Goal: Task Accomplishment & Management: Complete application form

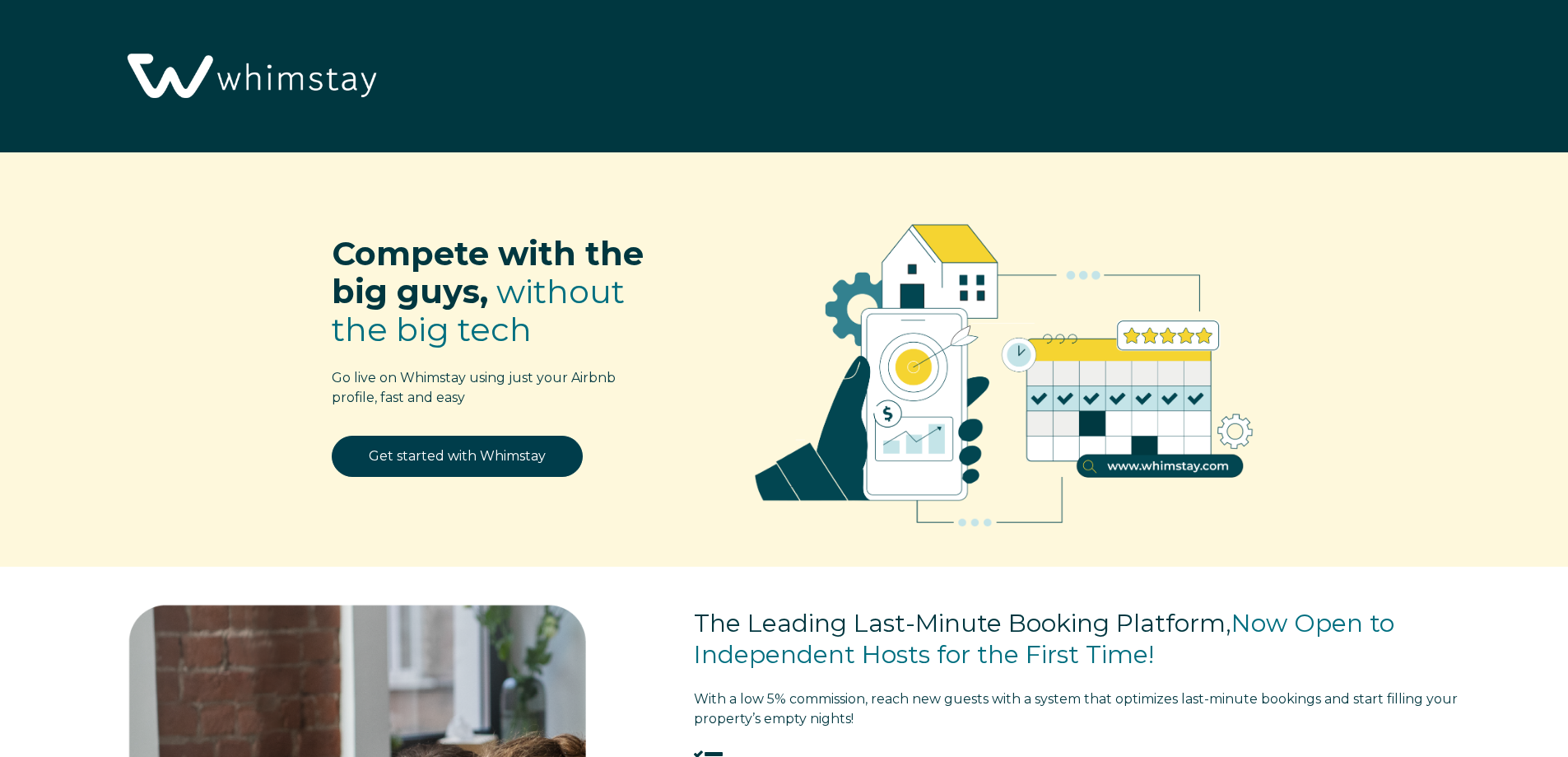
select select "US"
click at [429, 451] on link "Get started with Whimstay" at bounding box center [457, 456] width 251 height 41
select select "US"
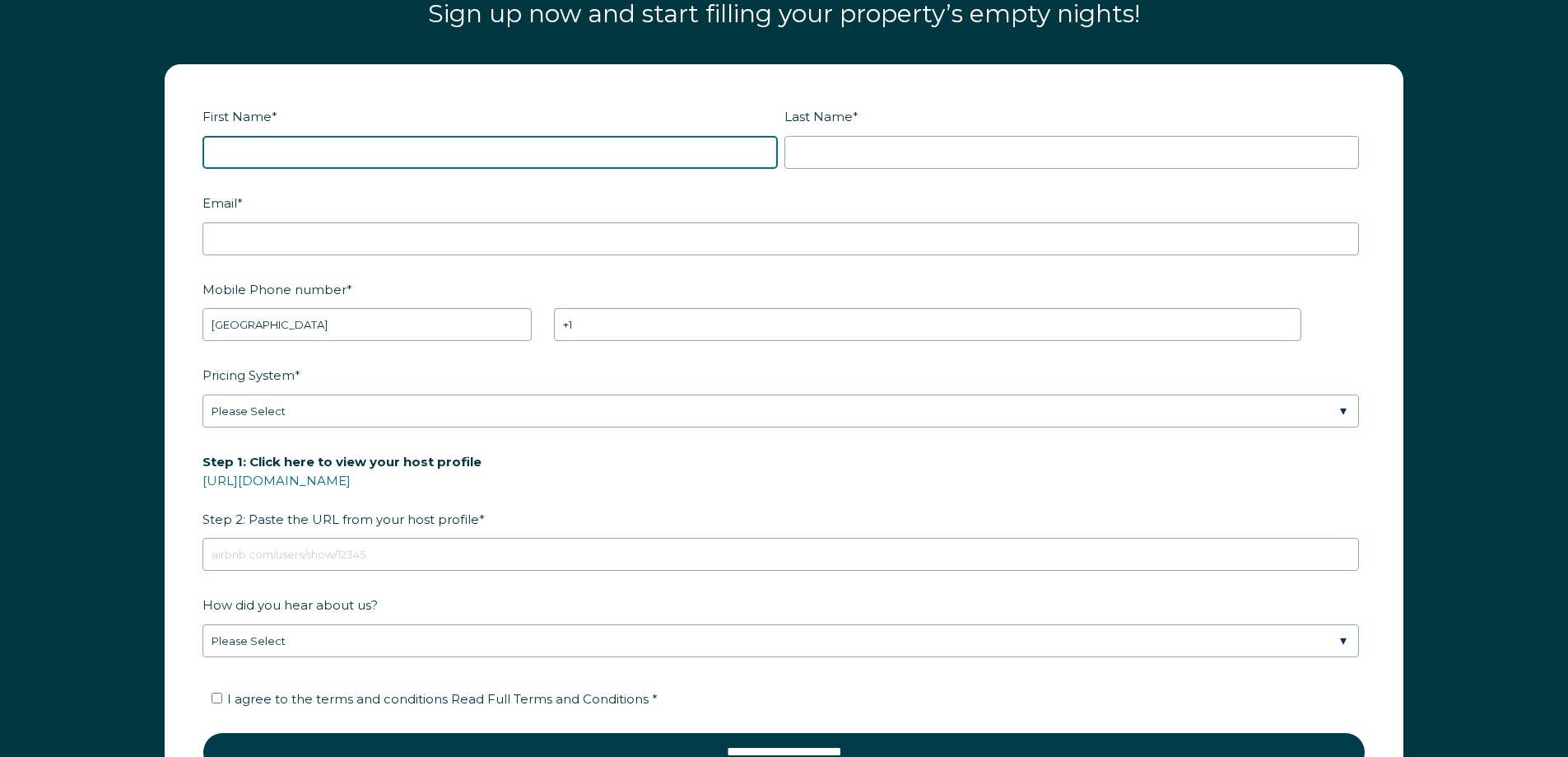
click at [449, 152] on input "First Name *" at bounding box center [490, 152] width 575 height 33
type input "Alberto"
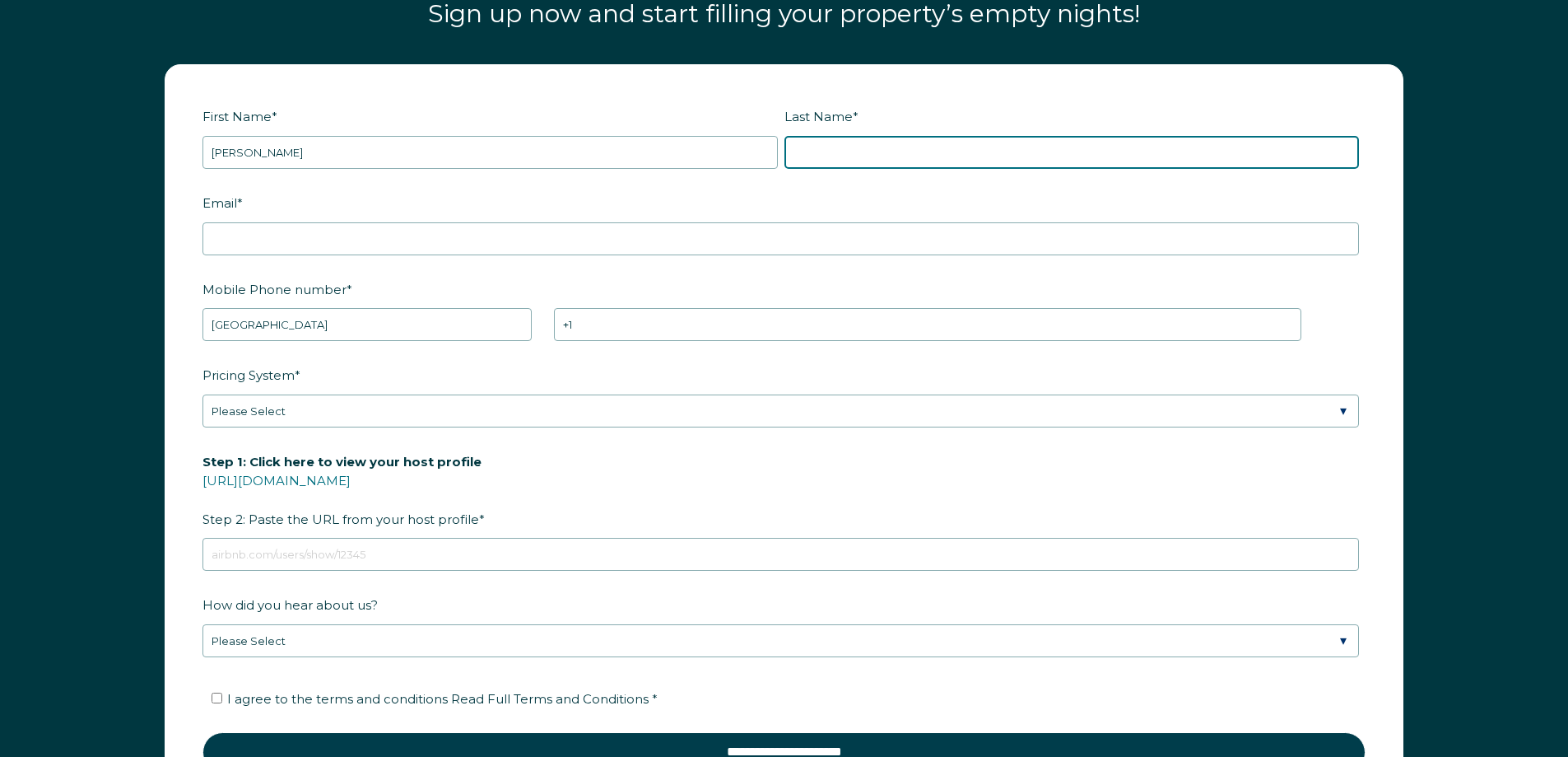
type input "Pulles"
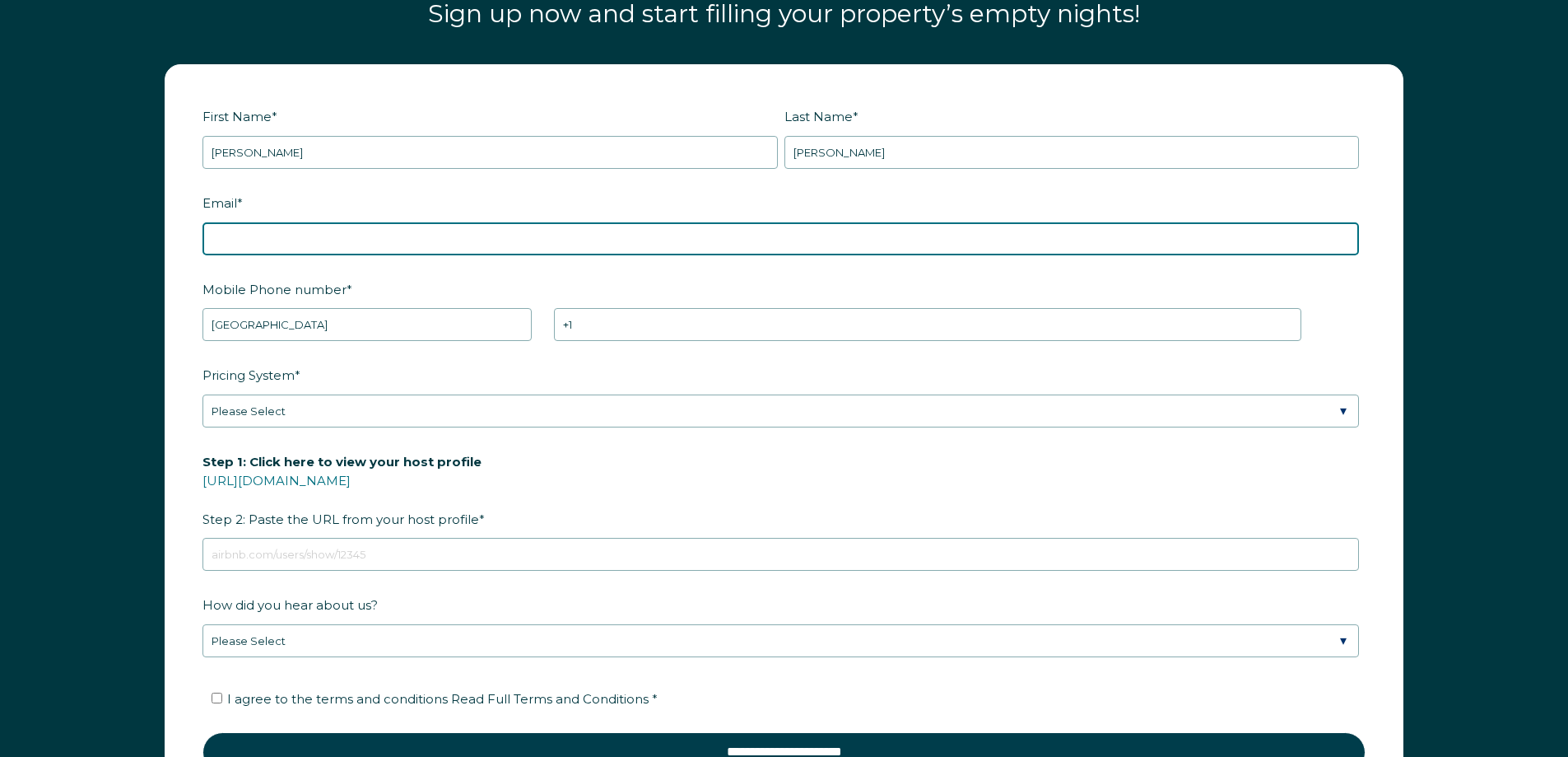
type input "apulles@santexcorp.com"
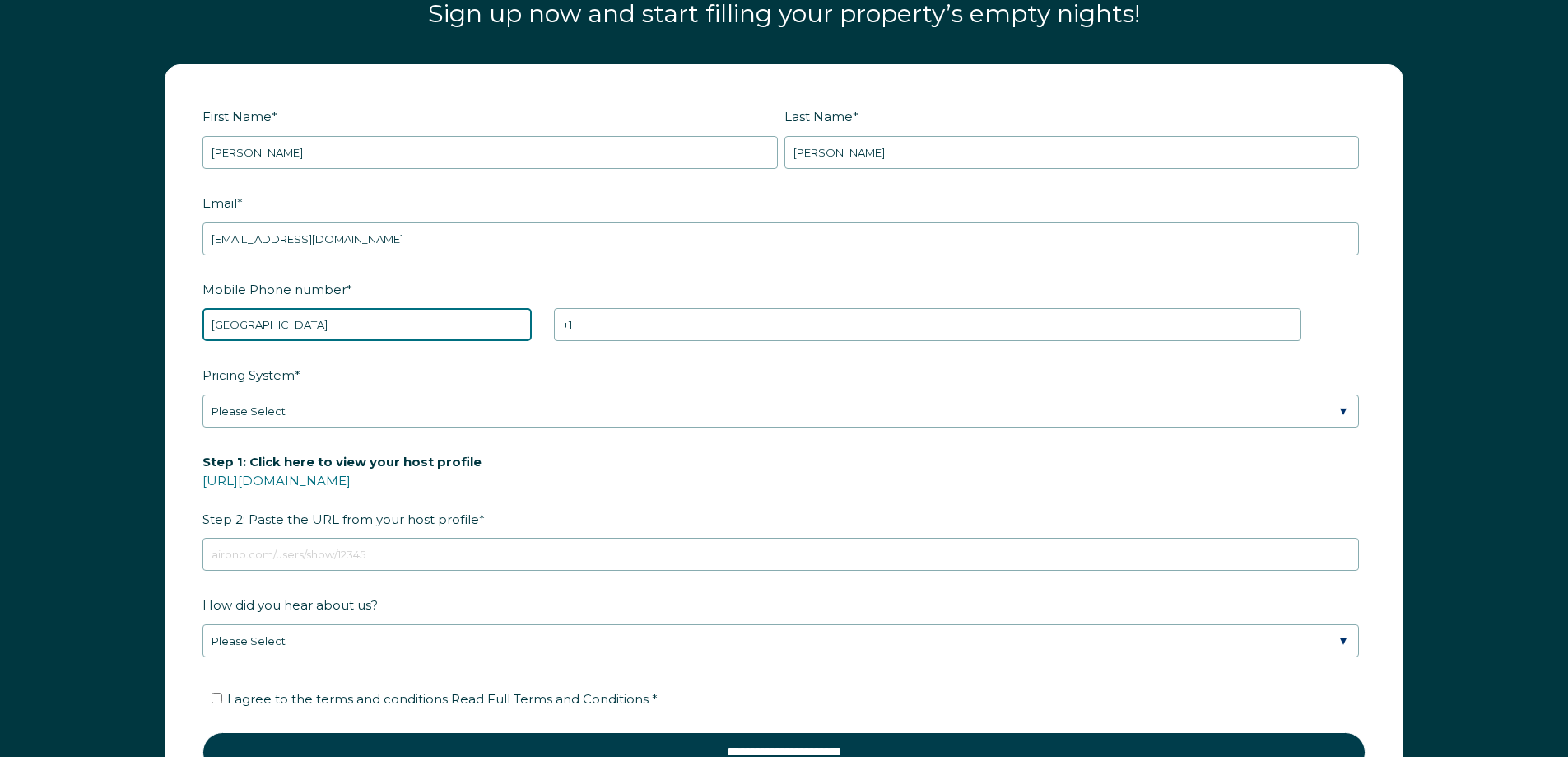
click at [327, 328] on select "* Afghanistan (‫افغانستان‬‎) Albania (Shqipëri) Algeria (‫الجزائر‬‎) American S…" at bounding box center [367, 324] width 329 height 33
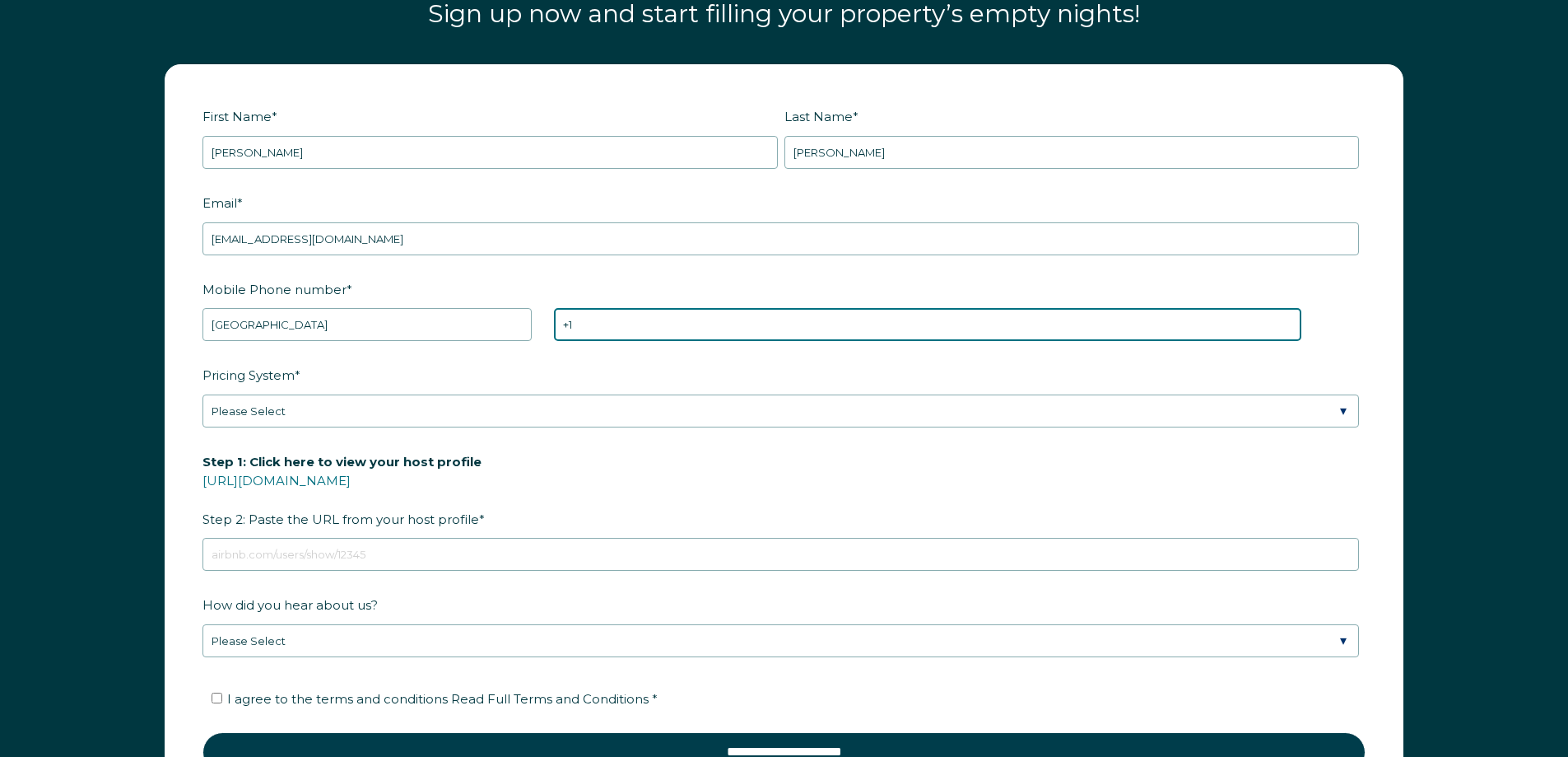
click at [631, 338] on input "+1" at bounding box center [927, 324] width 747 height 33
type input "+1 7864455561"
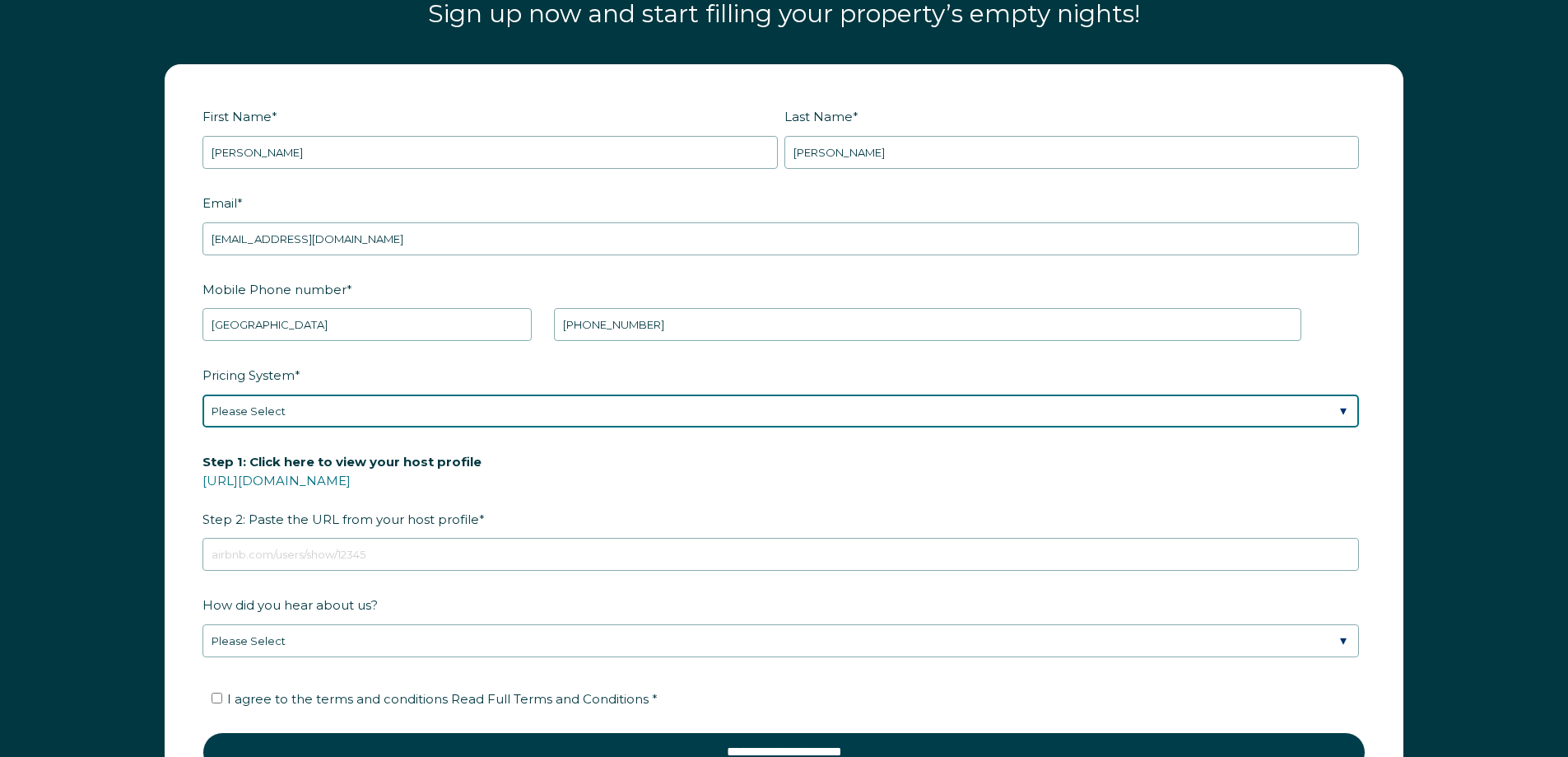
click at [367, 417] on select "Please Select Manual Airbnb Smart Pricing PriceLabs Wheelhouse Beyond Pricing 3…" at bounding box center [781, 411] width 1156 height 33
select select "Manual"
click at [203, 395] on select "Please Select Manual Airbnb Smart Pricing PriceLabs Wheelhouse Beyond Pricing 3…" at bounding box center [781, 411] width 1156 height 33
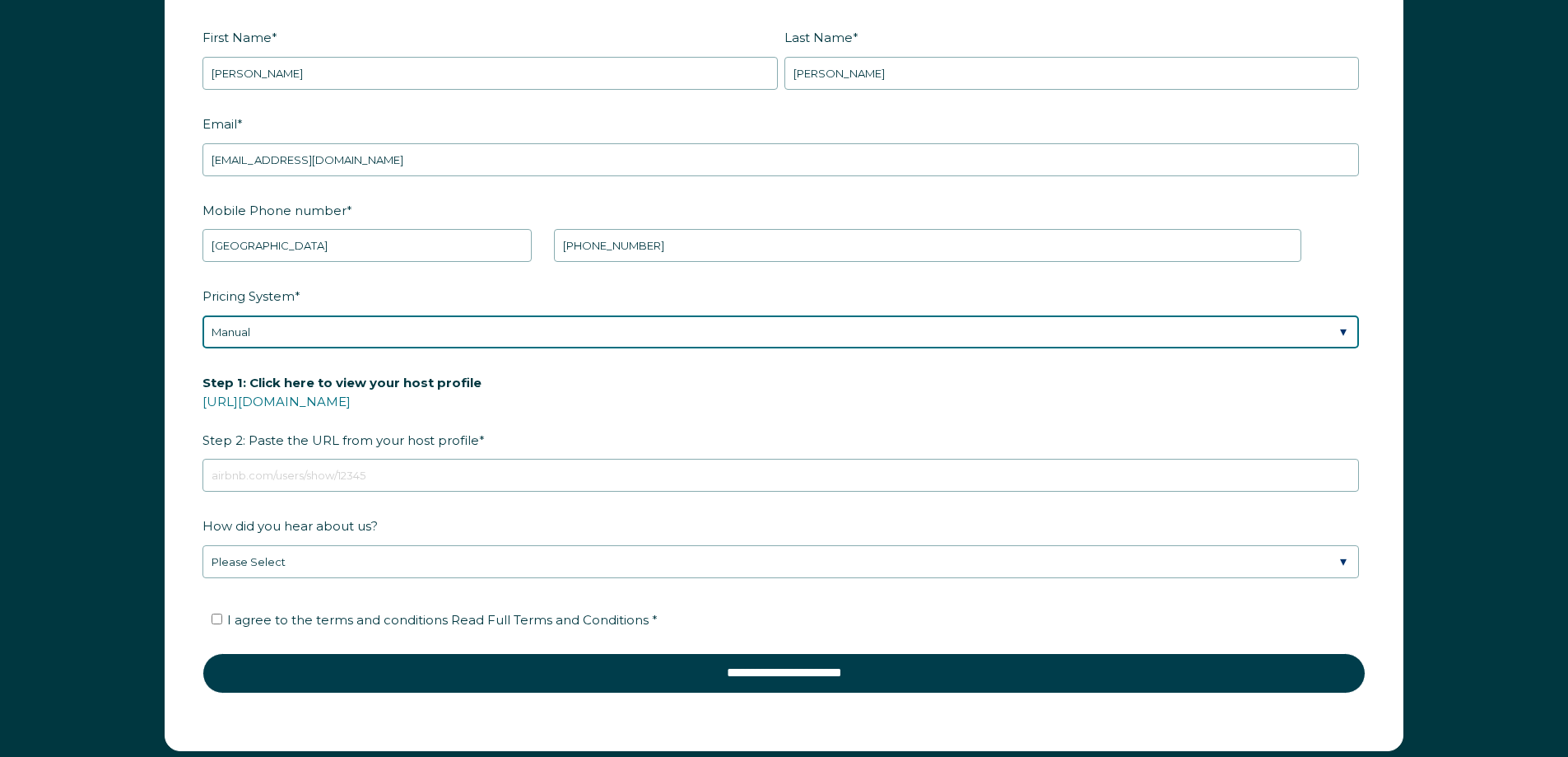
scroll to position [2432, 0]
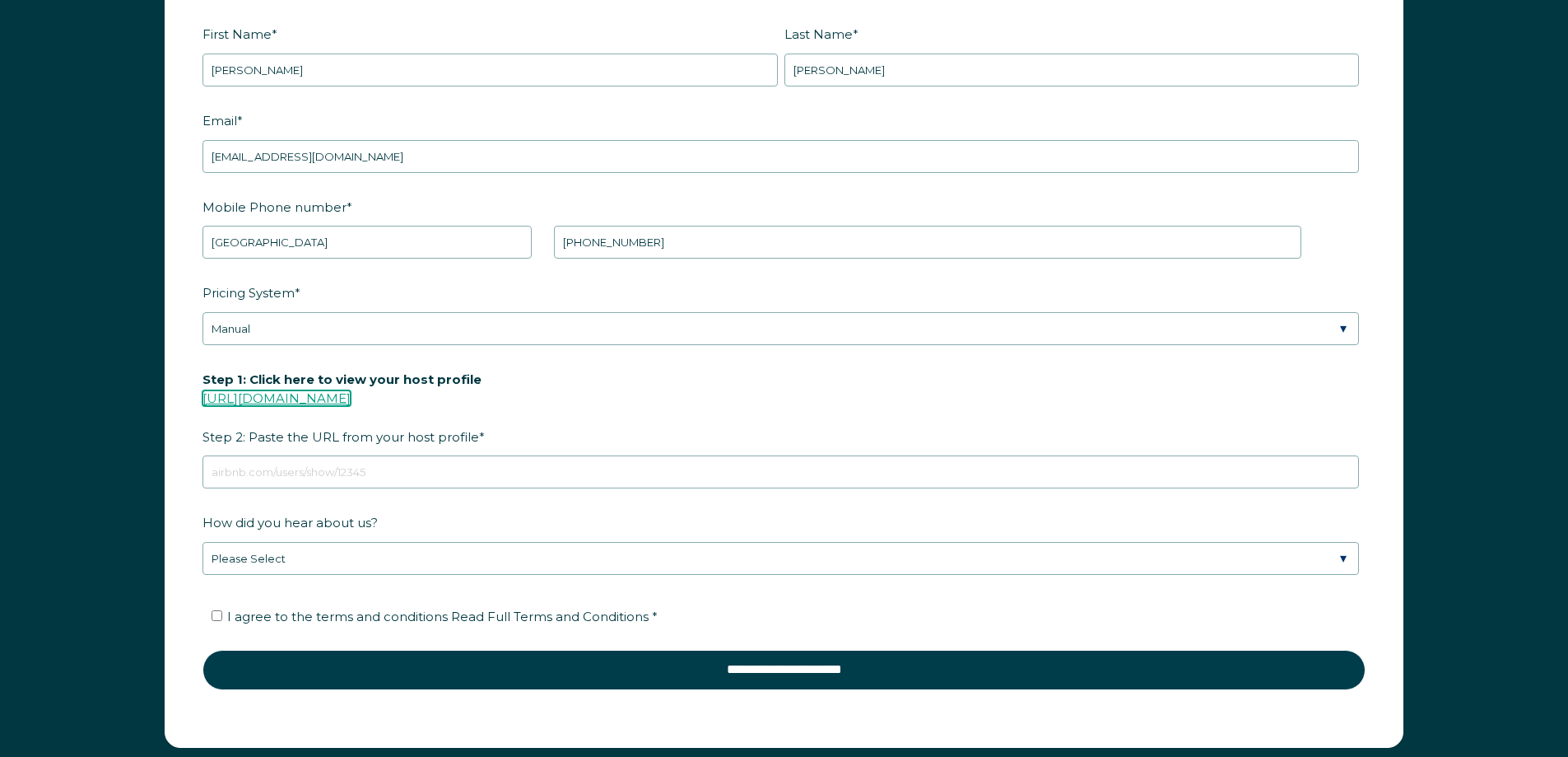
click at [351, 397] on link "https://www.airbnb.com/users/show/" at bounding box center [277, 398] width 148 height 16
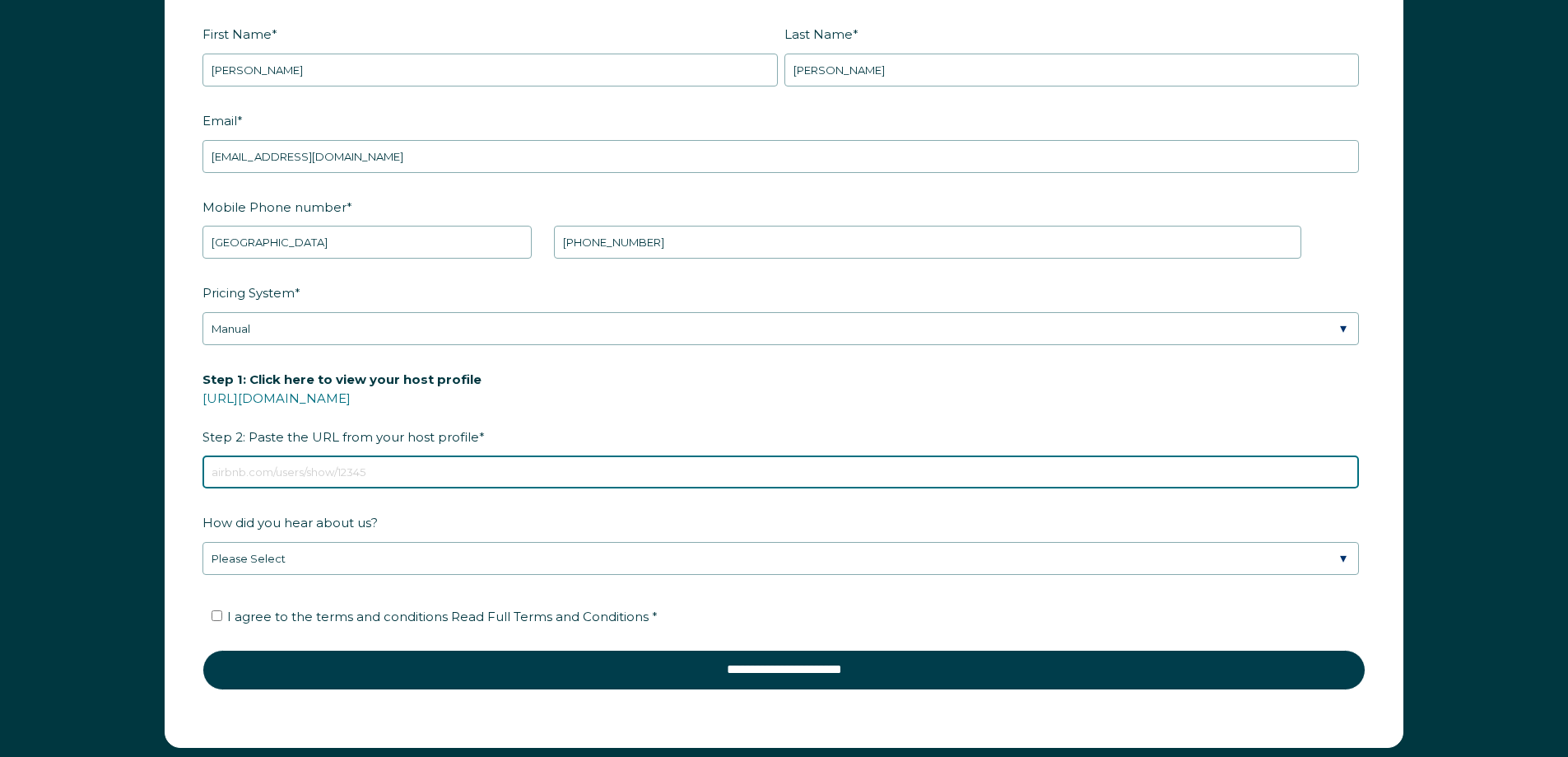
click at [382, 474] on input "Step 1: Click here to view your host profile https://www.airbnb.com/users/show/…" at bounding box center [781, 472] width 1156 height 33
paste input "https://www.airbnb.com/users/show/370497845"
type input "https://www.airbnb.com/users/show/370497845"
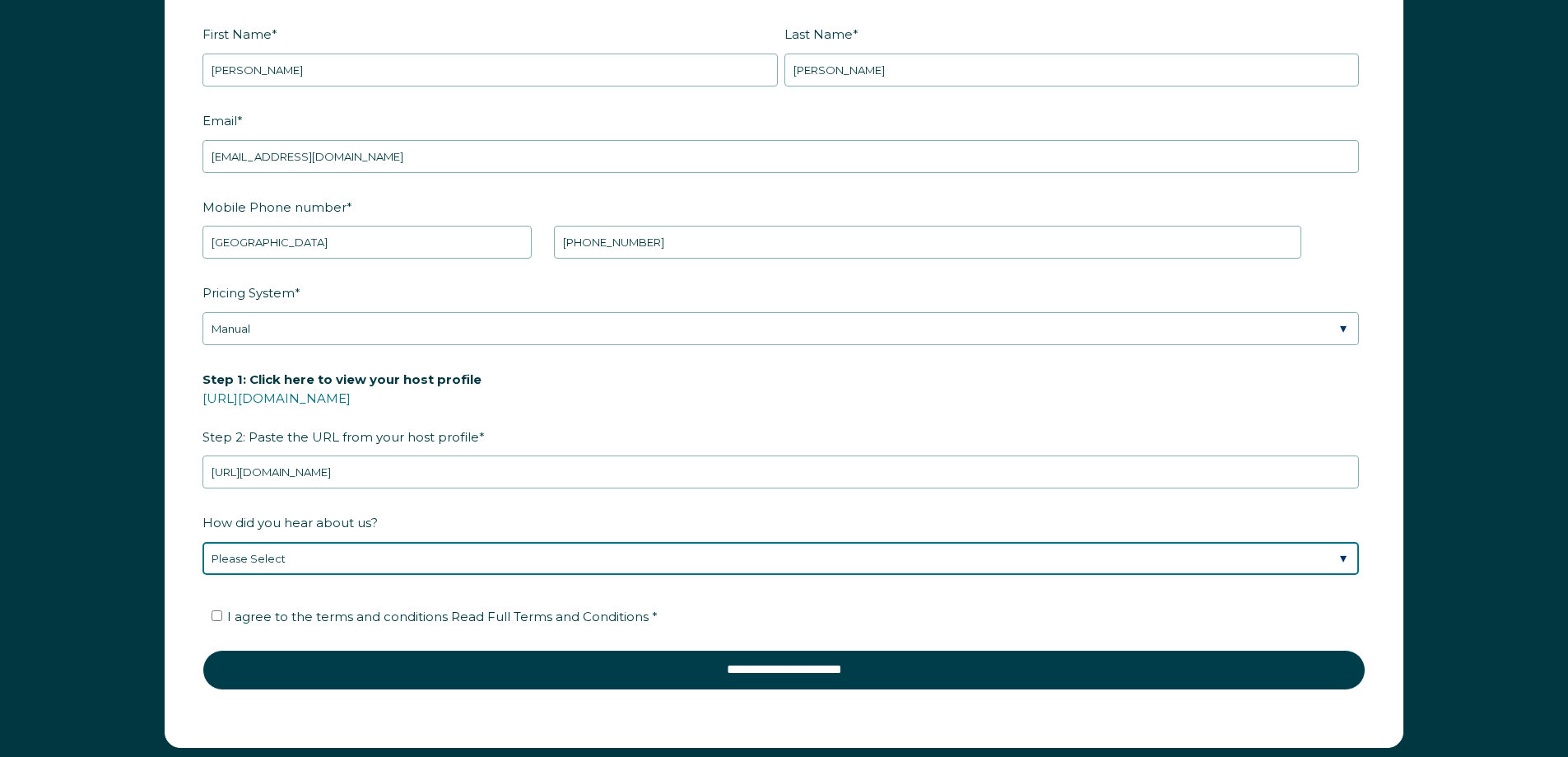
click at [278, 561] on select "Please Select Discovered Whimstay at an event or conference Found Whimstay thro…" at bounding box center [781, 558] width 1156 height 33
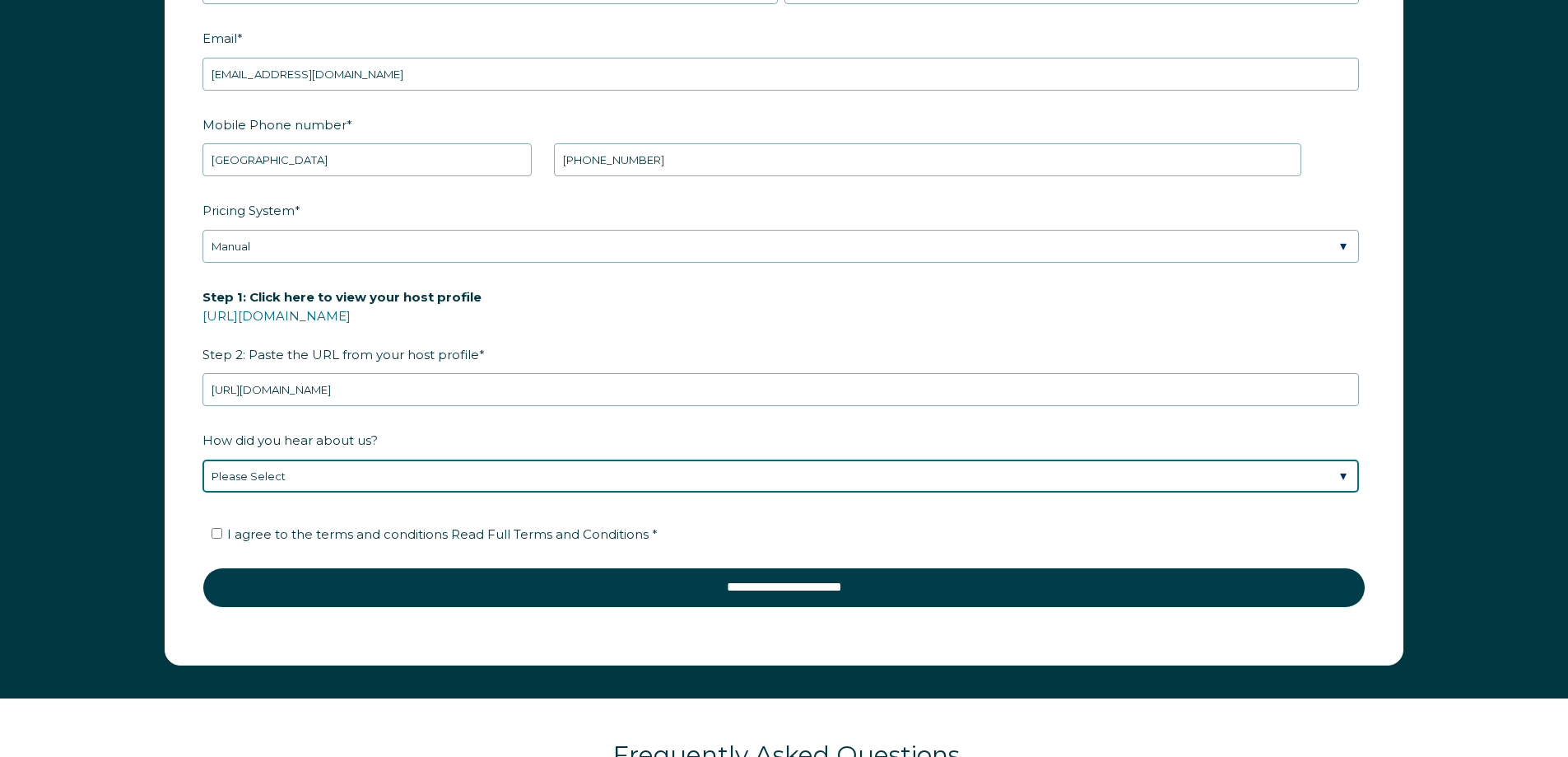
click at [311, 474] on select "Please Select Discovered Whimstay at an event or conference Found Whimstay thro…" at bounding box center [781, 476] width 1156 height 33
select select "Social Media"
click at [203, 459] on select "Please Select Discovered Whimstay at an event or conference Found Whimstay thro…" at bounding box center [781, 476] width 1156 height 33
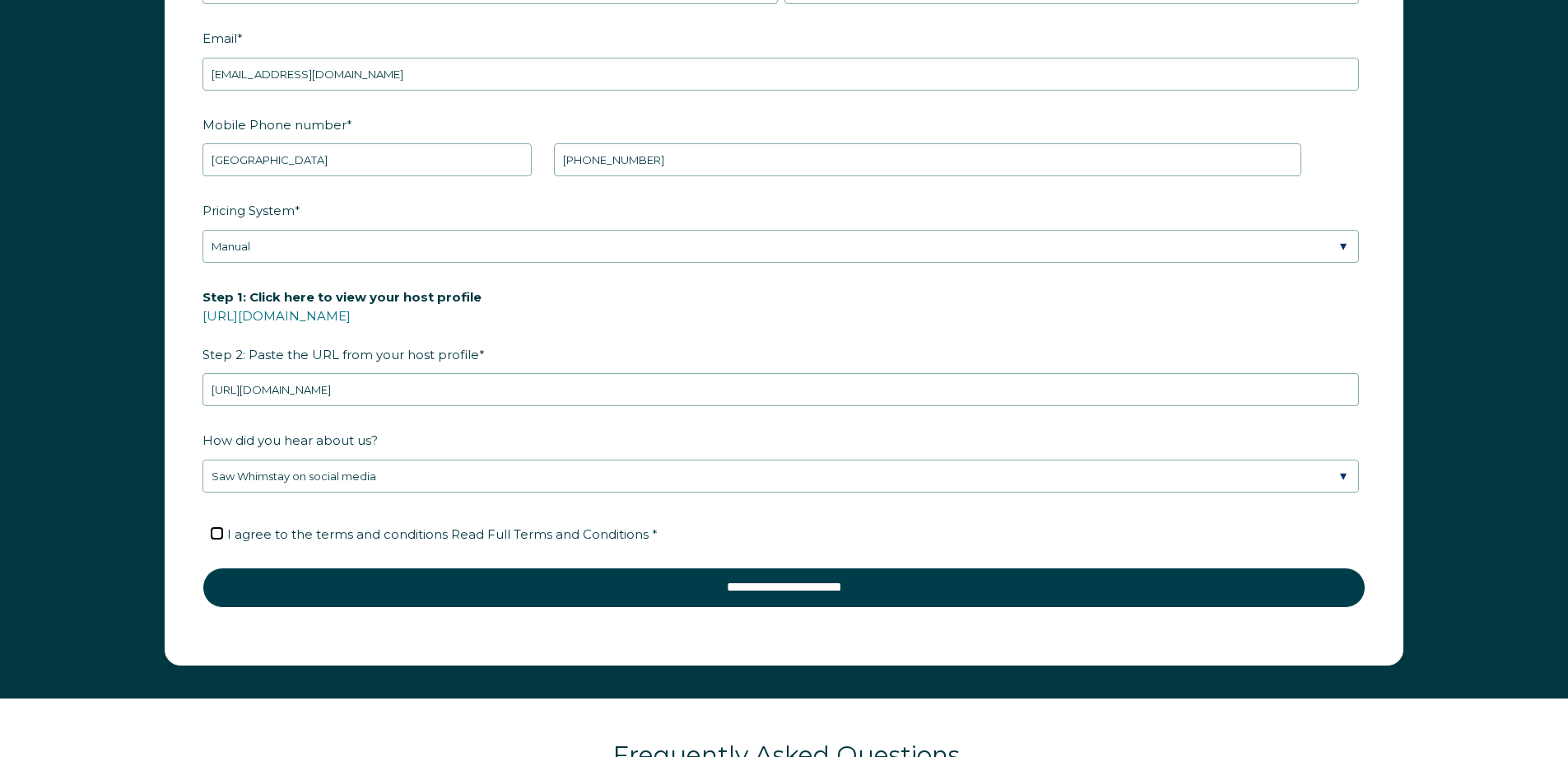
click at [219, 531] on input "I agree to the terms and conditions Read Full Terms and Conditions *" at bounding box center [217, 533] width 10 height 10
checkbox input "true"
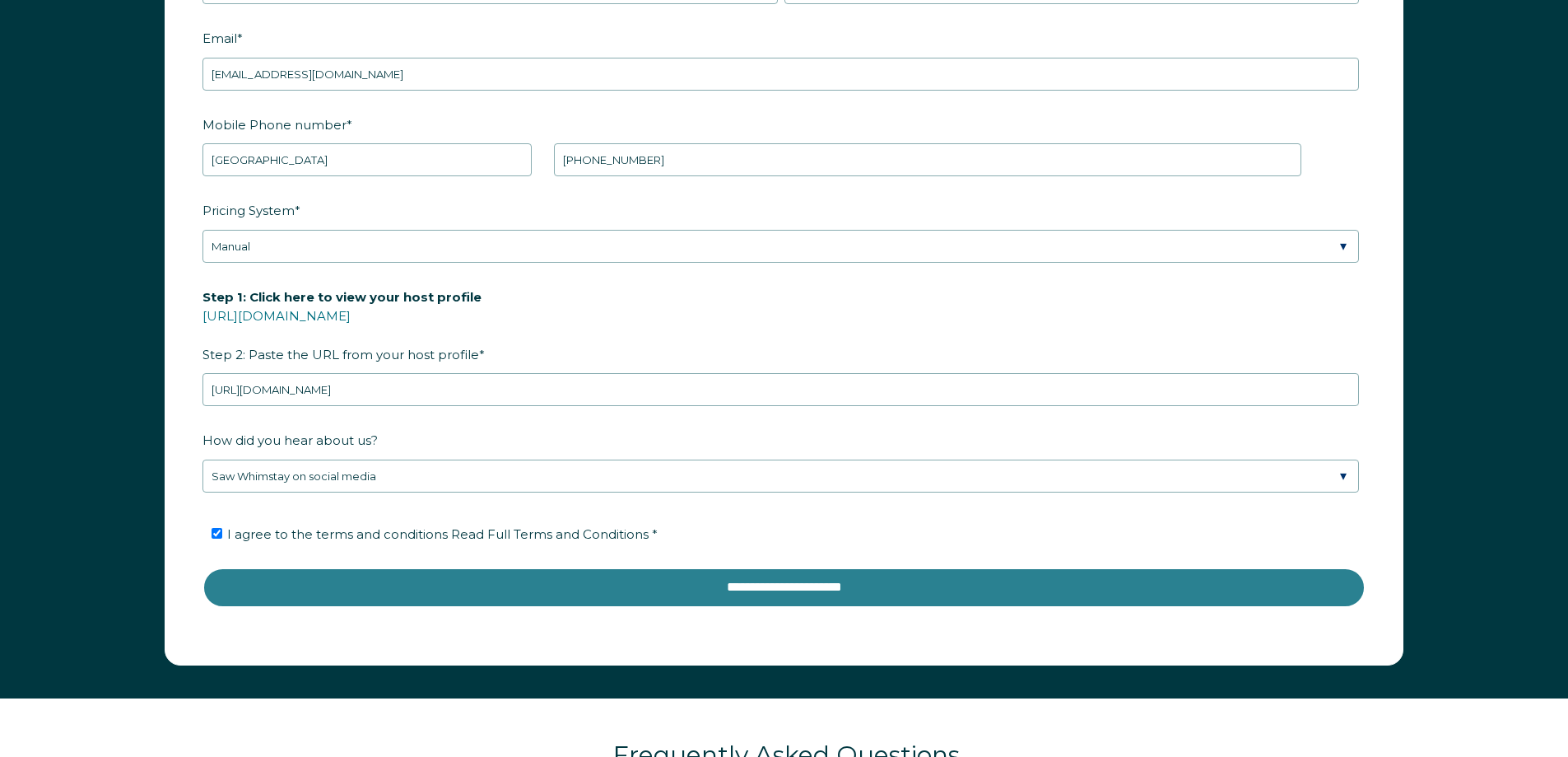
click at [802, 586] on input "**********" at bounding box center [784, 586] width 1163 height 39
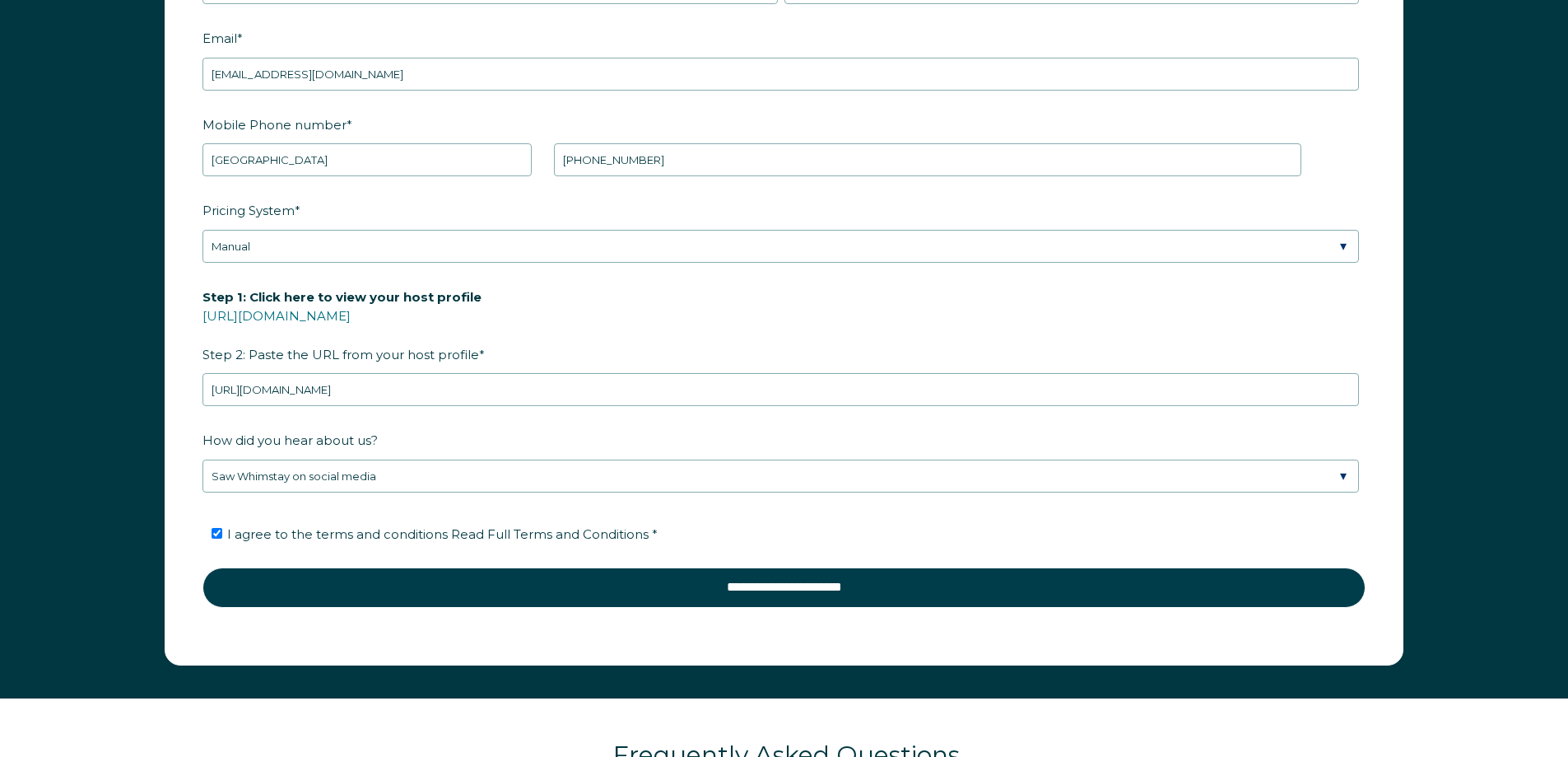
scroll to position [2501, 0]
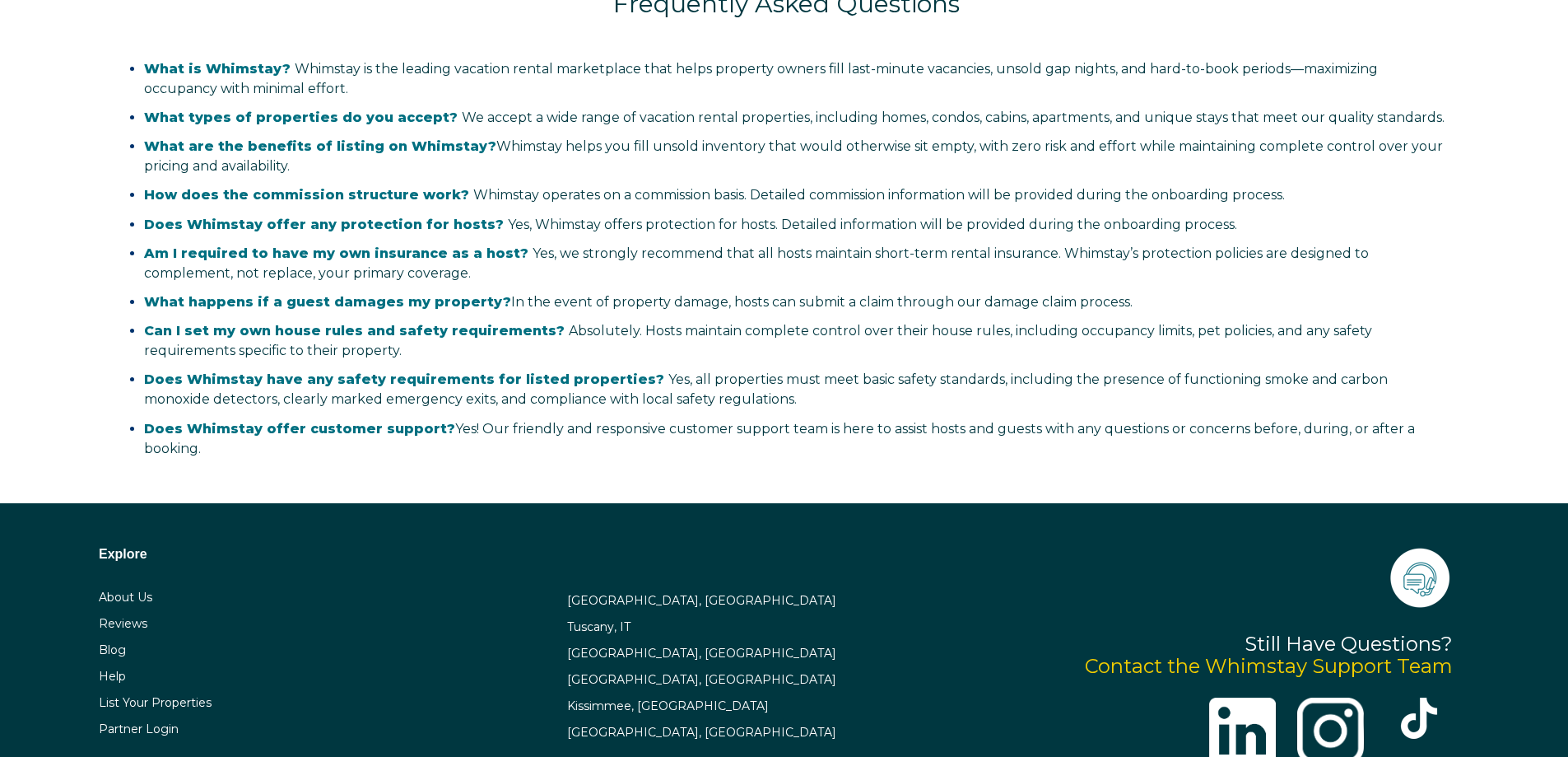
select select "US"
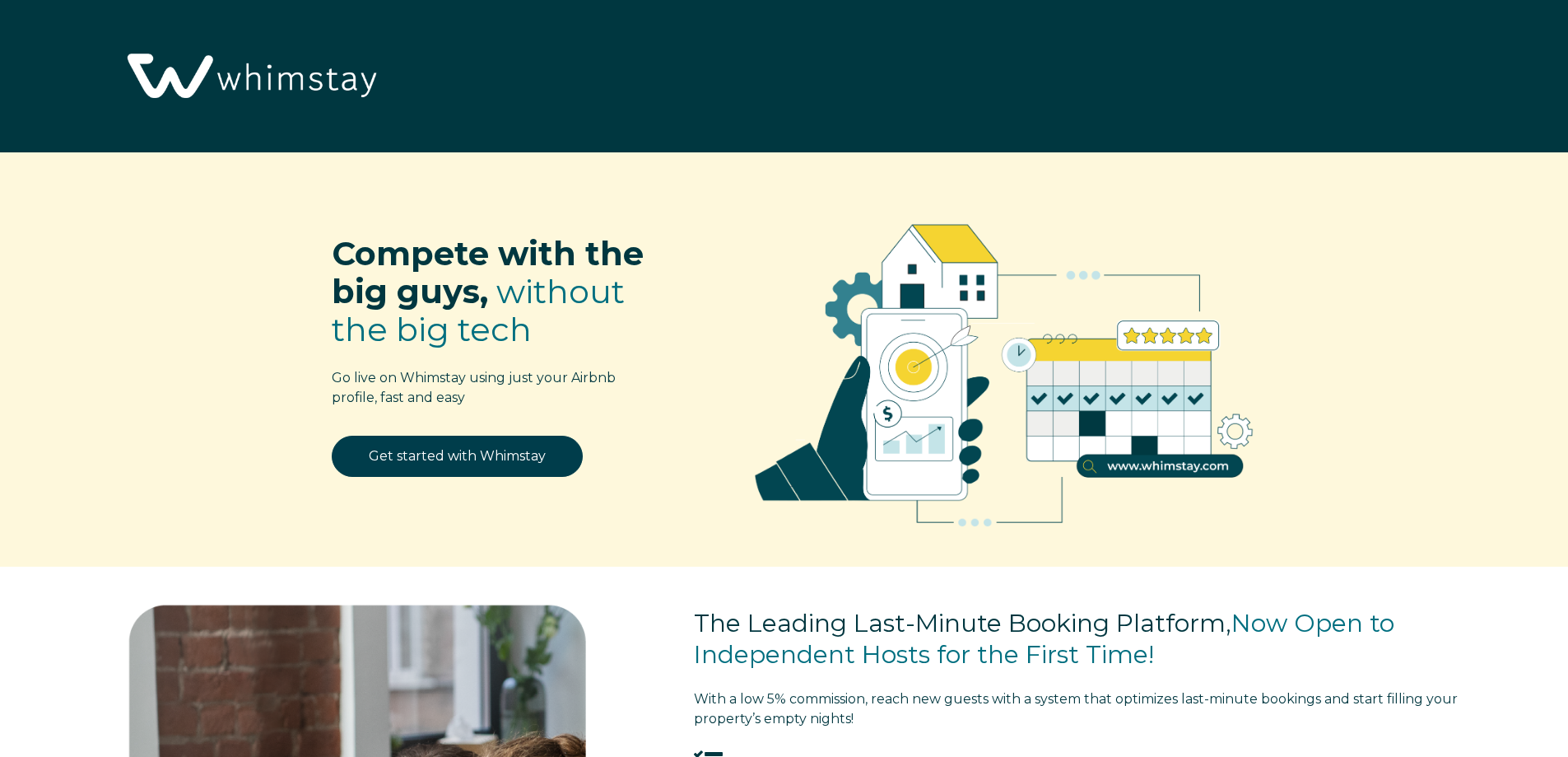
click at [264, 92] on img at bounding box center [249, 77] width 269 height 139
click at [172, 51] on img at bounding box center [249, 77] width 269 height 139
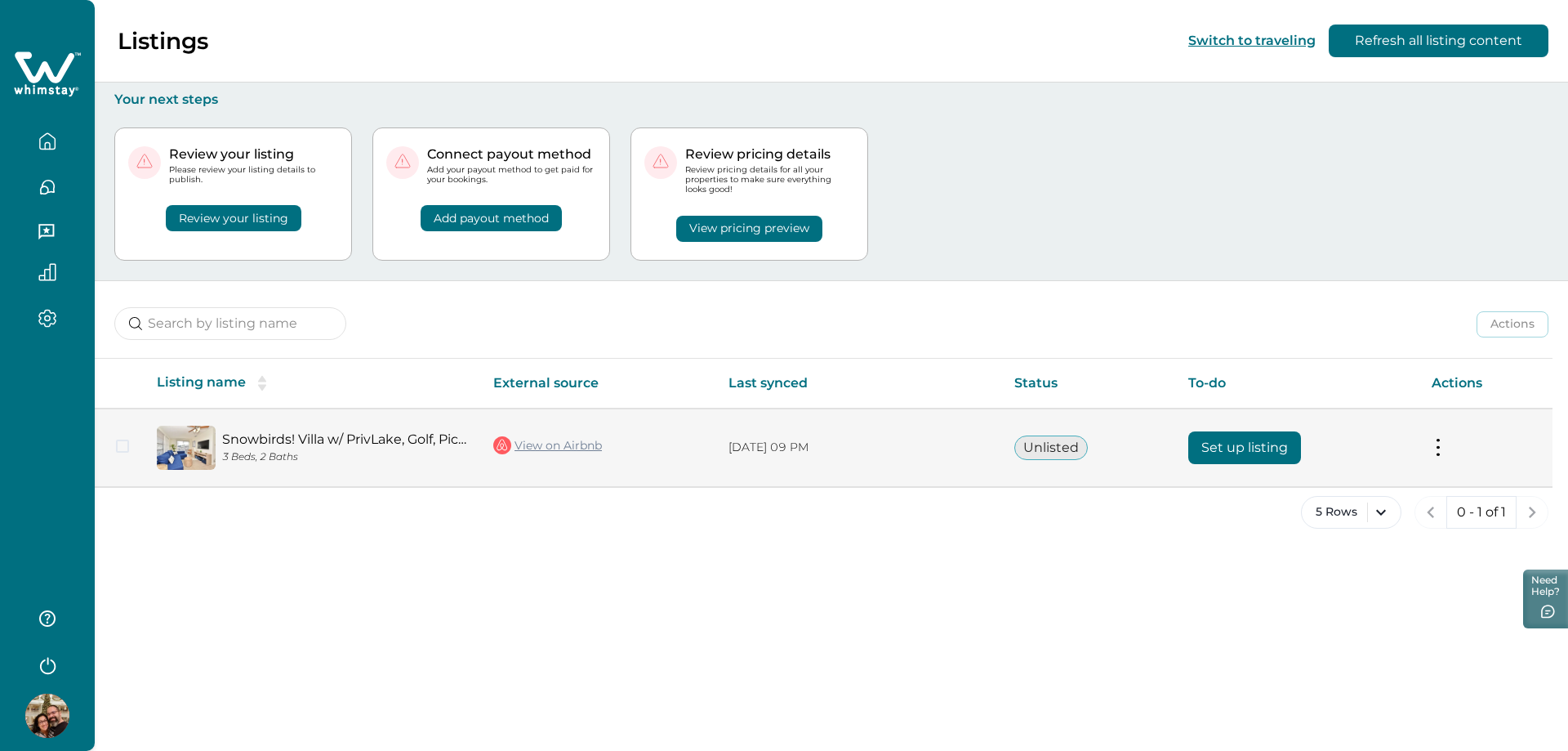
click at [1236, 449] on button "Set up listing" at bounding box center [1244, 448] width 112 height 33
click at [1260, 455] on button "Set up listing" at bounding box center [1244, 448] width 112 height 33
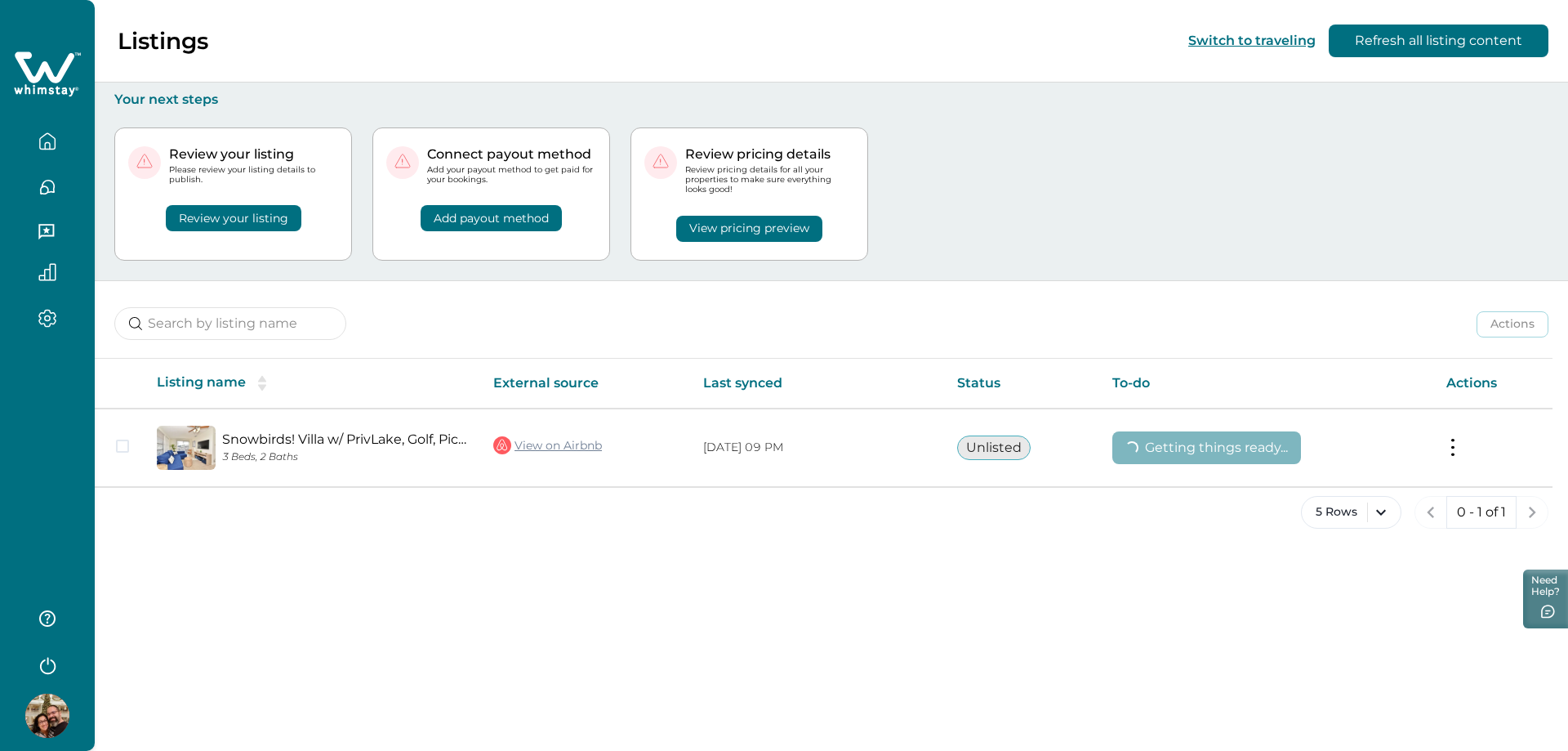
click at [221, 222] on button "Review your listing" at bounding box center [233, 218] width 136 height 26
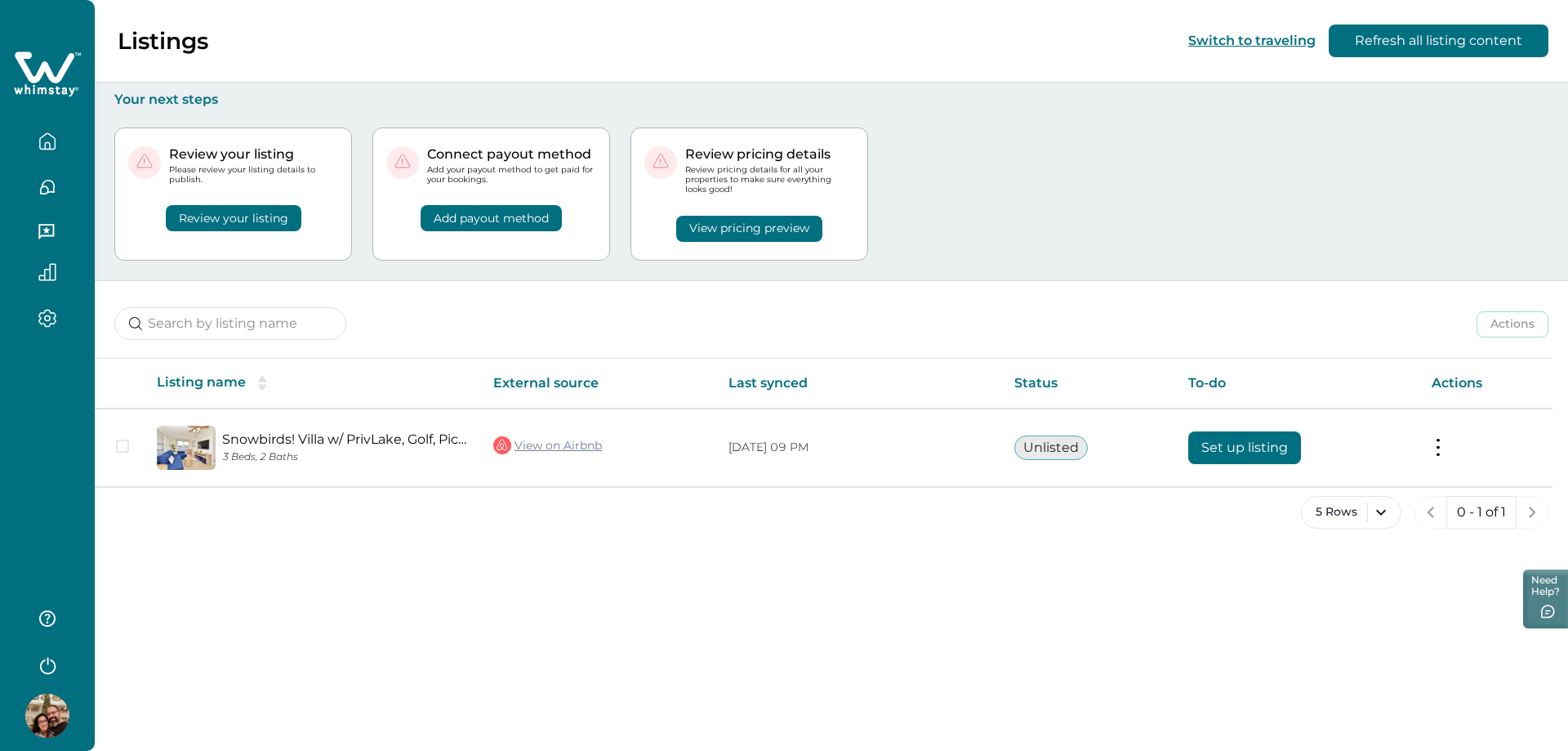
click at [243, 214] on button "Review your listing" at bounding box center [233, 218] width 136 height 26
click at [229, 219] on button "Review your listing" at bounding box center [233, 218] width 136 height 26
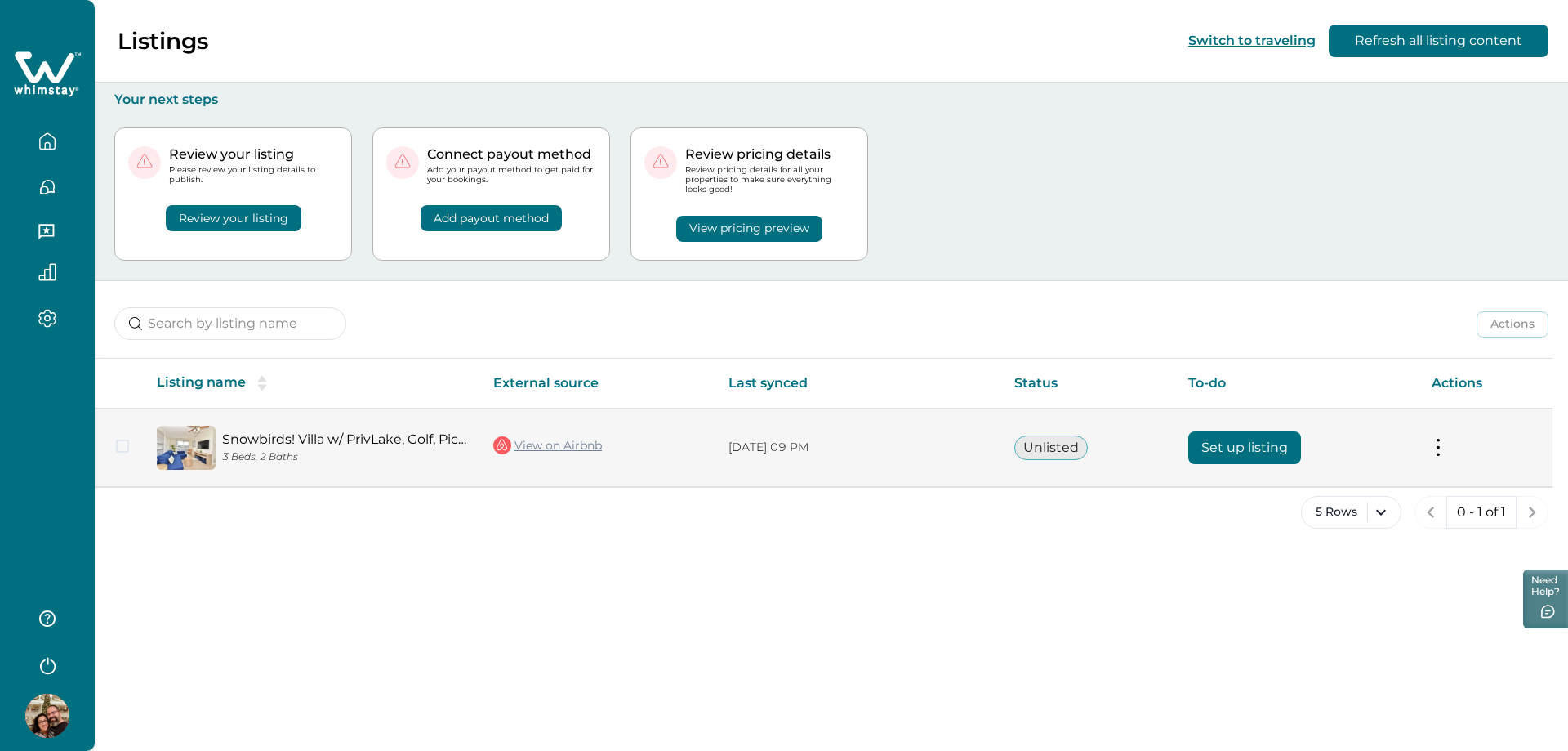
click at [1425, 444] on td "Actions View listing on Whimstay" at bounding box center [1485, 448] width 134 height 79
click at [1432, 446] on button at bounding box center [1438, 448] width 13 height 17
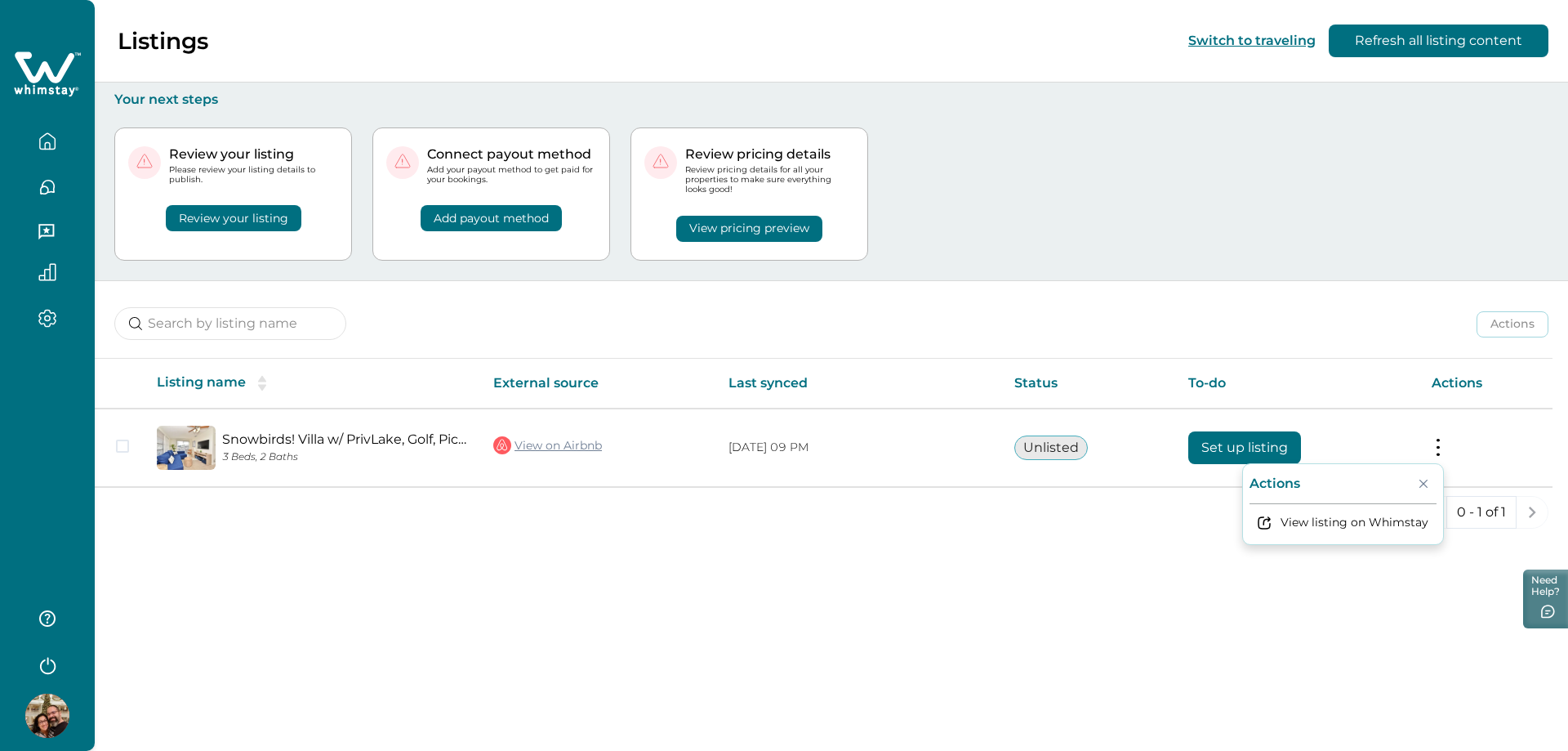
click at [1299, 618] on div "Listings Switch to traveling Refresh all listing content Your next steps Review…" at bounding box center [831, 375] width 1473 height 751
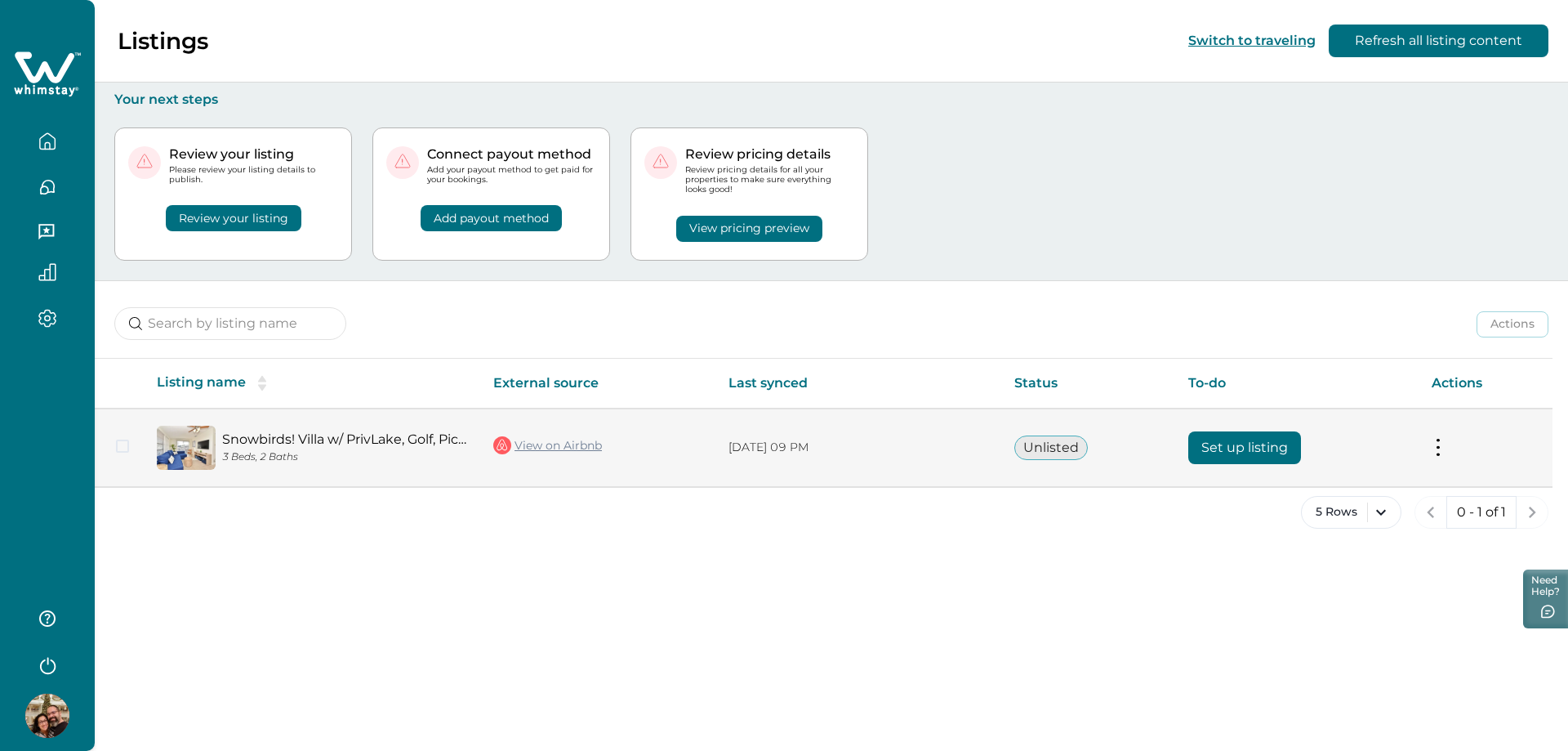
click at [560, 442] on link "View on Airbnb" at bounding box center [548, 445] width 109 height 22
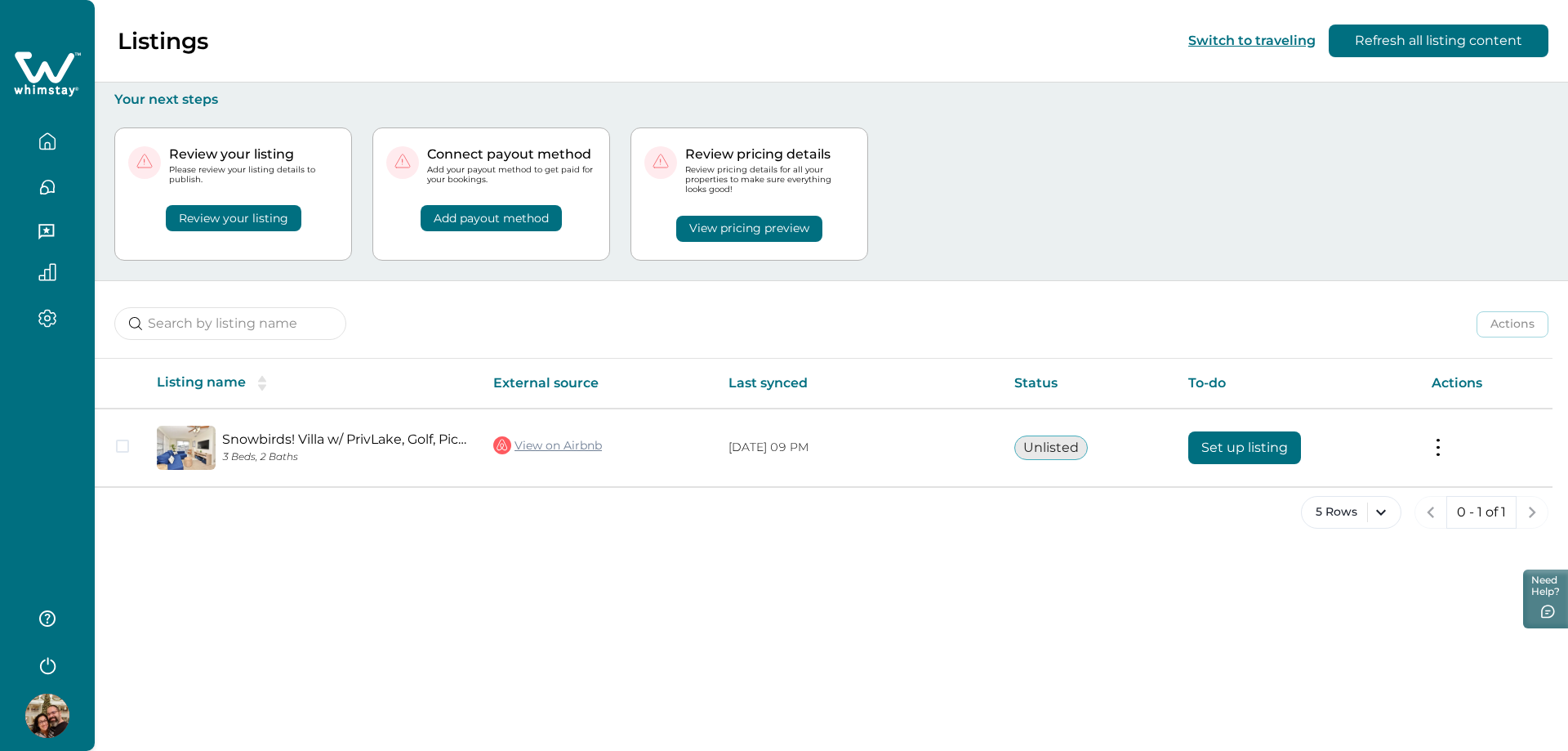
click at [1033, 214] on div "Review your listing Please review your listing details to publish. Review your …" at bounding box center [831, 194] width 1434 height 172
click at [1458, 45] on button "Refresh all listing content" at bounding box center [1438, 41] width 219 height 33
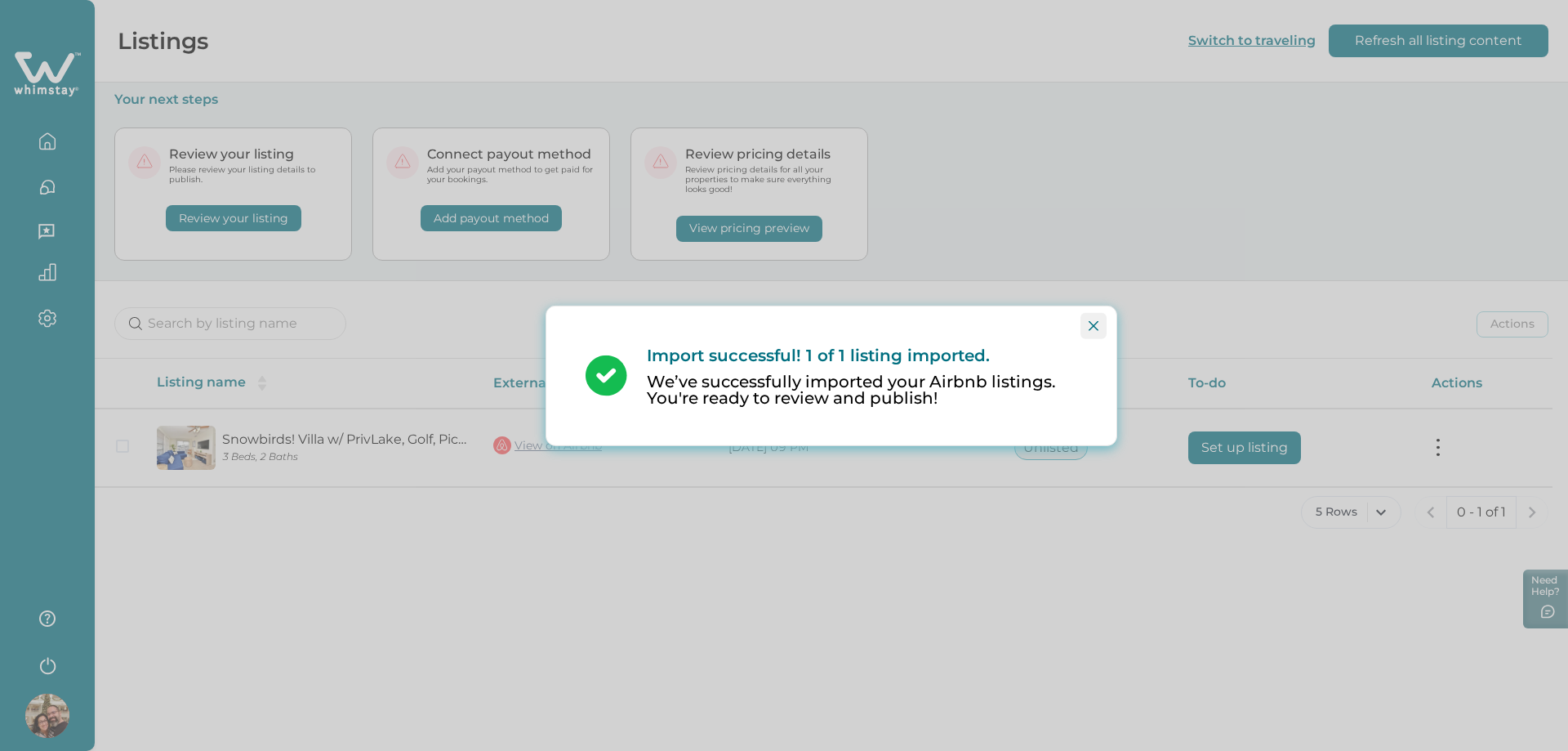
click at [1092, 333] on button "Close" at bounding box center [1093, 325] width 26 height 26
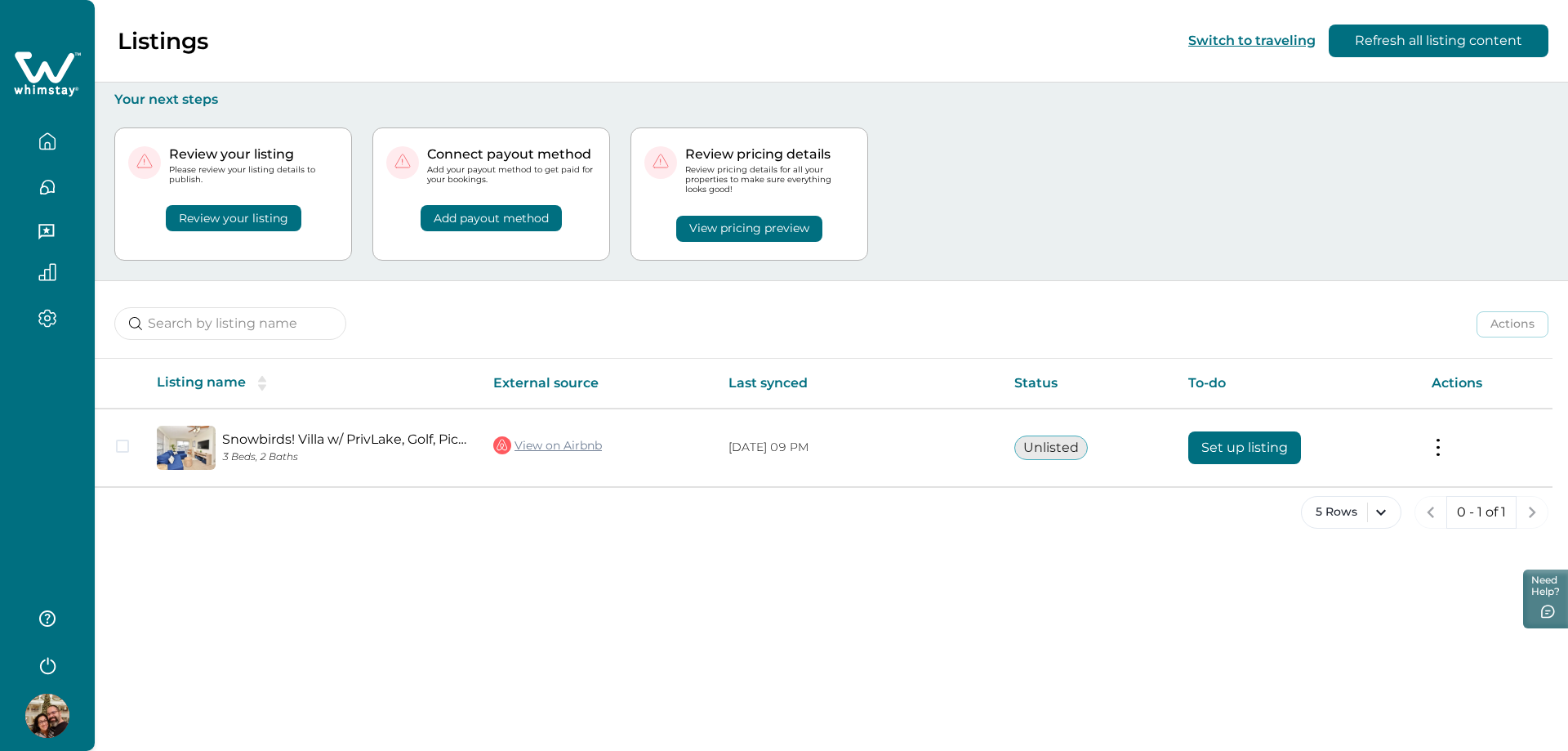
click at [234, 217] on button "Review your listing" at bounding box center [233, 218] width 136 height 26
click at [231, 221] on button "Review your listing" at bounding box center [233, 218] width 136 height 26
click at [534, 218] on button "Add payout method" at bounding box center [492, 218] width 142 height 26
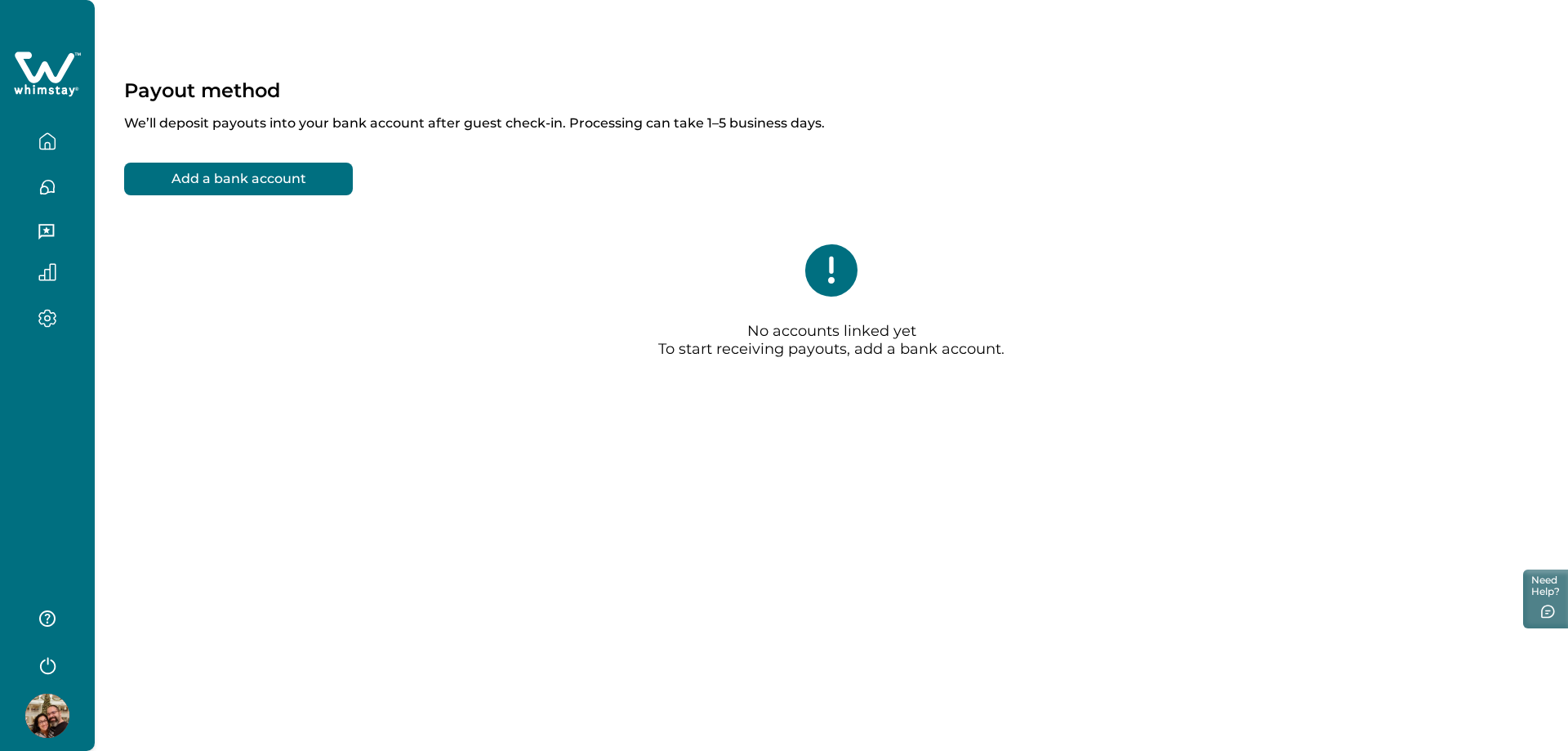
click at [817, 340] on p "No accounts linked yet To start receiving payouts, add a bank account." at bounding box center [831, 340] width 346 height 36
click at [301, 181] on button "Add a bank account" at bounding box center [238, 179] width 229 height 33
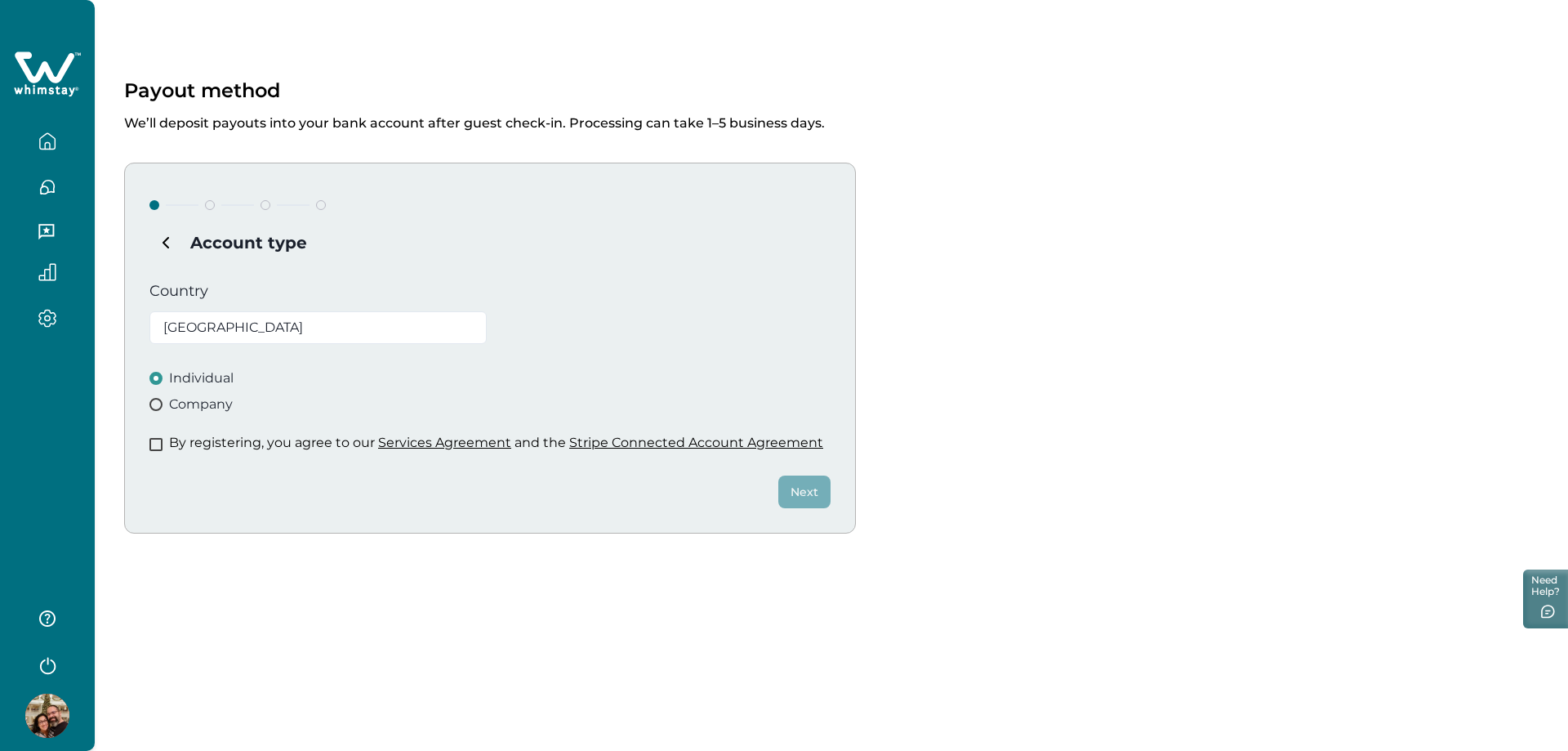
click at [156, 446] on span at bounding box center [156, 444] width 13 height 13
click at [808, 489] on button "Next" at bounding box center [804, 492] width 52 height 33
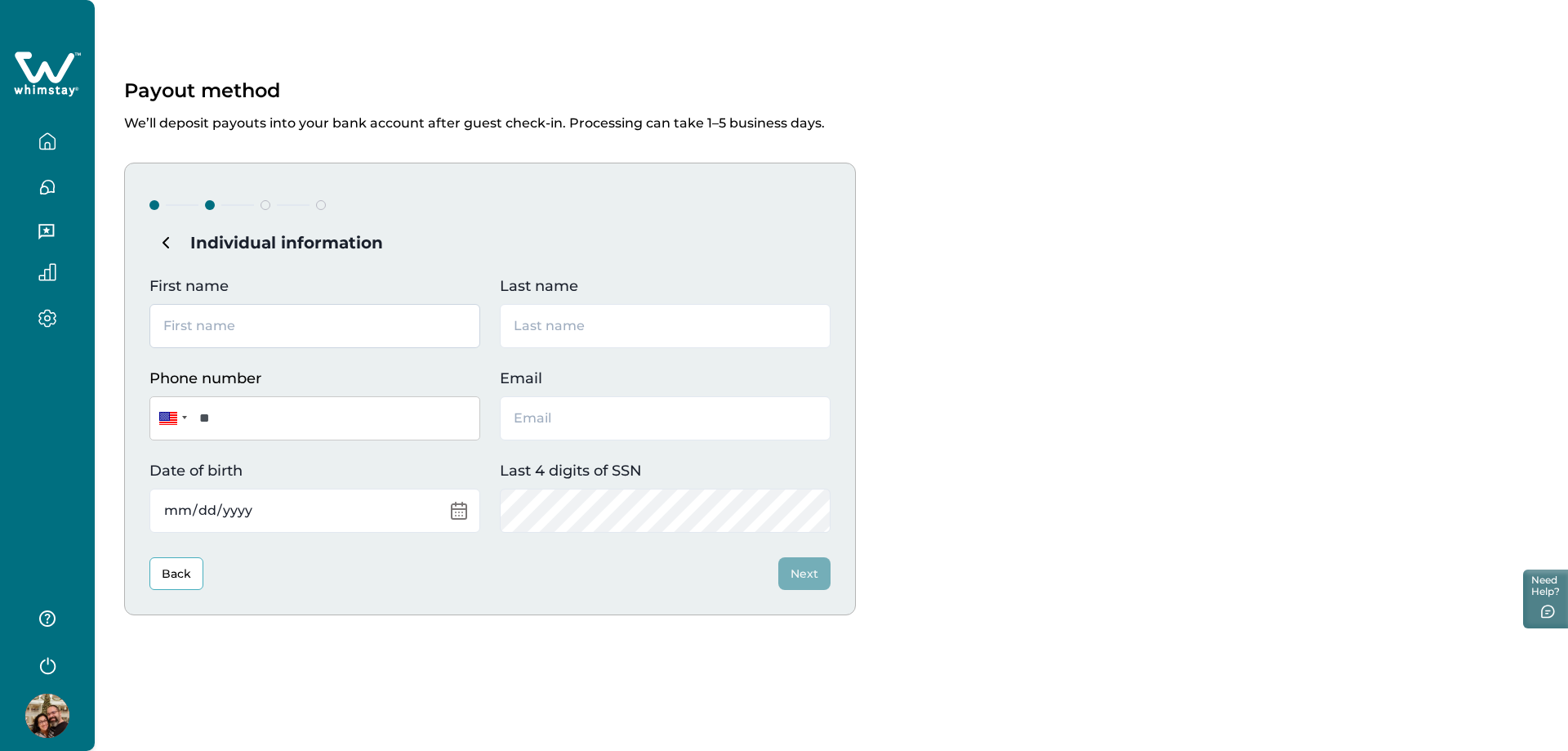
click at [225, 330] on input "First name" at bounding box center [314, 326] width 331 height 44
type input "[PERSON_NAME]"
type input "[EMAIL_ADDRESS][DOMAIN_NAME]"
click at [301, 419] on input "**" at bounding box center [314, 417] width 331 height 44
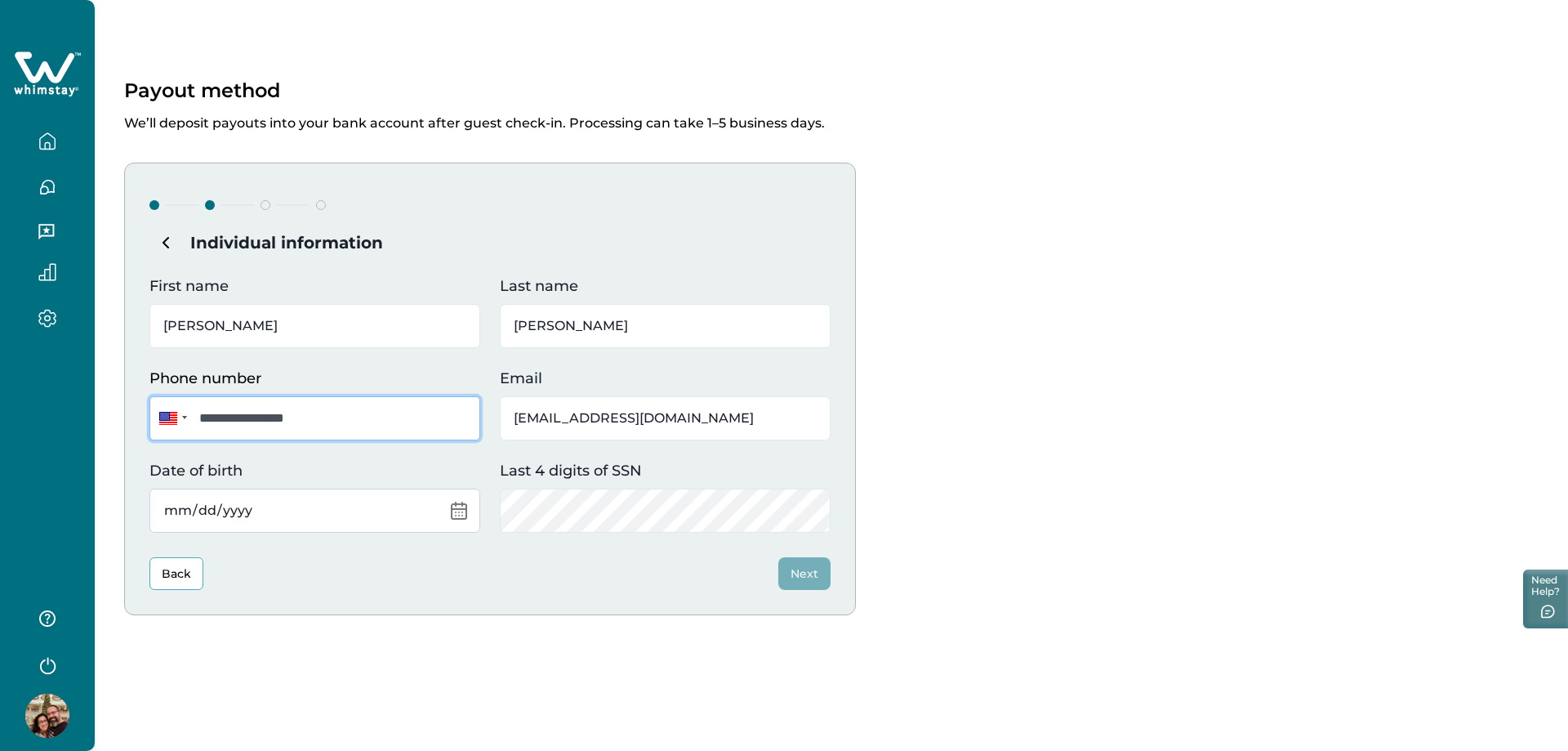
type input "**********"
drag, startPoint x: 249, startPoint y: 508, endPoint x: 261, endPoint y: 506, distance: 12.2
click at [251, 508] on input "Date of birth" at bounding box center [314, 510] width 331 height 44
type input "[DATE]"
click at [993, 510] on div "**********" at bounding box center [831, 389] width 1414 height 453
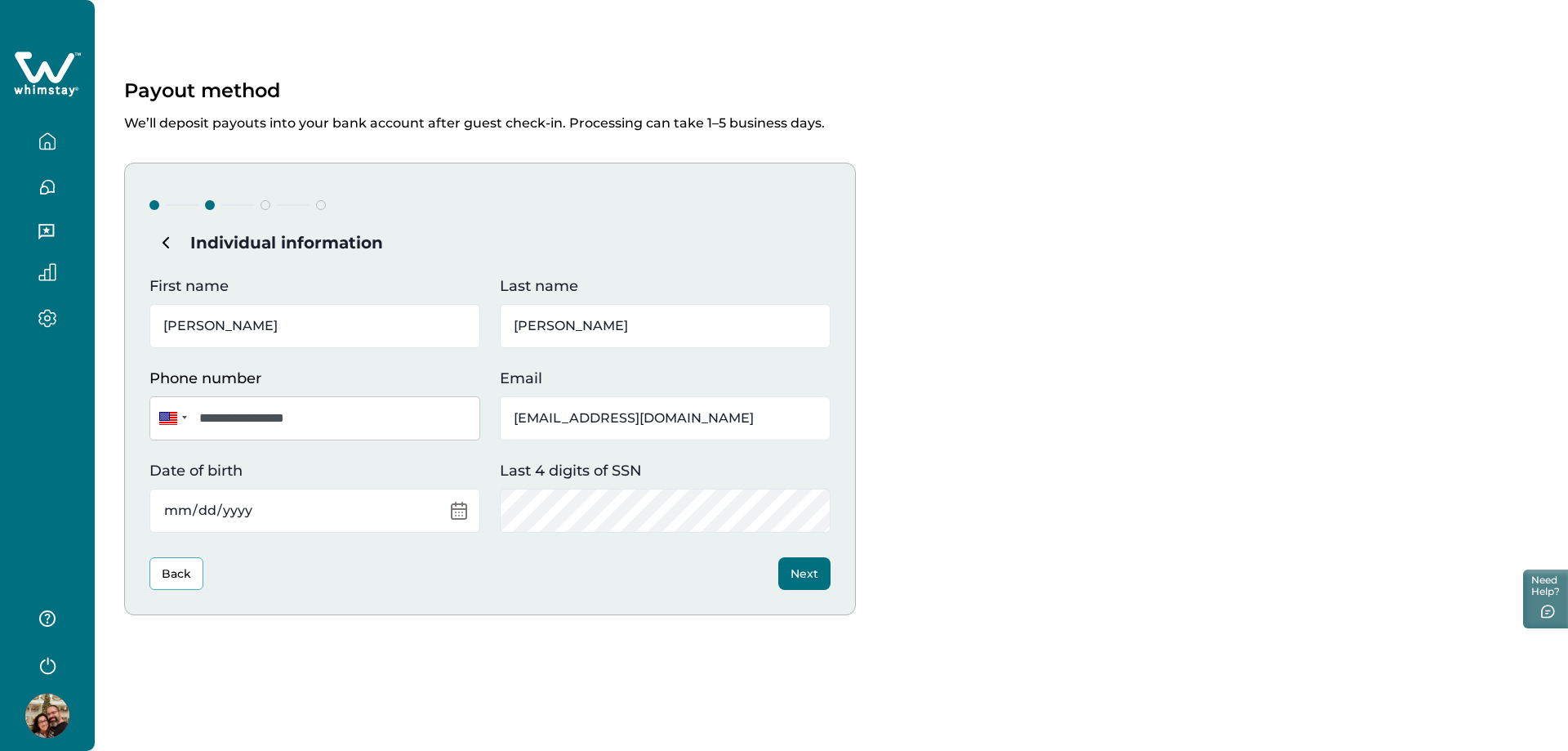
click at [808, 573] on button "Next" at bounding box center [804, 574] width 52 height 33
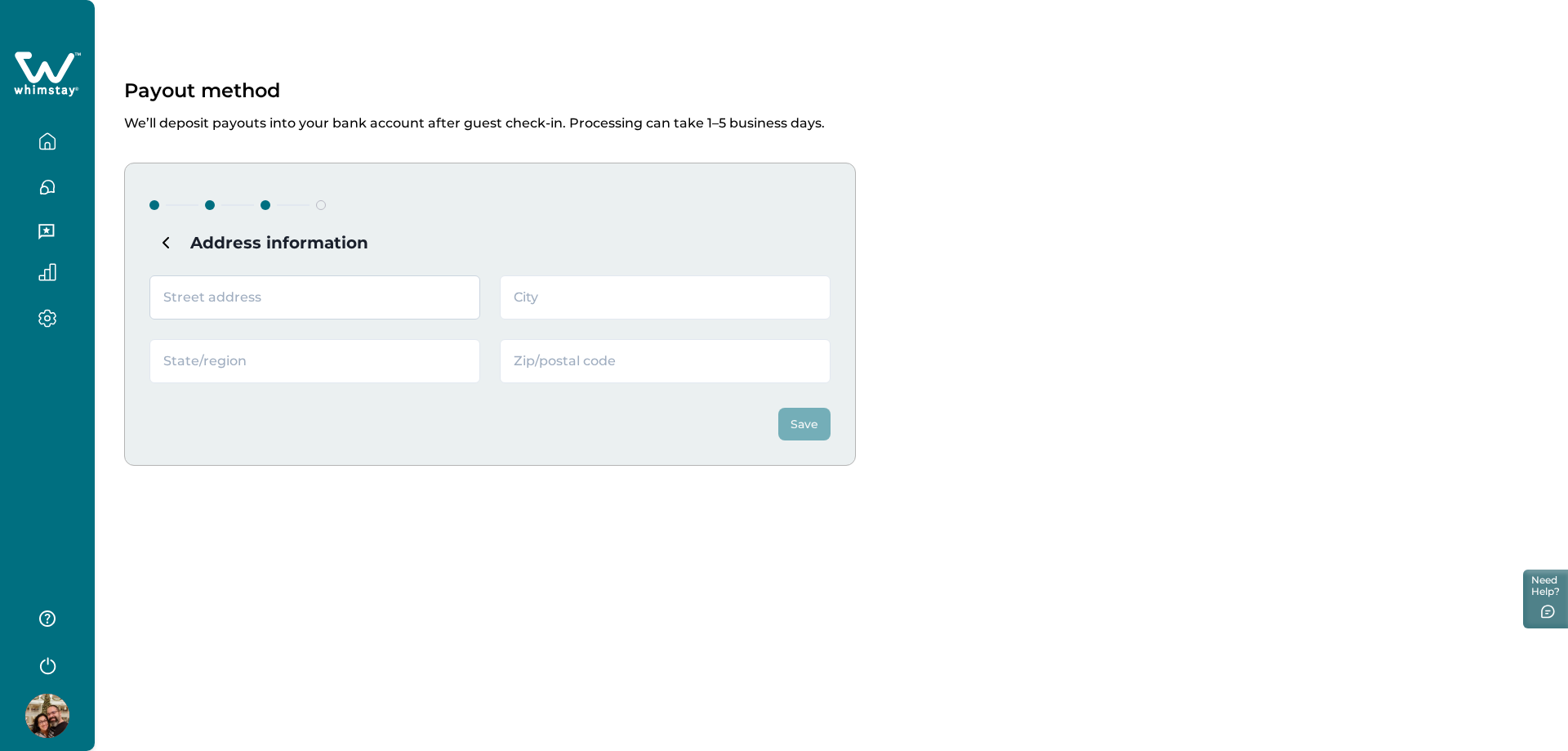
click at [251, 297] on input "text" at bounding box center [314, 297] width 331 height 44
type input "735 Annabell Ridge Road"
type input "Minneola"
type input "FL"
type input "34715"
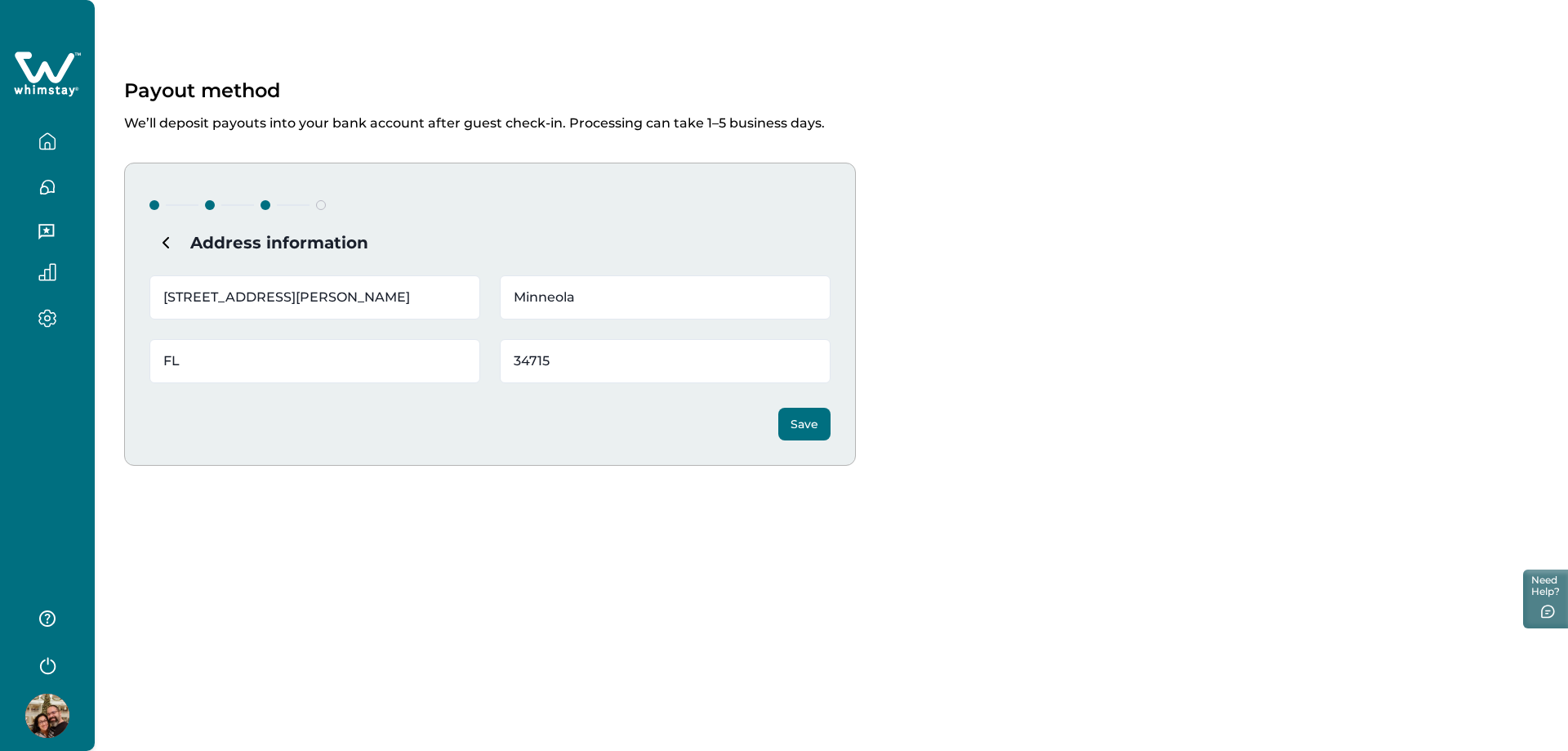
click at [809, 427] on button "Save" at bounding box center [804, 424] width 52 height 33
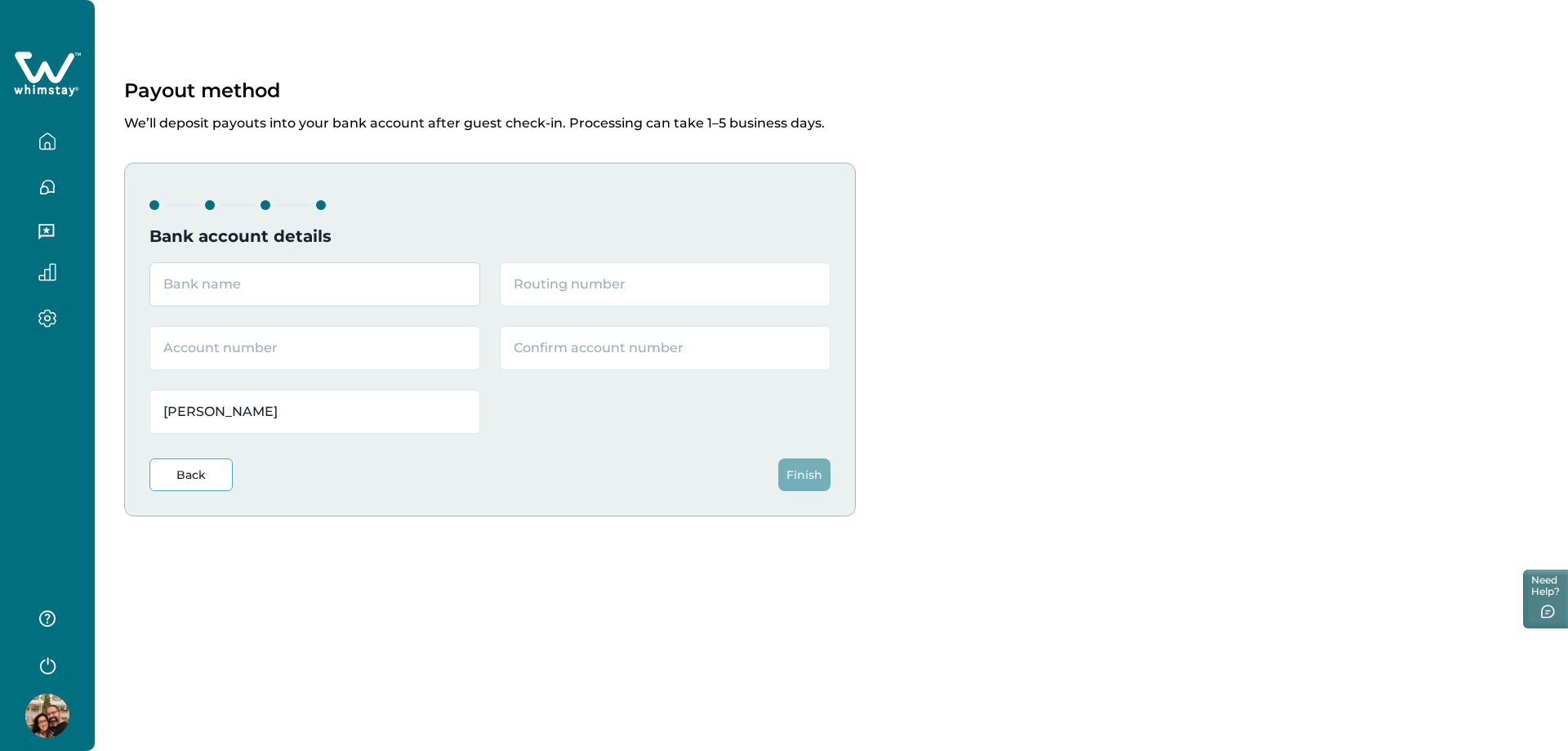
click at [246, 294] on input "text" at bounding box center [314, 283] width 331 height 44
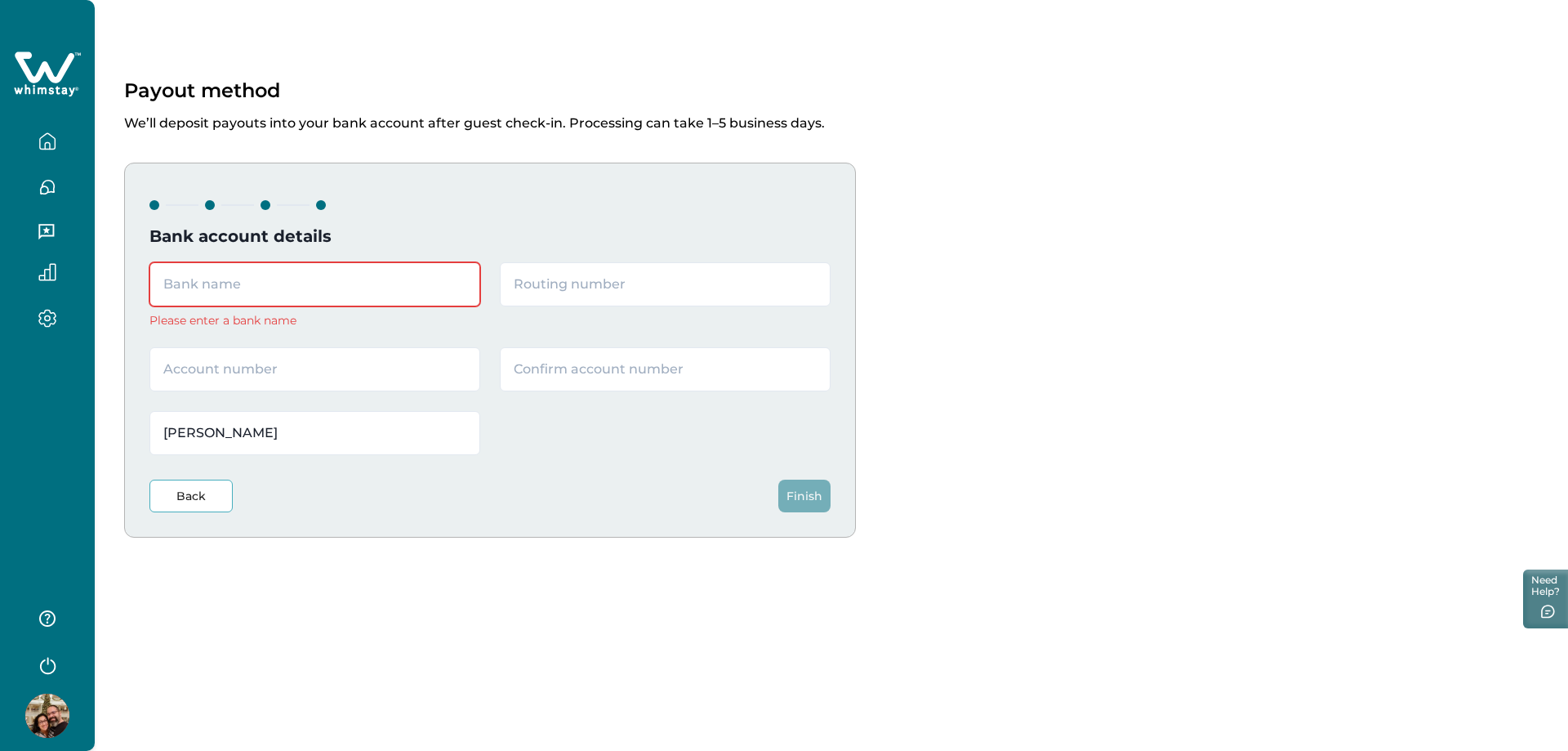
click at [295, 286] on input "text" at bounding box center [314, 283] width 331 height 44
click at [333, 376] on input "text" at bounding box center [314, 369] width 331 height 44
type input "220007858130"
click at [549, 371] on input "text" at bounding box center [664, 369] width 331 height 44
type input "220007858130"
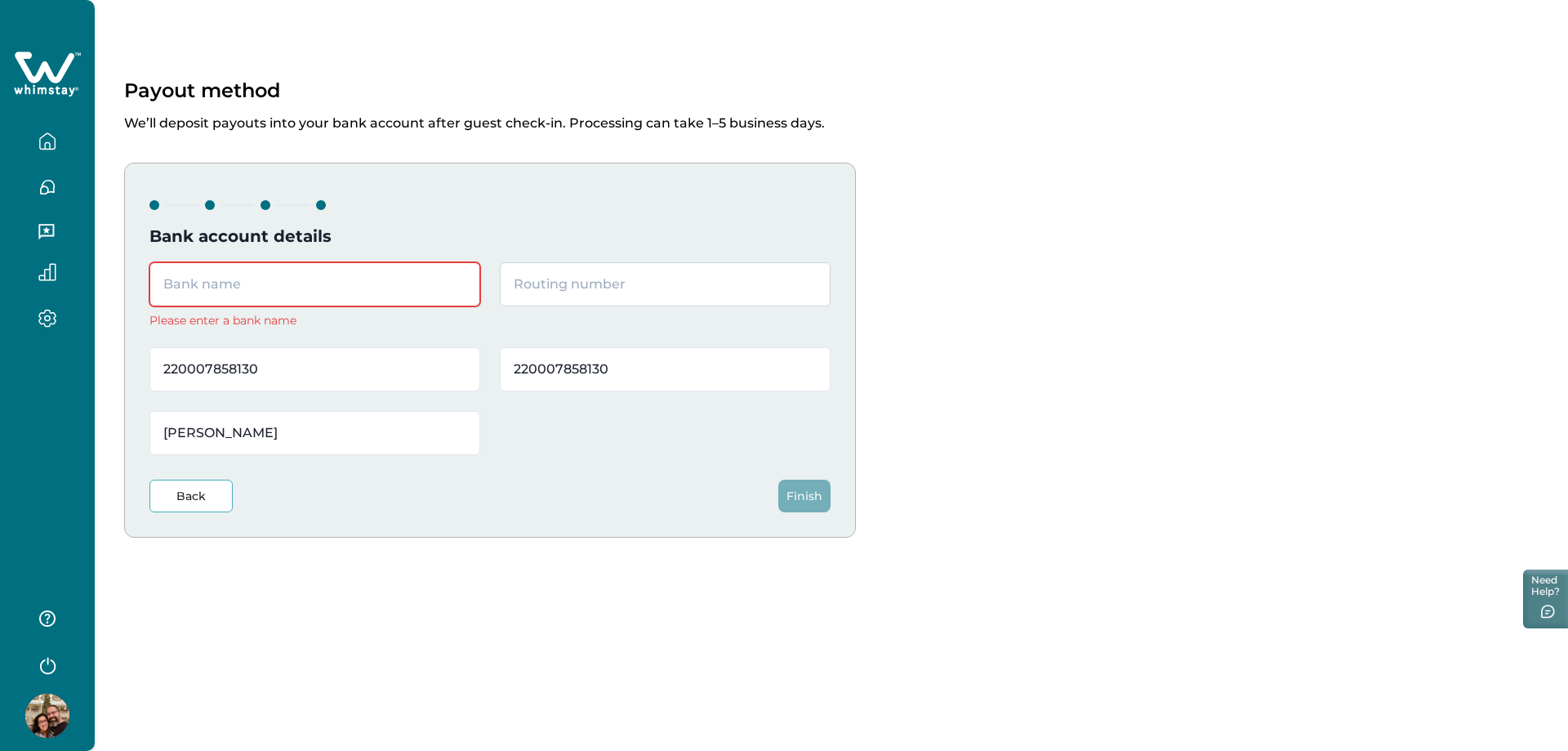
click at [601, 276] on input "text" at bounding box center [664, 283] width 331 height 44
paste input "084000026"
type input "084000026"
click at [340, 283] on input "text" at bounding box center [314, 283] width 331 height 44
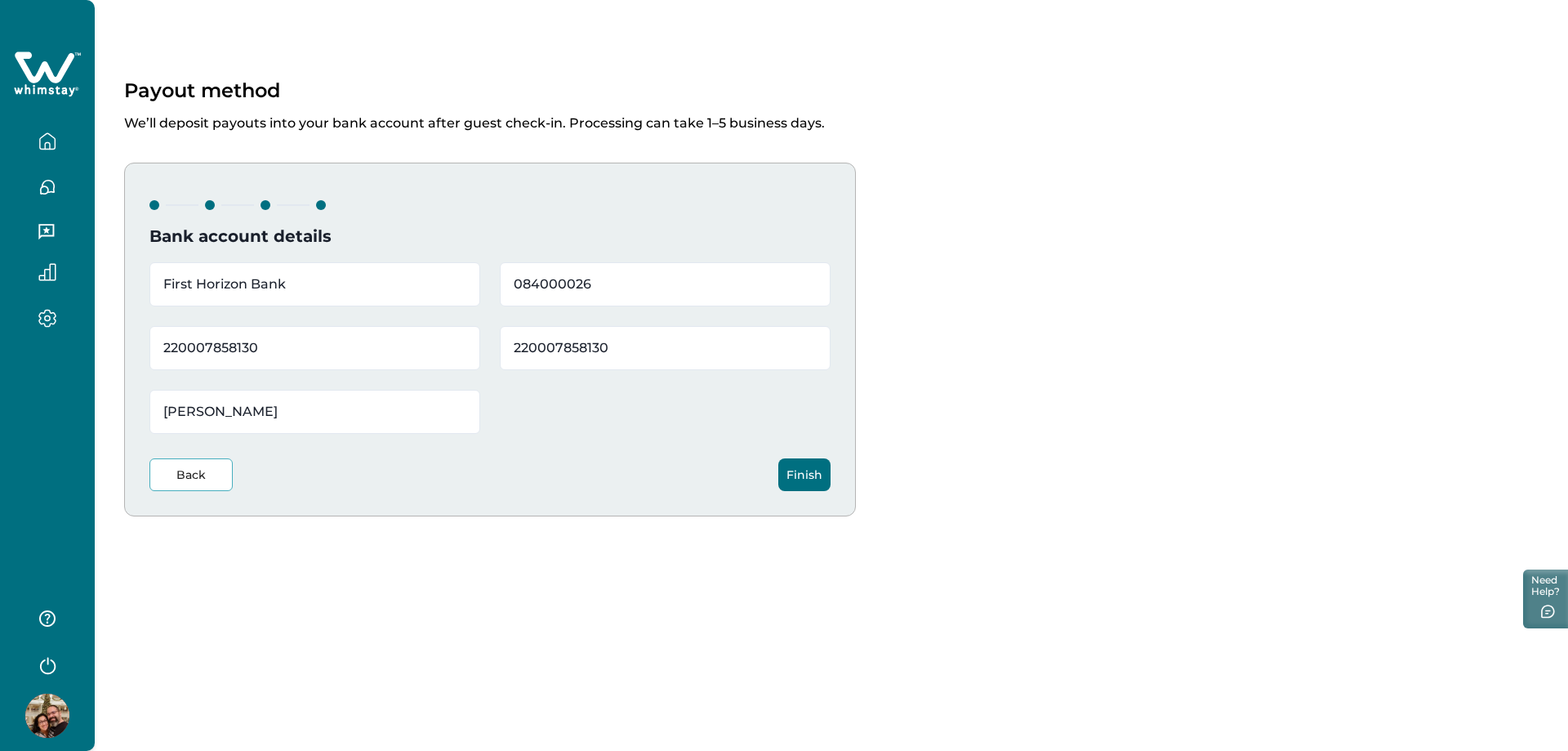
type input "First Horizon Bank"
click at [796, 481] on button "Finish" at bounding box center [804, 474] width 52 height 33
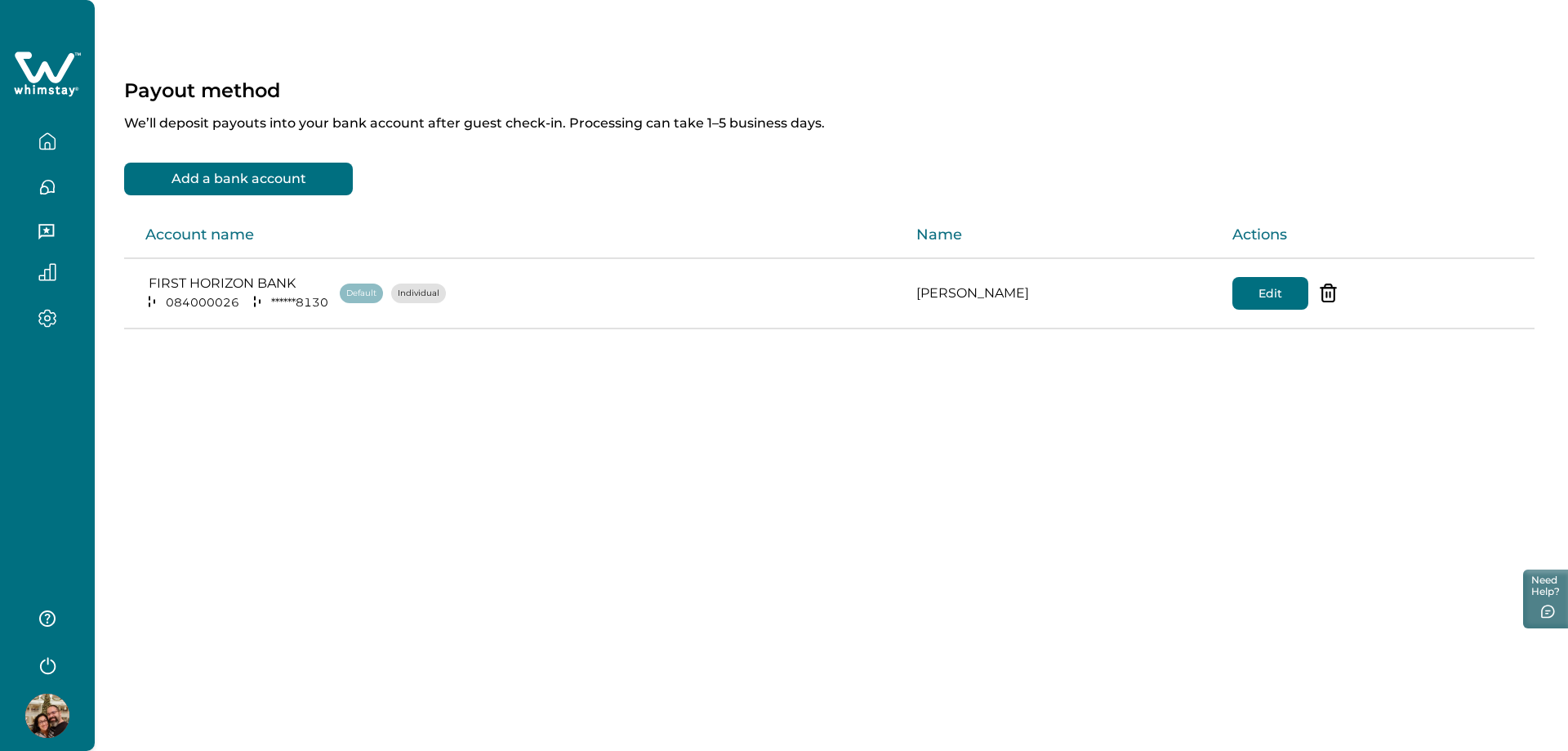
click at [52, 146] on icon "button" at bounding box center [47, 141] width 18 height 18
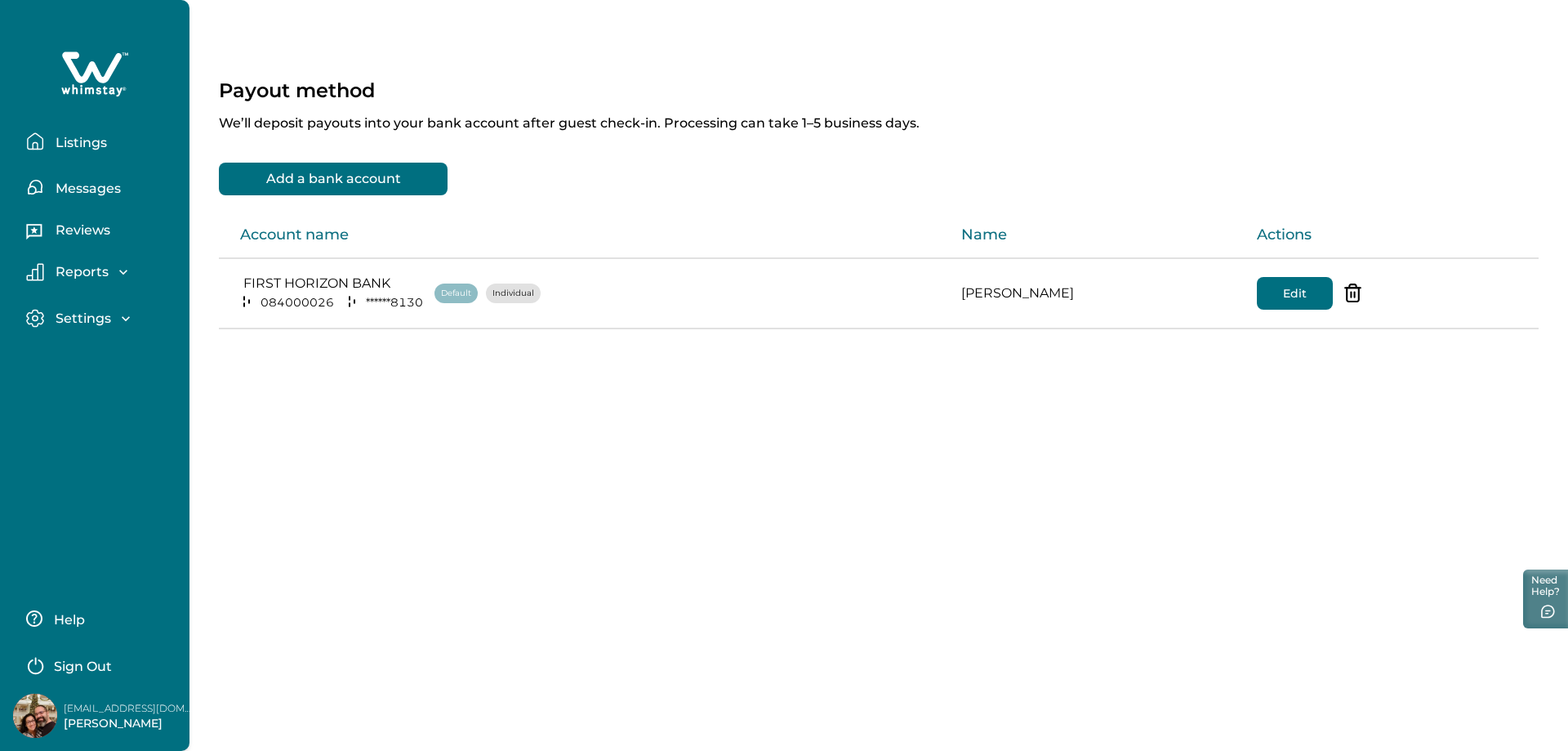
click at [81, 150] on p "Listings" at bounding box center [79, 143] width 56 height 16
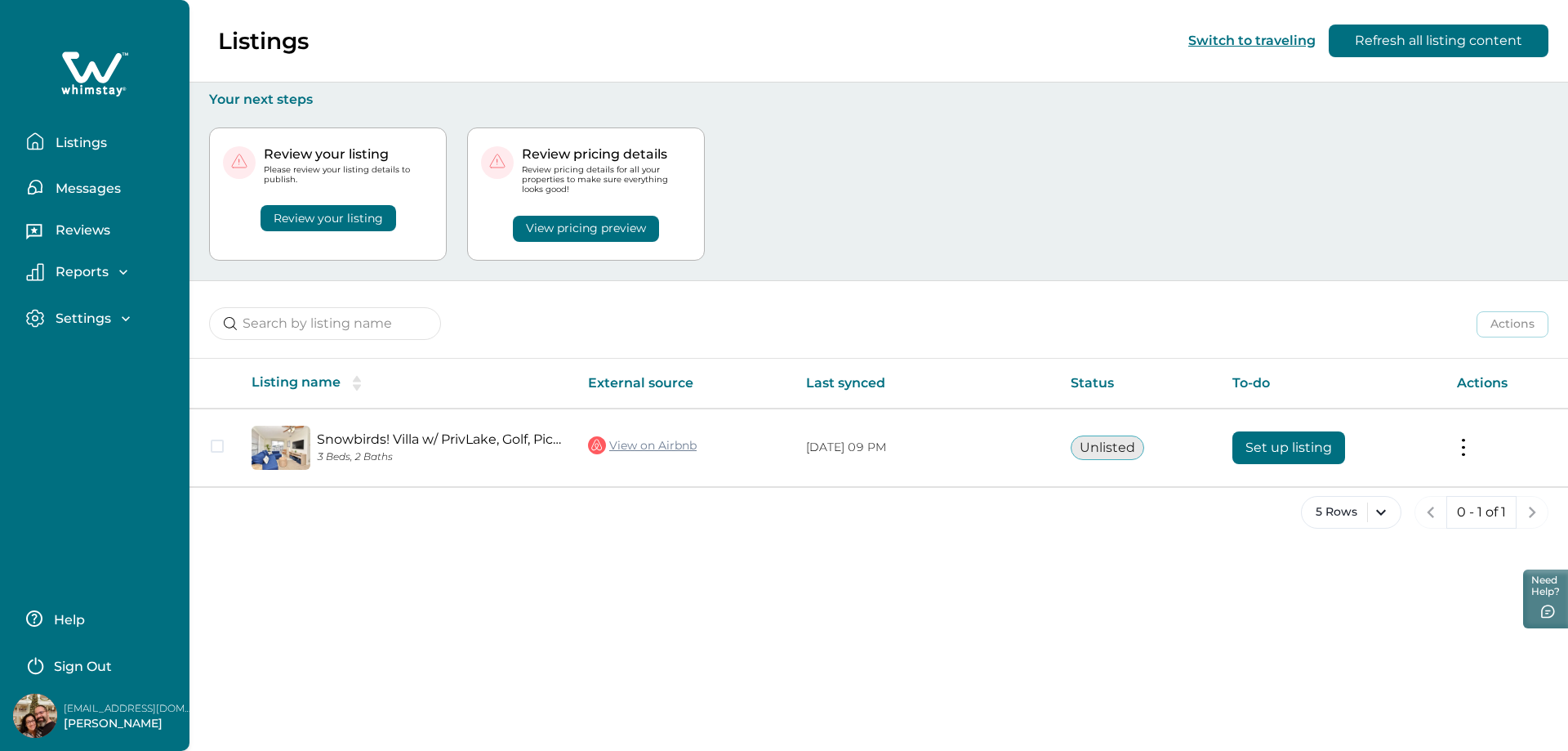
click at [814, 191] on div "Review your listing Please review your listing details to publish. Review your …" at bounding box center [879, 194] width 1339 height 172
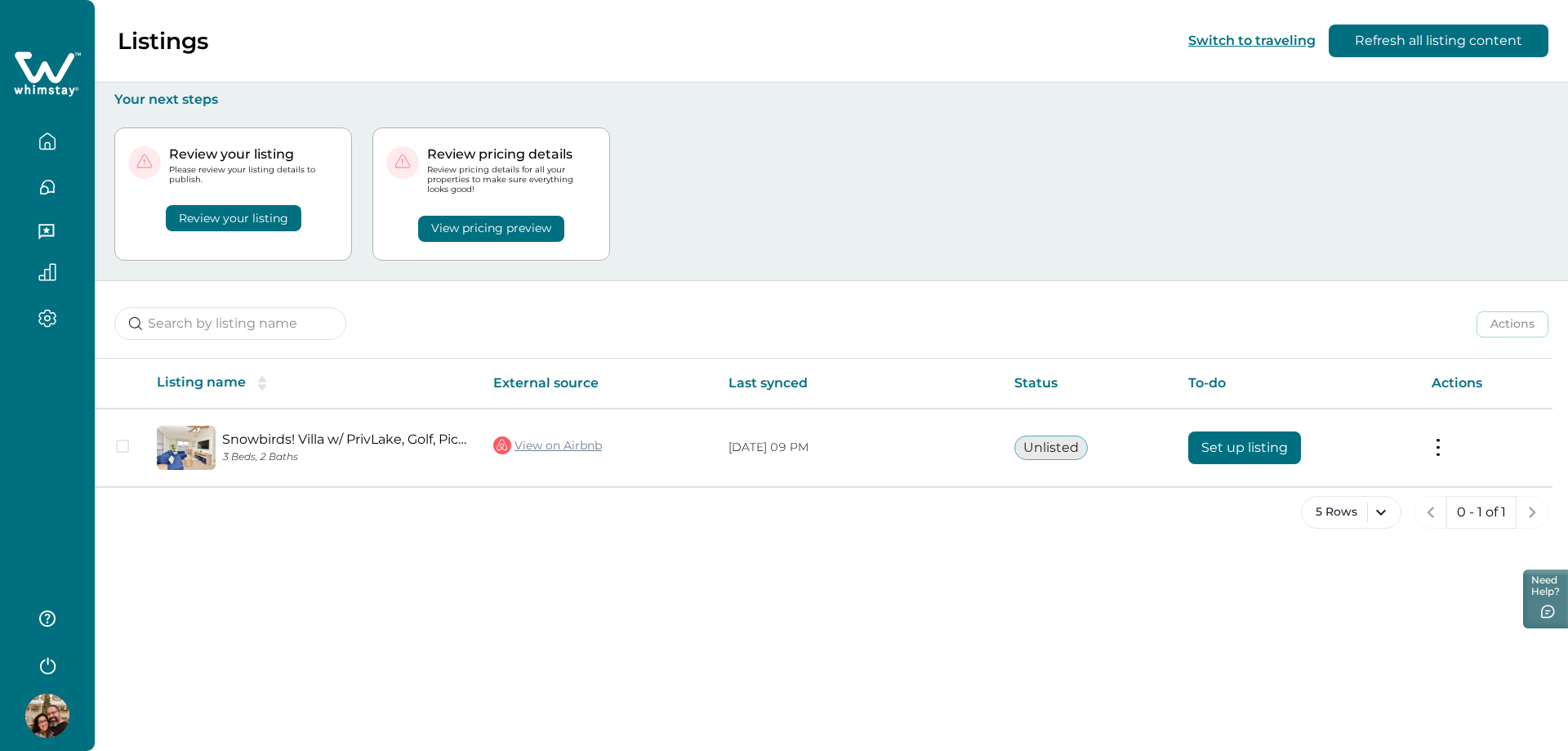
click at [473, 230] on button "View pricing preview" at bounding box center [491, 229] width 146 height 26
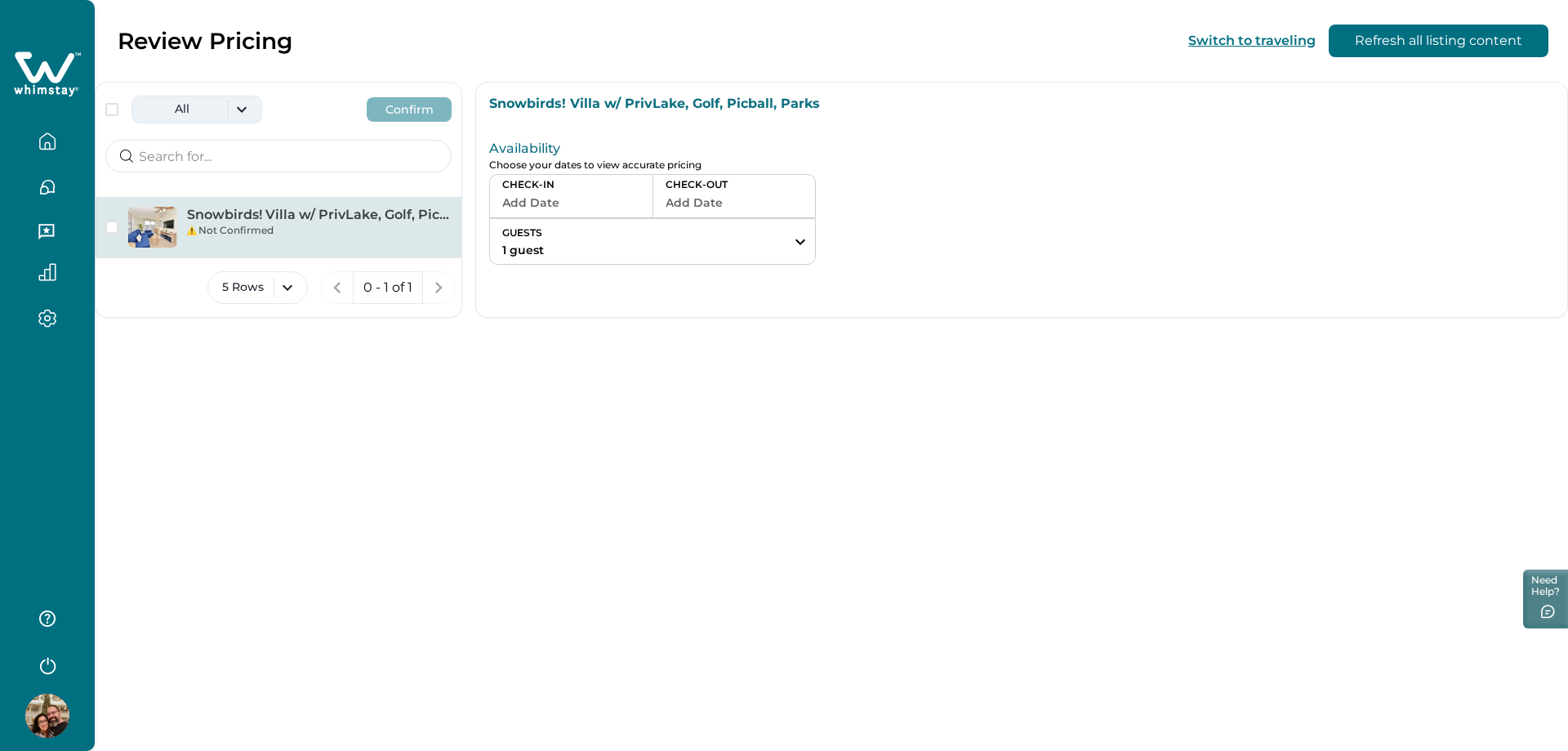
click at [244, 109] on button "All" at bounding box center [196, 110] width 130 height 28
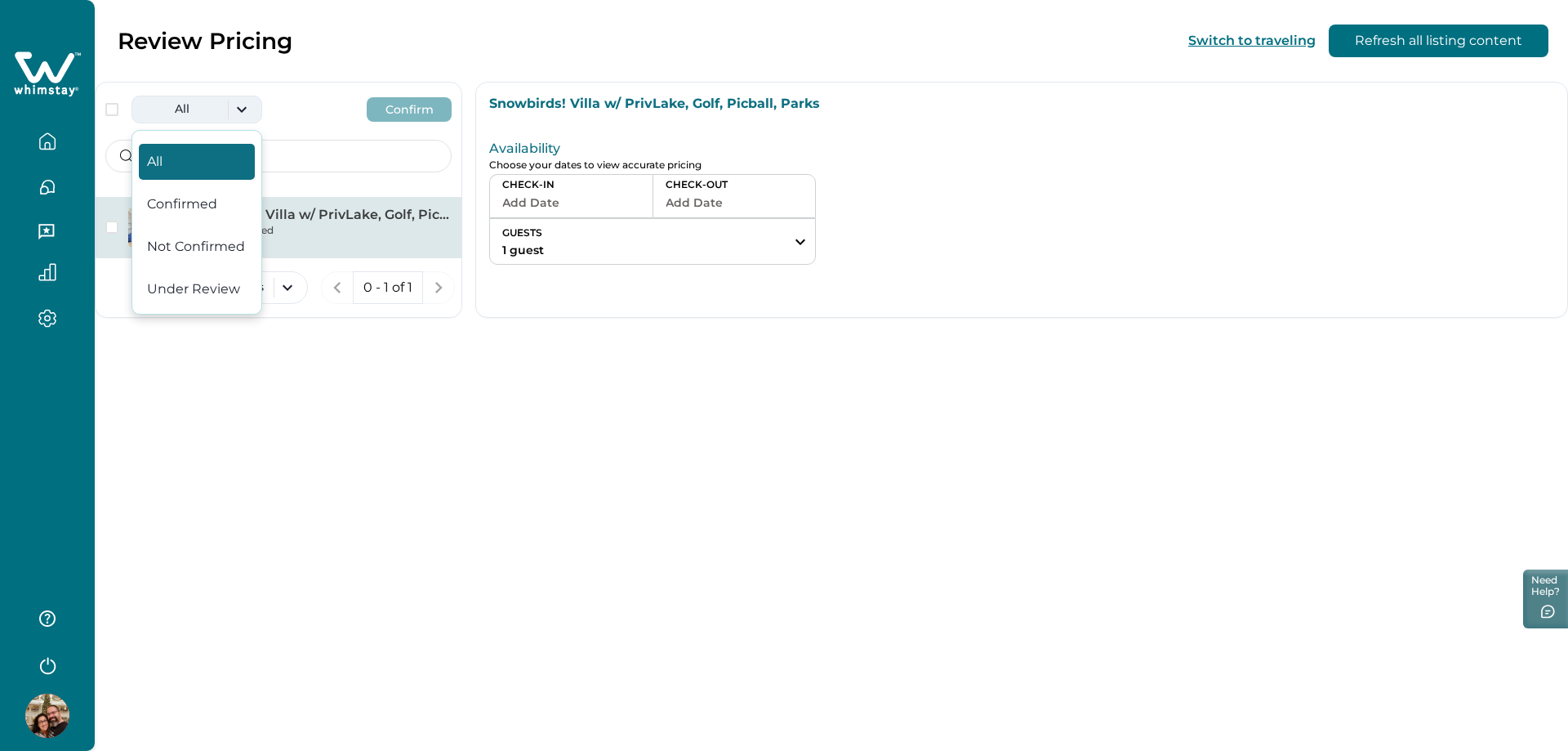
click at [244, 109] on button "All" at bounding box center [196, 110] width 130 height 28
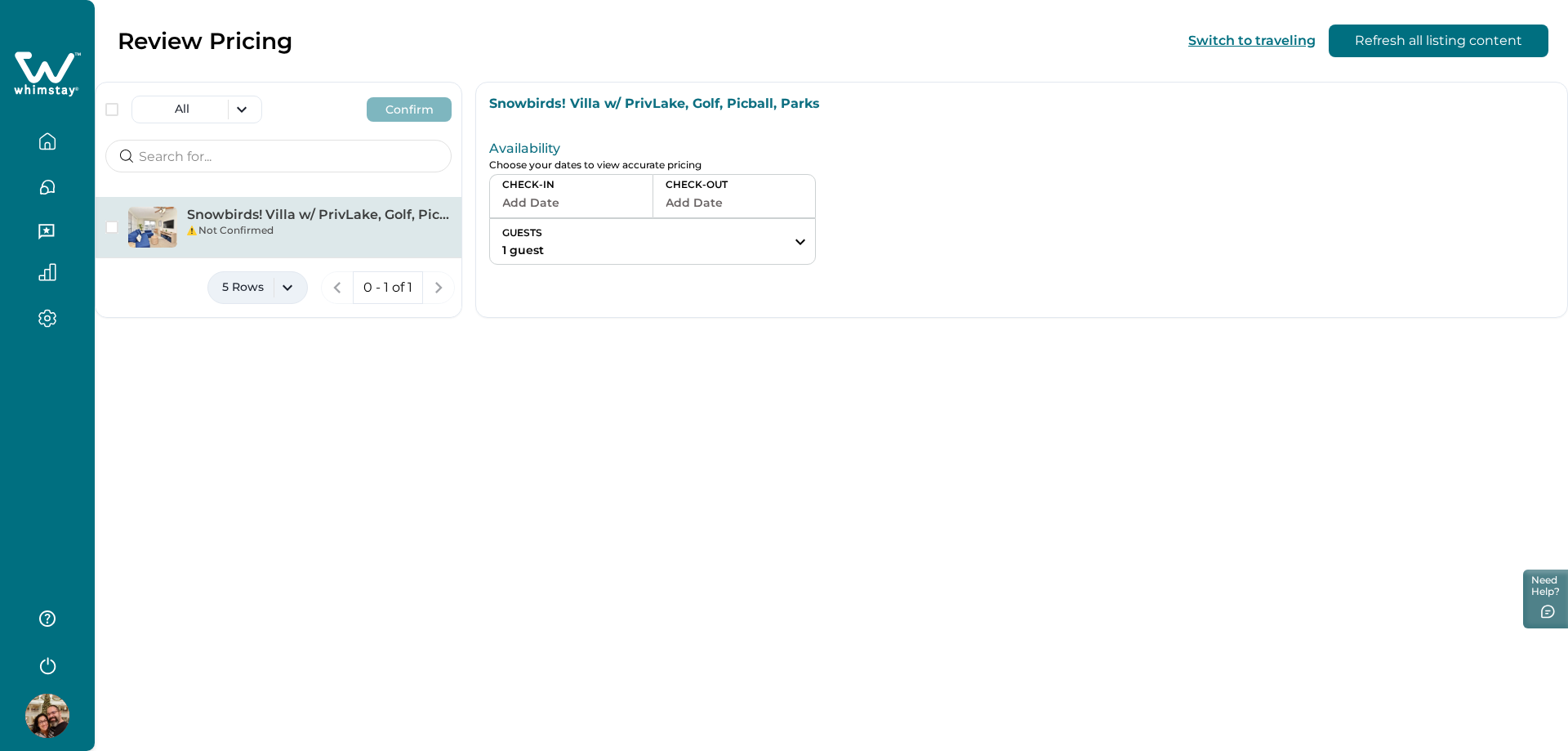
click at [282, 291] on button "5 Rows" at bounding box center [257, 288] width 100 height 33
click at [289, 284] on button "5 Rows" at bounding box center [257, 288] width 100 height 33
click at [257, 224] on div "Not Confirmed" at bounding box center [319, 230] width 264 height 15
click at [111, 229] on span "button" at bounding box center [111, 226] width 13 height 13
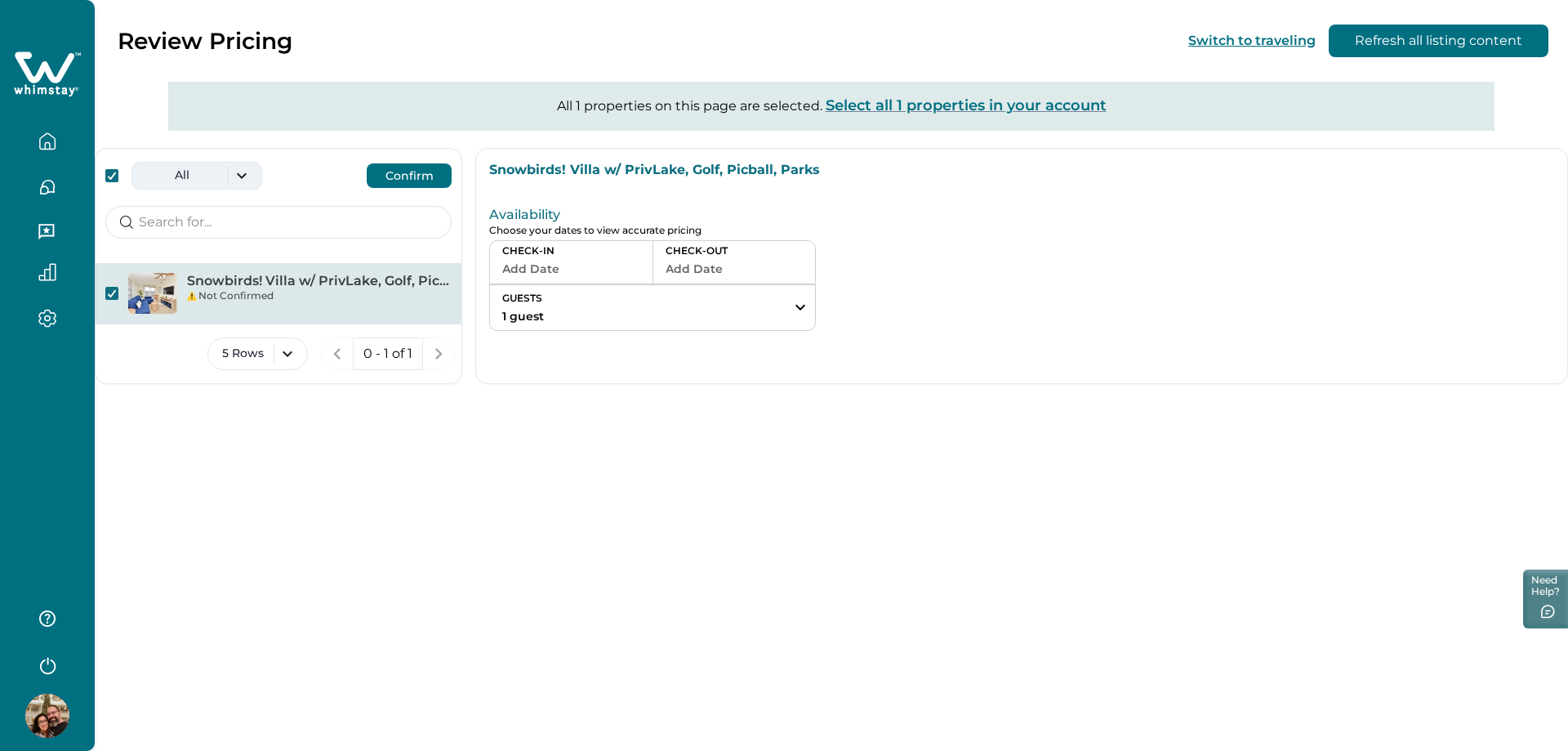
click at [243, 178] on button "All" at bounding box center [196, 175] width 130 height 28
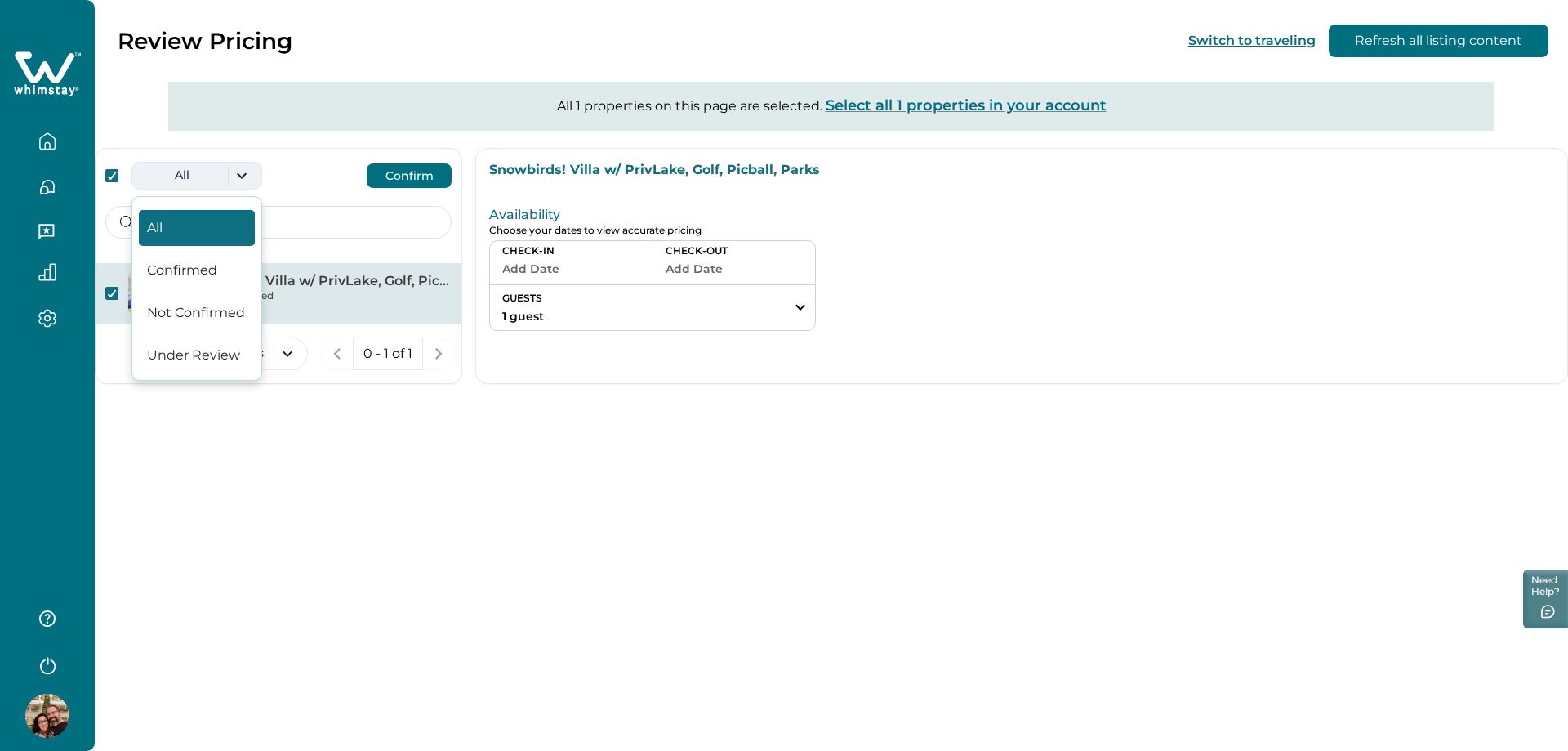
click at [243, 178] on button "All" at bounding box center [196, 175] width 130 height 28
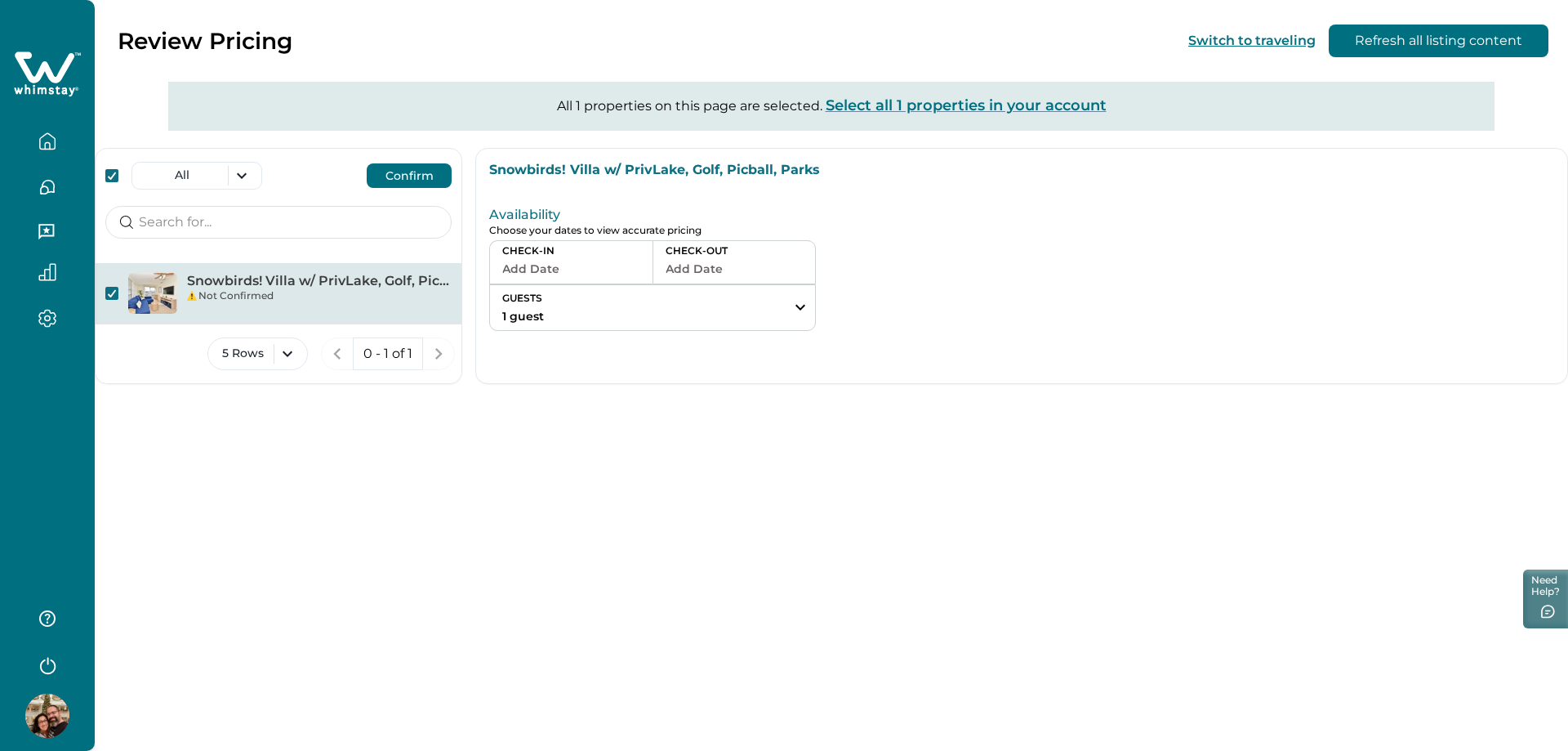
click at [536, 267] on button "Add Date" at bounding box center [571, 269] width 138 height 22
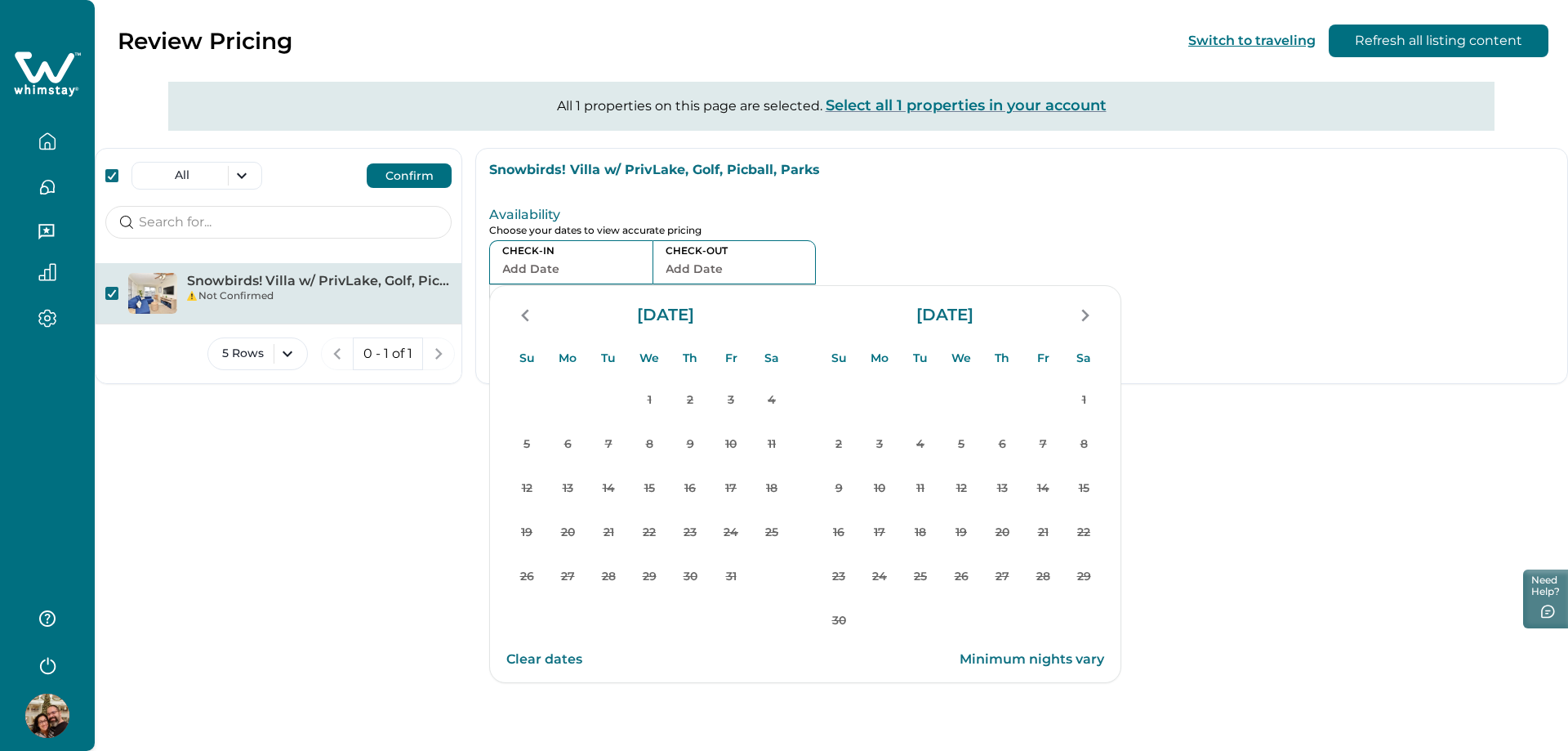
click at [523, 269] on button "Add Date" at bounding box center [571, 269] width 138 height 22
click at [570, 263] on button "Add Date" at bounding box center [571, 269] width 138 height 22
click at [926, 231] on p "Choose your dates to view accurate pricing" at bounding box center [828, 231] width 679 height 12
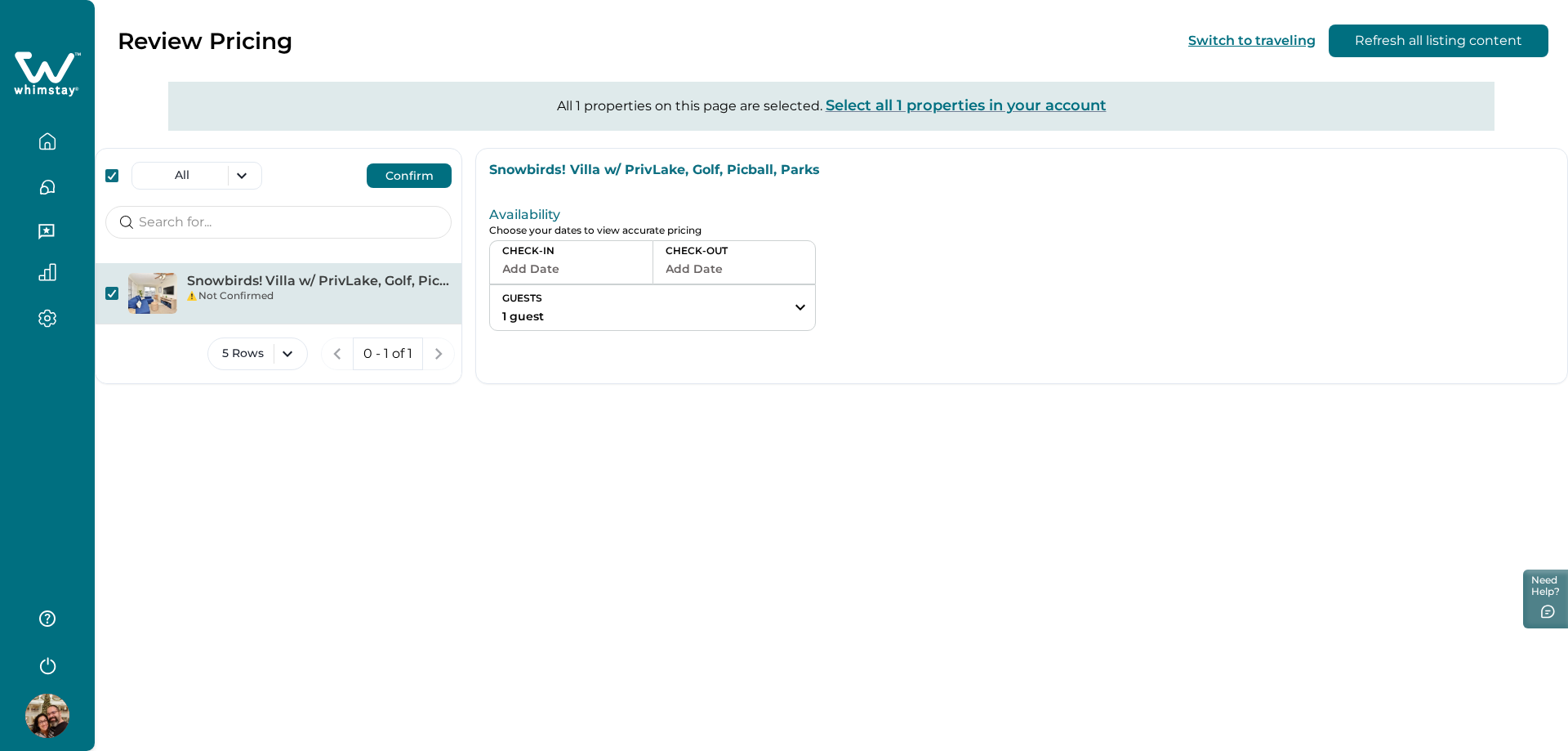
click at [569, 270] on button "Add Date" at bounding box center [571, 269] width 138 height 22
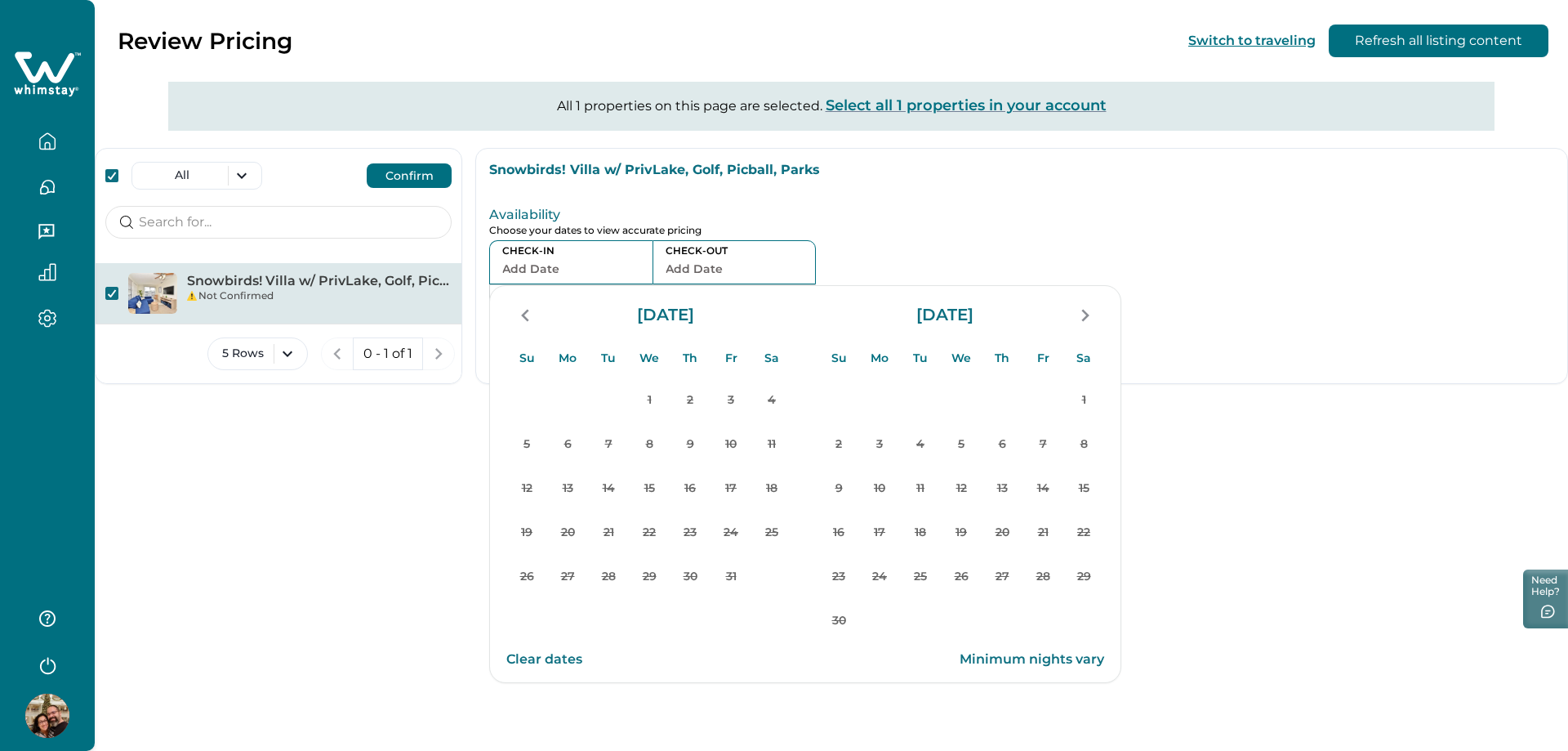
click at [1017, 659] on p "Minimum nights vary" at bounding box center [1032, 659] width 144 height 16
click at [551, 656] on button "Clear dates" at bounding box center [544, 659] width 76 height 33
click at [954, 228] on p "Choose your dates to view accurate pricing" at bounding box center [828, 231] width 679 height 12
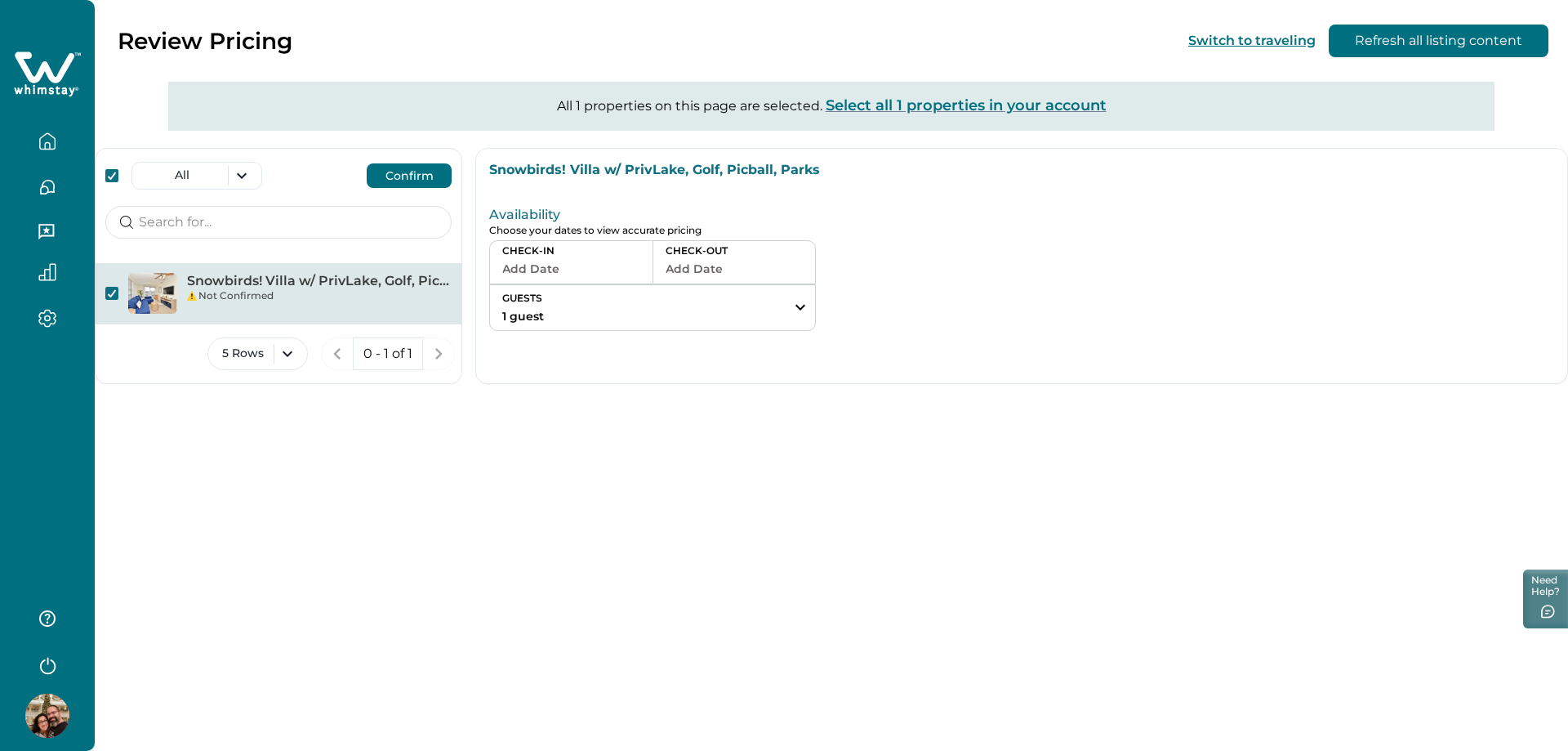
click at [391, 173] on button "Confirm" at bounding box center [409, 175] width 85 height 24
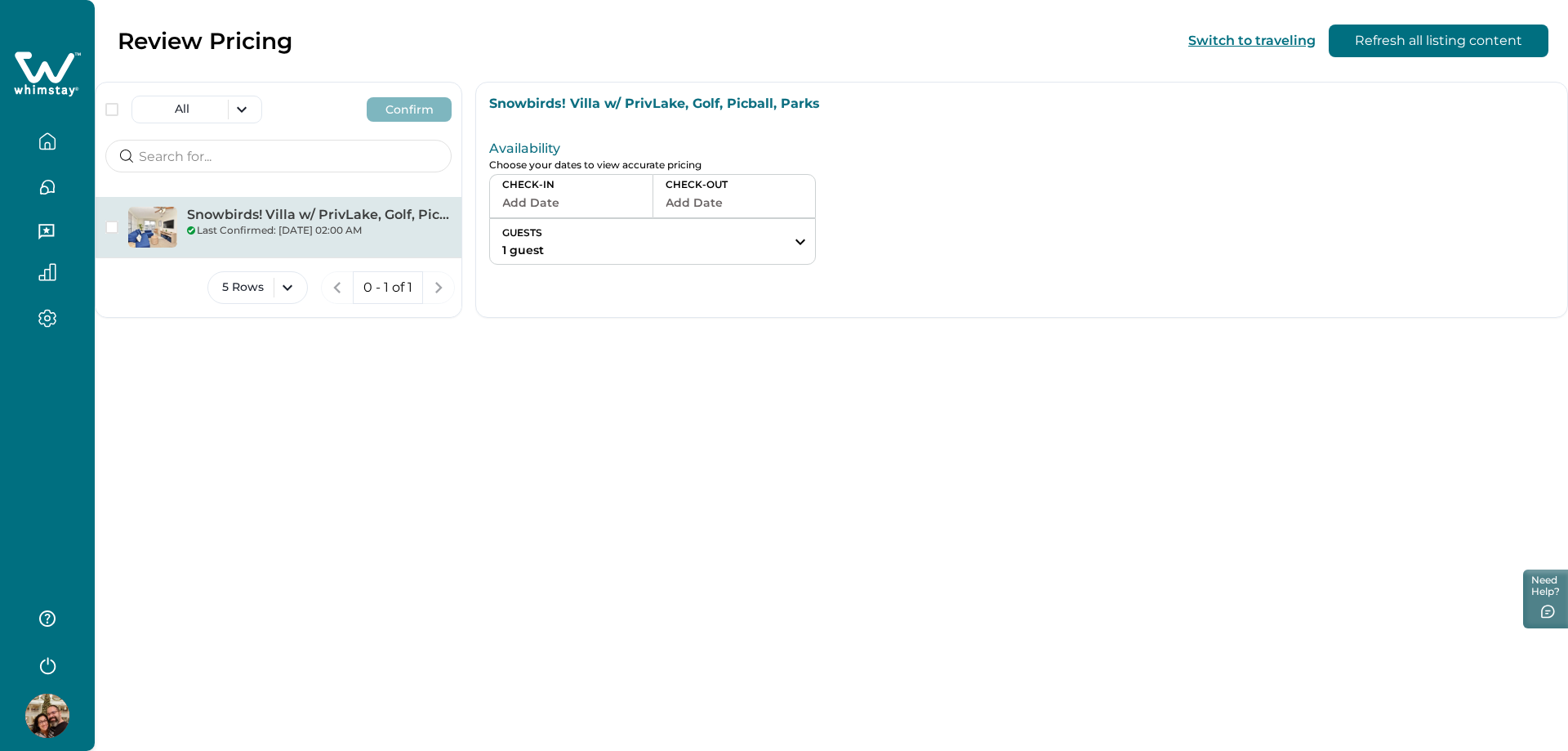
click at [557, 195] on button "Add Date" at bounding box center [571, 202] width 138 height 22
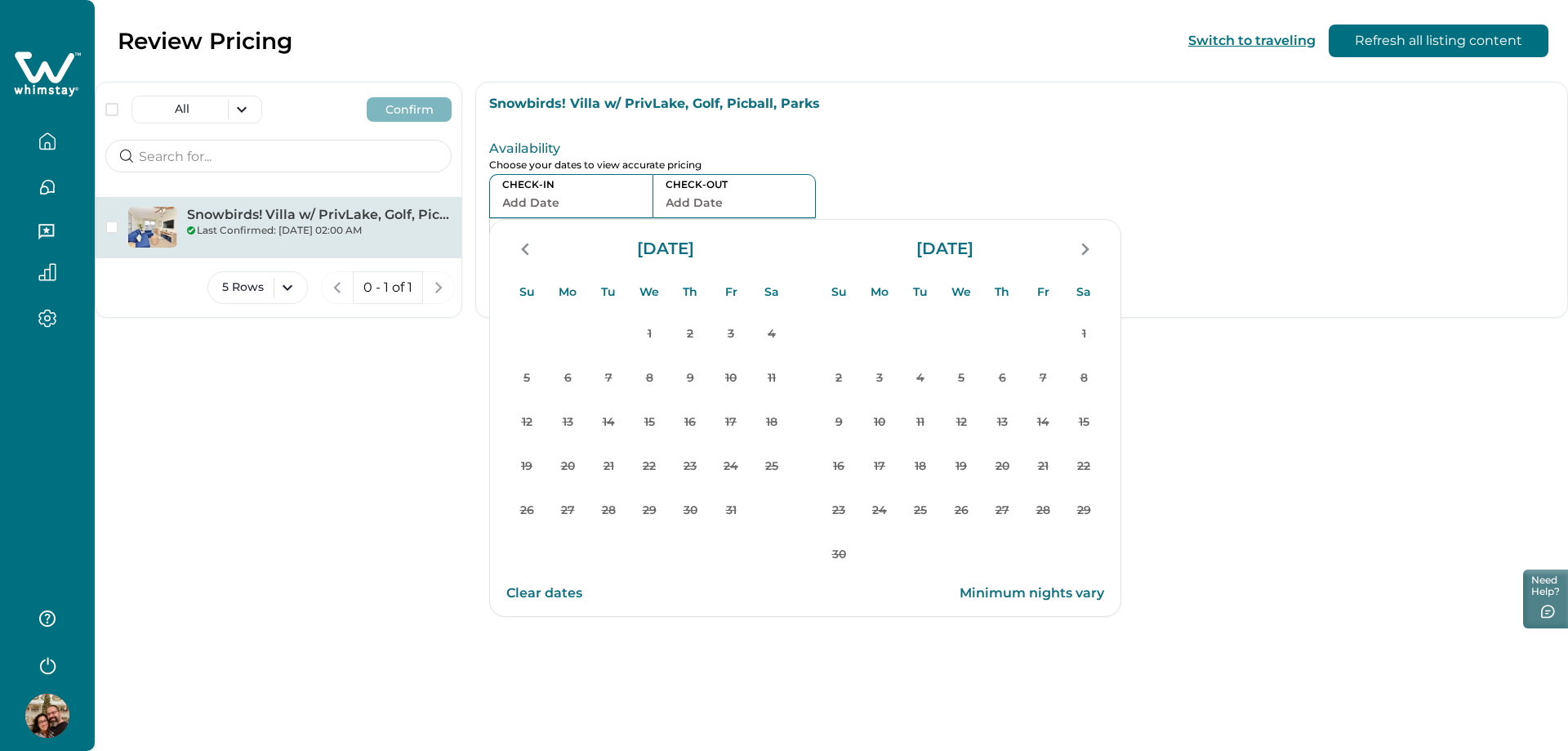
click at [709, 200] on button "Add Date" at bounding box center [733, 202] width 137 height 22
click at [1337, 240] on div at bounding box center [1370, 198] width 365 height 133
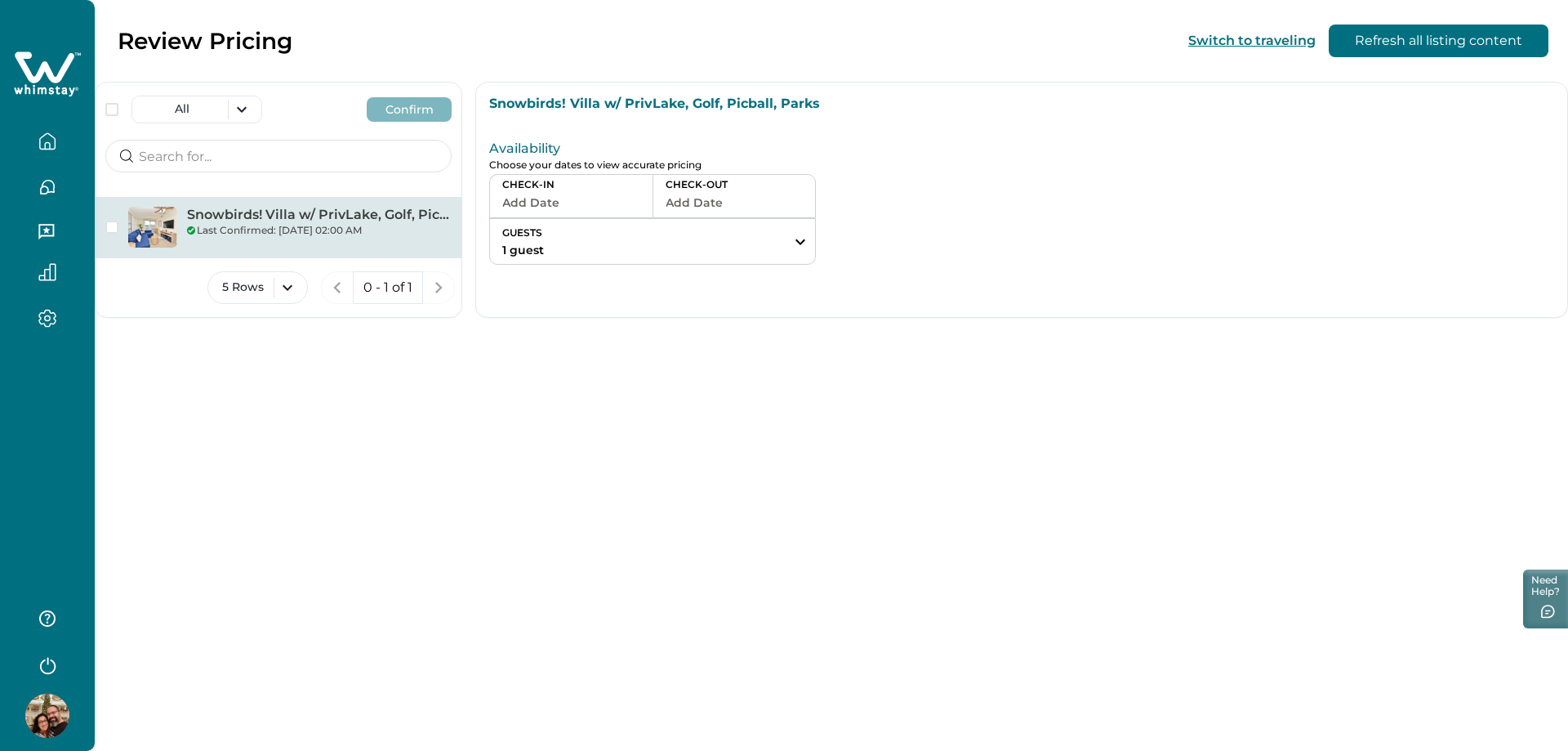
click at [626, 266] on div "Availability Choose your dates to view accurate pricing CHECK-IN Add Date CHECK…" at bounding box center [1021, 198] width 1091 height 159
click at [628, 253] on button "GUESTS 1 guest" at bounding box center [652, 241] width 325 height 45
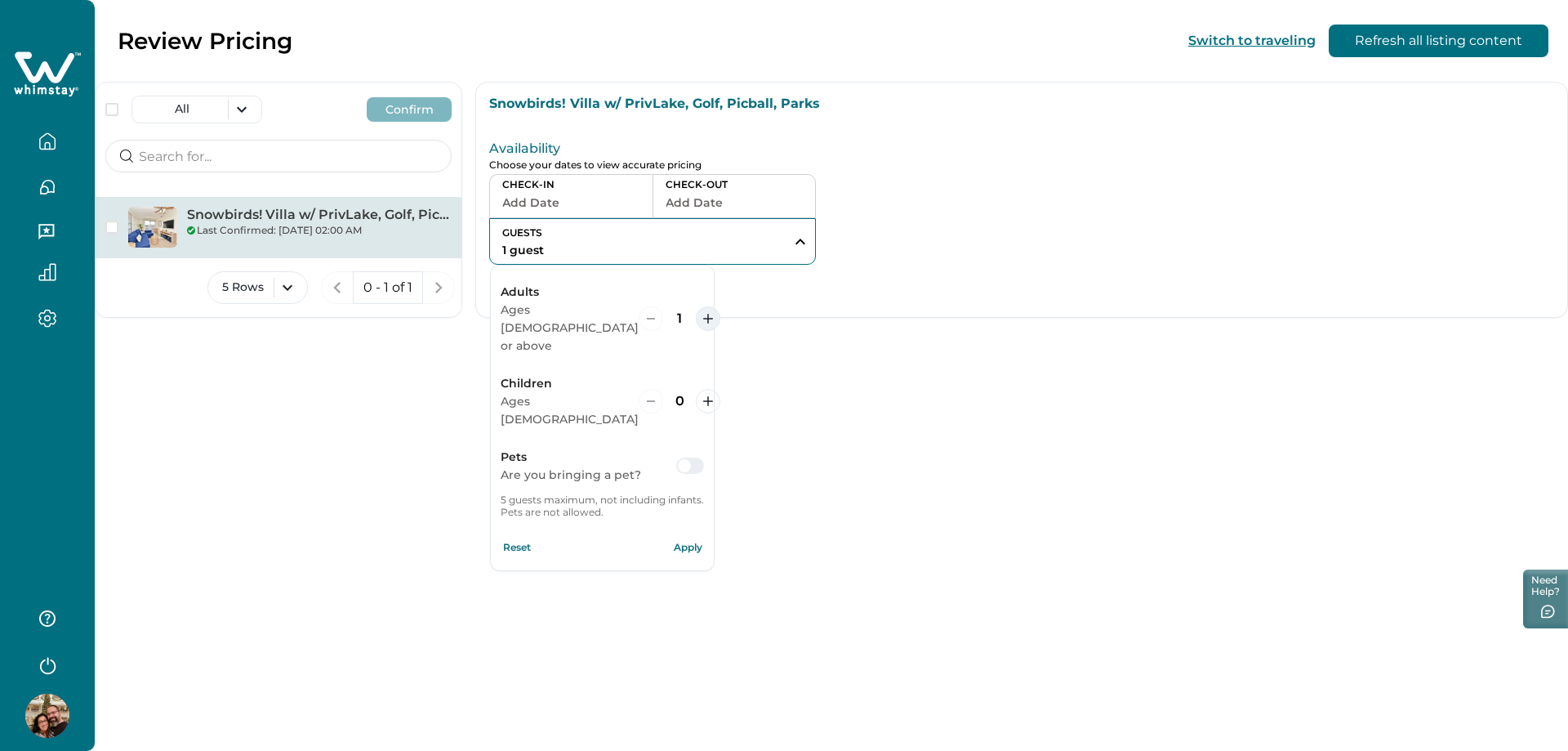
click at [703, 314] on icon "increment" at bounding box center [708, 318] width 10 height 10
click at [576, 193] on button "Add Date" at bounding box center [571, 202] width 138 height 22
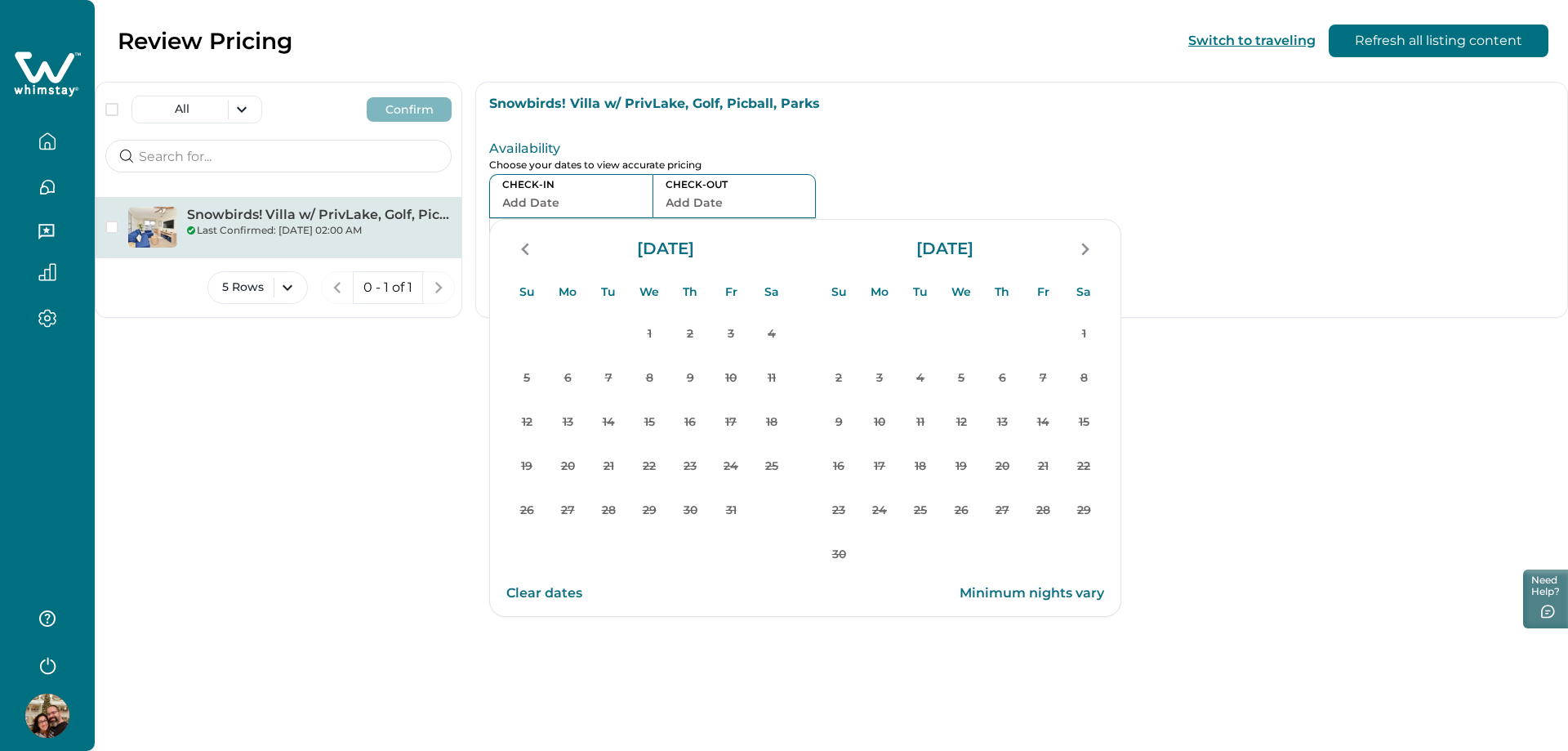
click at [314, 414] on div "Snowbirds! Villa w/ PrivLake, Golf, Picball, Parks Last Confirmed: 10/08/2025, …" at bounding box center [278, 314] width 365 height 234
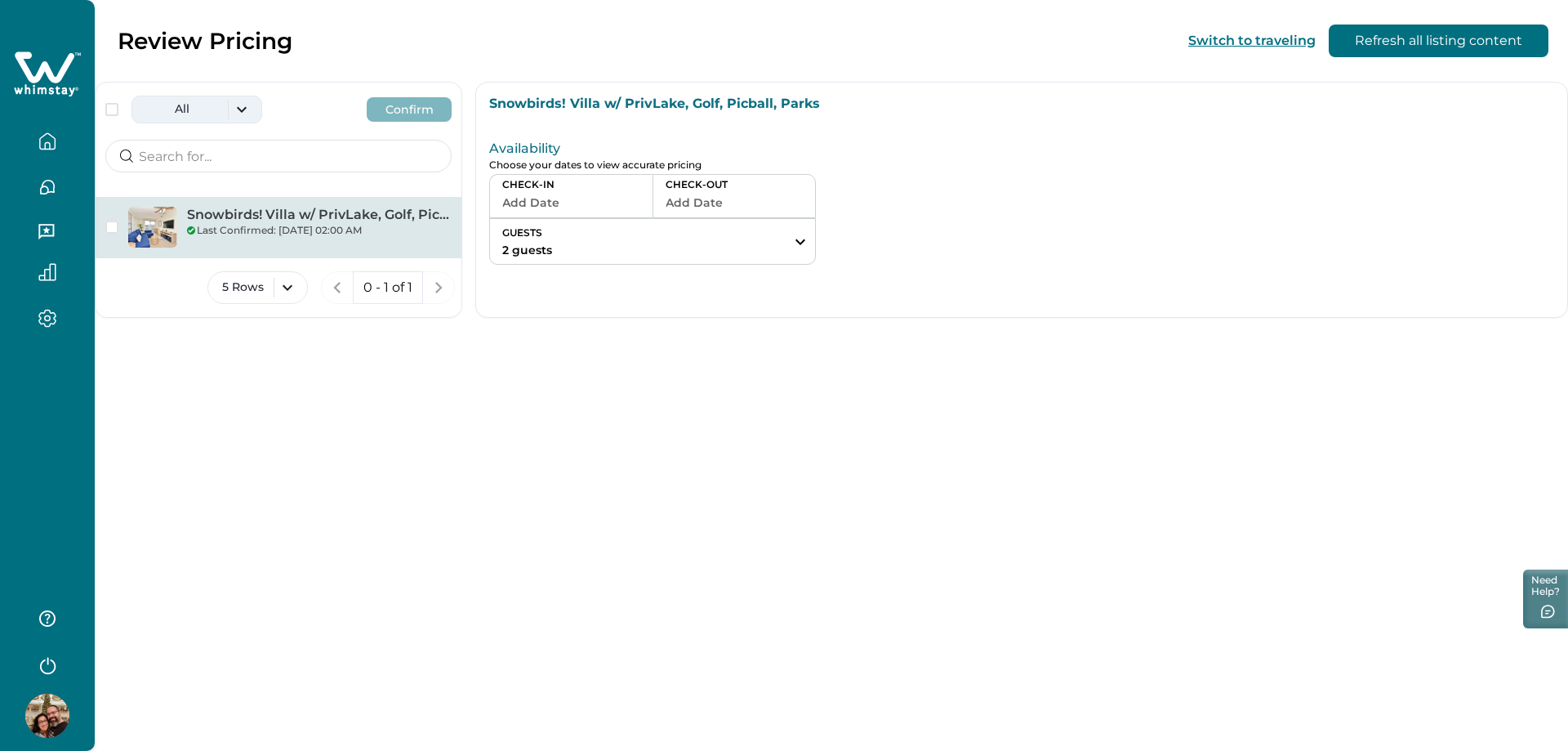
click at [246, 108] on button "All" at bounding box center [196, 110] width 130 height 28
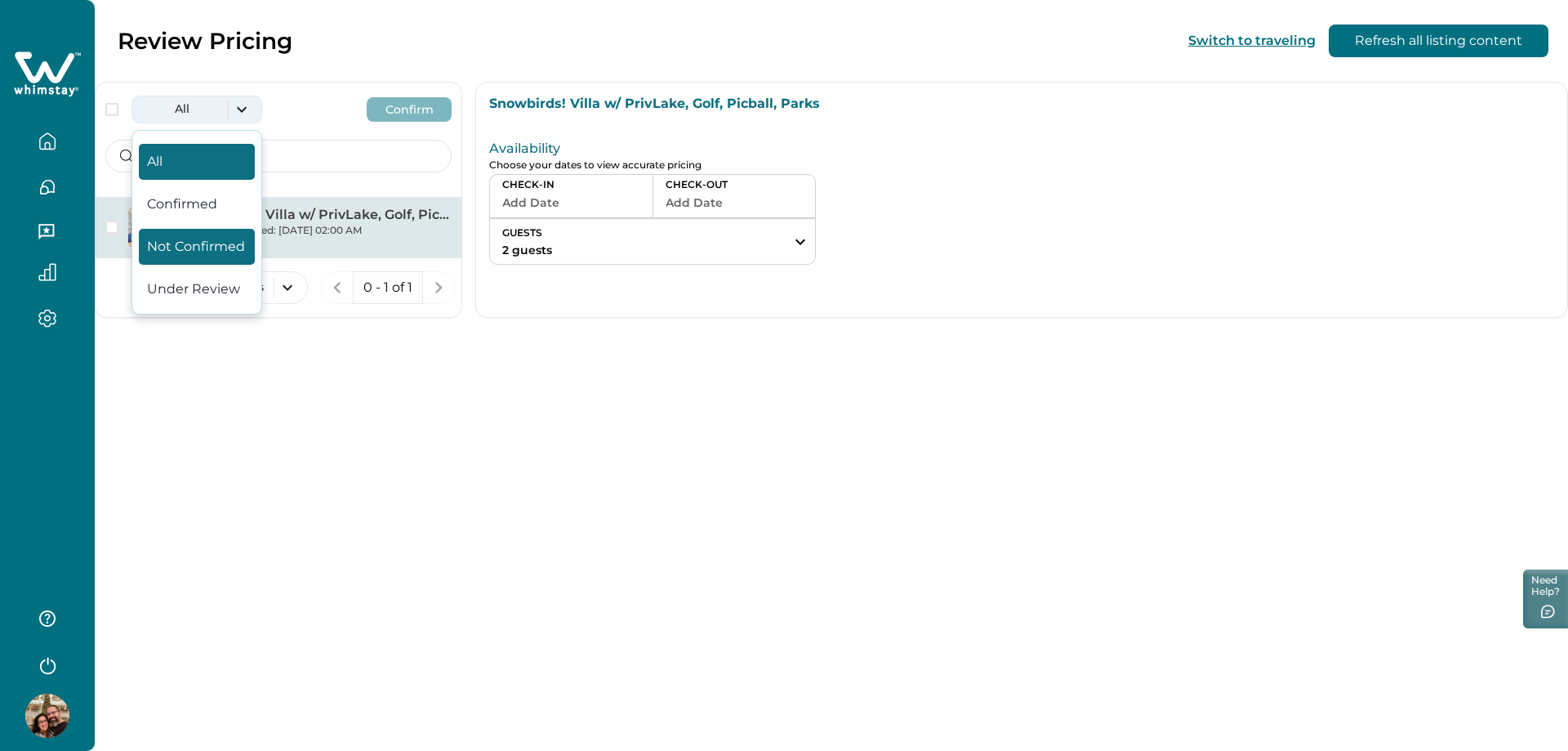
click at [233, 239] on button "Not Confirmed" at bounding box center [197, 247] width 116 height 36
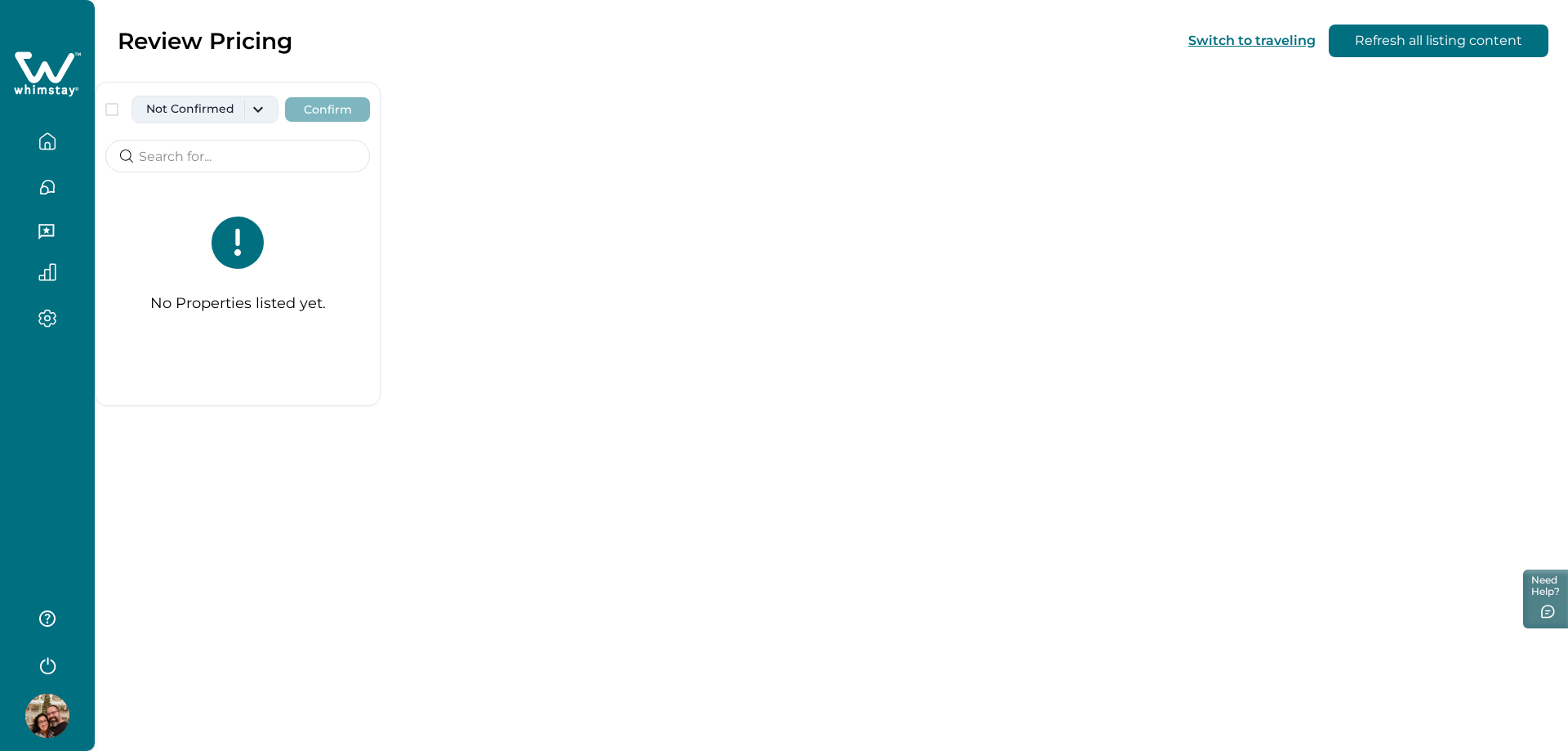
click at [226, 103] on button "Not Confirmed" at bounding box center [205, 110] width 147 height 28
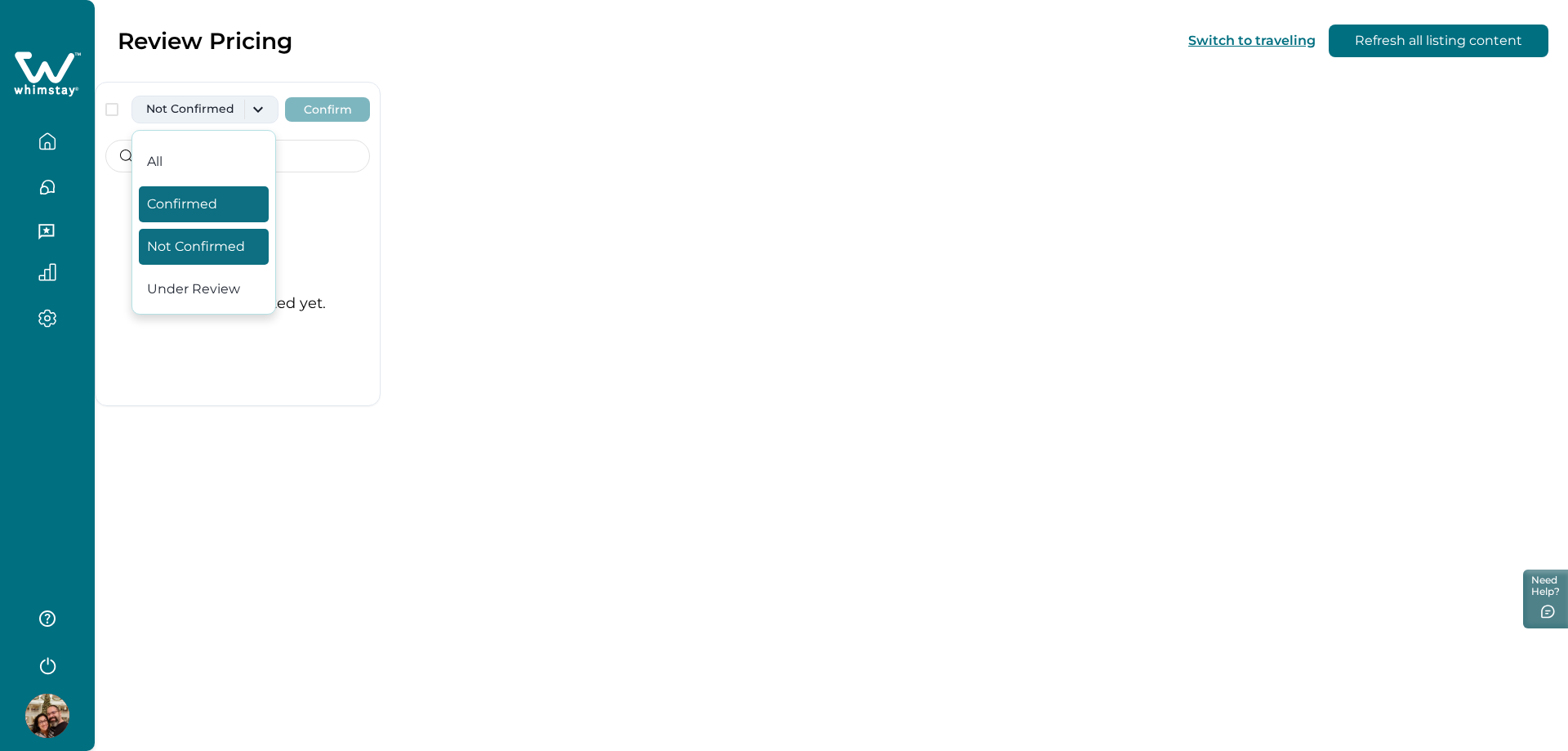
click at [194, 206] on button "Confirmed" at bounding box center [204, 204] width 130 height 36
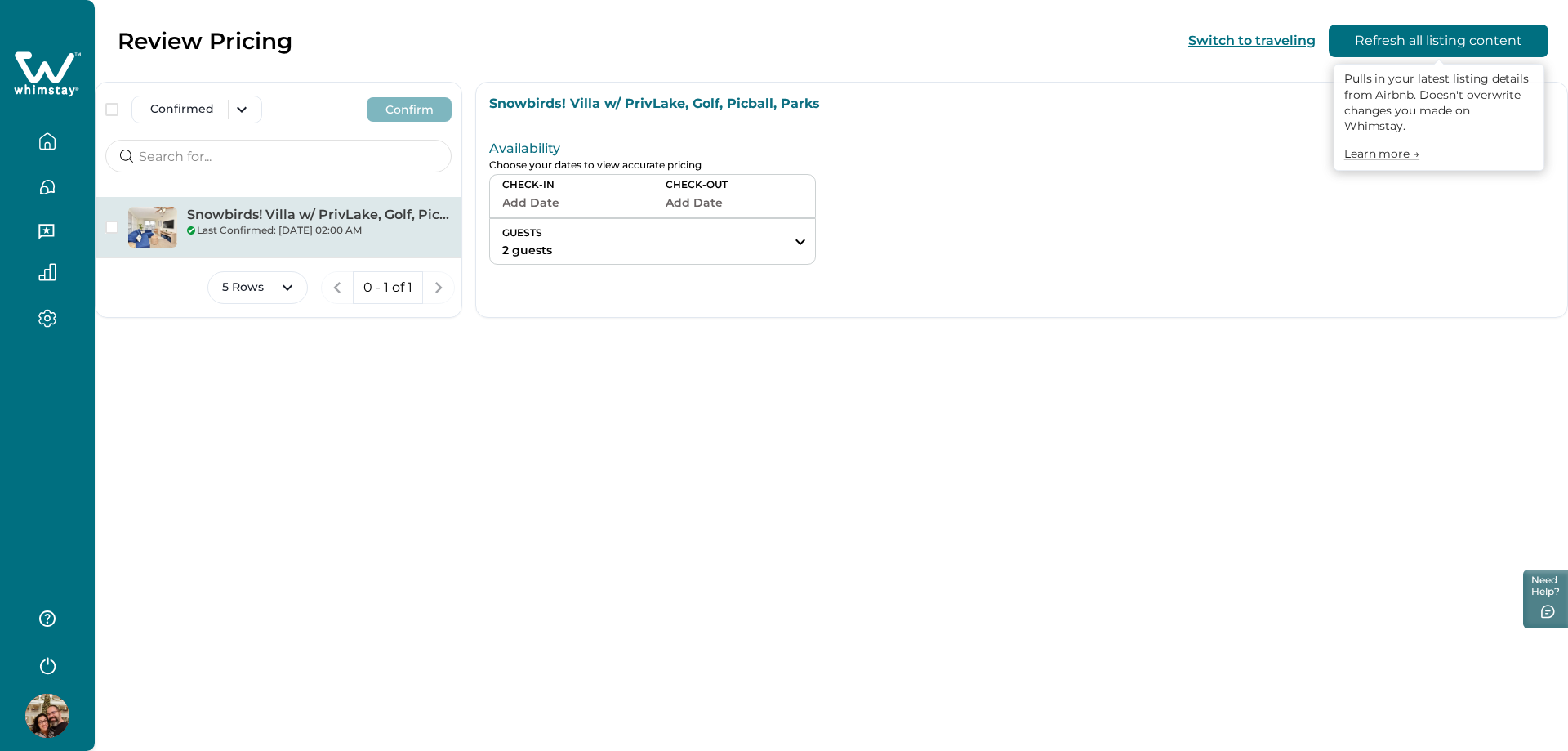
click at [1454, 40] on button "Refresh all listing content" at bounding box center [1438, 41] width 219 height 33
click at [571, 195] on button "Add Date" at bounding box center [571, 202] width 138 height 22
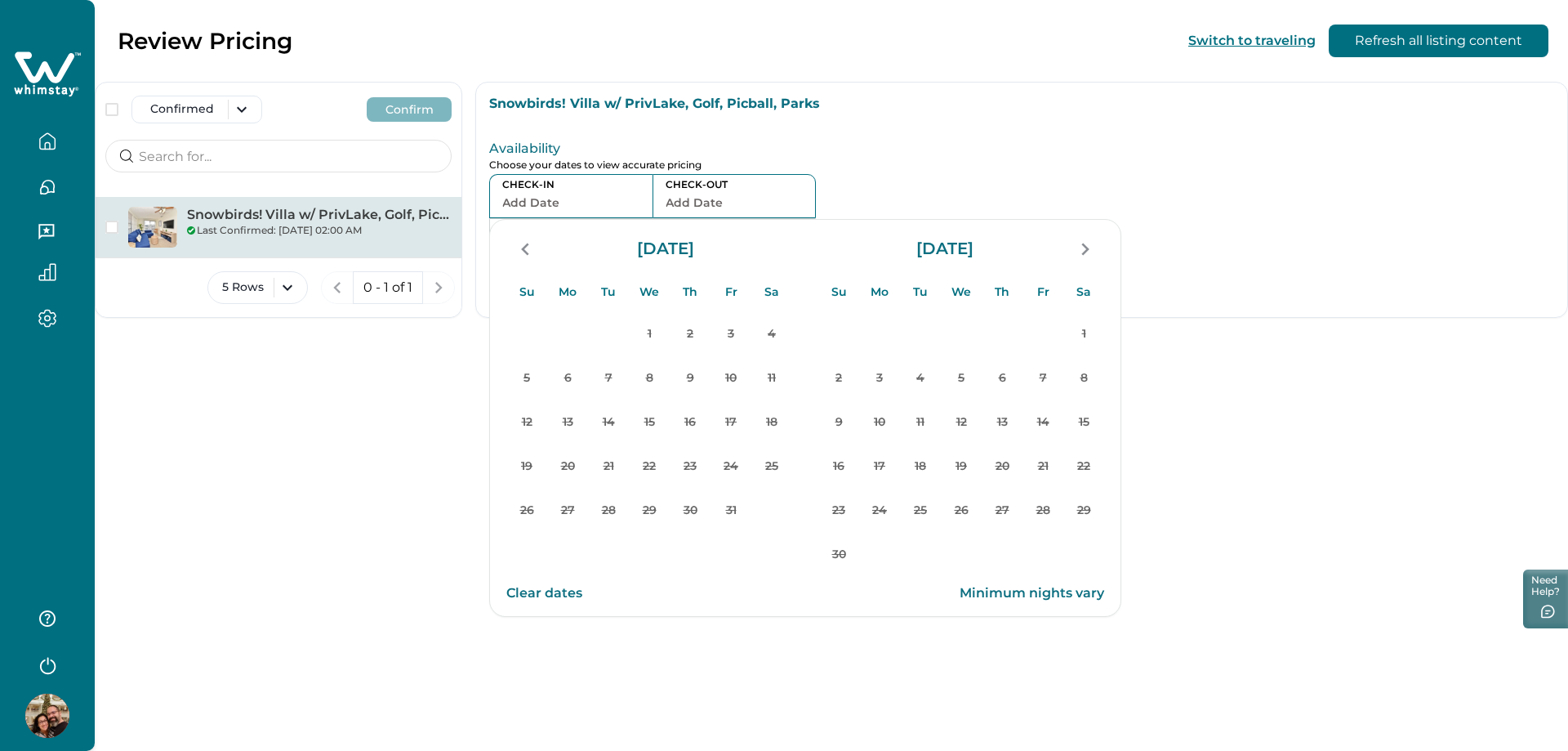
click at [657, 252] on p "October 2025" at bounding box center [665, 249] width 70 height 16
click at [969, 259] on div "November 2025" at bounding box center [961, 249] width 286 height 46
click at [50, 139] on icon "button" at bounding box center [47, 141] width 18 height 18
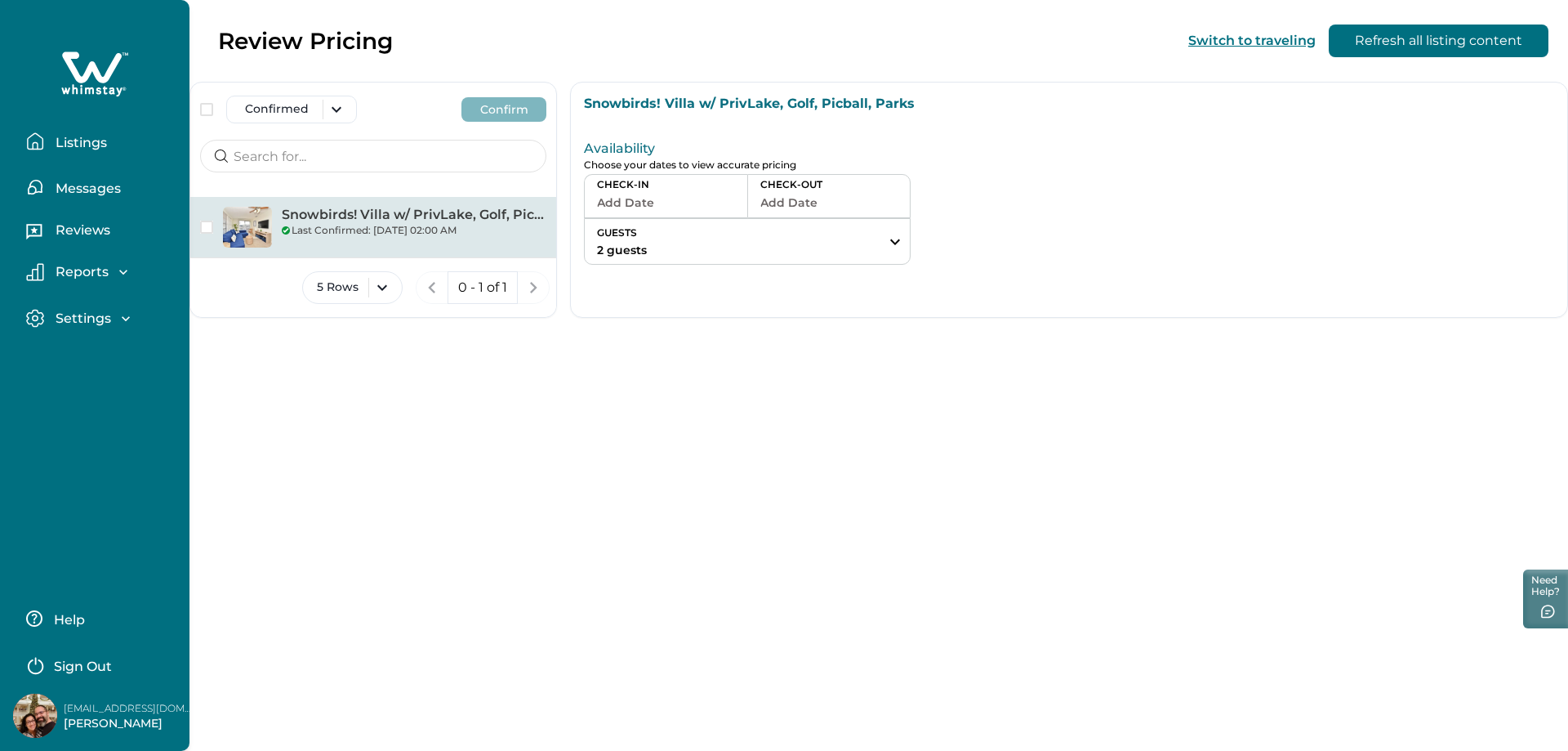
click at [91, 226] on p "Reviews" at bounding box center [80, 230] width 60 height 16
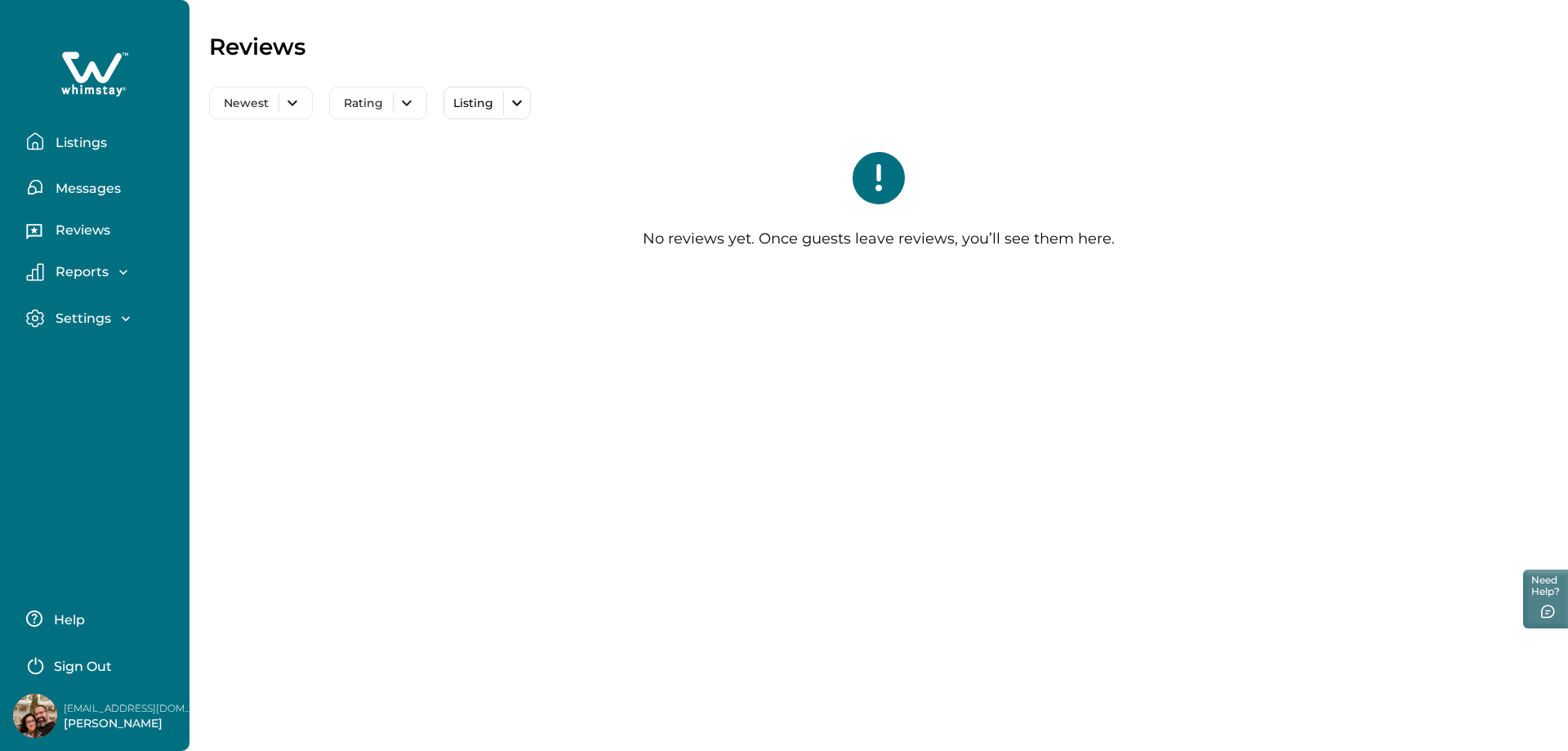
click at [90, 142] on p "Listings" at bounding box center [79, 143] width 56 height 16
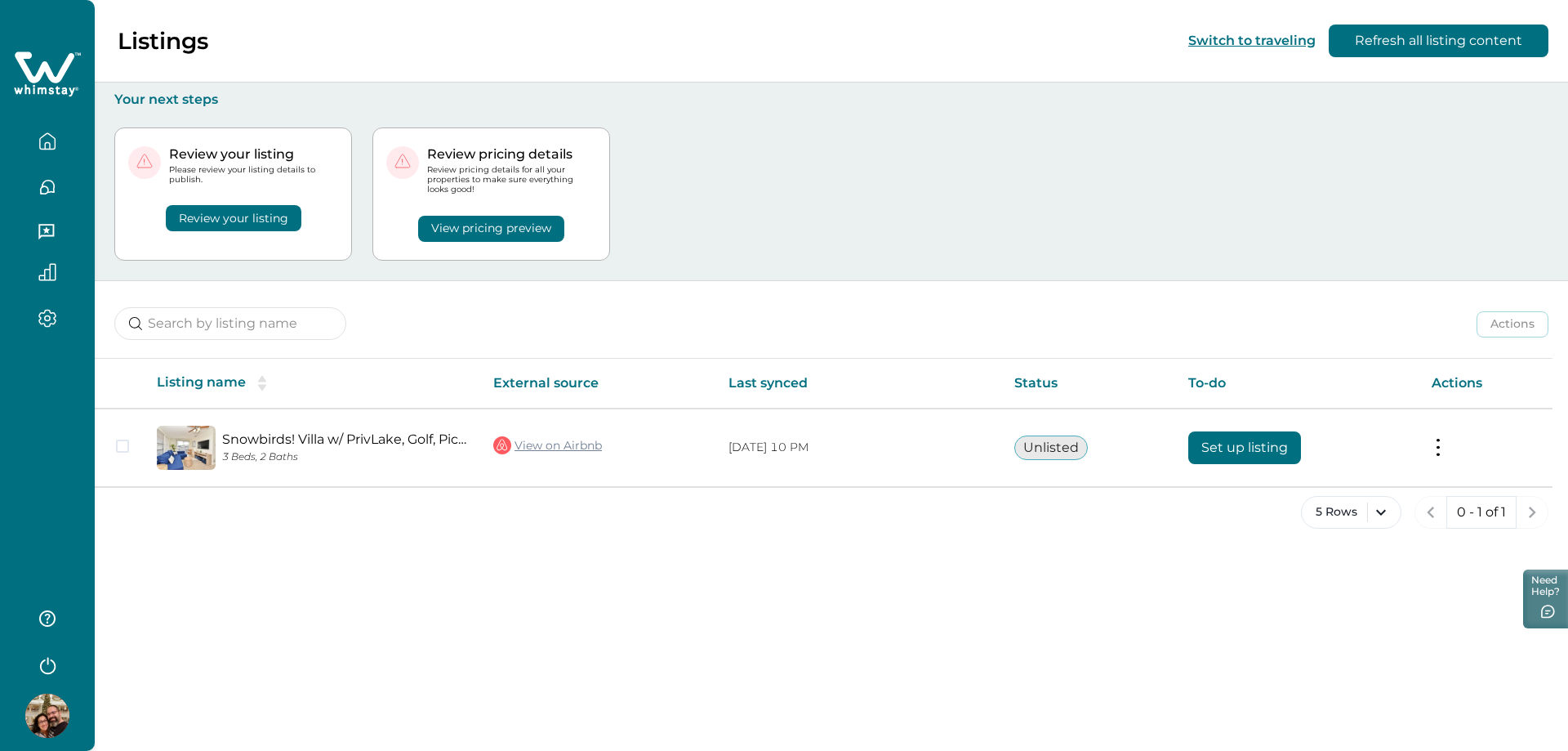
click at [803, 200] on div "Review your listing Please review your listing details to publish. Review your …" at bounding box center [831, 194] width 1434 height 172
click at [494, 225] on button "View pricing preview" at bounding box center [491, 229] width 146 height 26
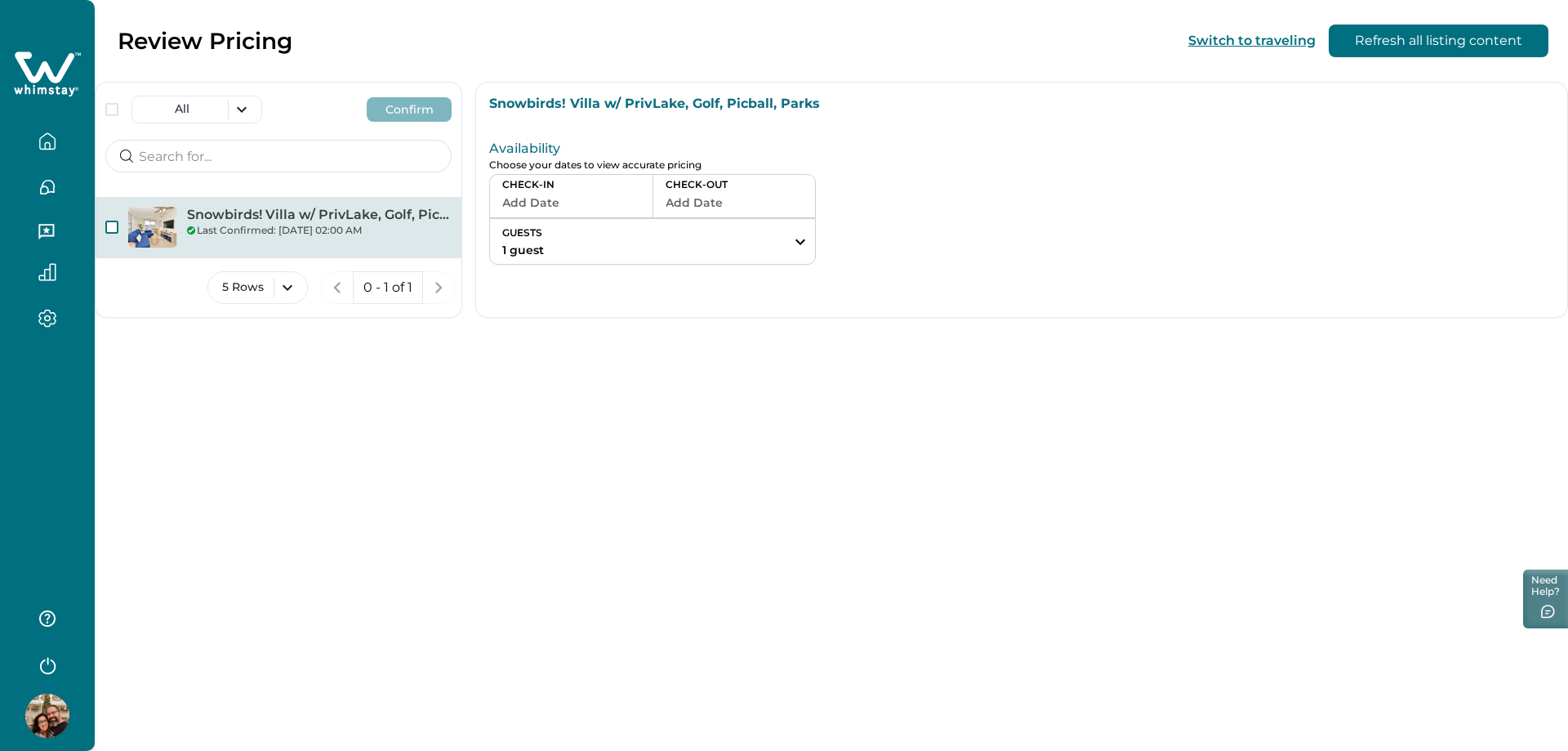
click at [112, 226] on span "button" at bounding box center [111, 226] width 13 height 13
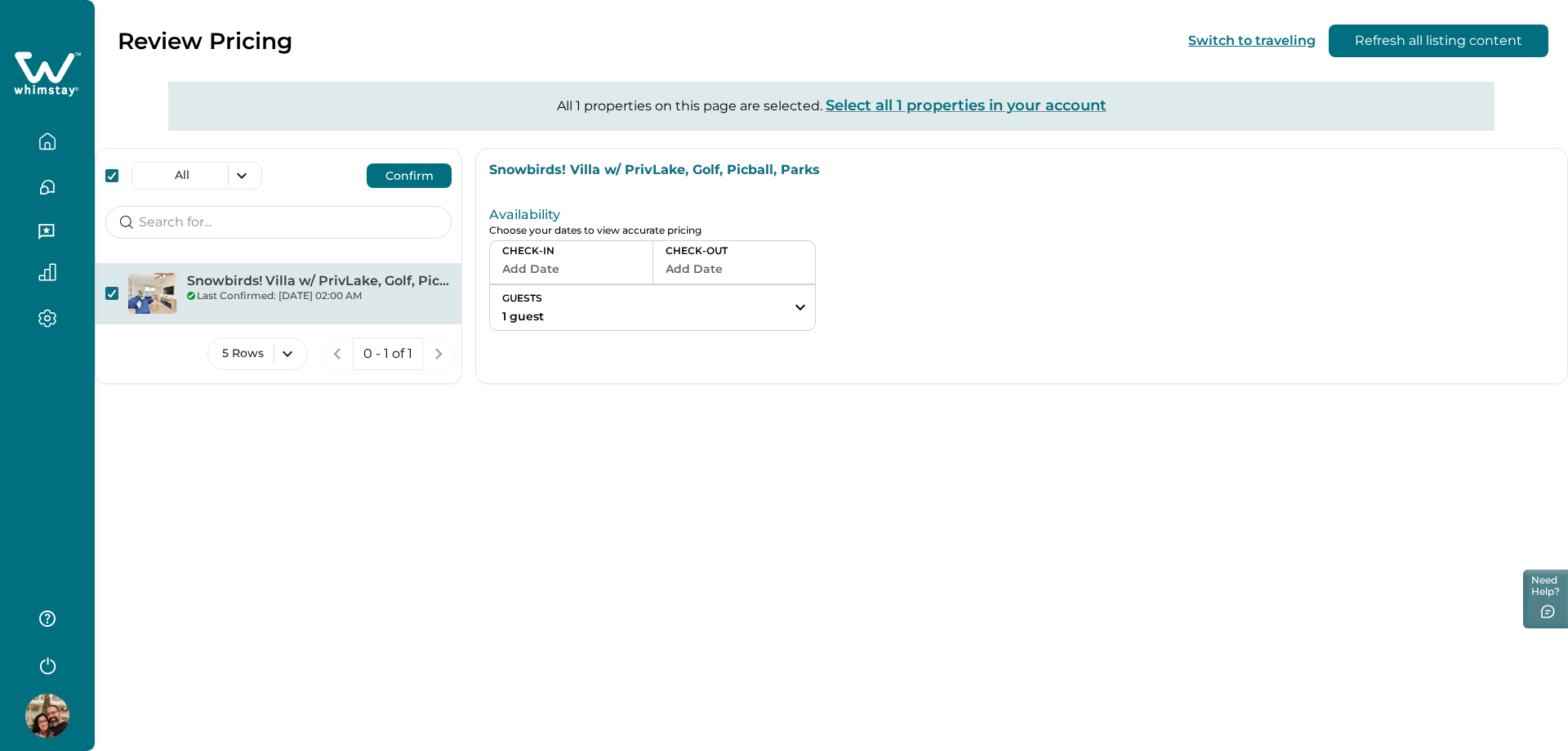
click at [963, 102] on p "Select all 1 properties in your account" at bounding box center [966, 105] width 281 height 16
click at [411, 176] on button "Confirm" at bounding box center [409, 175] width 85 height 24
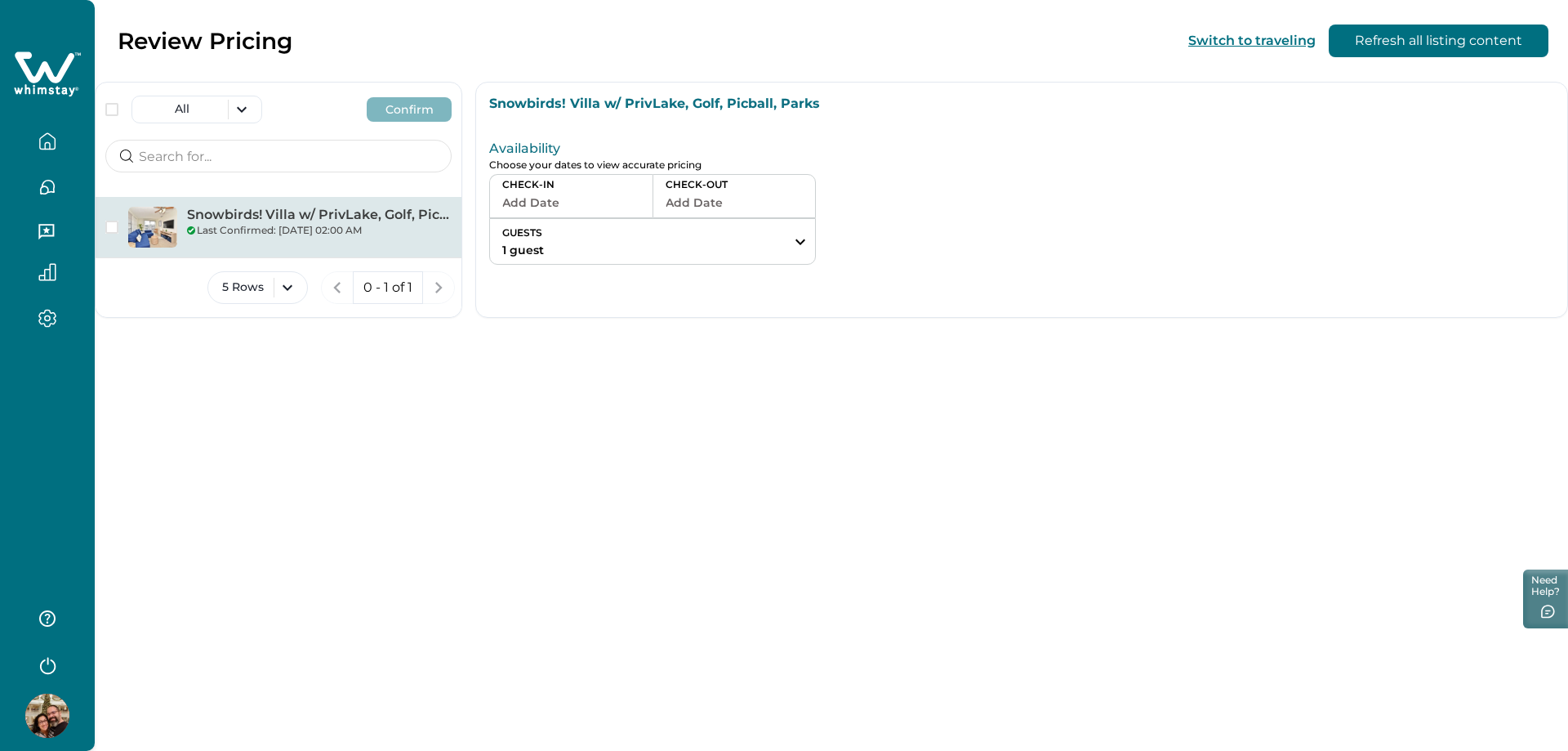
click at [707, 441] on div "Review Pricing Switch to traveling Refresh all listing content All Confirm Snow…" at bounding box center [831, 375] width 1473 height 751
click at [581, 200] on button "Add Date" at bounding box center [571, 202] width 138 height 22
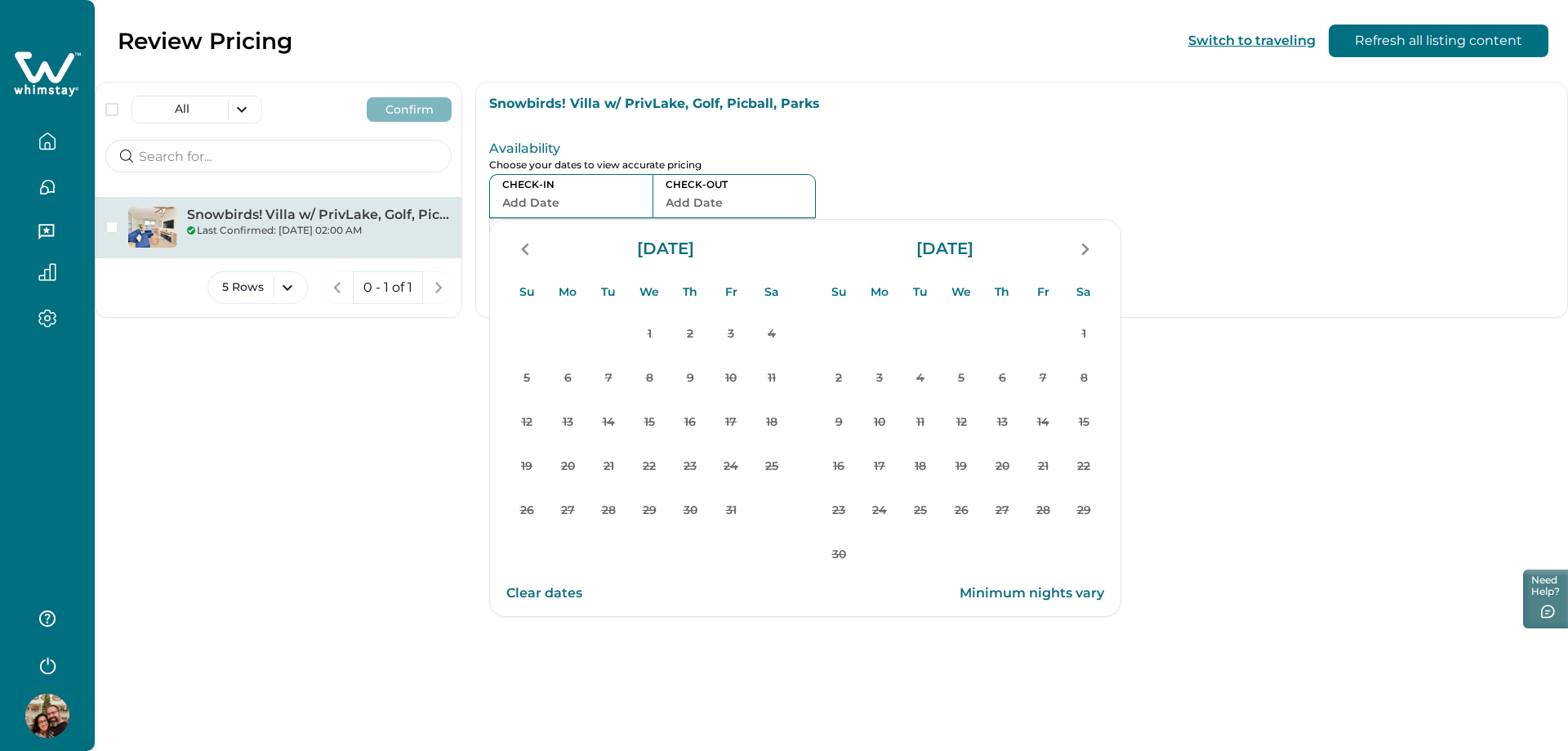
click at [911, 150] on p "Availability" at bounding box center [828, 149] width 679 height 16
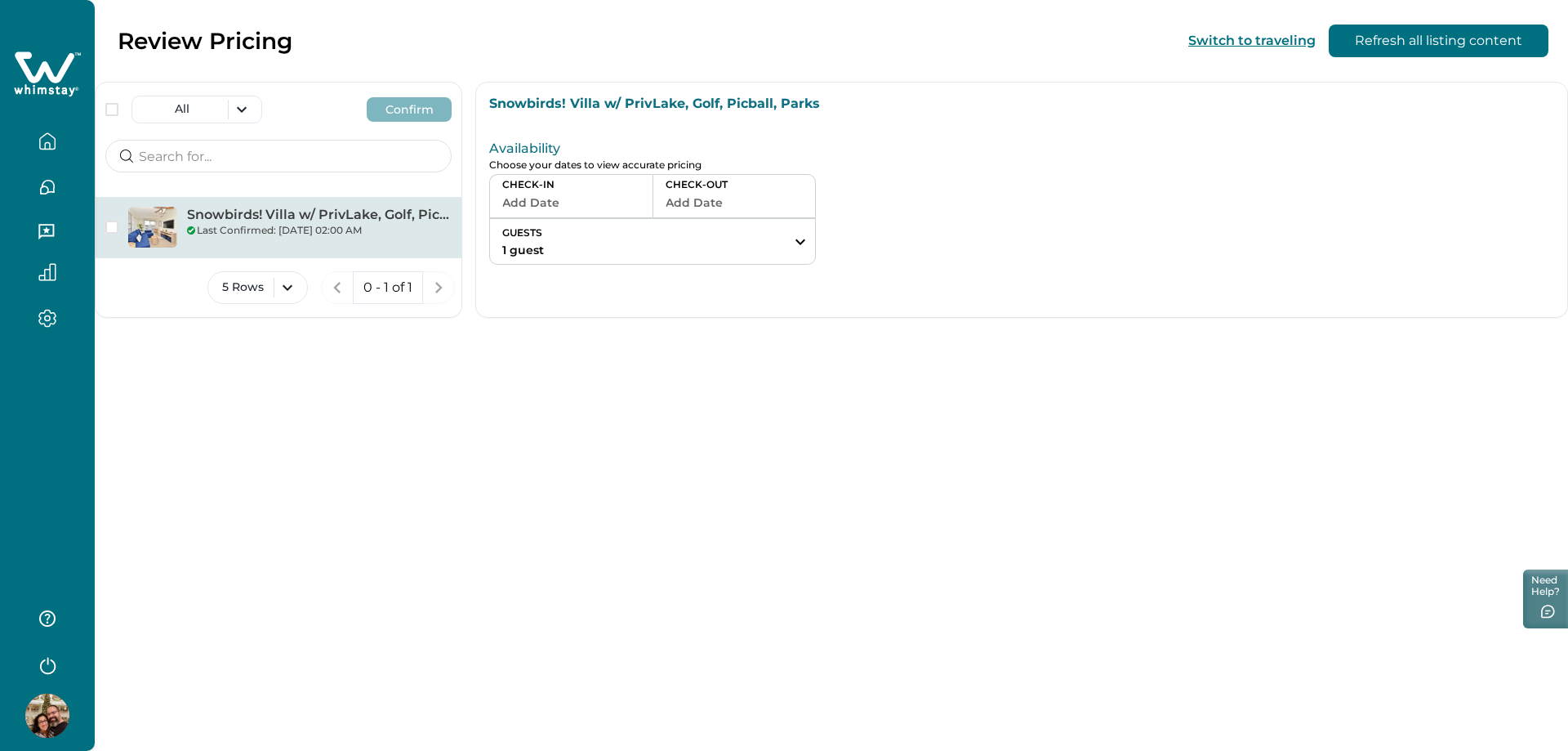
click at [227, 36] on p "Review Pricing" at bounding box center [205, 41] width 175 height 28
click at [48, 137] on icon "button" at bounding box center [47, 141] width 18 height 18
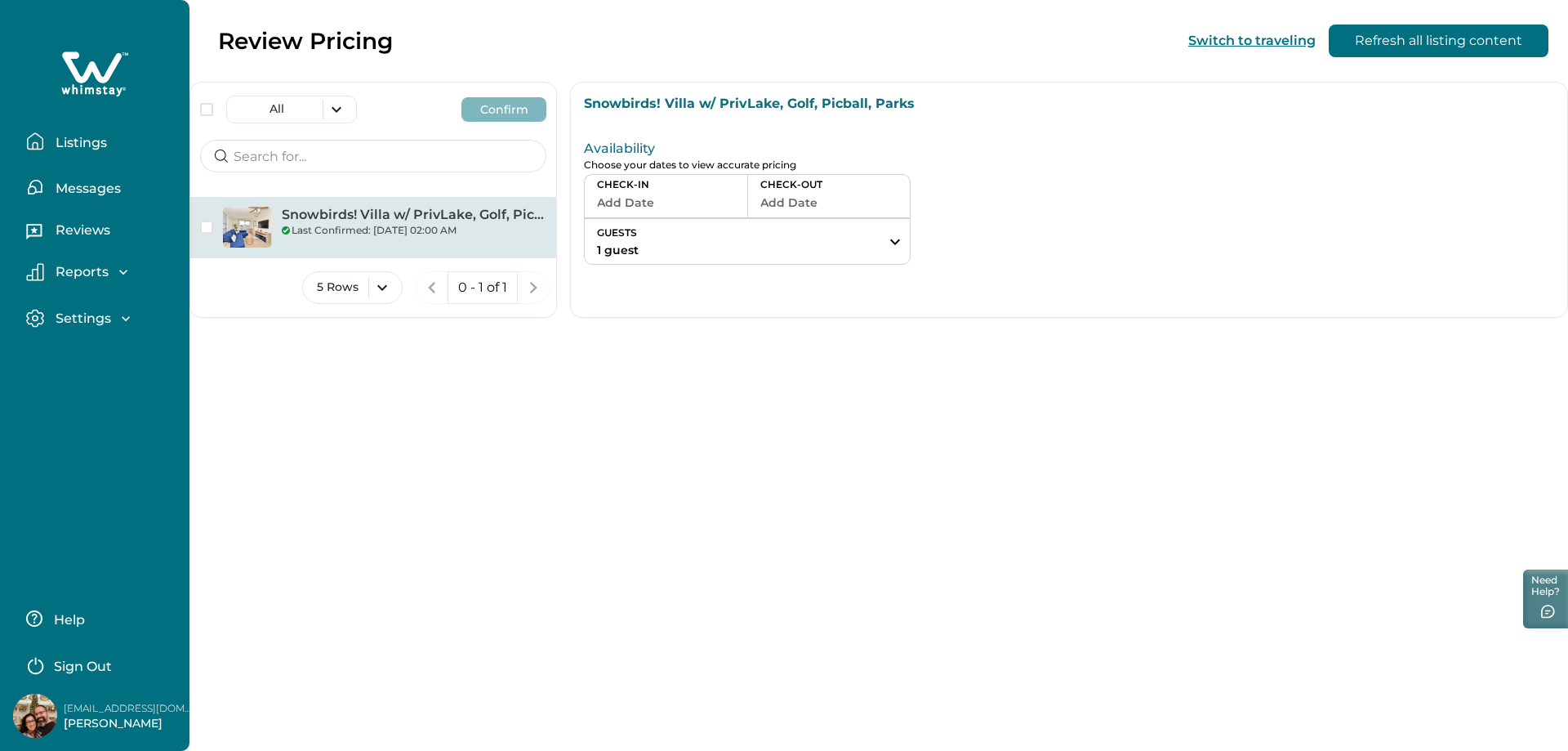
click at [97, 139] on p "Listings" at bounding box center [79, 143] width 56 height 16
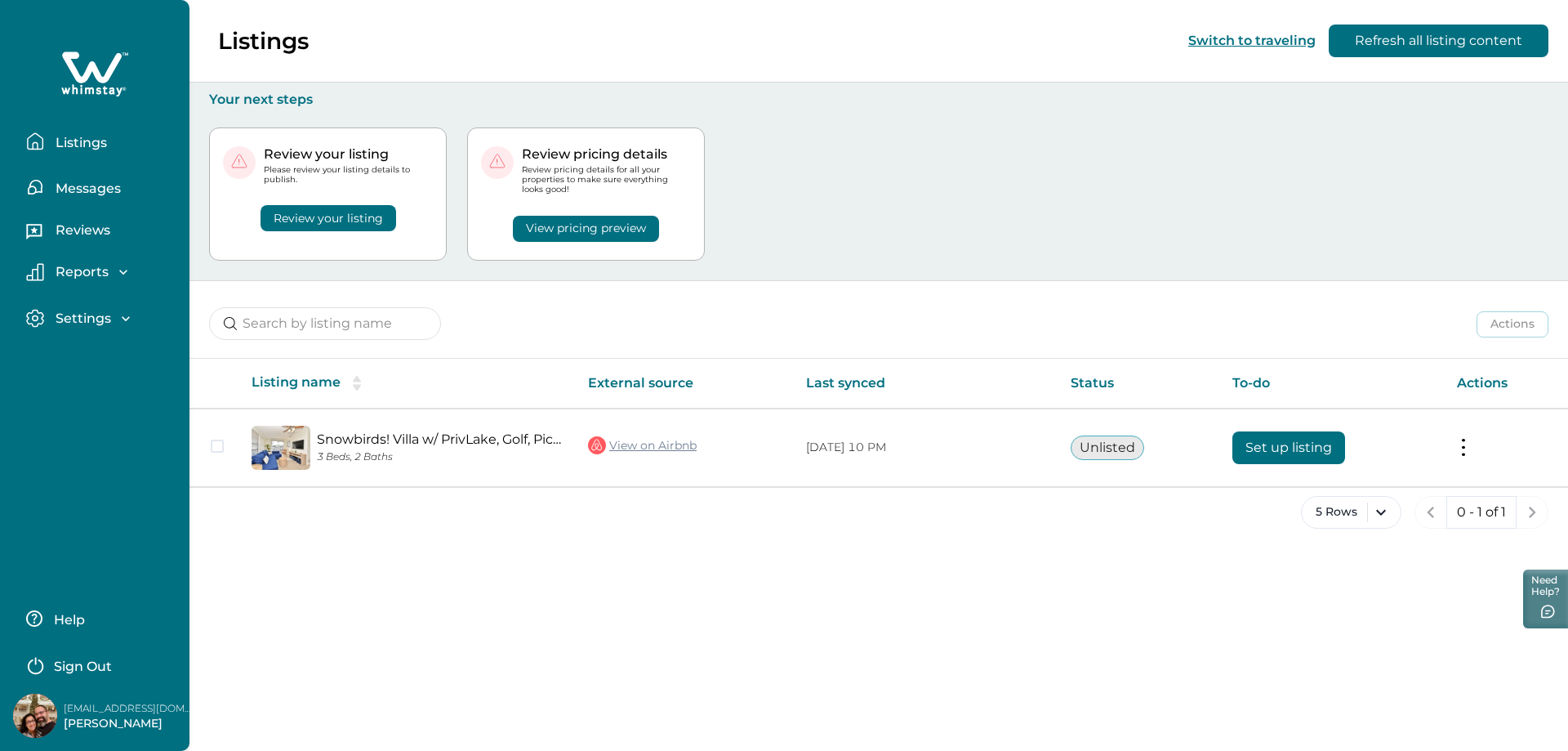
drag, startPoint x: 824, startPoint y: 214, endPoint x: 794, endPoint y: 194, distance: 36.1
click at [822, 211] on div "Review your listing Please review your listing details to publish. Review your …" at bounding box center [879, 194] width 1339 height 172
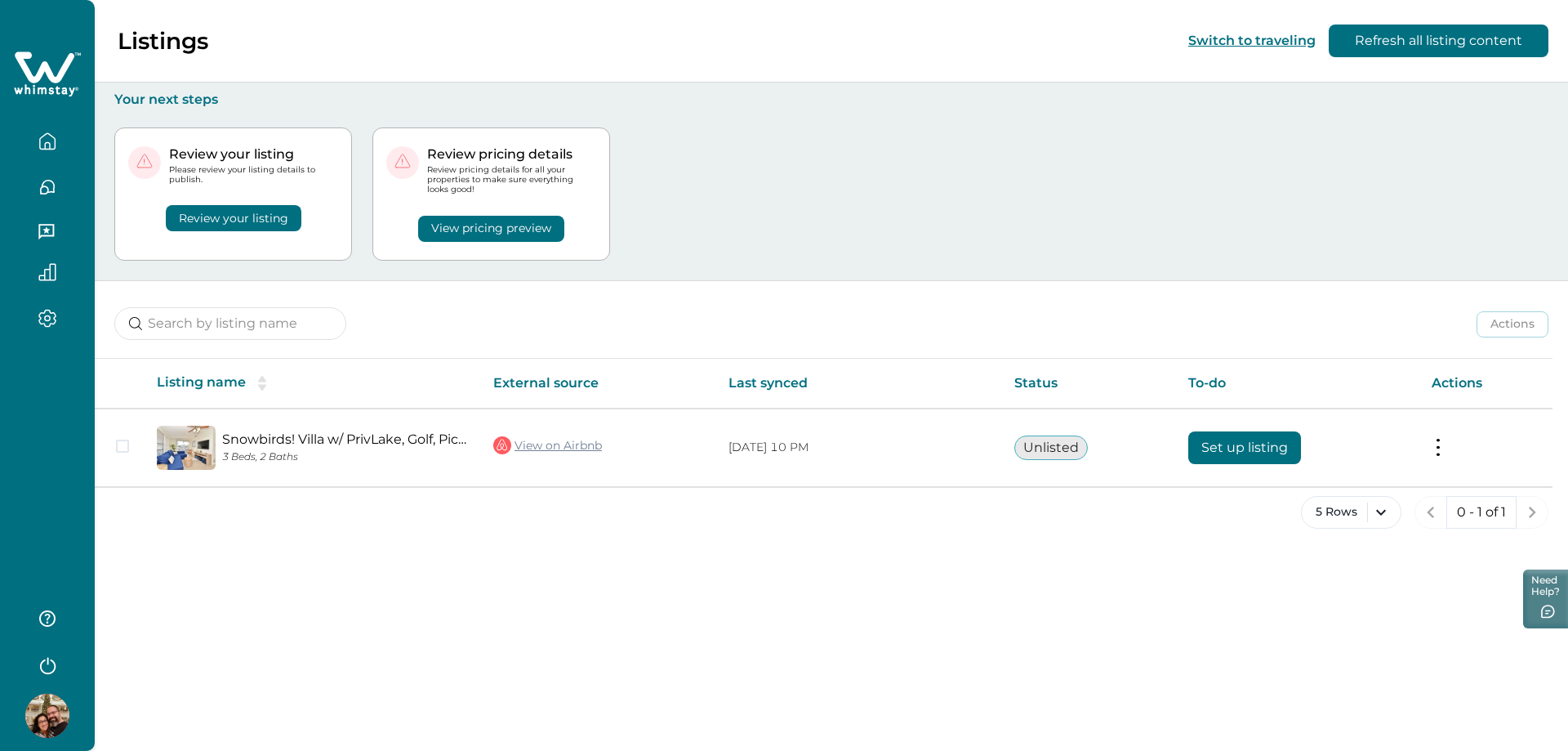
click at [241, 213] on button "Review your listing" at bounding box center [233, 218] width 136 height 26
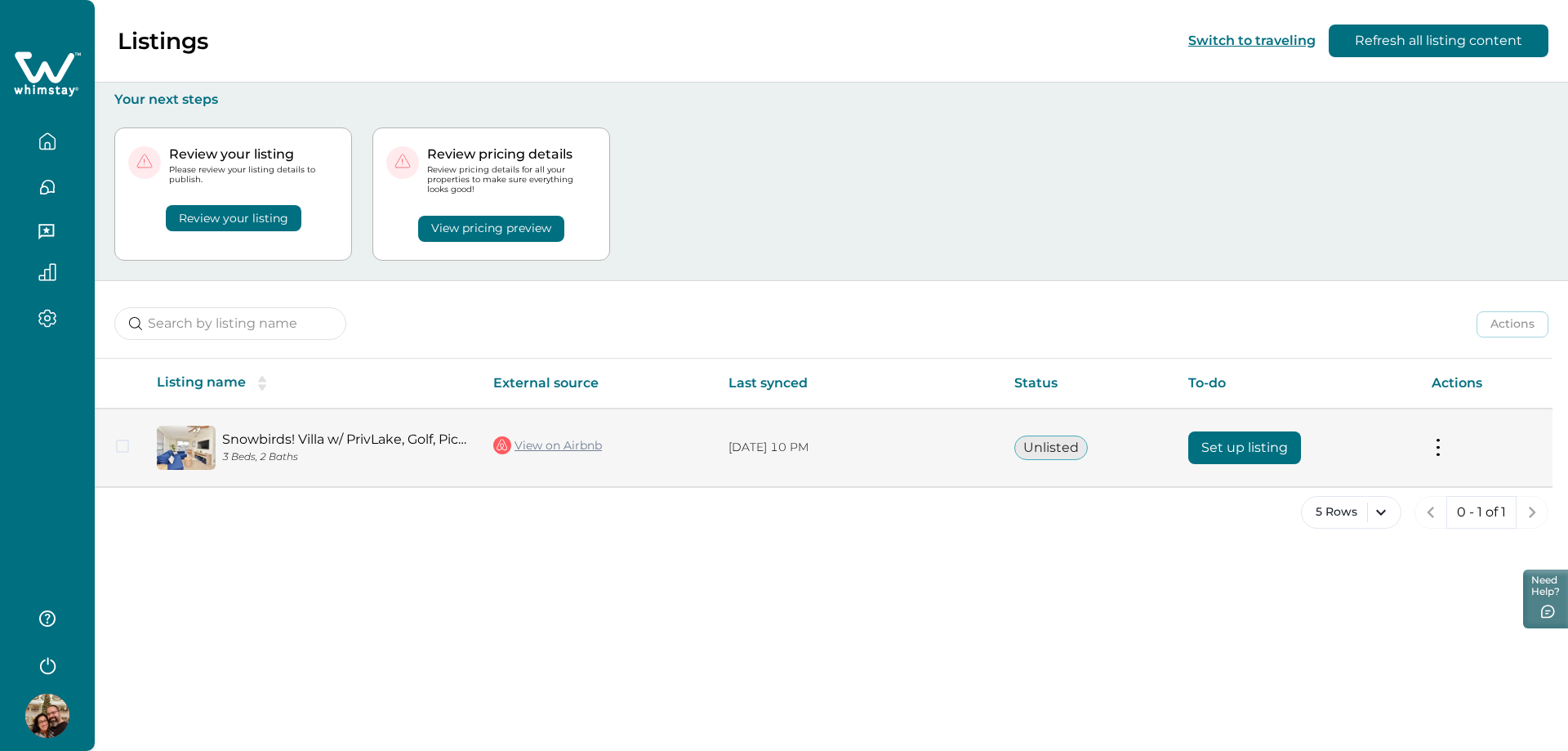
click at [126, 448] on span at bounding box center [122, 445] width 13 height 13
click at [1438, 449] on button at bounding box center [1438, 448] width 13 height 17
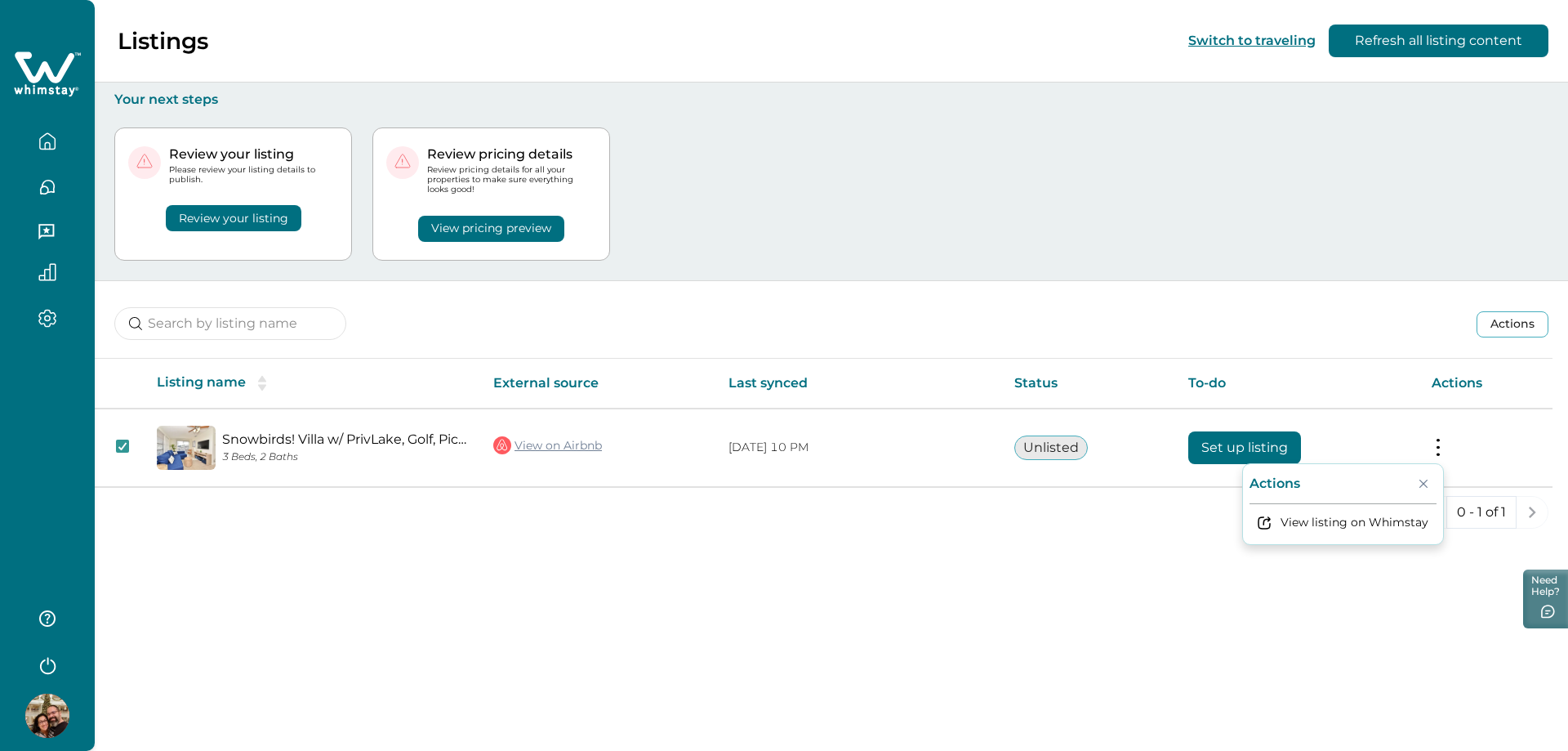
click at [971, 580] on div "Listings Switch to traveling Refresh all listing content Your next steps Review…" at bounding box center [831, 375] width 1473 height 751
click at [218, 225] on button "Review your listing" at bounding box center [233, 218] width 136 height 26
click at [242, 222] on button "Review your listing" at bounding box center [233, 218] width 136 height 26
click at [266, 220] on button "Review your listing" at bounding box center [233, 218] width 136 height 26
click at [279, 218] on button "Review your listing" at bounding box center [233, 218] width 136 height 26
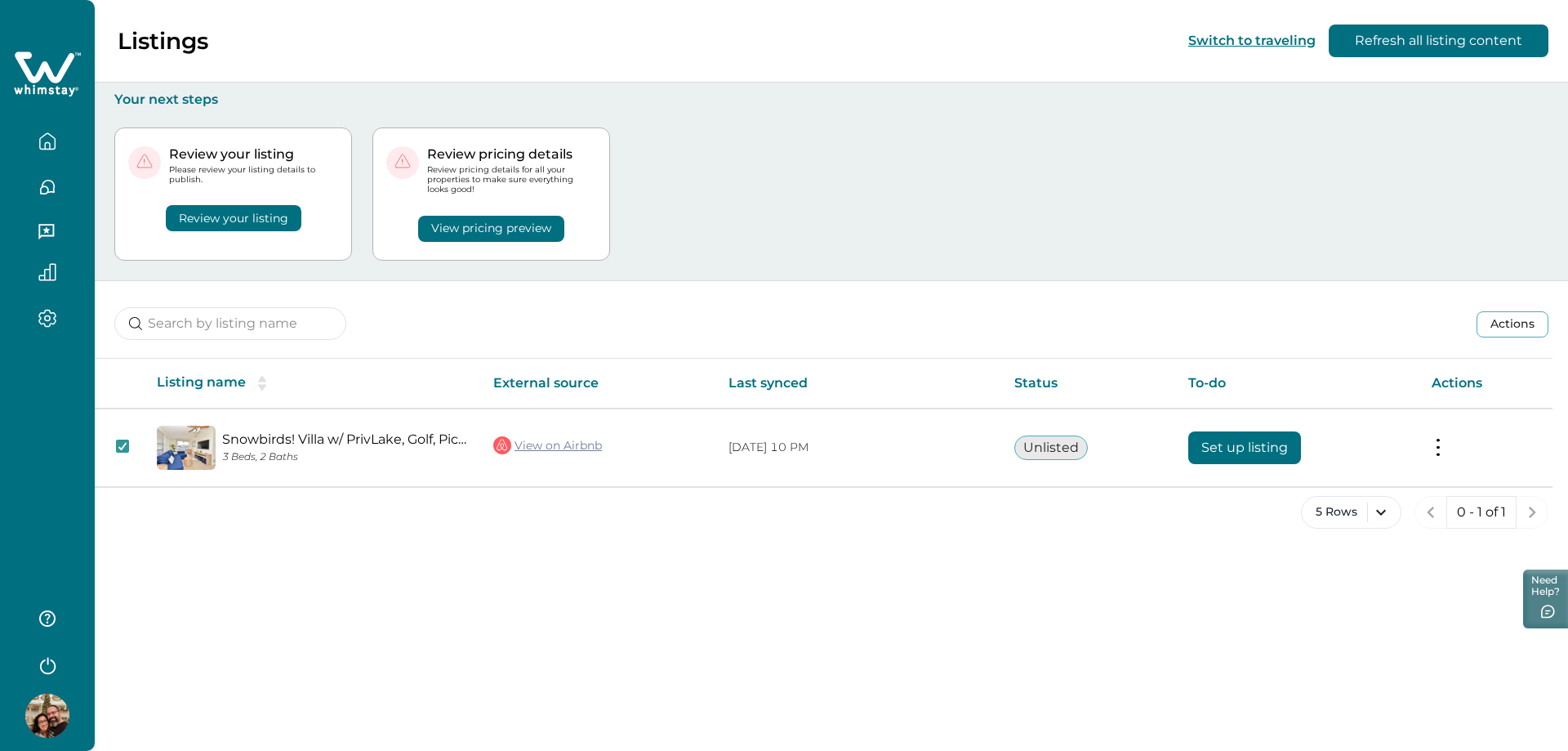
drag, startPoint x: 282, startPoint y: 191, endPoint x: 241, endPoint y: 157, distance: 53.3
click at [282, 190] on div "Review your listing" at bounding box center [232, 208] width 210 height 47
click at [237, 156] on p "Review your listing" at bounding box center [254, 154] width 169 height 16
click at [194, 155] on p "Review your listing" at bounding box center [254, 154] width 169 height 16
click at [517, 230] on button "View pricing preview" at bounding box center [491, 229] width 146 height 26
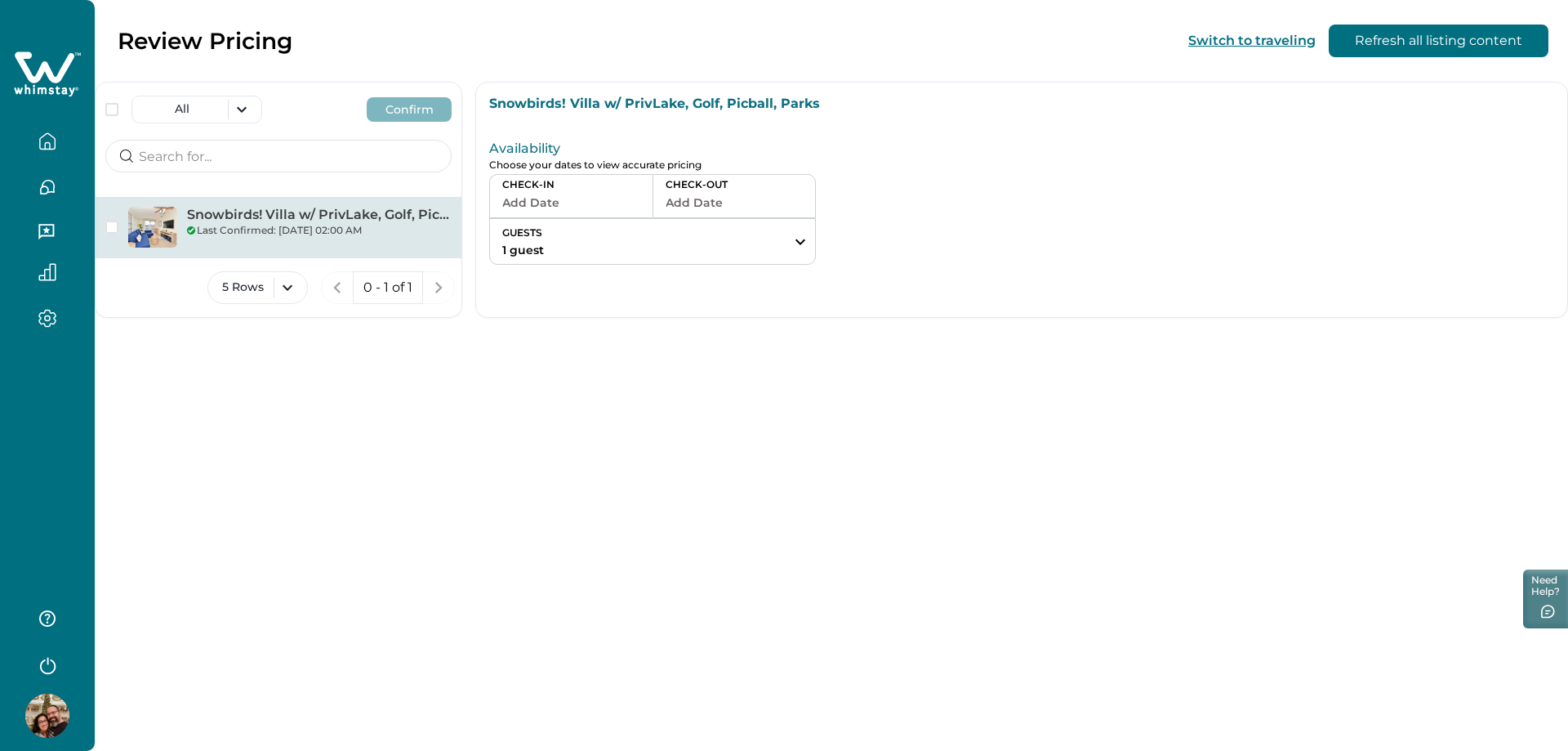
click at [531, 208] on button "Add Date" at bounding box center [571, 202] width 138 height 22
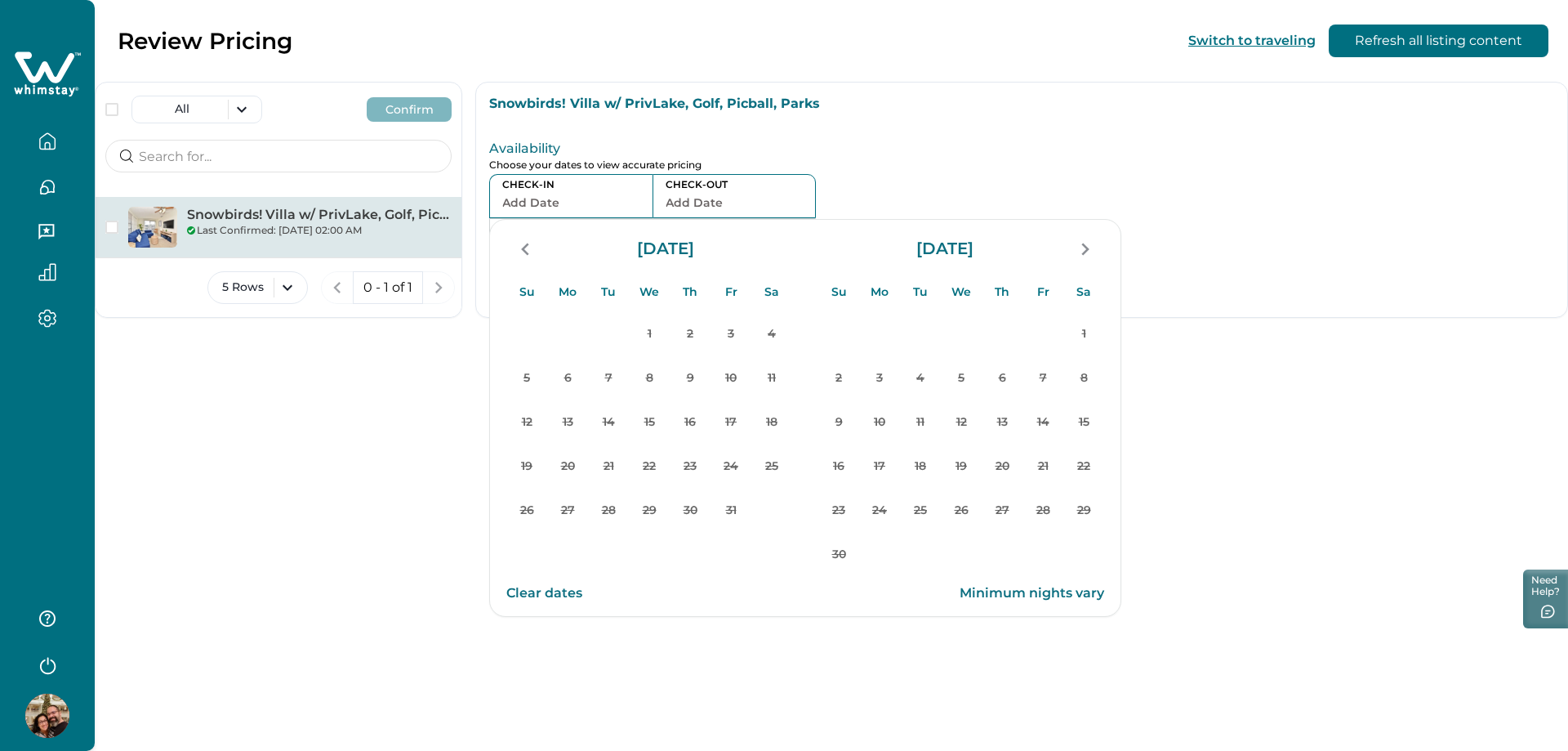
click at [532, 207] on button "Add Date" at bounding box center [571, 202] width 138 height 22
click at [111, 225] on span "button" at bounding box center [111, 226] width 13 height 13
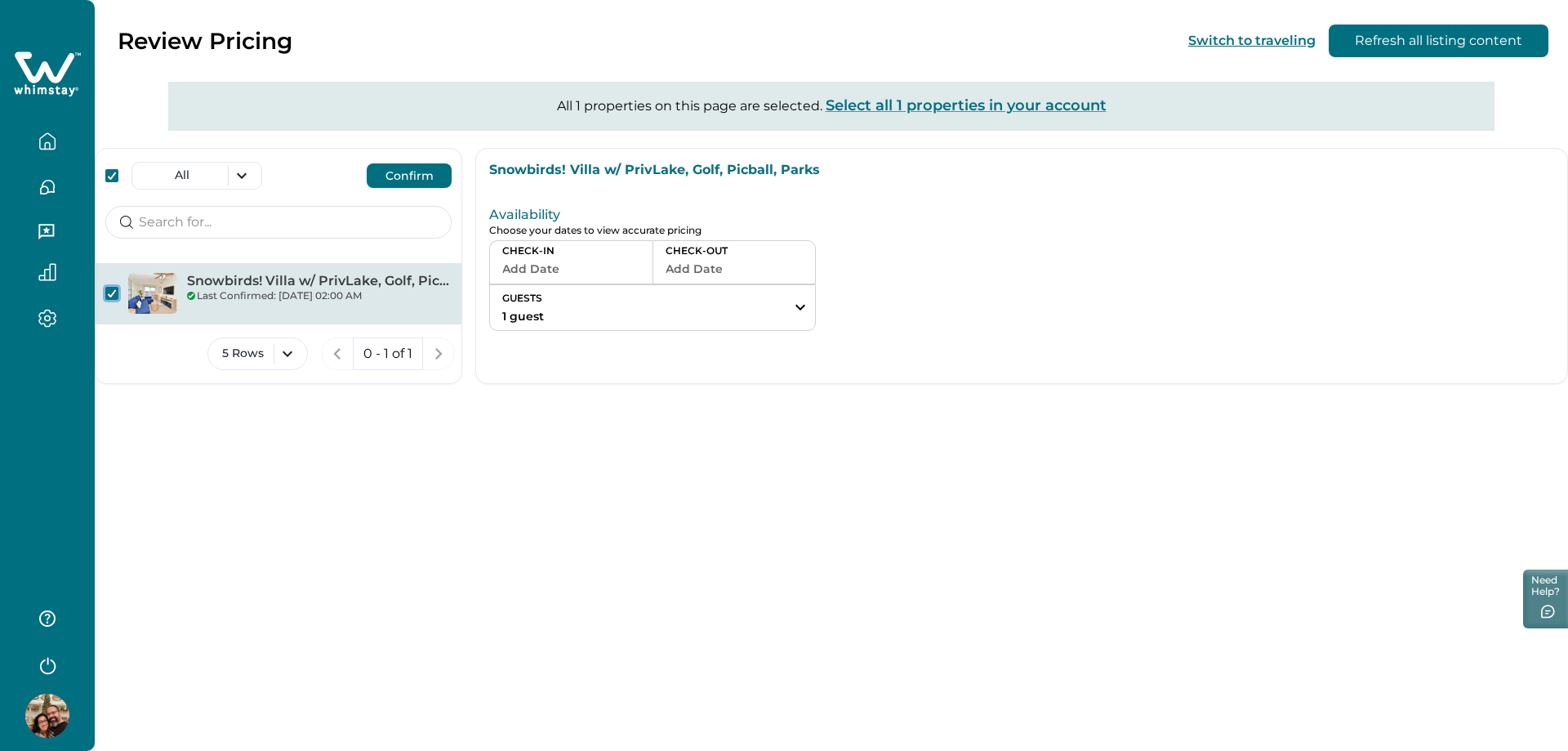
click at [565, 274] on button "Add Date" at bounding box center [571, 269] width 138 height 22
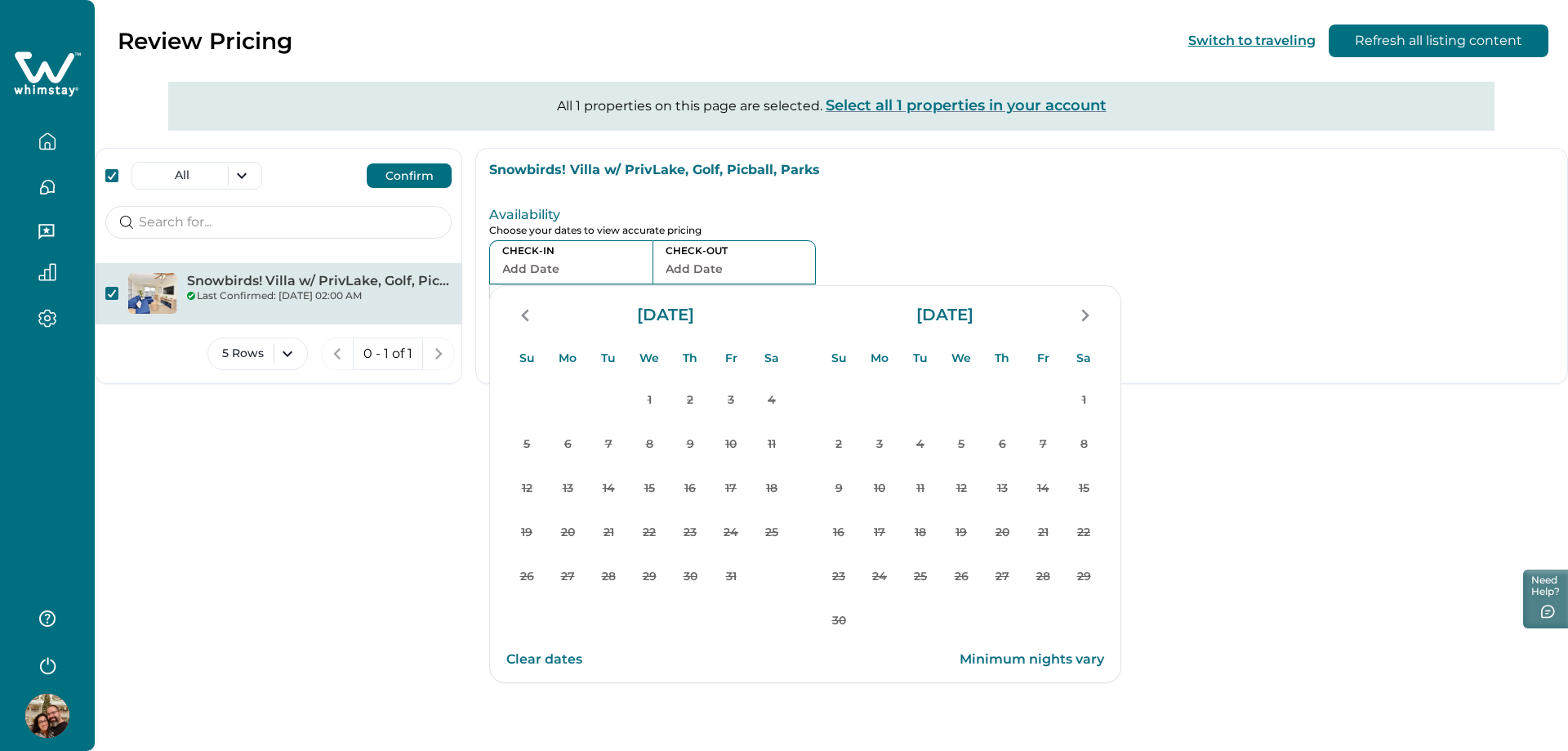
click at [540, 657] on button "Clear dates" at bounding box center [544, 659] width 76 height 33
click at [862, 219] on p "Availability" at bounding box center [828, 214] width 679 height 16
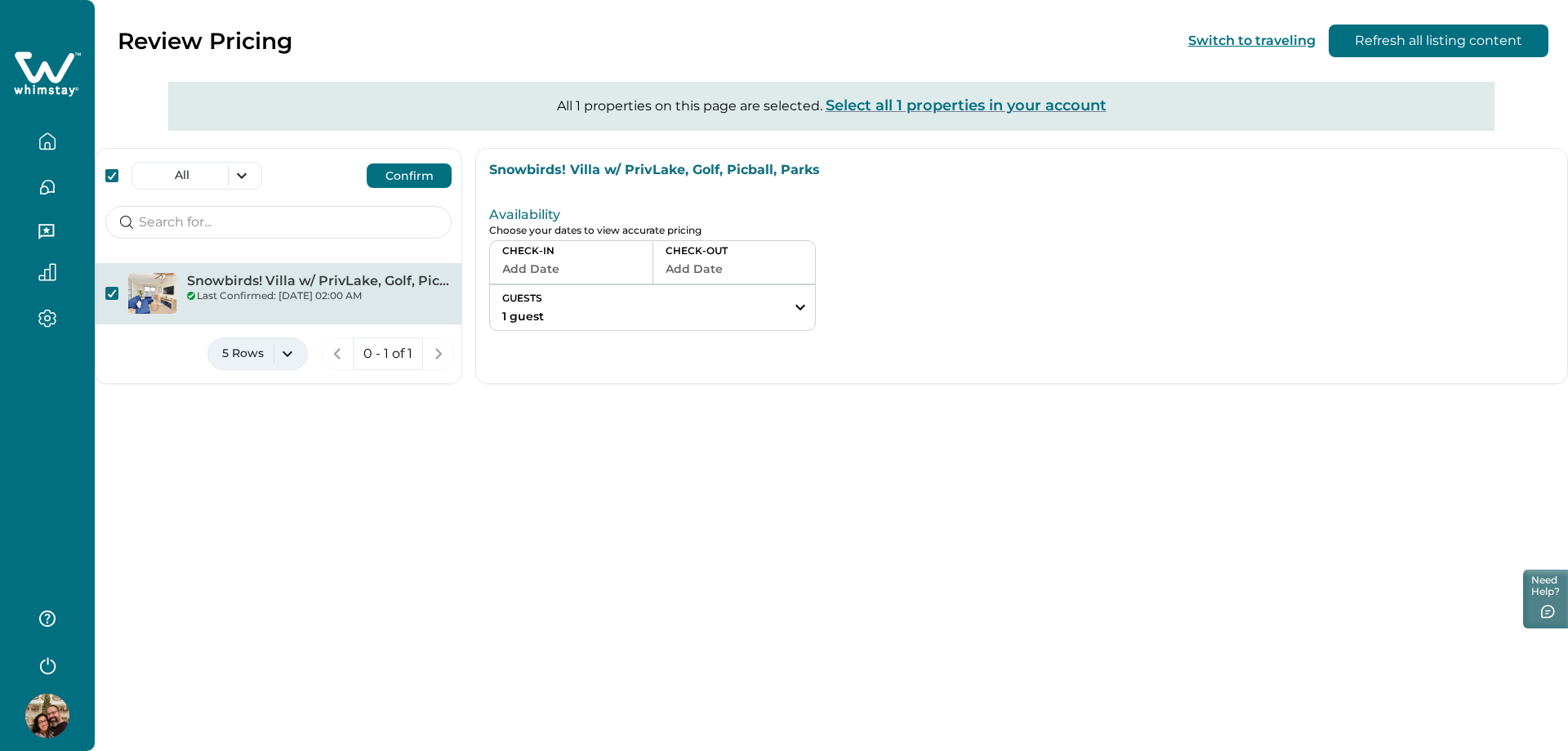
click at [300, 355] on button "5 Rows" at bounding box center [257, 353] width 100 height 33
click at [280, 441] on button "10 Rows" at bounding box center [257, 446] width 85 height 33
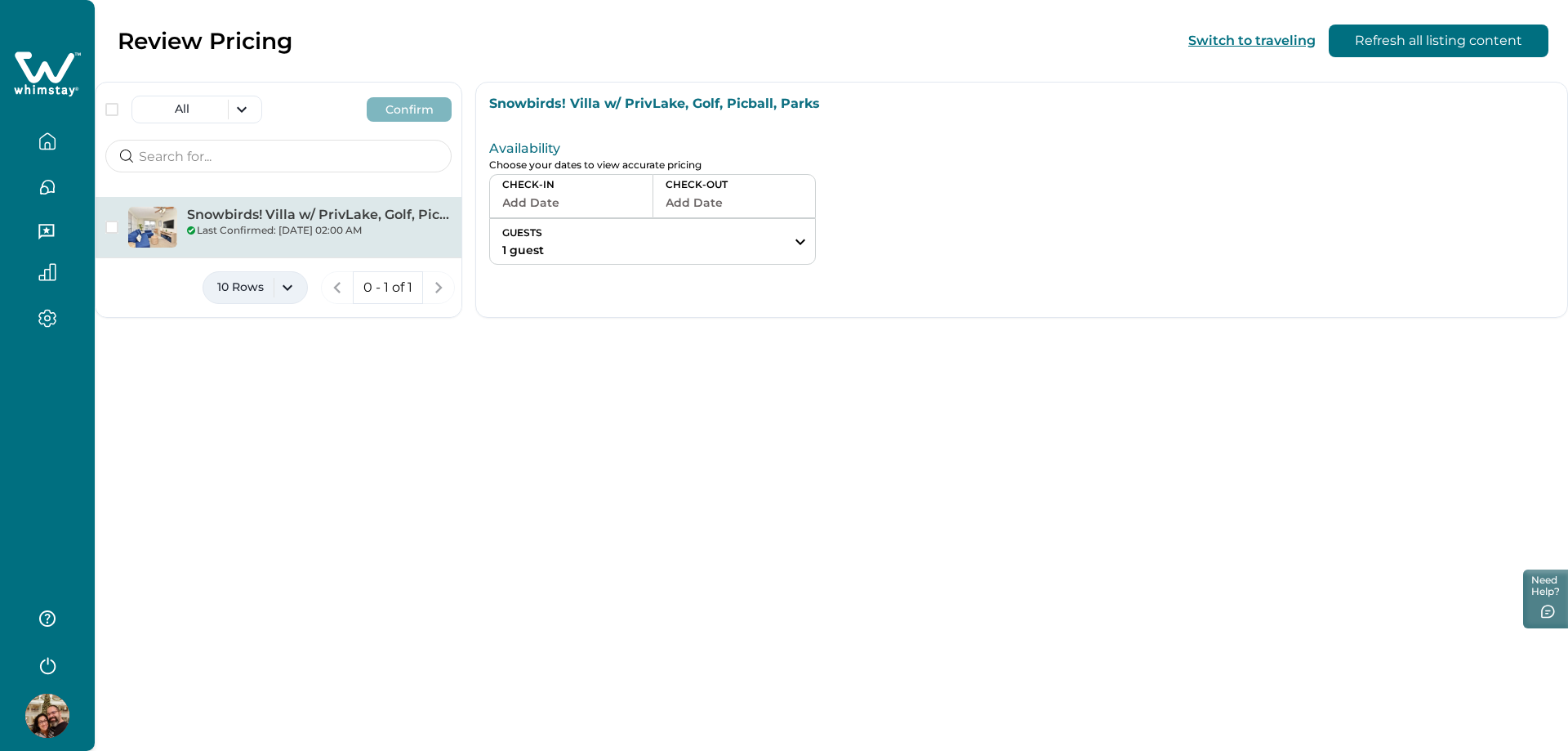
click at [290, 291] on button "10 Rows" at bounding box center [255, 288] width 105 height 33
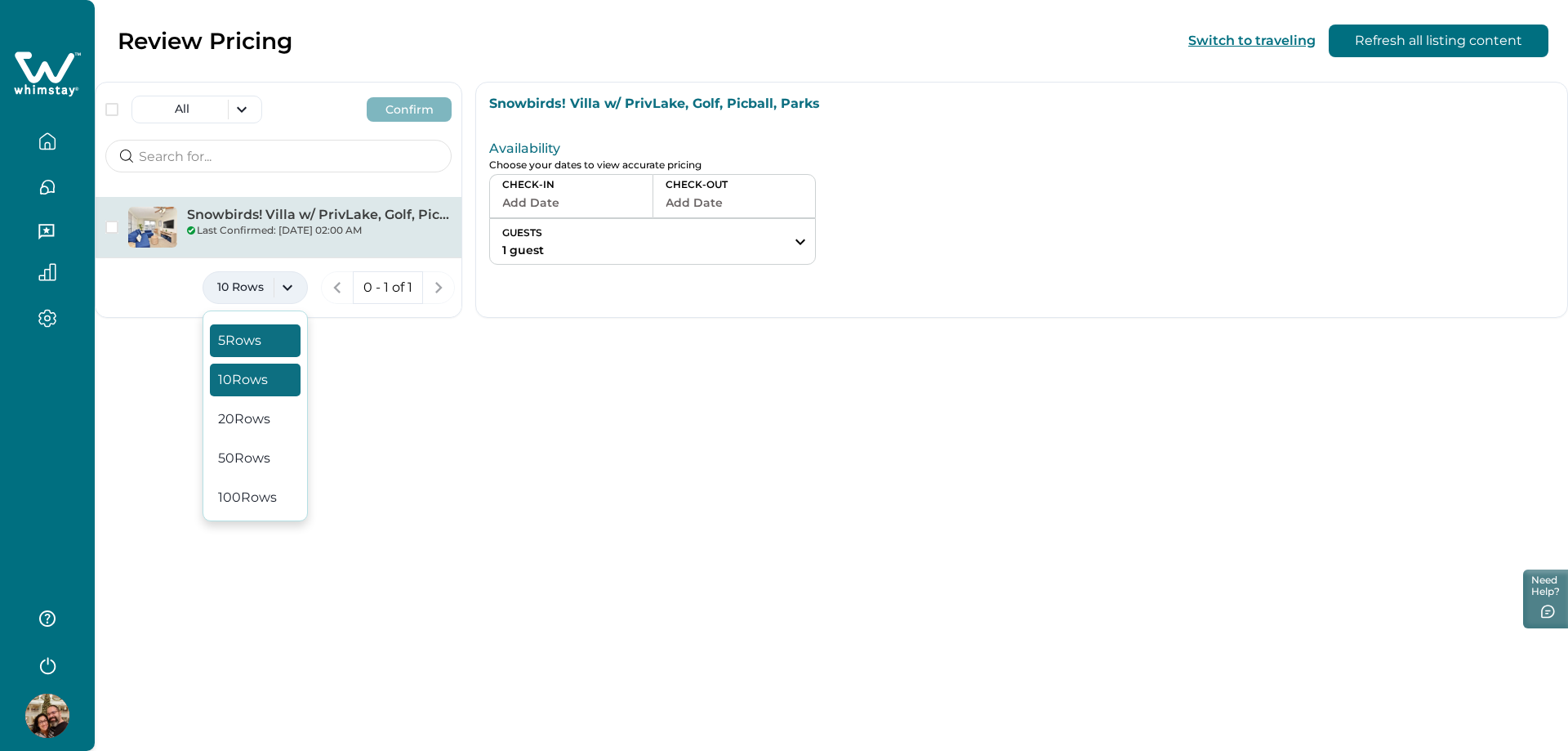
click at [258, 346] on button "5 Rows" at bounding box center [255, 340] width 91 height 33
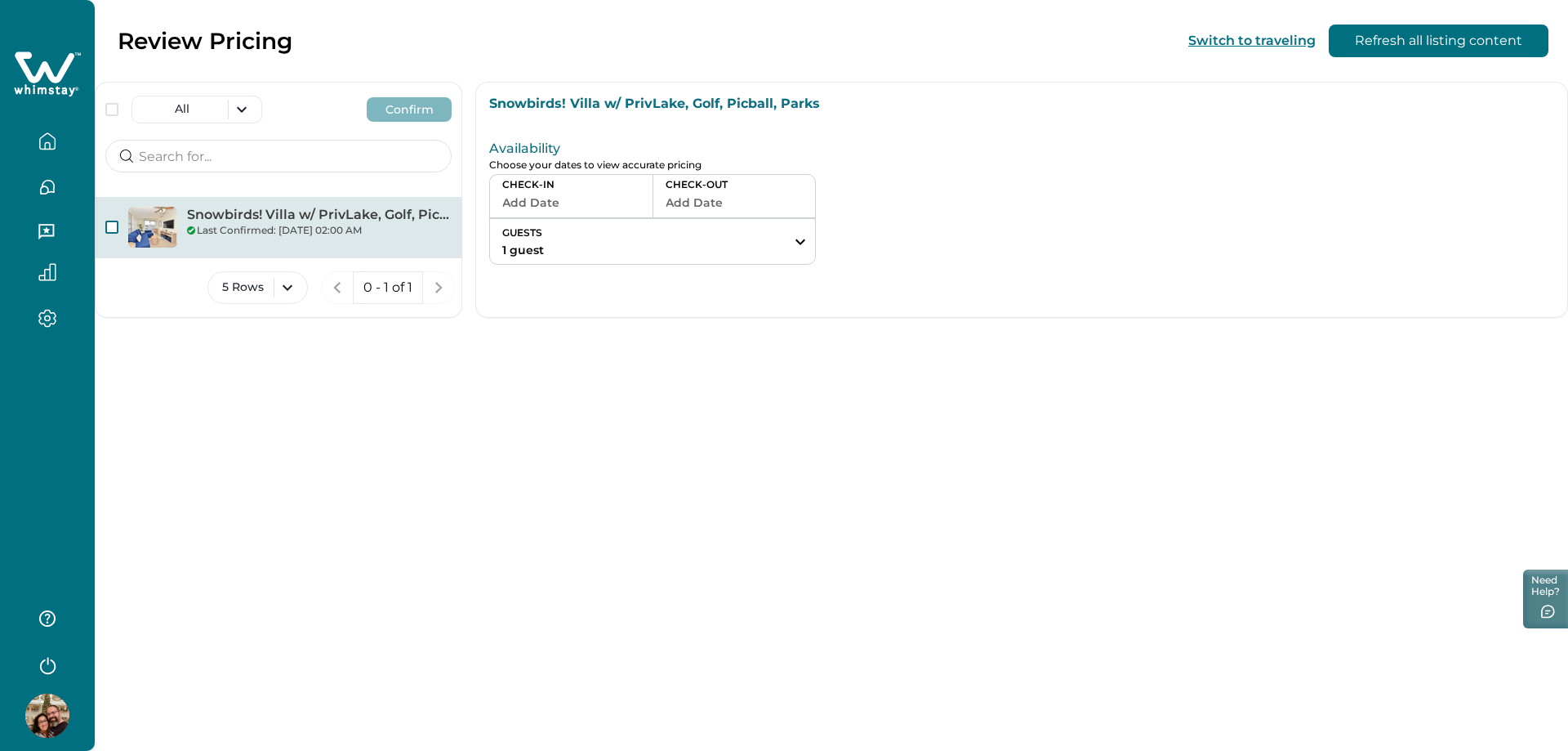
click at [111, 220] on span "button" at bounding box center [111, 226] width 13 height 13
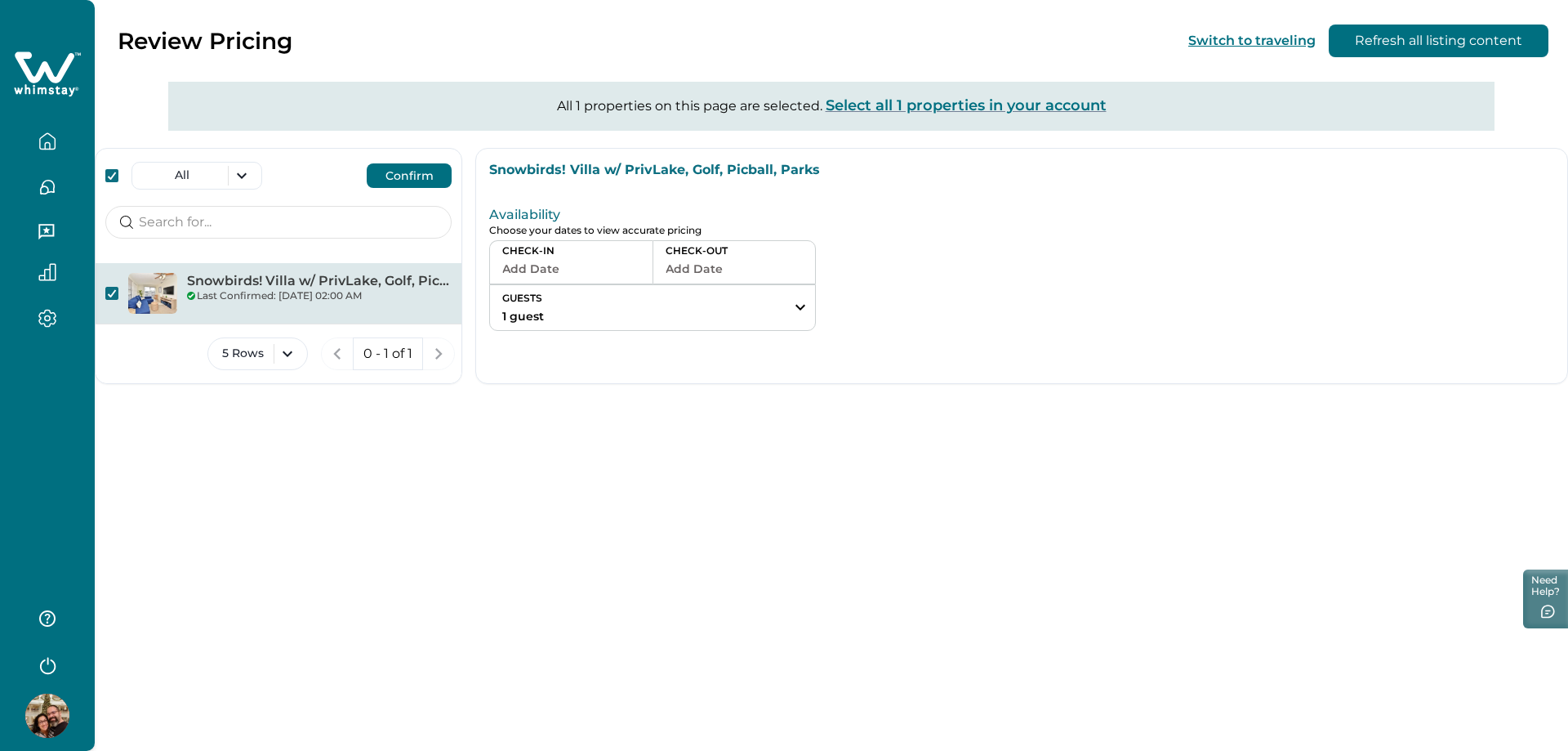
click at [264, 175] on div "All Confirm" at bounding box center [278, 169] width 365 height 41
click at [235, 173] on button "All" at bounding box center [196, 175] width 130 height 28
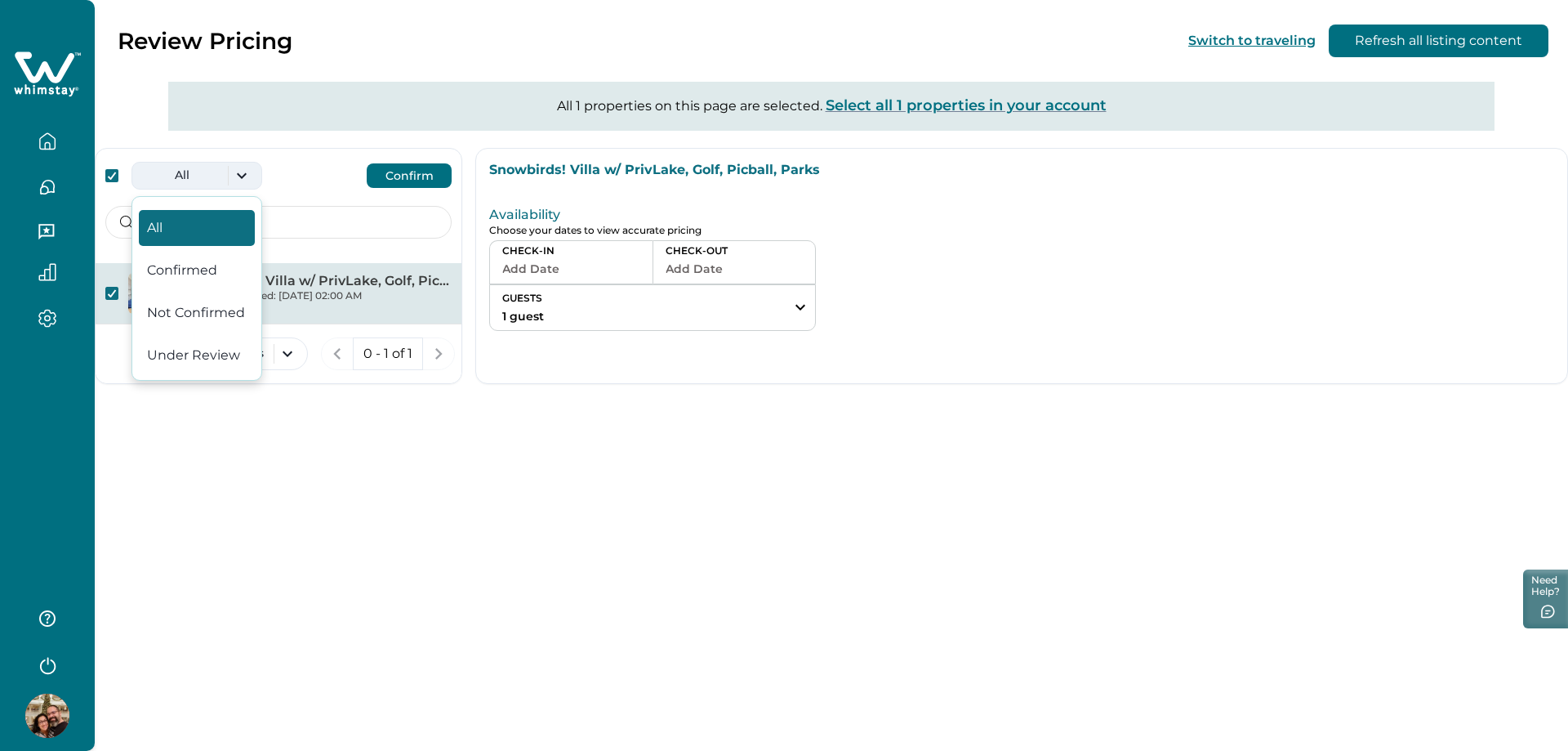
click at [235, 172] on button "All" at bounding box center [196, 175] width 130 height 28
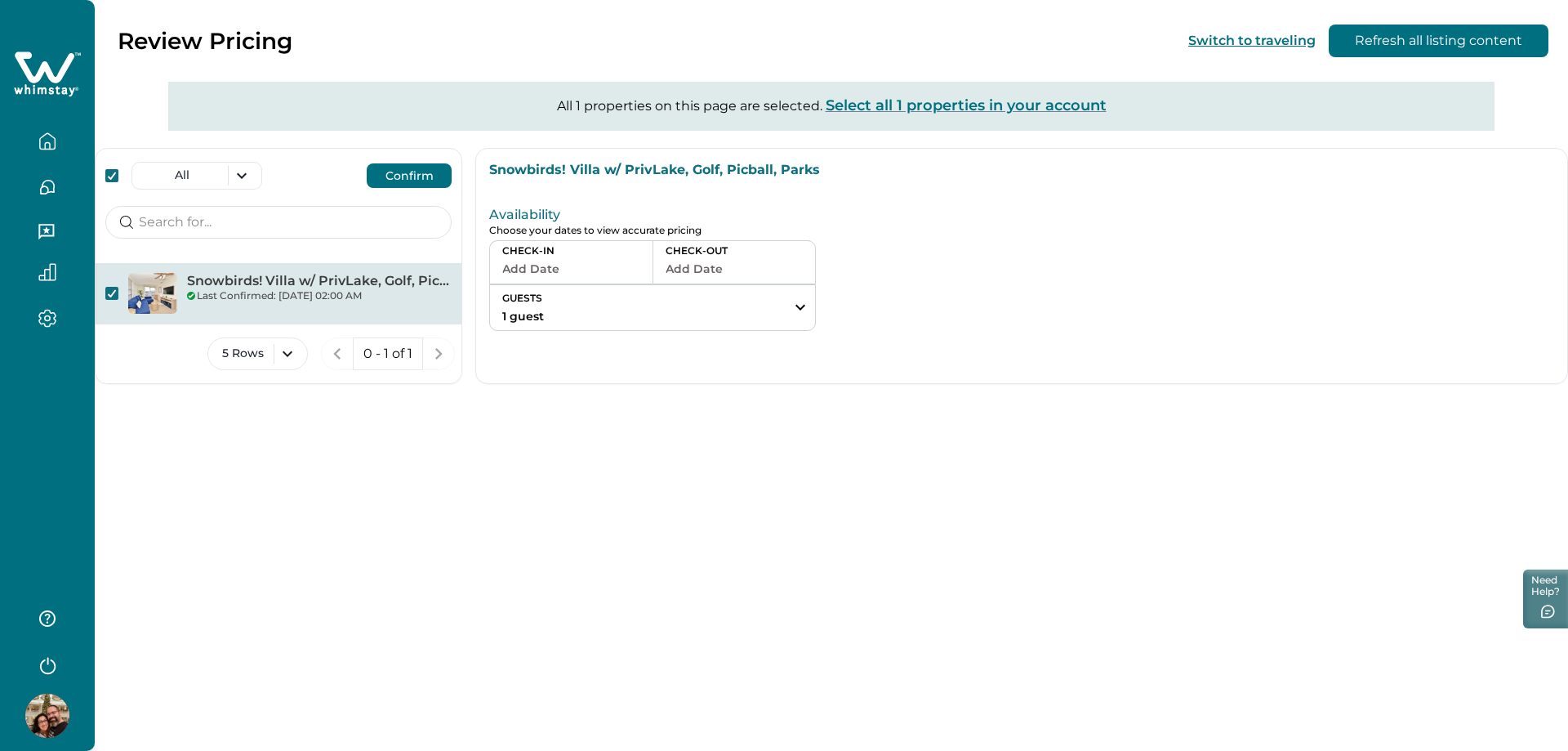
click at [378, 171] on button "Confirm" at bounding box center [409, 175] width 85 height 24
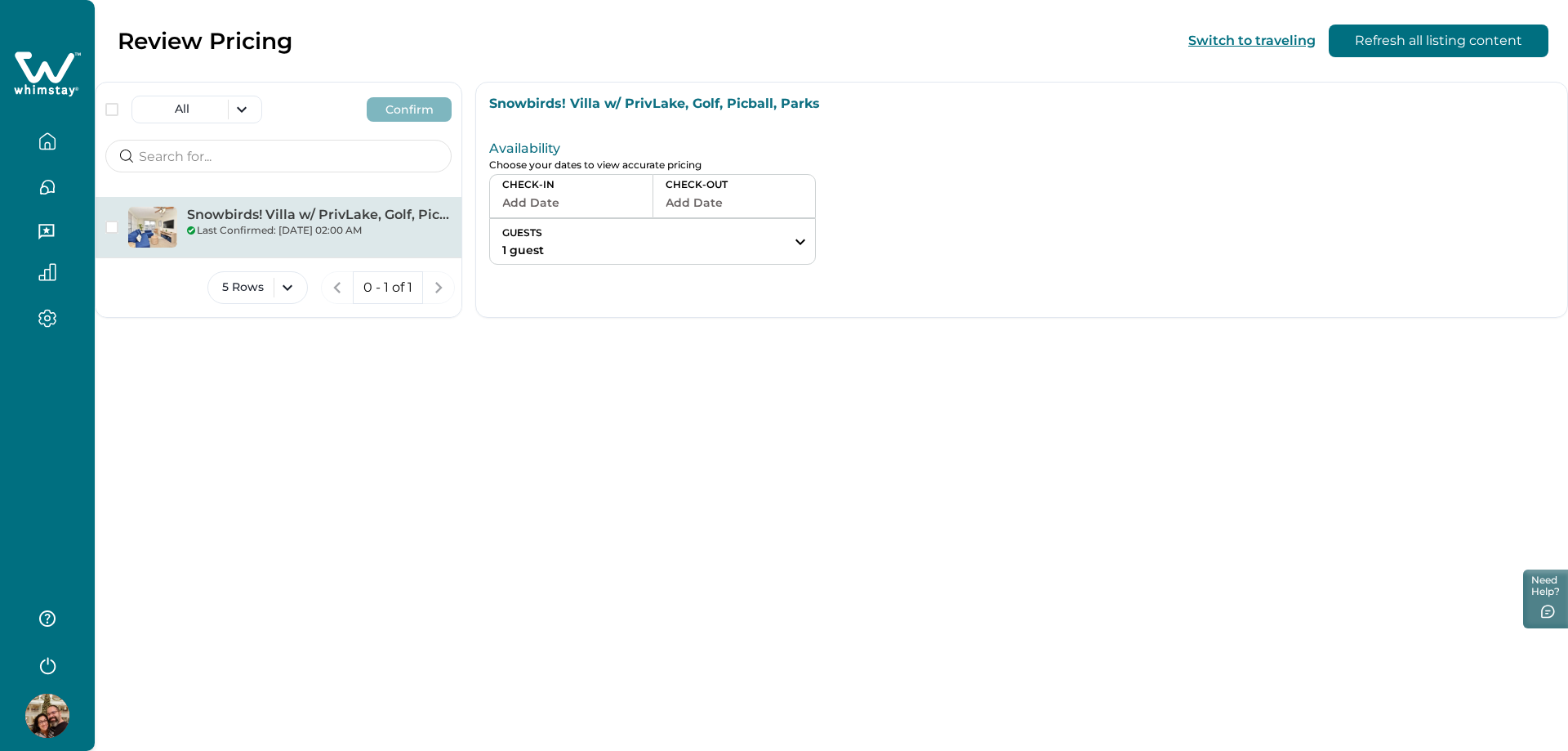
click at [532, 448] on div "Review Pricing Switch to traveling Refresh all listing content All Confirm Snow…" at bounding box center [831, 375] width 1473 height 751
click at [110, 219] on div at bounding box center [141, 226] width 72 height 41
click at [255, 223] on div "Last Confirmed: 10/08/2025, 02:00 AM" at bounding box center [319, 230] width 264 height 15
click at [111, 228] on span "button" at bounding box center [111, 226] width 13 height 13
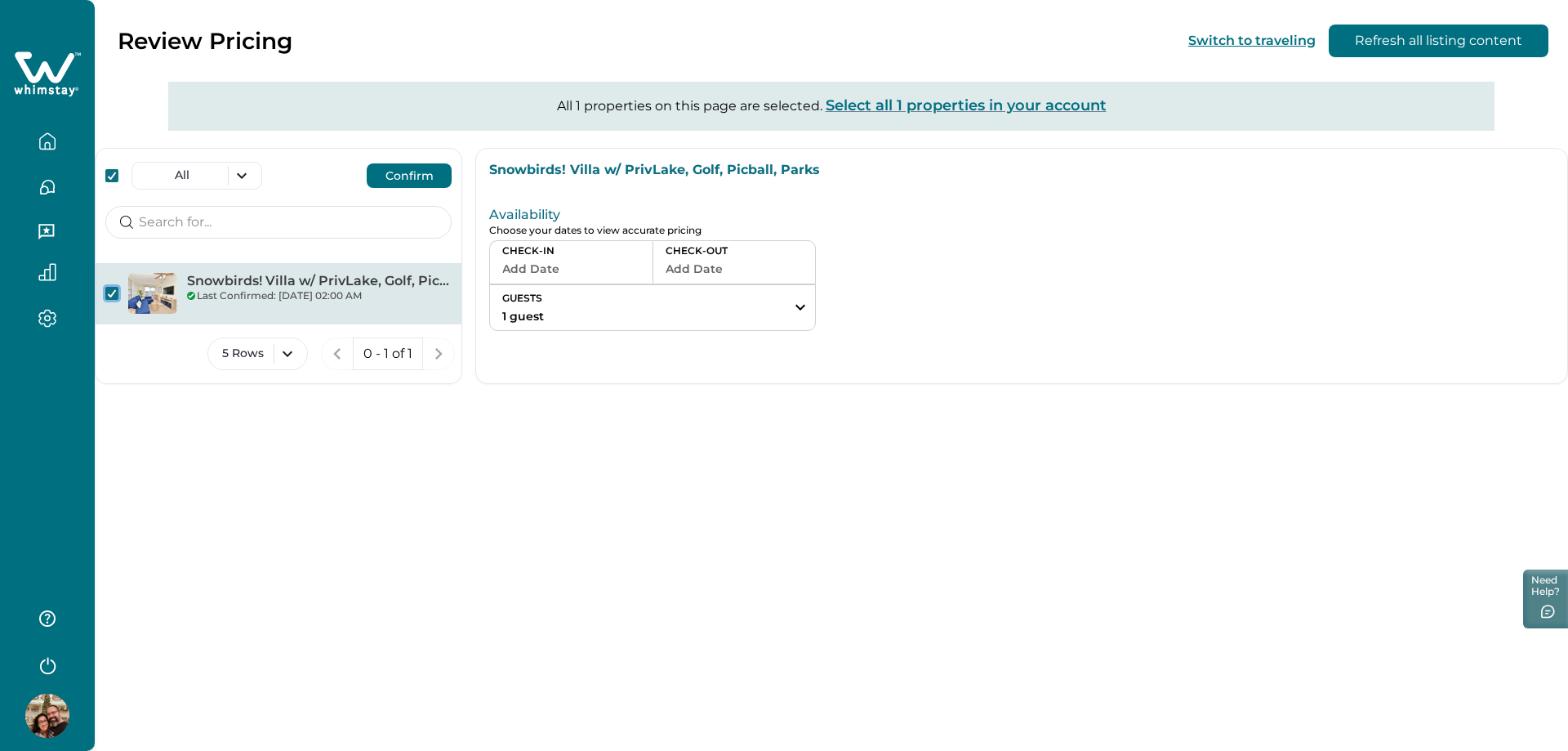
click at [263, 292] on div "Last Confirmed: 10/08/2025, 02:00 AM" at bounding box center [319, 296] width 264 height 15
click at [587, 271] on button "Add Date" at bounding box center [571, 269] width 138 height 22
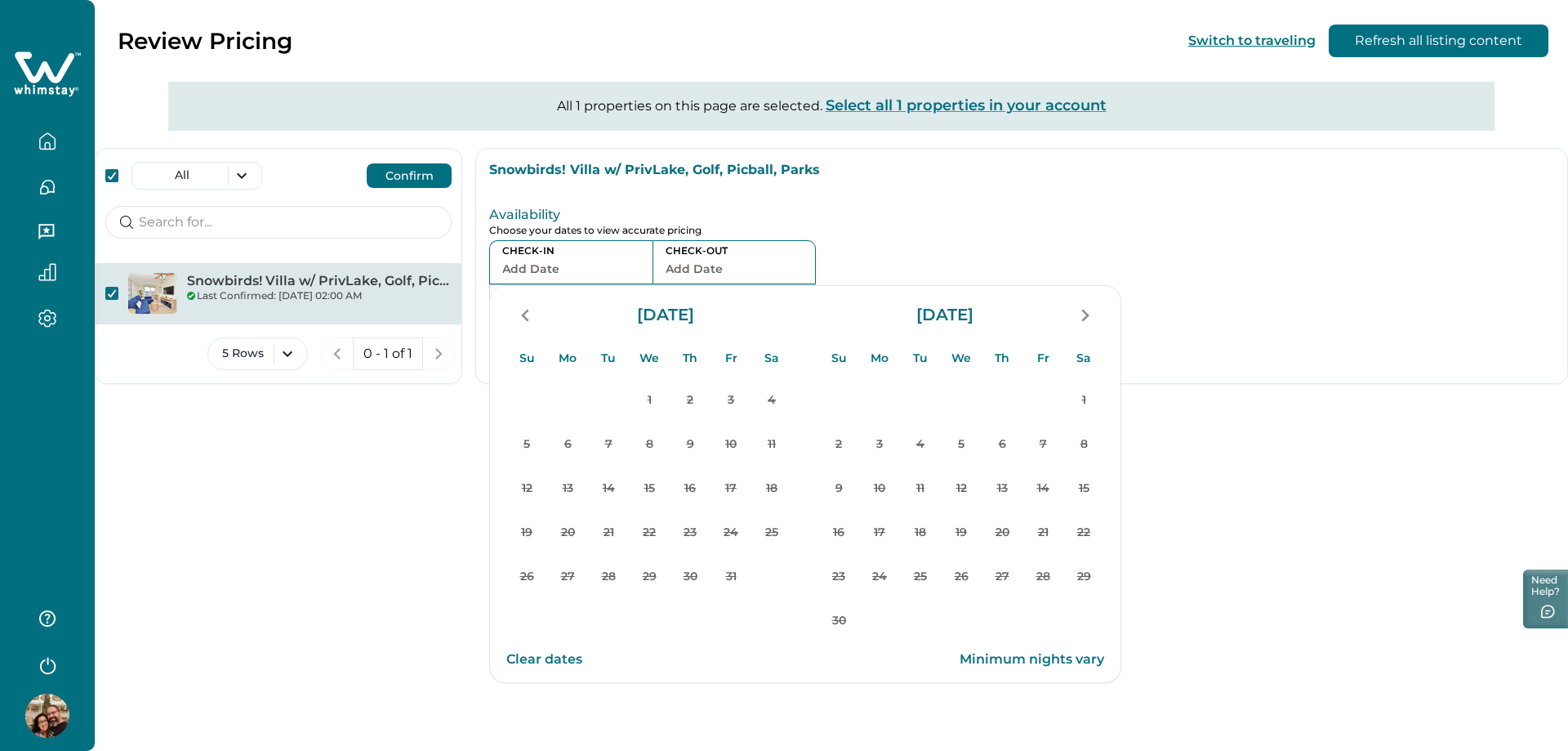
click at [215, 519] on div "Review Pricing Switch to traveling Refresh all listing content All 1 properties…" at bounding box center [831, 375] width 1473 height 751
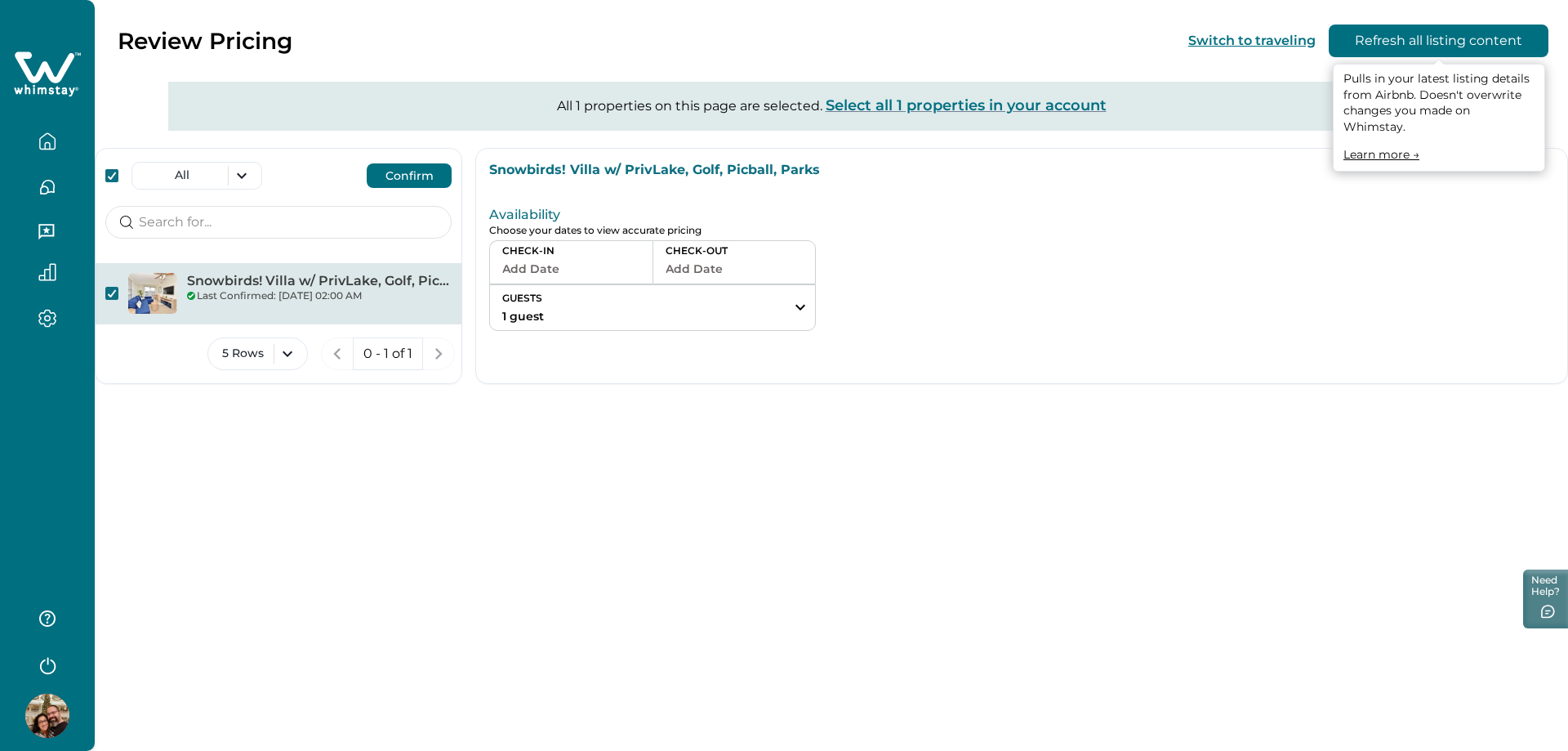
click at [1436, 40] on button "Refresh all listing content" at bounding box center [1438, 41] width 219 height 33
click at [52, 142] on icon "button" at bounding box center [47, 141] width 18 height 18
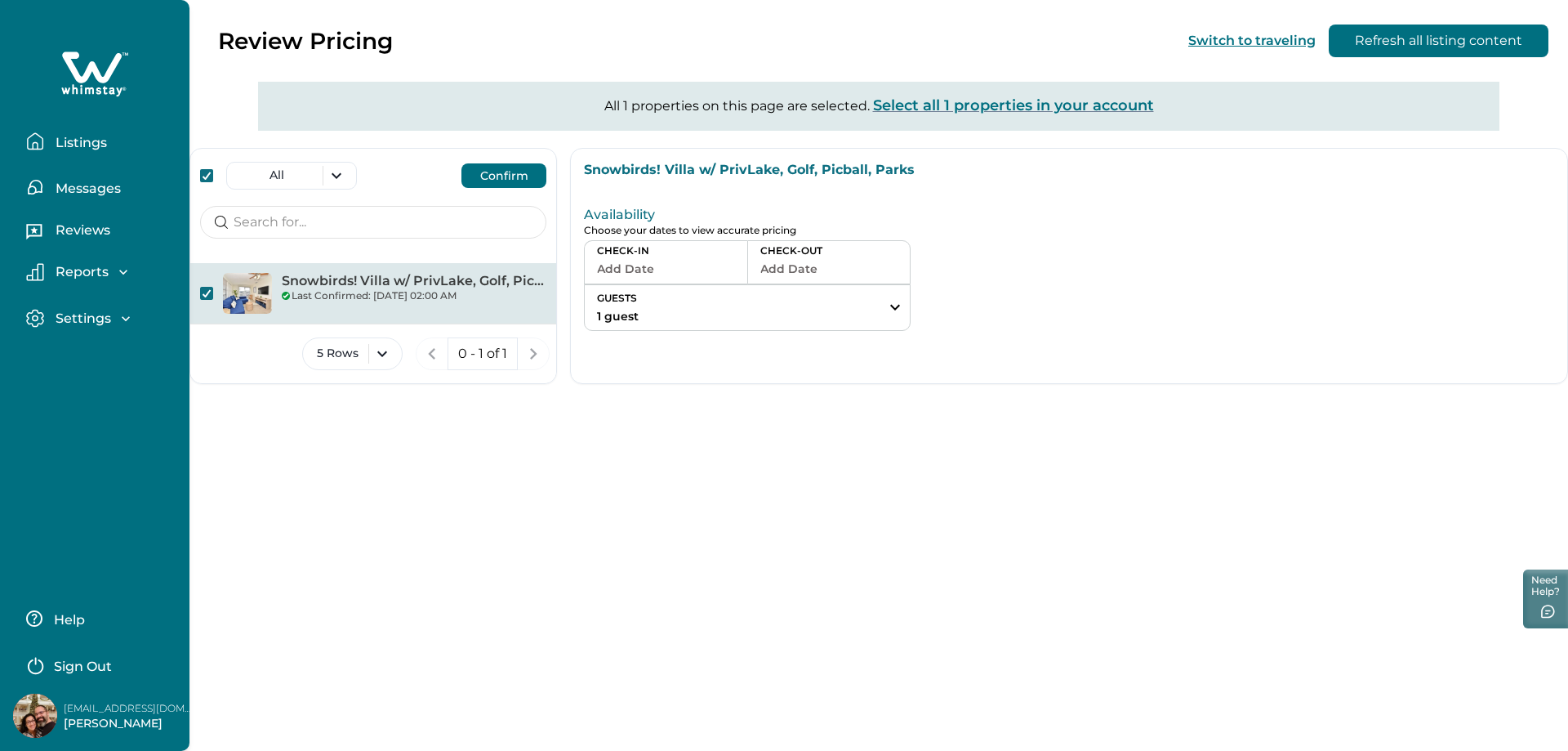
click at [88, 142] on p "Listings" at bounding box center [79, 143] width 56 height 16
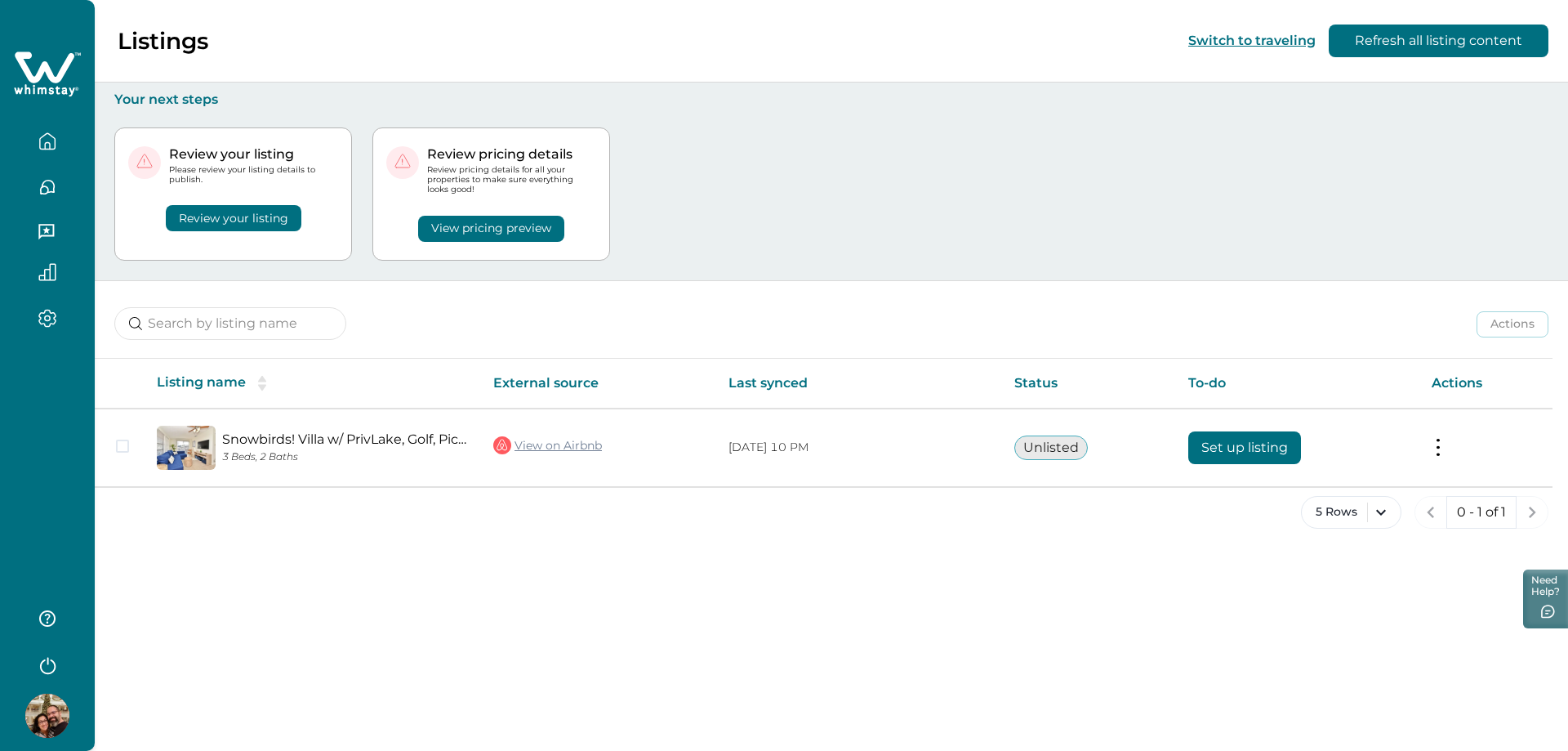
click at [1006, 213] on div "Review your listing Please review your listing details to publish. Review your …" at bounding box center [831, 194] width 1434 height 172
click at [238, 222] on button "Review your listing" at bounding box center [233, 218] width 136 height 26
drag, startPoint x: 238, startPoint y: 222, endPoint x: 181, endPoint y: 98, distance: 136.5
click at [181, 98] on p "Your next steps" at bounding box center [831, 99] width 1434 height 16
click at [53, 187] on icon "button" at bounding box center [47, 187] width 18 height 18
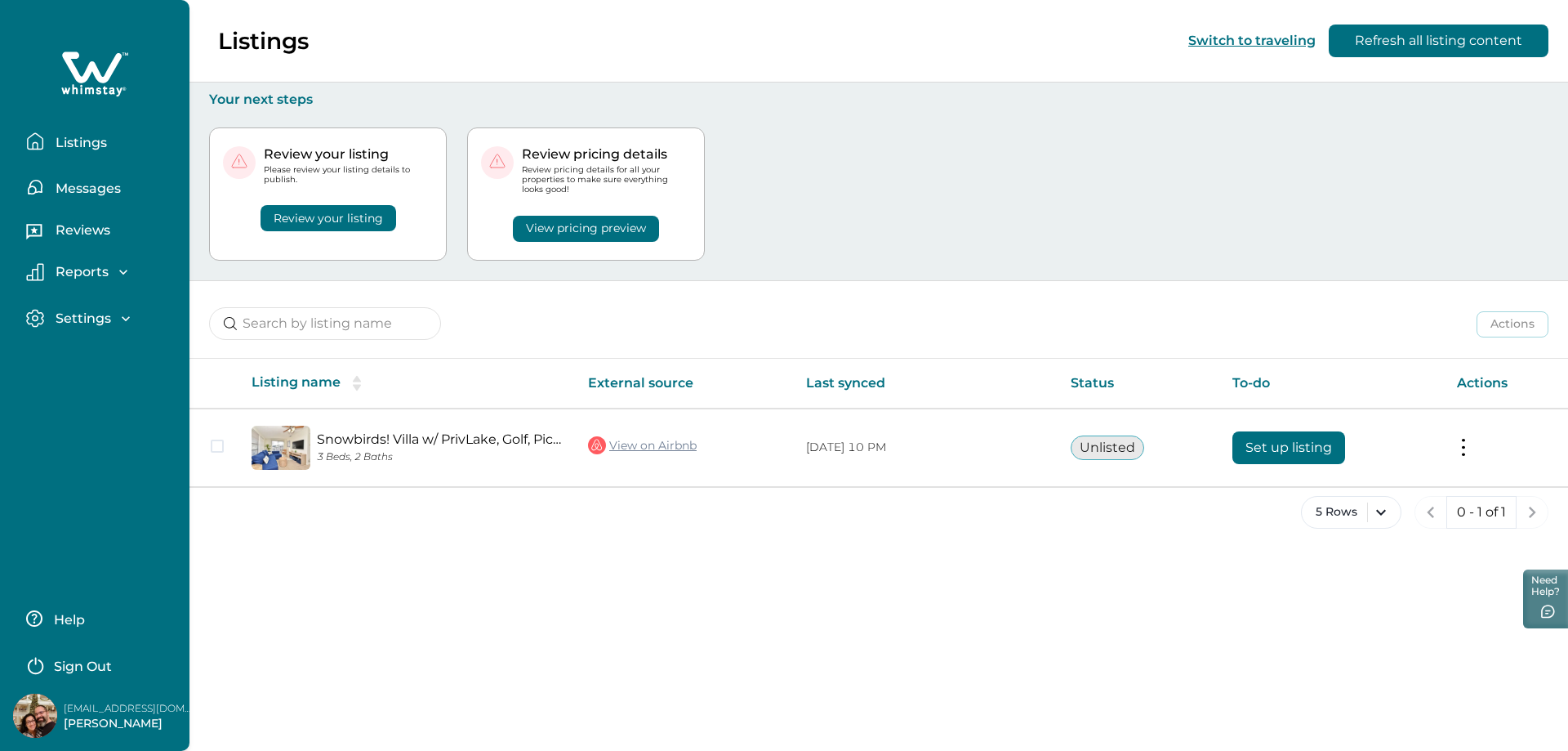
click at [80, 178] on button "Messages" at bounding box center [101, 188] width 150 height 33
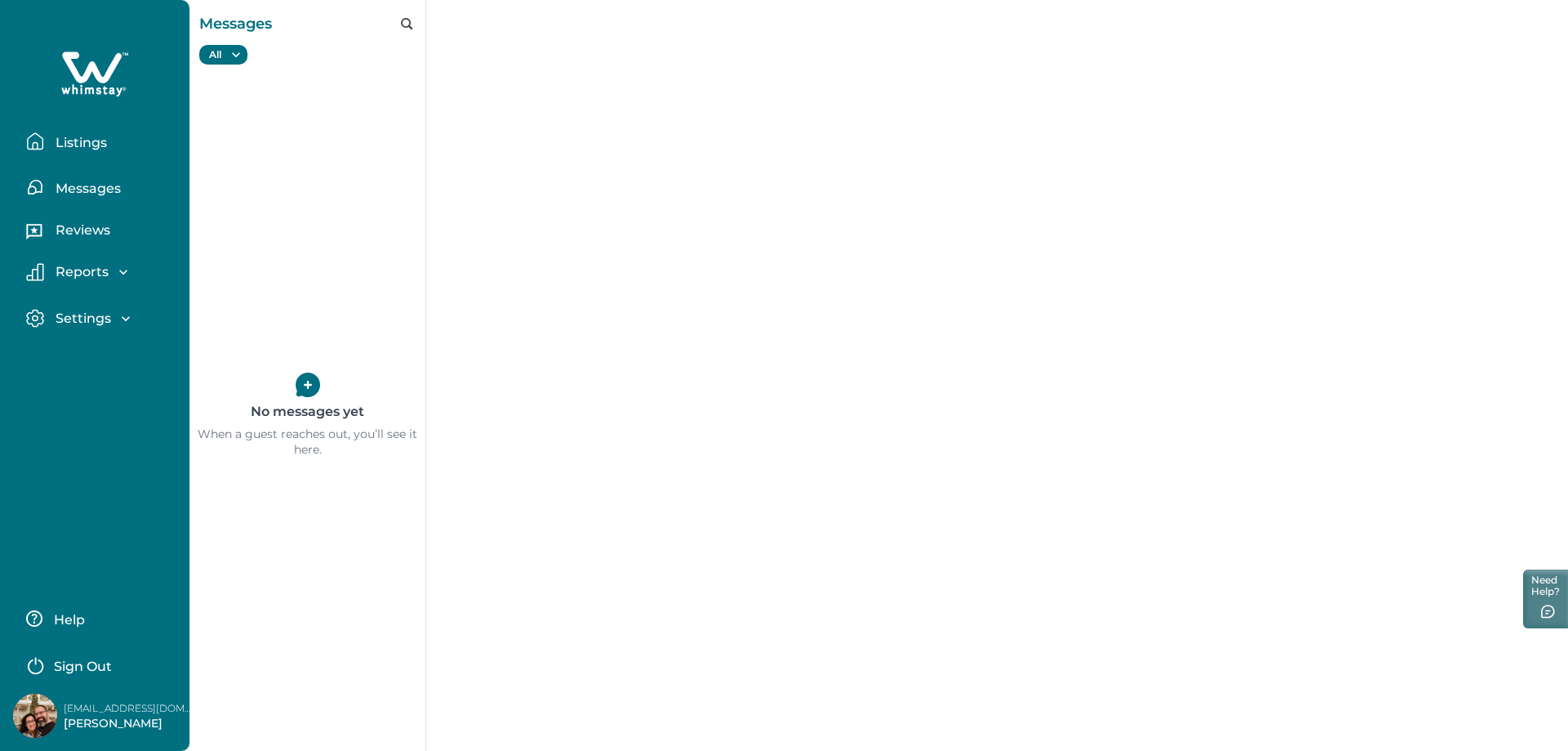
click at [93, 221] on button "Reviews" at bounding box center [101, 232] width 150 height 33
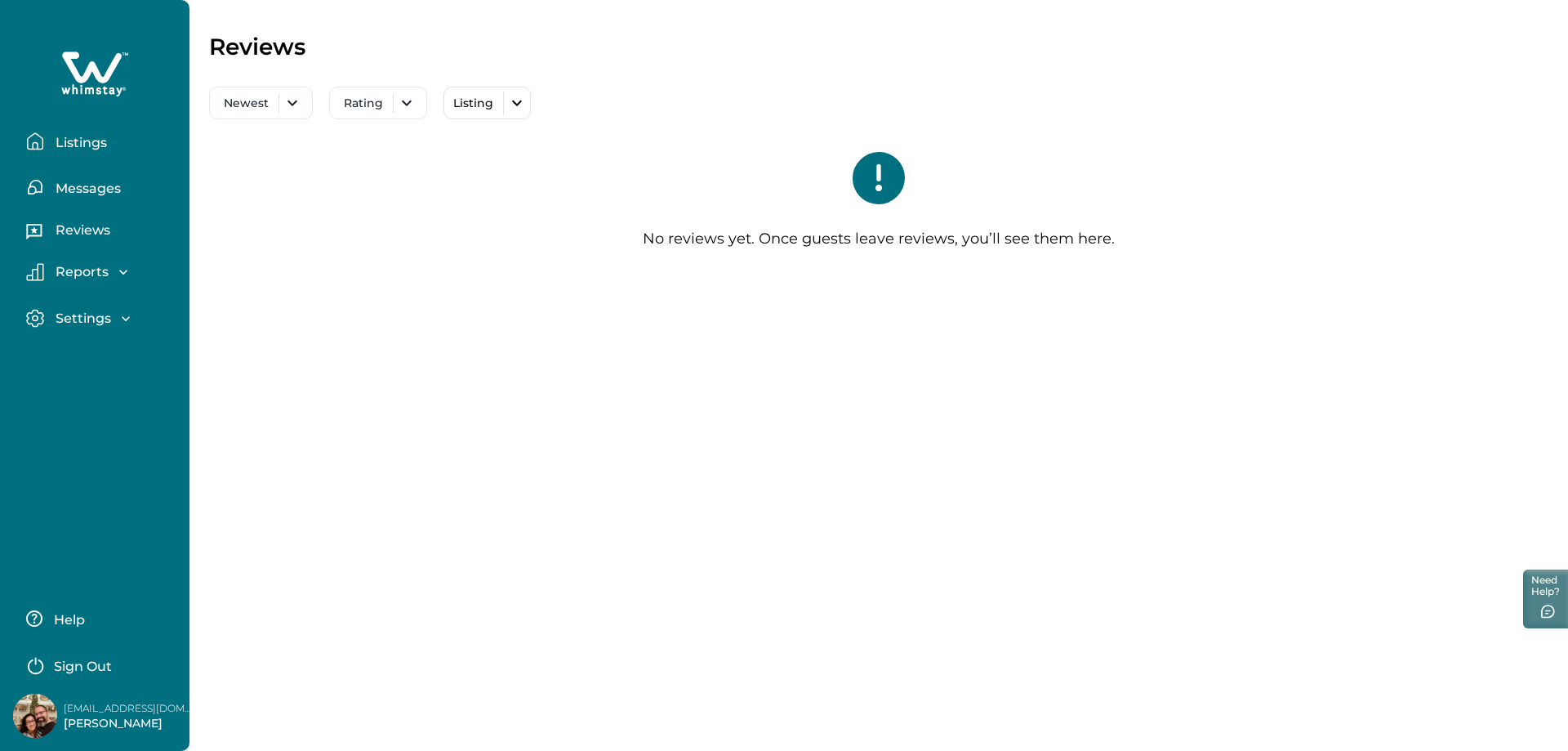
click at [111, 277] on div "Reports" at bounding box center [87, 271] width 87 height 16
click at [85, 409] on p "Settings" at bounding box center [81, 411] width 60 height 16
click at [102, 448] on p "Profile details" at bounding box center [98, 447] width 96 height 16
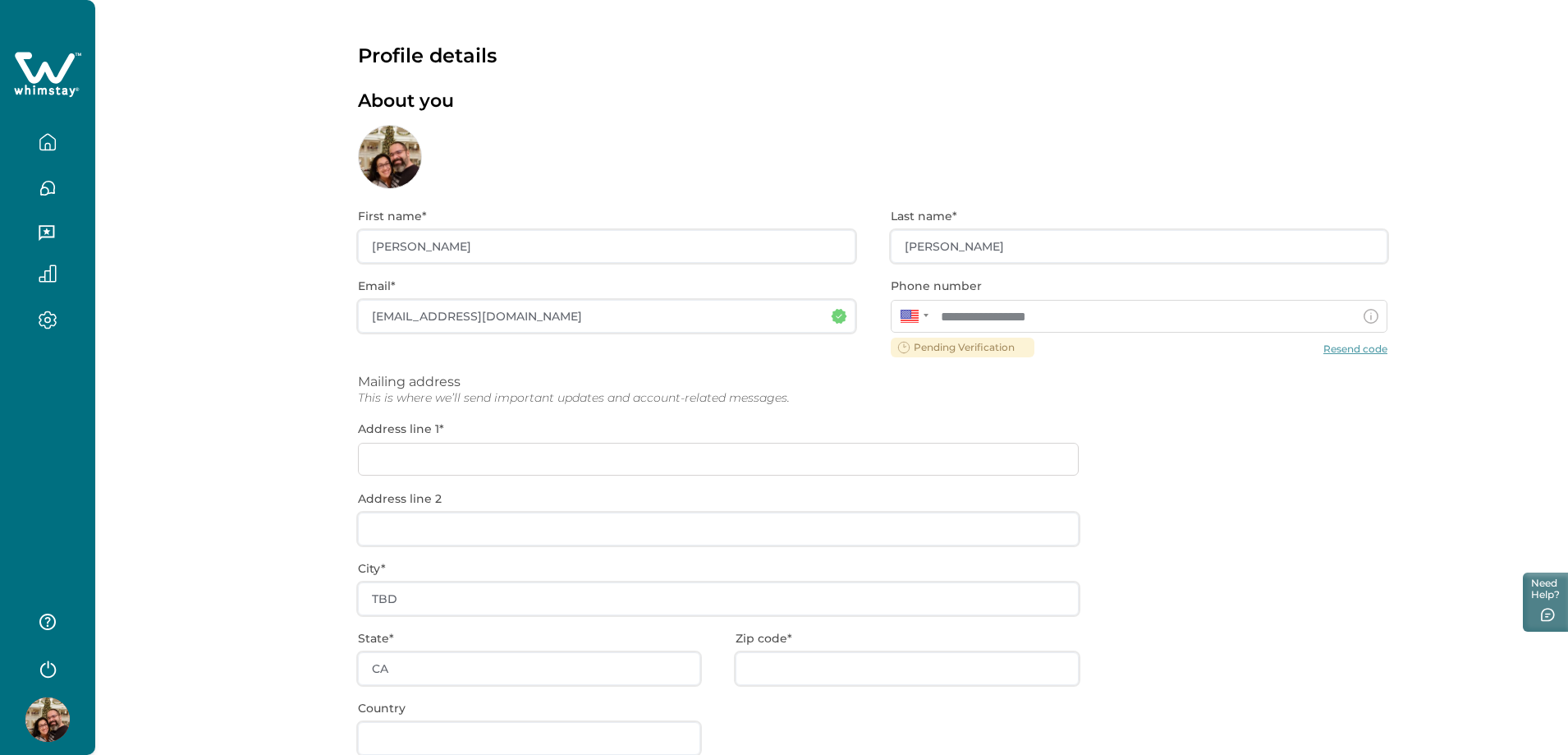
click at [327, 416] on div "**********" at bounding box center [832, 433] width 1473 height 865
click at [1343, 369] on div "**********" at bounding box center [872, 527] width 1029 height 677
click at [1350, 348] on div "**********" at bounding box center [872, 527] width 1029 height 677
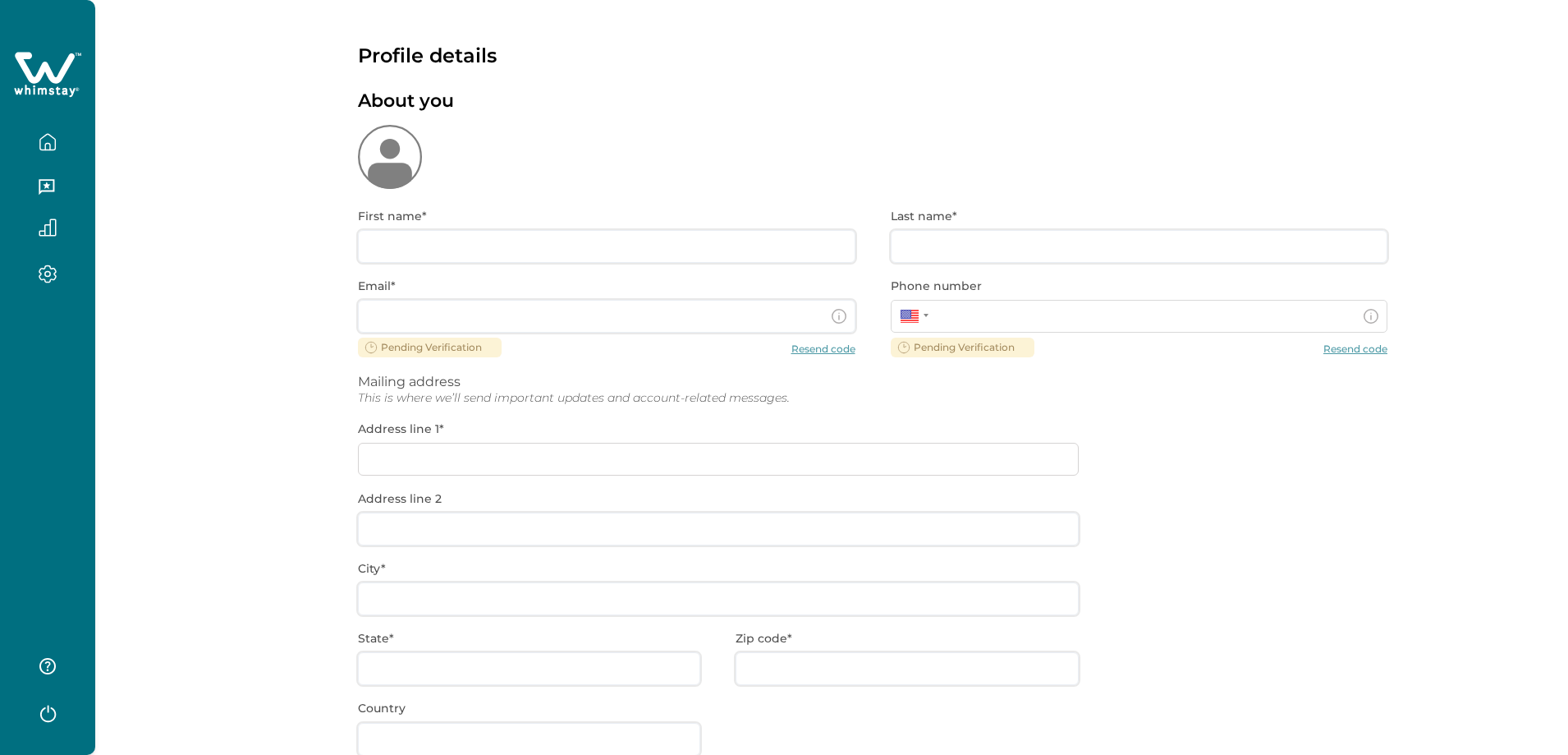
type input "[PERSON_NAME]"
type input "[EMAIL_ADDRESS][DOMAIN_NAME]"
type input "TBD"
type input "CA"
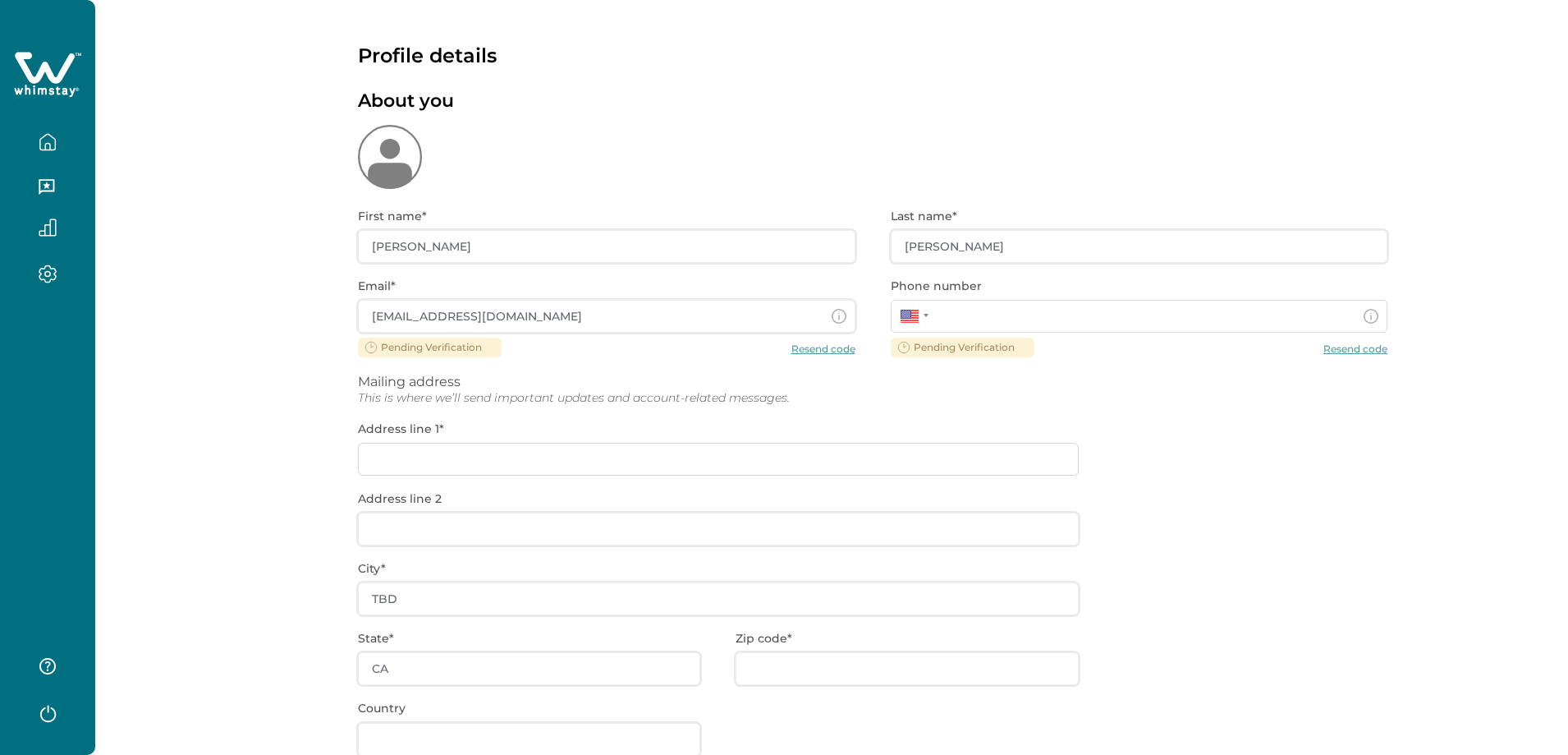
type input "**********"
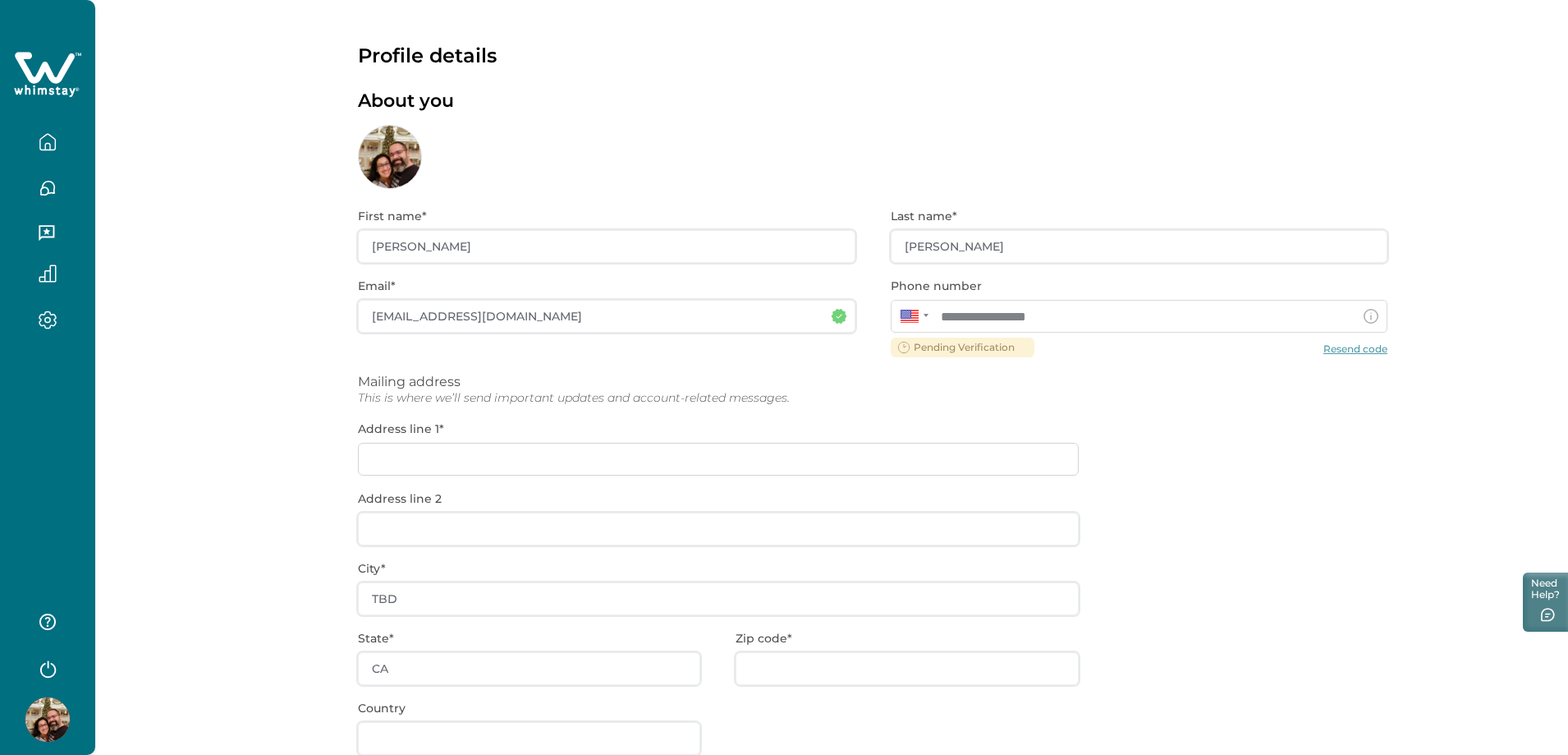
click at [1333, 349] on div "**********" at bounding box center [872, 527] width 1029 height 677
click at [978, 345] on div "**********" at bounding box center [872, 527] width 1029 height 677
click at [51, 677] on icon "button" at bounding box center [48, 670] width 16 height 17
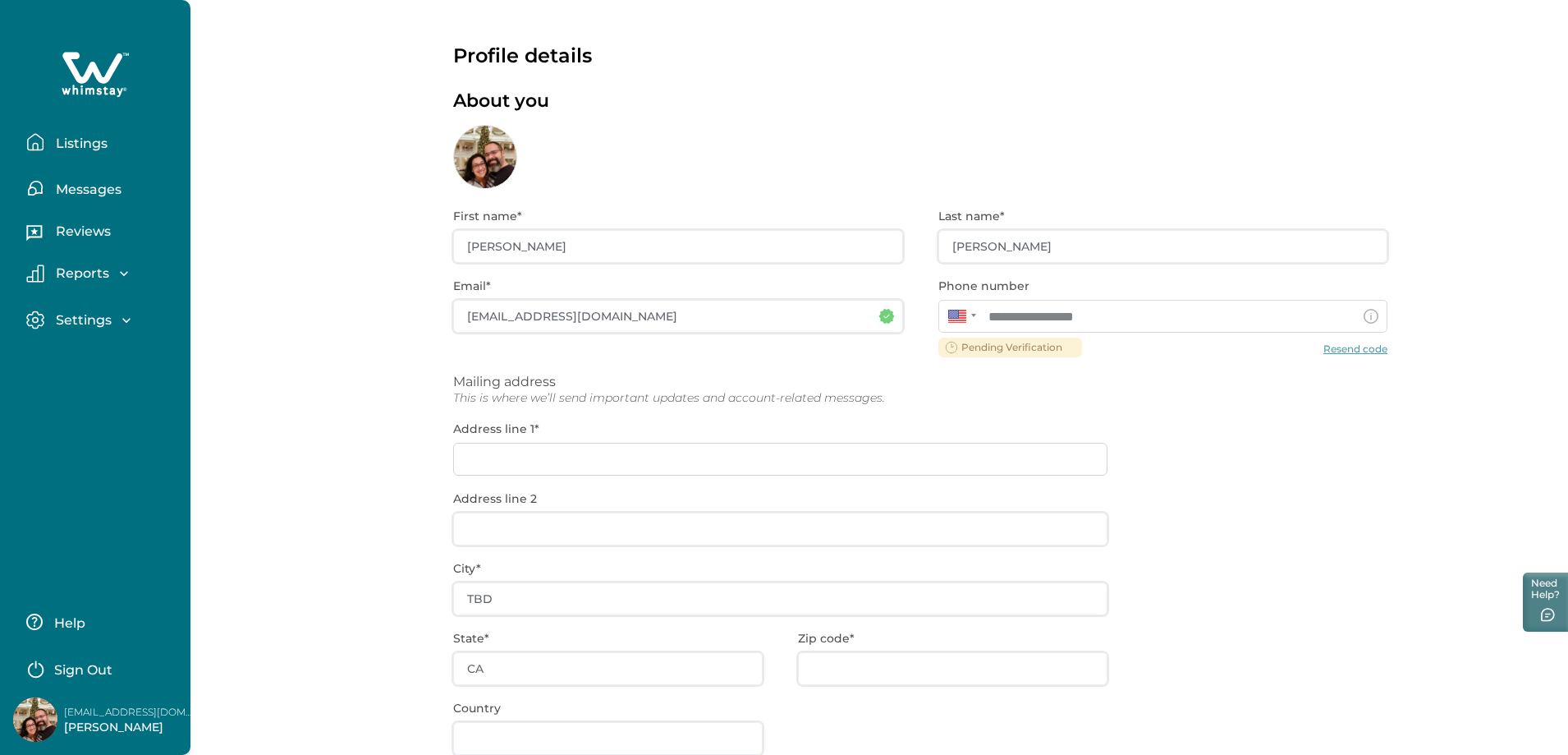
click at [64, 669] on p "Sign Out" at bounding box center [83, 670] width 58 height 17
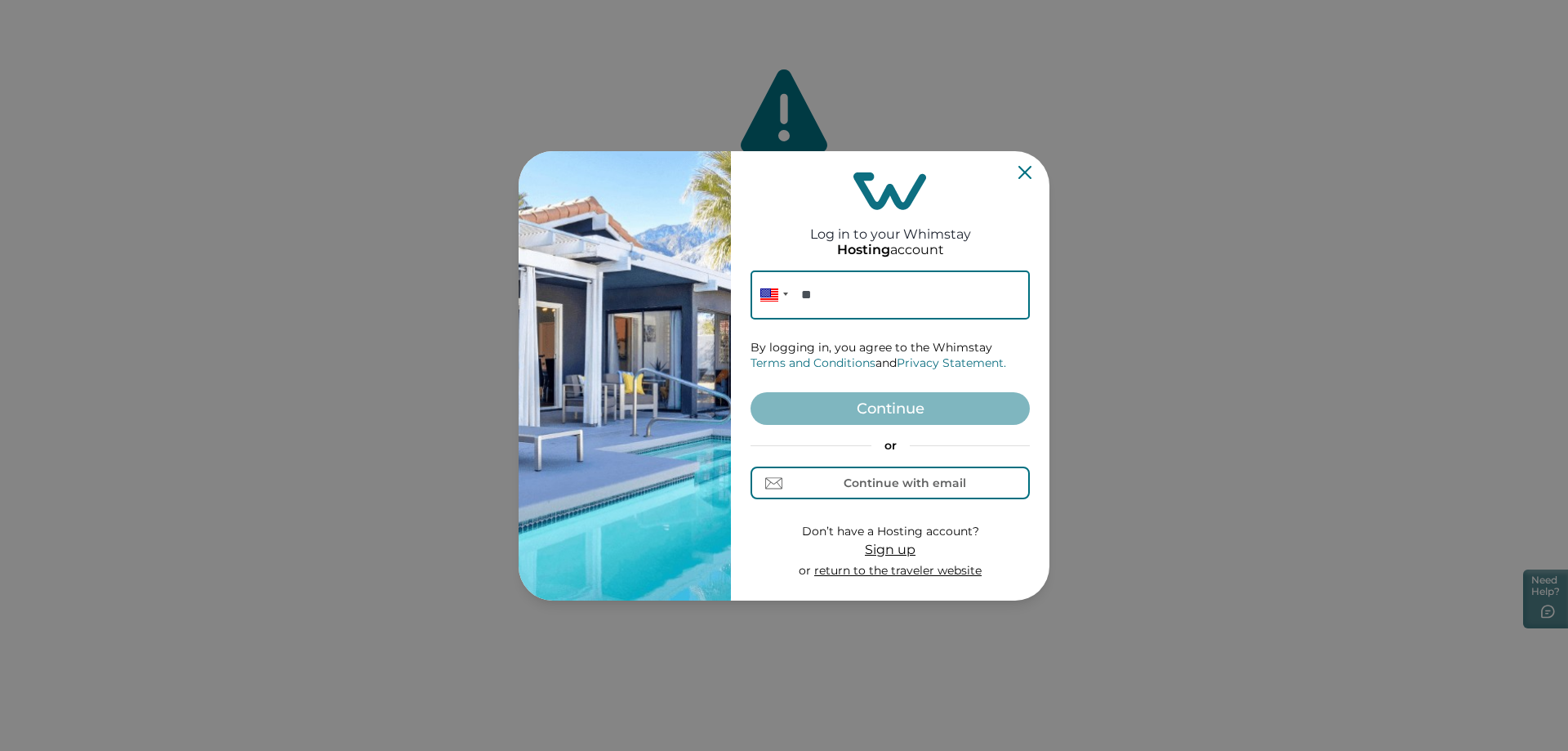
click at [881, 288] on input "**" at bounding box center [890, 295] width 279 height 49
click at [895, 481] on div "Continue with email" at bounding box center [905, 482] width 123 height 13
click at [850, 304] on input at bounding box center [890, 295] width 279 height 49
type input "apulles@santexcorp.com"
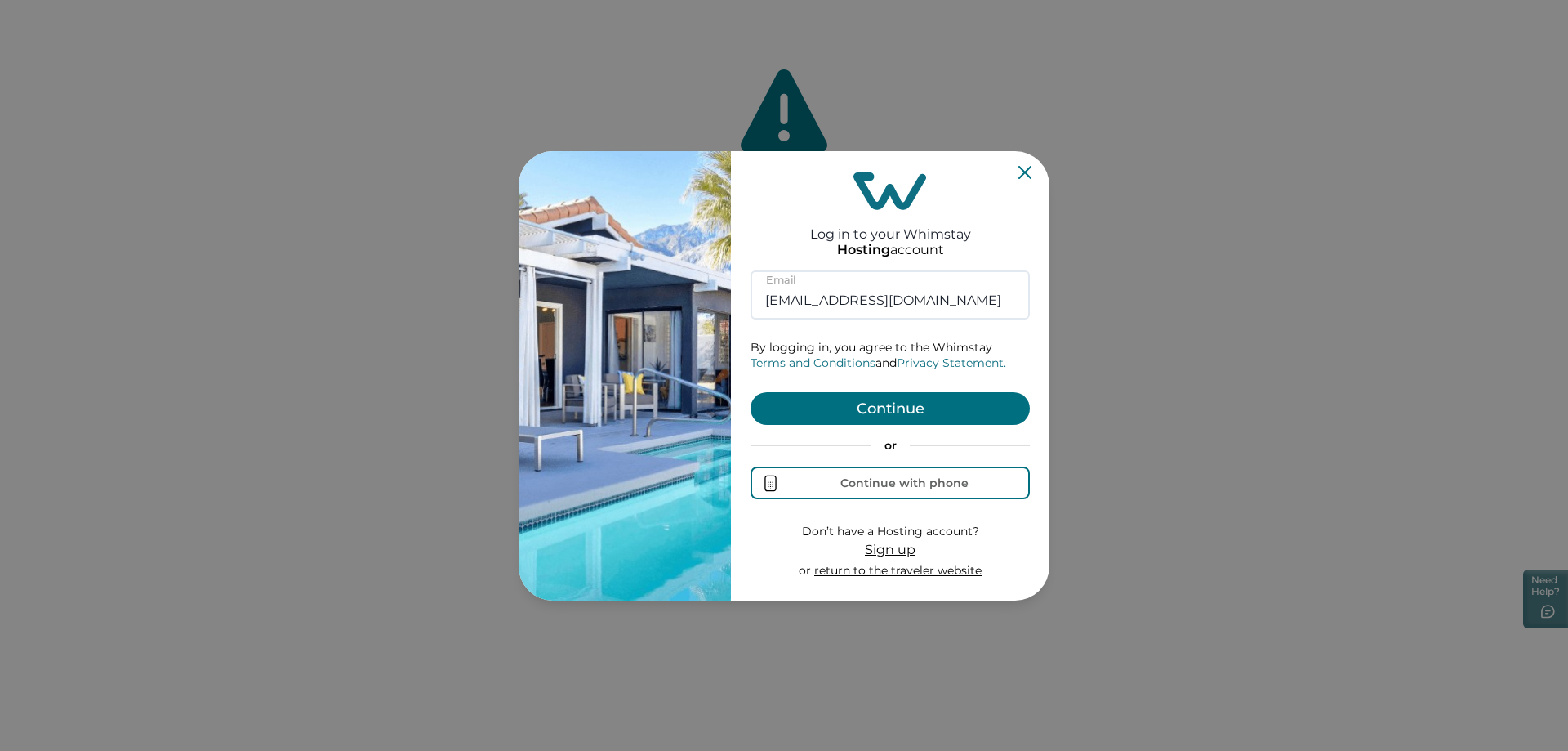
click at [900, 411] on button "Continue" at bounding box center [890, 409] width 279 height 33
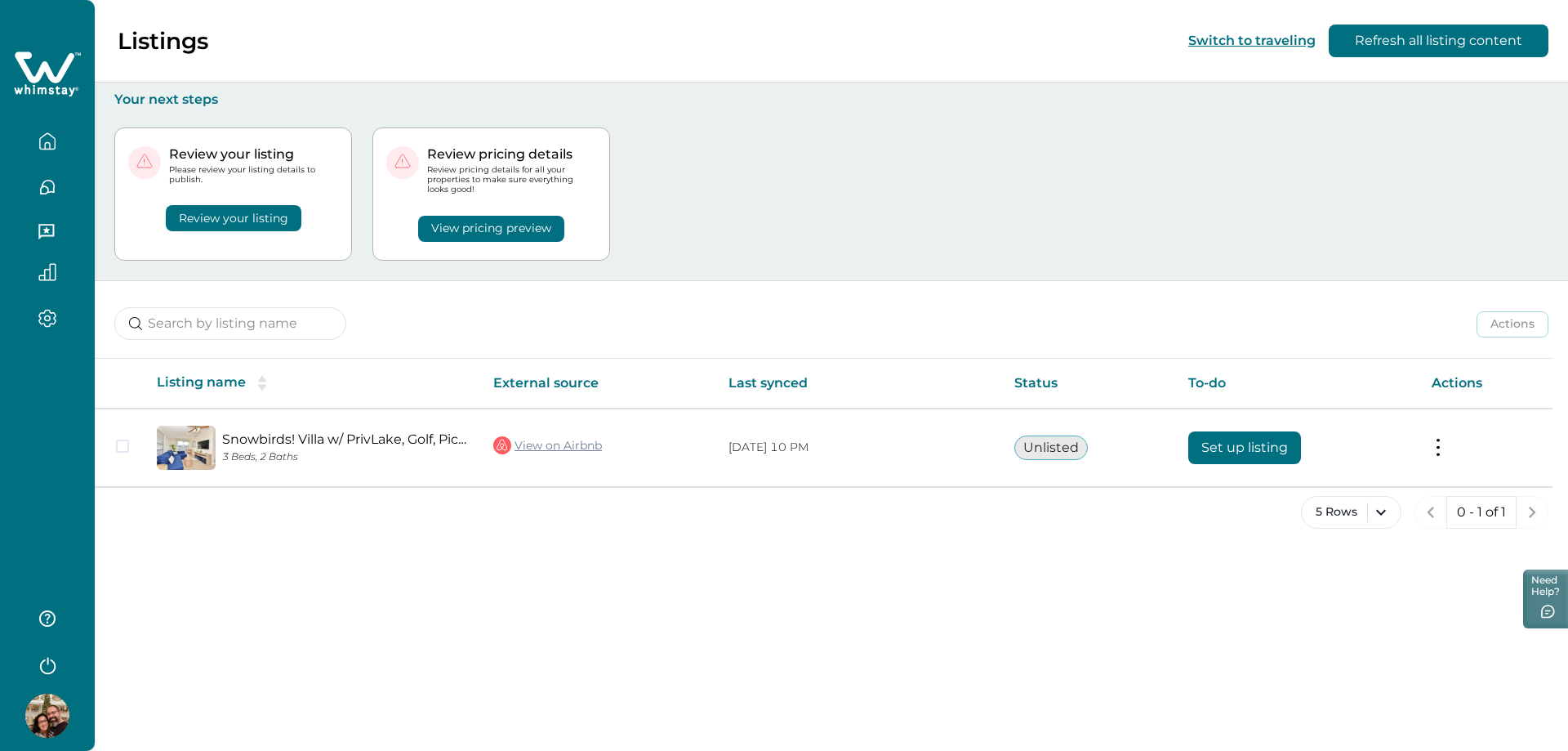
drag, startPoint x: 471, startPoint y: 231, endPoint x: 295, endPoint y: 259, distance: 178.2
click at [331, 276] on div "Review your listing Please review your listing details to publish. Review your …" at bounding box center [831, 194] width 1434 height 172
click at [227, 221] on button "Review your listing" at bounding box center [233, 218] width 136 height 26
click at [195, 213] on button "Review your listing" at bounding box center [233, 218] width 136 height 26
click at [497, 231] on button "View pricing preview" at bounding box center [491, 229] width 146 height 26
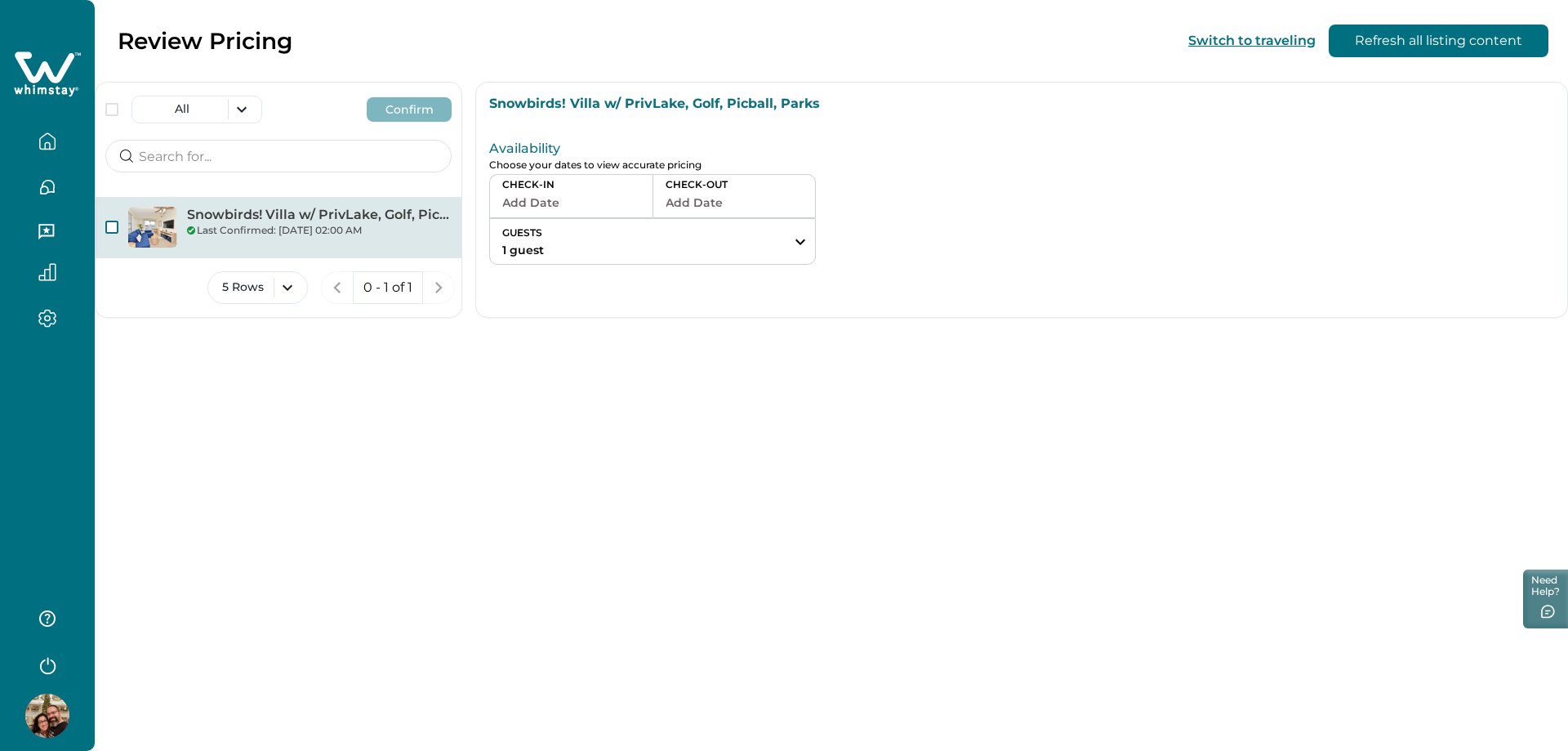
click at [115, 228] on span "button" at bounding box center [111, 226] width 13 height 13
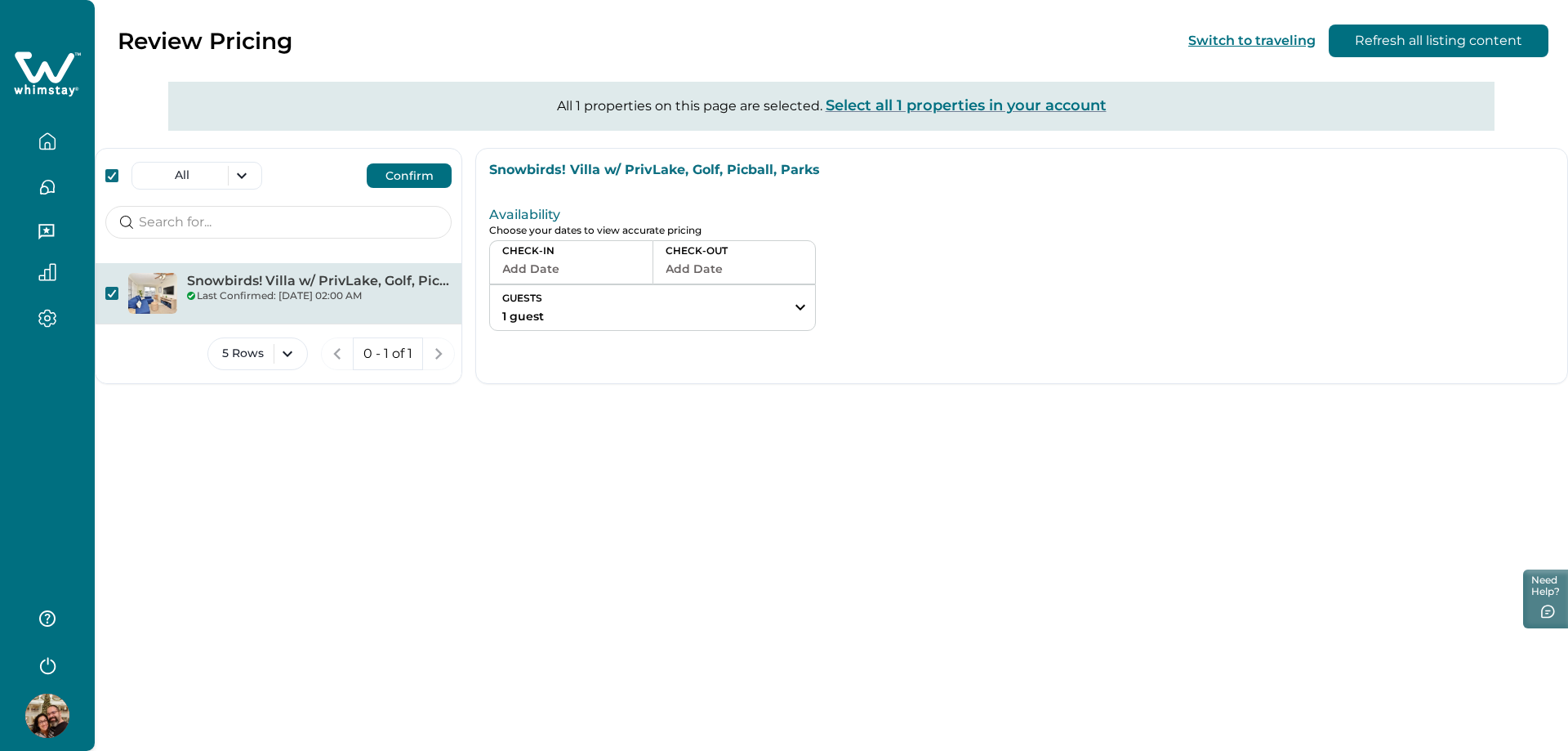
click at [551, 269] on button "Add Date" at bounding box center [571, 269] width 138 height 22
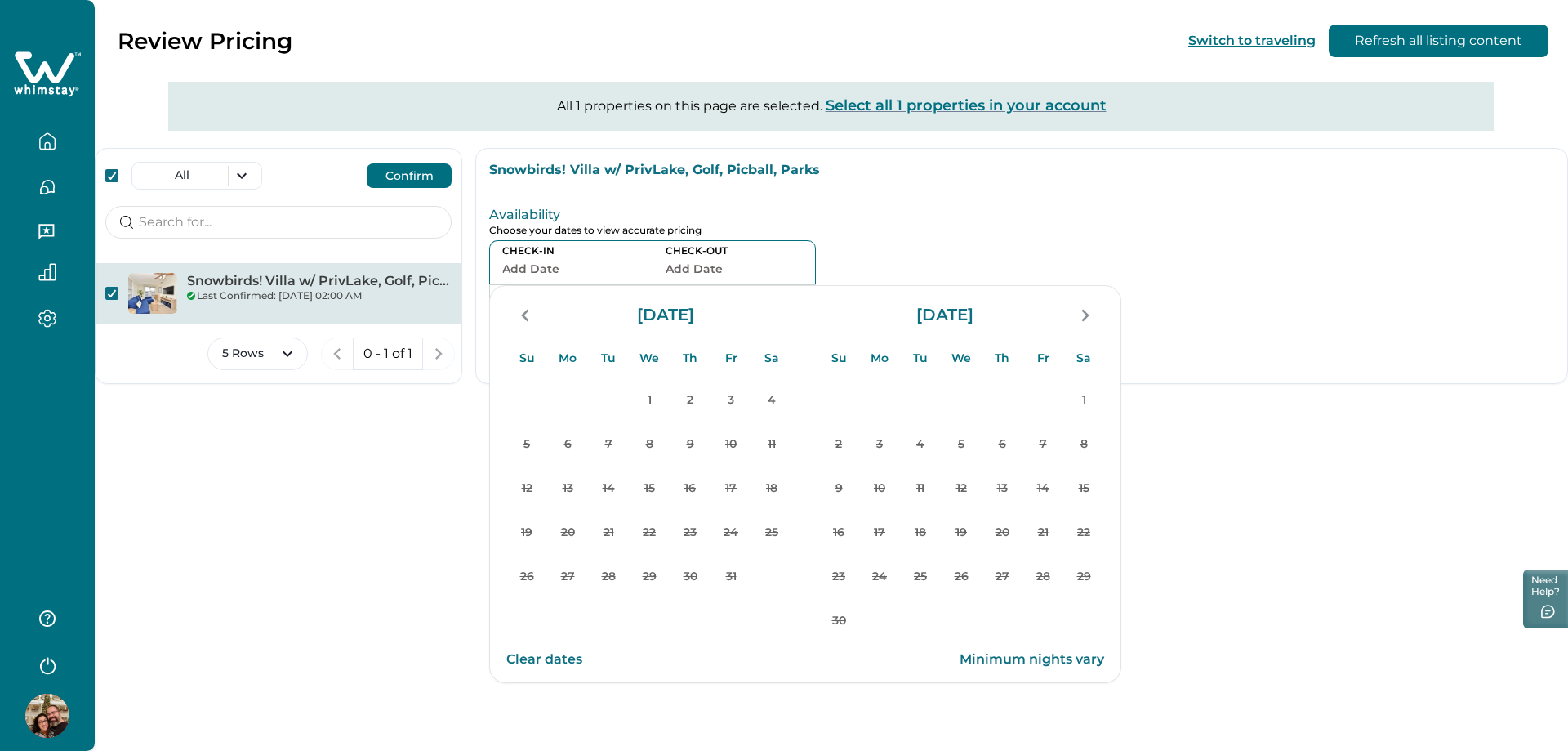
click at [1290, 565] on div "Review Pricing Switch to traveling Refresh all listing content All 1 properties…" at bounding box center [831, 375] width 1473 height 751
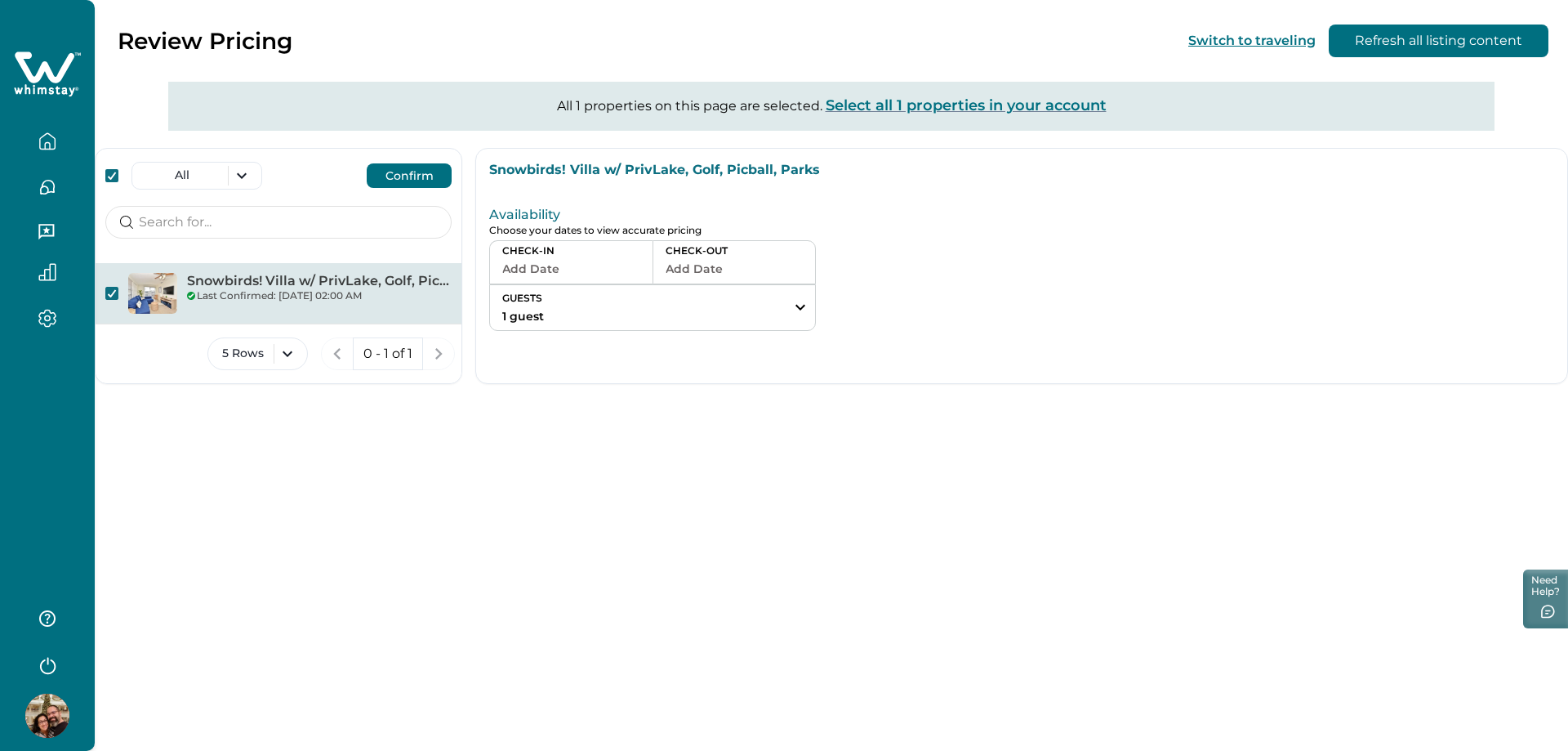
click at [933, 106] on p "Select all 1 properties in your account" at bounding box center [966, 105] width 281 height 16
click at [933, 106] on p "Deselect all 1 properties in your account" at bounding box center [976, 105] width 301 height 16
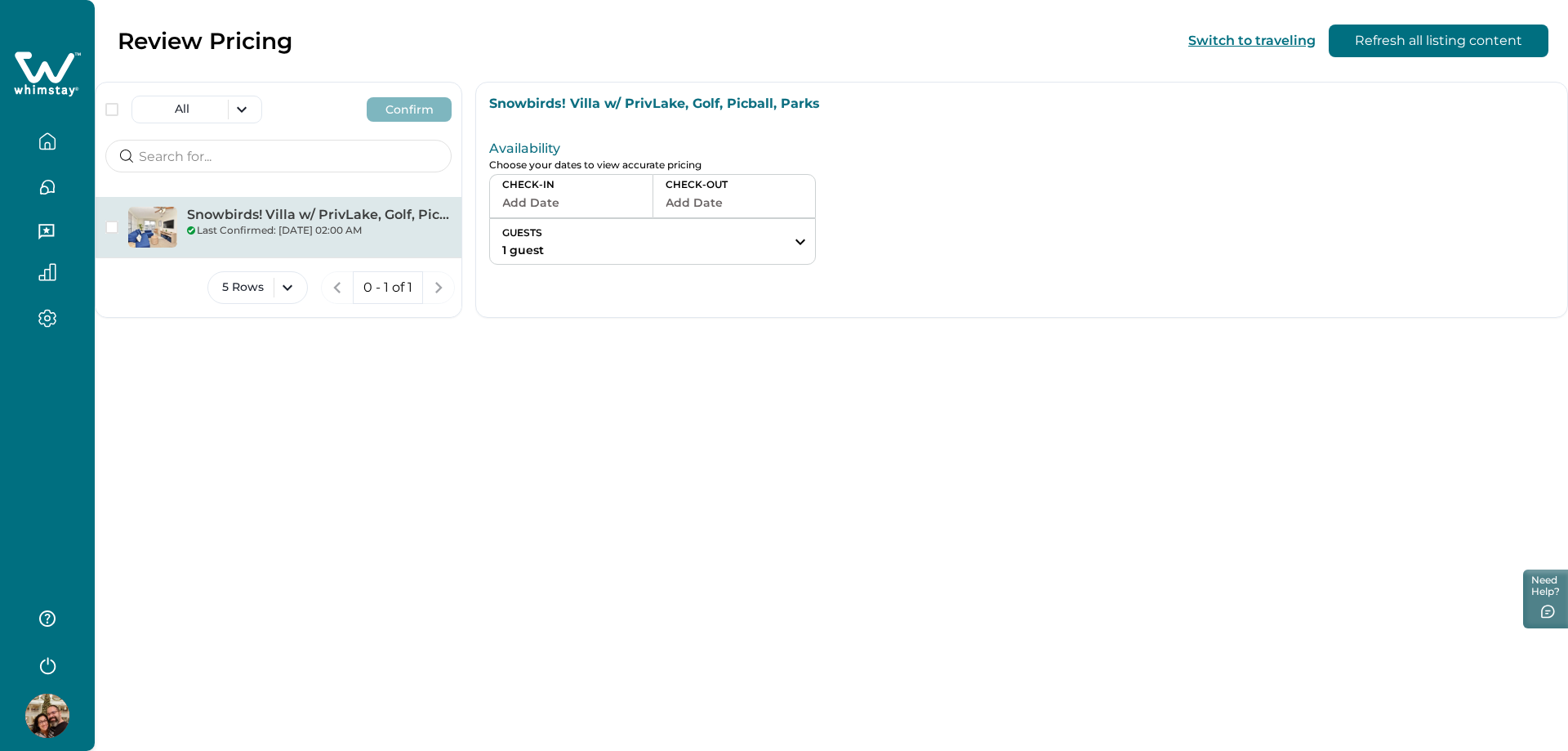
click at [793, 99] on p "Snowbirds! Villa w/ PrivLake, Golf, Picball, Parks" at bounding box center [1021, 104] width 1064 height 16
click at [108, 224] on span "button" at bounding box center [111, 226] width 13 height 13
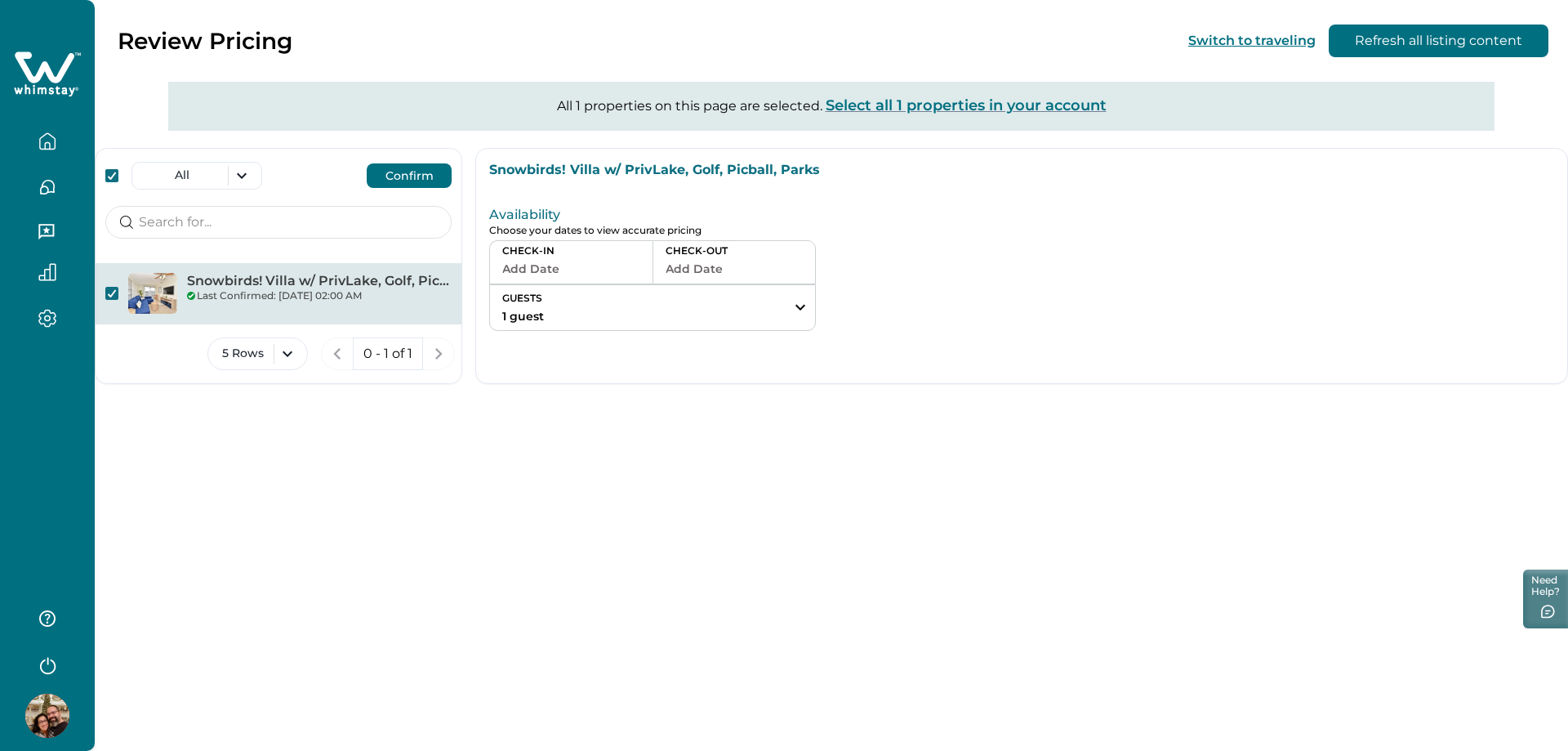
click at [417, 173] on button "Confirm" at bounding box center [409, 175] width 85 height 24
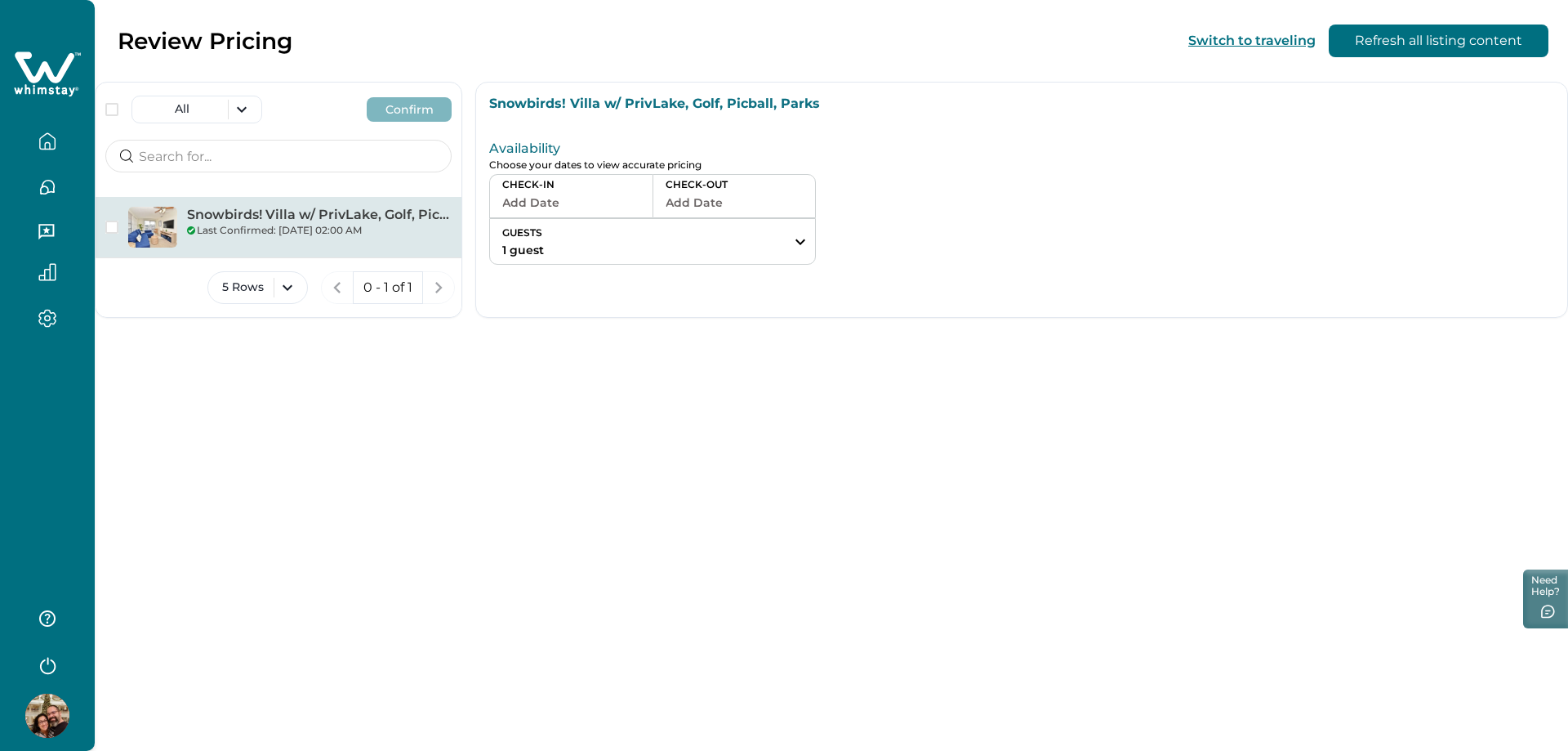
click at [54, 140] on icon "button" at bounding box center [47, 141] width 18 height 18
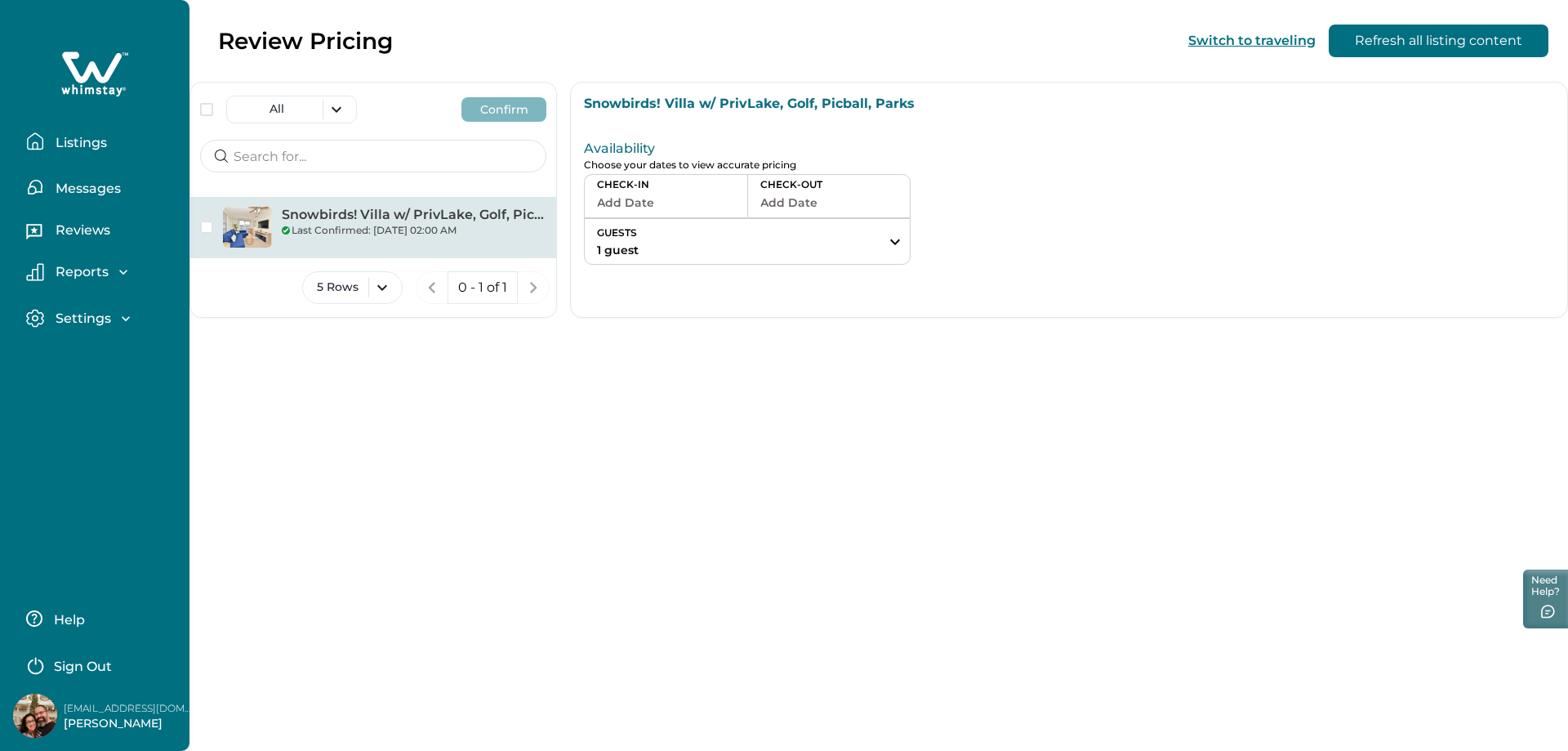
click at [54, 140] on p "Listings" at bounding box center [79, 143] width 56 height 16
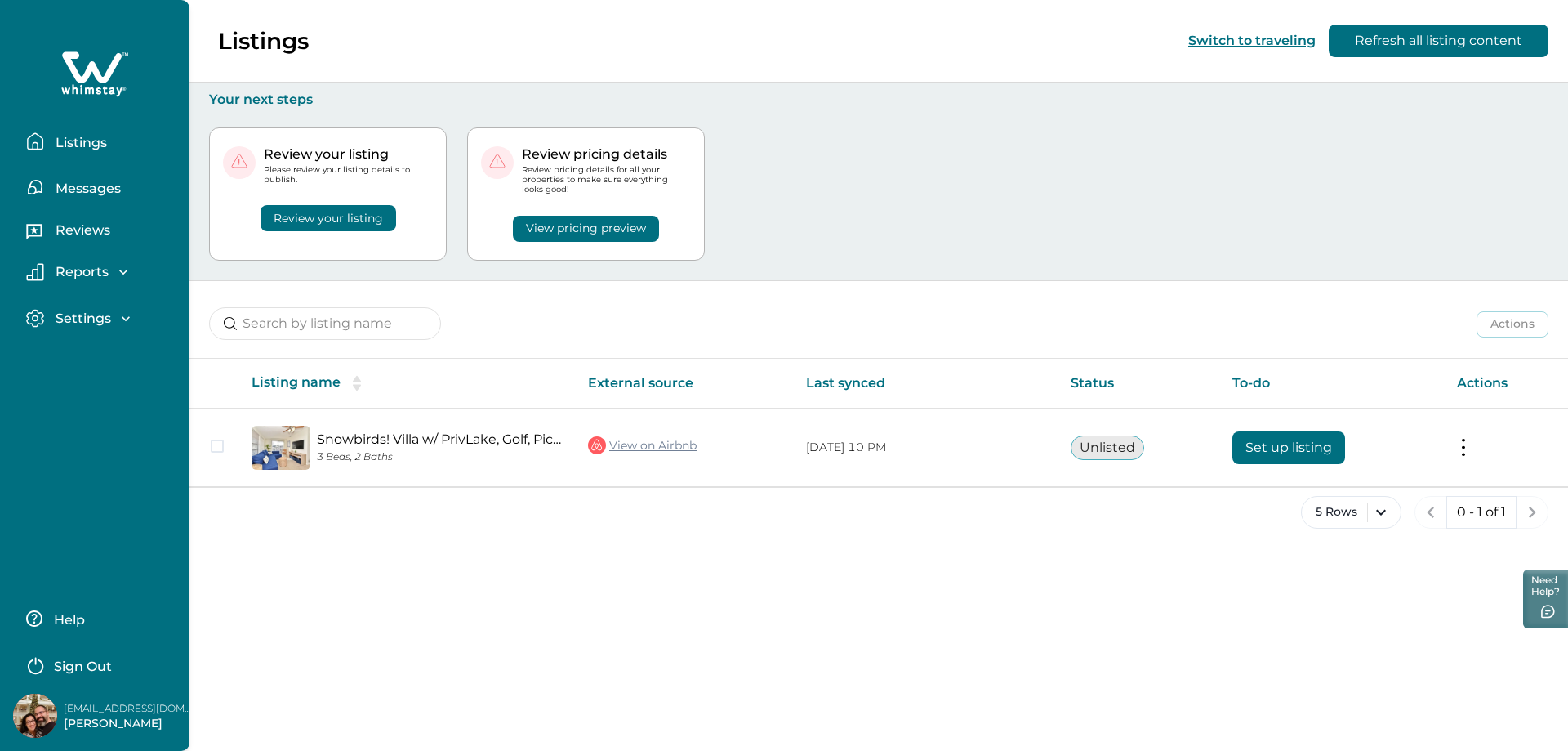
click at [886, 212] on div "Review your listing Please review your listing details to publish. Review your …" at bounding box center [879, 194] width 1339 height 172
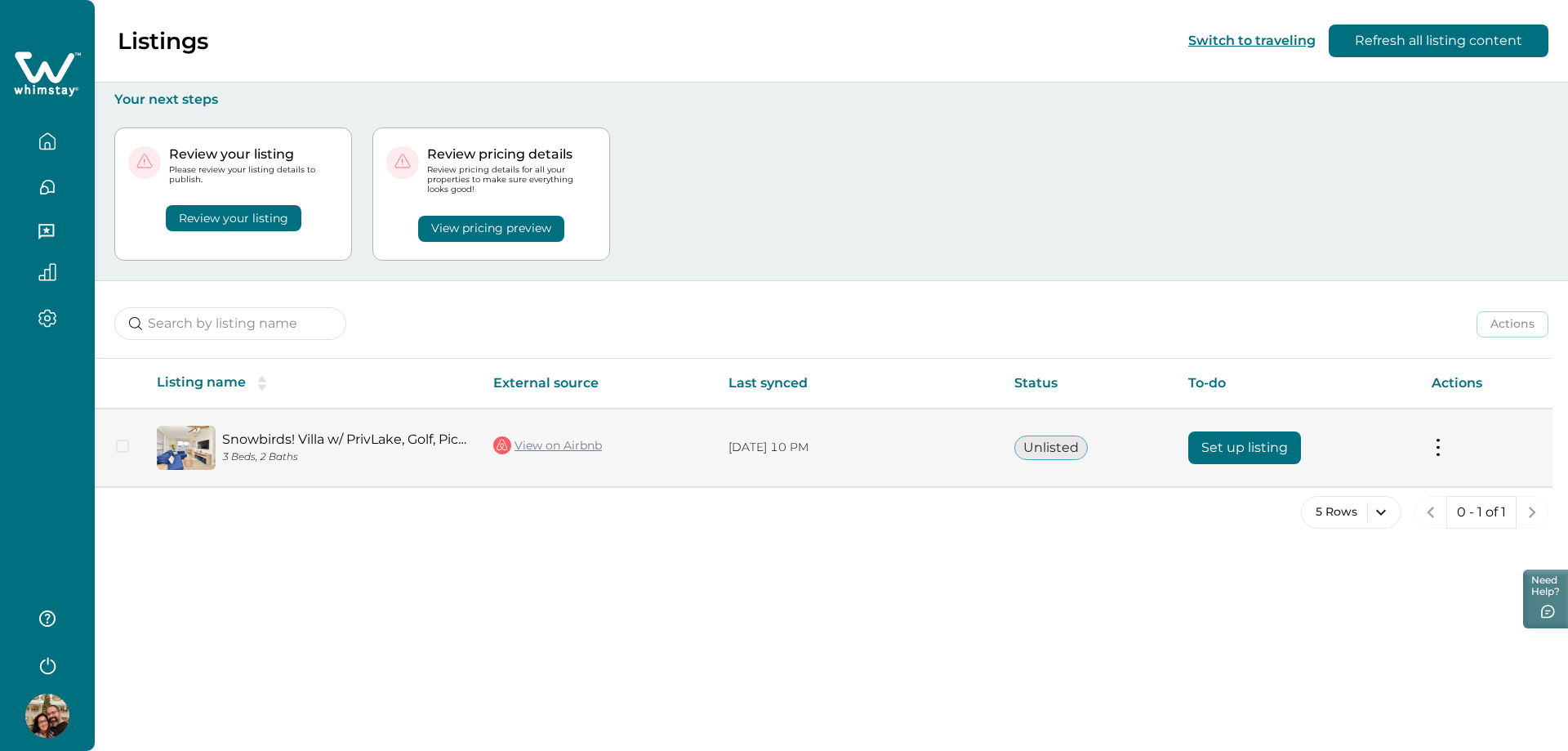
click at [131, 442] on td at bounding box center [119, 448] width 49 height 79
click at [125, 448] on span at bounding box center [122, 445] width 13 height 13
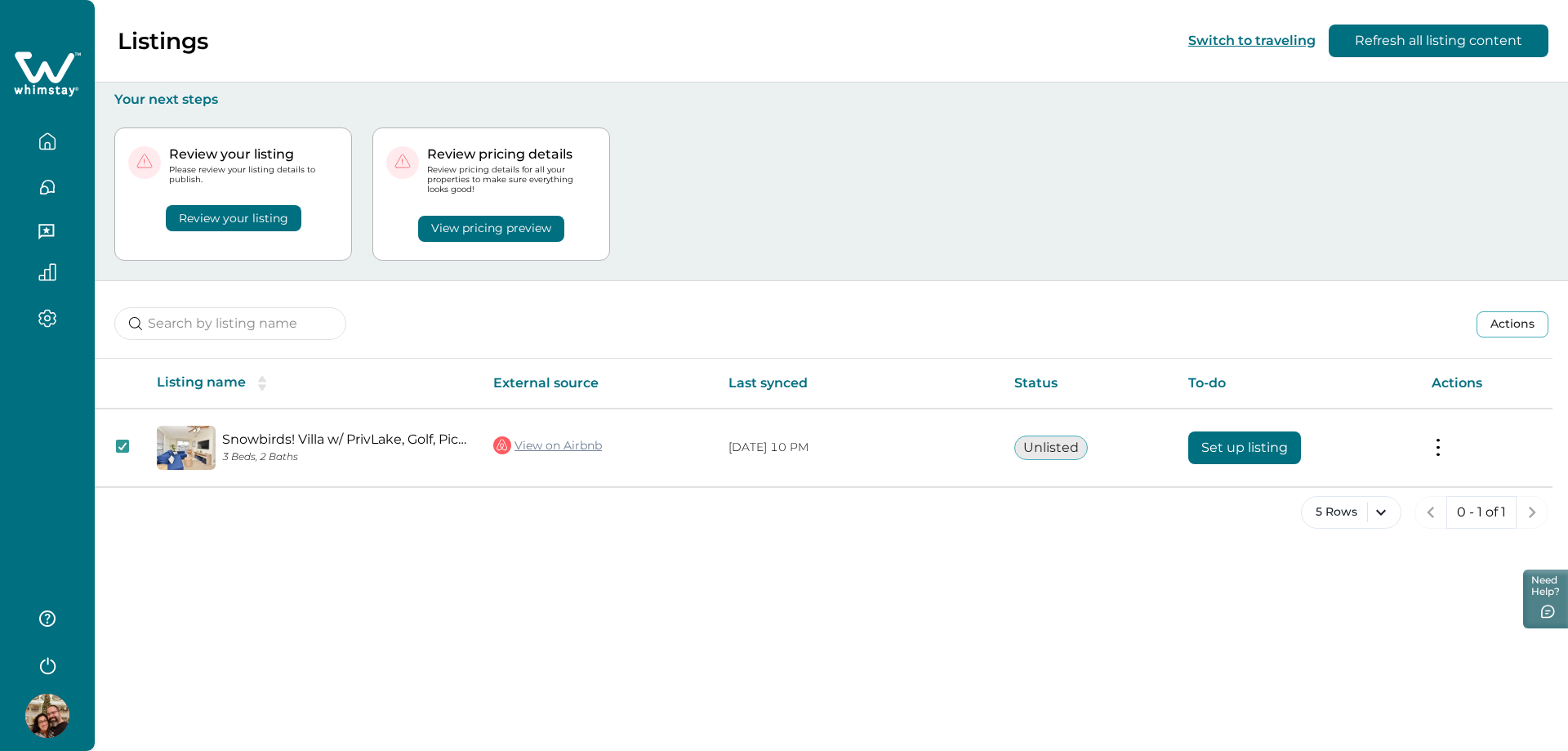
click at [1100, 196] on div "Review your listing Please review your listing details to publish. Review your …" at bounding box center [831, 194] width 1434 height 172
click at [498, 221] on button "View pricing preview" at bounding box center [491, 229] width 146 height 26
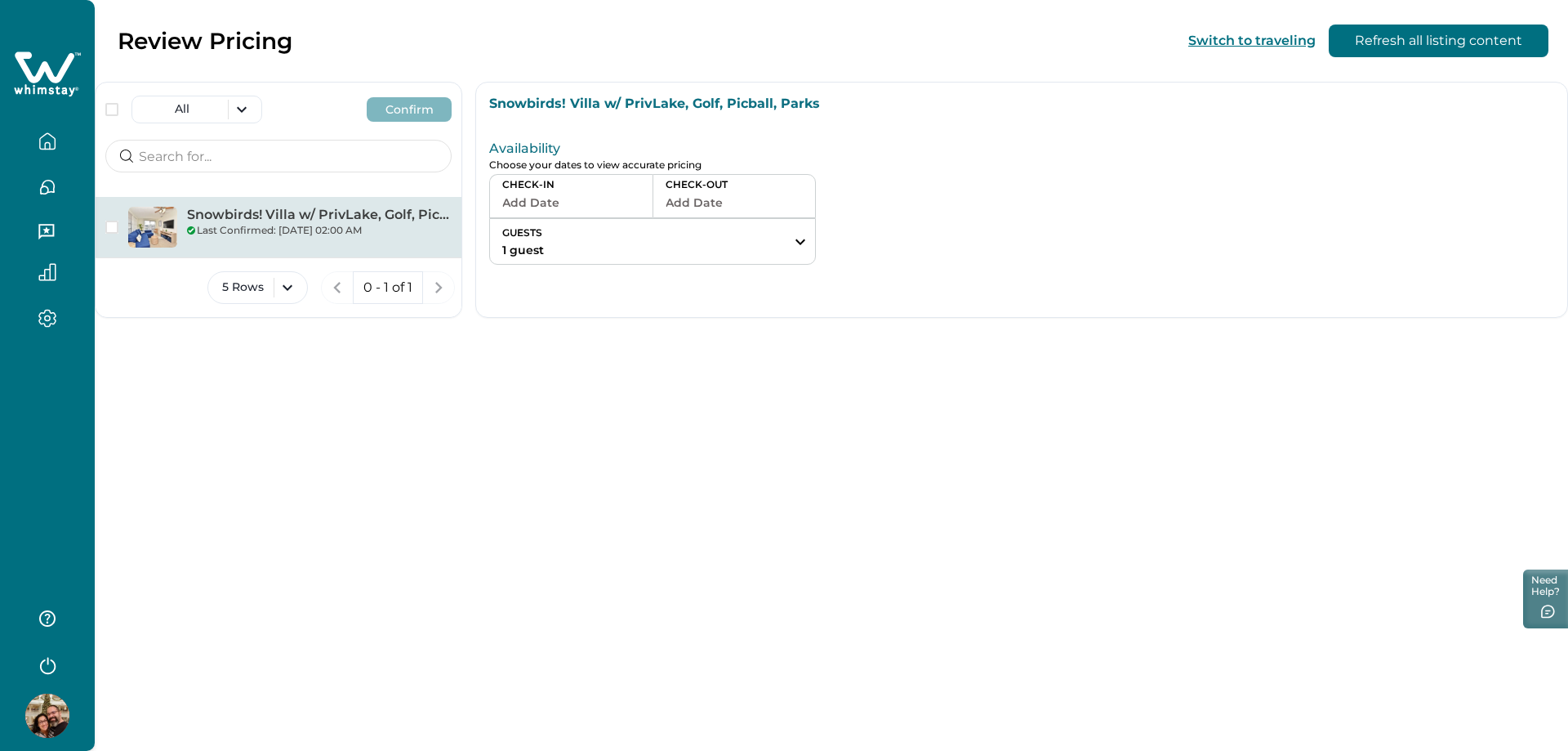
click at [38, 121] on div at bounding box center [47, 134] width 68 height 46
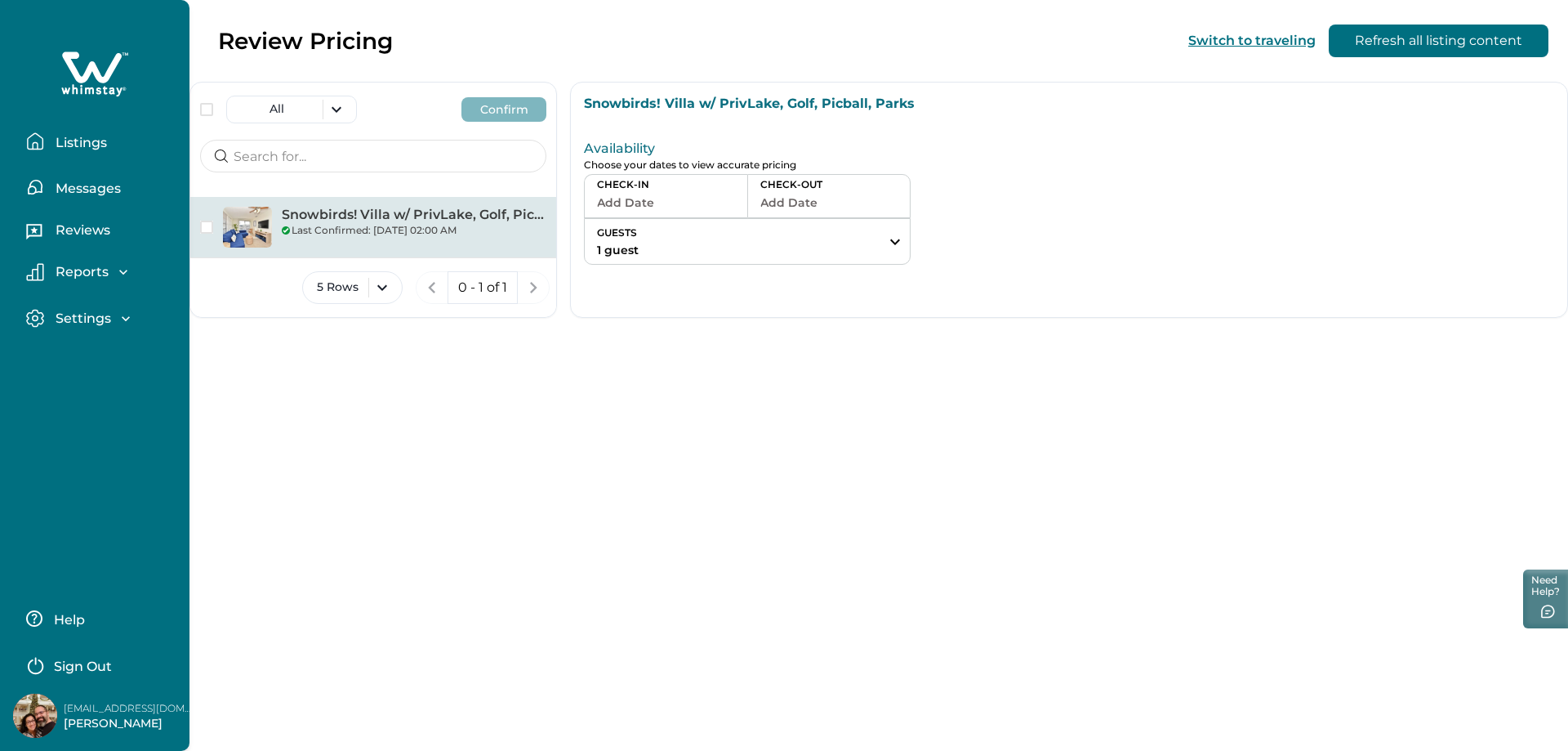
click at [61, 141] on p "Listings" at bounding box center [79, 143] width 56 height 16
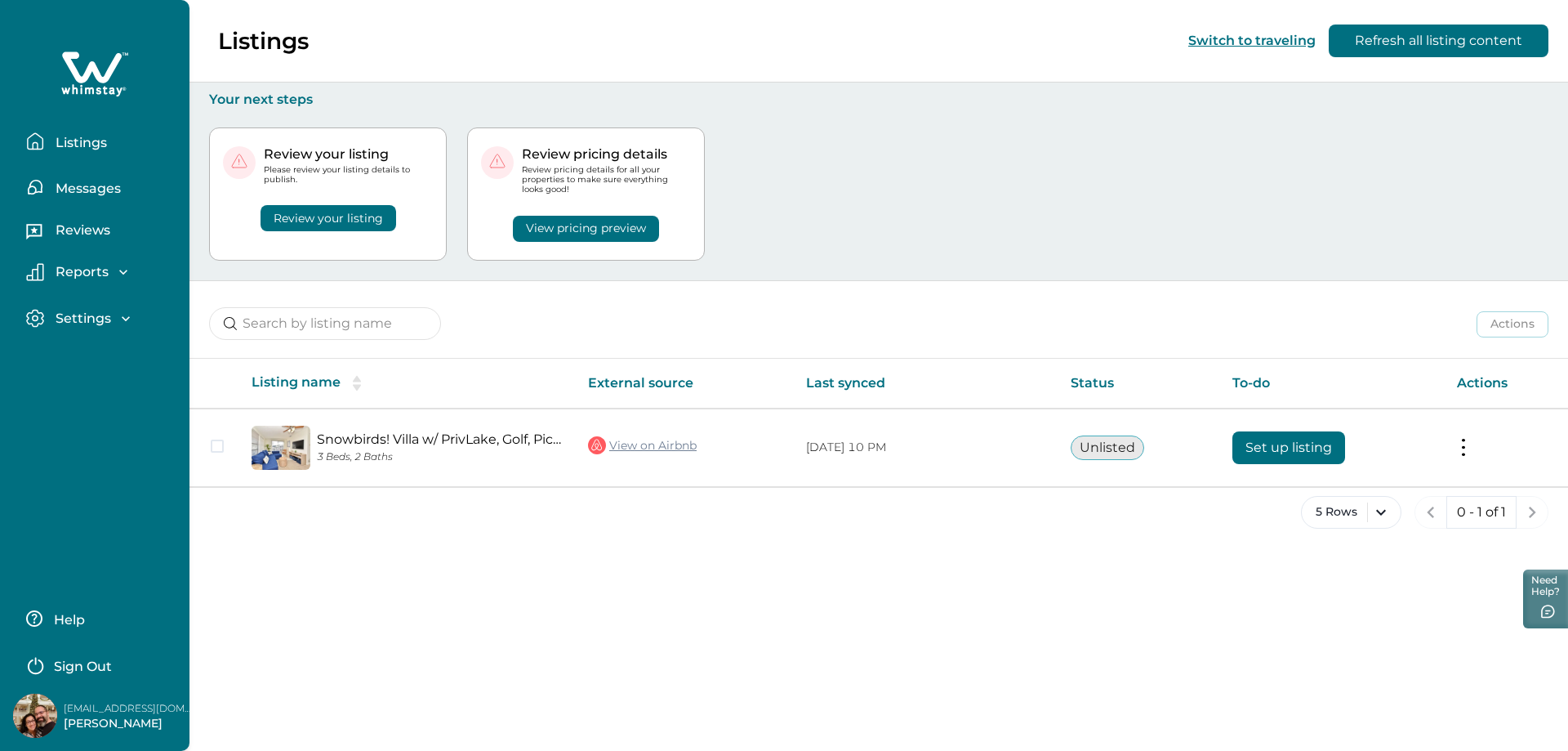
click at [346, 216] on div "Review your listing" at bounding box center [327, 208] width 210 height 47
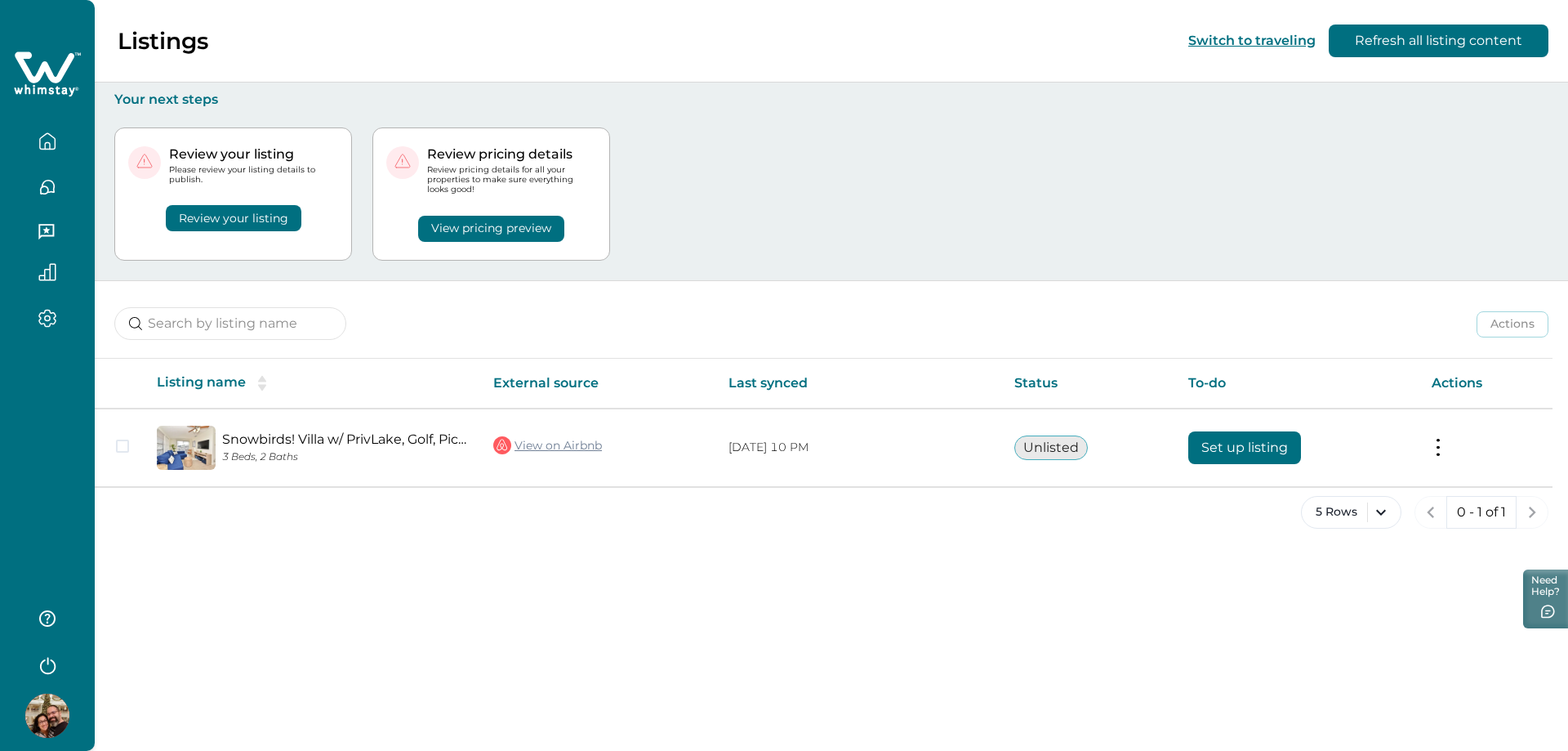
click at [271, 211] on button "Review your listing" at bounding box center [233, 218] width 136 height 26
click at [263, 213] on button "Review your listing" at bounding box center [233, 218] width 136 height 26
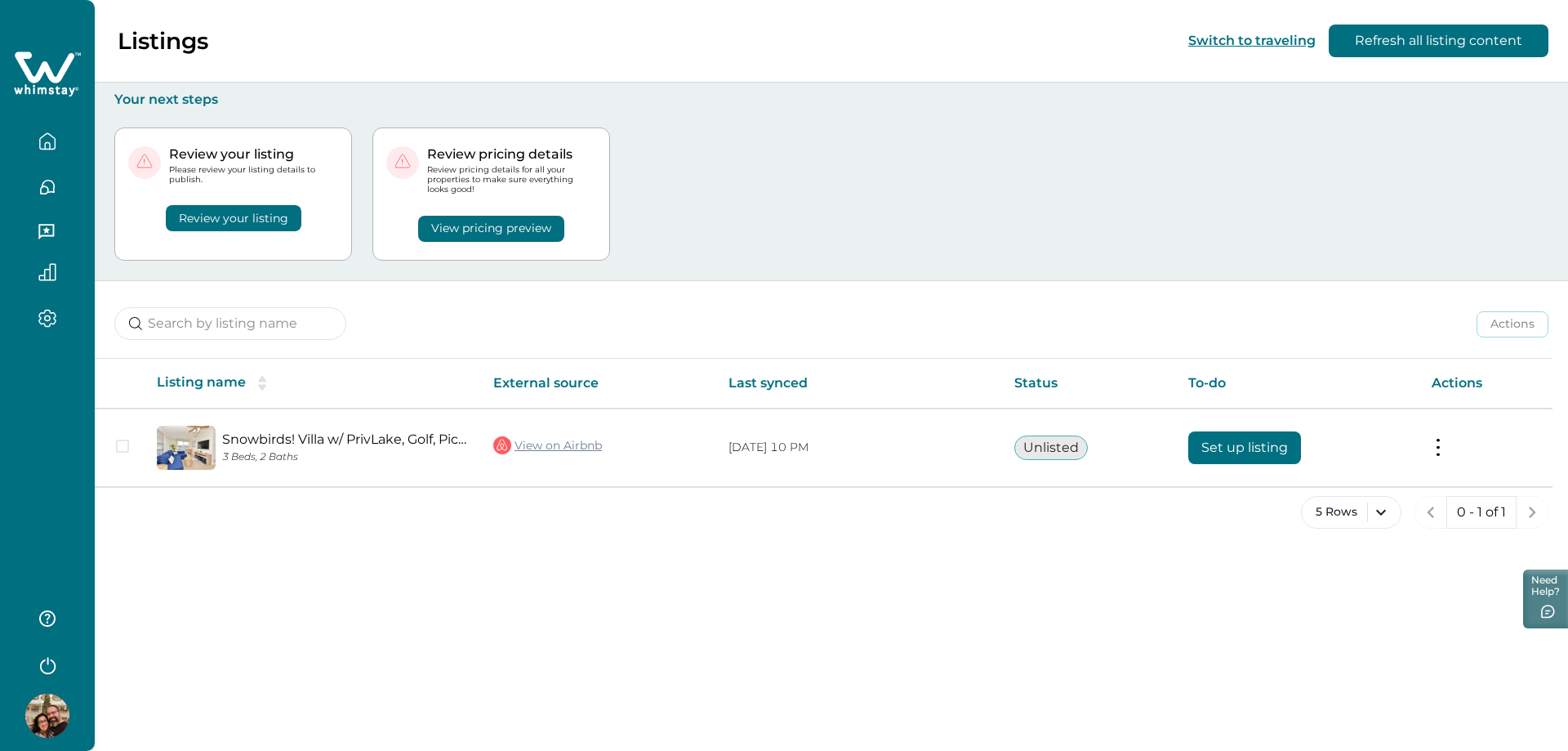
click at [263, 213] on button "Review your listing" at bounding box center [233, 218] width 136 height 26
click at [242, 217] on button "Review your listing" at bounding box center [233, 218] width 136 height 26
drag, startPoint x: 200, startPoint y: 231, endPoint x: 200, endPoint y: 248, distance: 17.0
click at [200, 231] on button "Review your listing" at bounding box center [233, 218] width 136 height 26
click at [201, 249] on div "Review your listing Please review your listing details to publish. Review your …" at bounding box center [232, 194] width 238 height 133
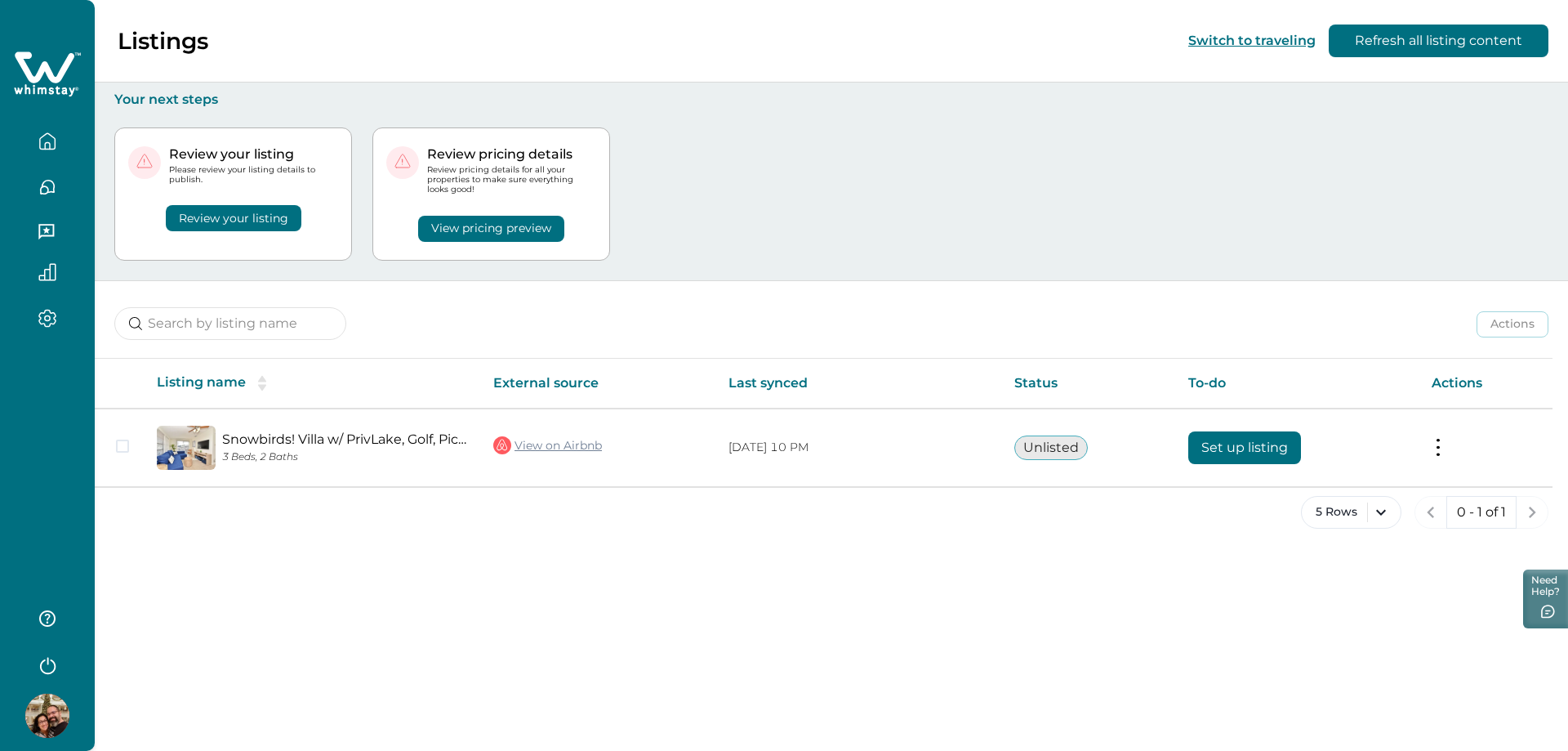
click at [231, 250] on div "Review your listing Please review your listing details to publish. Review your …" at bounding box center [232, 194] width 238 height 133
click at [234, 241] on div "Review your listing Please review your listing details to publish. Review your …" at bounding box center [232, 194] width 238 height 133
click at [234, 235] on div "Review your listing Please review your listing details to publish. Review your …" at bounding box center [232, 194] width 238 height 133
click at [235, 235] on div "Review your listing Please review your listing details to publish. Review your …" at bounding box center [232, 194] width 238 height 133
click at [237, 233] on div "Review your listing Please review your listing details to publish. Review your …" at bounding box center [232, 194] width 238 height 133
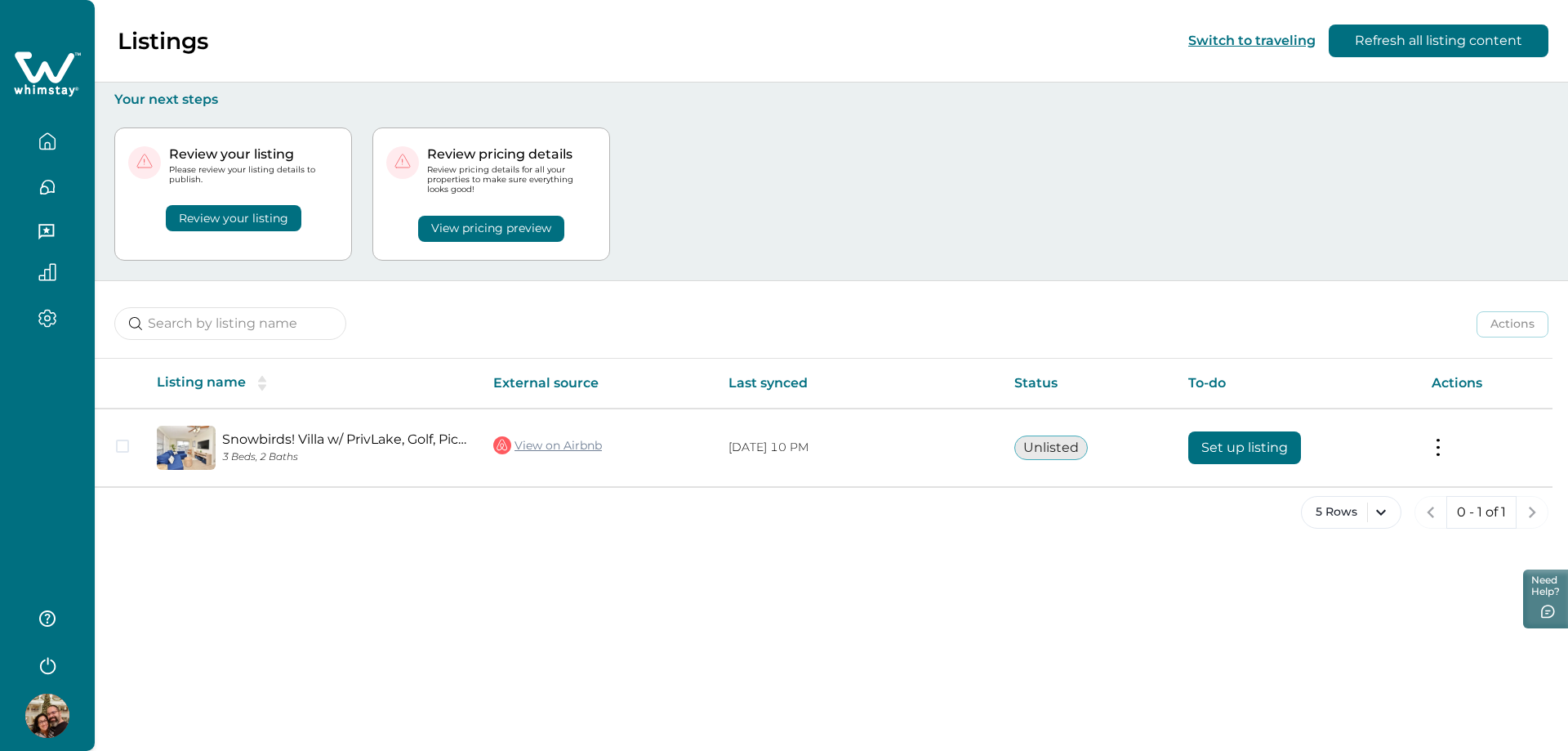
click at [237, 232] on div "Review your listing Please review your listing details to publish. Review your …" at bounding box center [232, 194] width 238 height 133
click at [238, 231] on button "Review your listing" at bounding box center [233, 218] width 136 height 26
click at [239, 229] on button "Review your listing" at bounding box center [233, 218] width 136 height 26
click at [243, 215] on button "Review your listing" at bounding box center [233, 218] width 136 height 26
click at [243, 212] on button "Review your listing" at bounding box center [233, 218] width 136 height 26
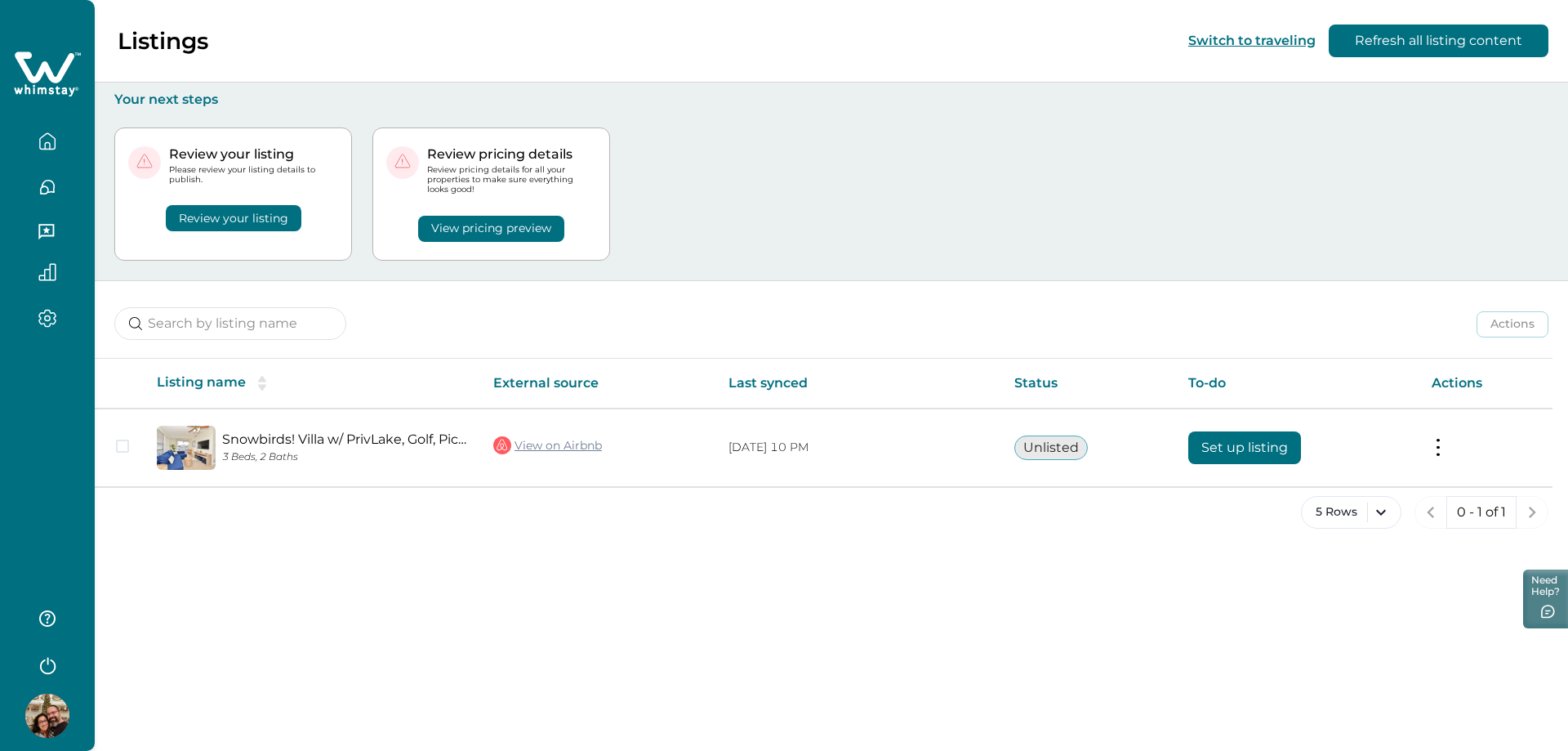
click at [243, 204] on div "Review your listing" at bounding box center [232, 208] width 210 height 47
click at [242, 199] on div "Review your listing" at bounding box center [232, 208] width 210 height 47
click at [1546, 594] on button "Need Help?" at bounding box center [1543, 597] width 49 height 61
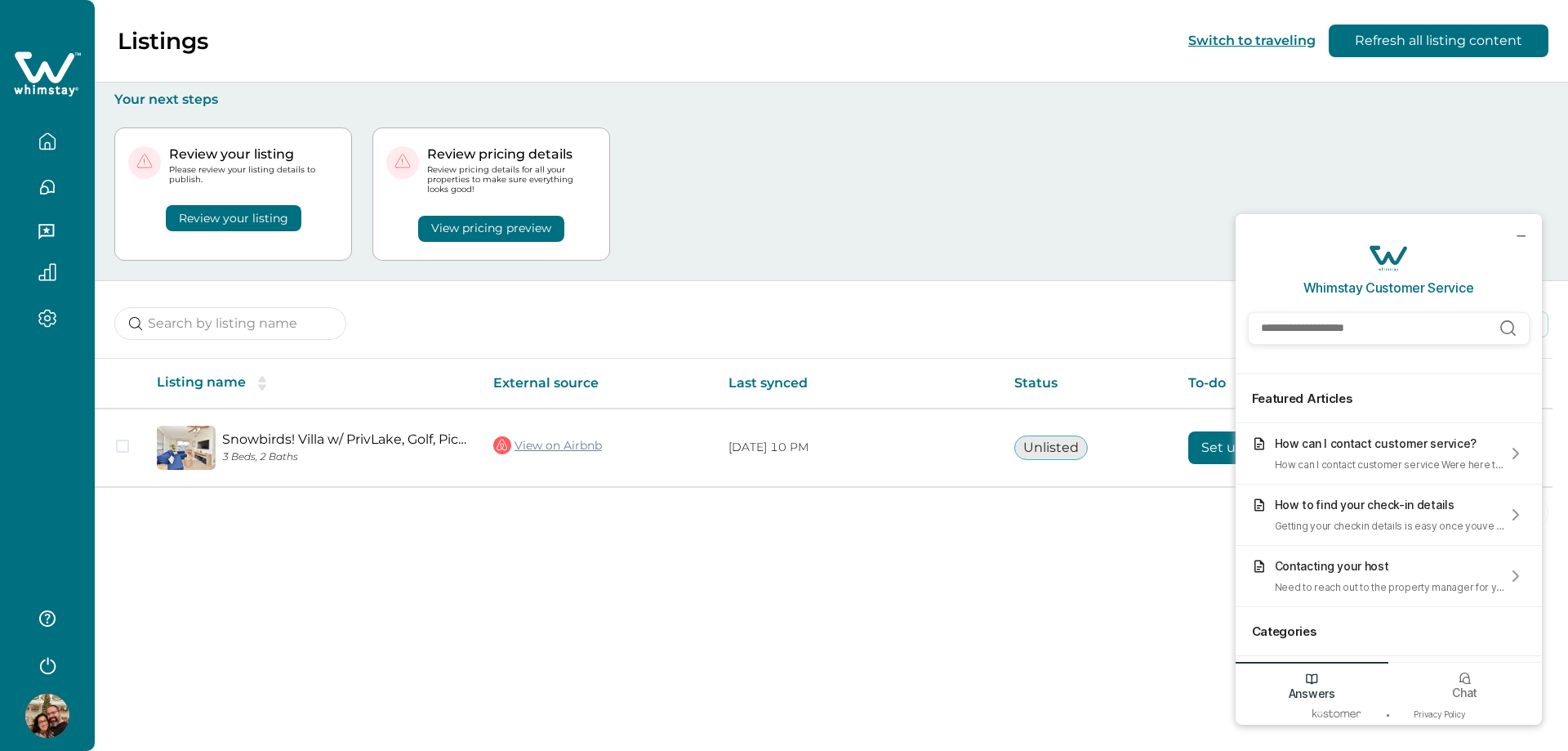
click at [1311, 329] on input "Search Help Articles" at bounding box center [1388, 328] width 282 height 33
click at [1316, 330] on input "**********" at bounding box center [1388, 328] width 282 height 33
click at [1383, 334] on input "**********" at bounding box center [1388, 328] width 282 height 33
type input "**********"
click at [1511, 332] on icon "Submit Search" at bounding box center [1507, 328] width 14 height 14
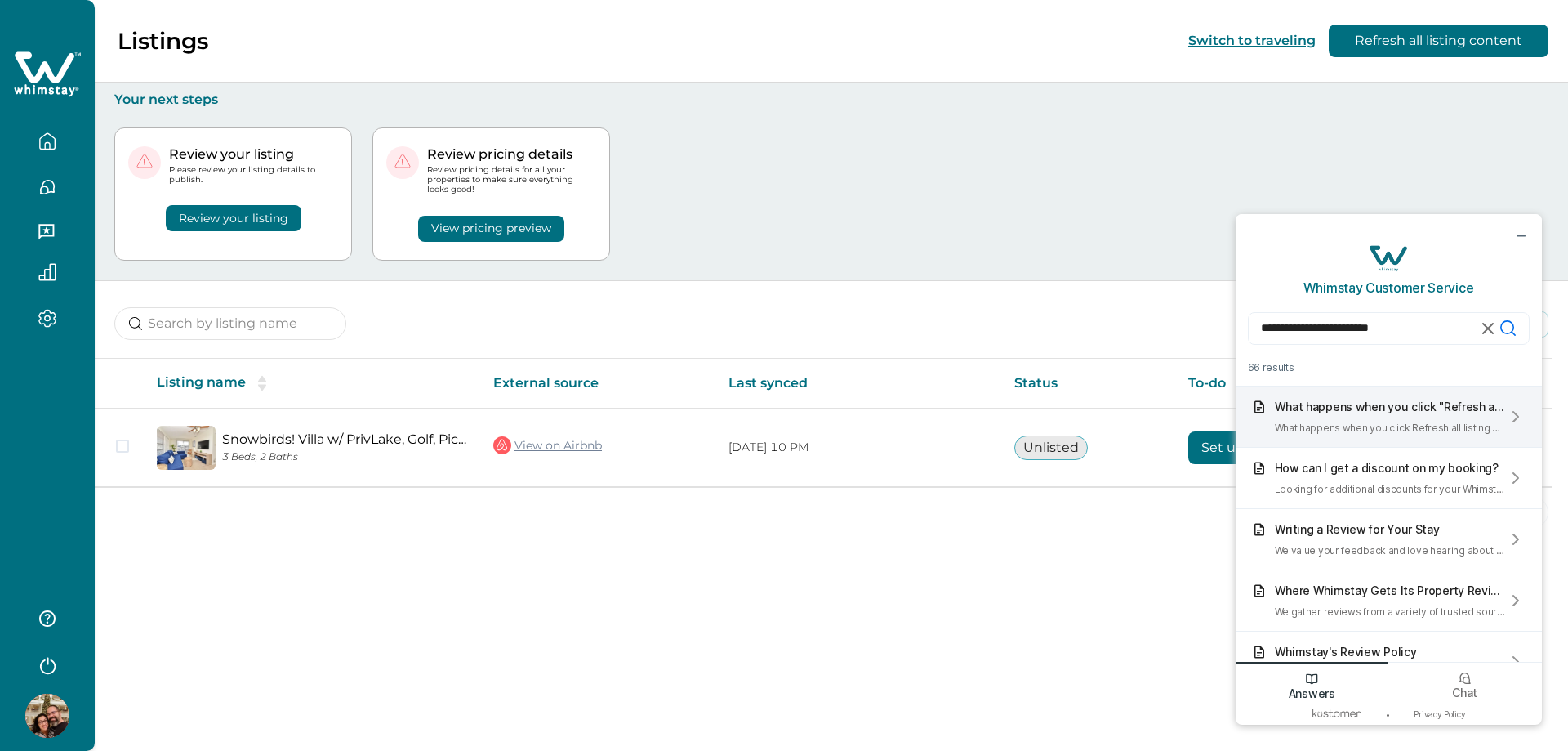
click at [1394, 407] on div "What happens when you click "Refresh all listing content"?" at bounding box center [1389, 406] width 231 height 14
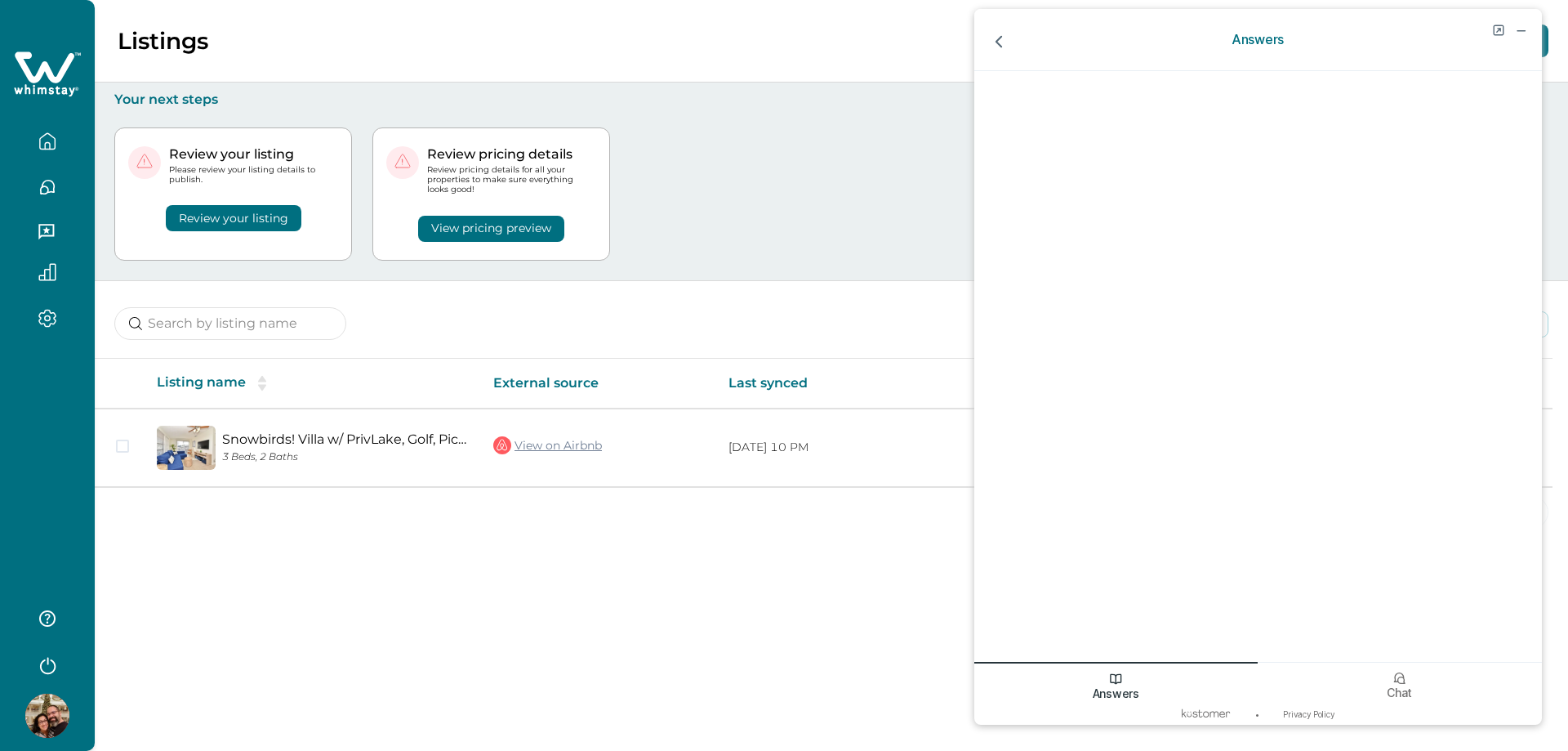
click at [881, 201] on div "Review your listing Please review your listing details to publish. Review your …" at bounding box center [831, 194] width 1434 height 172
drag, startPoint x: 1005, startPoint y: 41, endPoint x: 2130, endPoint y: 41, distance: 1125.0
click at [1005, 41] on icon "go back" at bounding box center [999, 42] width 22 height 22
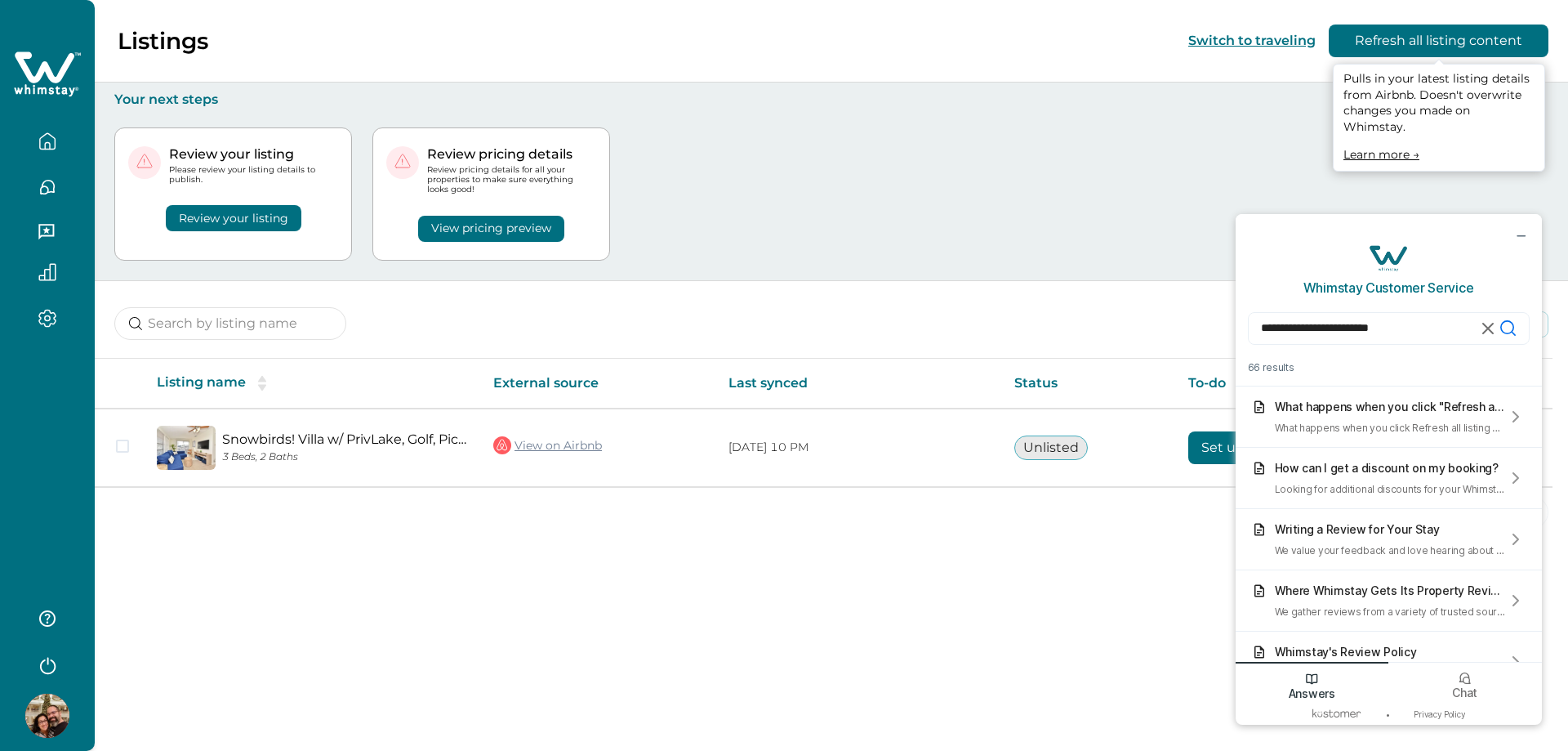
click at [1484, 36] on button "Refresh all listing content" at bounding box center [1438, 41] width 219 height 33
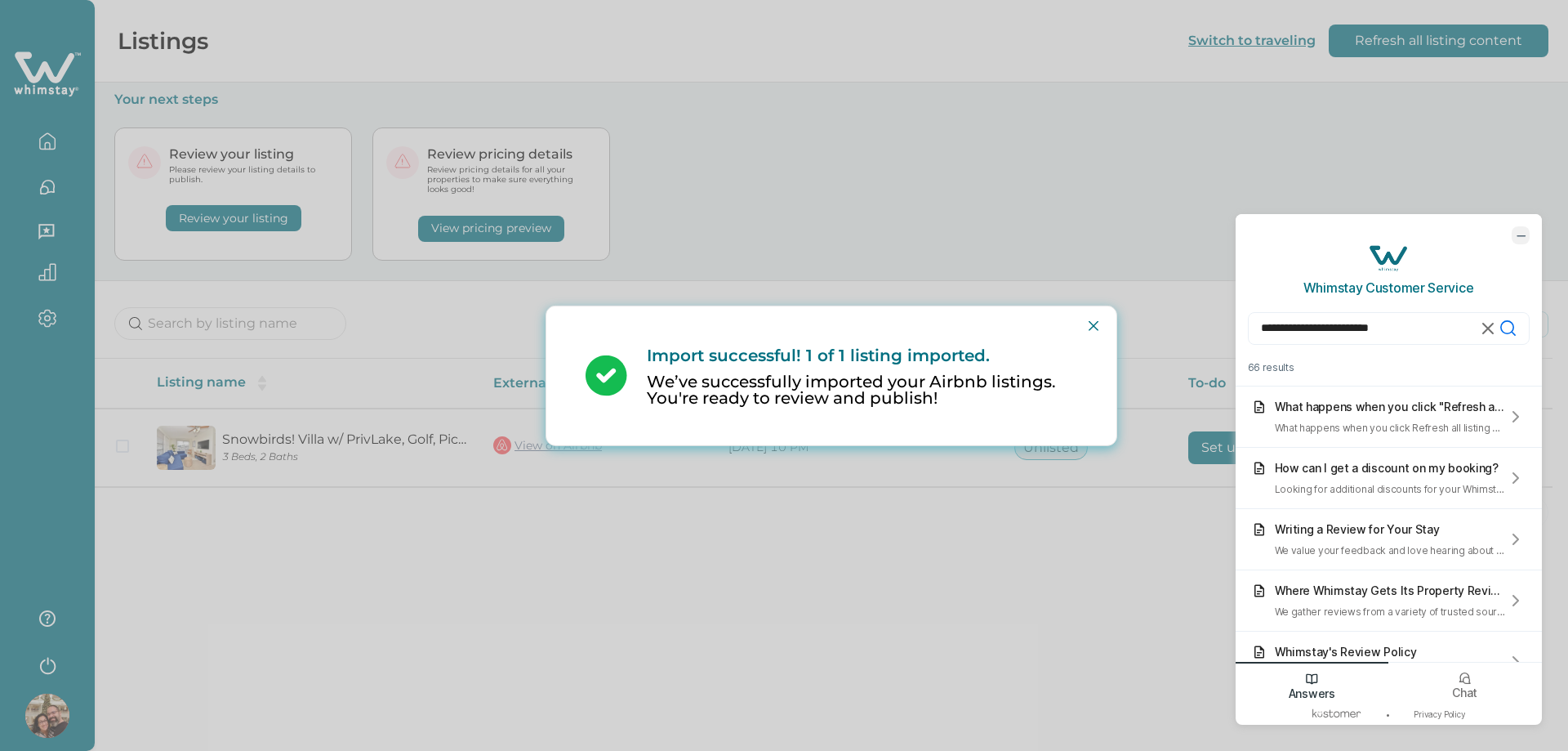
click at [1524, 238] on icon "minimize chat widget" at bounding box center [1520, 235] width 15 height 15
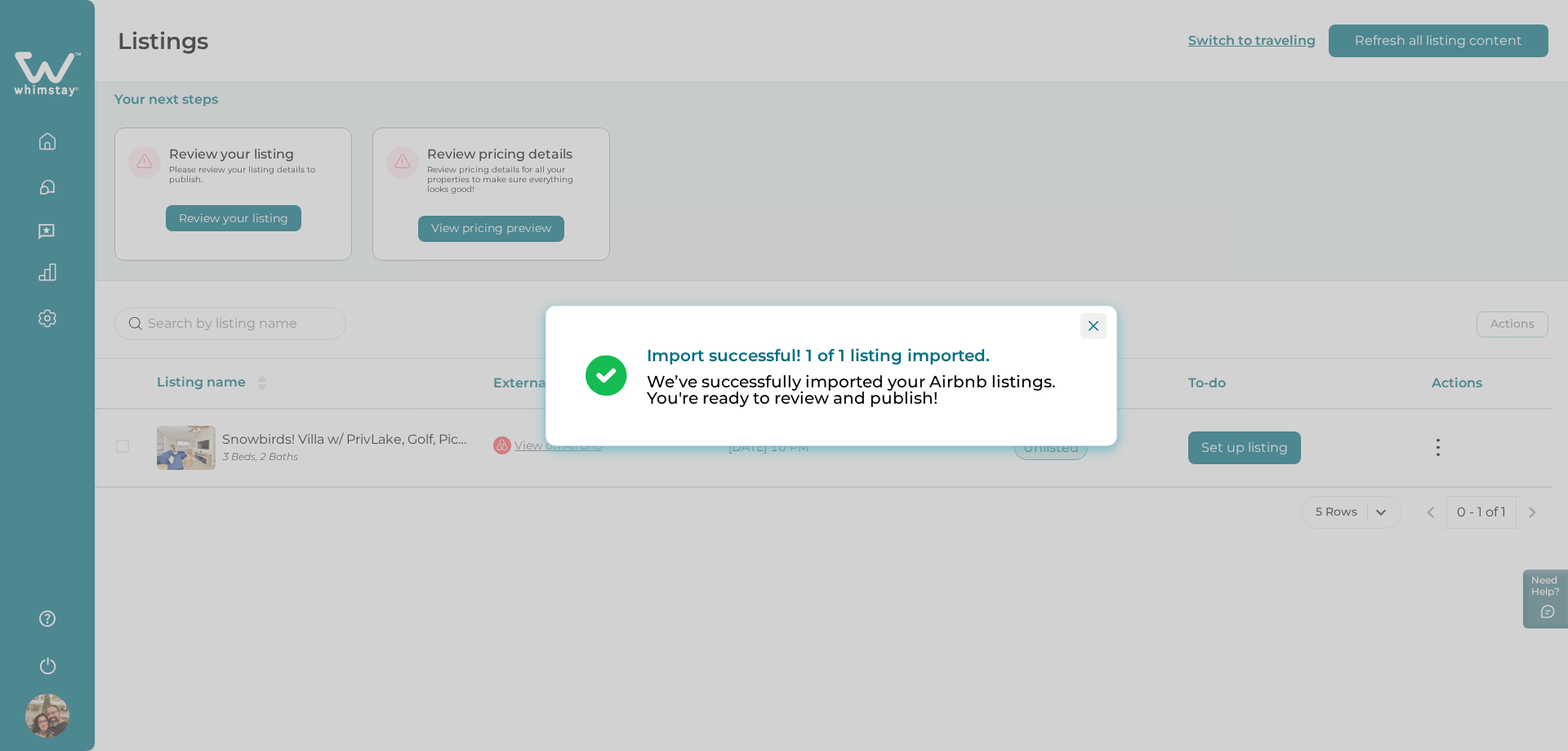
click at [1100, 321] on button "Close" at bounding box center [1093, 325] width 26 height 26
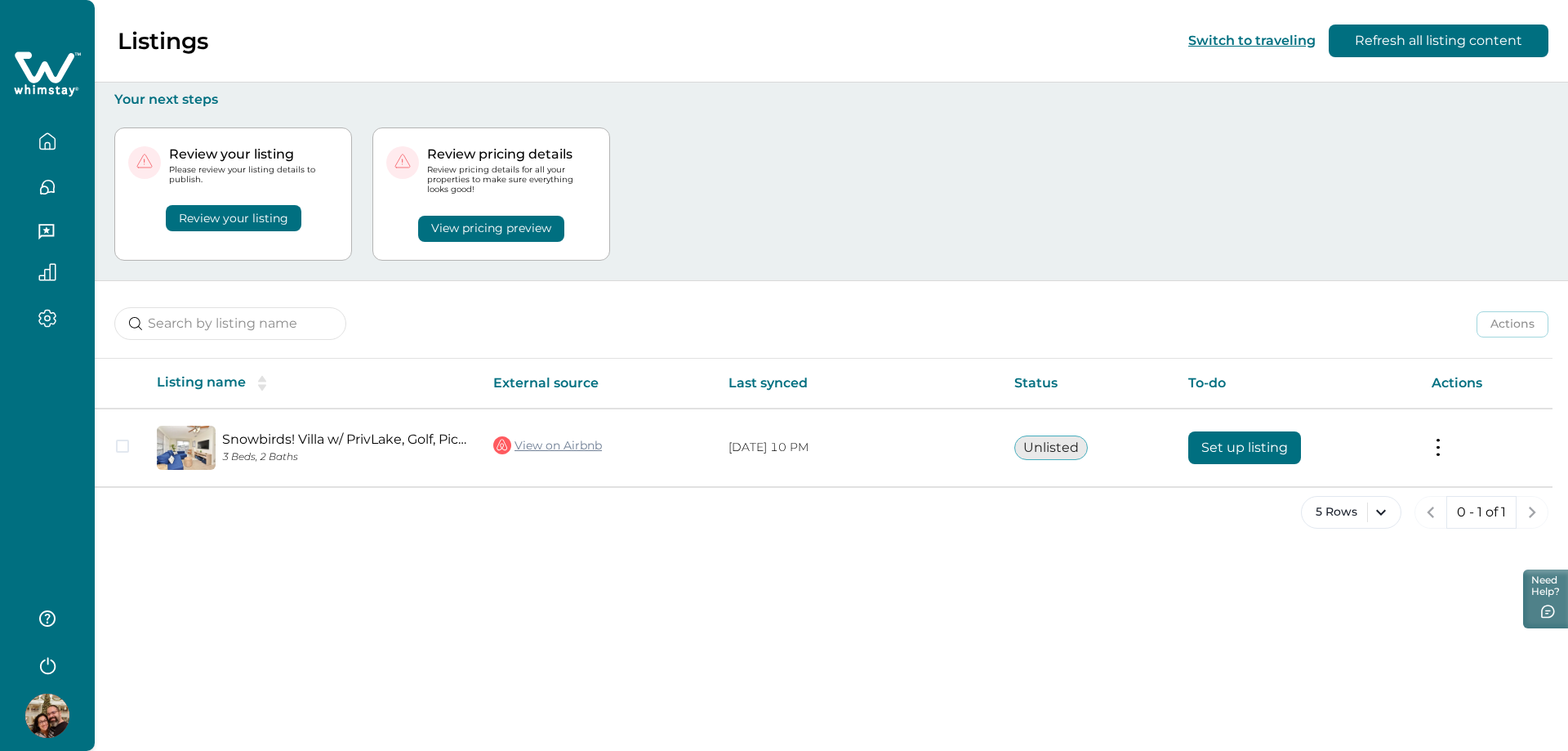
click at [803, 169] on div "Review your listing Please review your listing details to publish. Review your …" at bounding box center [831, 194] width 1434 height 172
click at [231, 211] on button "Review your listing" at bounding box center [233, 218] width 136 height 26
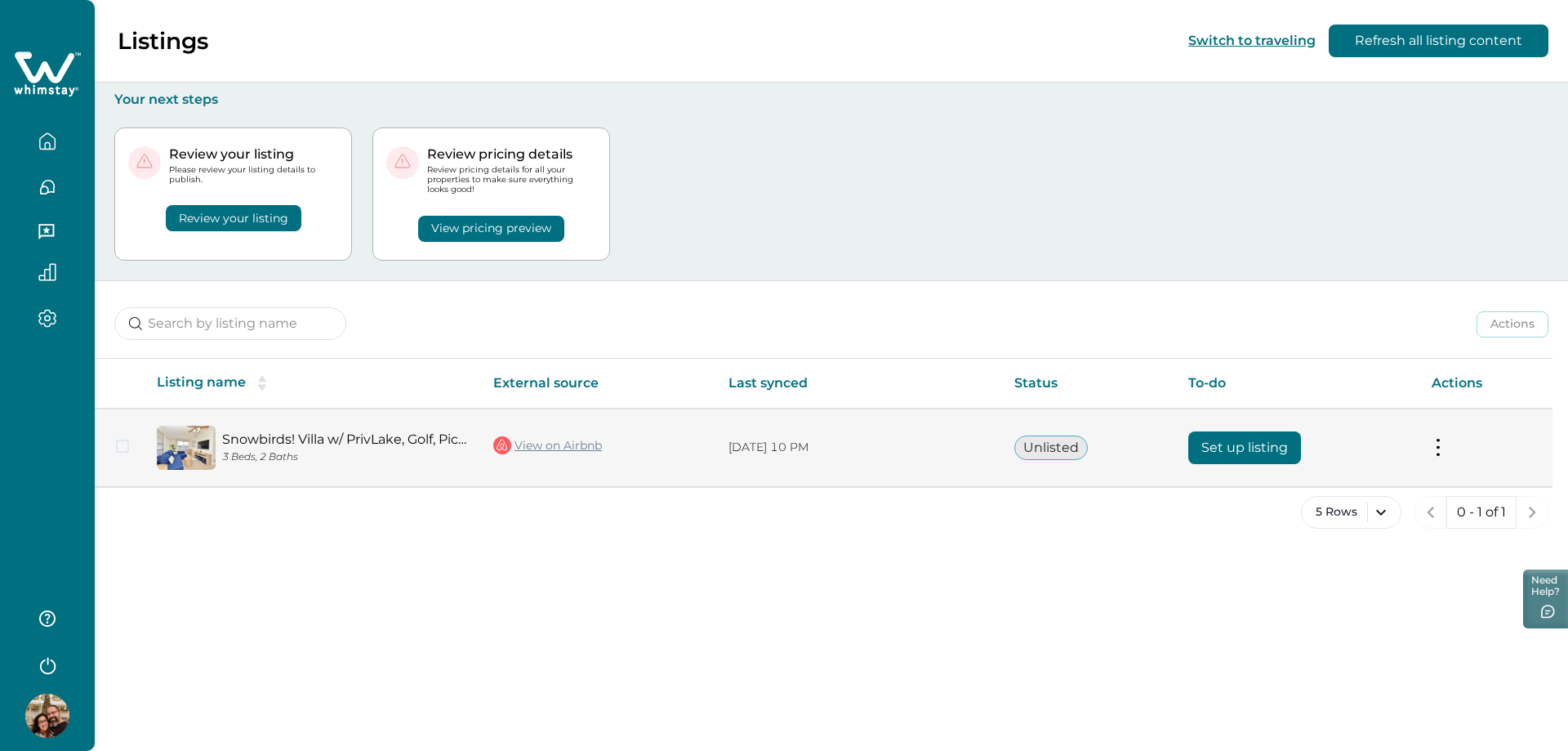
click at [121, 446] on span at bounding box center [122, 445] width 13 height 13
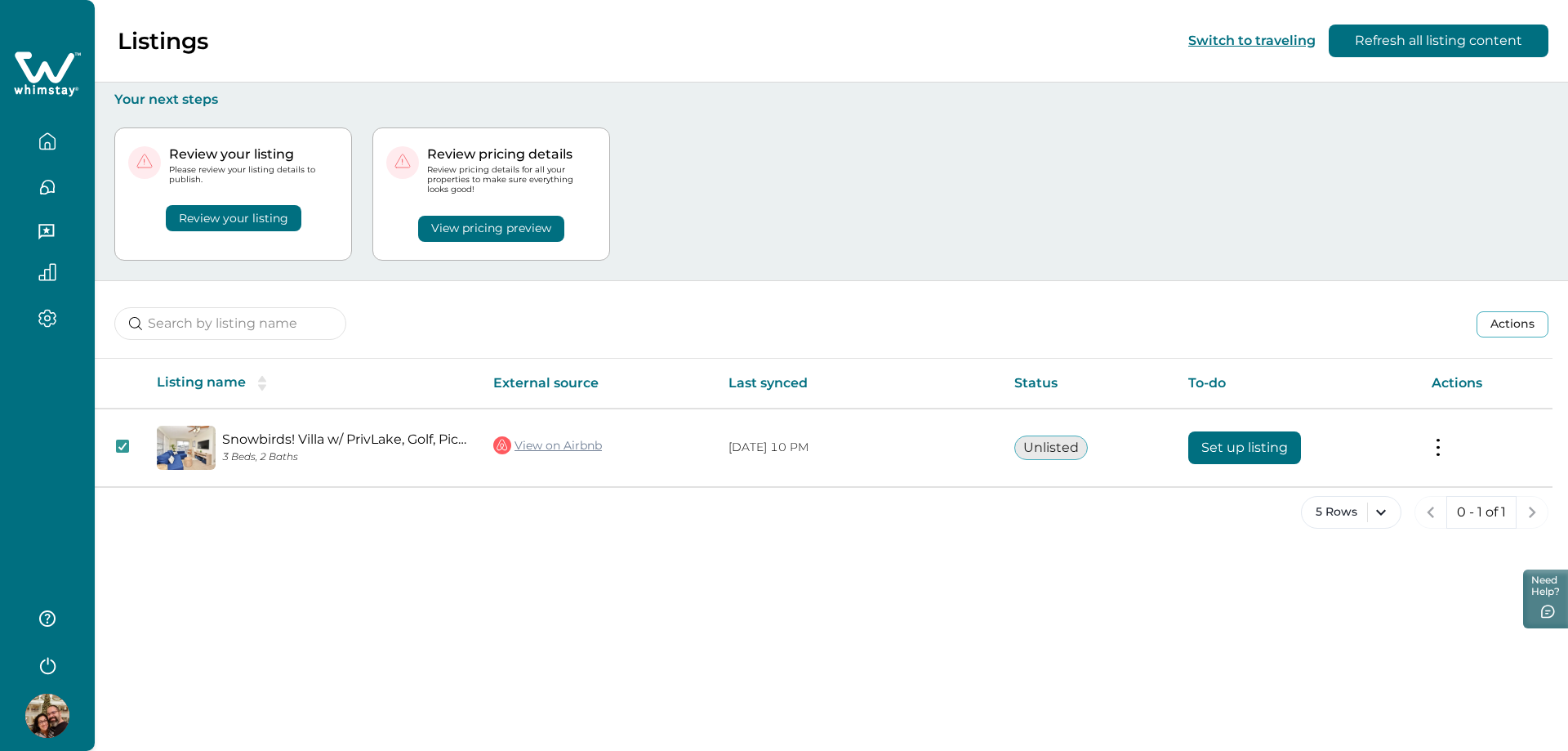
click at [238, 226] on button "Review your listing" at bounding box center [233, 218] width 136 height 26
click at [1543, 588] on button "Need Help?" at bounding box center [1543, 597] width 49 height 61
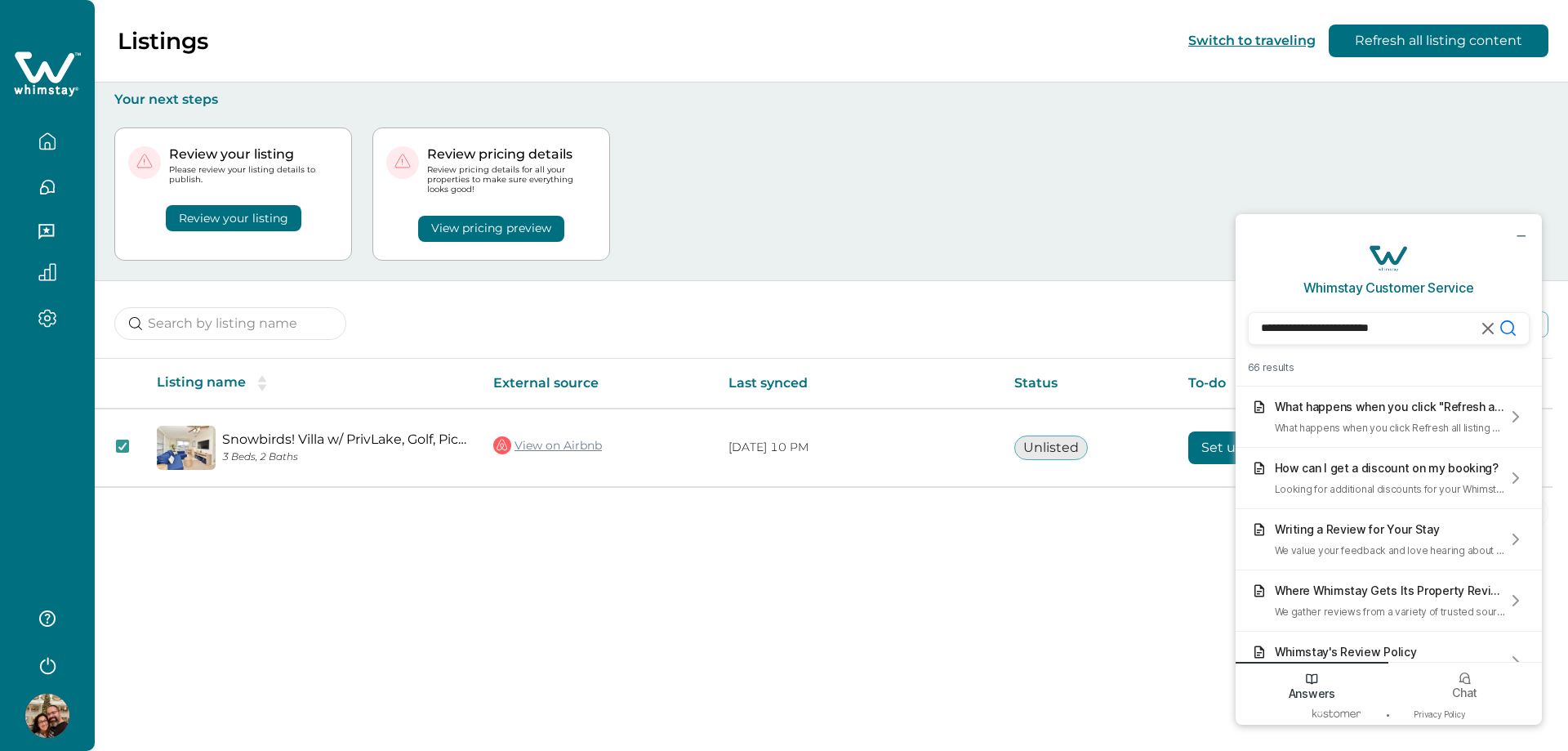
drag, startPoint x: 1306, startPoint y: 334, endPoint x: 1250, endPoint y: 333, distance: 56.0
click at [1250, 333] on input "**********" at bounding box center [1388, 328] width 282 height 33
type input "**********"
click at [1507, 328] on icon "Submit Search" at bounding box center [1508, 328] width 19 height 19
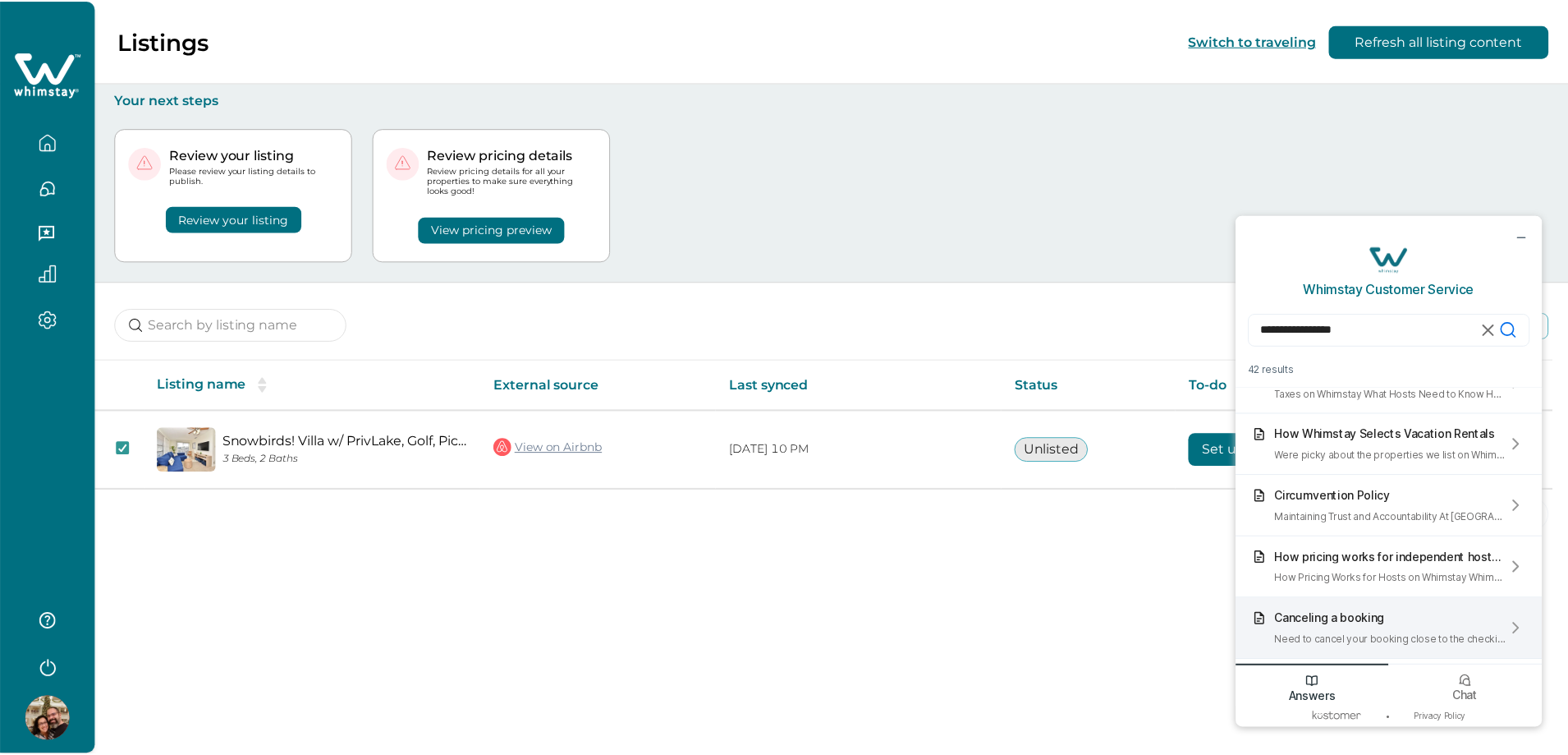
scroll to position [575, 0]
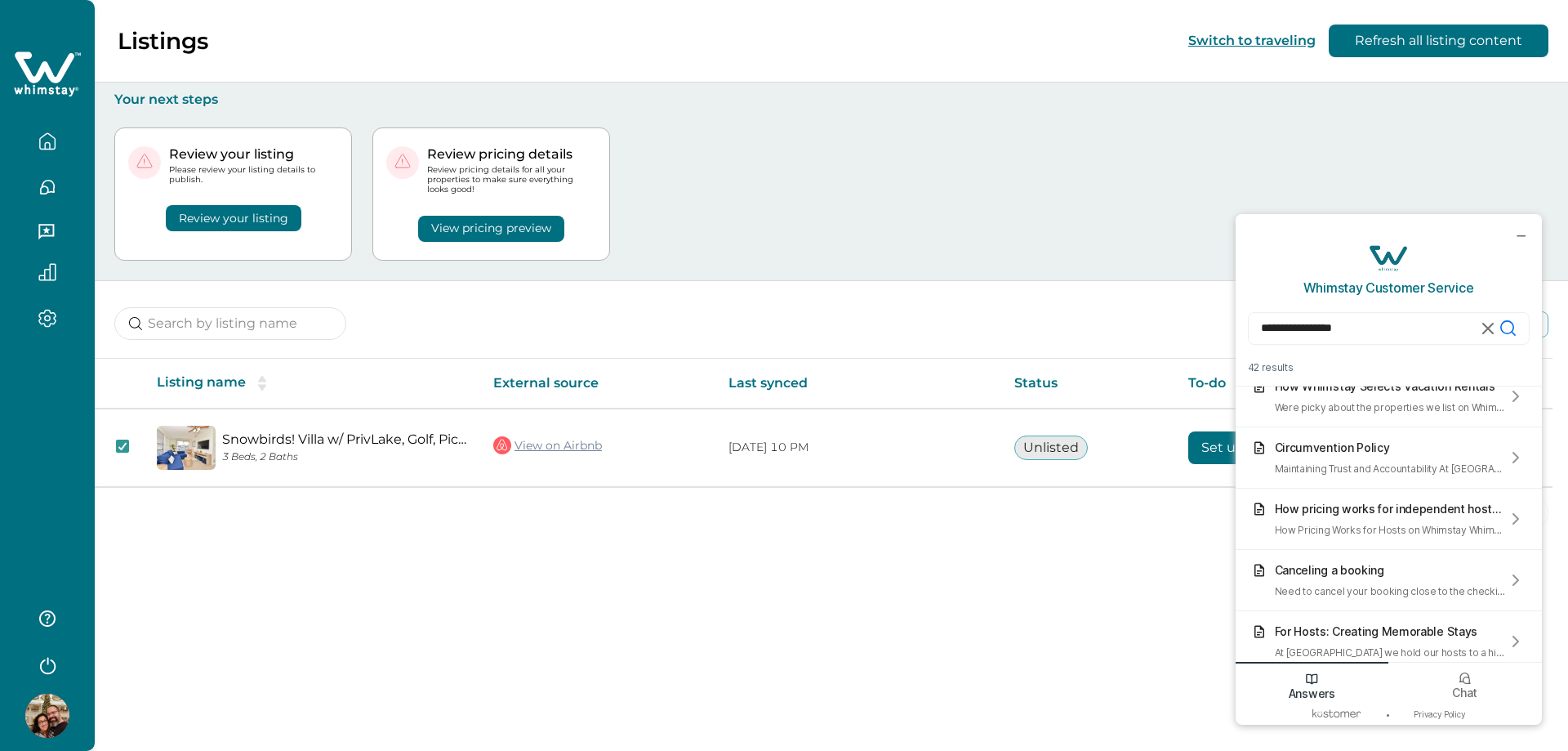
click at [890, 201] on div "Review your listing Please review your listing details to publish. Review your …" at bounding box center [831, 194] width 1434 height 172
click at [1521, 233] on icon "minimize chat widget" at bounding box center [1520, 235] width 15 height 15
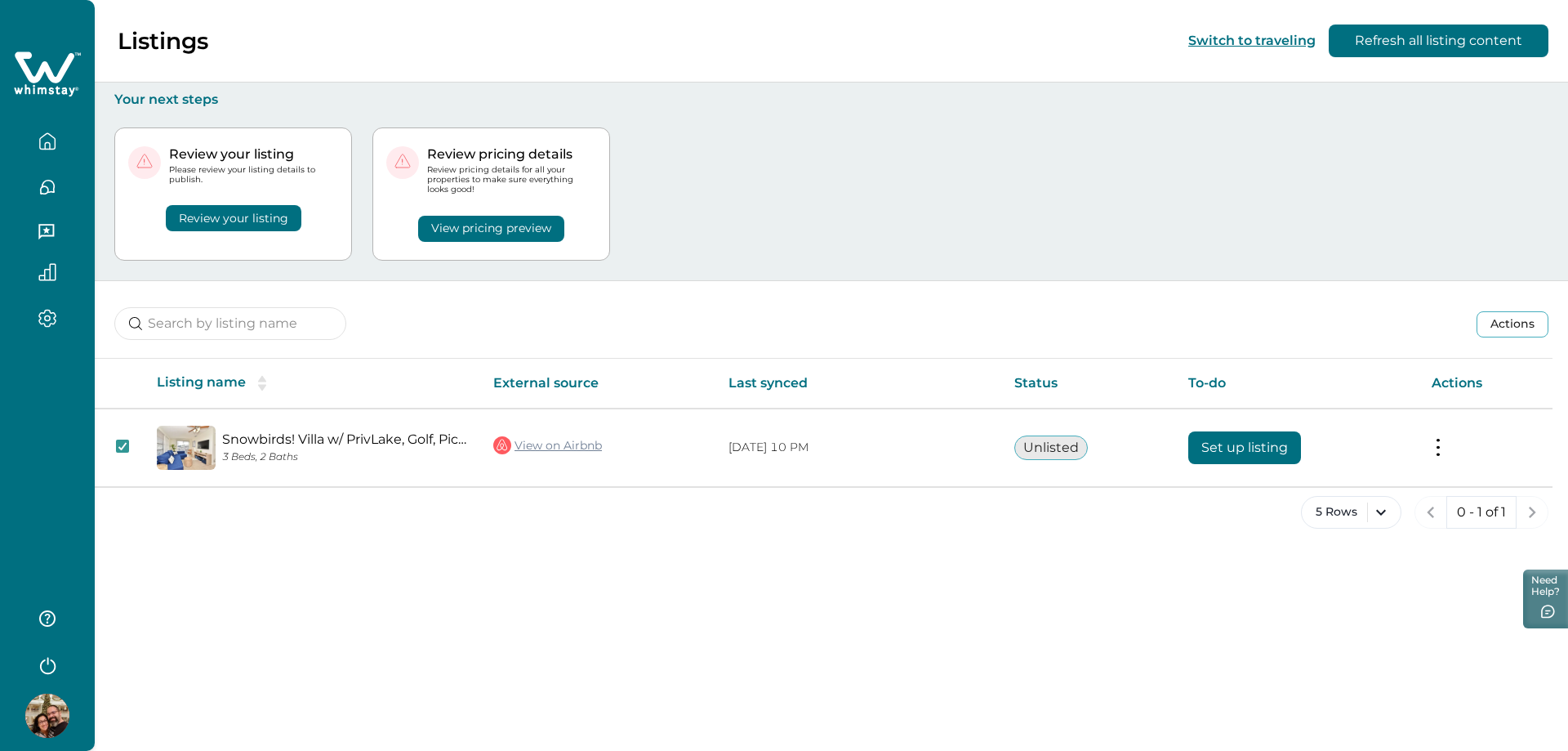
click at [962, 254] on div "Review your listing Please review your listing details to publish. Review your …" at bounding box center [831, 194] width 1434 height 172
click at [403, 167] on icon at bounding box center [402, 161] width 15 height 13
click at [178, 92] on p "Your next steps" at bounding box center [831, 99] width 1434 height 16
click at [827, 182] on div "Review your listing Please review your listing details to publish. Review your …" at bounding box center [831, 194] width 1434 height 172
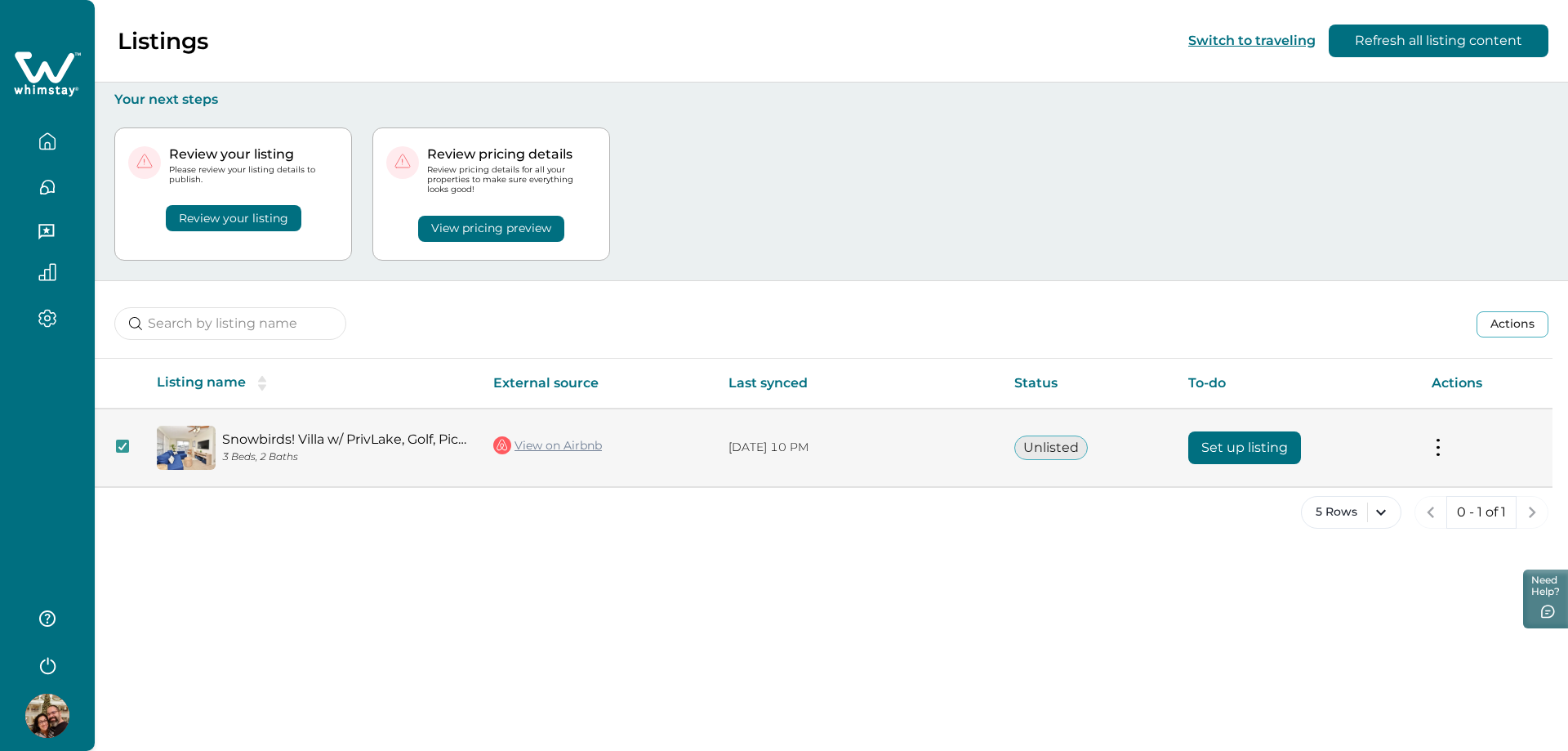
click at [558, 441] on link "View on Airbnb" at bounding box center [548, 445] width 109 height 22
click at [1443, 453] on button at bounding box center [1438, 448] width 13 height 17
click at [1324, 522] on button "View listing on Whimstay" at bounding box center [1343, 522] width 187 height 30
click at [1222, 459] on button "Set up listing" at bounding box center [1244, 448] width 112 height 33
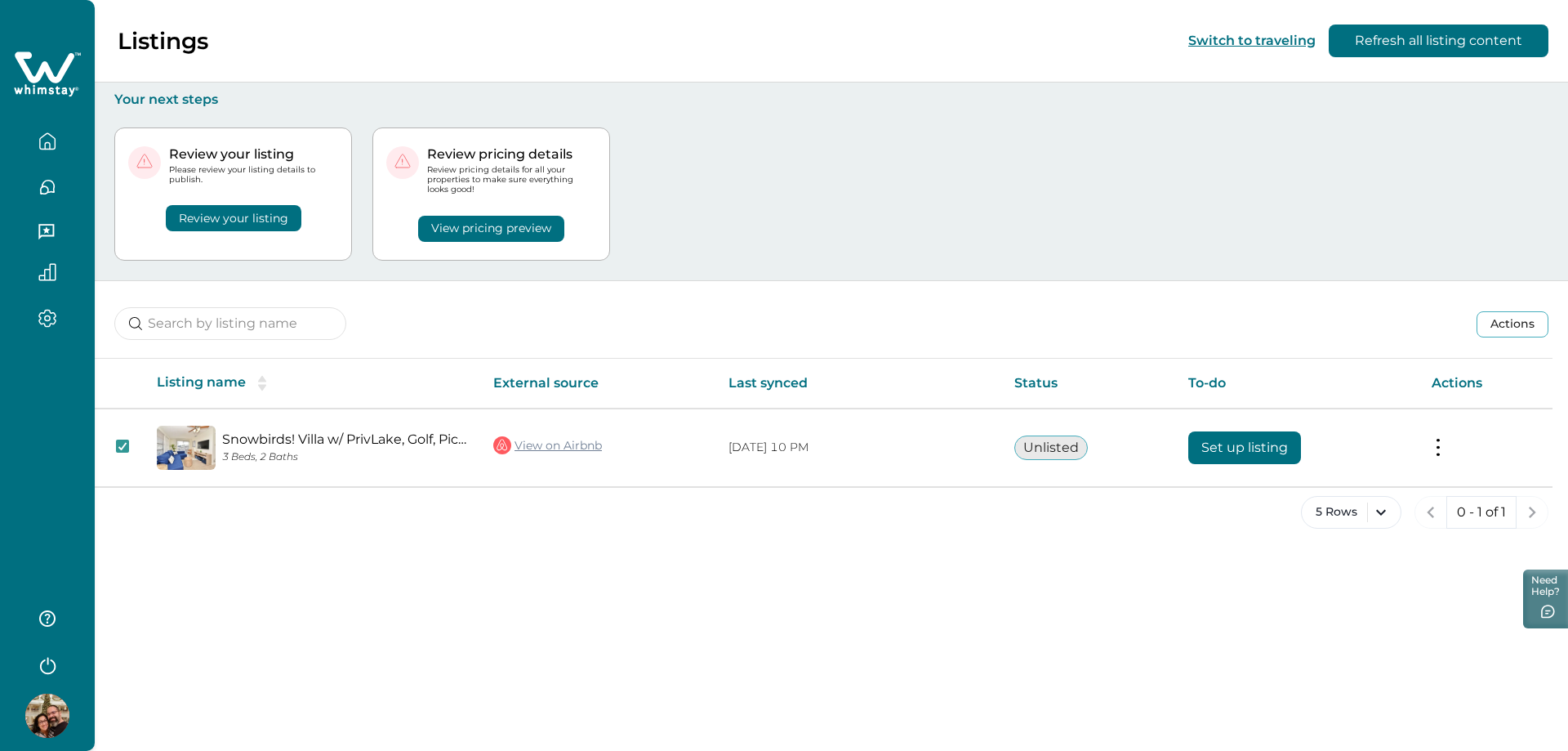
click at [44, 231] on icon "button" at bounding box center [46, 232] width 16 height 16
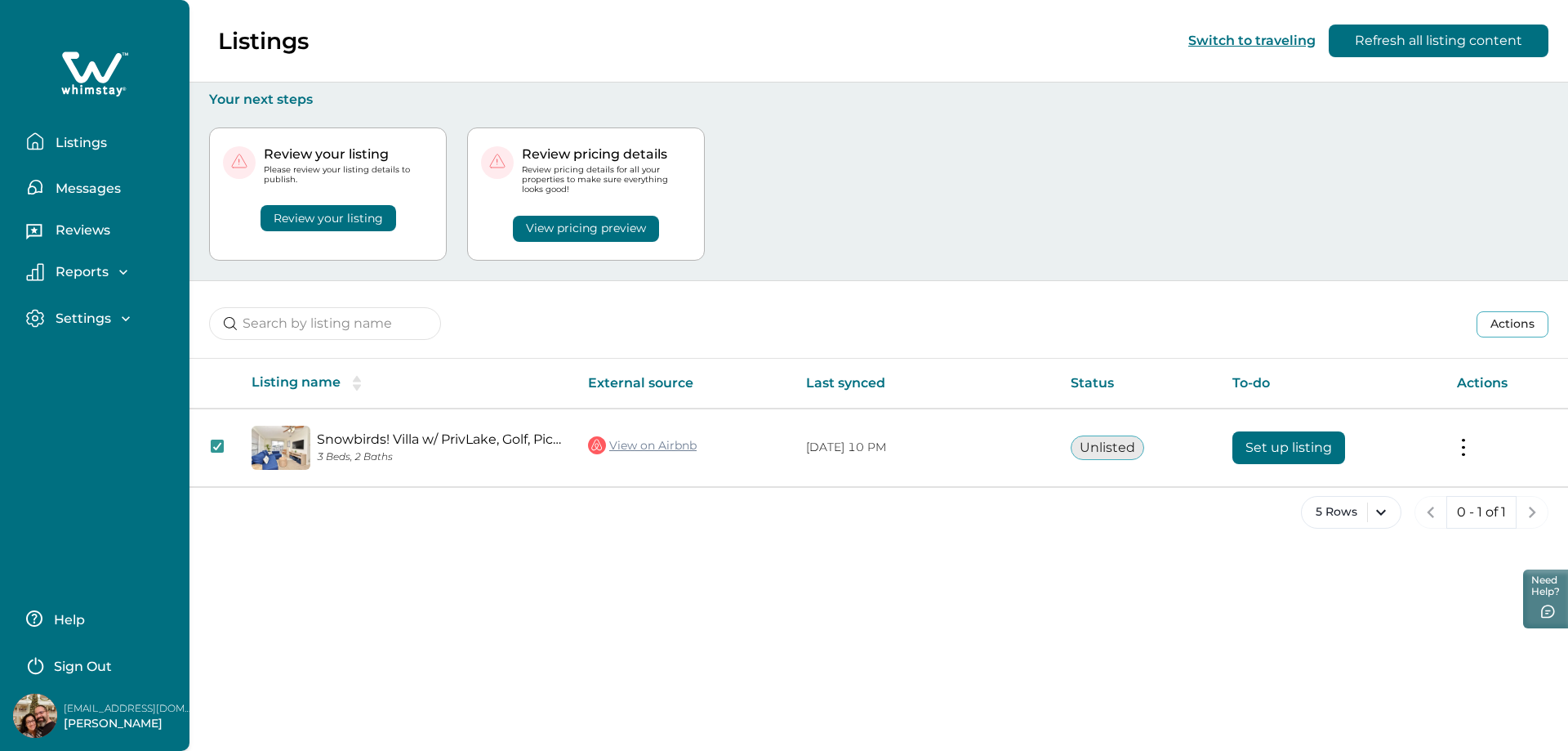
click at [74, 137] on p "Listings" at bounding box center [79, 143] width 56 height 16
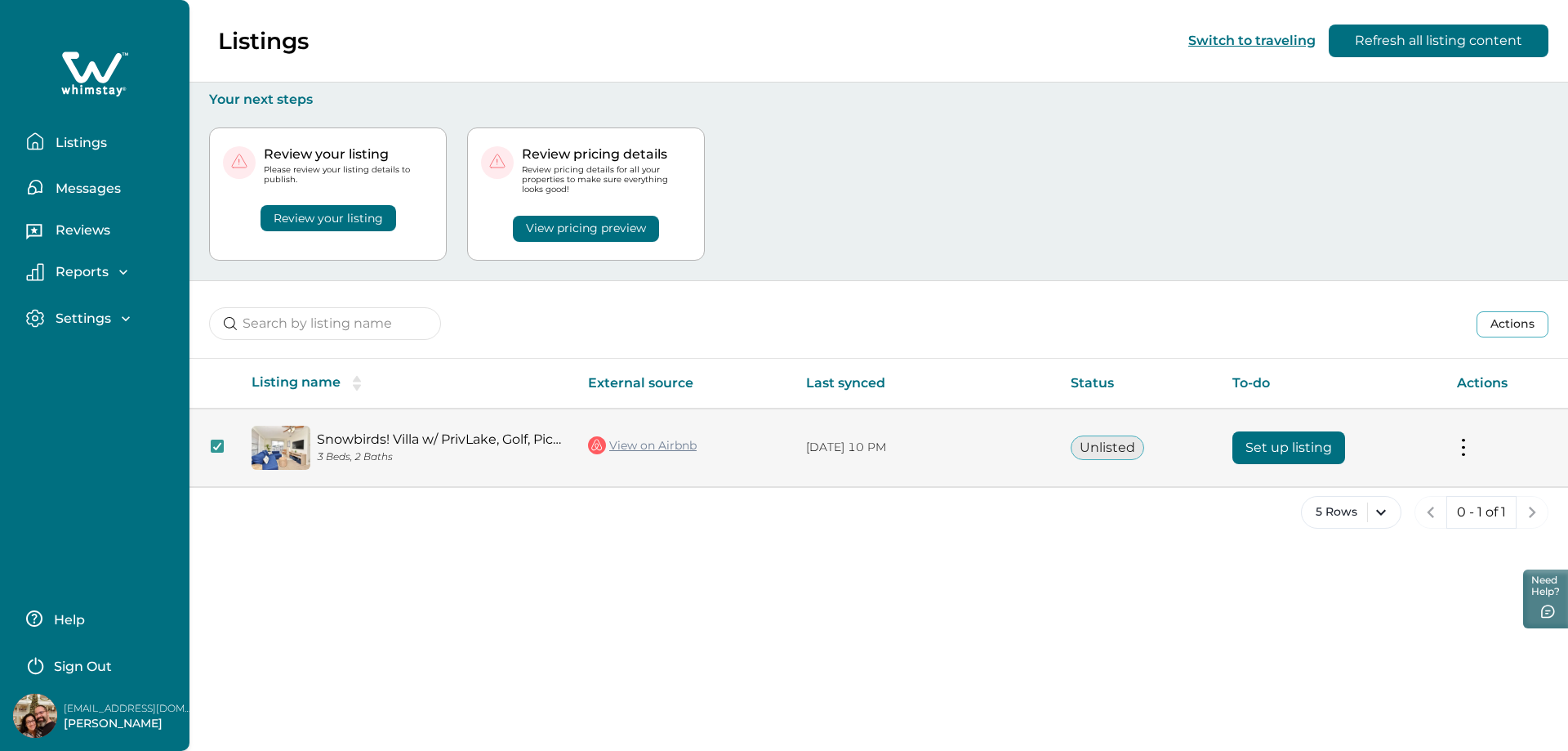
click at [495, 442] on td "Snowbirds! Villa w/ PrivLake, Golf, Picball, Parks 3 Beds, 2 Baths" at bounding box center [406, 448] width 336 height 79
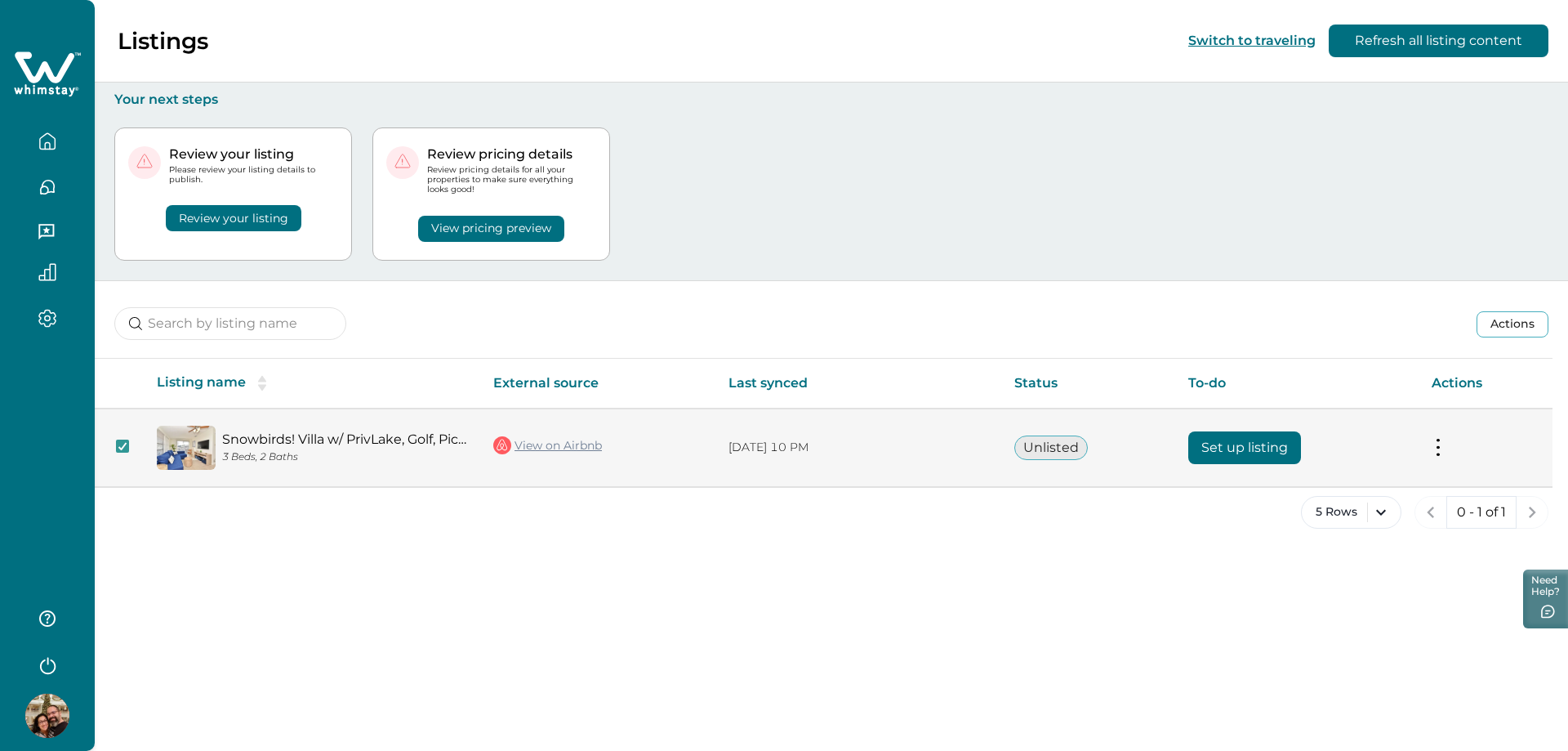
click at [374, 441] on link "Snowbirds! Villa w/ PrivLake, Golf, Picball, Parks" at bounding box center [345, 439] width 245 height 16
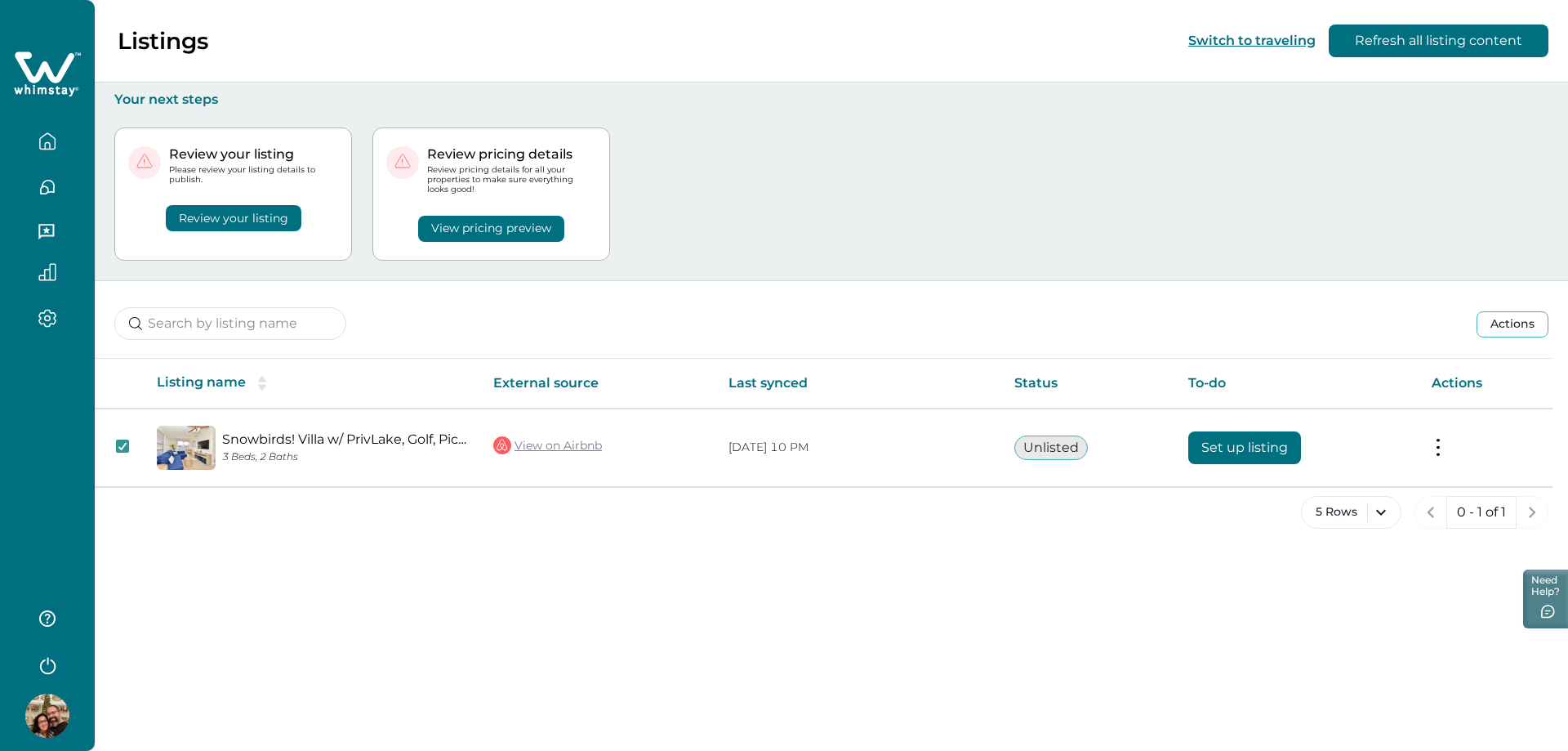
click at [266, 215] on button "Review your listing" at bounding box center [233, 218] width 136 height 26
click at [217, 223] on button "Review your listing" at bounding box center [233, 218] width 136 height 26
click at [197, 231] on button "Review your listing" at bounding box center [233, 218] width 136 height 26
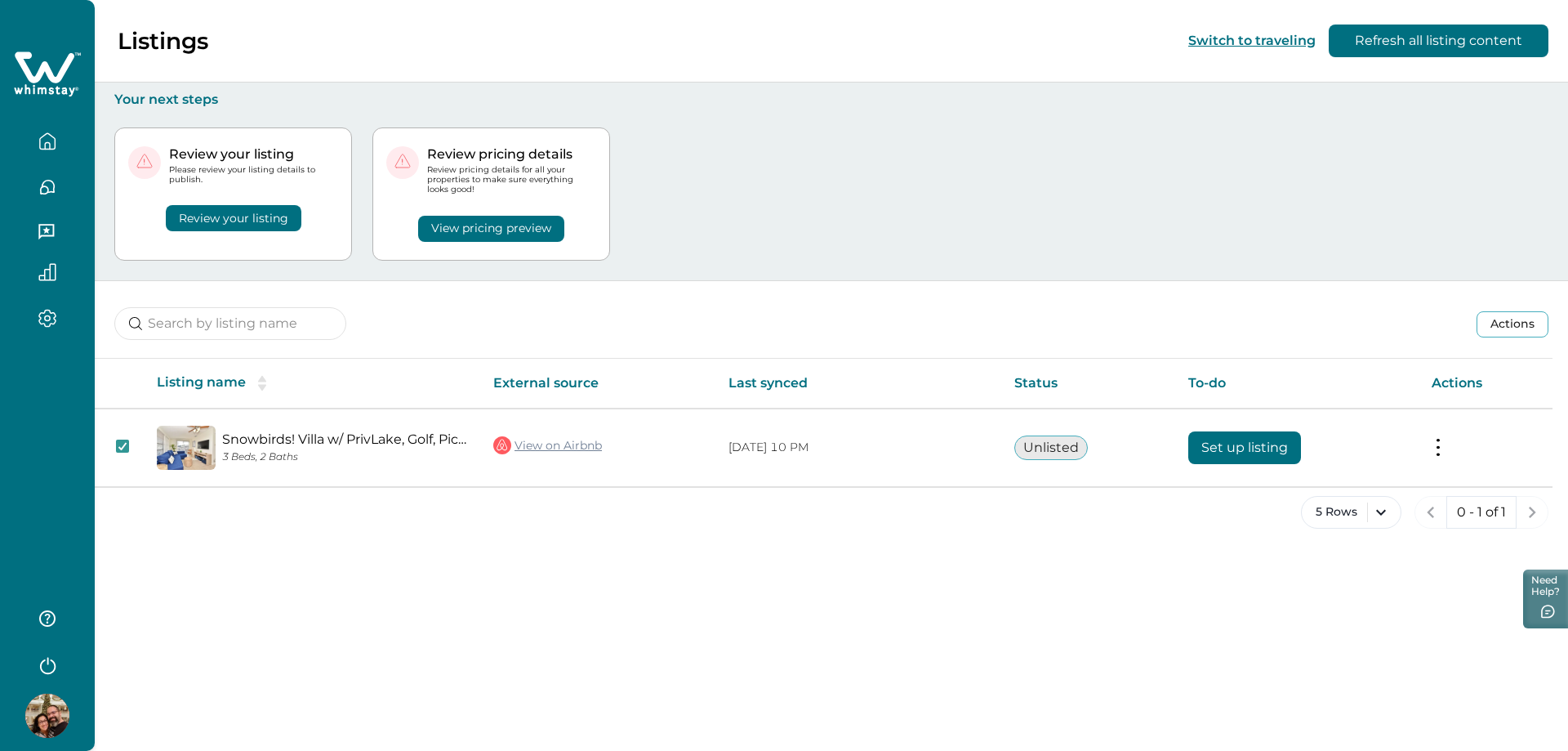
click at [197, 231] on button "Review your listing" at bounding box center [233, 218] width 136 height 26
drag, startPoint x: 197, startPoint y: 231, endPoint x: 272, endPoint y: 216, distance: 76.5
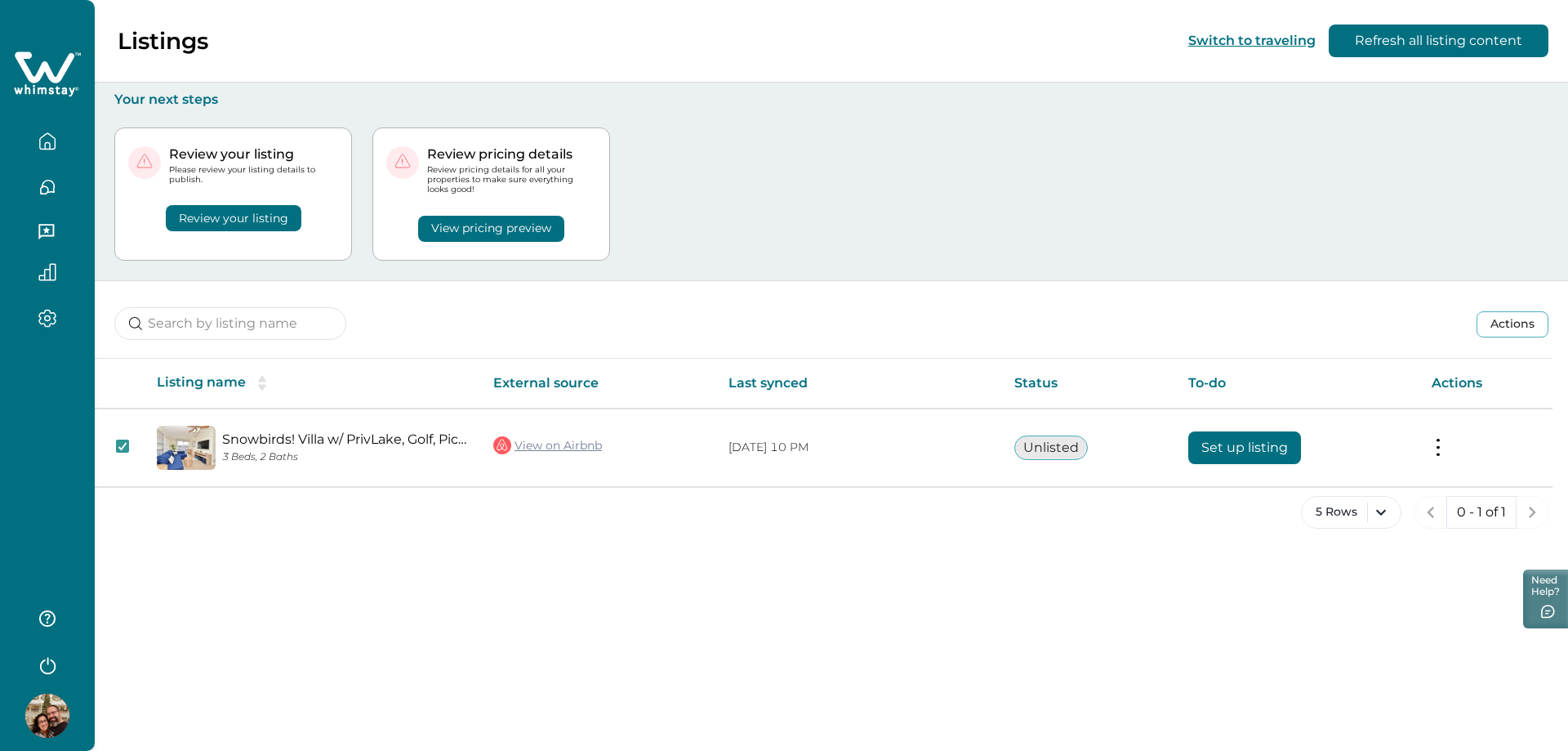
click at [199, 231] on button "Review your listing" at bounding box center [233, 218] width 136 height 26
click at [272, 216] on button "Review your listing" at bounding box center [233, 218] width 136 height 26
click at [307, 205] on div "Review your listing" at bounding box center [232, 208] width 210 height 47
click at [335, 213] on div "Review your listing" at bounding box center [232, 208] width 210 height 47
click at [337, 181] on p "Please review your listing details to publish." at bounding box center [254, 175] width 169 height 20
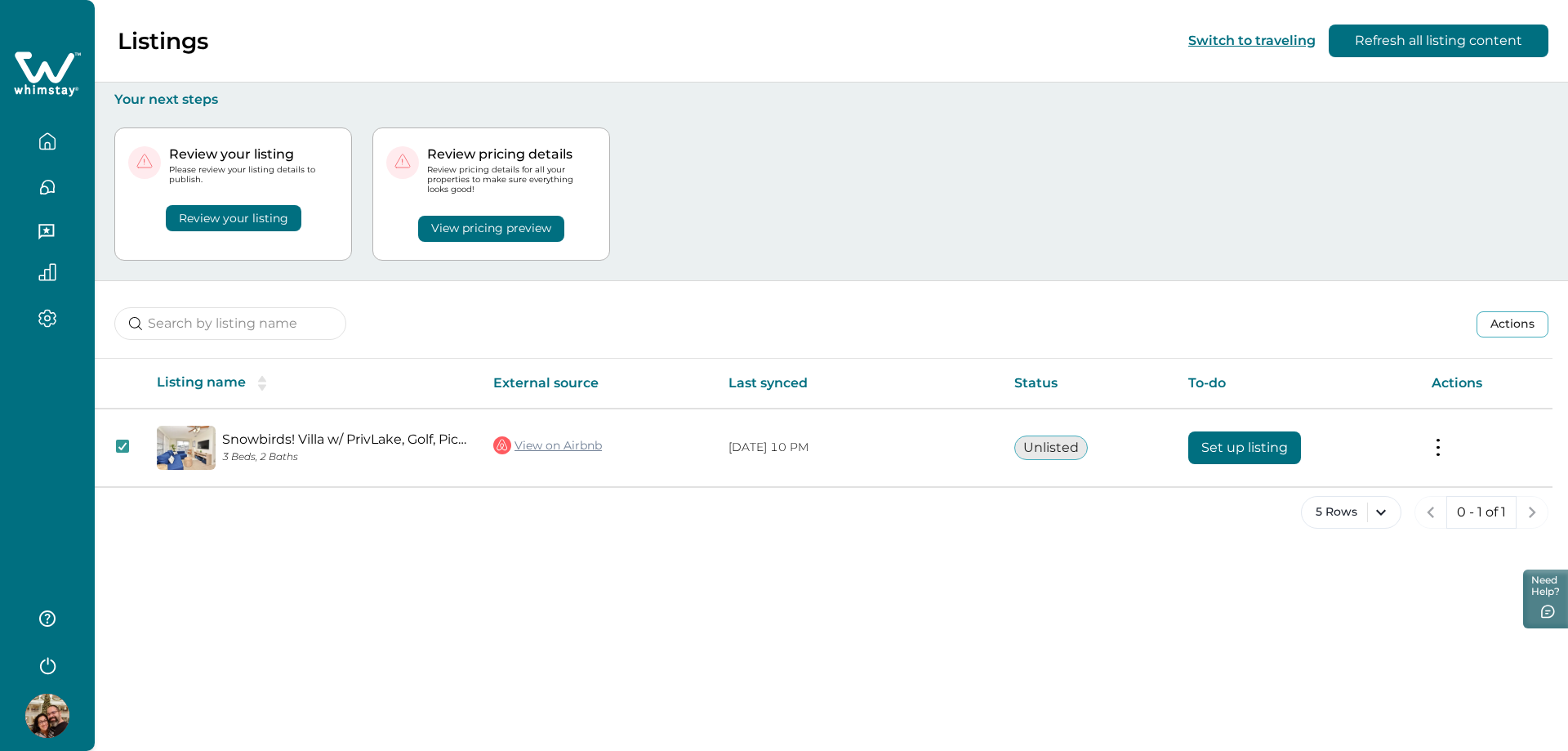
click at [310, 150] on p "Review your listing" at bounding box center [254, 154] width 169 height 16
click at [274, 150] on p "Review your listing" at bounding box center [254, 154] width 169 height 16
drag, startPoint x: 219, startPoint y: 156, endPoint x: 191, endPoint y: 154, distance: 28.1
click at [218, 156] on p "Review your listing" at bounding box center [254, 154] width 169 height 16
click at [176, 153] on p "Review your listing" at bounding box center [254, 154] width 169 height 16
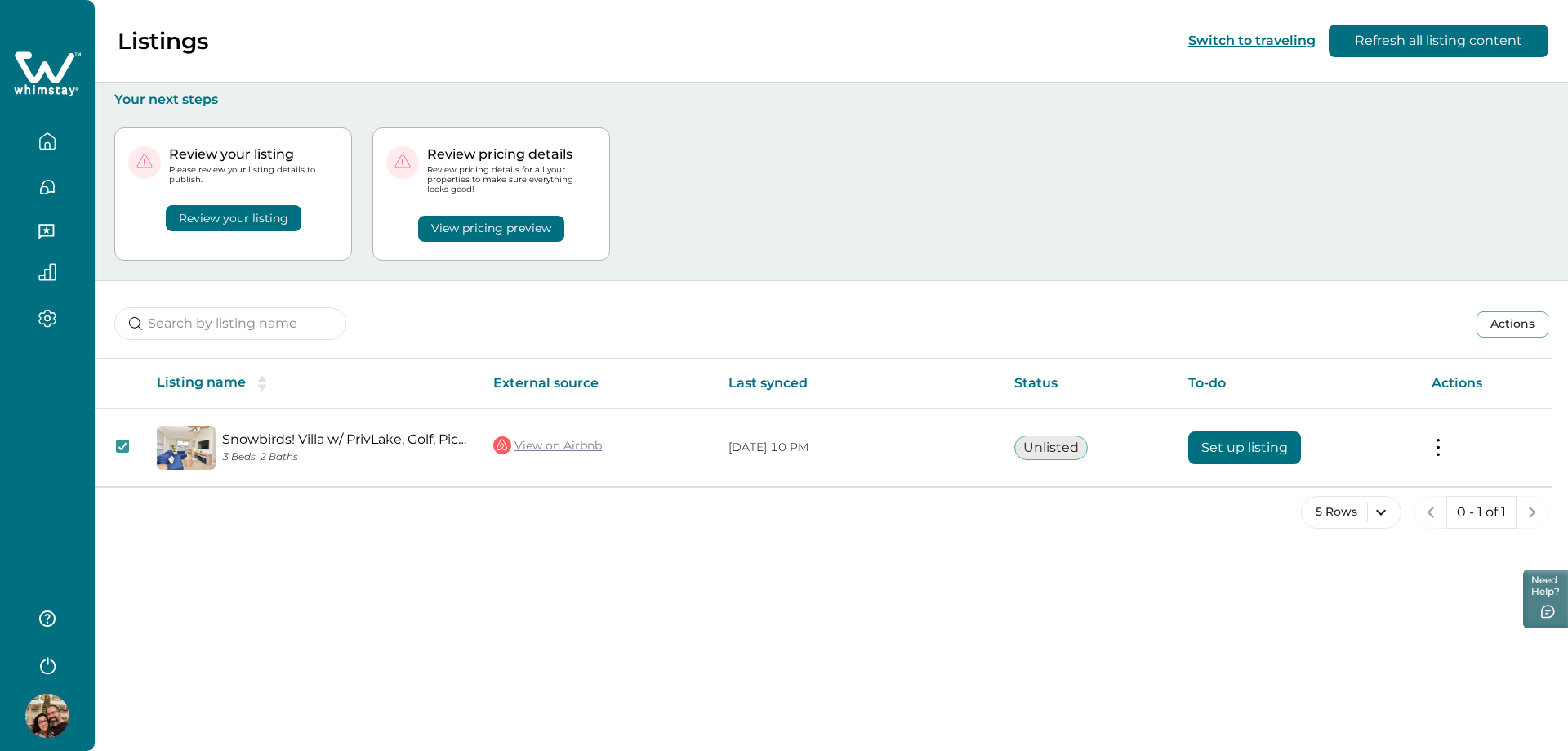
click at [167, 152] on div "Review your listing Please review your listing details to publish." at bounding box center [232, 165] width 210 height 39
drag, startPoint x: 148, startPoint y: 154, endPoint x: 142, endPoint y: 162, distance: 10.0
click at [145, 156] on circle at bounding box center [144, 162] width 33 height 33
drag, startPoint x: 142, startPoint y: 162, endPoint x: 143, endPoint y: 193, distance: 31.0
click at [140, 171] on circle at bounding box center [144, 162] width 33 height 33
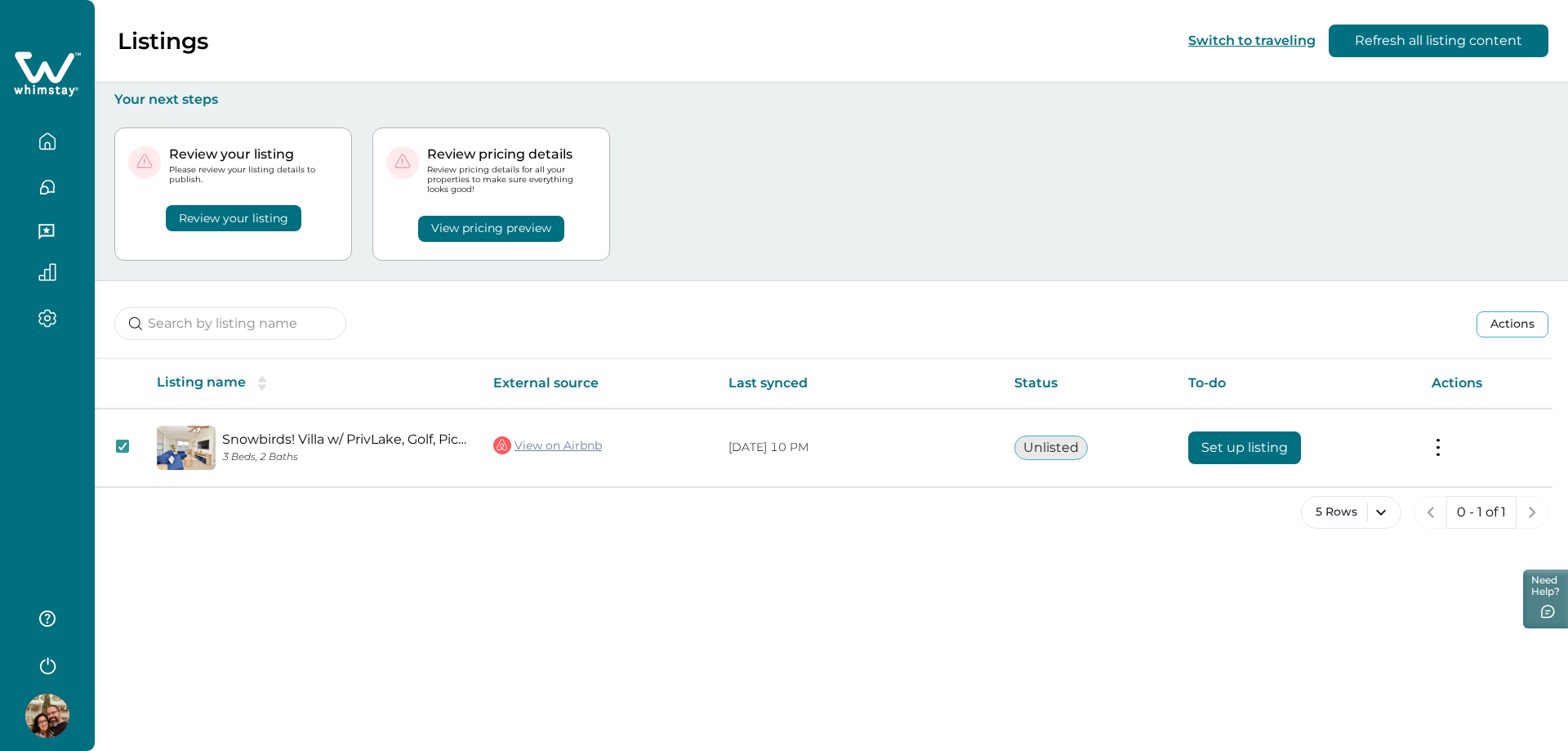
drag, startPoint x: 143, startPoint y: 194, endPoint x: 141, endPoint y: 216, distance: 22.1
click at [142, 203] on div "Review your listing" at bounding box center [232, 208] width 210 height 47
drag, startPoint x: 141, startPoint y: 216, endPoint x: 146, endPoint y: 169, distance: 47.3
click at [141, 217] on div "Review your listing" at bounding box center [232, 208] width 210 height 47
click at [182, 95] on p "Your next steps" at bounding box center [831, 99] width 1434 height 16
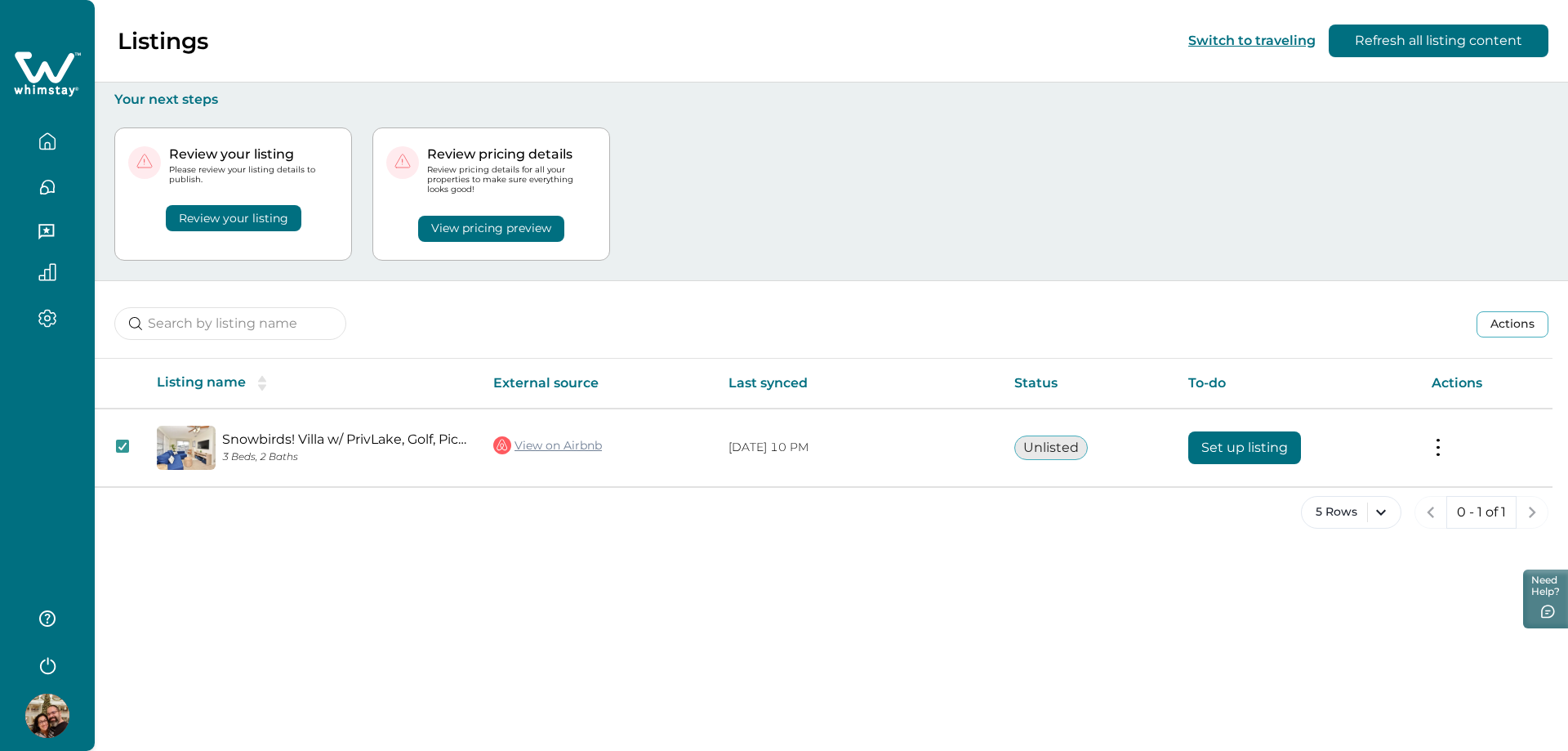
click at [936, 220] on div "Review your listing Please review your listing details to publish. Review your …" at bounding box center [831, 194] width 1434 height 172
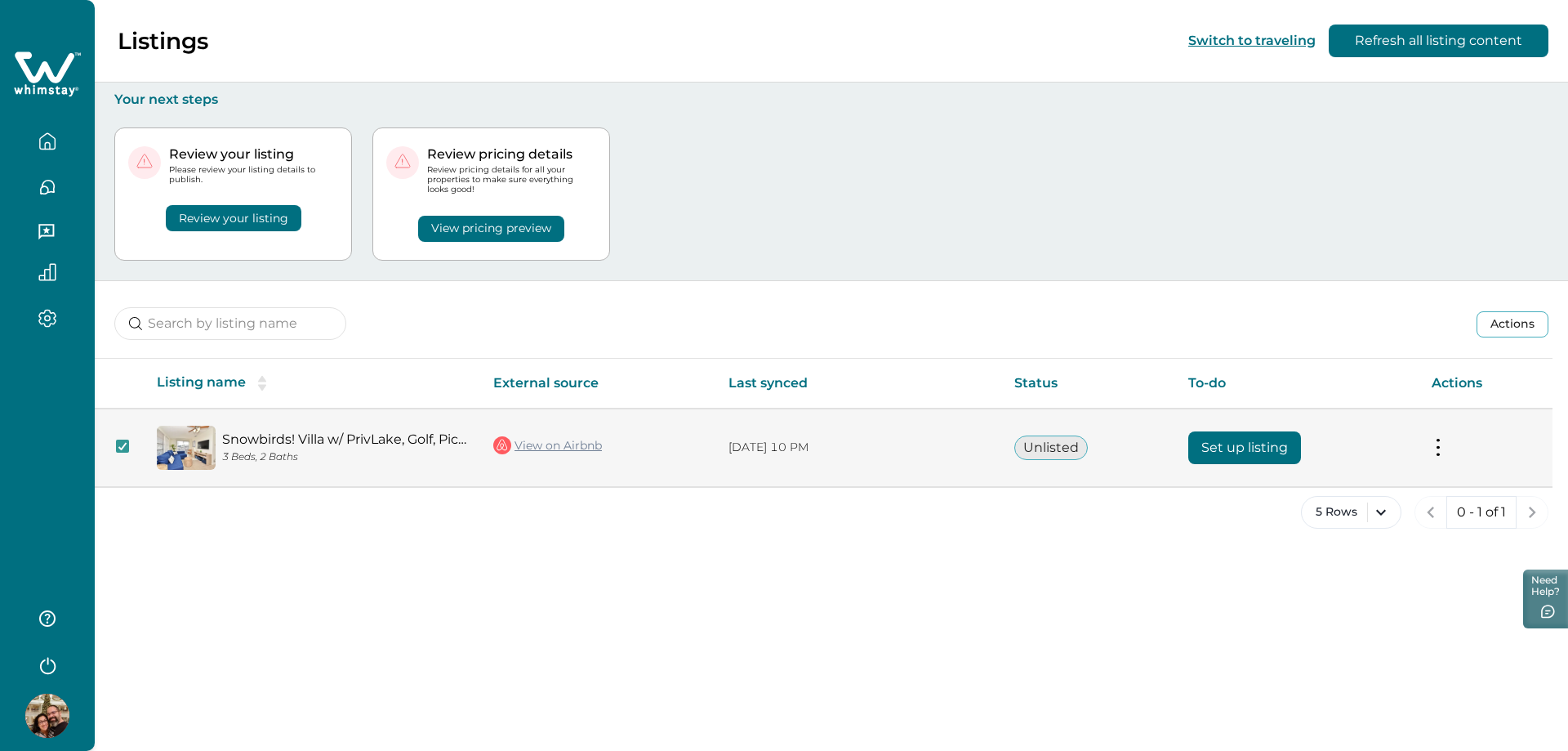
click at [1260, 443] on button "Set up listing" at bounding box center [1244, 448] width 112 height 33
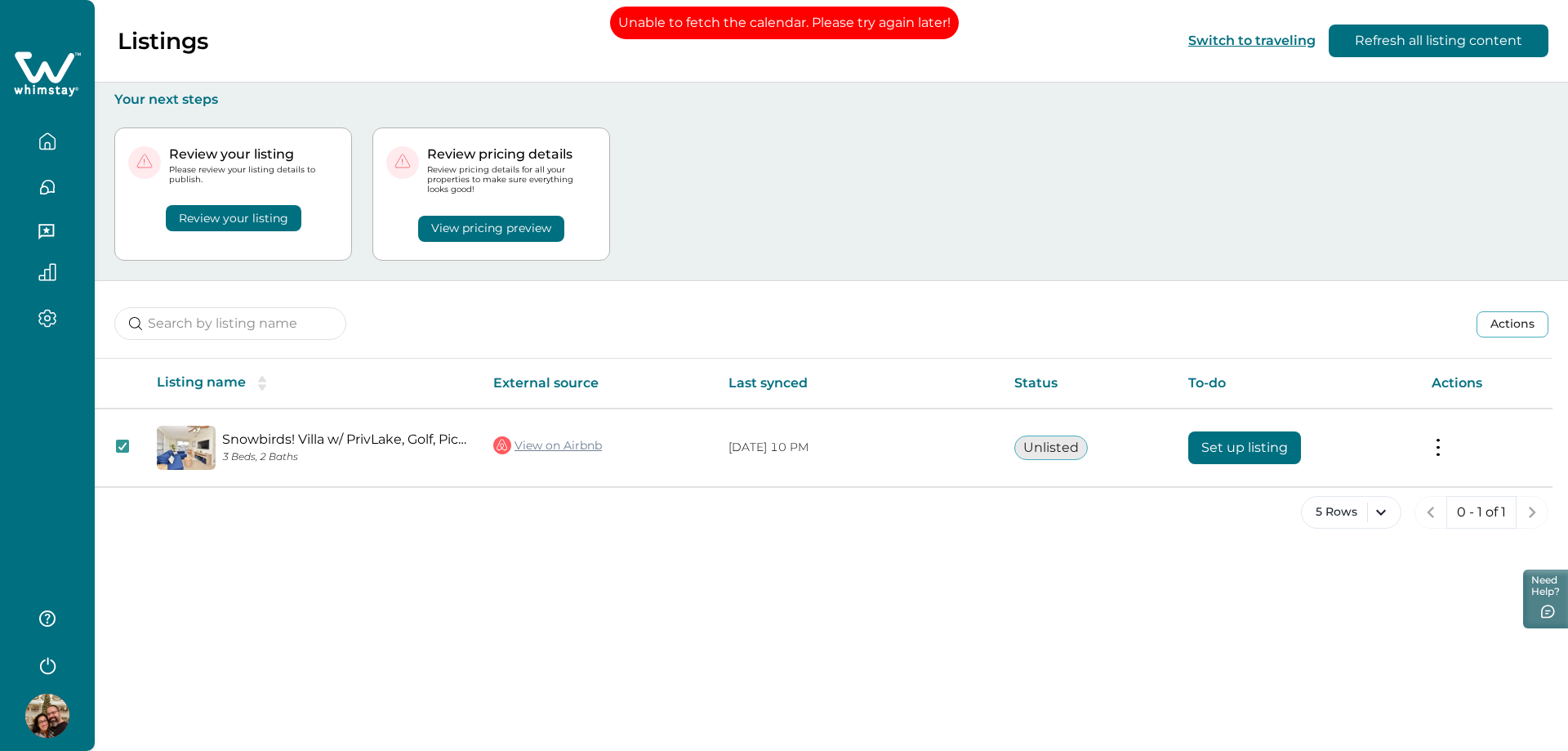
click at [1522, 325] on button "Actions" at bounding box center [1512, 324] width 72 height 26
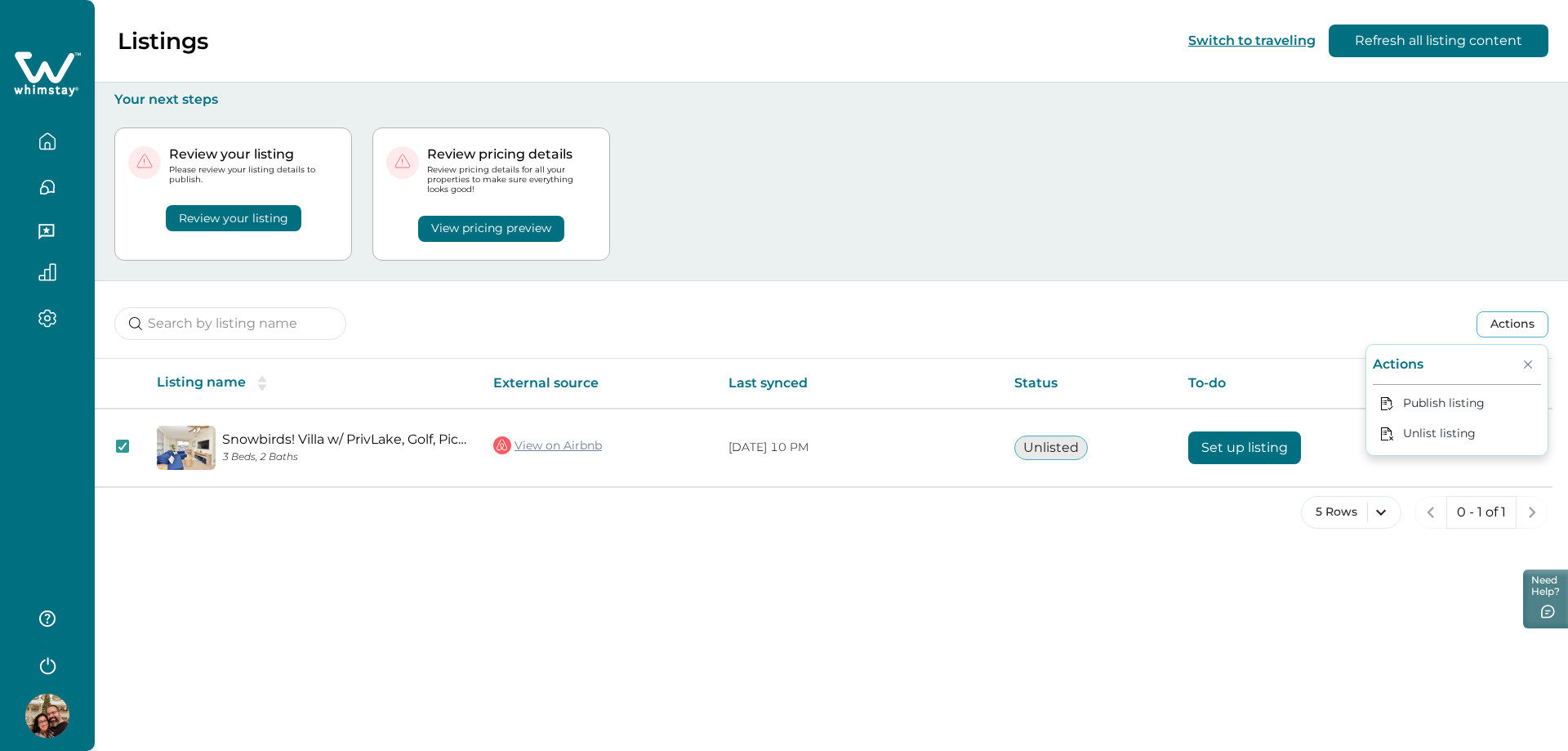
click at [1263, 191] on div "Review your listing Please review your listing details to publish. Review your …" at bounding box center [831, 194] width 1434 height 172
click at [41, 326] on icon "button" at bounding box center [47, 318] width 18 height 19
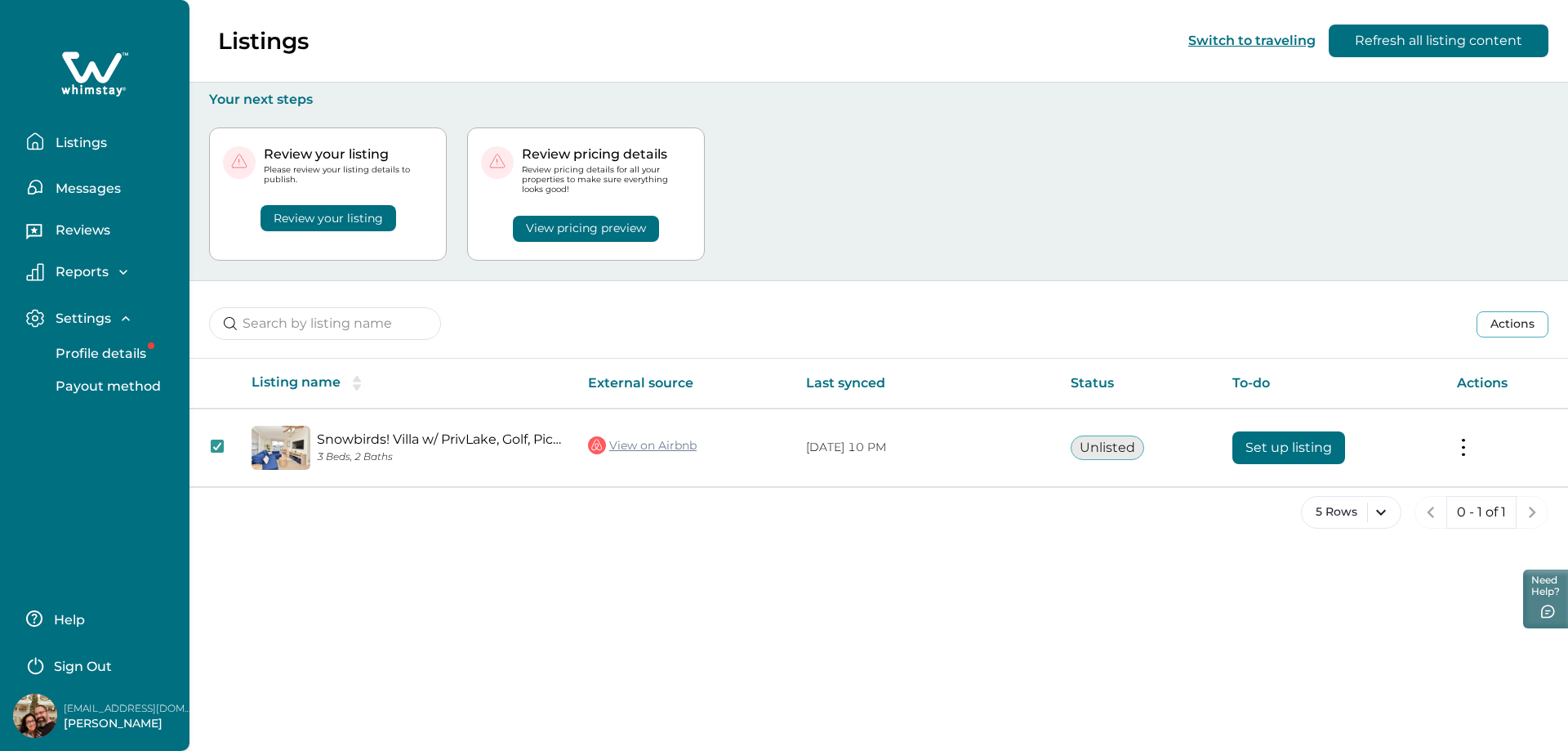
click at [115, 348] on p "Profile details" at bounding box center [98, 353] width 96 height 16
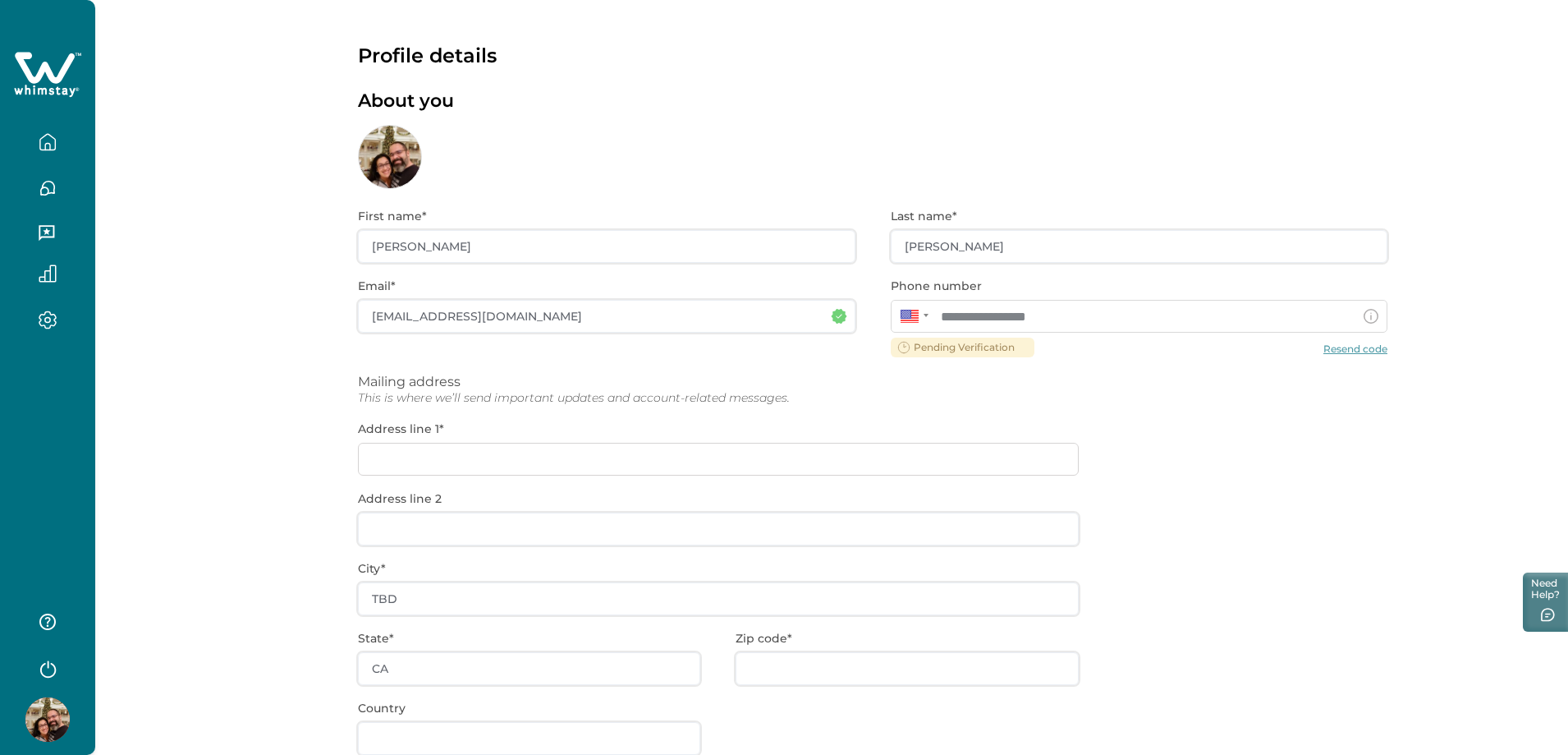
click at [1352, 348] on div "**********" at bounding box center [872, 527] width 1029 height 677
click at [1353, 351] on div "**********" at bounding box center [872, 527] width 1029 height 677
click at [1359, 349] on div "**********" at bounding box center [872, 527] width 1029 height 677
click at [1206, 499] on div "**********" at bounding box center [872, 527] width 1029 height 677
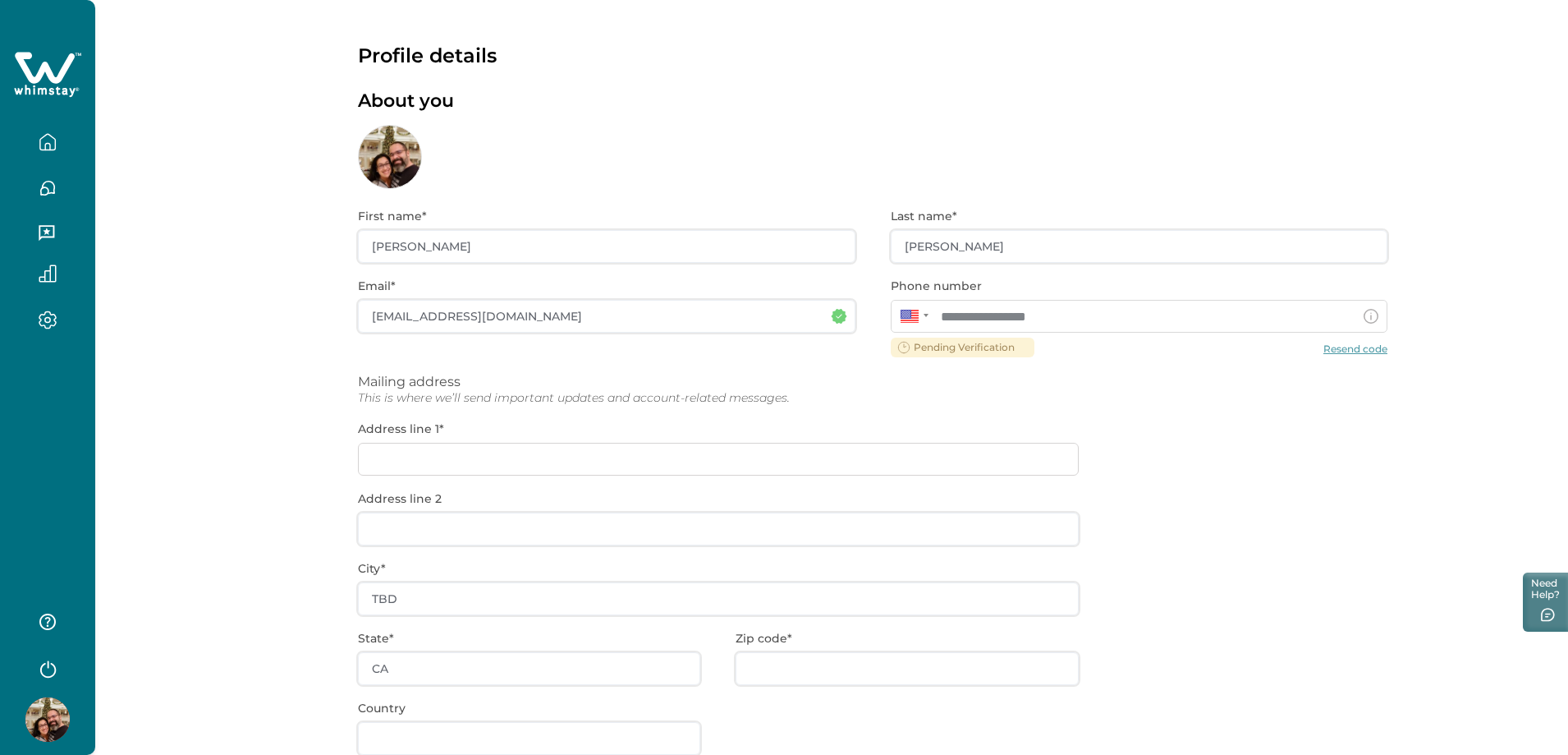
click at [54, 234] on icon "button" at bounding box center [46, 233] width 16 height 16
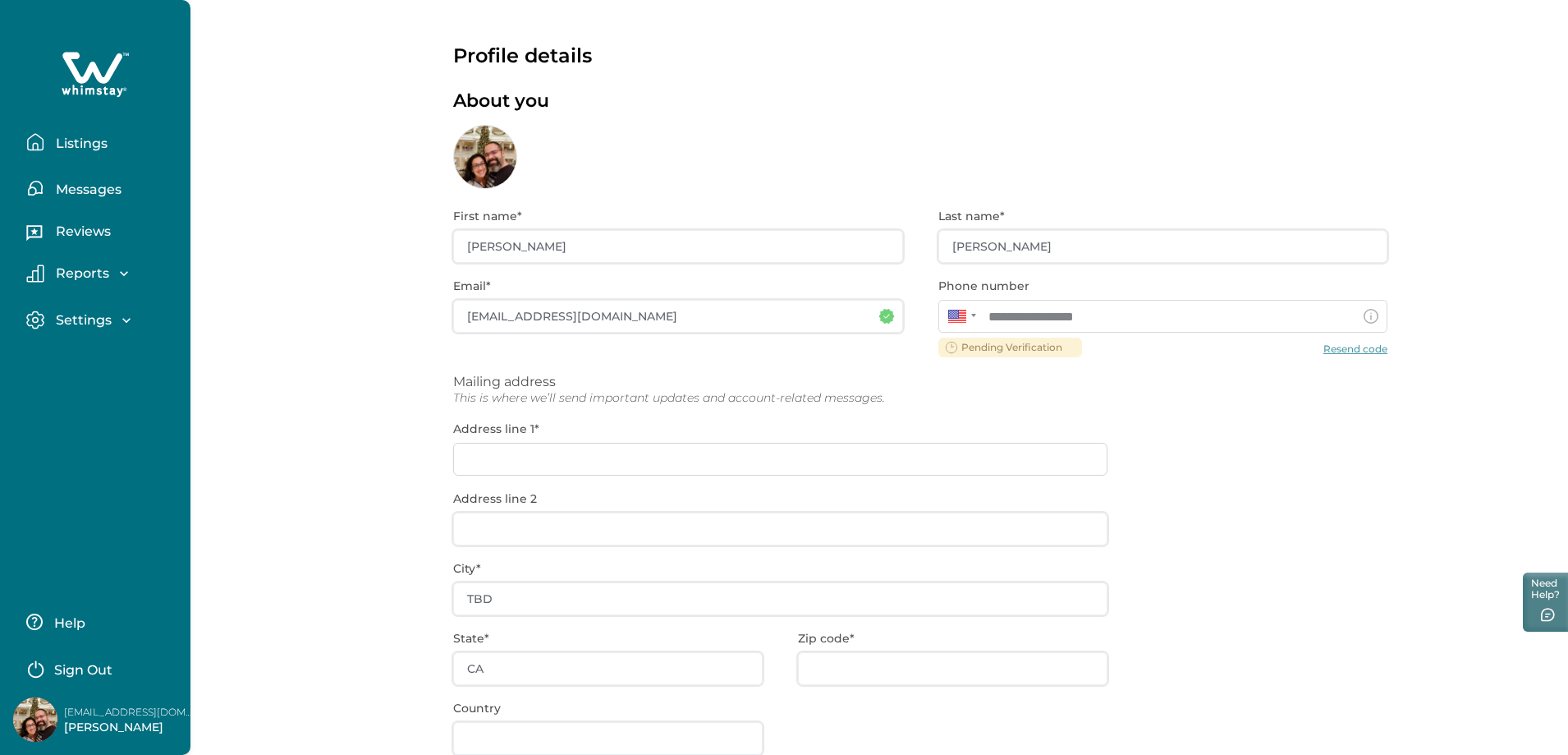
click at [97, 197] on p "Messages" at bounding box center [86, 189] width 70 height 17
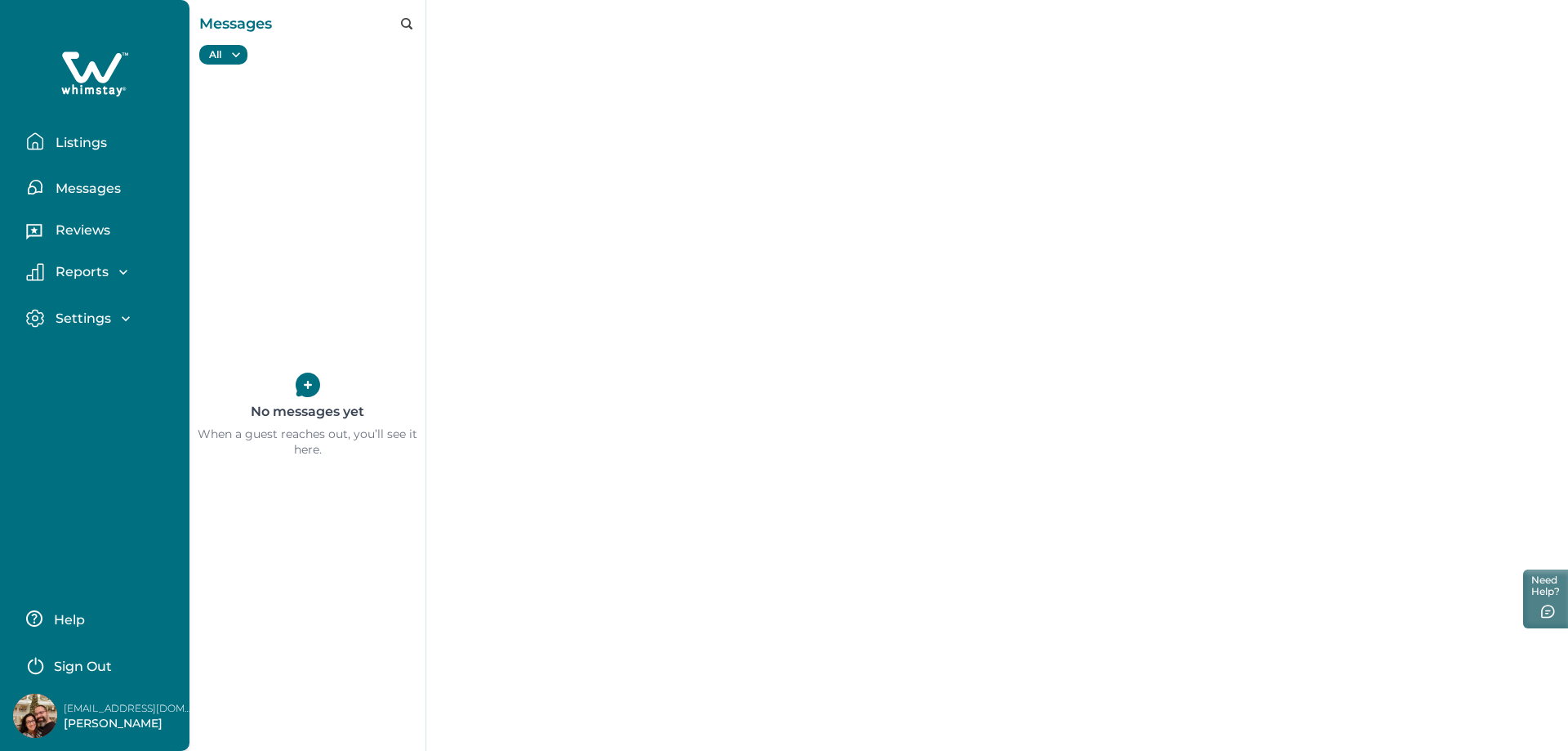
click at [76, 141] on p "Listings" at bounding box center [79, 143] width 56 height 16
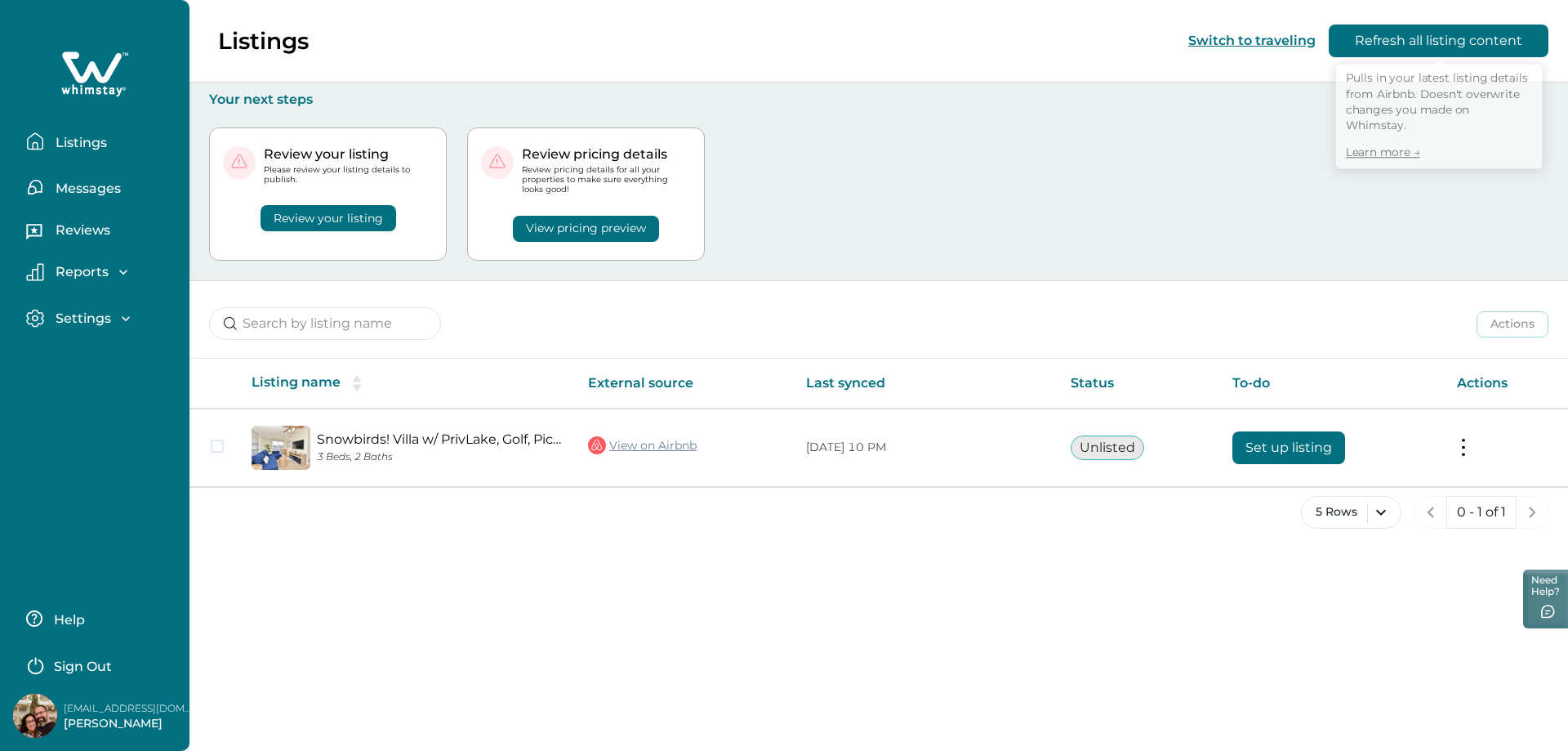
click at [1444, 37] on button "Refresh all listing content" at bounding box center [1438, 41] width 219 height 33
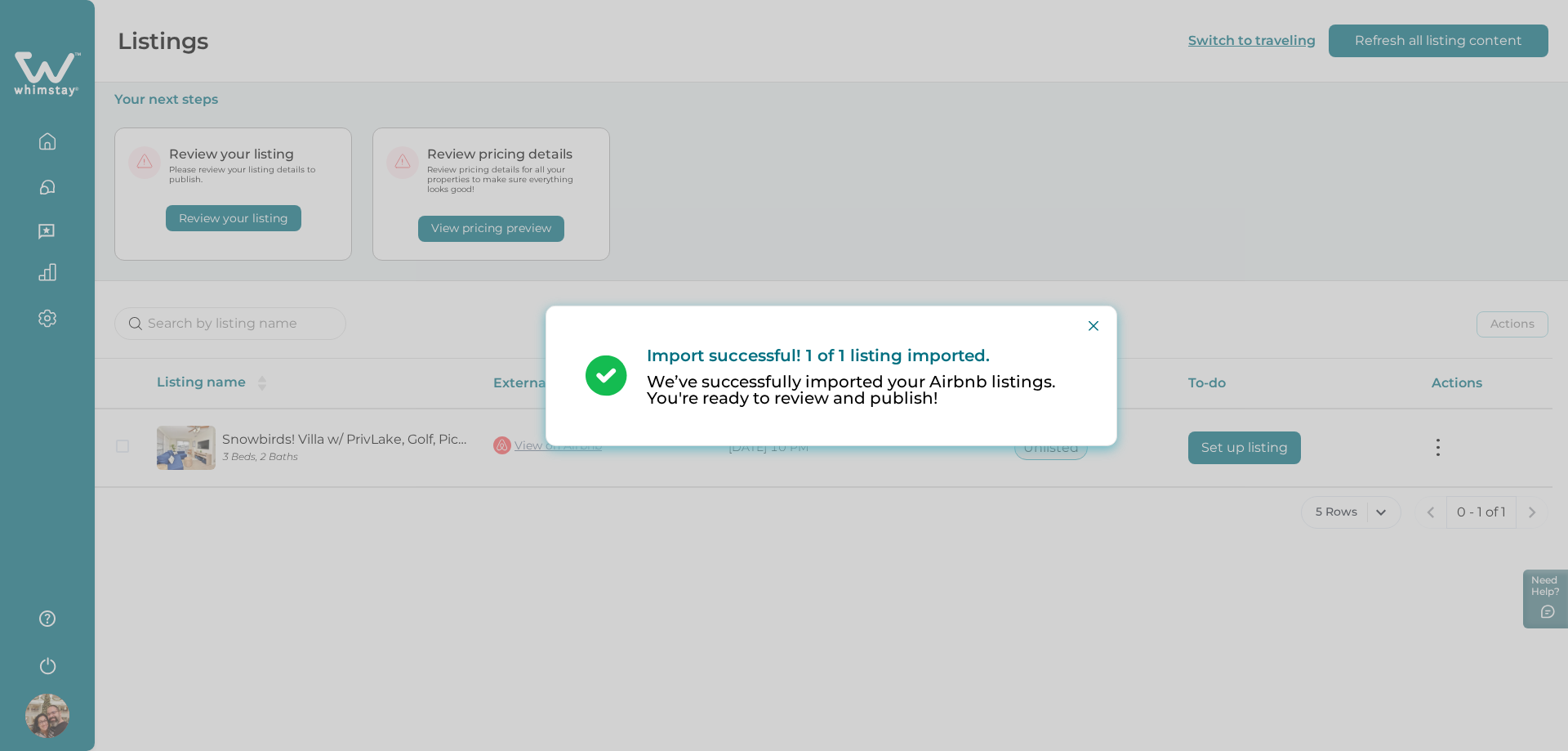
click at [239, 220] on div "Import successful! 1 of 1 listing imported. We’ve successfully imported your Ai…" at bounding box center [784, 375] width 1568 height 751
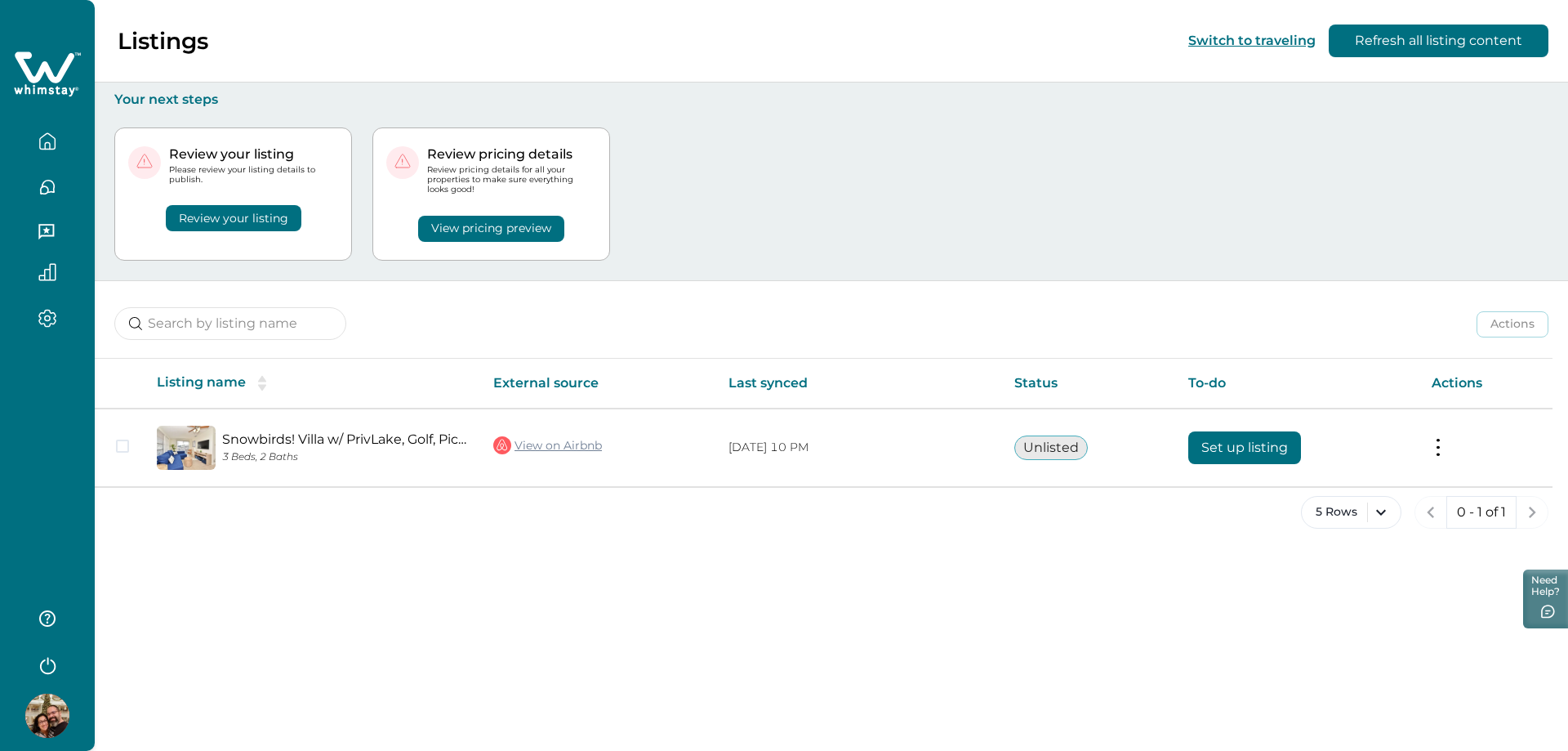
click at [239, 220] on button "Review your listing" at bounding box center [233, 218] width 136 height 26
click at [263, 216] on button "Review your listing" at bounding box center [233, 218] width 136 height 26
click at [515, 231] on button "View pricing preview" at bounding box center [491, 229] width 146 height 26
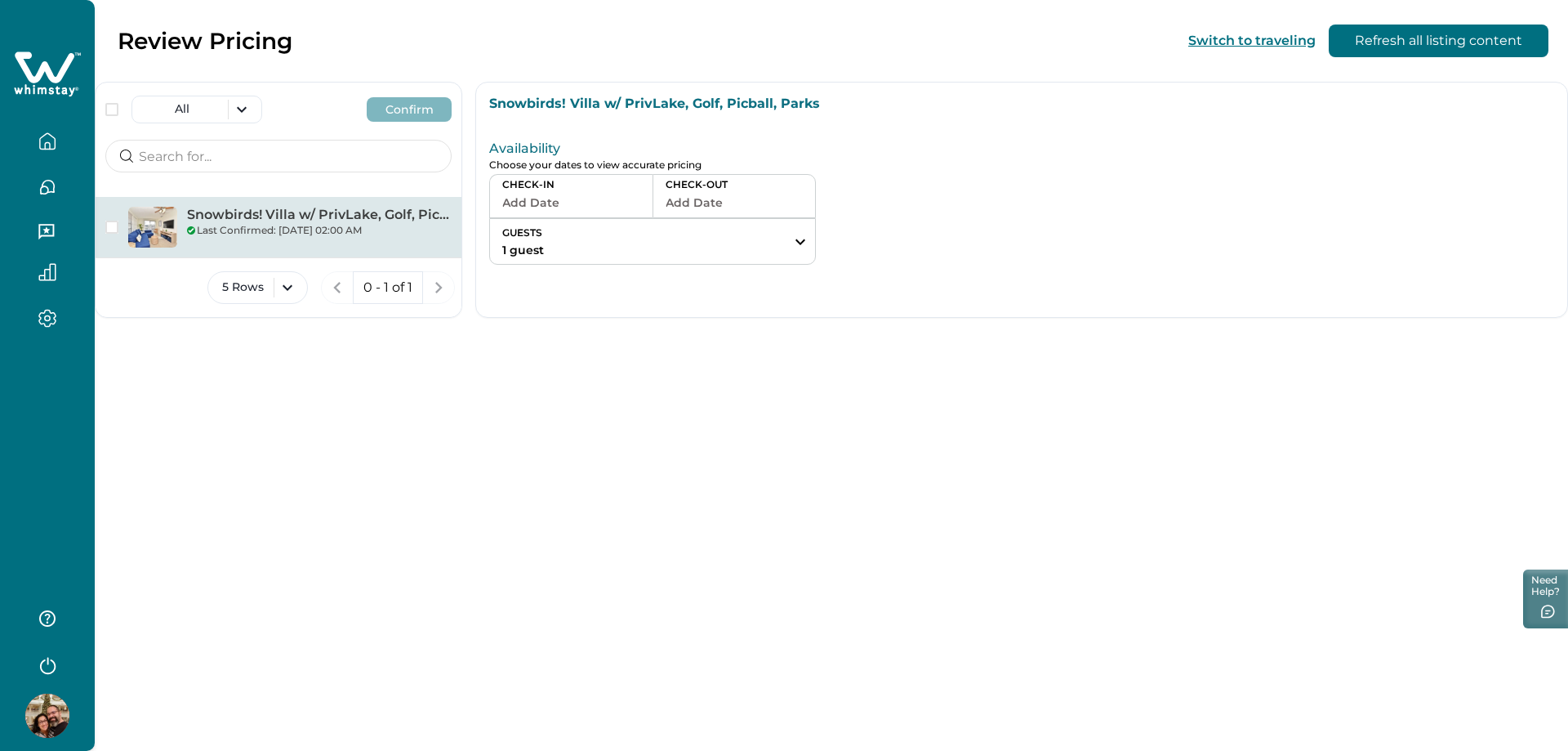
click at [528, 150] on p "Availability" at bounding box center [828, 149] width 679 height 16
click at [514, 201] on button "Add Date" at bounding box center [571, 202] width 138 height 22
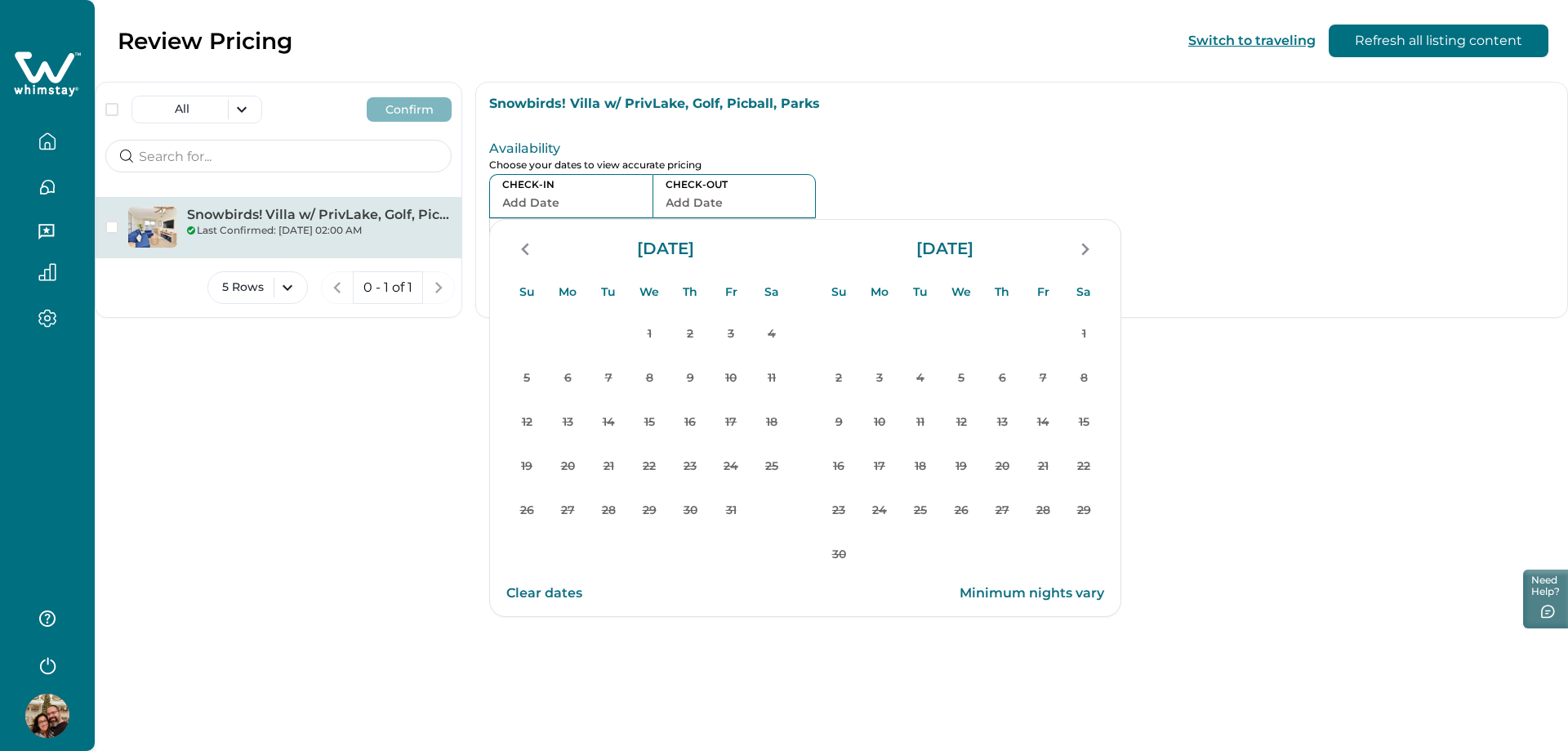
click at [1033, 595] on p "Minimum nights vary" at bounding box center [1032, 593] width 144 height 16
click at [558, 592] on button "Clear dates" at bounding box center [544, 593] width 76 height 33
click at [535, 107] on p "Snowbirds! Villa w/ PrivLake, Golf, Picball, Parks" at bounding box center [1021, 104] width 1064 height 16
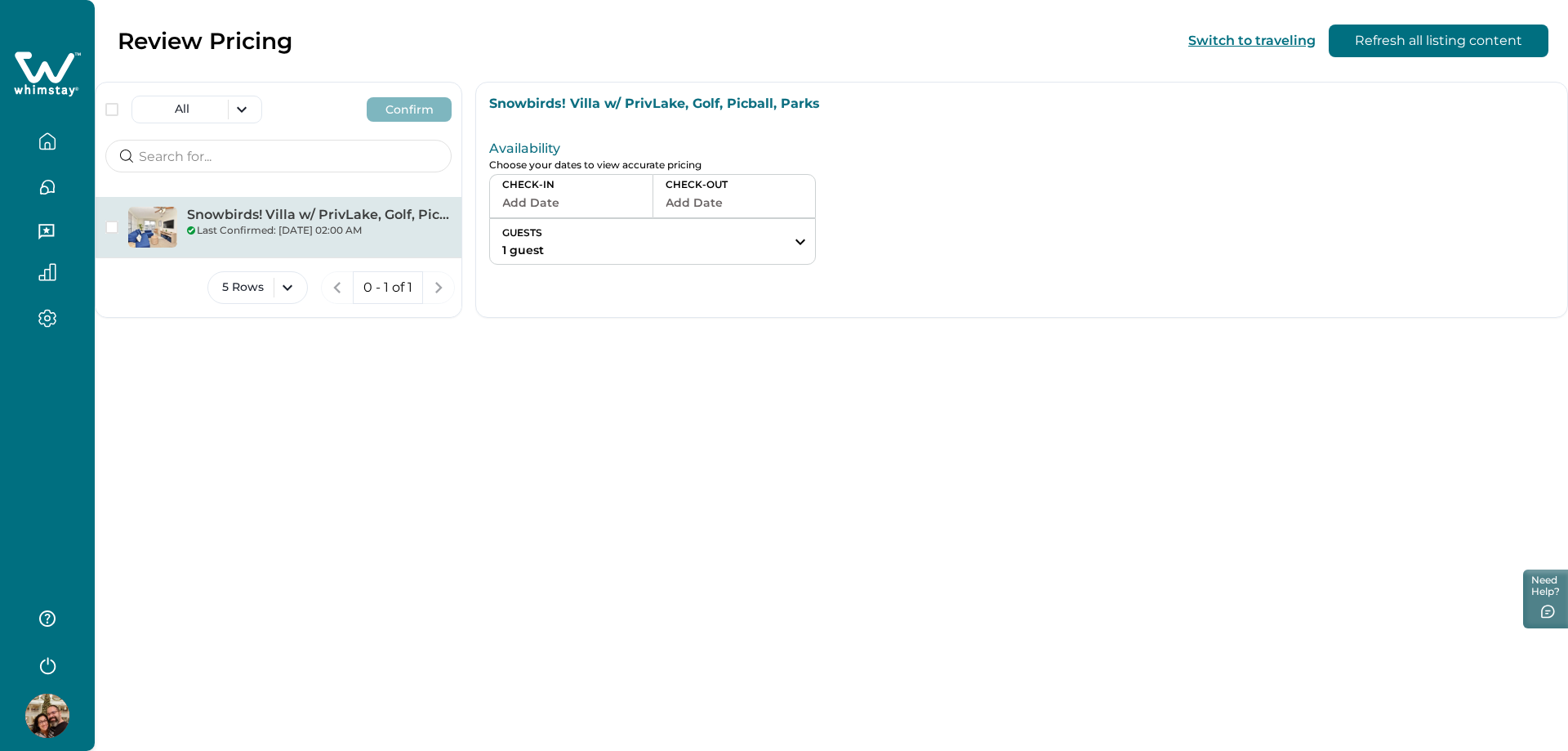
click at [35, 669] on button "button" at bounding box center [48, 665] width 66 height 33
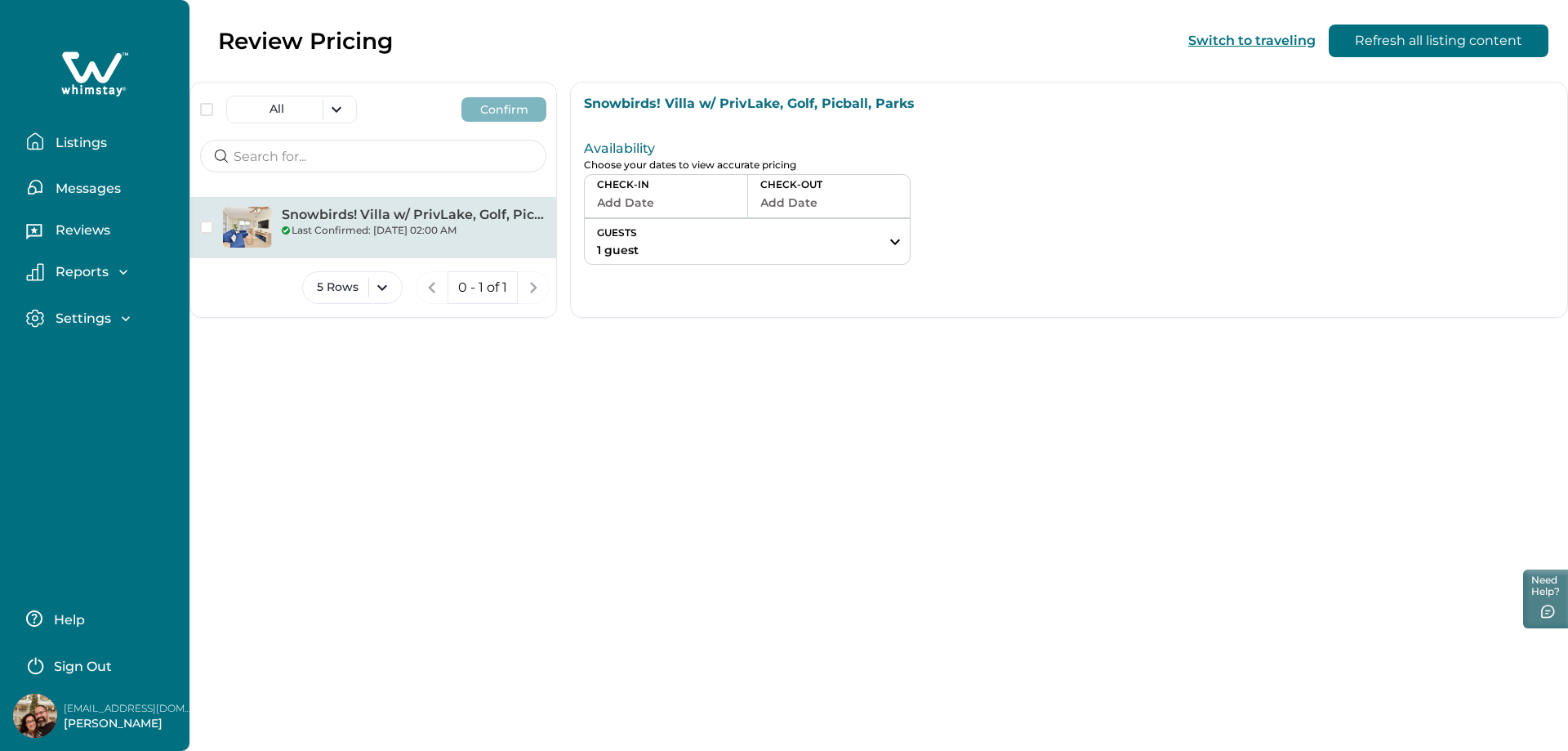
click at [77, 667] on p "Sign Out" at bounding box center [82, 666] width 58 height 16
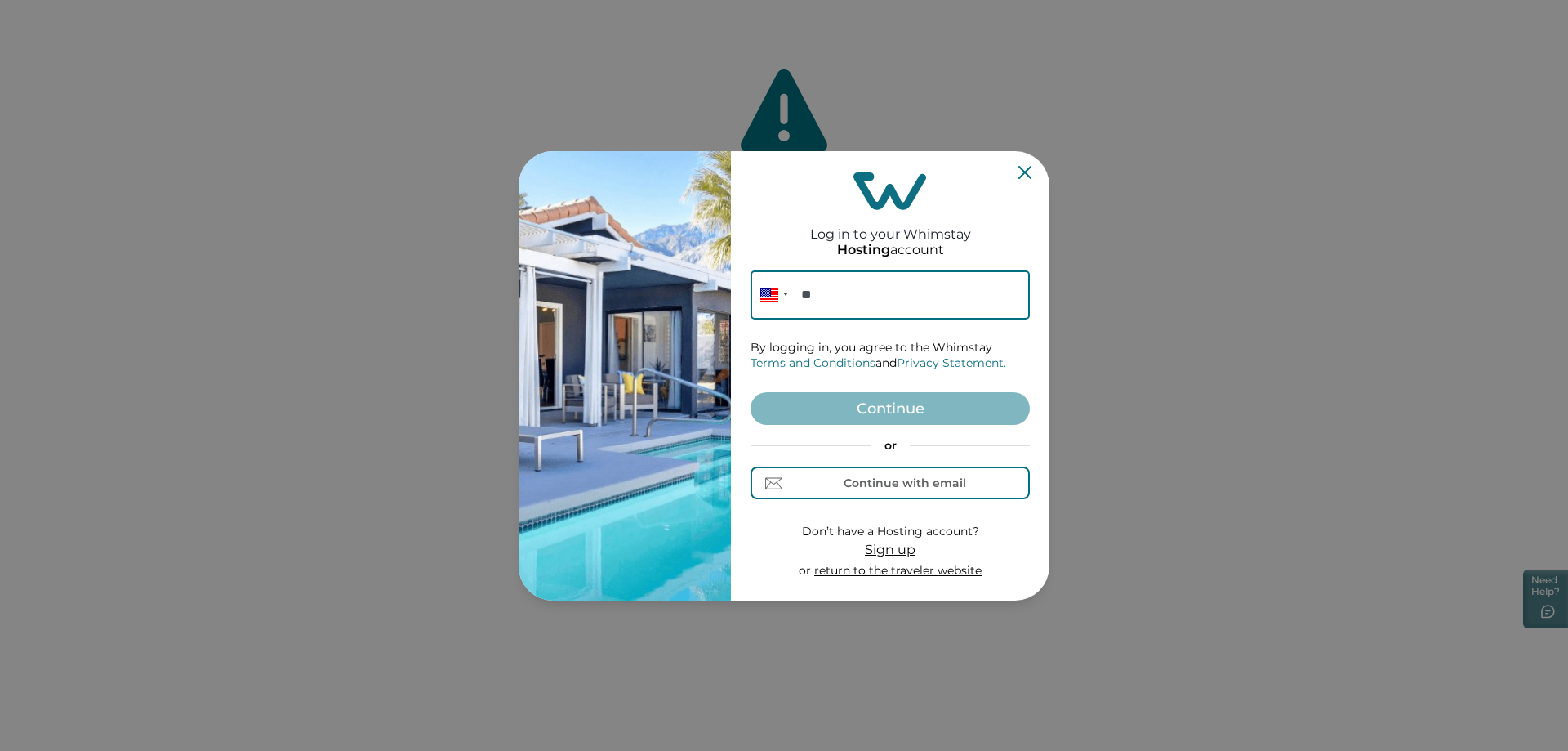
click at [1020, 176] on icon "Close" at bounding box center [1025, 171] width 13 height 13
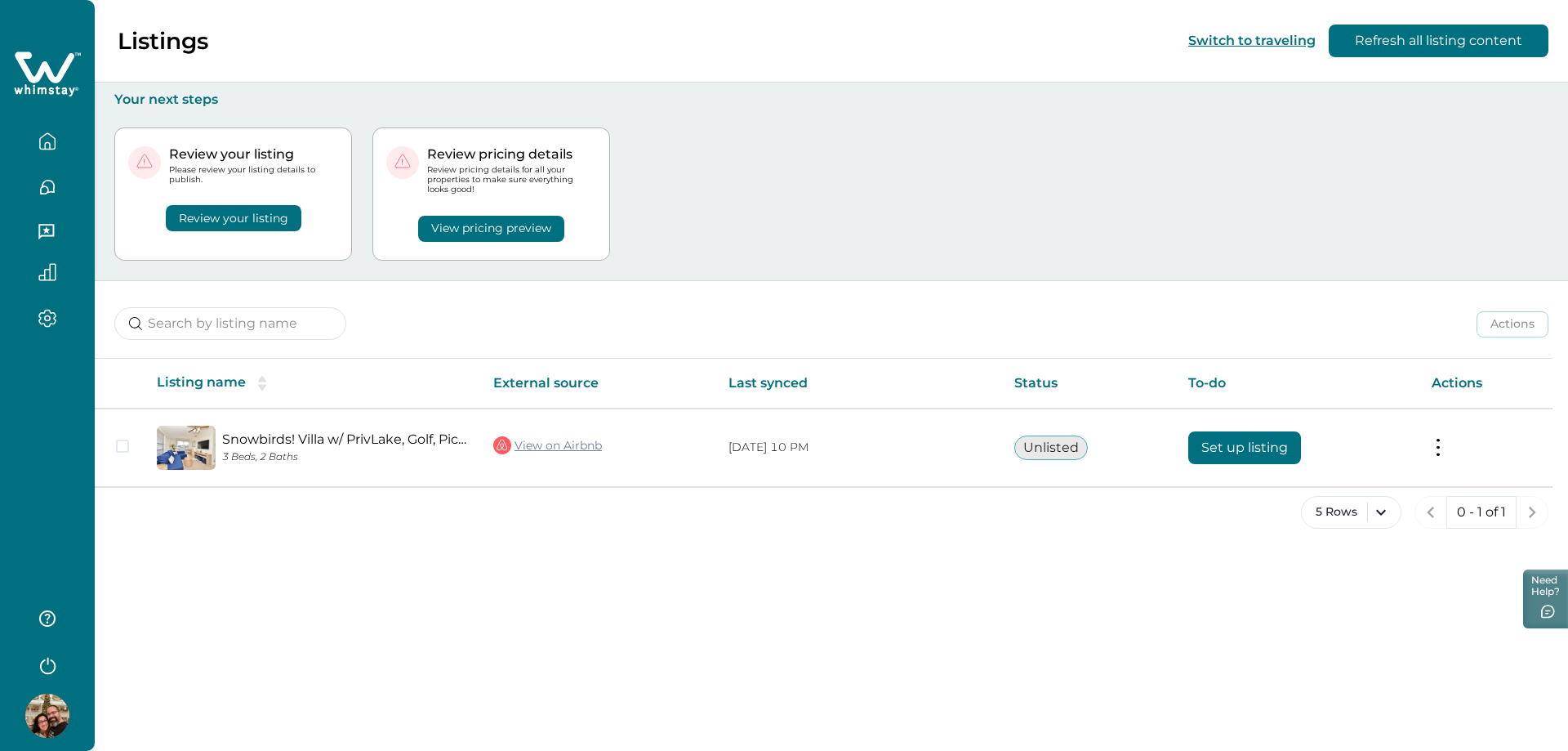
click at [48, 322] on icon "button" at bounding box center [47, 318] width 18 height 19
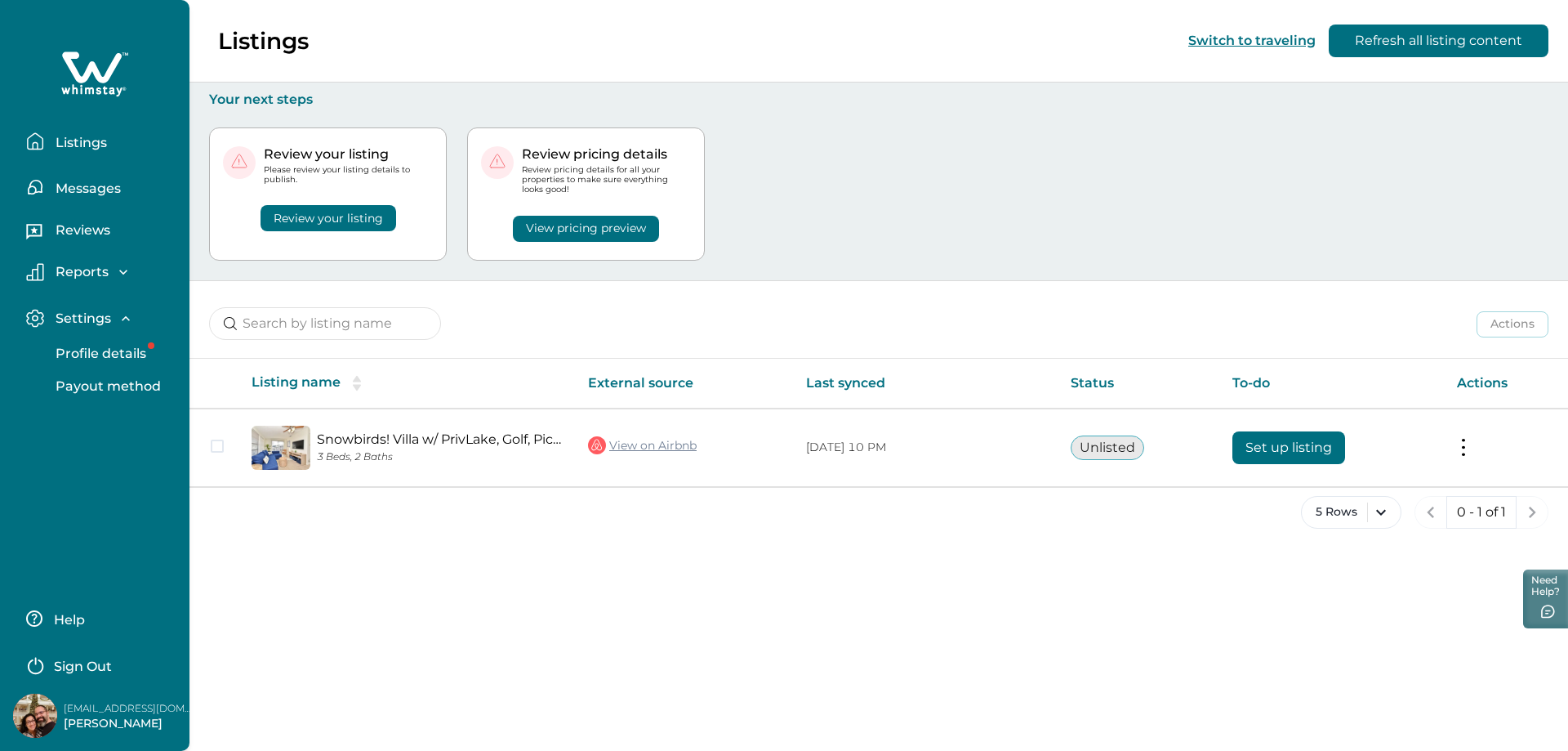
click at [113, 352] on p "Profile details" at bounding box center [98, 353] width 96 height 16
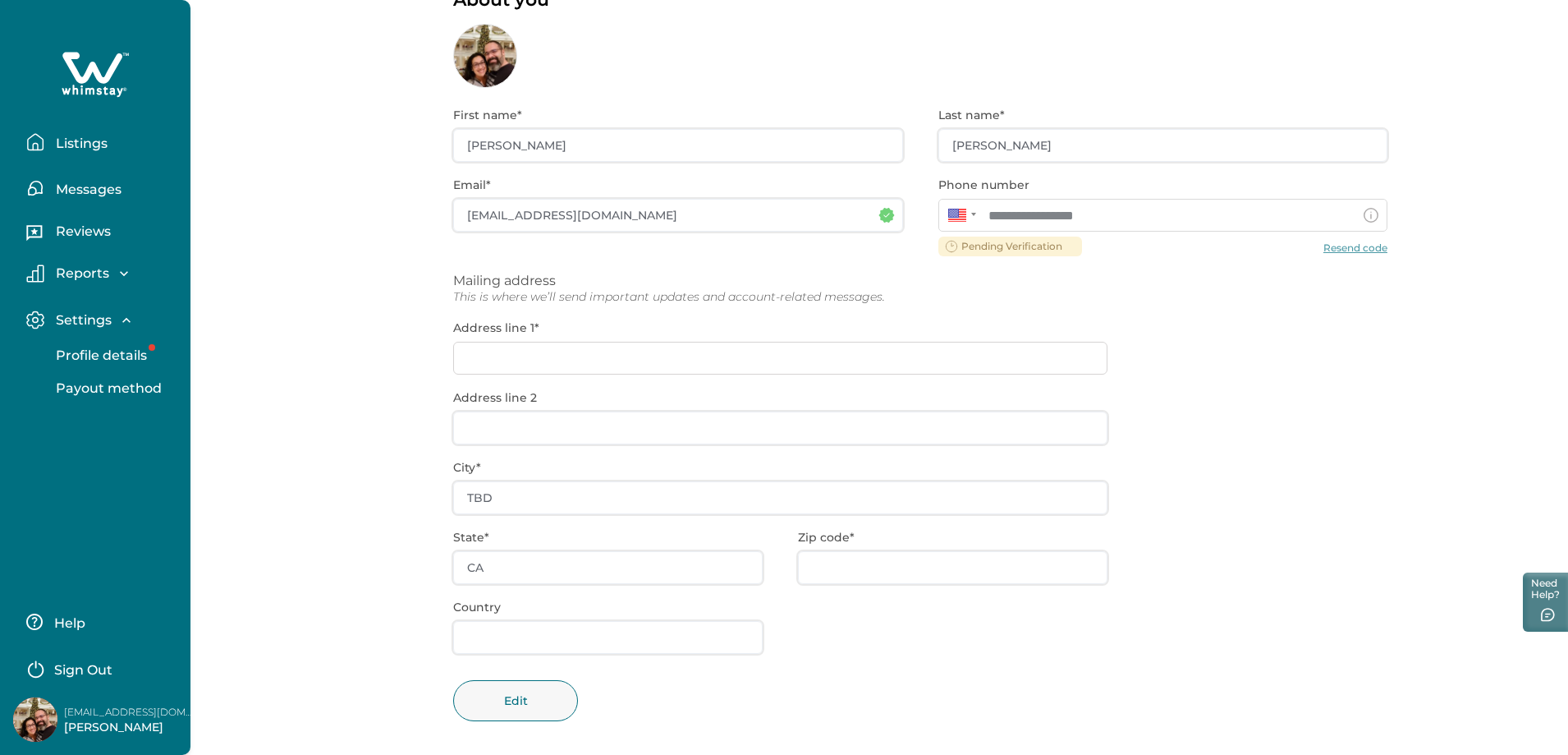
scroll to position [111, 0]
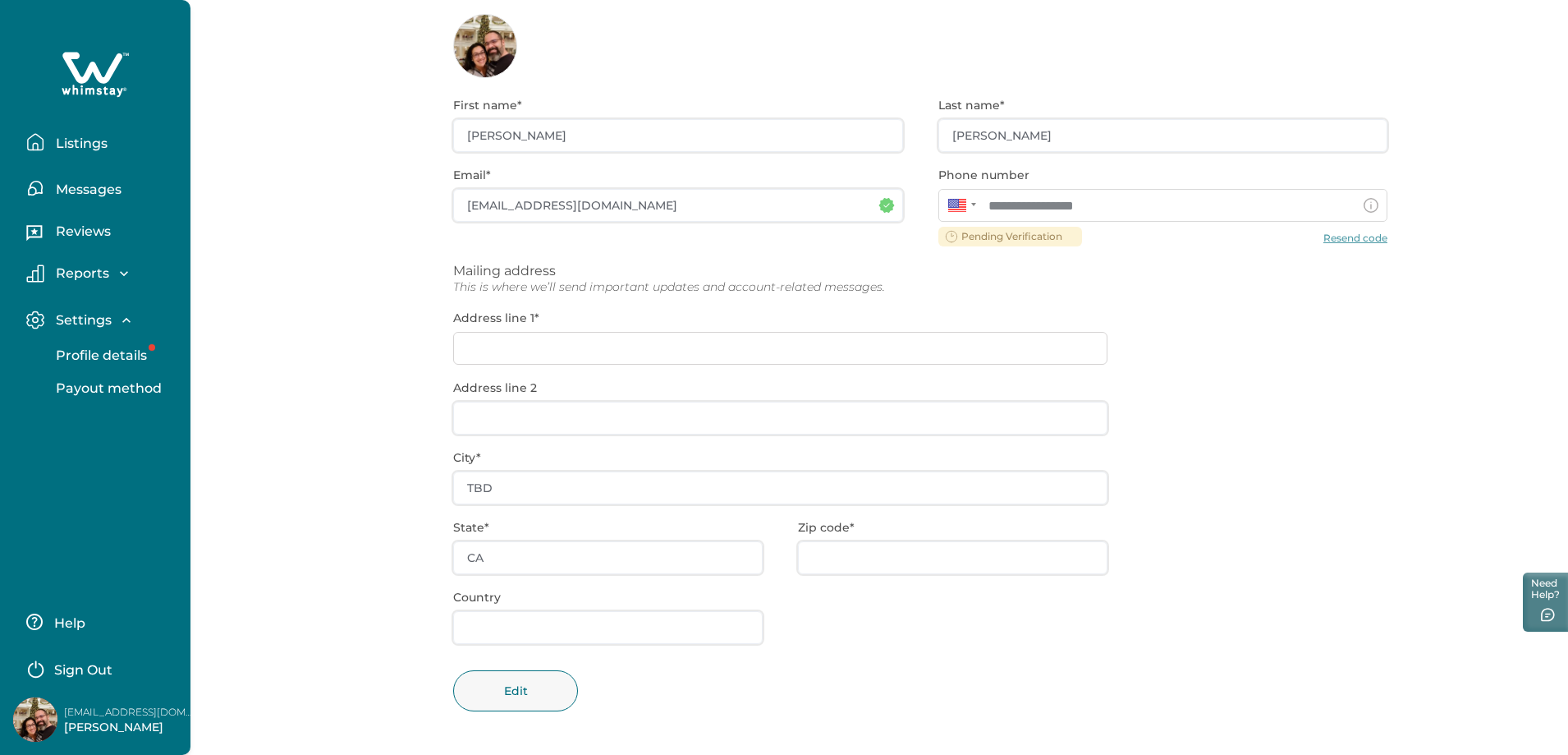
click at [499, 488] on div "**********" at bounding box center [921, 416] width 935 height 677
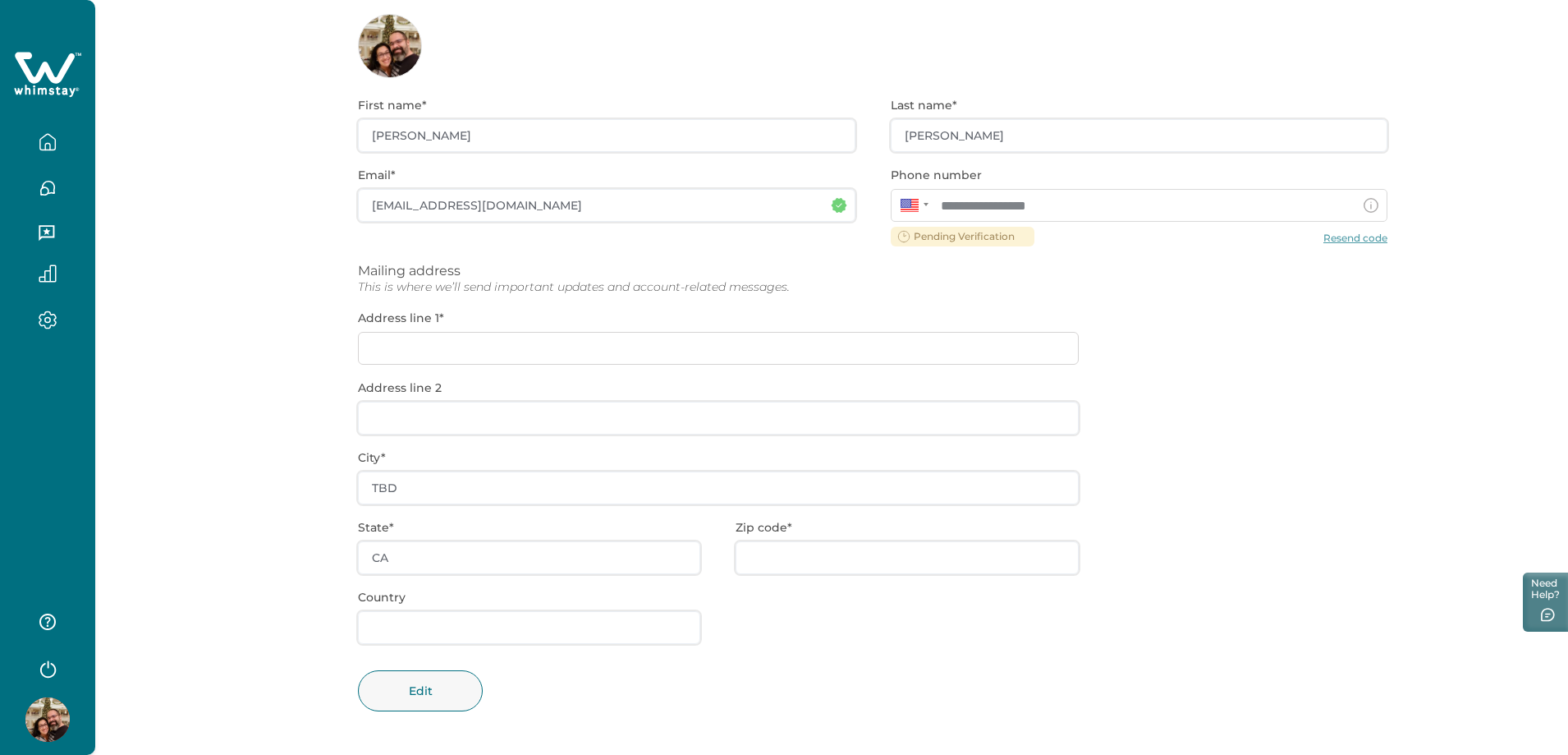
click at [439, 348] on div "**********" at bounding box center [872, 416] width 1029 height 677
click at [410, 349] on div "**********" at bounding box center [872, 416] width 1029 height 677
drag, startPoint x: 409, startPoint y: 350, endPoint x: 435, endPoint y: 352, distance: 26.1
click at [409, 351] on div "**********" at bounding box center [872, 416] width 1029 height 677
click at [1225, 328] on div "**********" at bounding box center [872, 416] width 1029 height 677
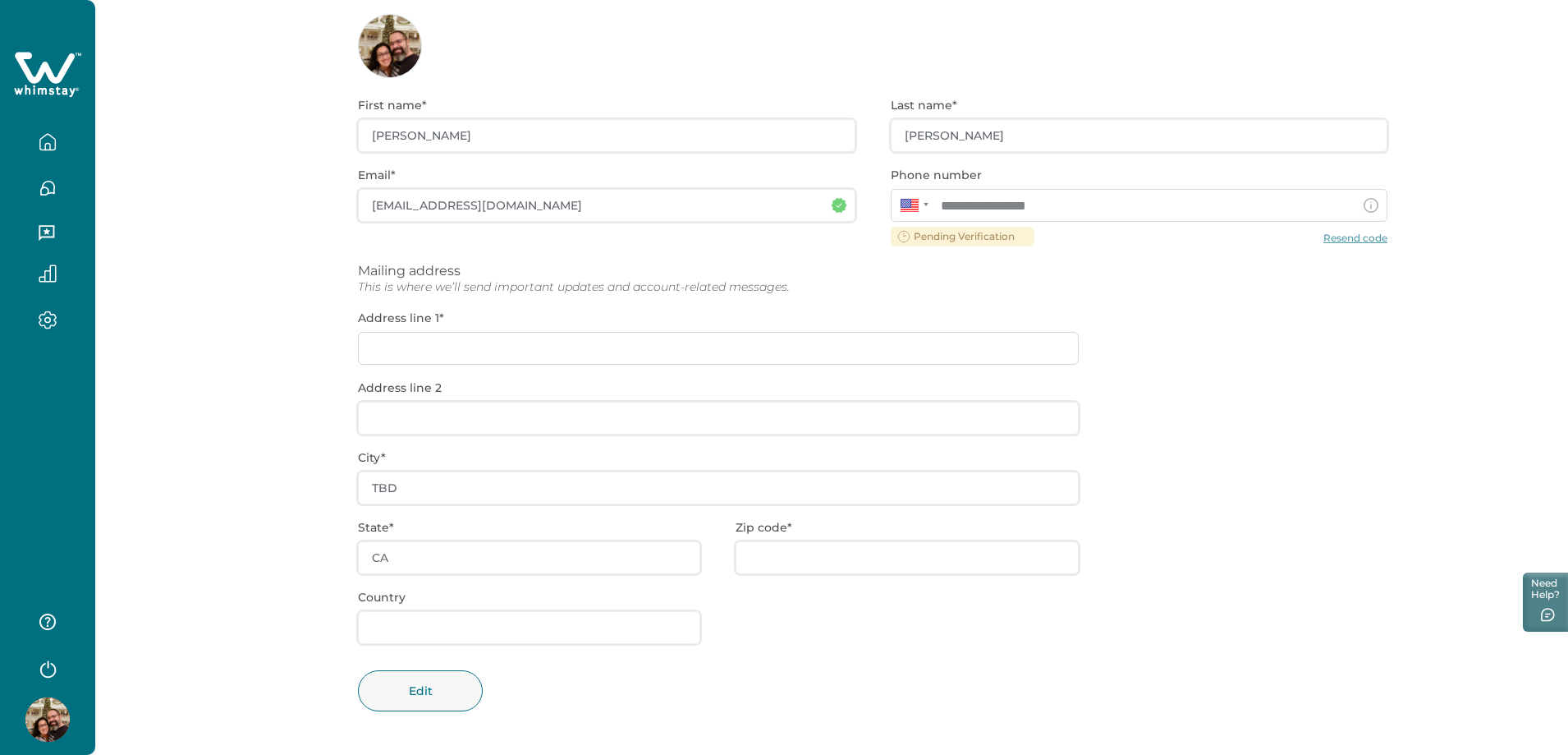
drag, startPoint x: 464, startPoint y: 349, endPoint x: 461, endPoint y: 394, distance: 45.1
click at [464, 352] on div "**********" at bounding box center [872, 416] width 1029 height 677
drag, startPoint x: 458, startPoint y: 412, endPoint x: 455, endPoint y: 421, distance: 9.5
click at [457, 414] on div "**********" at bounding box center [872, 416] width 1029 height 677
drag, startPoint x: 455, startPoint y: 421, endPoint x: 445, endPoint y: 495, distance: 74.7
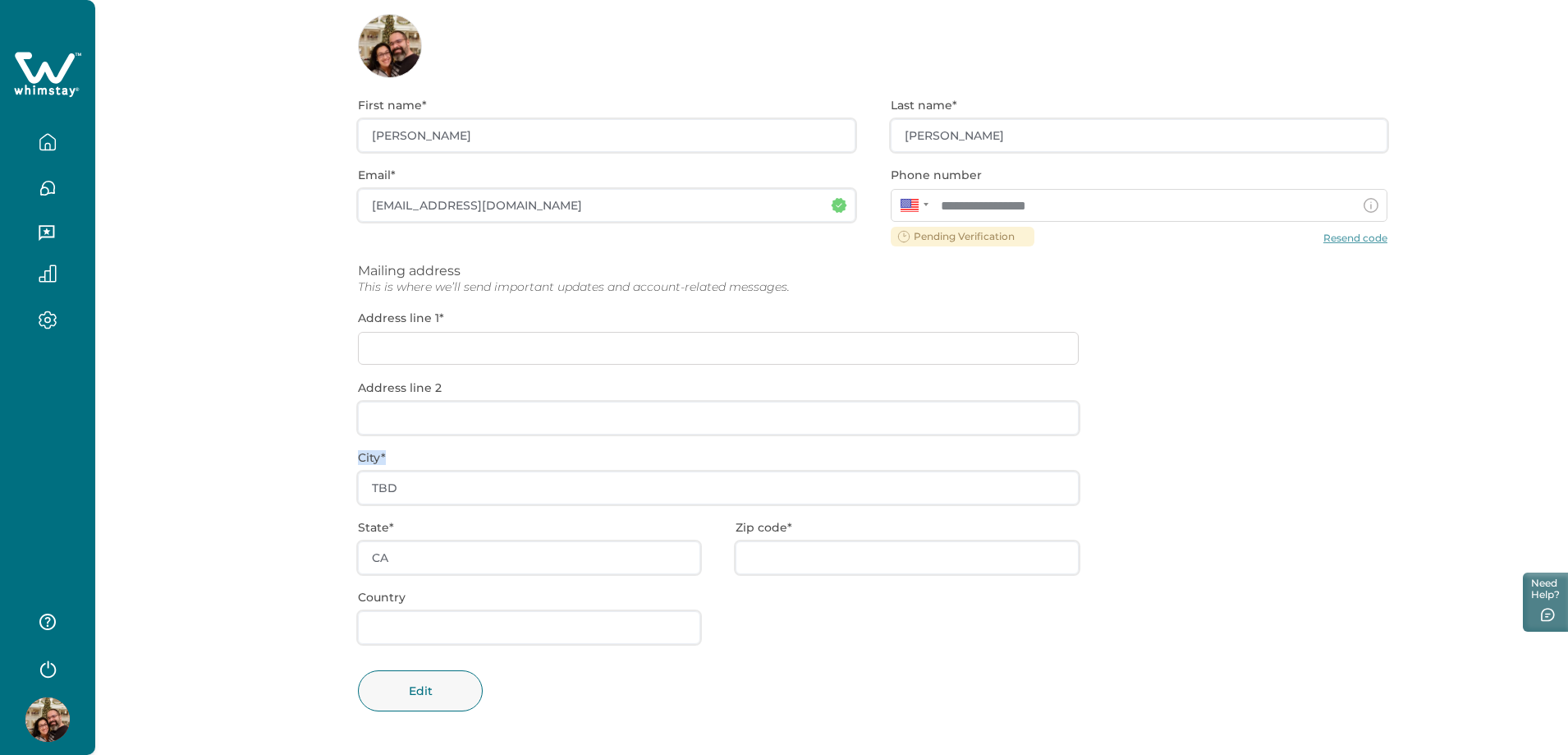
click at [451, 453] on div "**********" at bounding box center [872, 416] width 1029 height 677
click at [444, 496] on div "**********" at bounding box center [872, 416] width 1029 height 677
click at [402, 491] on div "**********" at bounding box center [872, 416] width 1029 height 677
click at [1240, 342] on div "**********" at bounding box center [872, 416] width 1029 height 677
click at [36, 229] on button "button" at bounding box center [47, 234] width 69 height 33
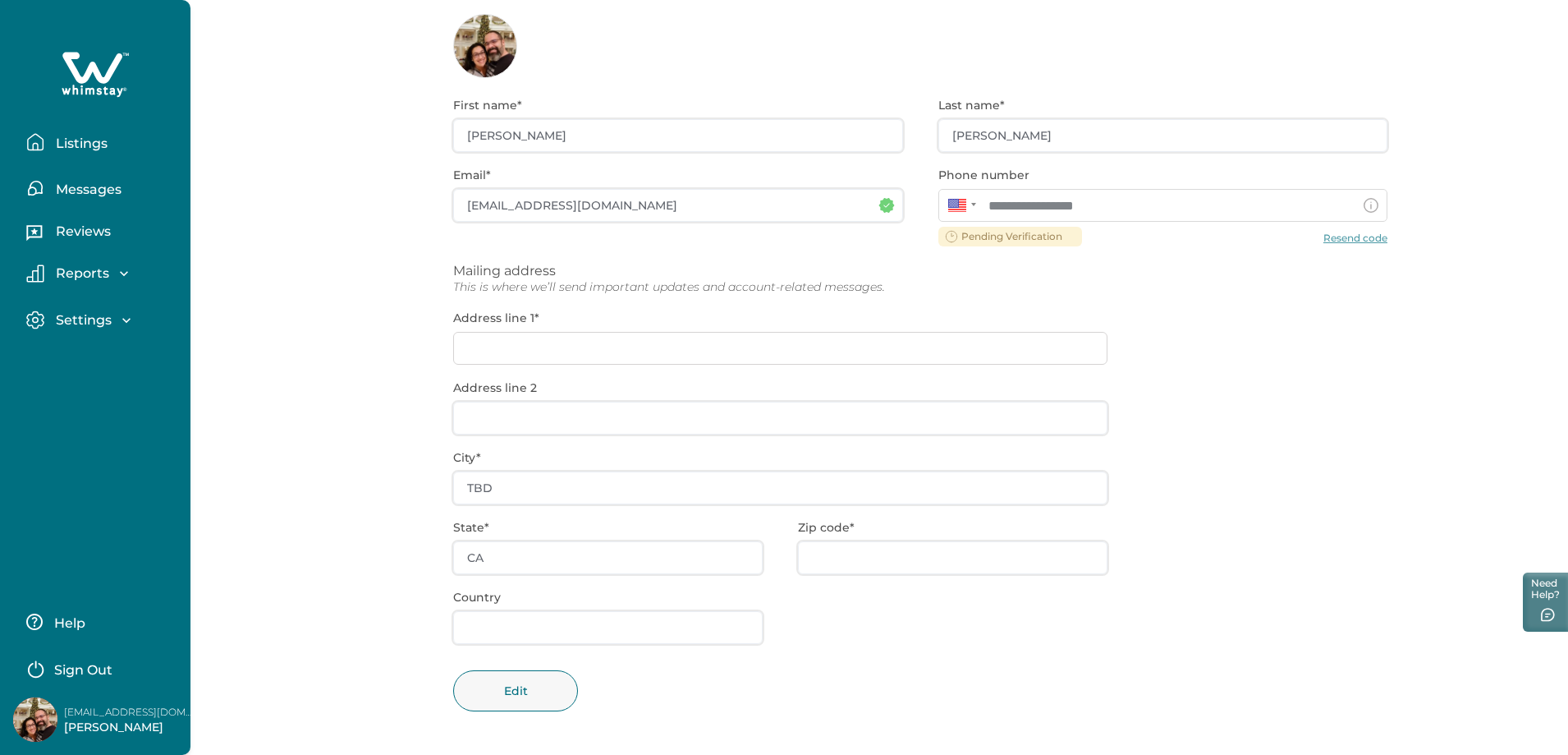
click at [89, 317] on p "Settings" at bounding box center [82, 320] width 61 height 17
click at [89, 316] on p "Settings" at bounding box center [82, 320] width 61 height 17
click at [74, 140] on p "Listings" at bounding box center [79, 143] width 56 height 17
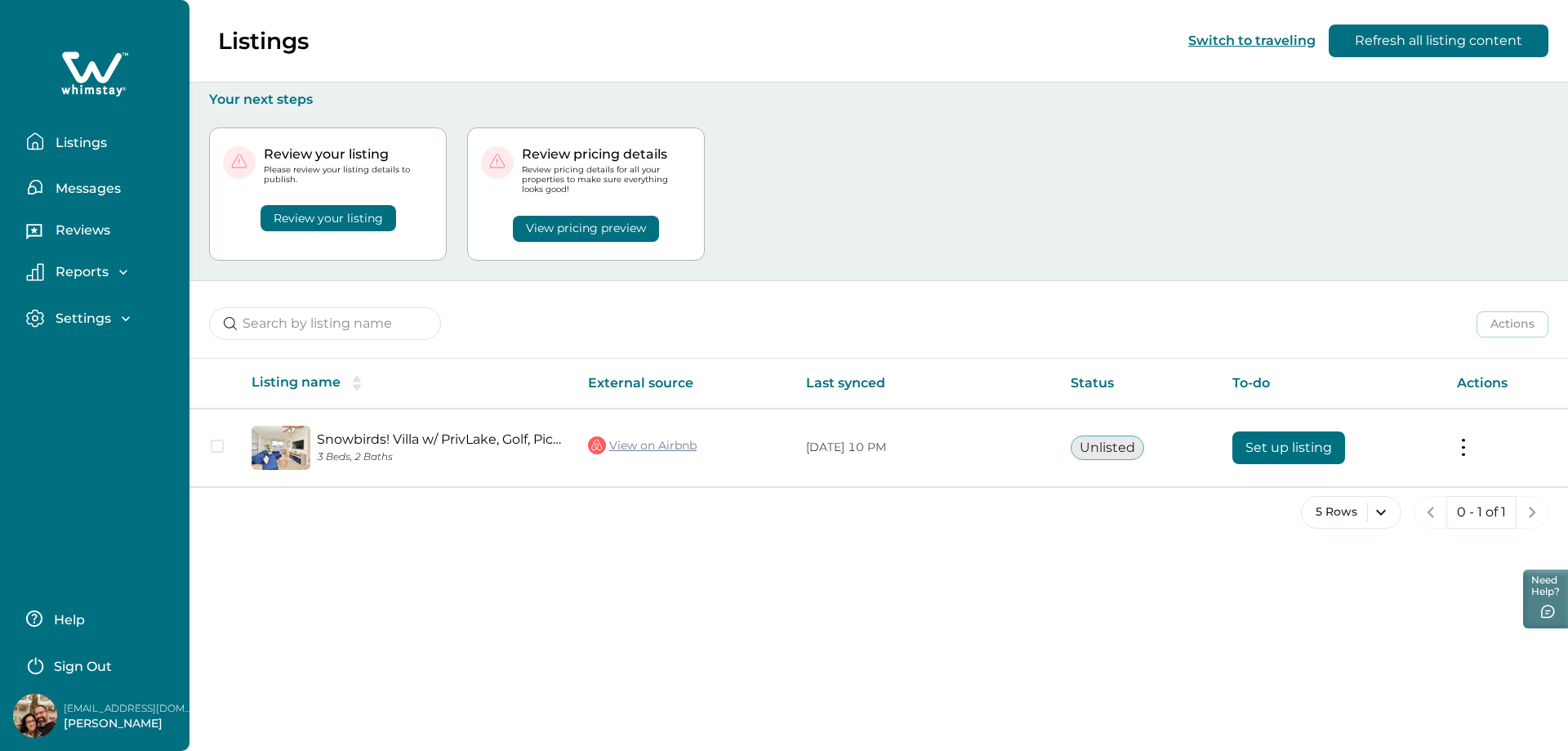
click at [92, 65] on icon at bounding box center [92, 67] width 60 height 31
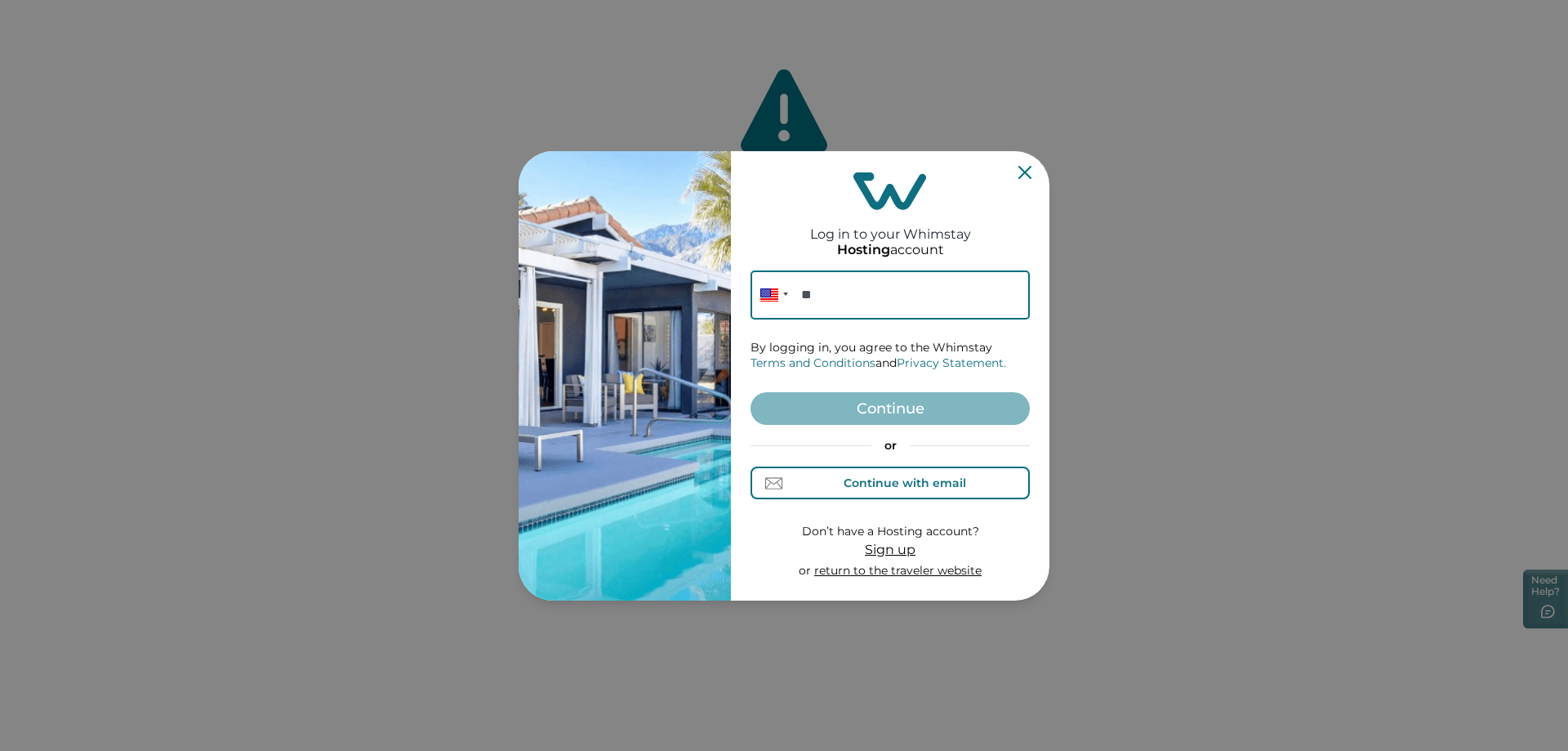
click at [885, 483] on div "Continue with email" at bounding box center [905, 482] width 123 height 13
click at [901, 486] on div "Continue with phone" at bounding box center [905, 482] width 128 height 13
click at [858, 290] on input "**" at bounding box center [890, 295] width 279 height 49
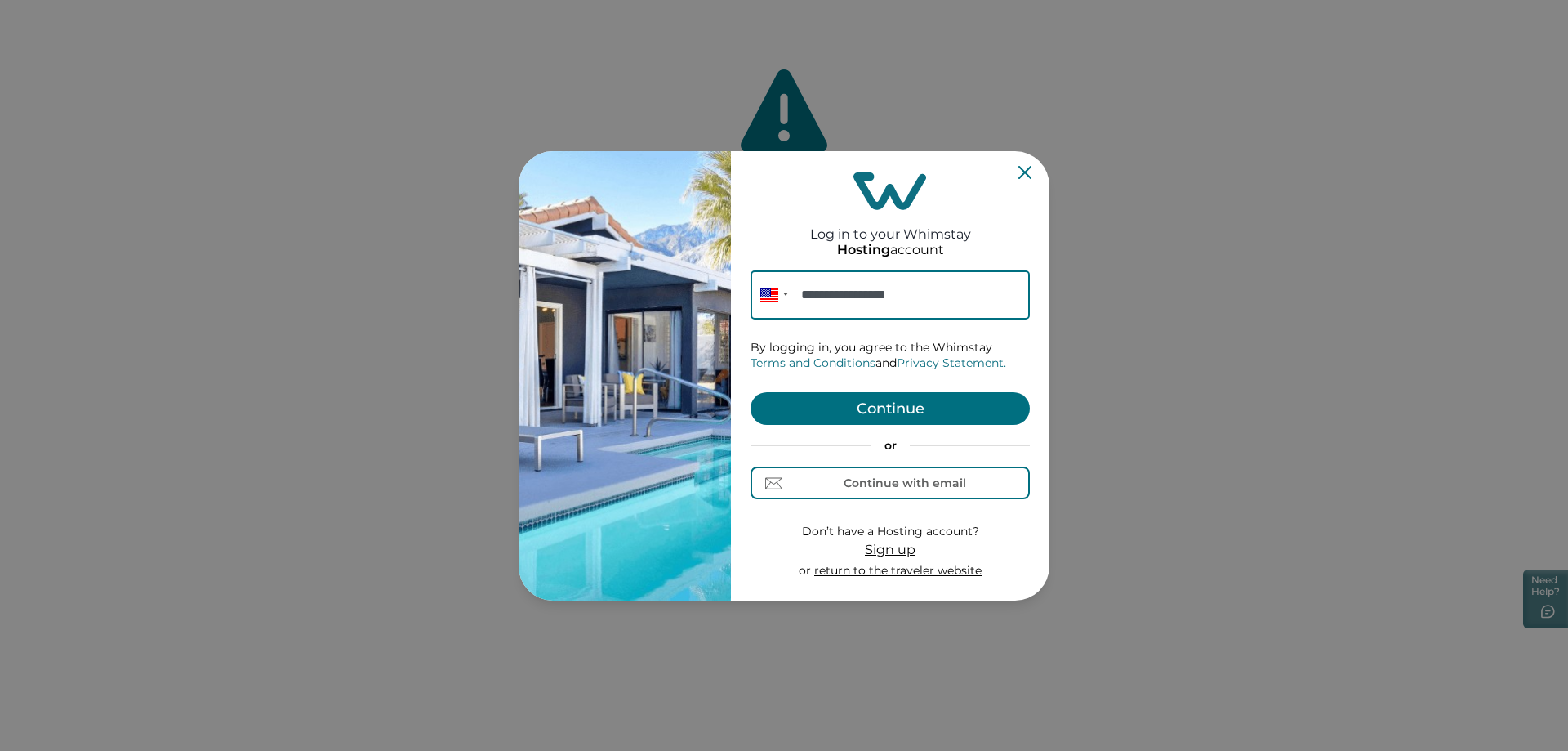
type input "**********"
click at [867, 404] on button "Continue" at bounding box center [890, 409] width 279 height 33
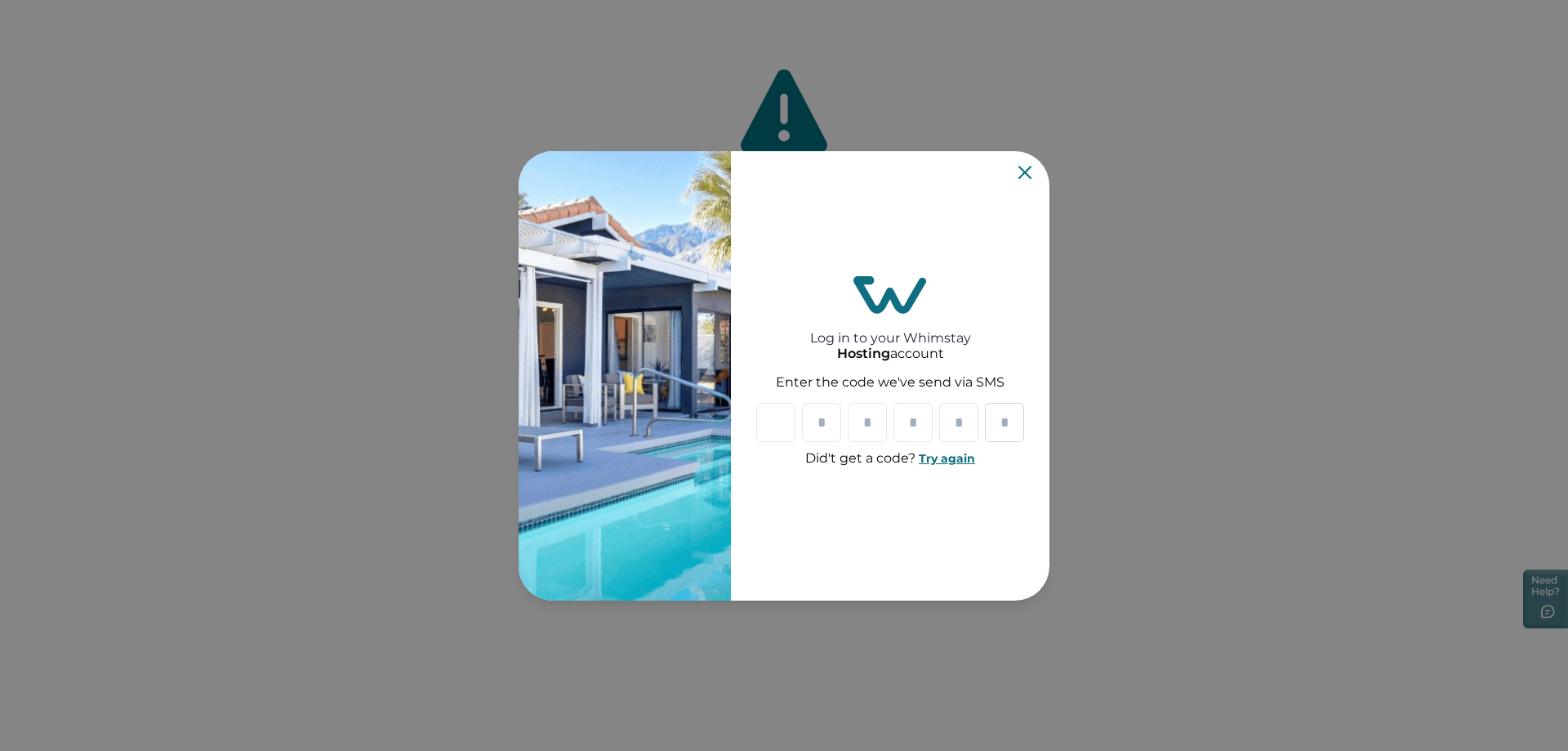
type input "*"
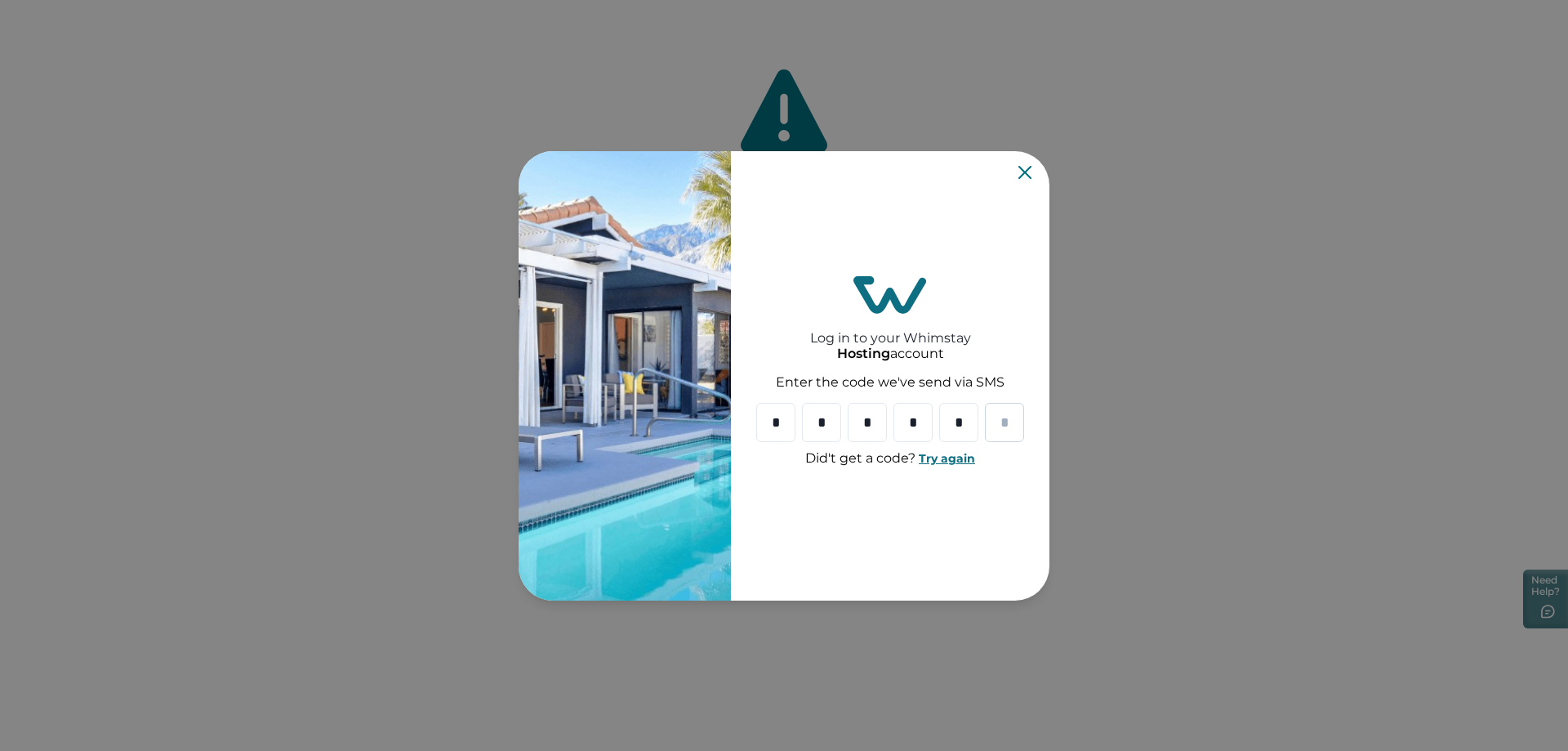
type input "*"
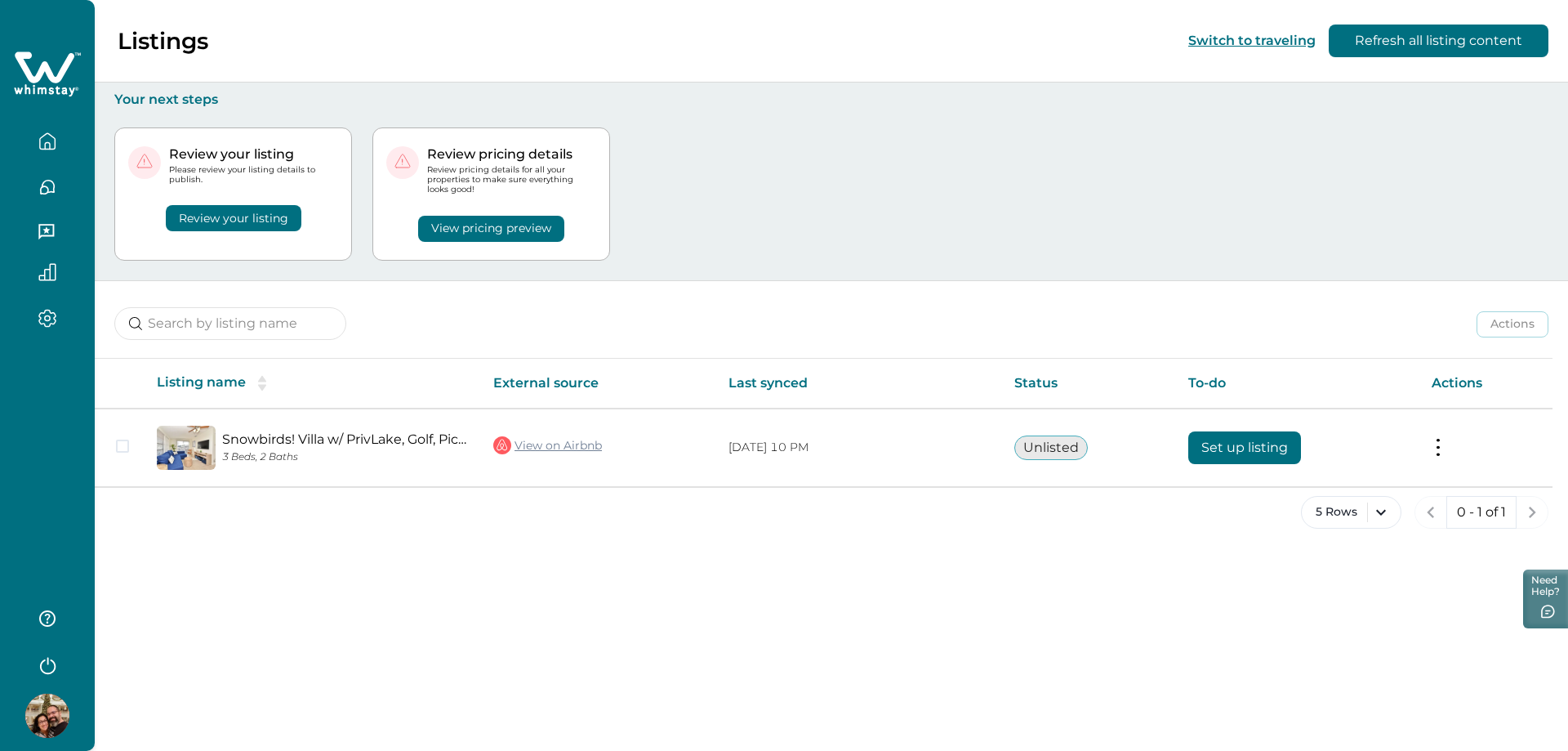
click at [801, 139] on div "Review your listing Please review your listing details to publish. Review your …" at bounding box center [831, 194] width 1434 height 172
click at [237, 218] on button "Review your listing" at bounding box center [233, 218] width 136 height 26
click at [46, 320] on icon "button" at bounding box center [47, 318] width 18 height 19
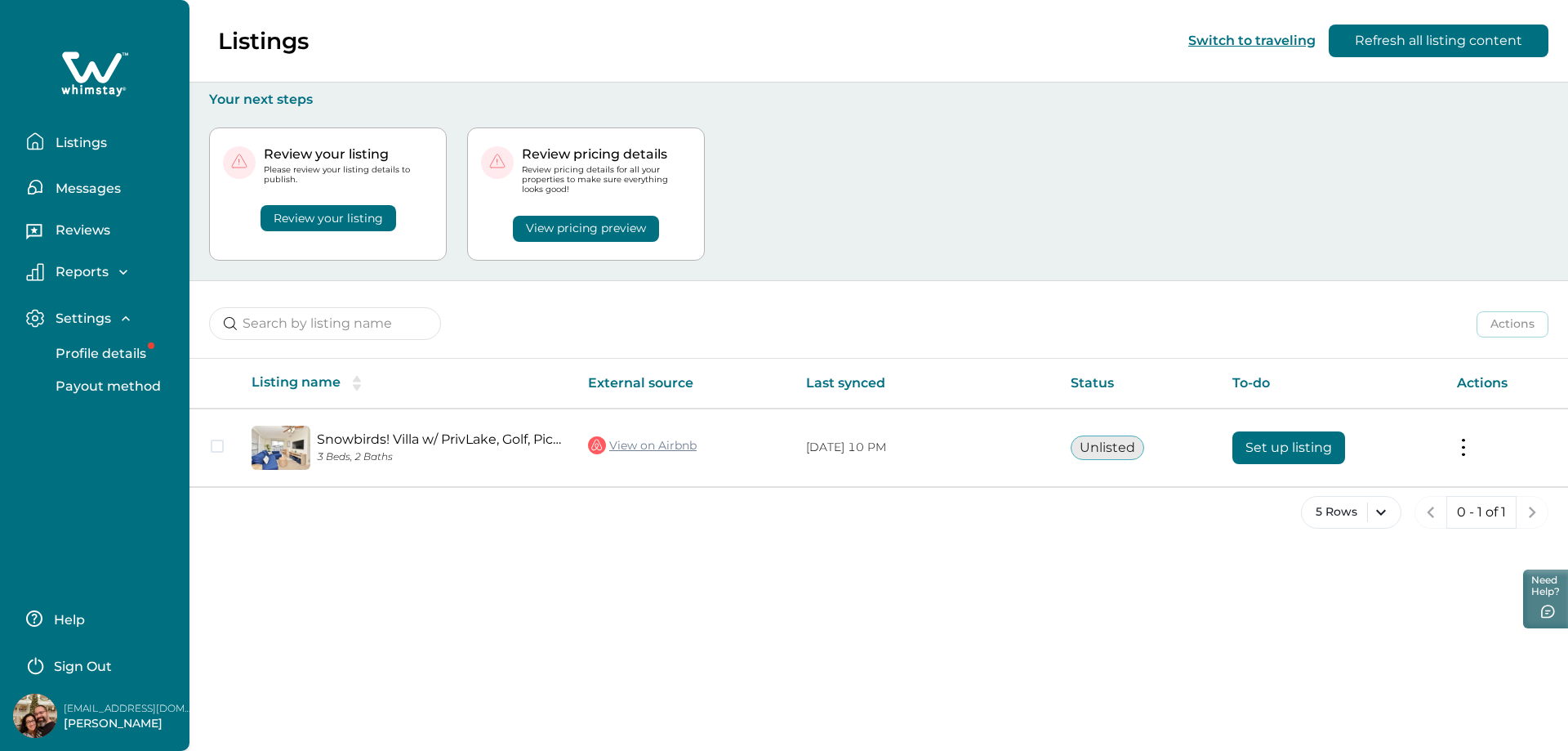
click at [102, 357] on p "Profile details" at bounding box center [98, 353] width 96 height 16
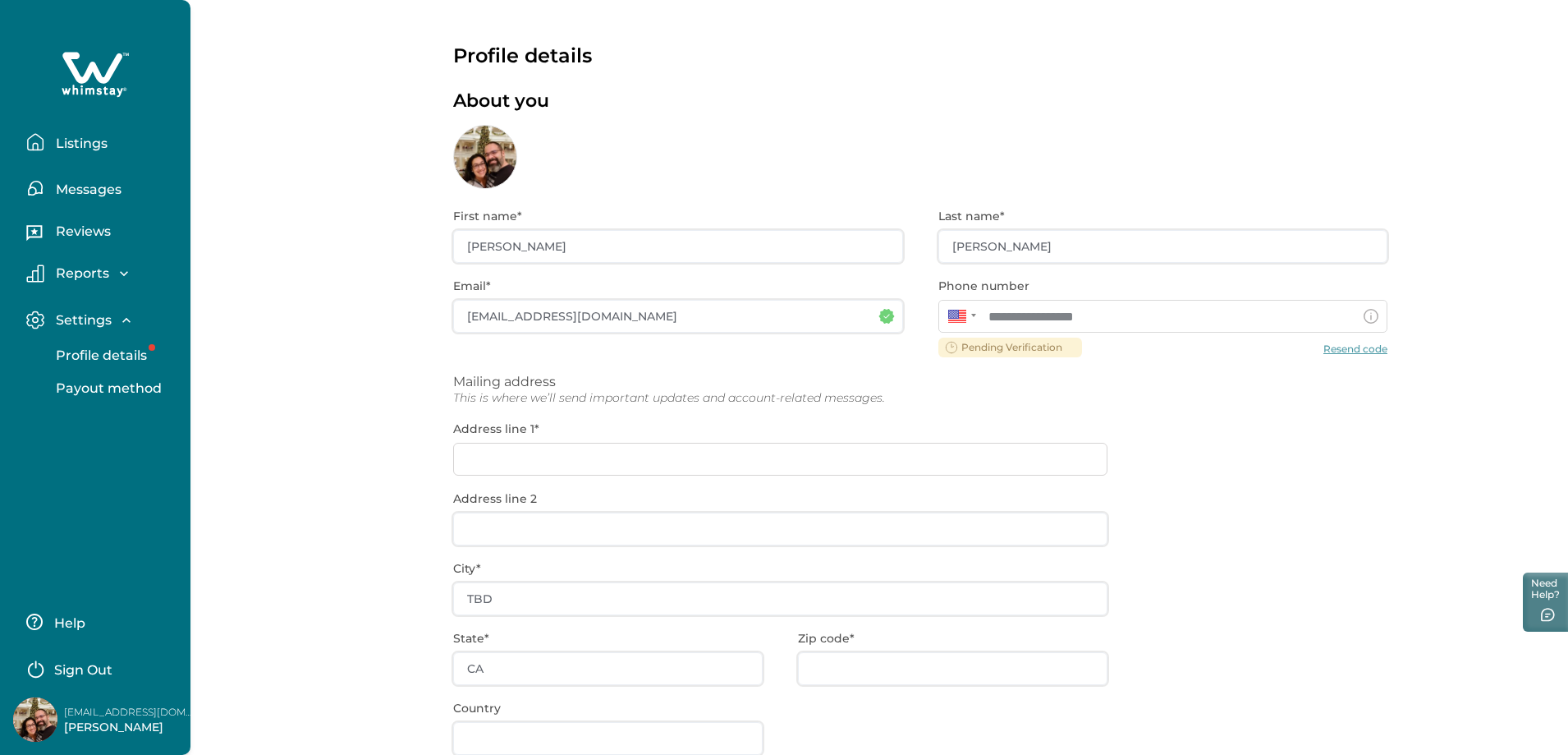
drag, startPoint x: 1029, startPoint y: 348, endPoint x: 1112, endPoint y: 355, distance: 83.3
click at [1030, 348] on div "**********" at bounding box center [921, 527] width 935 height 677
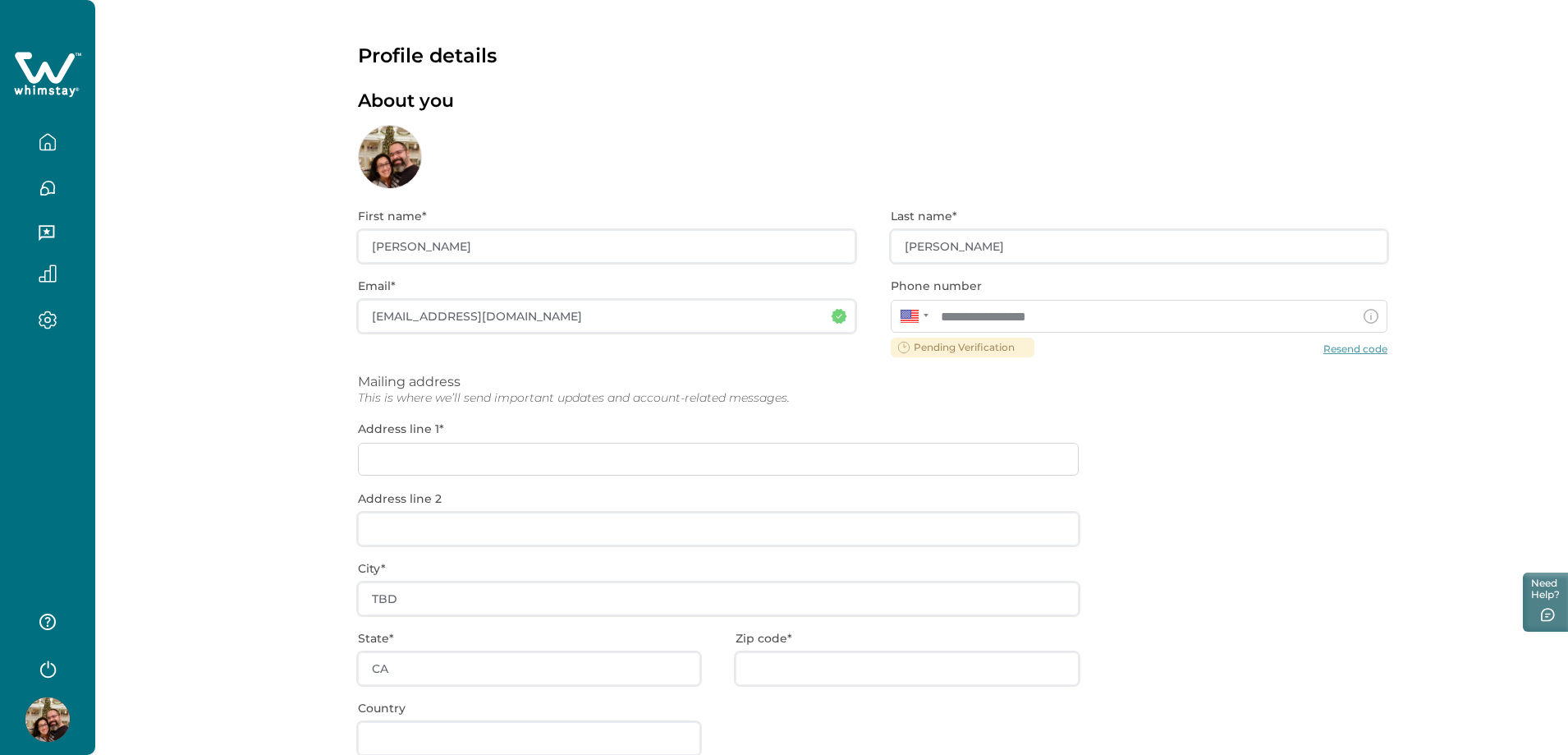
drag, startPoint x: 1307, startPoint y: 377, endPoint x: 1353, endPoint y: 358, distance: 49.8
click at [1310, 376] on div "**********" at bounding box center [872, 527] width 1029 height 677
click at [1366, 347] on div "**********" at bounding box center [872, 527] width 1029 height 677
click at [50, 147] on icon "button" at bounding box center [48, 146] width 5 height 7
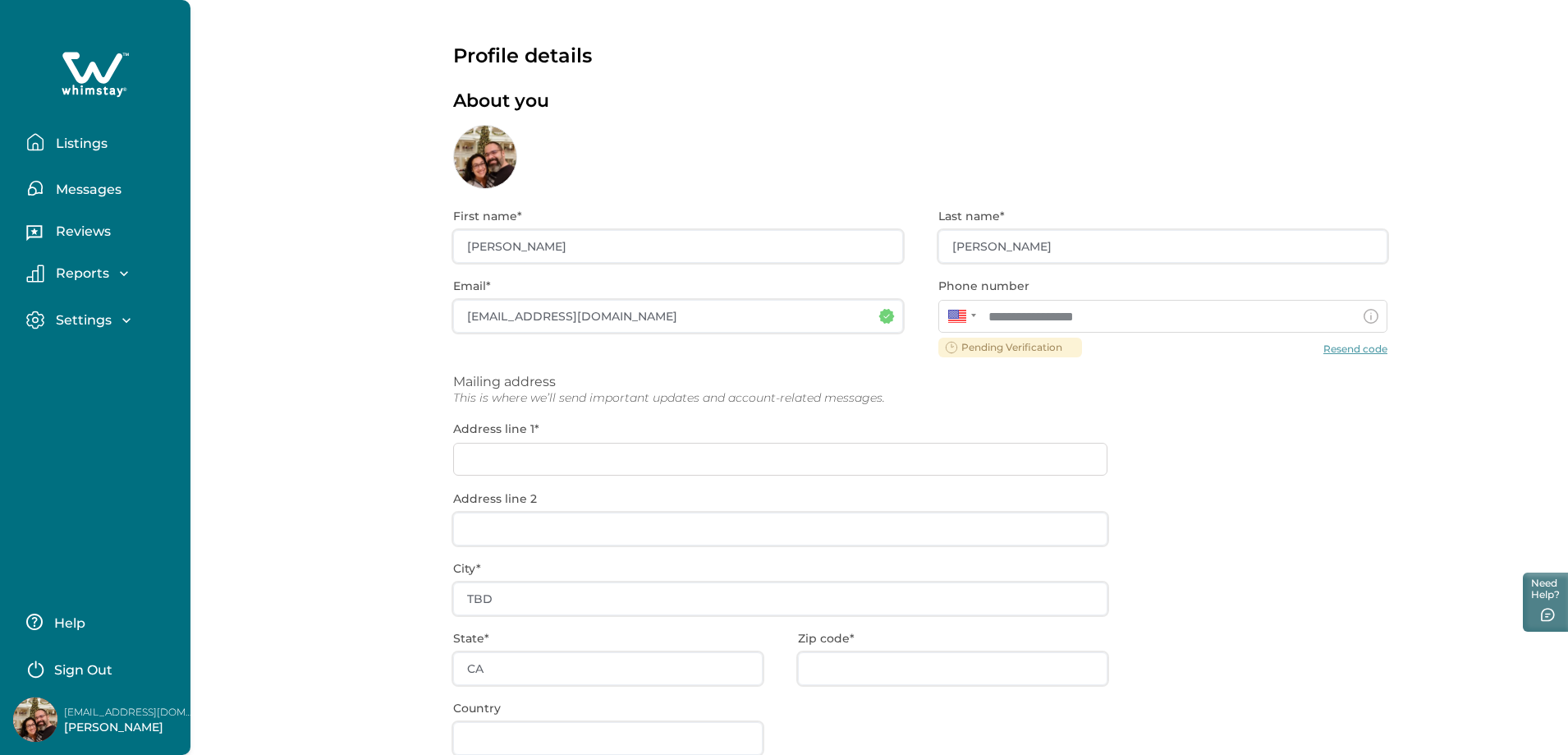
click at [83, 145] on p "Listings" at bounding box center [79, 143] width 56 height 17
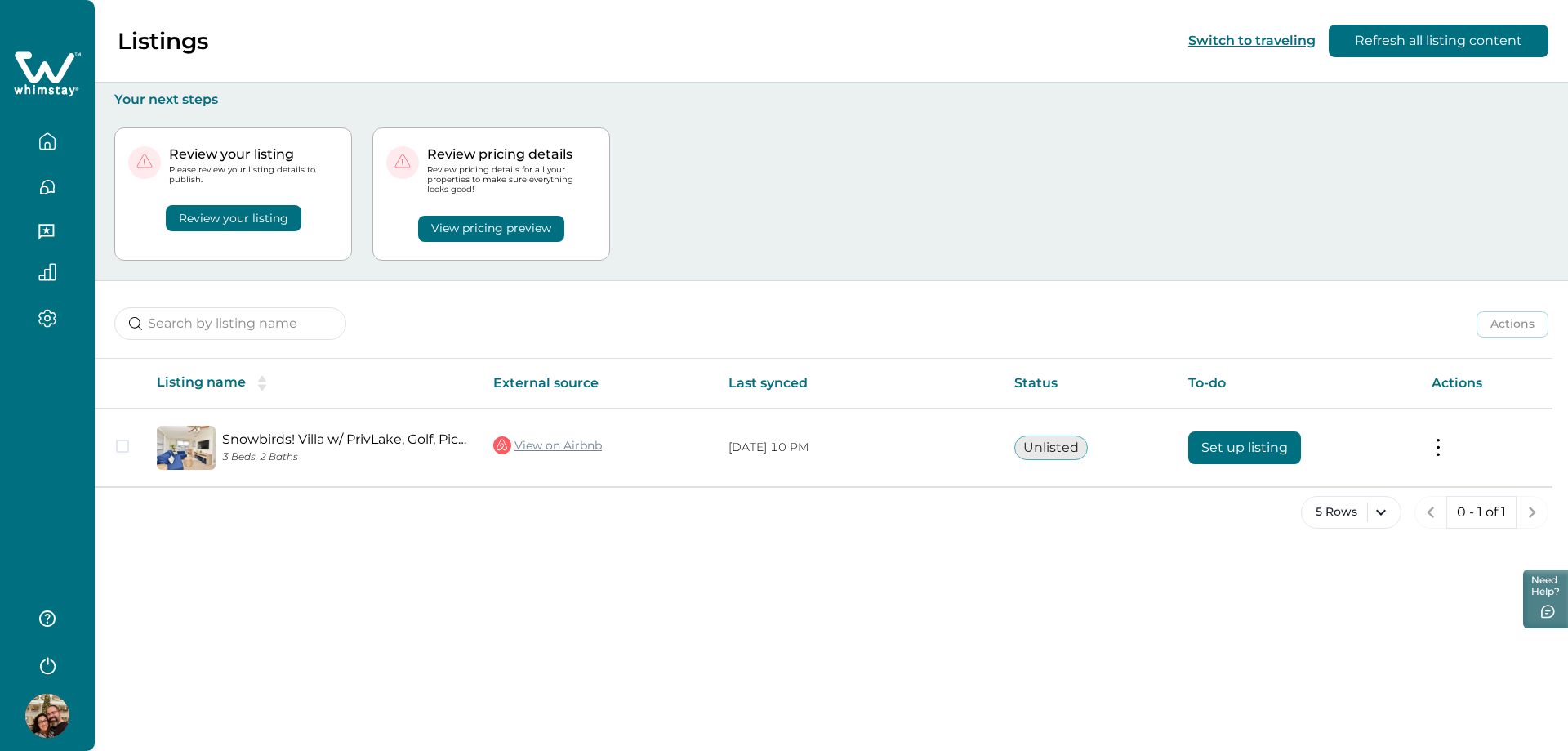
drag, startPoint x: 263, startPoint y: 153, endPoint x: 295, endPoint y: 153, distance: 32.0
click at [309, 153] on p "Review your listing" at bounding box center [254, 154] width 169 height 16
drag, startPoint x: 295, startPoint y: 153, endPoint x: 168, endPoint y: 156, distance: 127.0
click at [168, 156] on div "Review your listing Please review your listing details to publish." at bounding box center [232, 165] width 210 height 39
copy p "Review your listing"
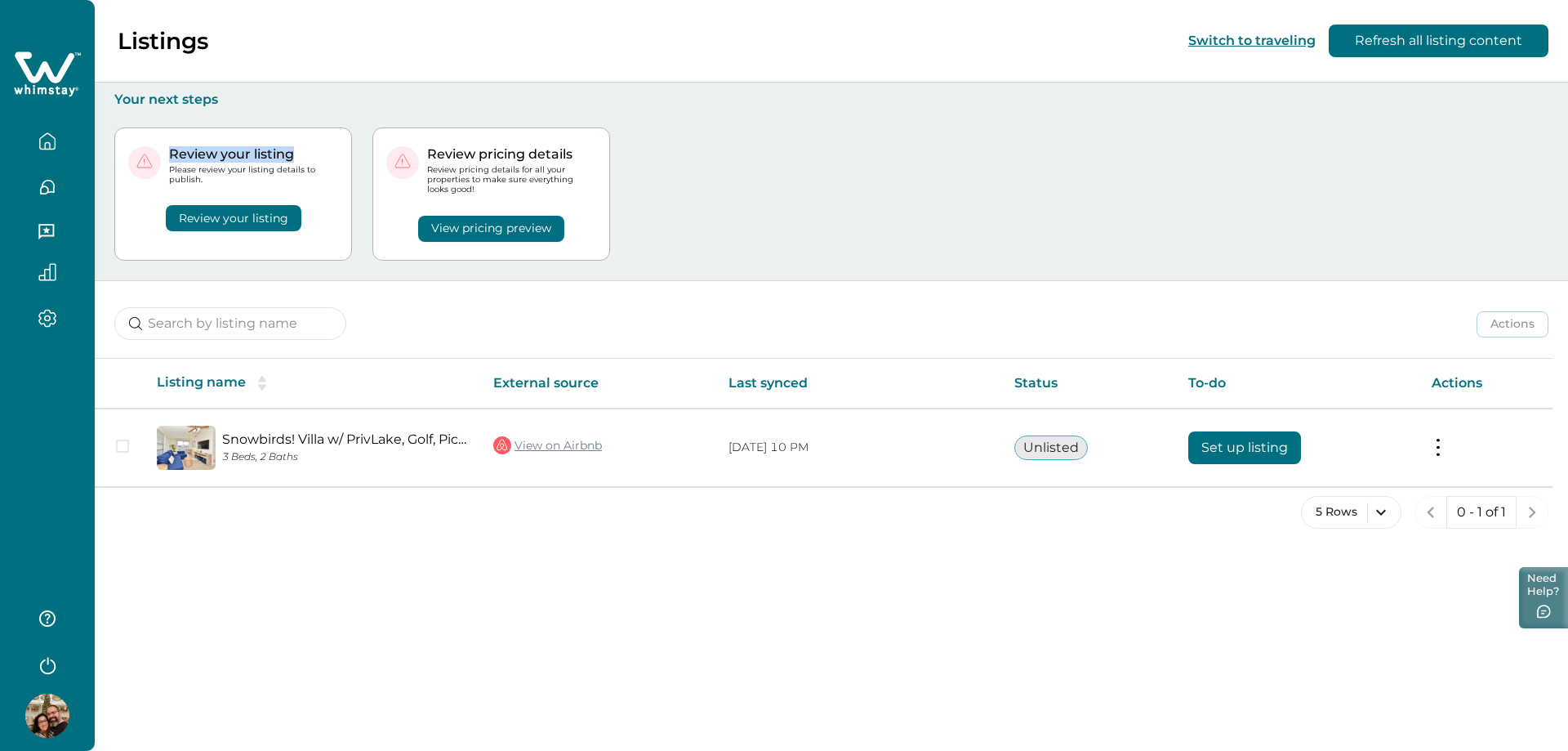
click at [1546, 583] on button "Need Help?" at bounding box center [1543, 597] width 49 height 61
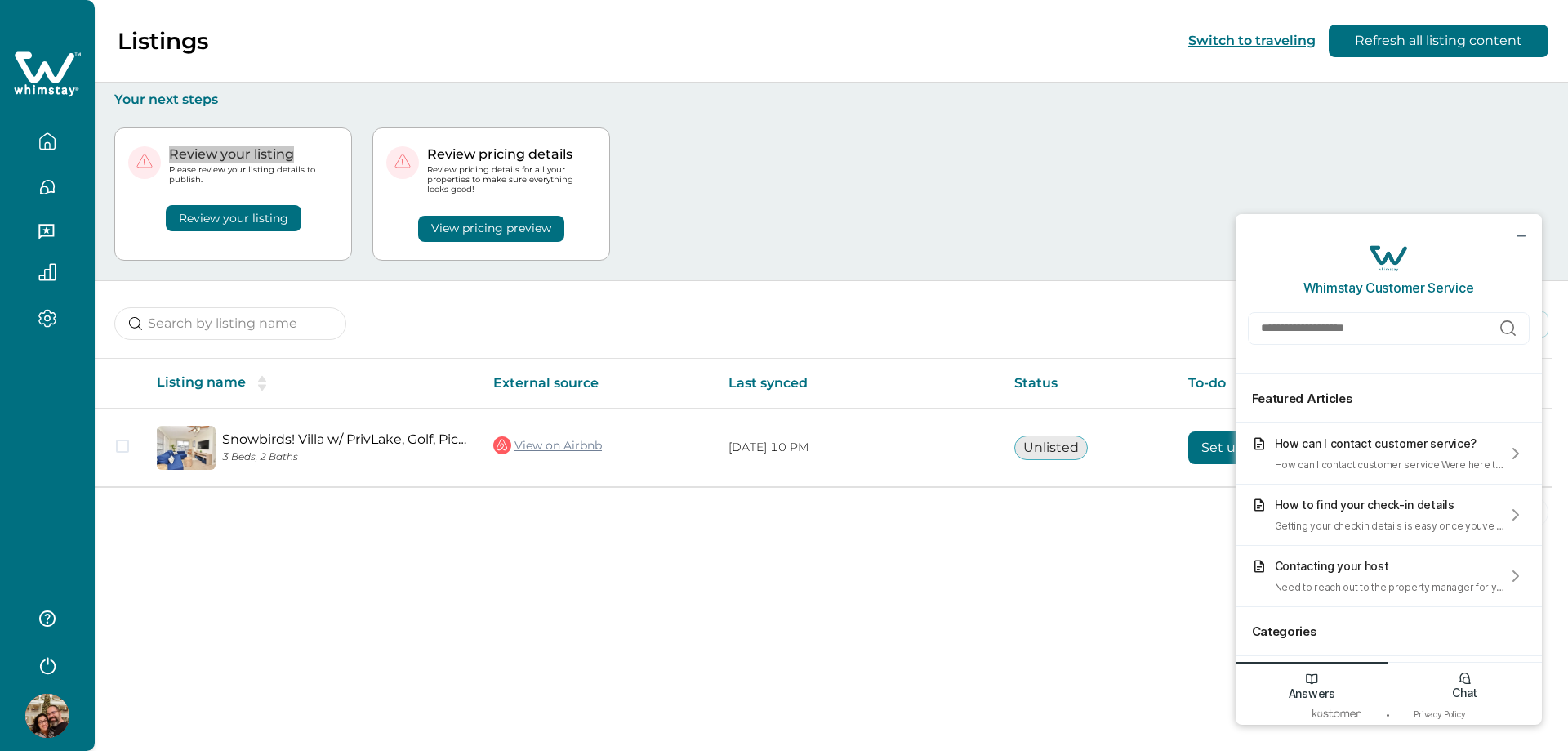
click at [1455, 682] on div "Chat" at bounding box center [1465, 683] width 154 height 41
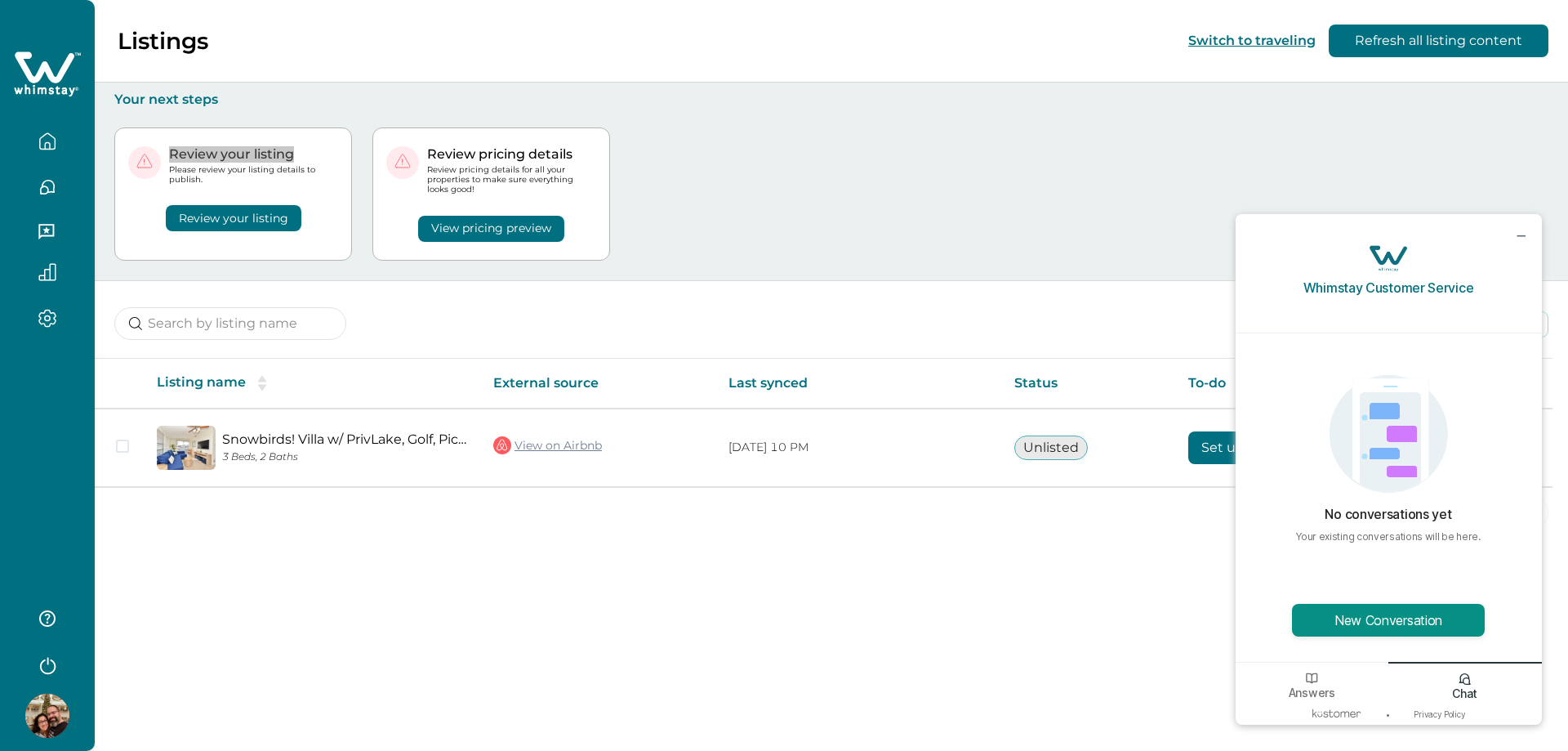
click at [1393, 624] on button "New Conversation" at bounding box center [1387, 620] width 193 height 33
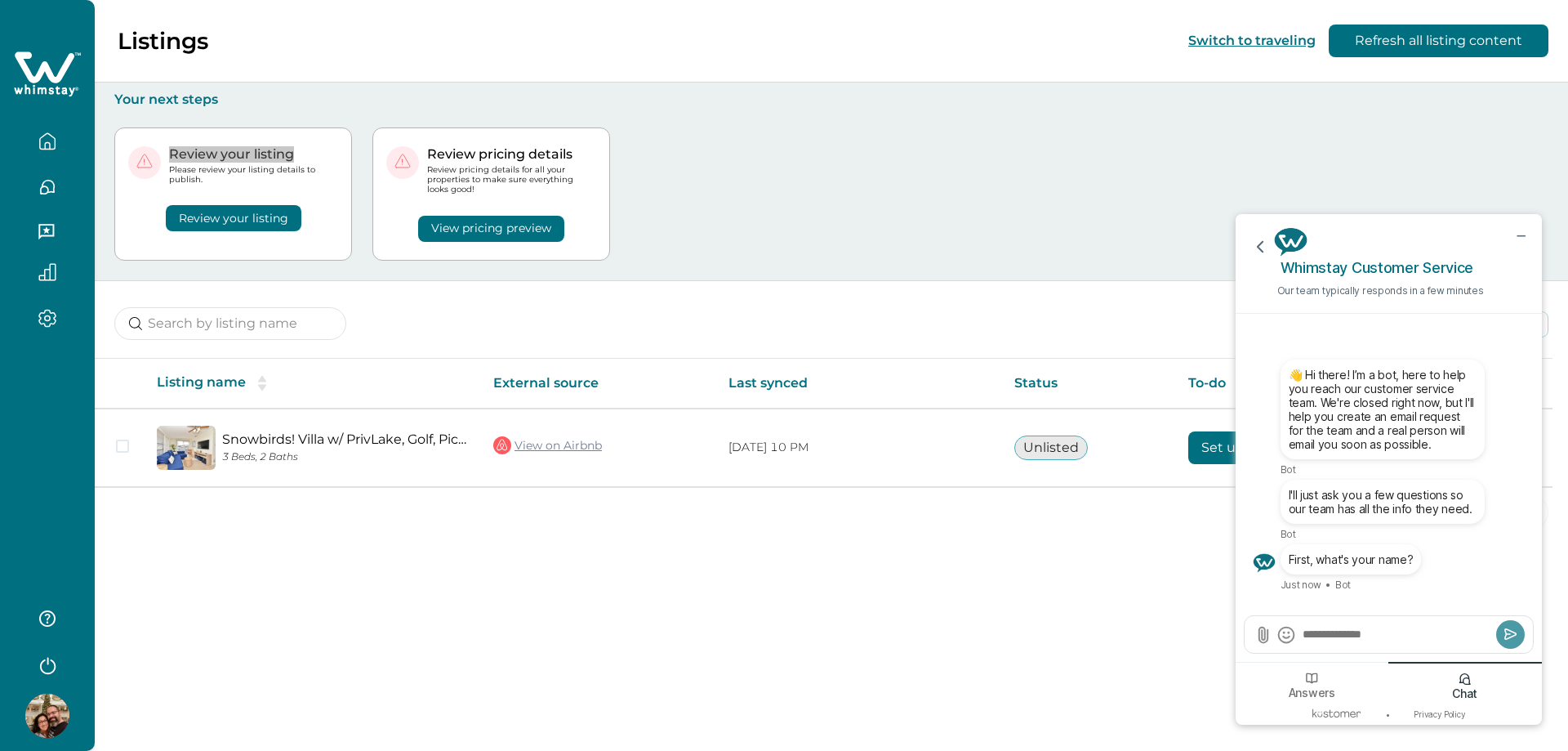
click at [1337, 636] on textarea "Send a message" at bounding box center [1396, 633] width 191 height 16
type textarea "******"
click at [1501, 637] on button "Submit" at bounding box center [1510, 633] width 29 height 29
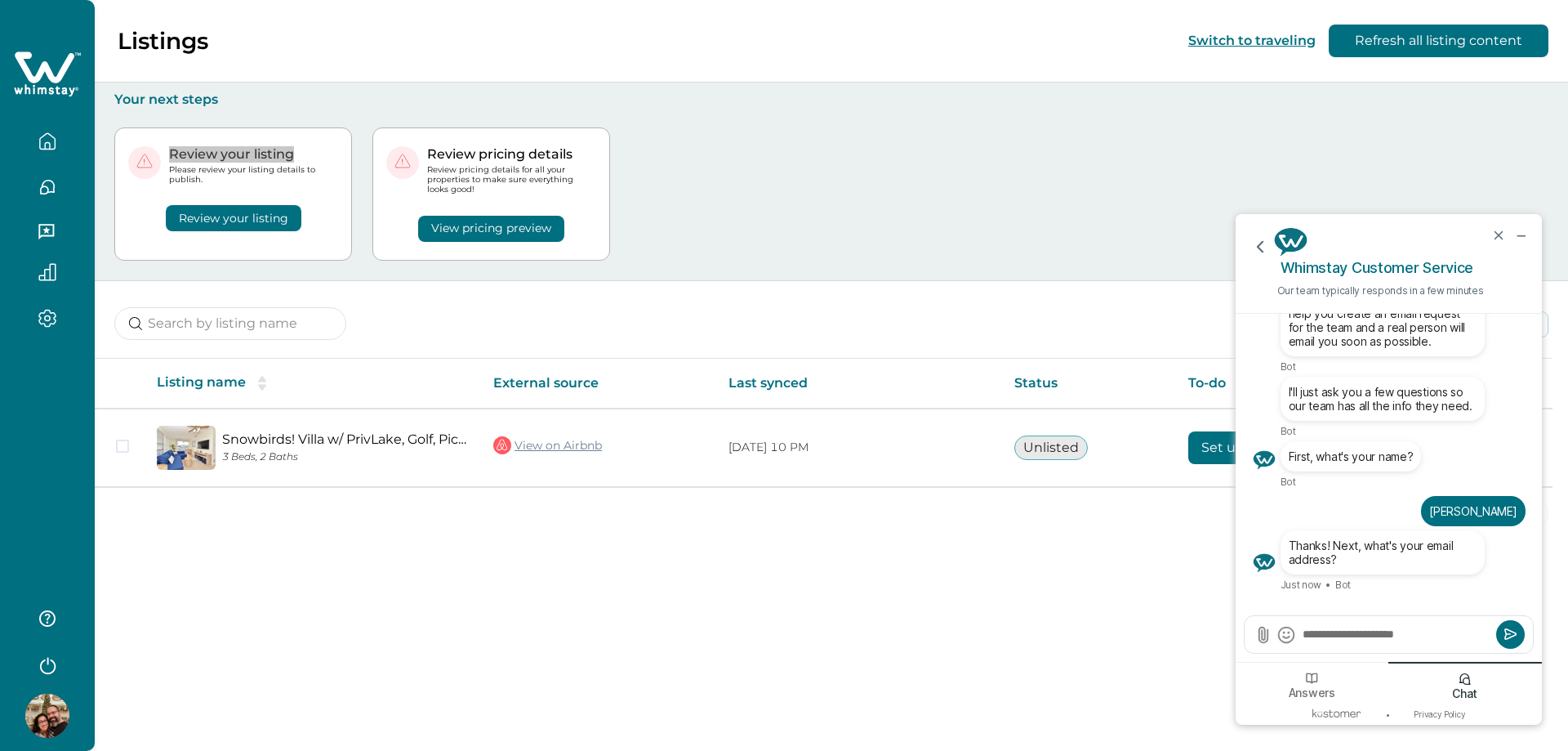
click at [1526, 632] on div "**********" at bounding box center [1388, 634] width 289 height 37
click at [1514, 637] on icon "Submit" at bounding box center [1510, 633] width 16 height 16
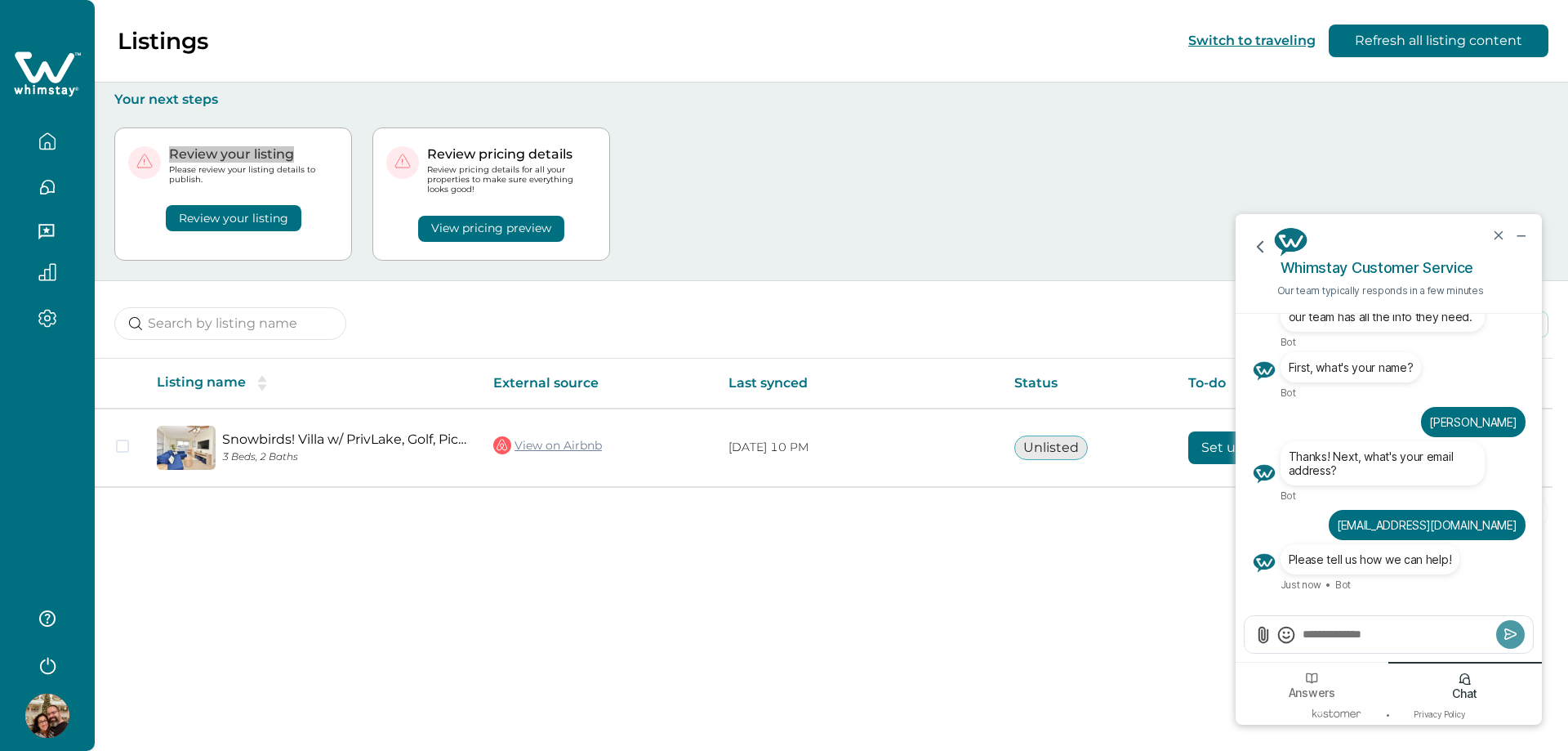
click at [1355, 630] on textarea "Send a message" at bounding box center [1396, 633] width 191 height 16
paste textarea "**********"
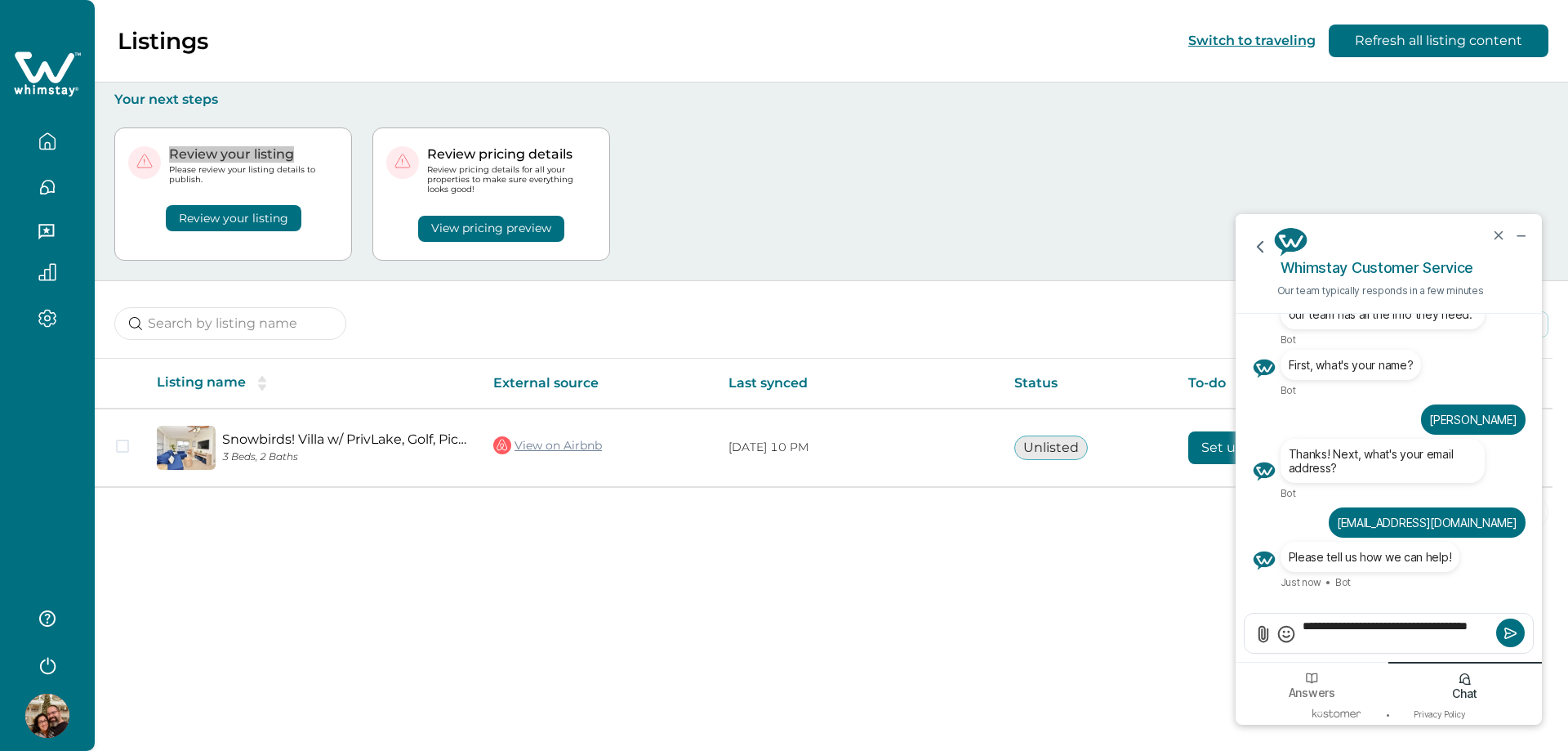
type textarea "**********"
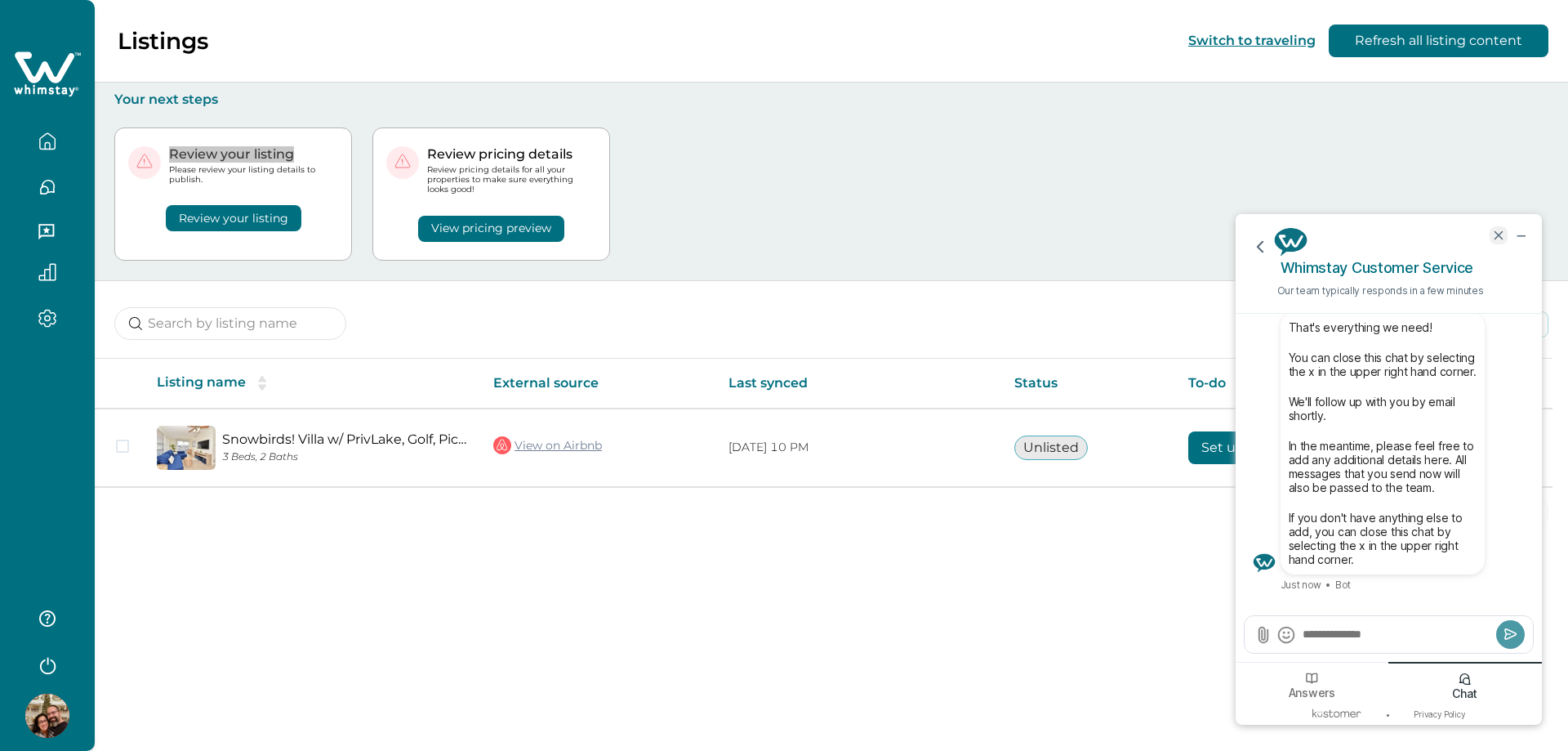
click at [1504, 239] on icon "end chat" at bounding box center [1498, 235] width 15 height 15
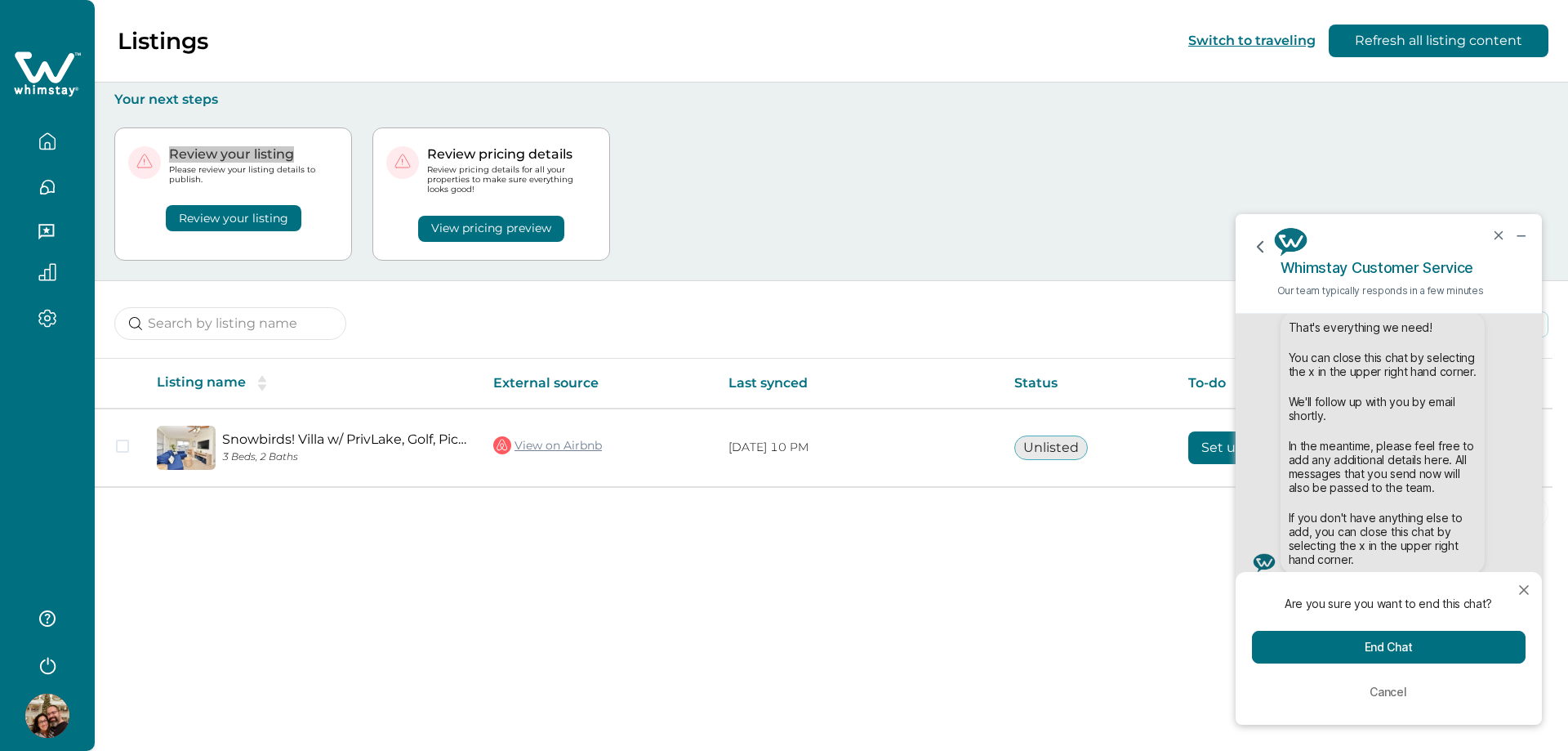
click at [1408, 643] on button "End Chat" at bounding box center [1388, 647] width 274 height 33
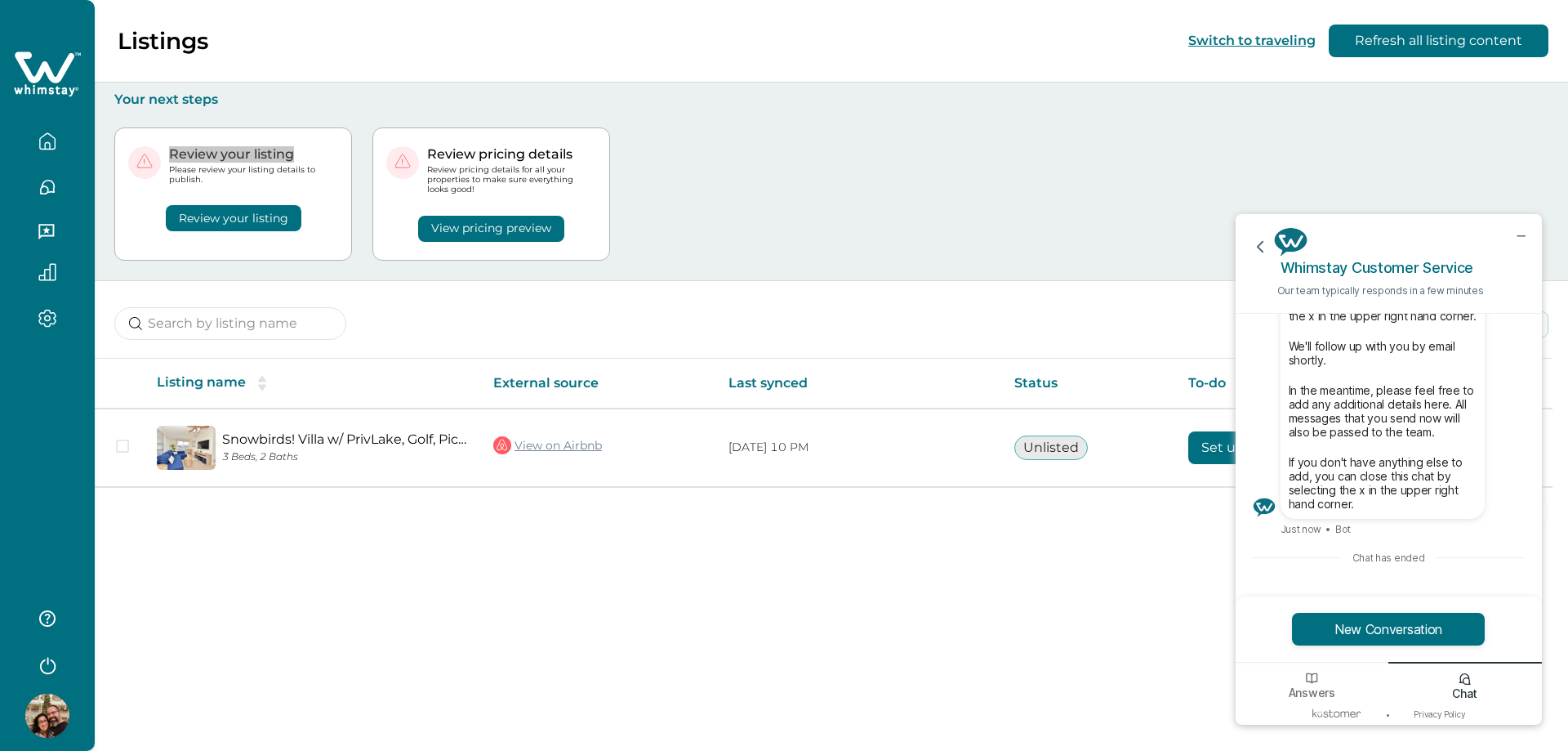
click at [1511, 239] on div at bounding box center [1519, 235] width 47 height 42
click at [1518, 239] on icon "minimize chat widget" at bounding box center [1520, 235] width 15 height 15
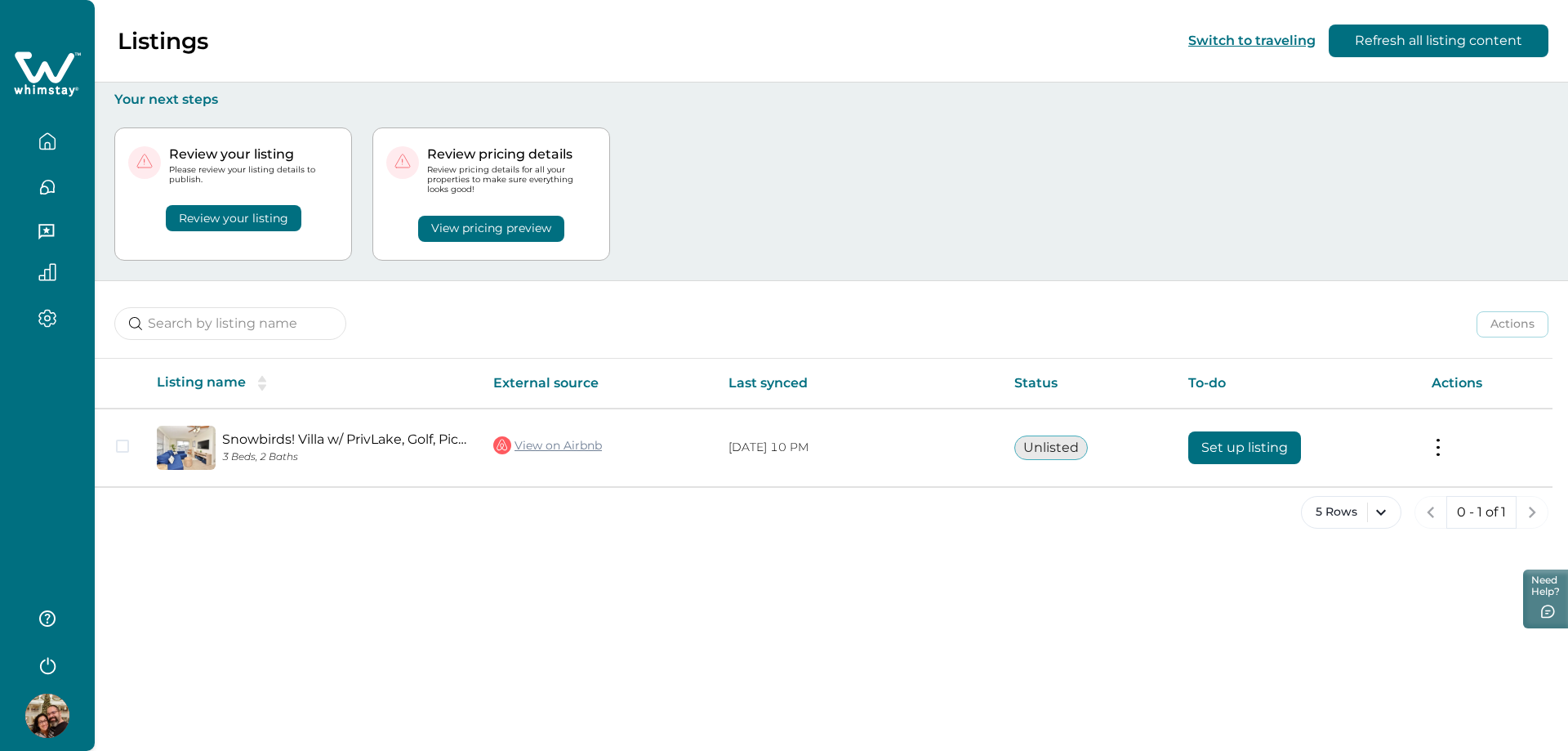
click at [1048, 173] on div "Review your listing Please review your listing details to publish. Review your …" at bounding box center [831, 194] width 1434 height 172
click at [246, 219] on button "Review your listing" at bounding box center [233, 218] width 136 height 26
click at [505, 228] on button "View pricing preview" at bounding box center [491, 229] width 146 height 26
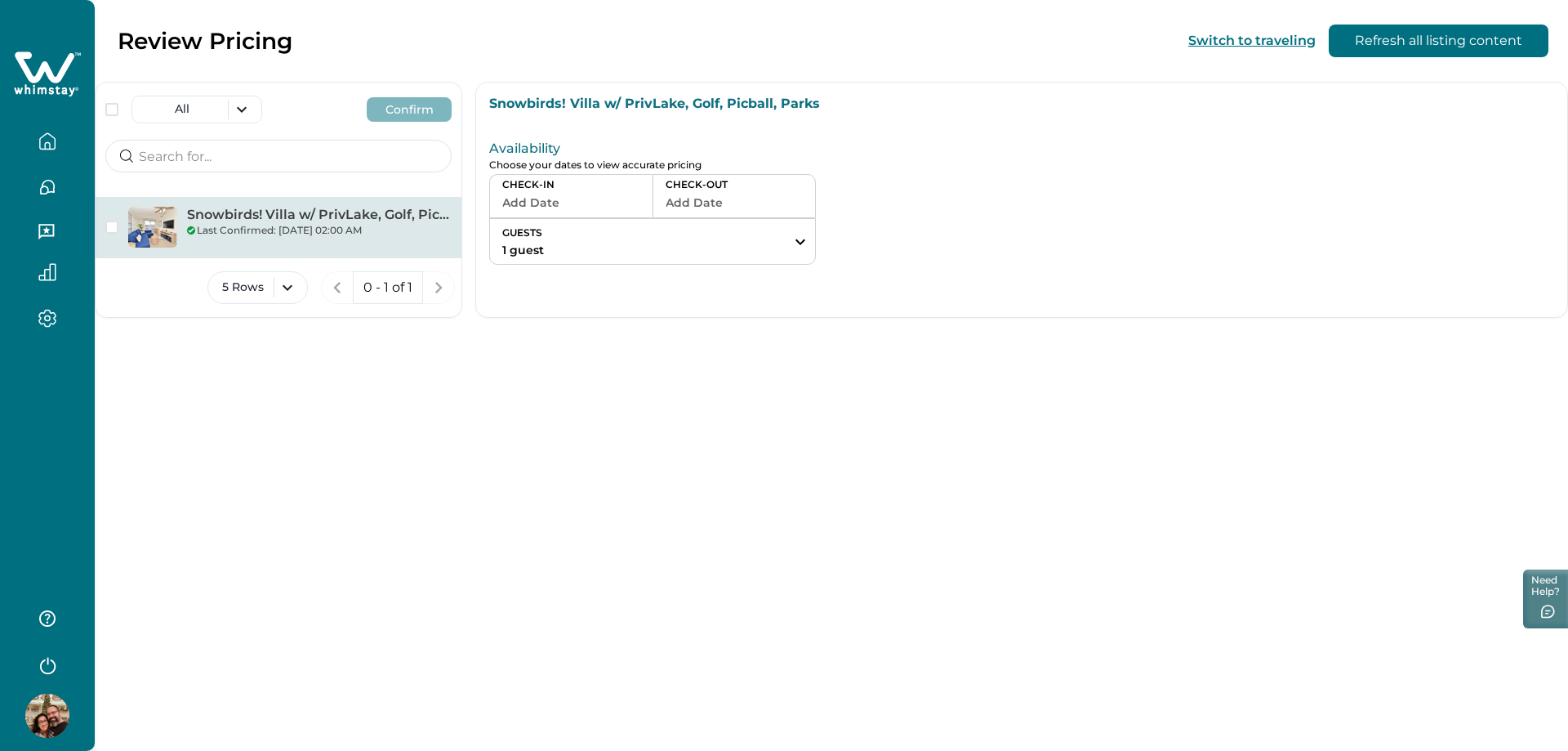
click at [543, 420] on div "Review Pricing Switch to traveling Refresh all listing content All Confirm Snow…" at bounding box center [831, 375] width 1473 height 751
click at [56, 142] on button "button" at bounding box center [47, 142] width 68 height 33
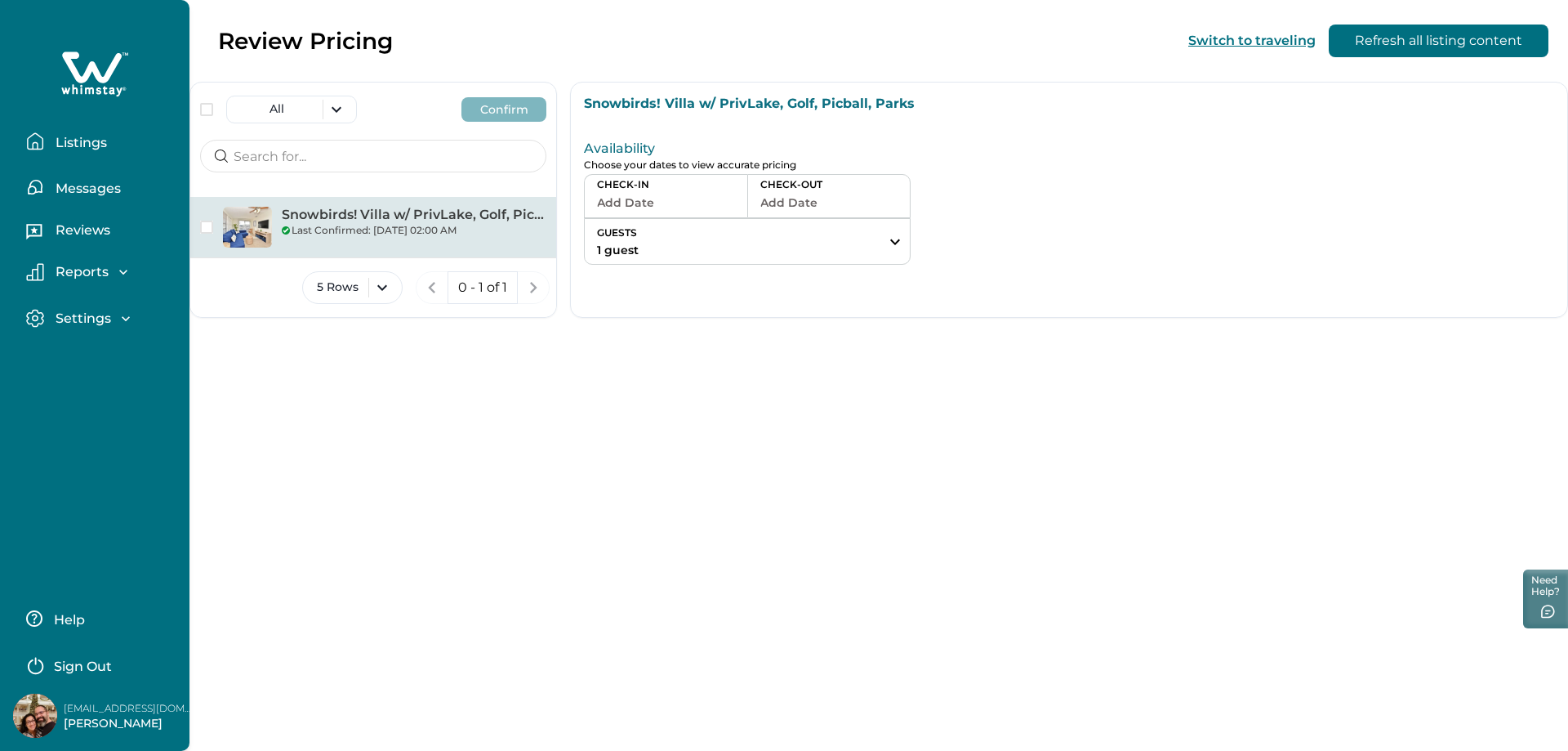
click at [97, 147] on p "Listings" at bounding box center [79, 143] width 56 height 16
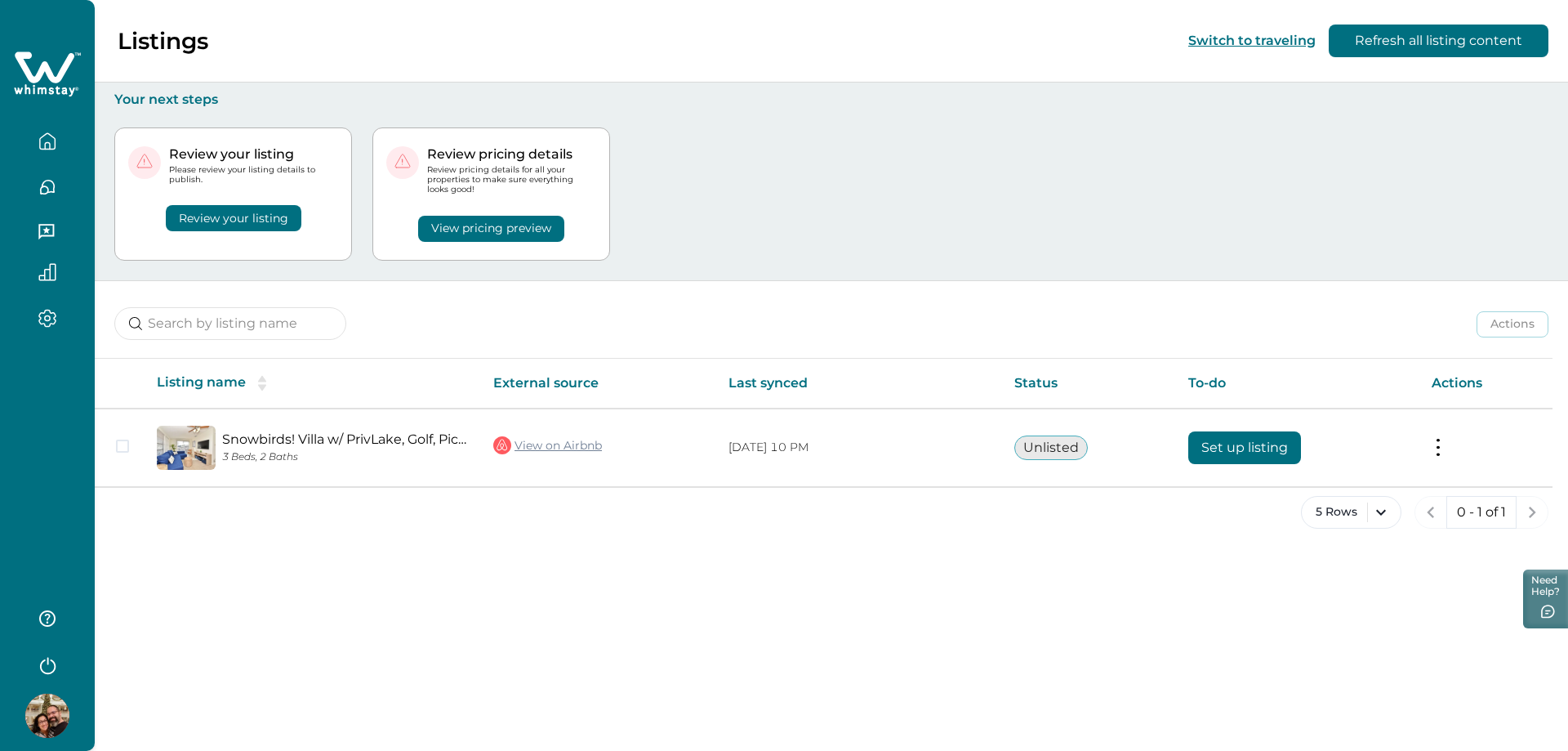
drag, startPoint x: 318, startPoint y: 219, endPoint x: 257, endPoint y: 216, distance: 61.1
click at [257, 216] on button "Review your listing" at bounding box center [233, 218] width 136 height 26
click at [246, 221] on button "Review your listing" at bounding box center [233, 218] width 136 height 26
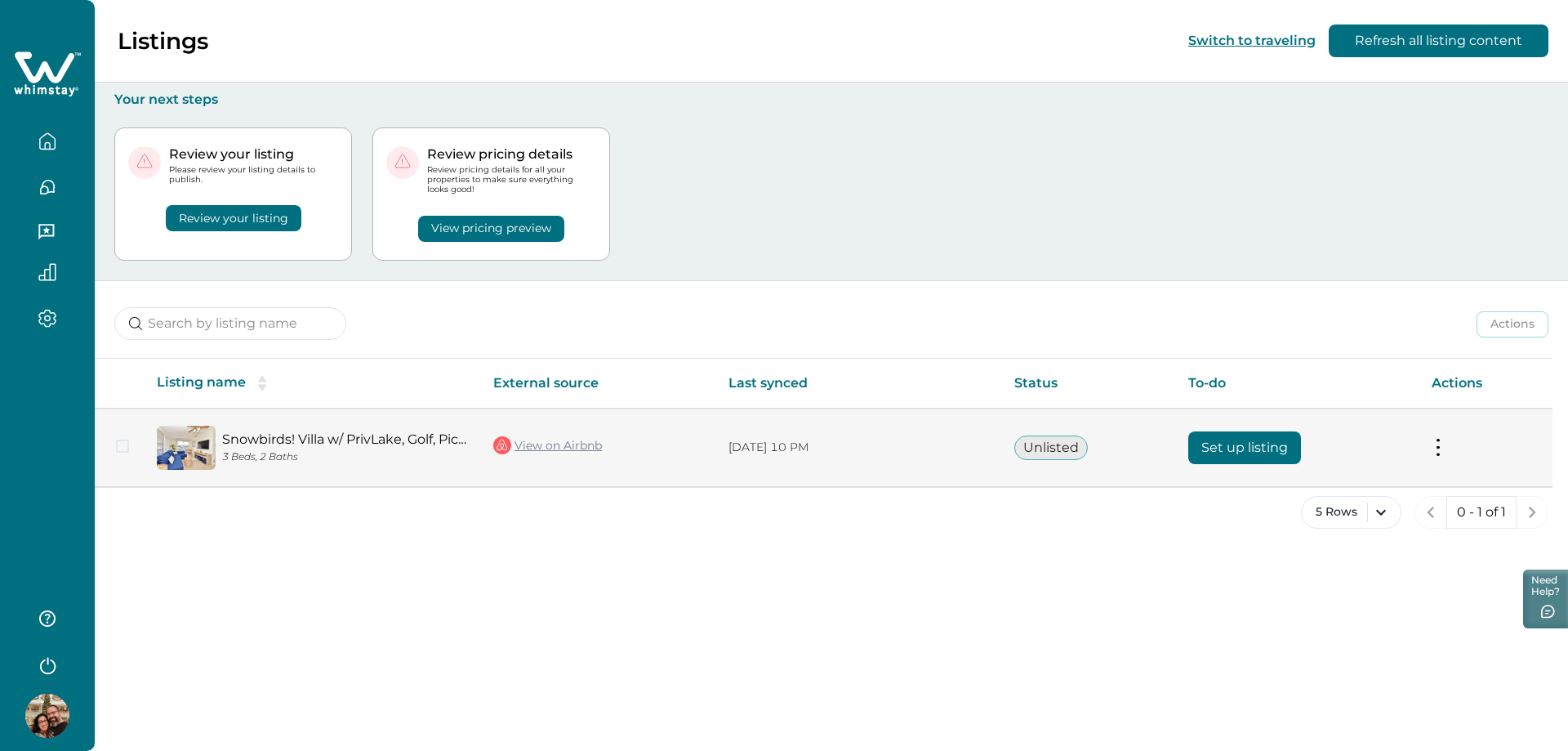
click at [277, 439] on link "Snowbirds! Villa w/ PrivLake, Golf, Picball, Parks" at bounding box center [345, 439] width 245 height 16
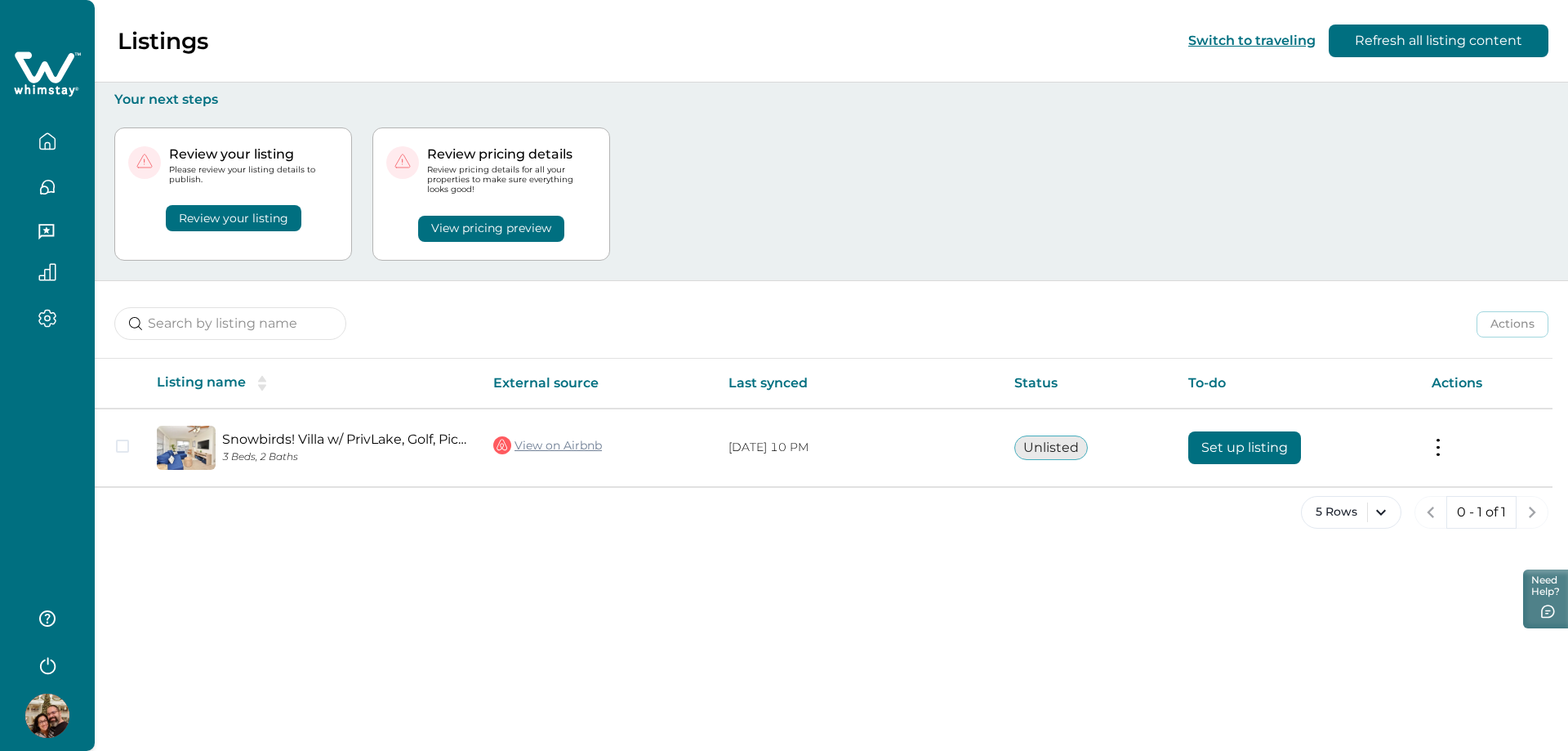
click at [229, 202] on div "Review your listing" at bounding box center [232, 208] width 210 height 47
click at [235, 220] on button "Review your listing" at bounding box center [233, 218] width 136 height 26
click at [55, 270] on icon "button" at bounding box center [47, 271] width 16 height 16
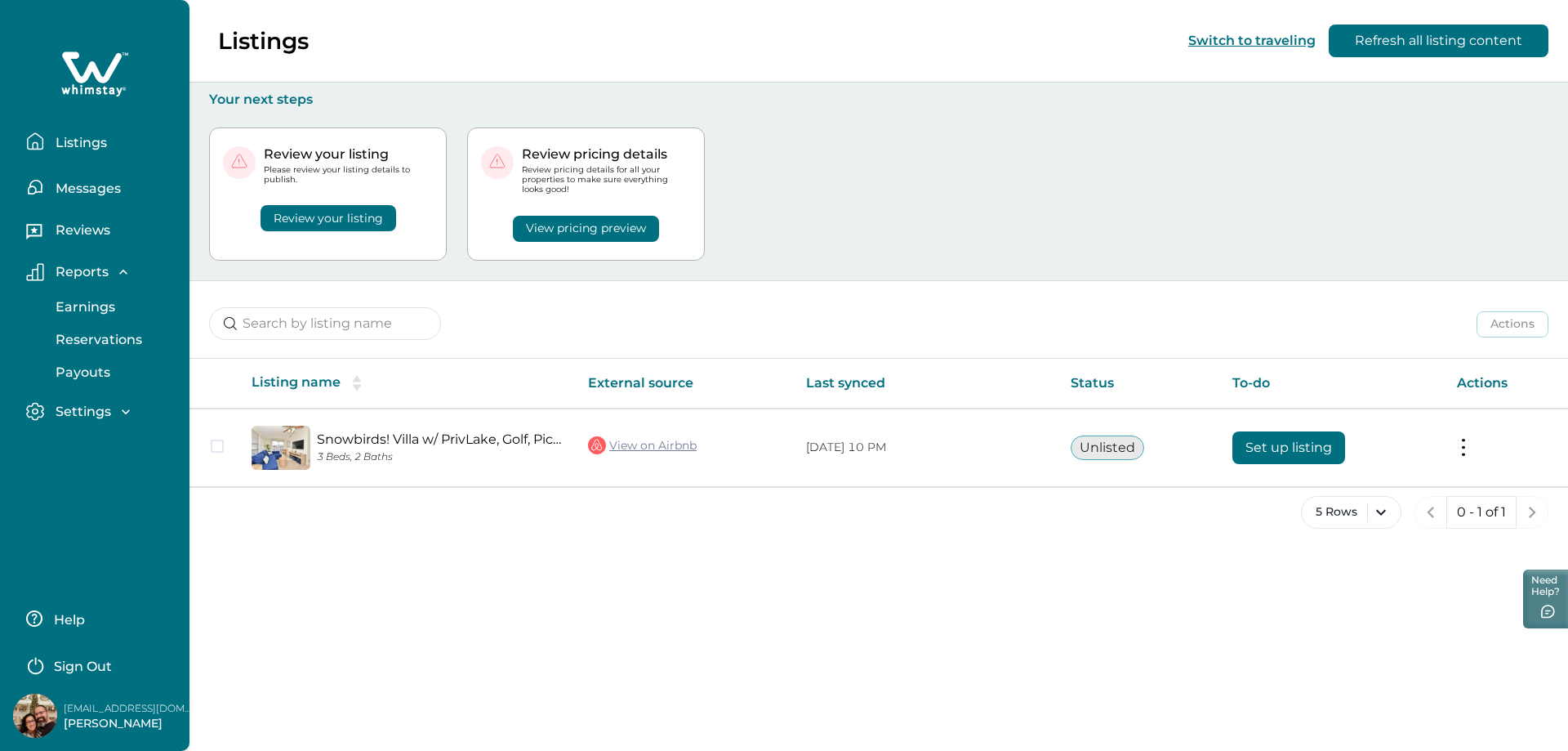
click at [117, 341] on p "Reservations" at bounding box center [97, 340] width 92 height 16
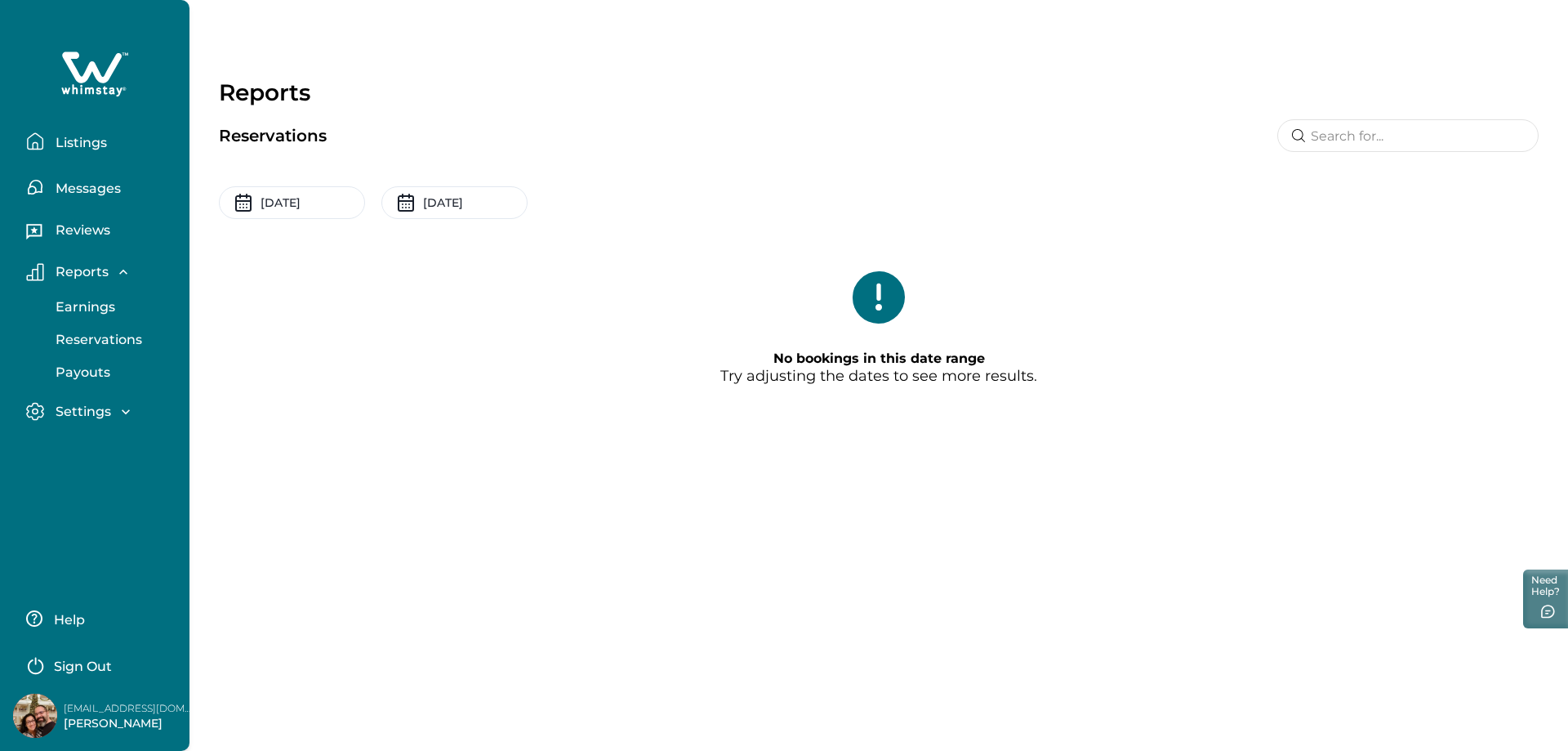
click at [88, 270] on p "Reports" at bounding box center [79, 271] width 58 height 16
click at [86, 235] on p "Reviews" at bounding box center [80, 230] width 60 height 16
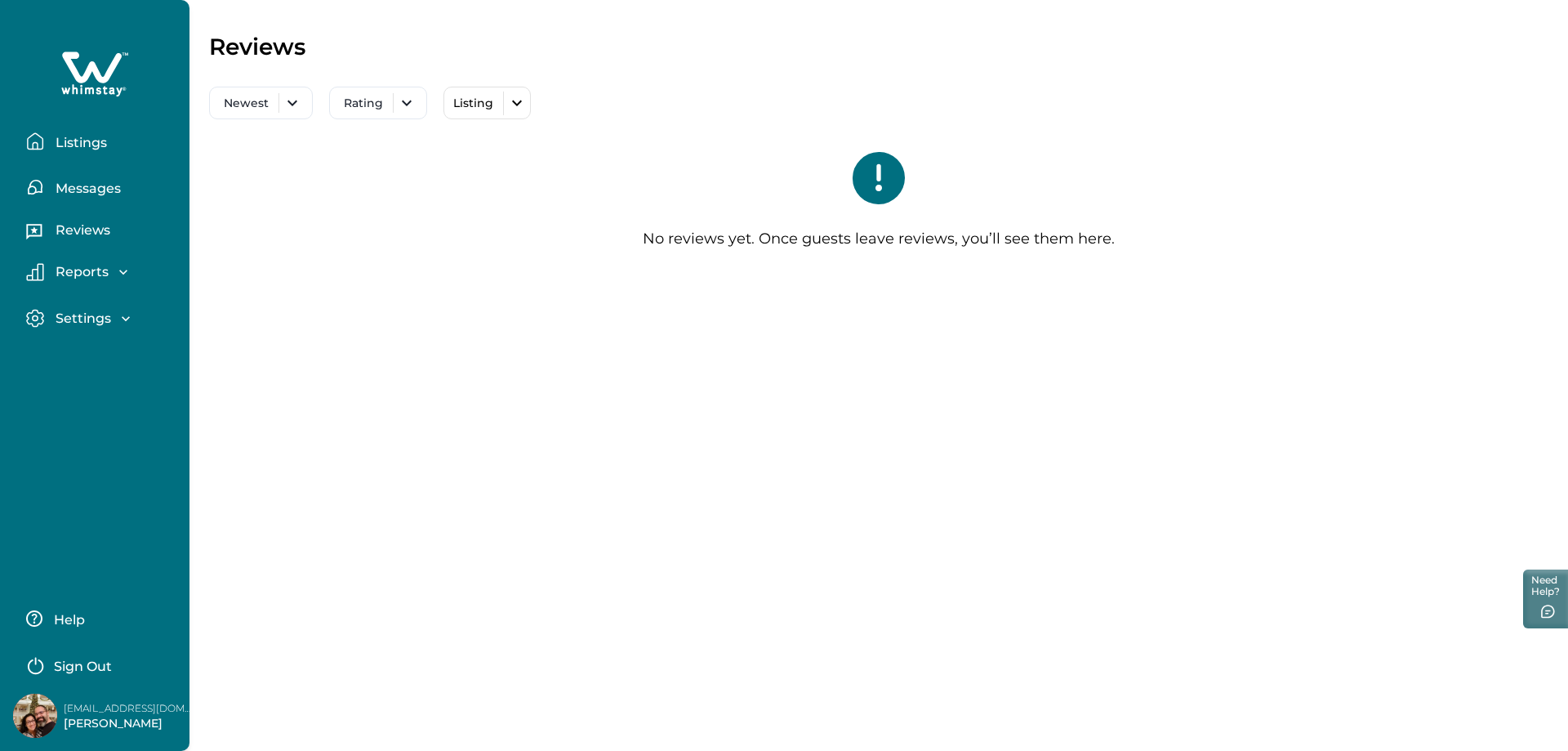
click at [86, 235] on p "Reviews" at bounding box center [80, 230] width 60 height 16
click at [91, 192] on p "Messages" at bounding box center [86, 188] width 70 height 16
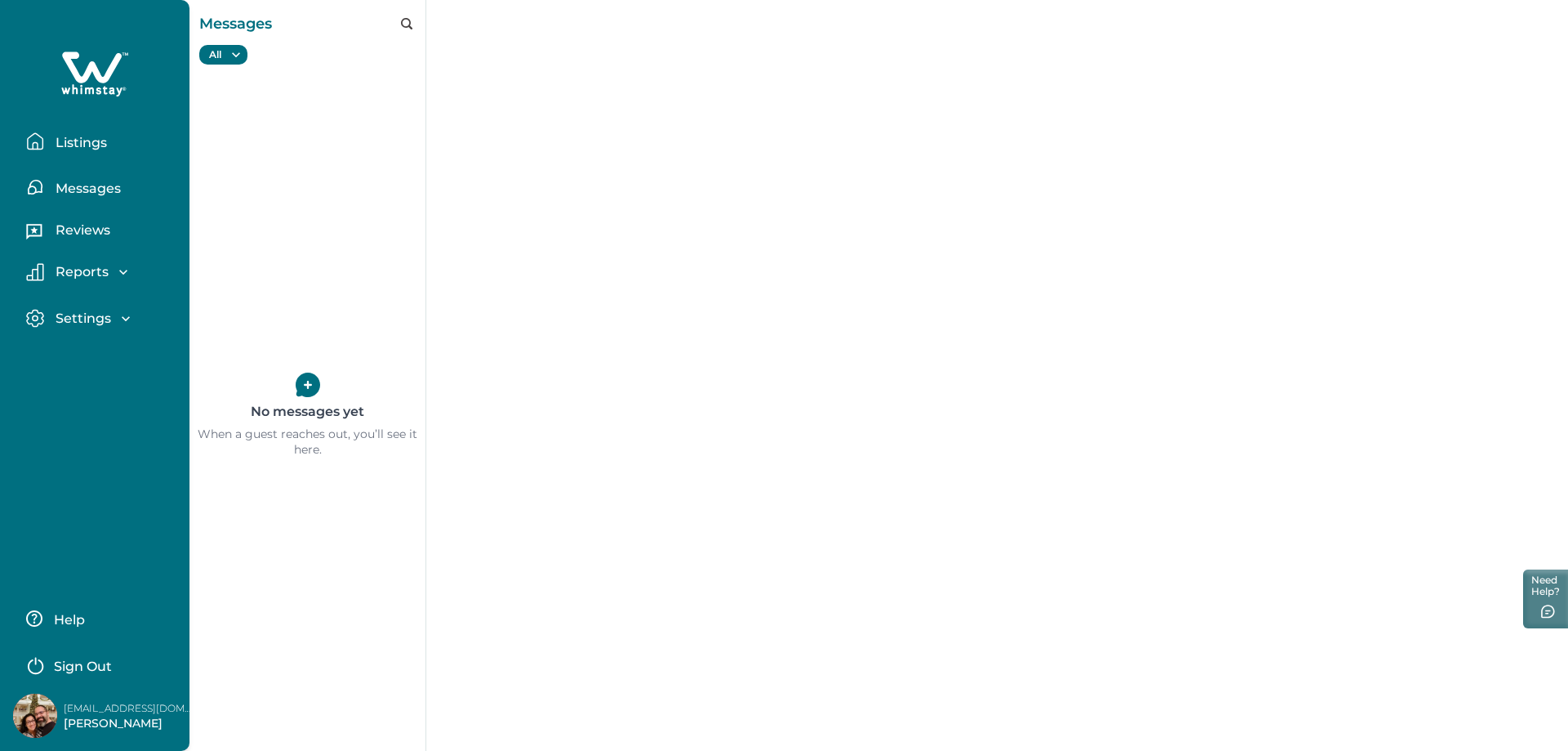
click at [310, 388] on div "No messages yet When a guest reaches out, you’ll see it here." at bounding box center [307, 416] width 236 height 671
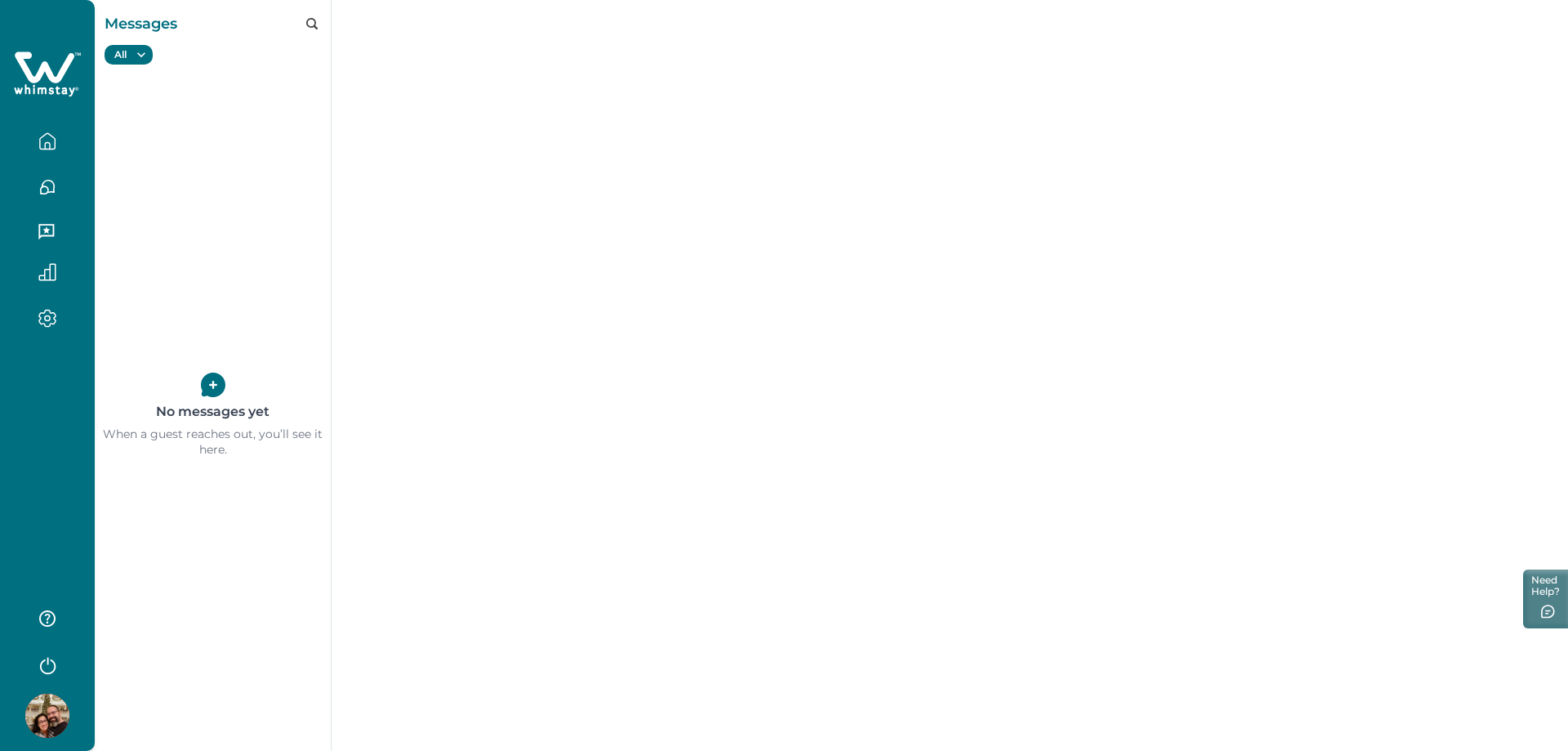
click at [45, 138] on icon "button" at bounding box center [47, 141] width 18 height 18
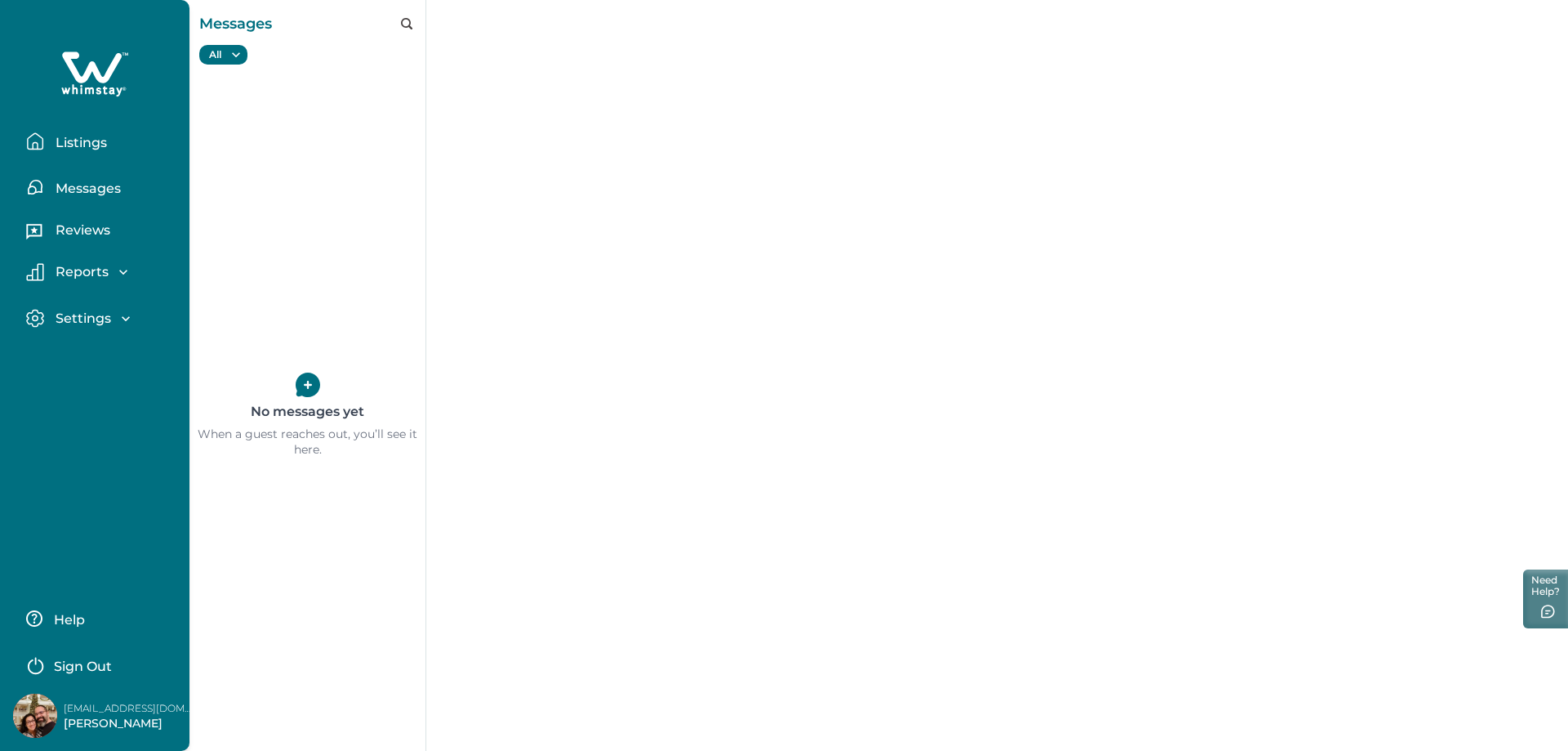
click at [45, 138] on button "Listings" at bounding box center [101, 142] width 150 height 33
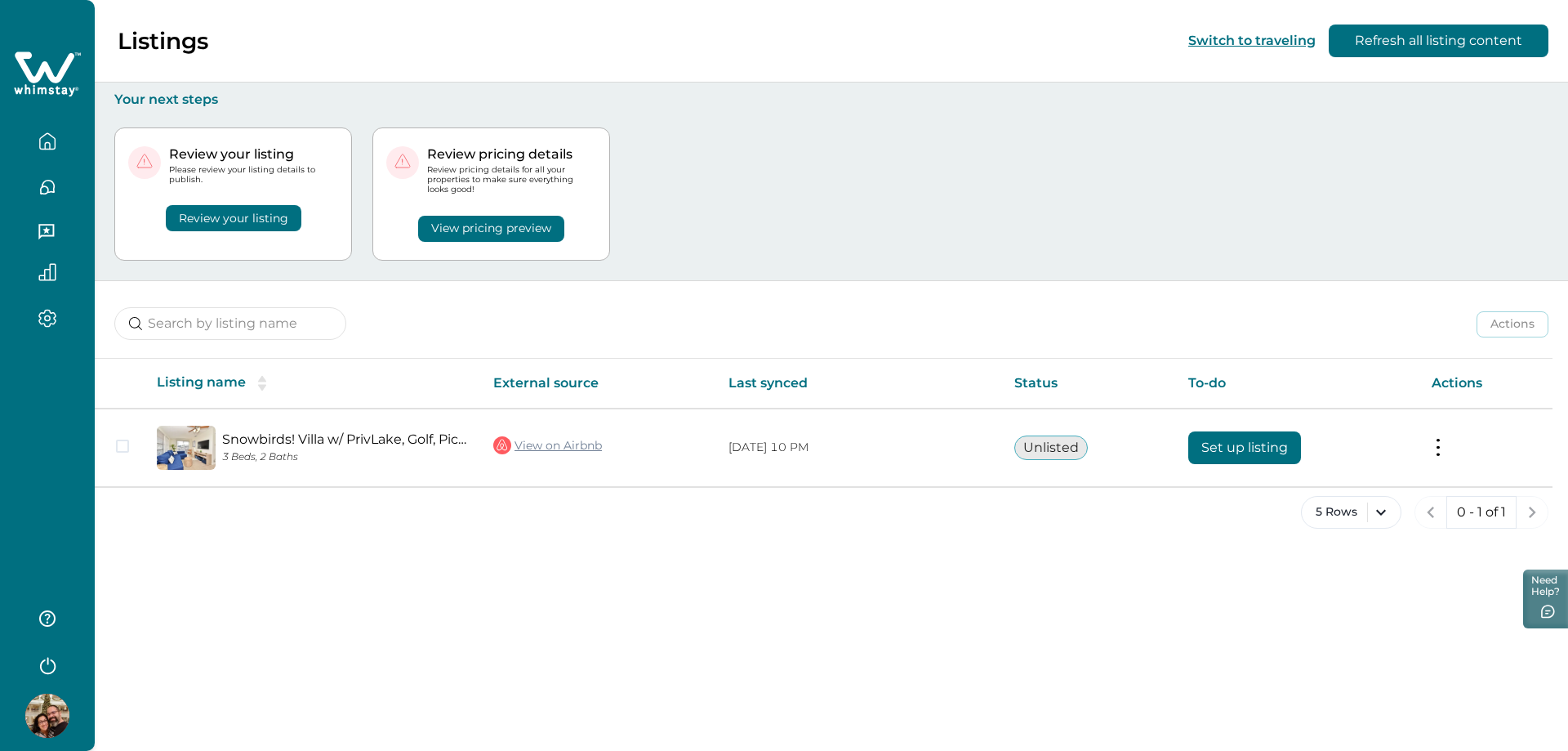
click at [828, 216] on div "Review your listing Please review your listing details to publish. Review your …" at bounding box center [831, 194] width 1434 height 172
click at [949, 201] on div "Review your listing Please review your listing details to publish. Review your …" at bounding box center [831, 194] width 1434 height 172
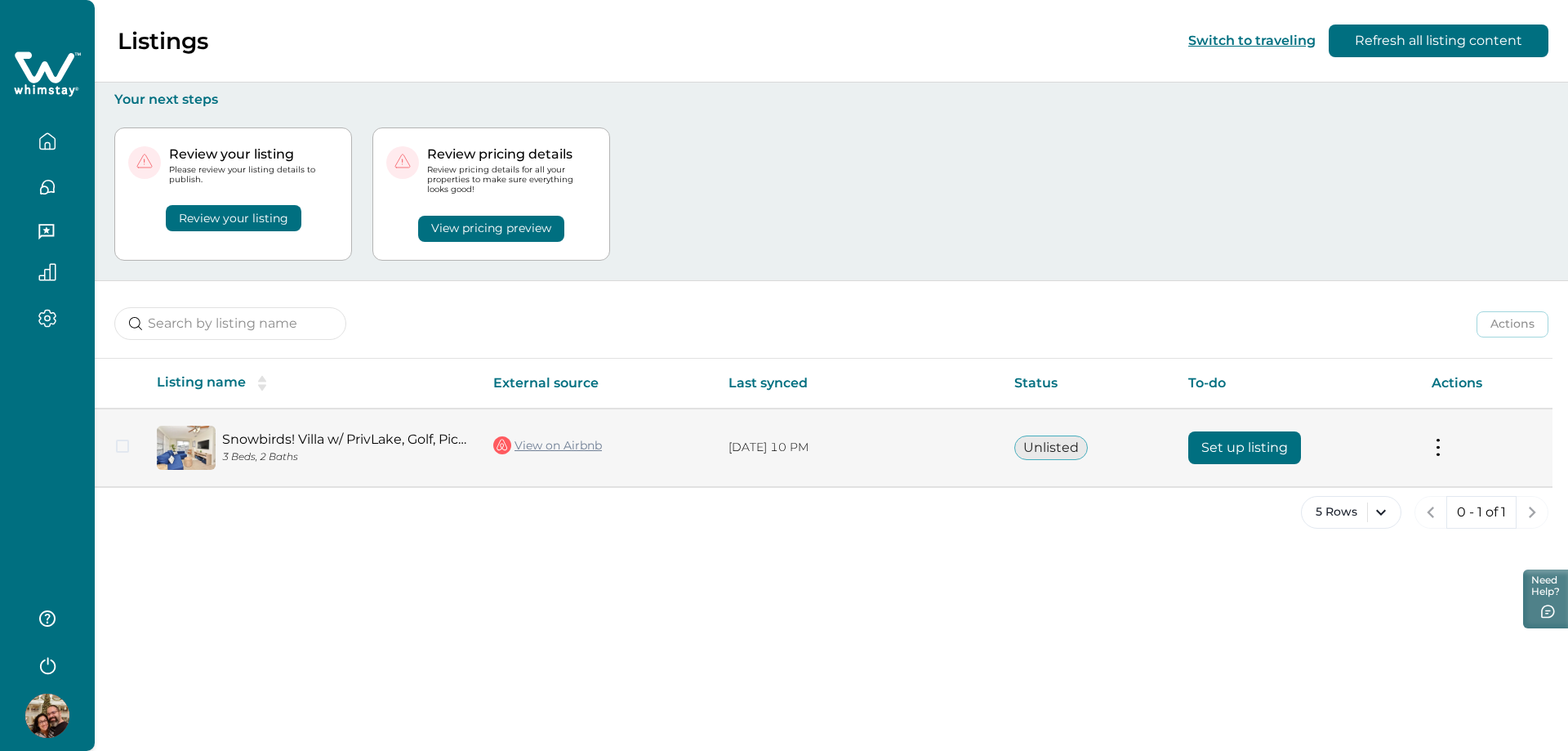
click at [1446, 446] on td "Actions View listing on Whimstay" at bounding box center [1485, 448] width 134 height 79
click at [1441, 449] on button at bounding box center [1438, 448] width 13 height 17
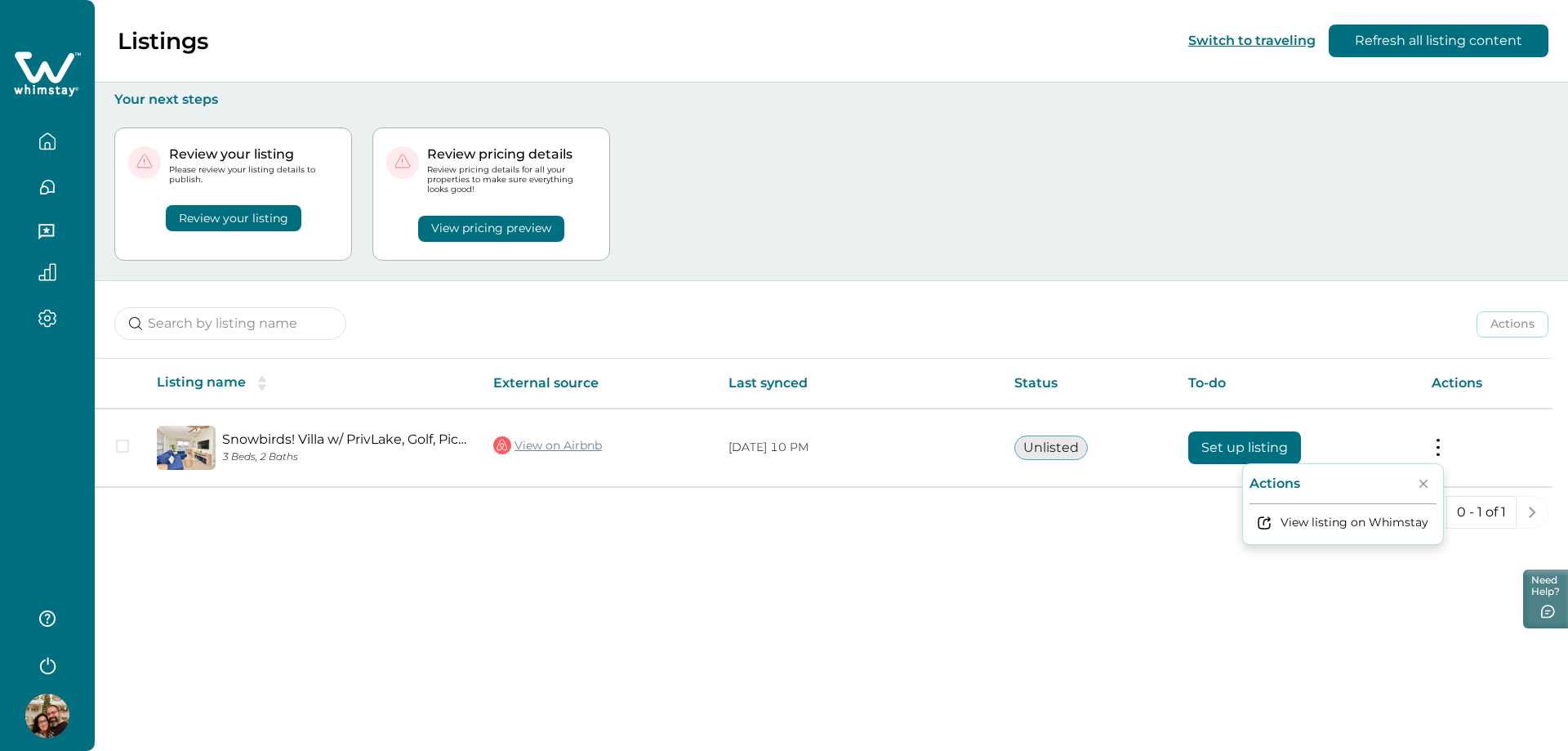
click at [1135, 554] on div "5 Rows 0 - 1 of 1" at bounding box center [831, 525] width 1473 height 59
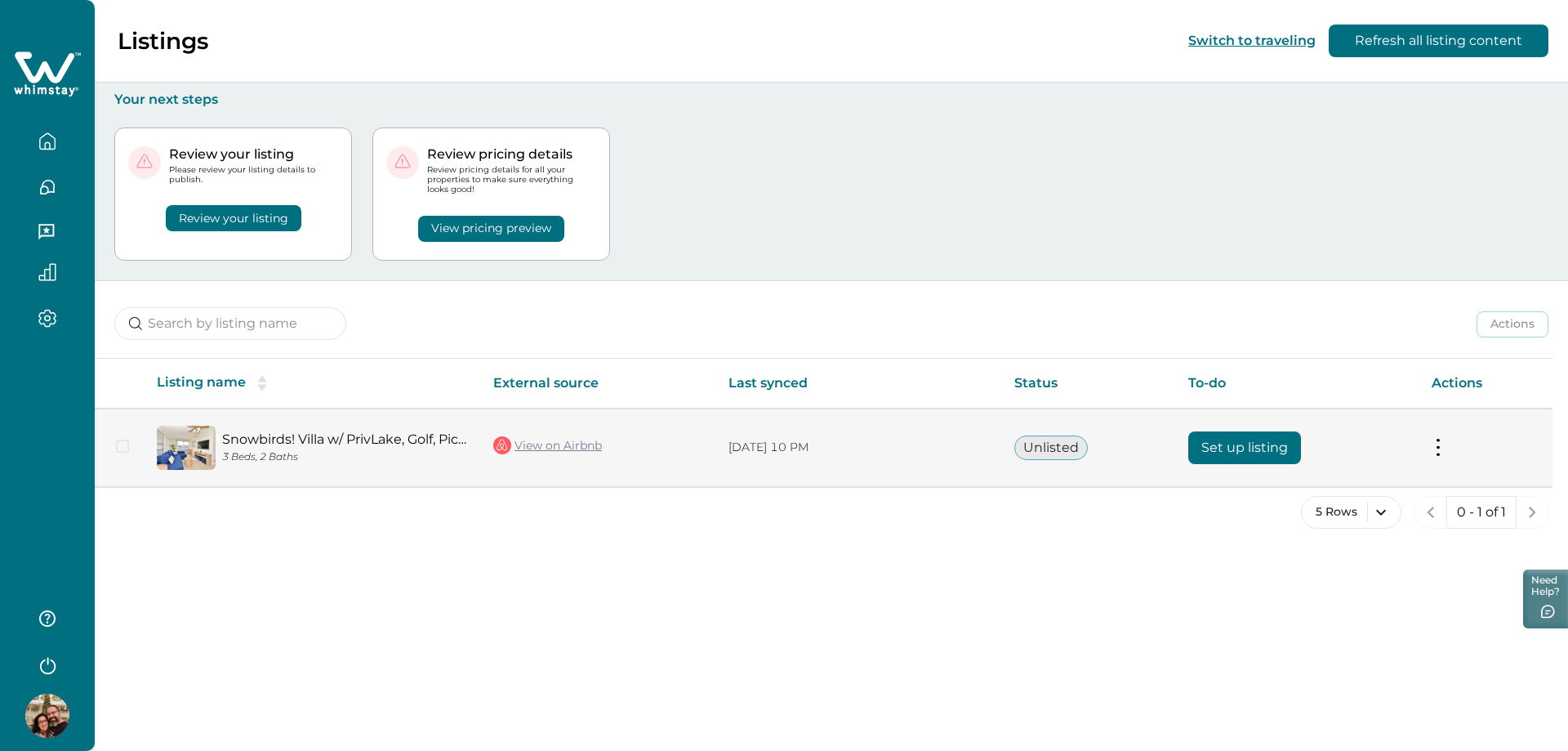
click at [130, 441] on td at bounding box center [119, 448] width 49 height 79
click at [124, 446] on span at bounding box center [122, 445] width 13 height 13
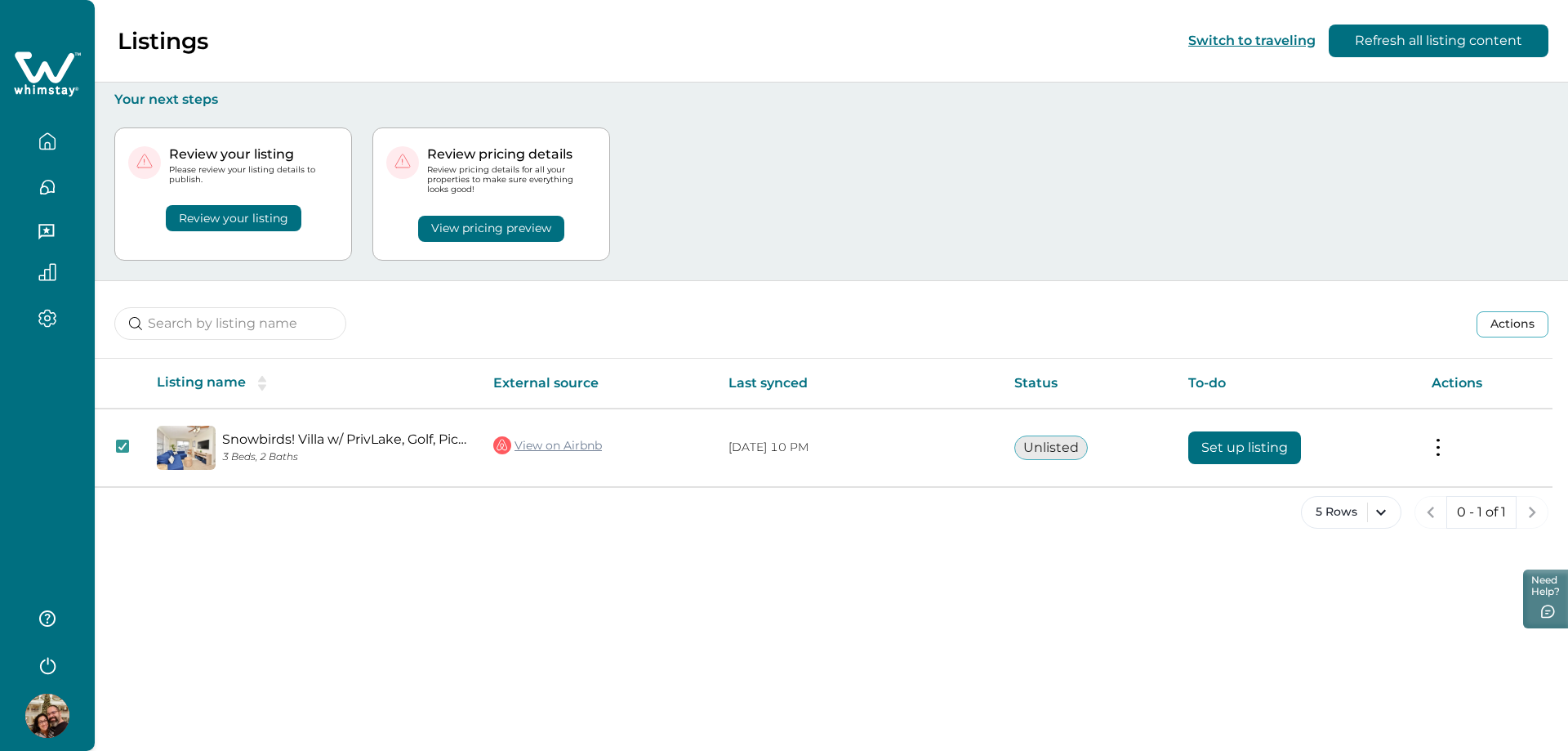
drag, startPoint x: 36, startPoint y: 619, endPoint x: 51, endPoint y: 619, distance: 15.0
click at [51, 619] on button "button" at bounding box center [48, 619] width 66 height 33
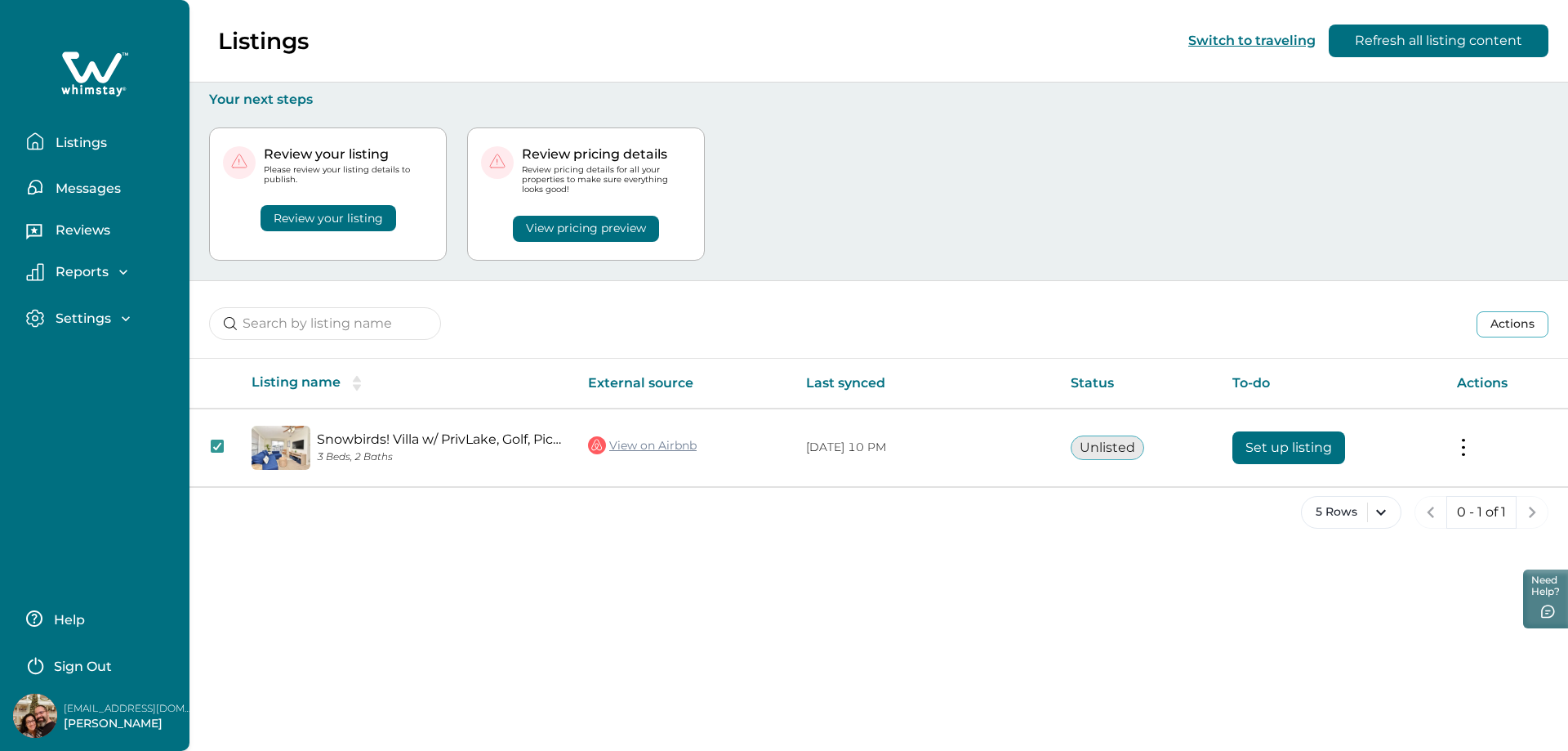
click at [98, 314] on p "Settings" at bounding box center [81, 318] width 60 height 16
click at [105, 383] on p "Payout method" at bounding box center [106, 386] width 111 height 16
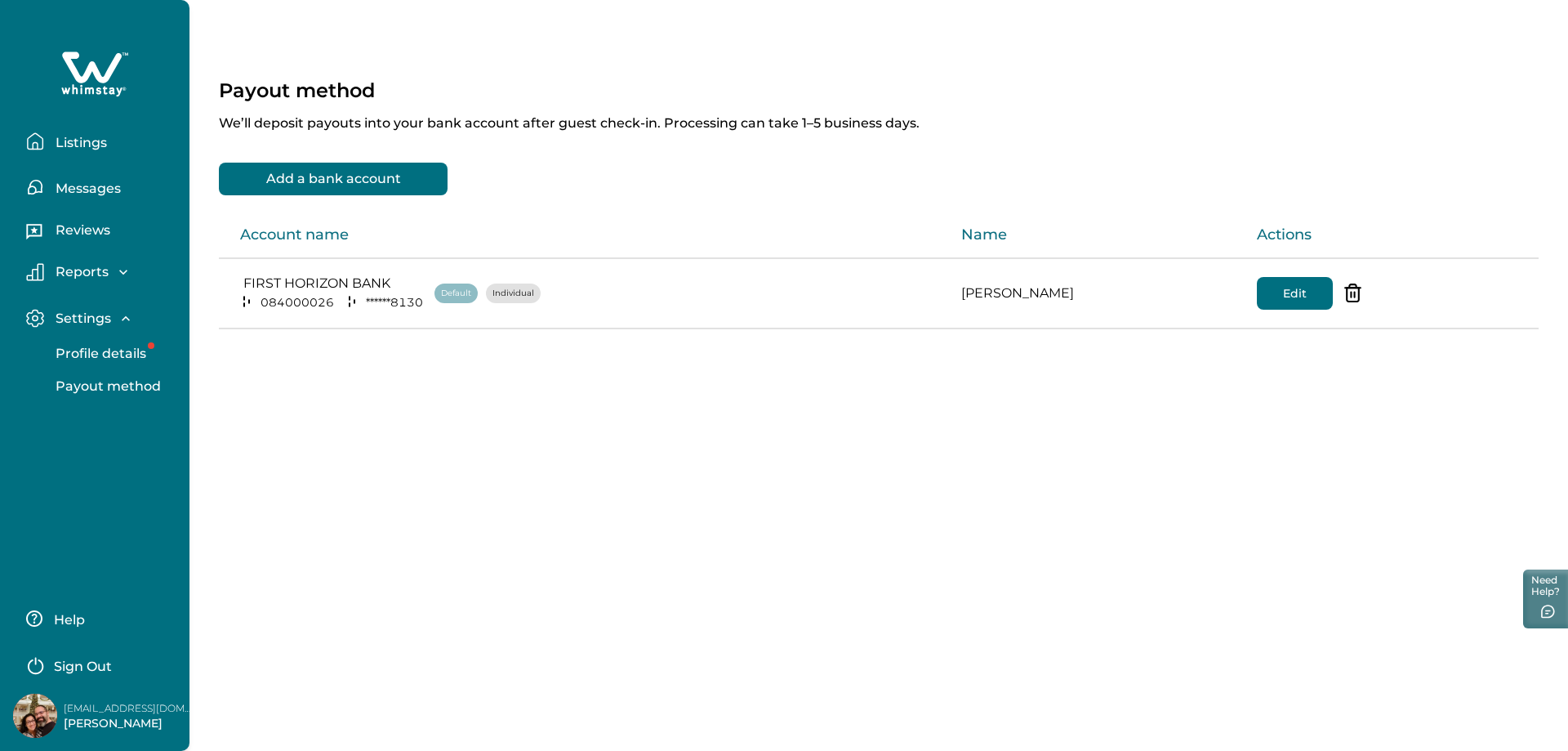
click at [93, 358] on p "Profile details" at bounding box center [98, 353] width 96 height 16
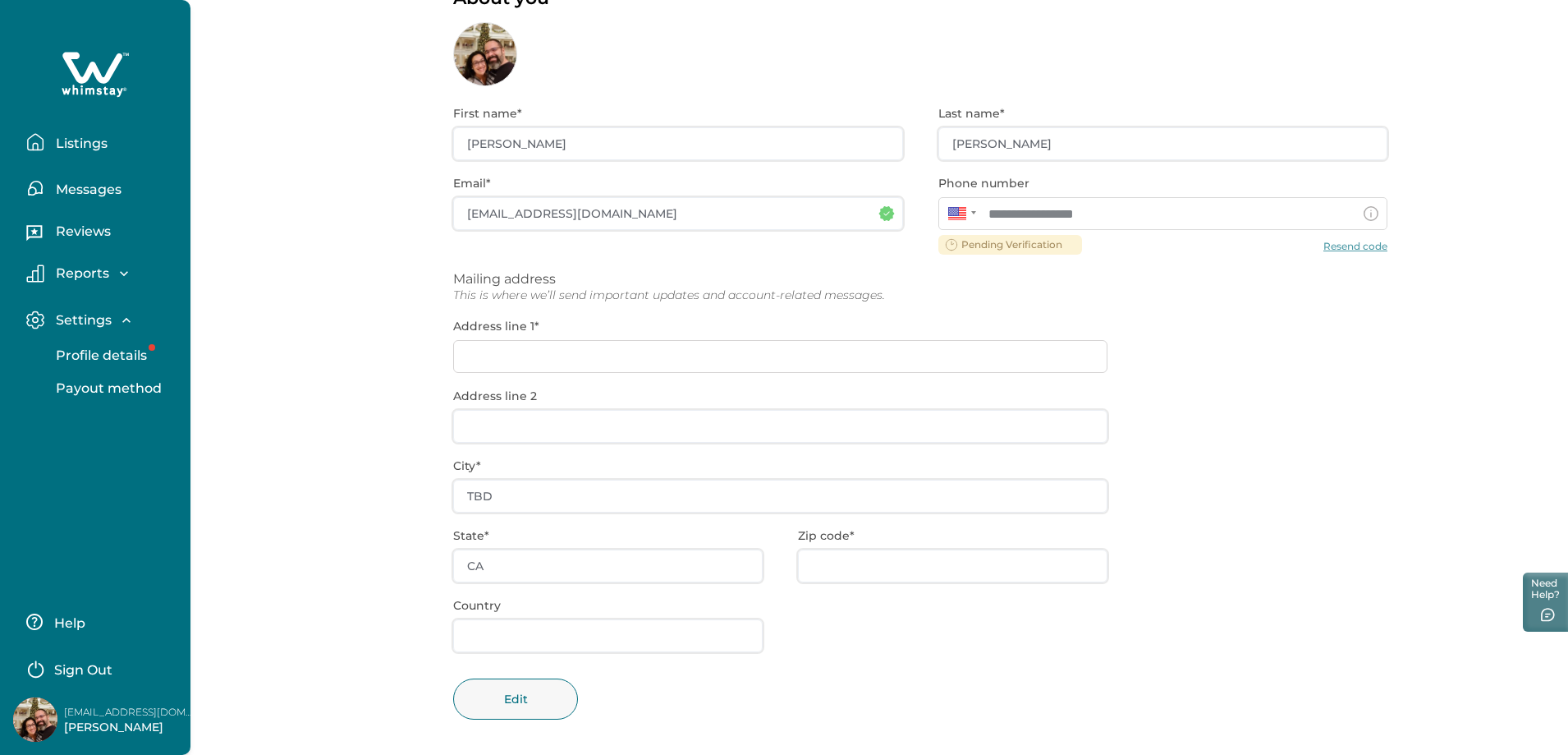
scroll to position [111, 0]
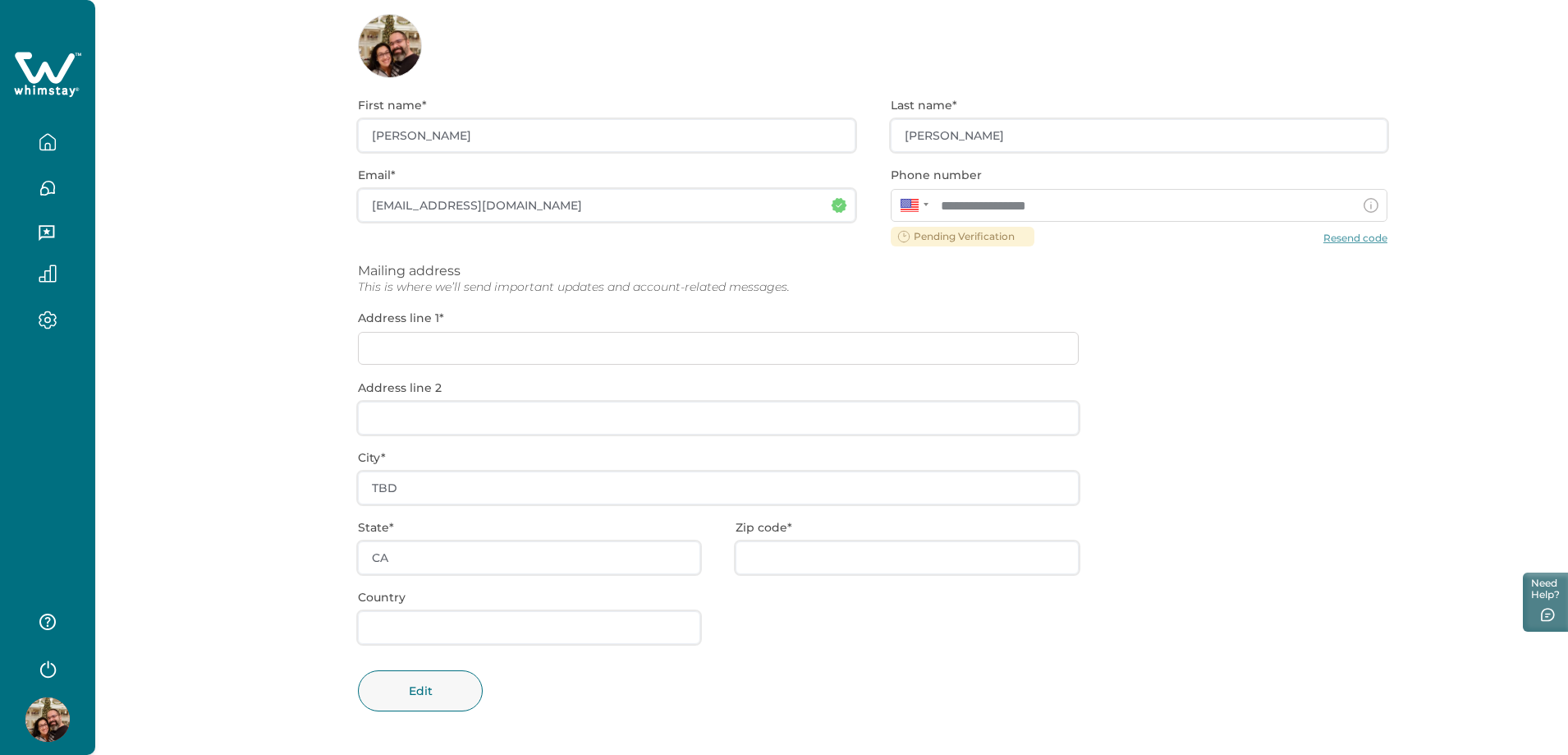
click at [963, 235] on div "**********" at bounding box center [872, 416] width 1029 height 677
click at [1342, 235] on div "**********" at bounding box center [872, 416] width 1029 height 677
click at [424, 694] on button "Edit" at bounding box center [420, 690] width 125 height 41
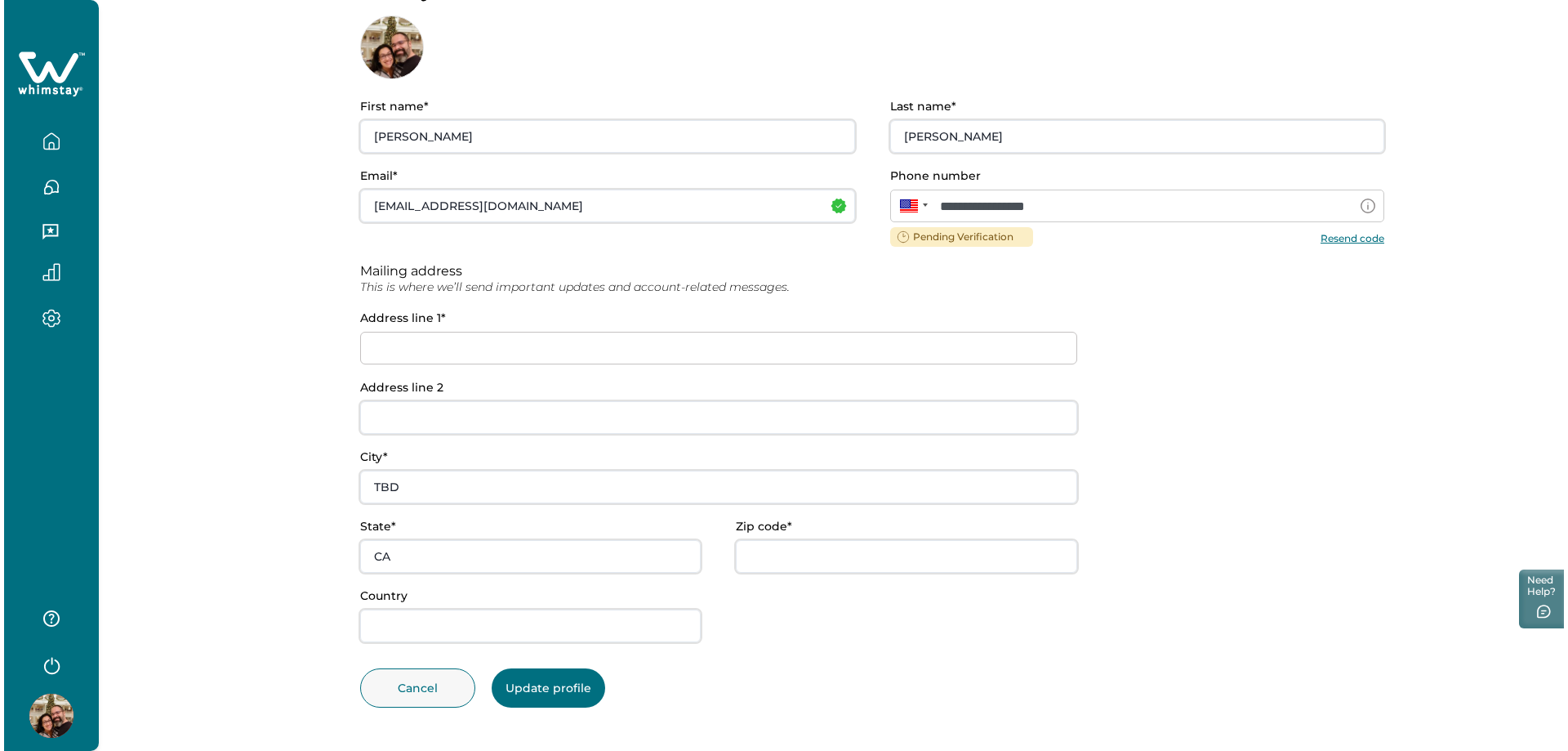
scroll to position [109, 0]
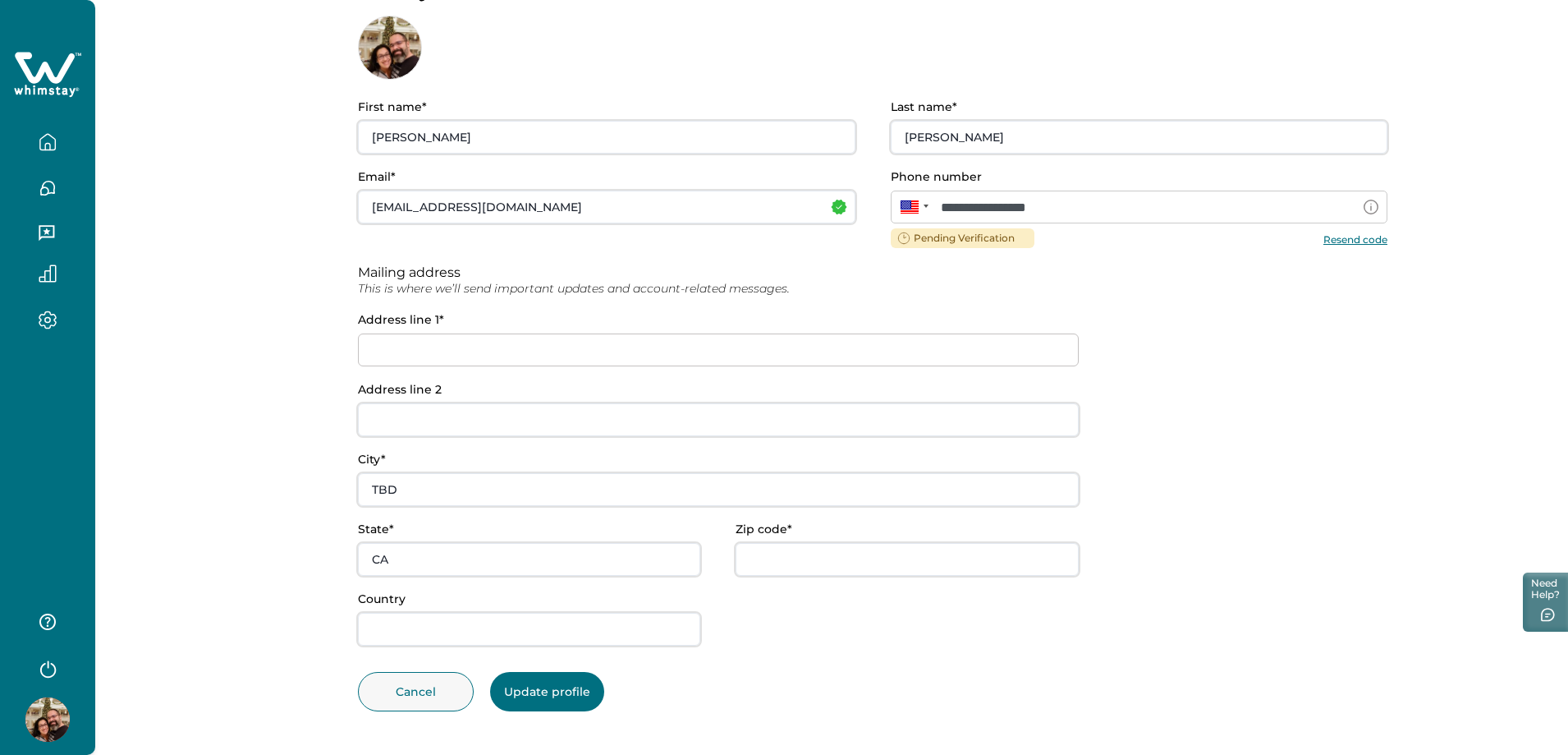
click at [493, 353] on input at bounding box center [718, 350] width 721 height 33
click at [459, 348] on input at bounding box center [718, 350] width 721 height 33
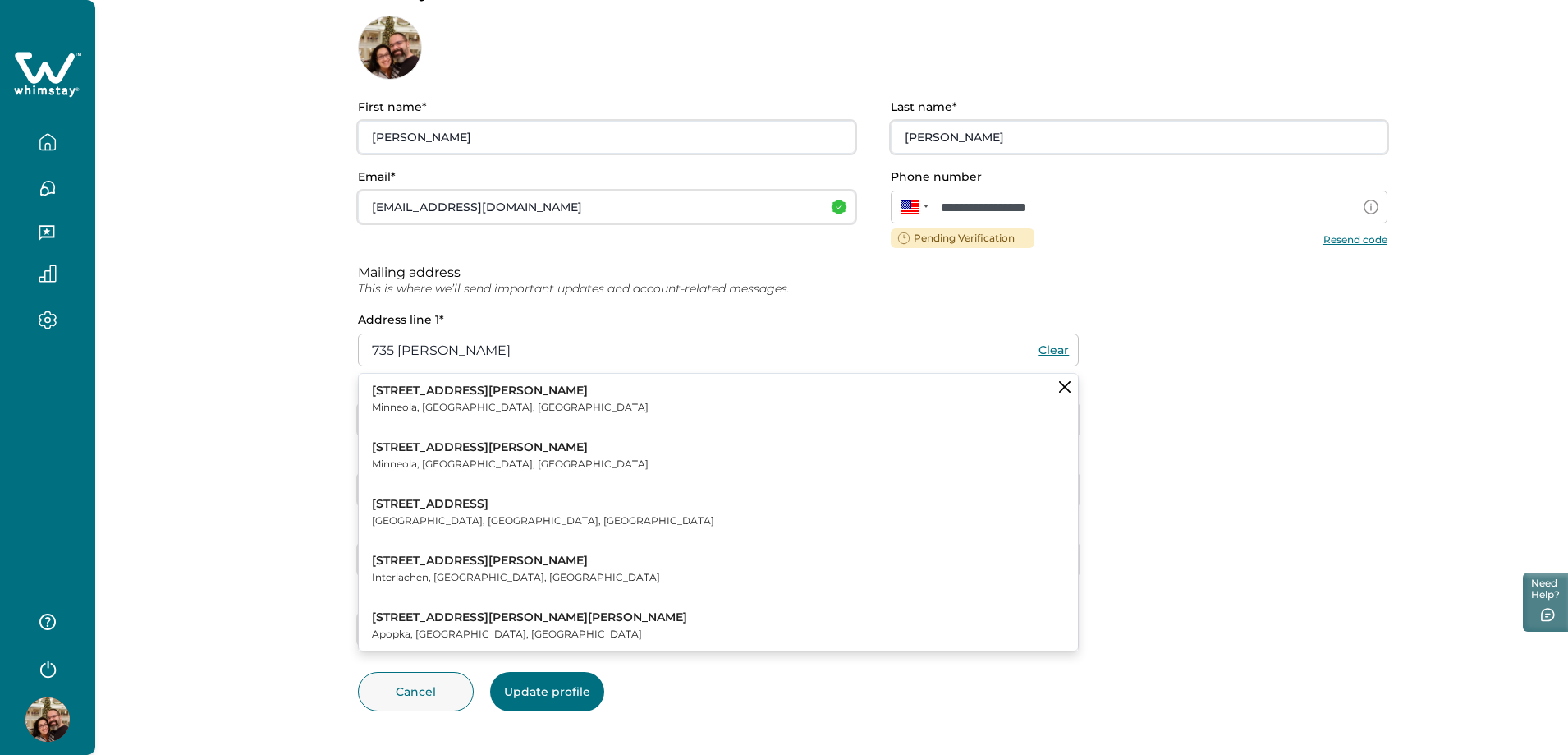
click at [472, 387] on p "[STREET_ADDRESS][PERSON_NAME]" at bounding box center [510, 390] width 277 height 17
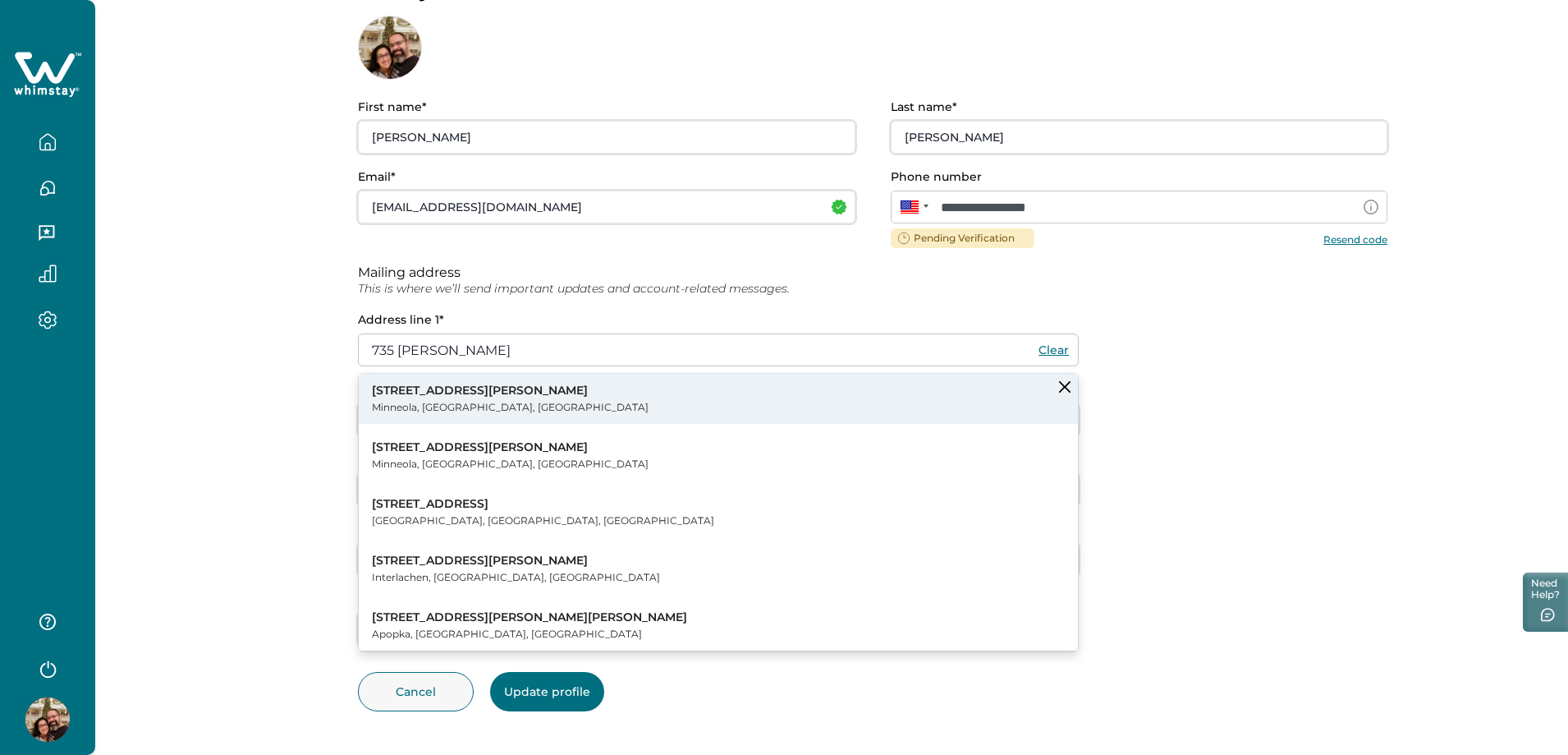
type input "[STREET_ADDRESS][PERSON_NAME]"
type input "Minneola"
type input "FL"
type input "34715"
type input "[GEOGRAPHIC_DATA]"
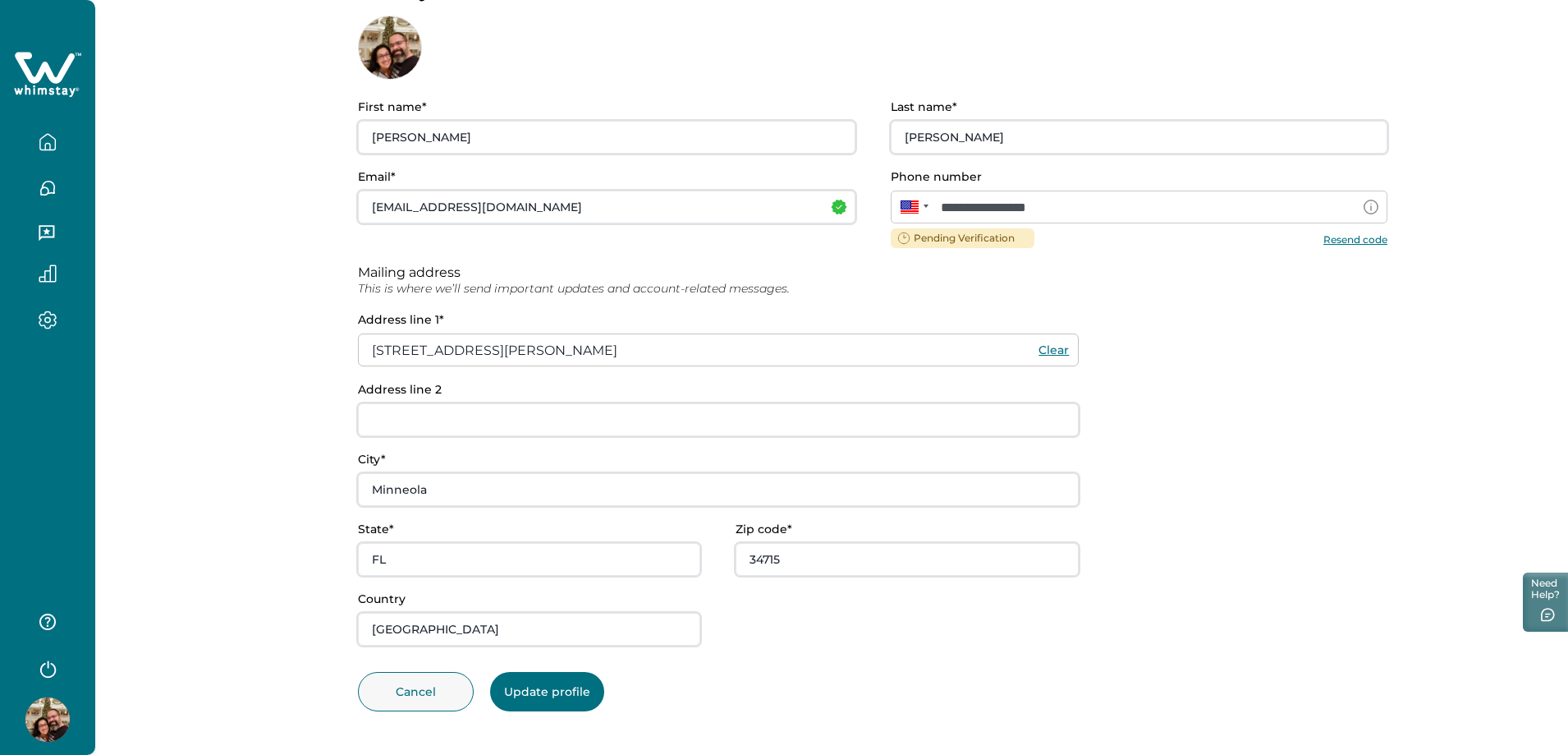
click at [1361, 242] on button "Resend code" at bounding box center [1356, 238] width 64 height 12
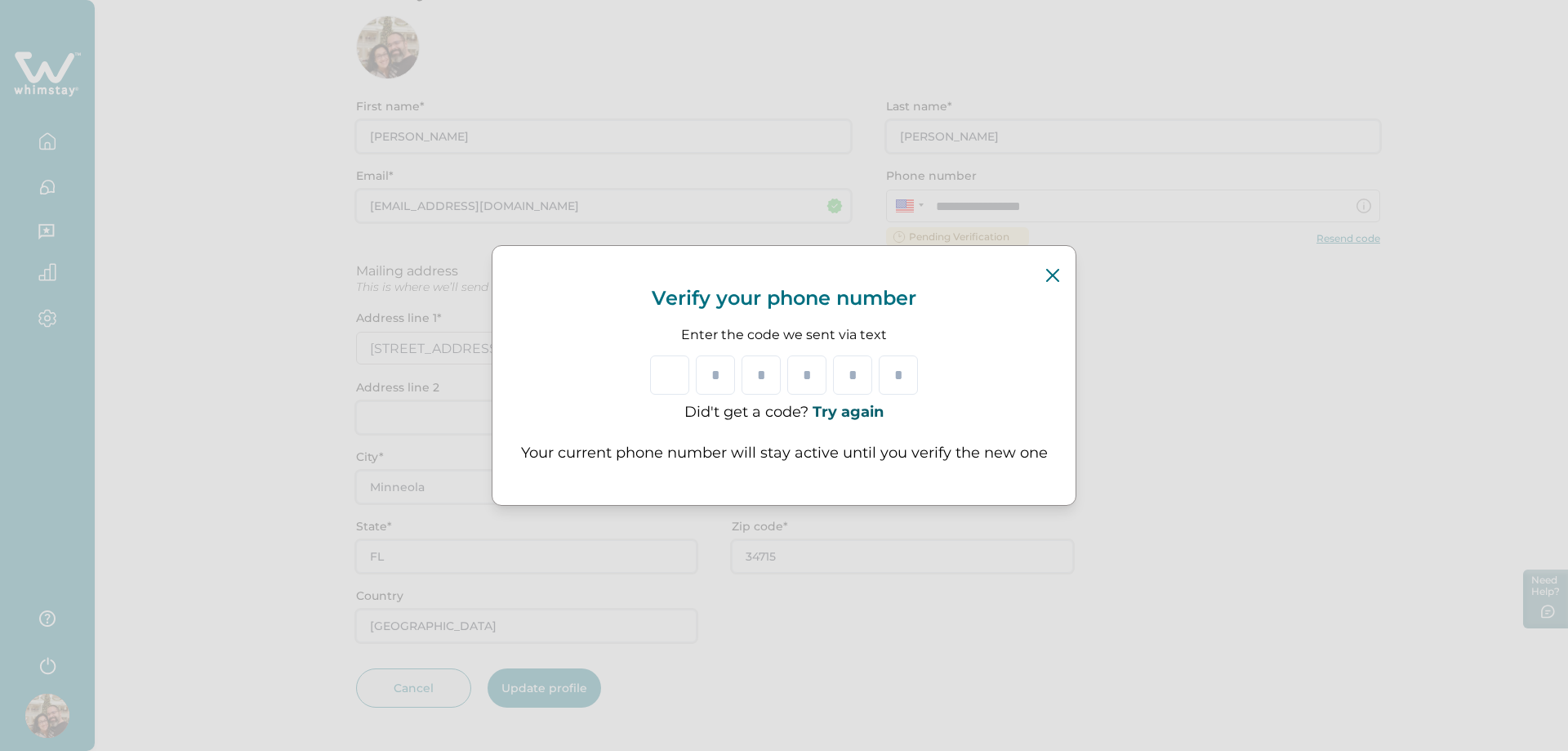
type input "*"
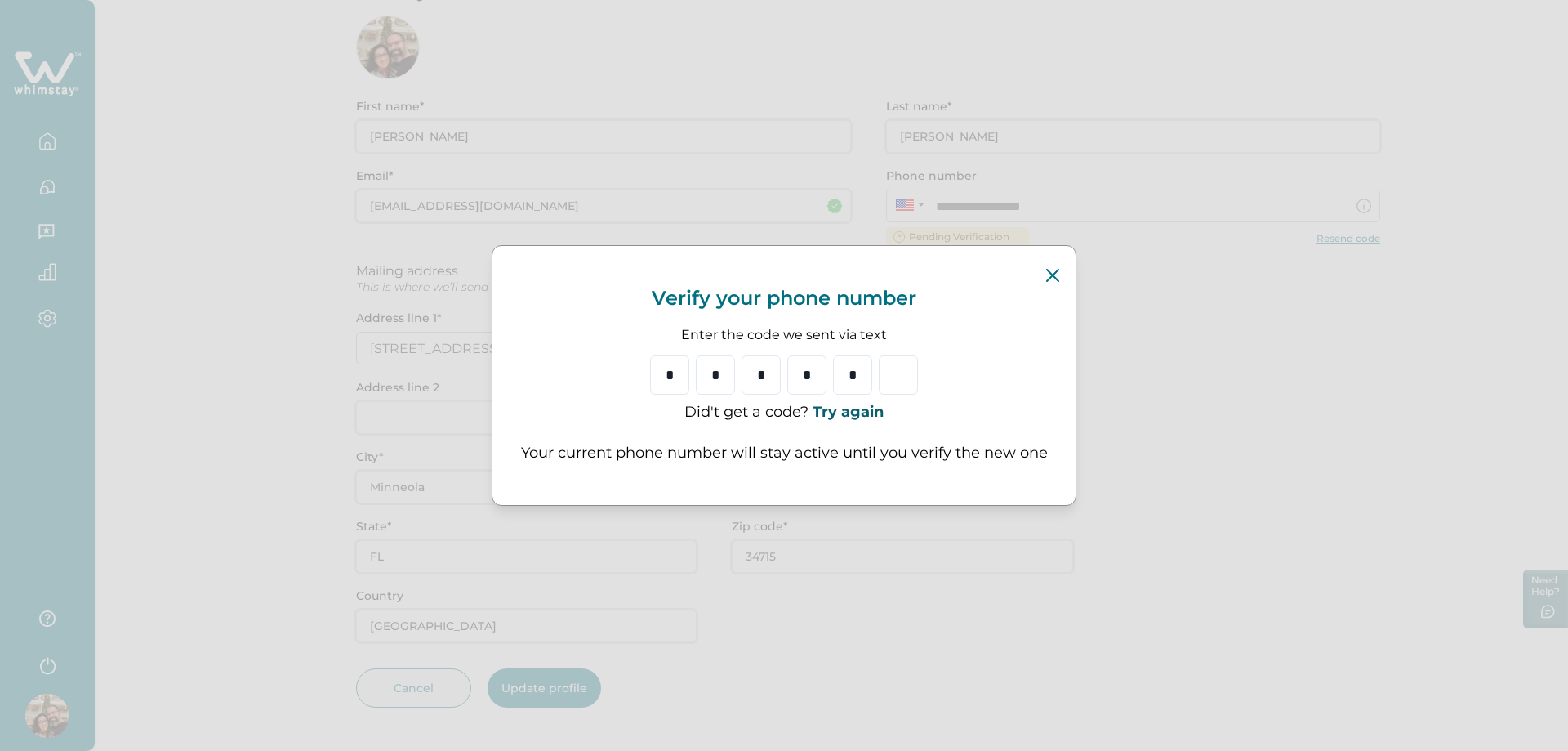
type input "*"
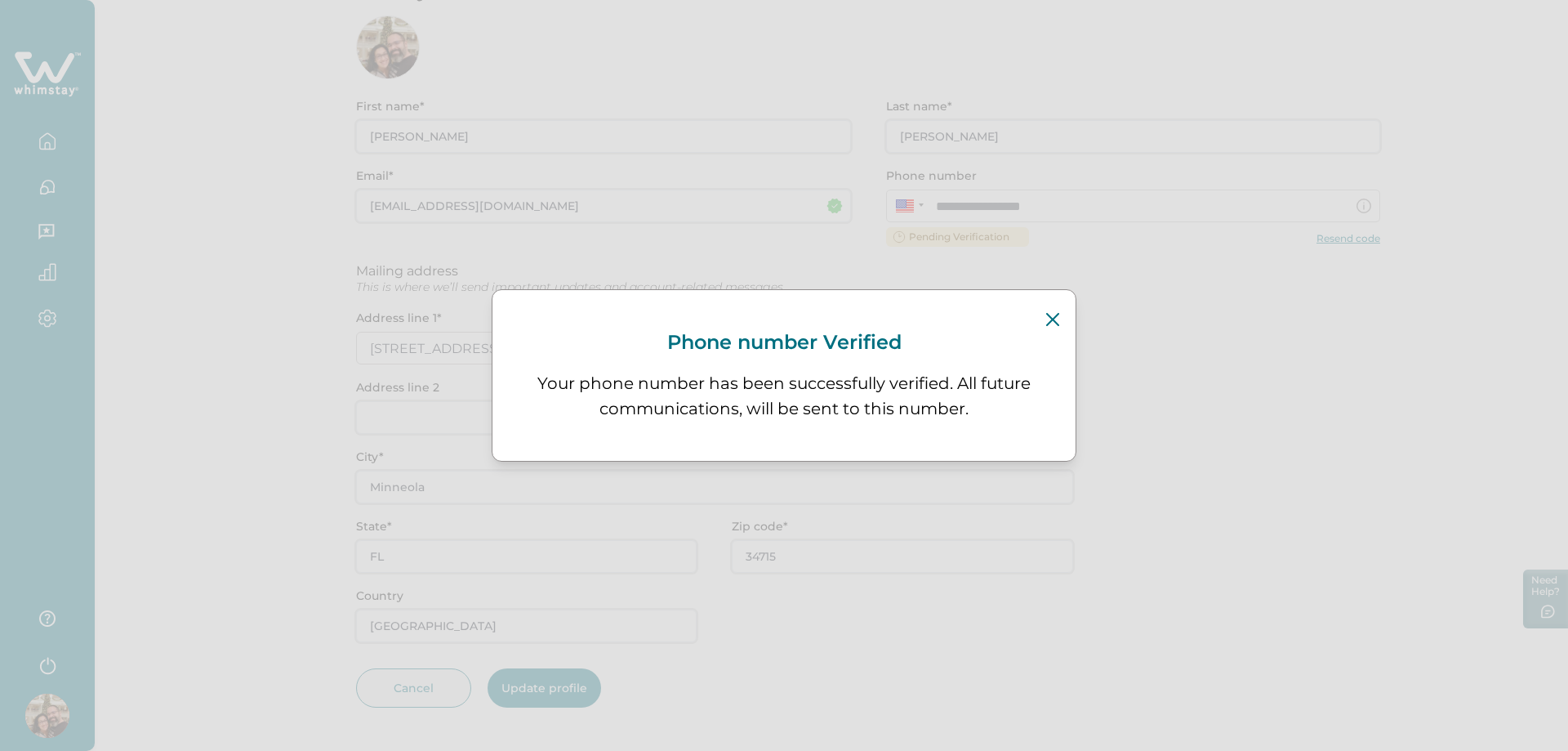
type input "TBD"
type input "CA"
click at [1051, 321] on icon "Close" at bounding box center [1052, 319] width 13 height 13
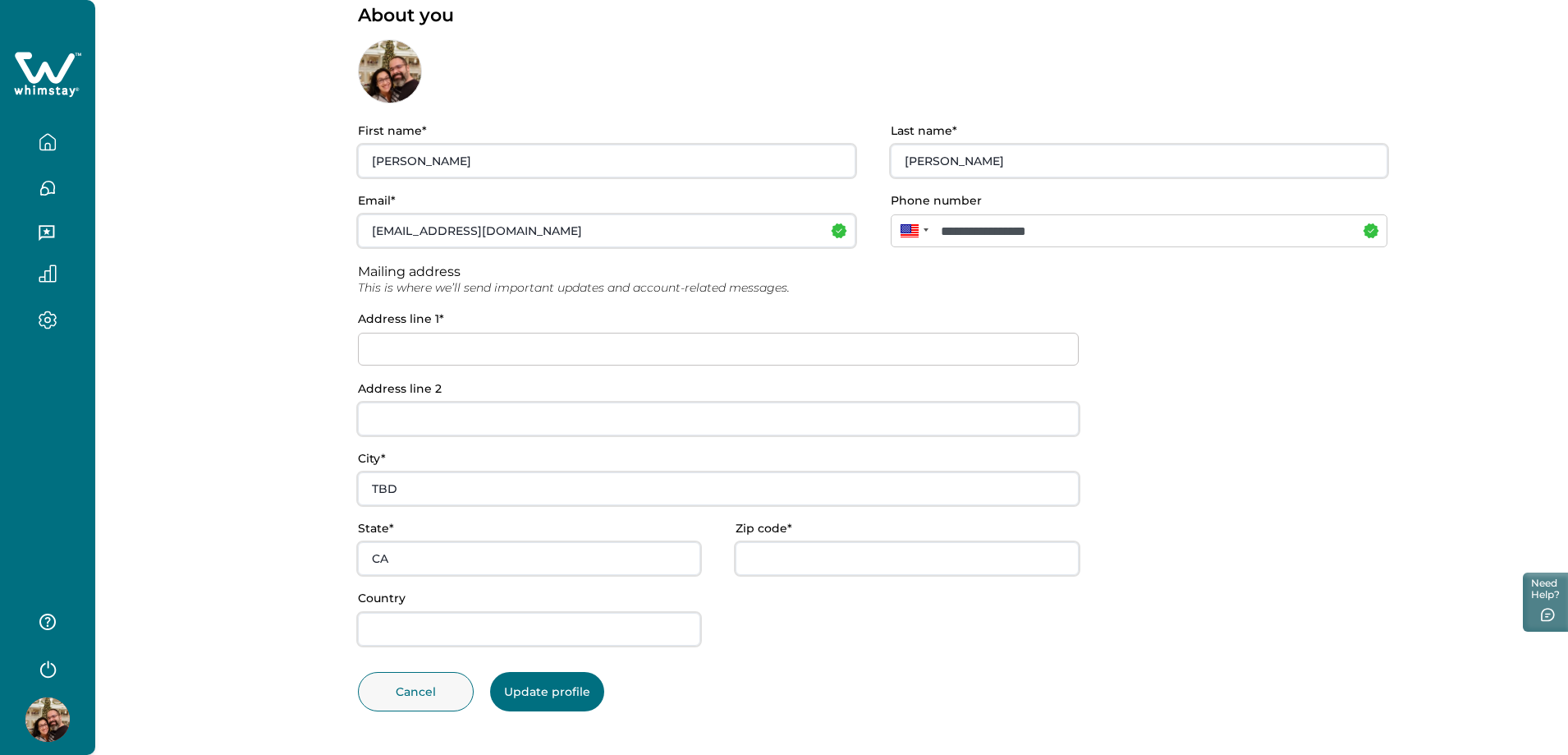
click at [412, 341] on input at bounding box center [718, 349] width 721 height 33
click at [430, 352] on input at bounding box center [718, 349] width 721 height 33
click at [438, 423] on input "Address line 2" at bounding box center [718, 419] width 721 height 33
click at [438, 341] on input at bounding box center [718, 349] width 721 height 33
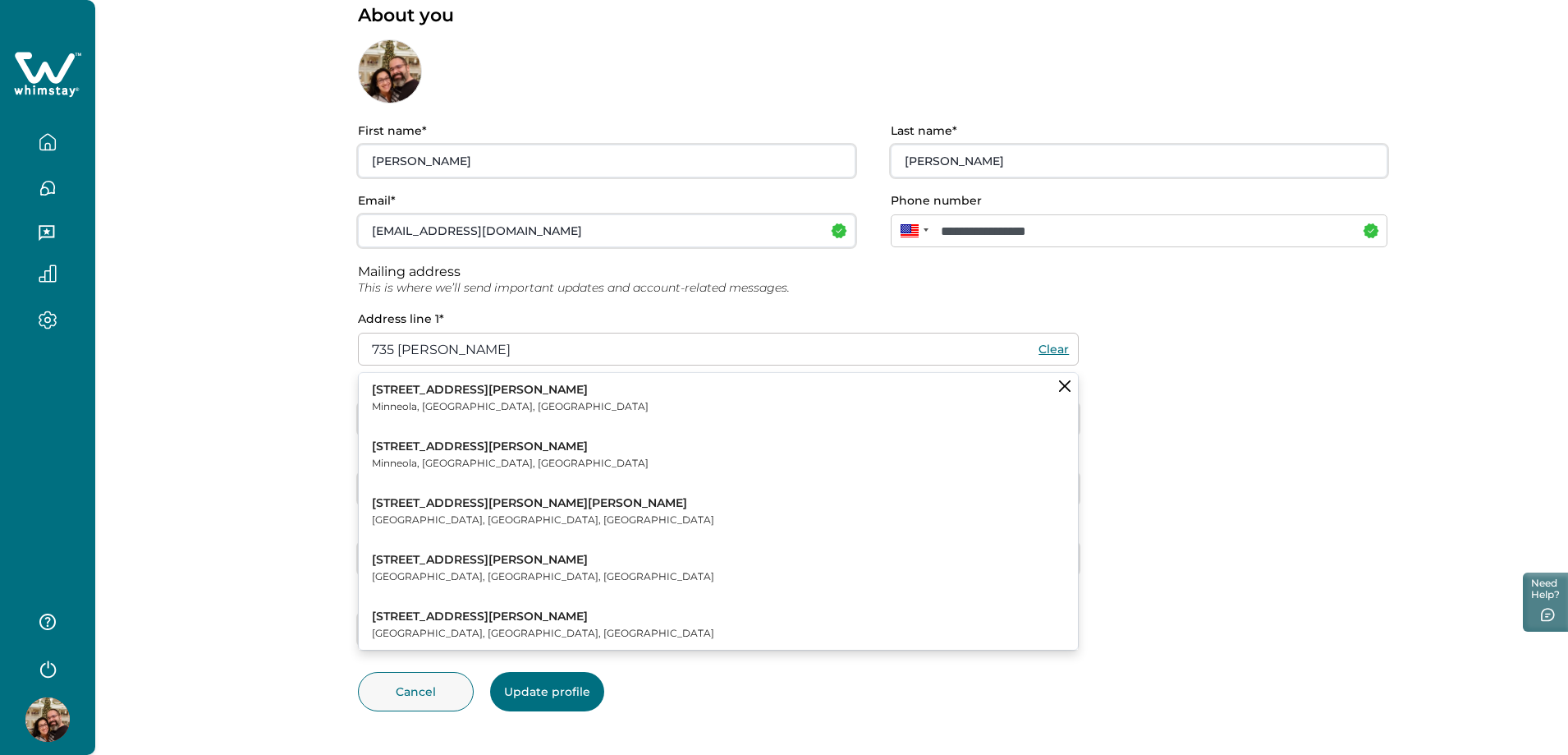
click at [468, 401] on p "Minneola, [GEOGRAPHIC_DATA], [GEOGRAPHIC_DATA]" at bounding box center [510, 406] width 277 height 17
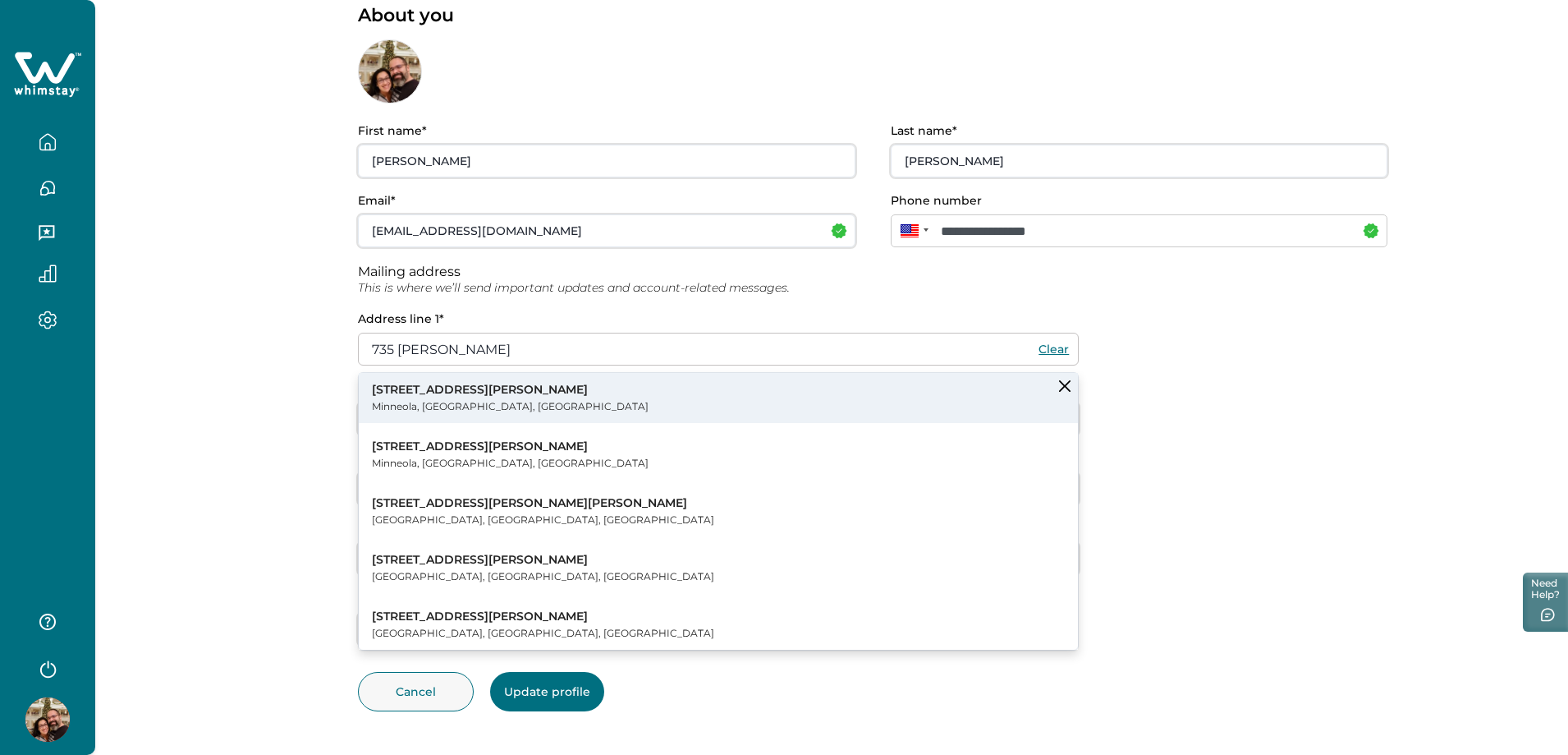
type input "[STREET_ADDRESS][PERSON_NAME]"
type input "Minneola"
type input "FL"
type input "34715"
type input "[GEOGRAPHIC_DATA]"
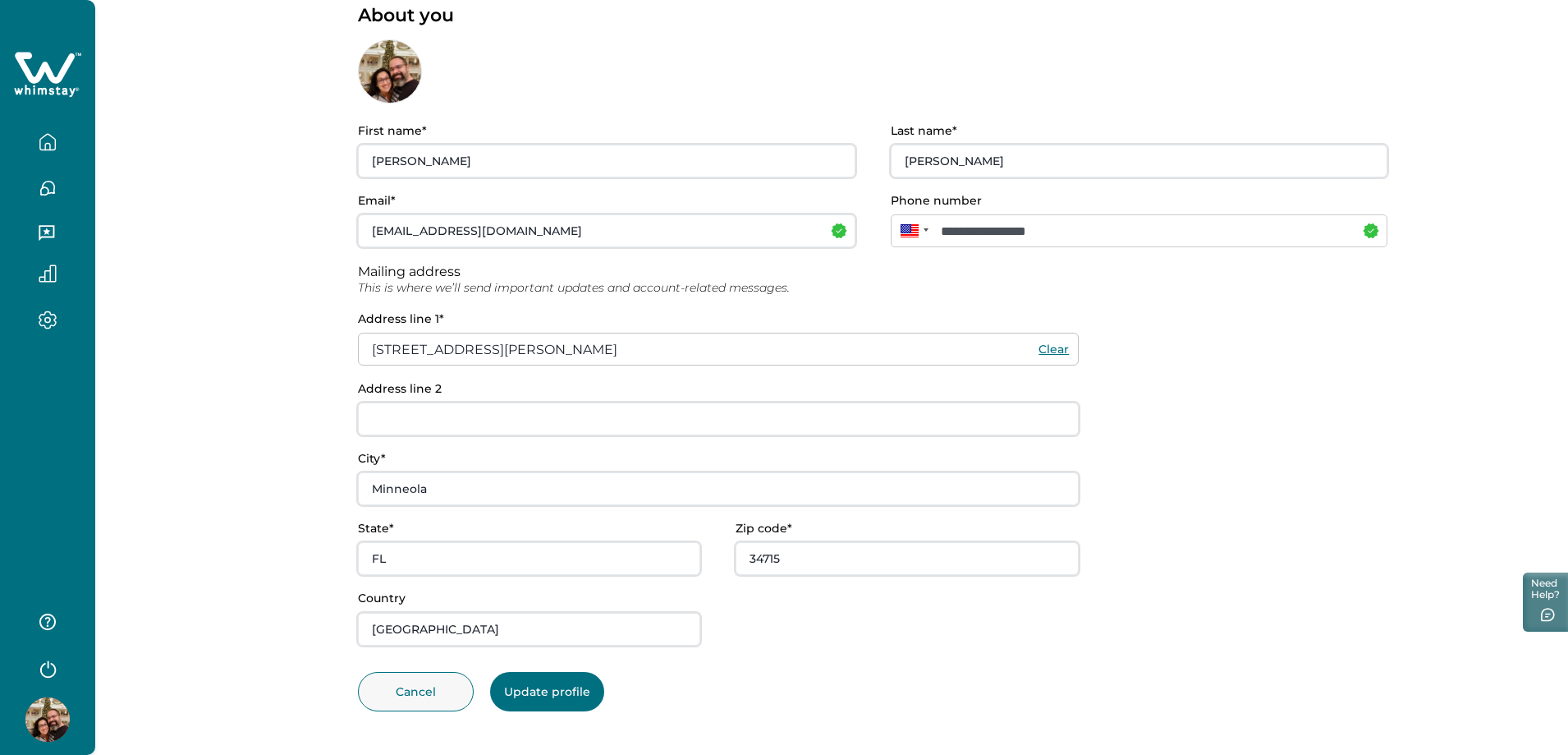
click at [575, 699] on button "Update profile" at bounding box center [546, 691] width 114 height 39
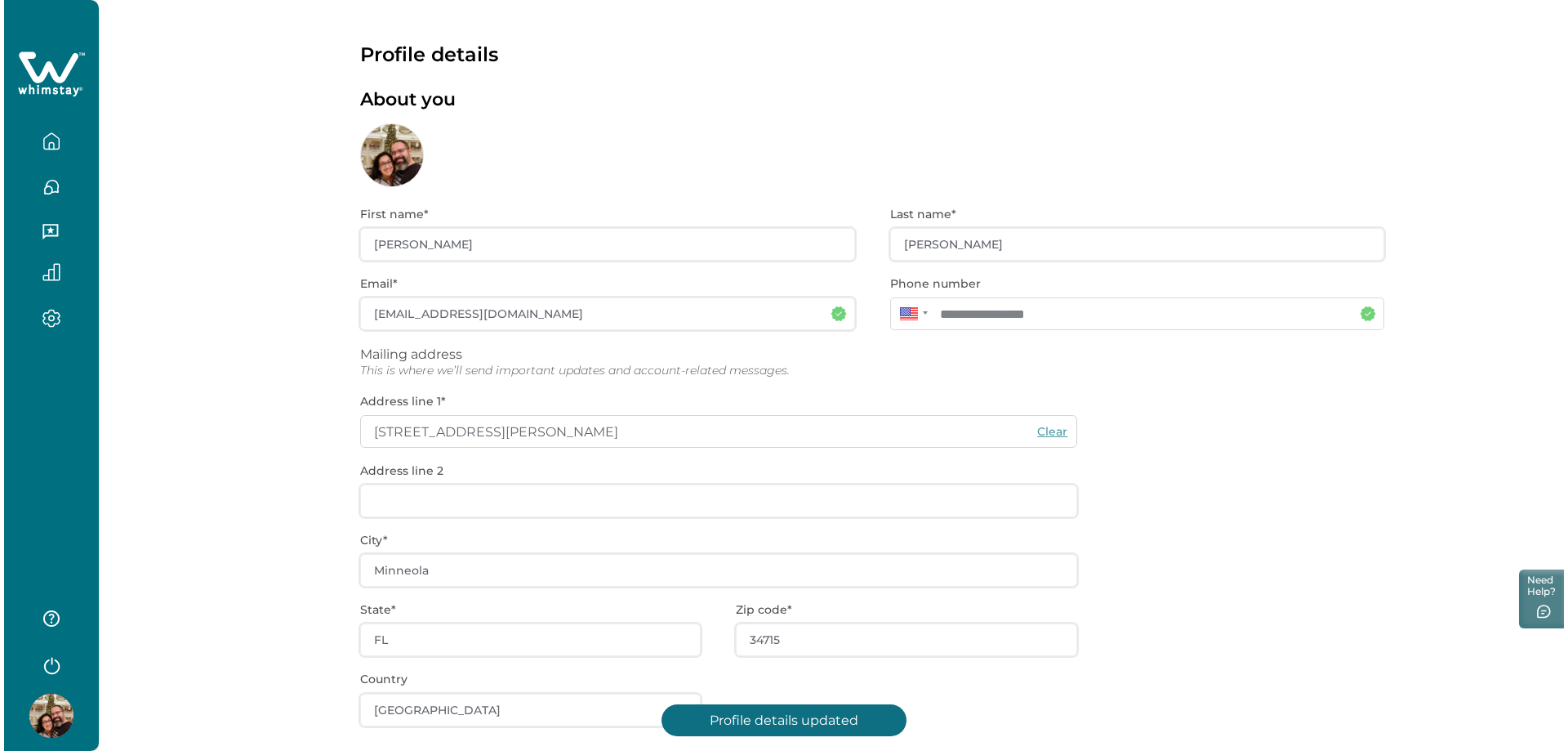
scroll to position [0, 0]
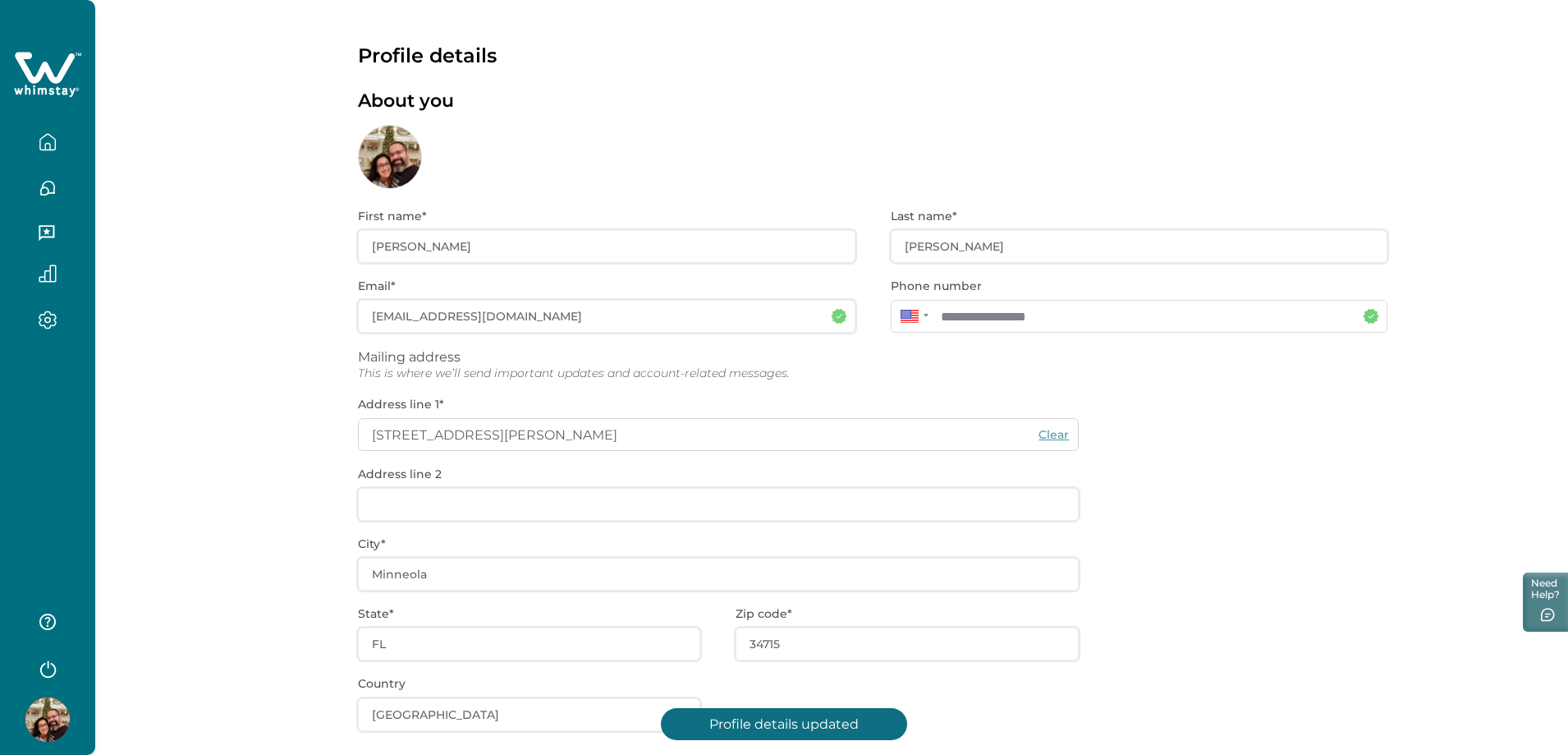
click at [49, 145] on icon "button" at bounding box center [47, 142] width 18 height 18
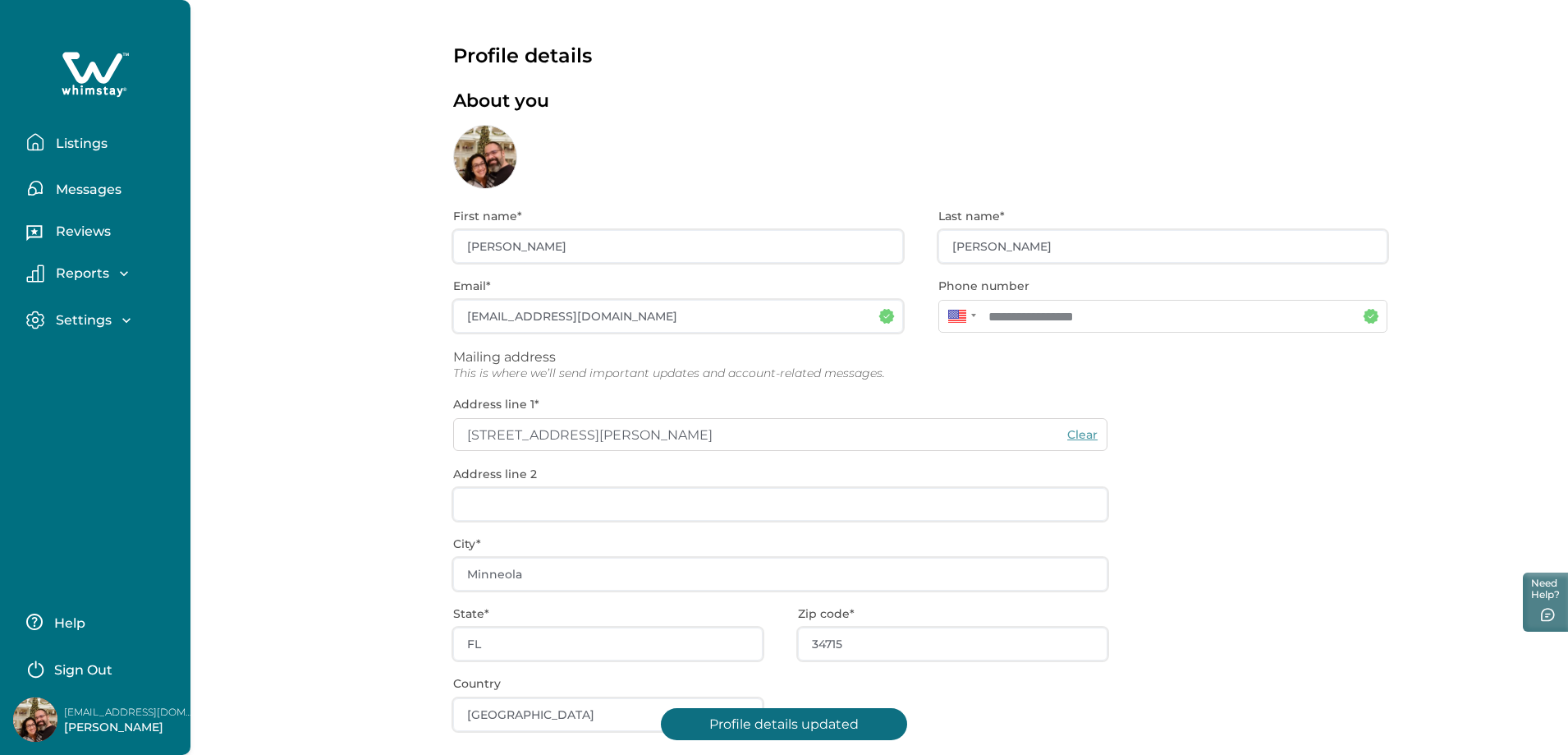
click at [80, 143] on p "Listings" at bounding box center [79, 143] width 56 height 17
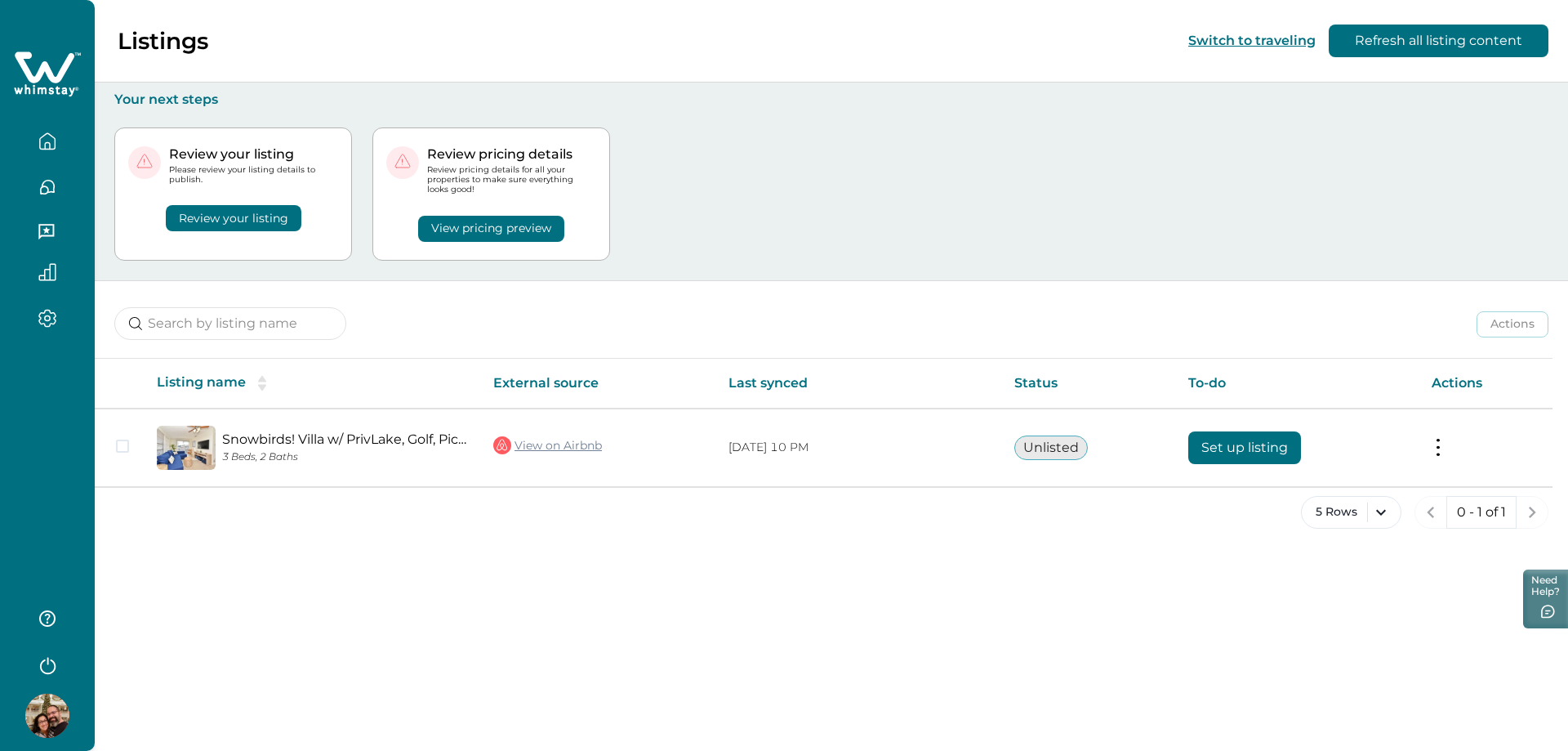
click at [302, 219] on button "Review your listing" at bounding box center [233, 218] width 136 height 26
click at [275, 216] on button "Review your listing" at bounding box center [233, 218] width 136 height 26
click at [259, 220] on button "Review your listing" at bounding box center [233, 218] width 136 height 26
click at [477, 229] on button "View pricing preview" at bounding box center [491, 229] width 146 height 26
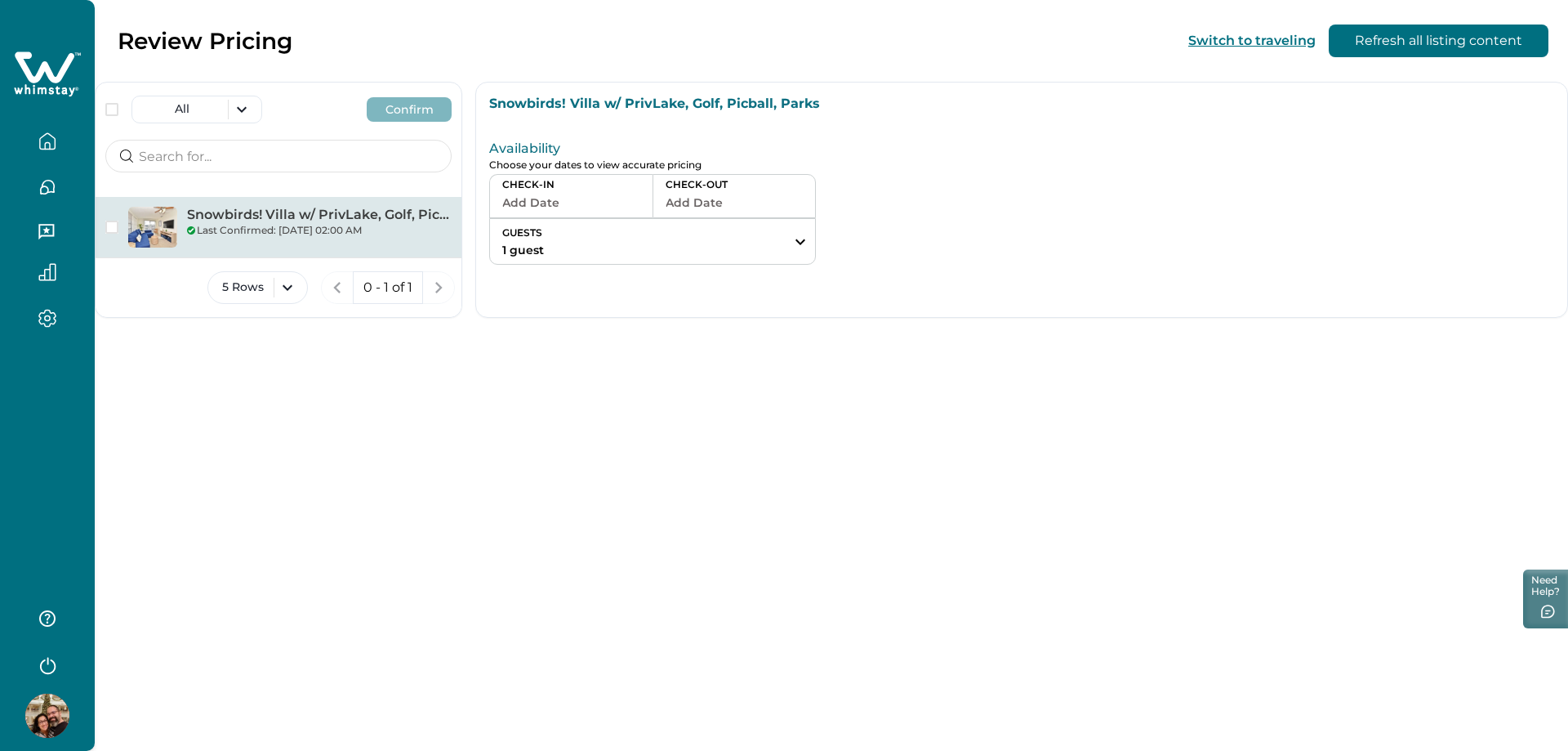
click at [321, 235] on div "Last Confirmed: [DATE] 02:00 AM" at bounding box center [319, 230] width 264 height 15
click at [112, 227] on span "button" at bounding box center [111, 226] width 13 height 13
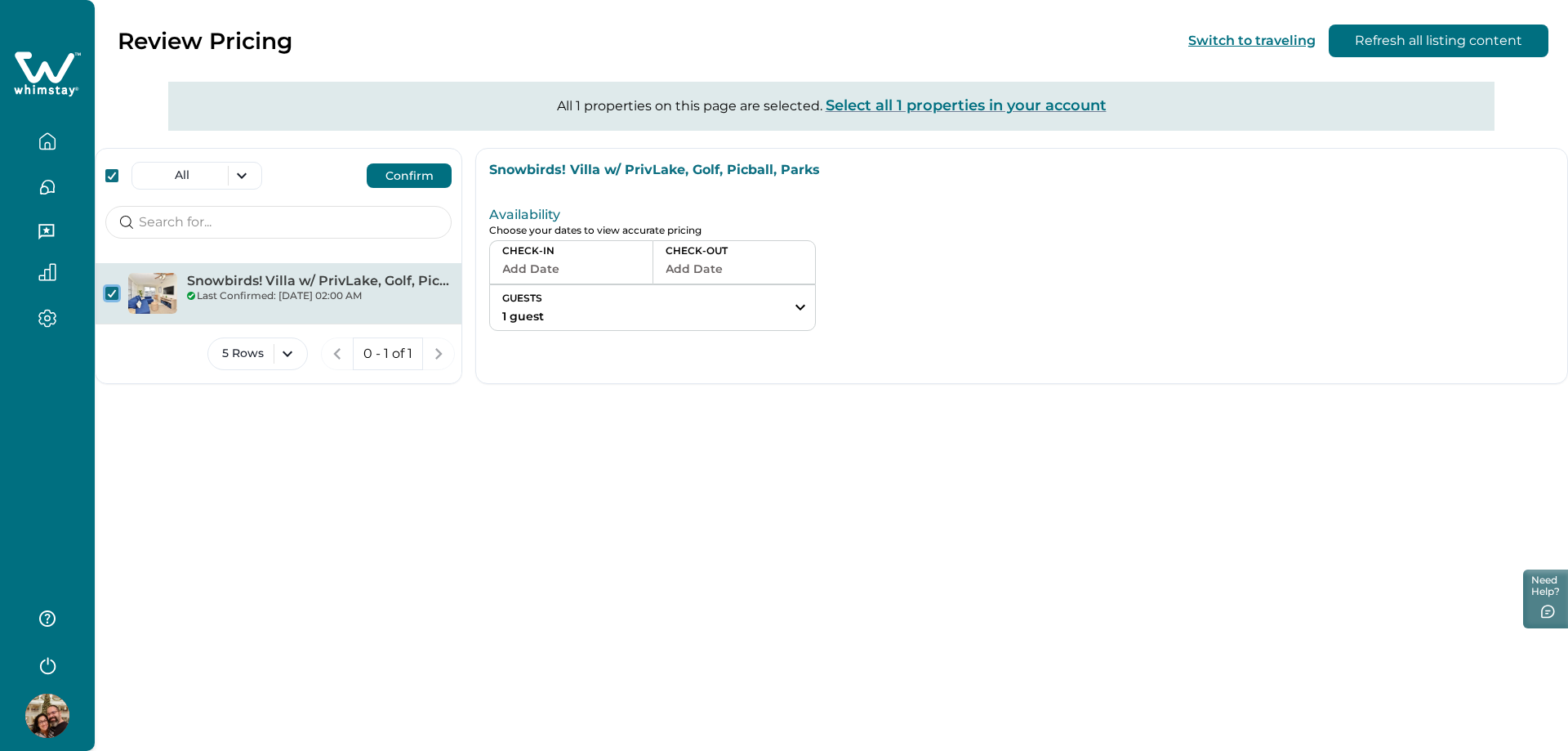
click at [568, 265] on button "Add Date" at bounding box center [571, 269] width 138 height 22
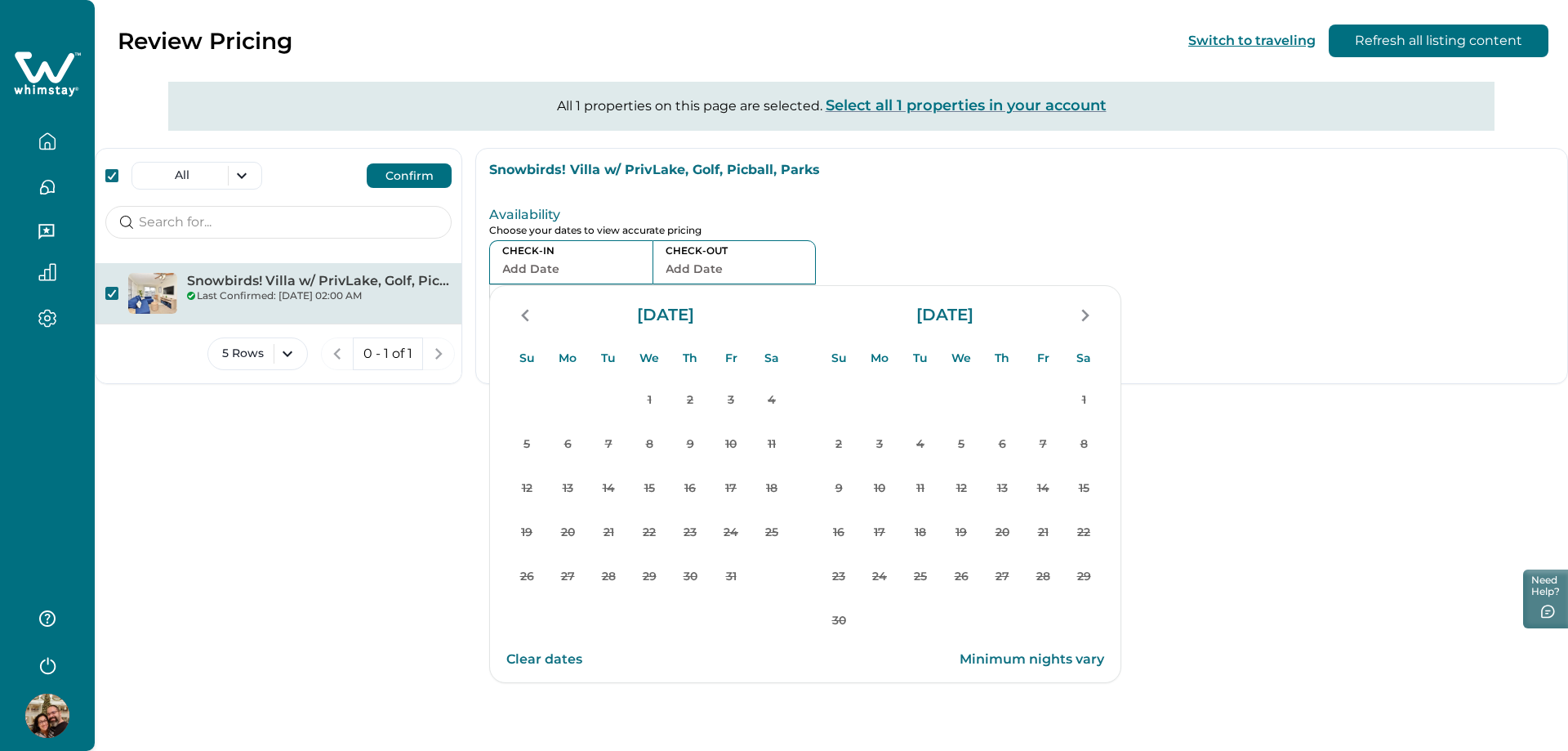
click at [1165, 382] on div "Snowbirds! Villa w/ PrivLake, Golf, Picball, Parks Availability Choose your dat…" at bounding box center [1021, 265] width 1093 height 236
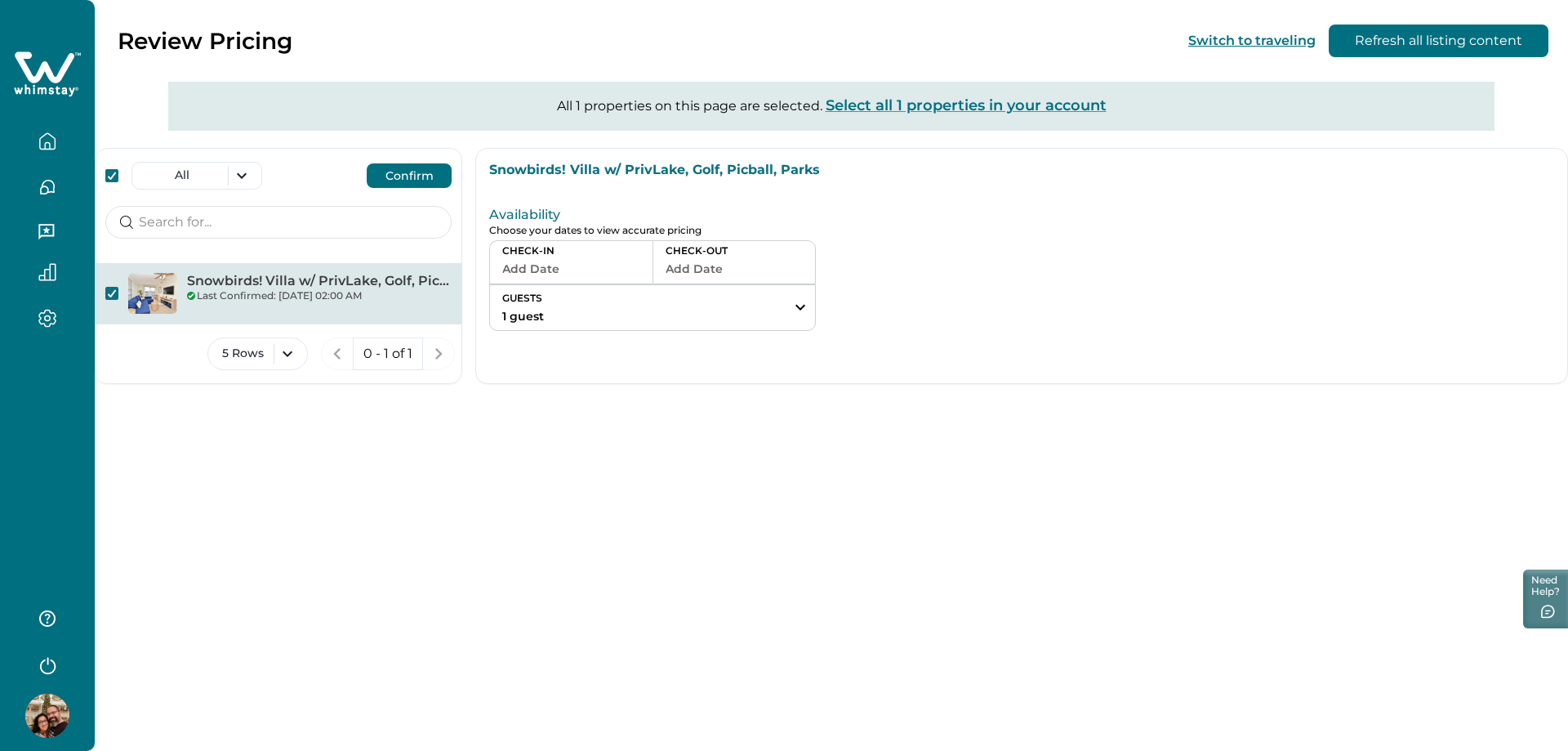
click at [51, 141] on icon "button" at bounding box center [47, 141] width 18 height 18
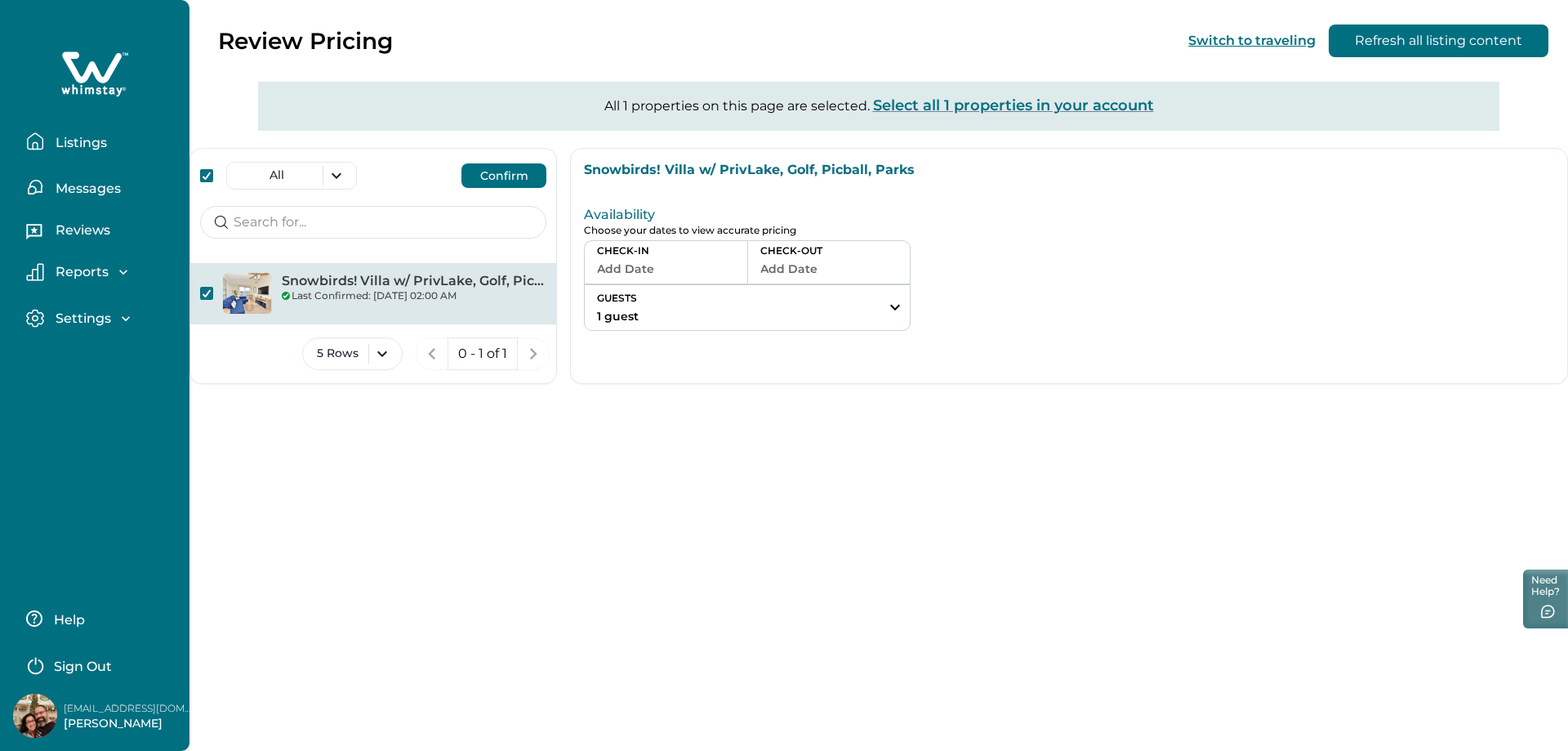
click at [69, 143] on p "Listings" at bounding box center [79, 143] width 56 height 16
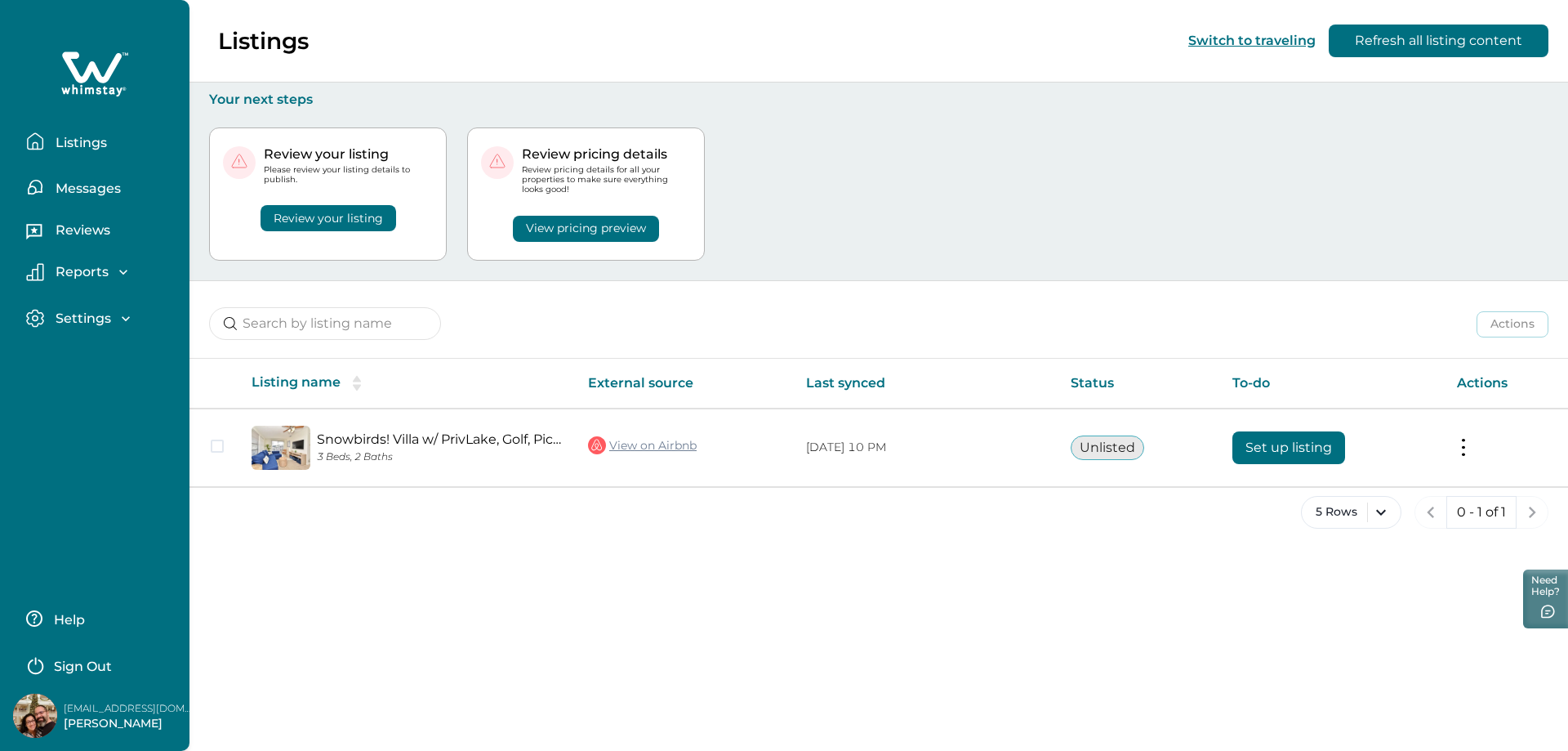
click at [79, 307] on div "Settings Profile details Payout method" at bounding box center [94, 319] width 163 height 47
click at [83, 312] on p "Settings" at bounding box center [81, 318] width 60 height 16
click at [108, 353] on p "Profile details" at bounding box center [98, 353] width 96 height 16
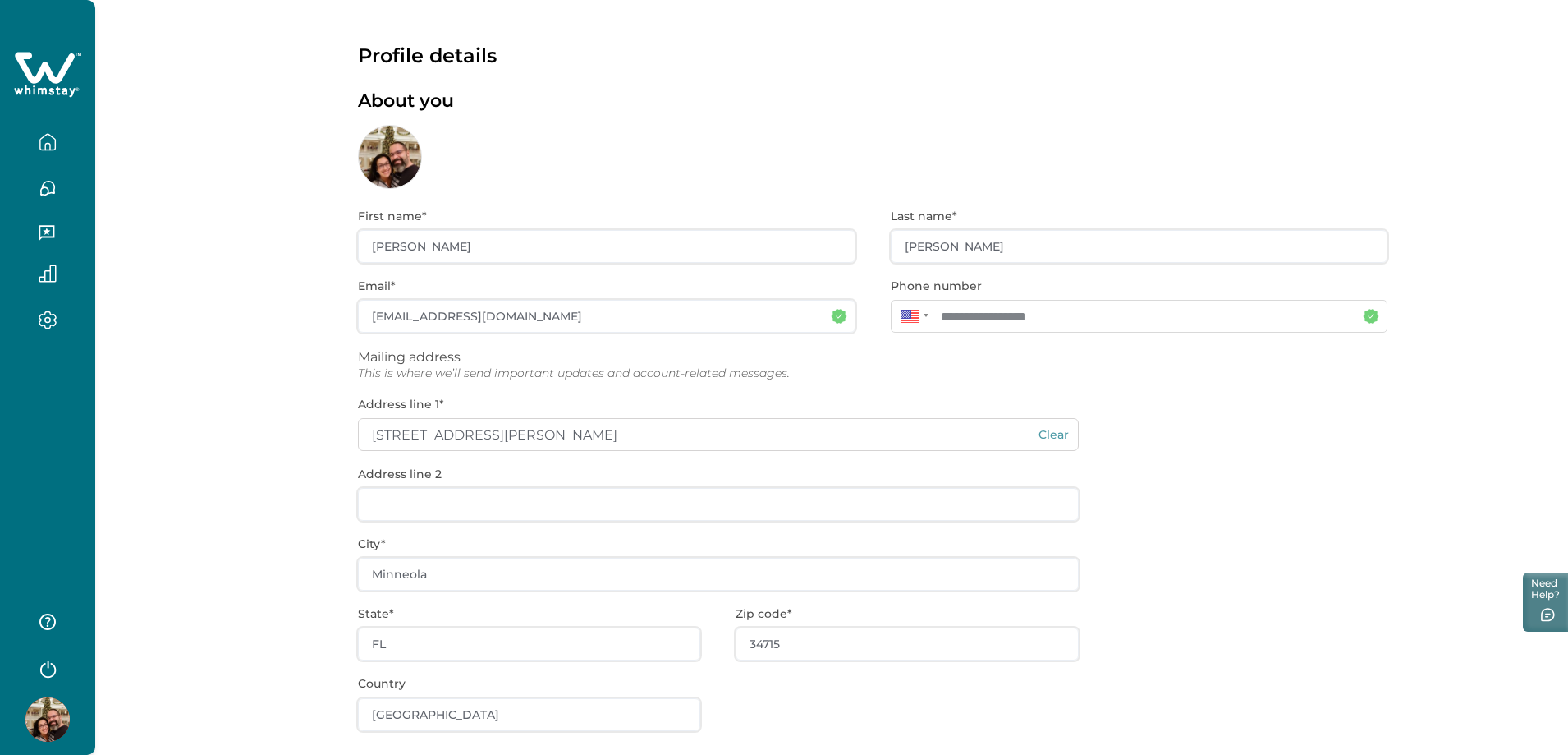
click at [1220, 541] on div "**********" at bounding box center [872, 514] width 1029 height 652
click at [46, 142] on icon "button" at bounding box center [47, 142] width 18 height 18
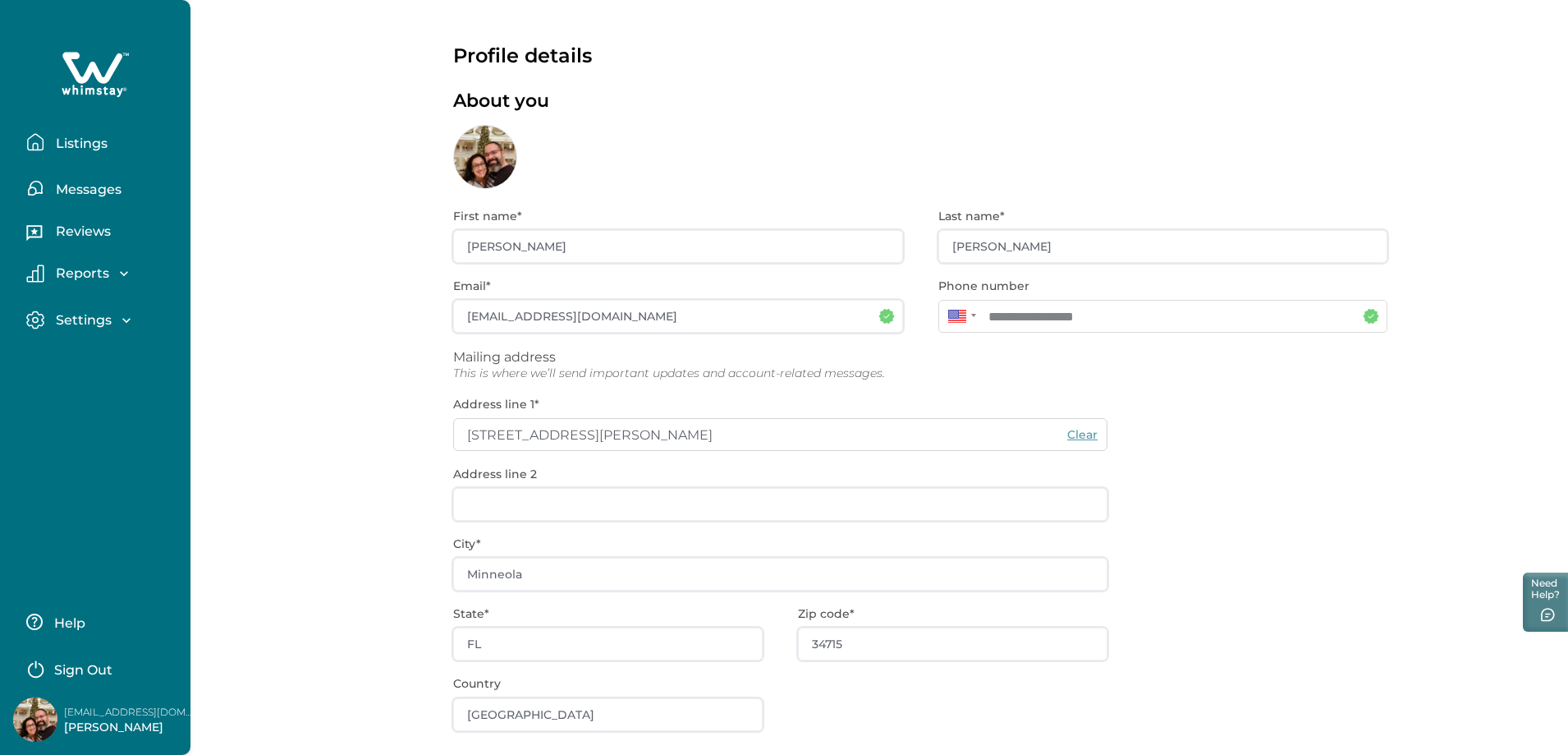
click at [73, 149] on p "Listings" at bounding box center [79, 143] width 56 height 17
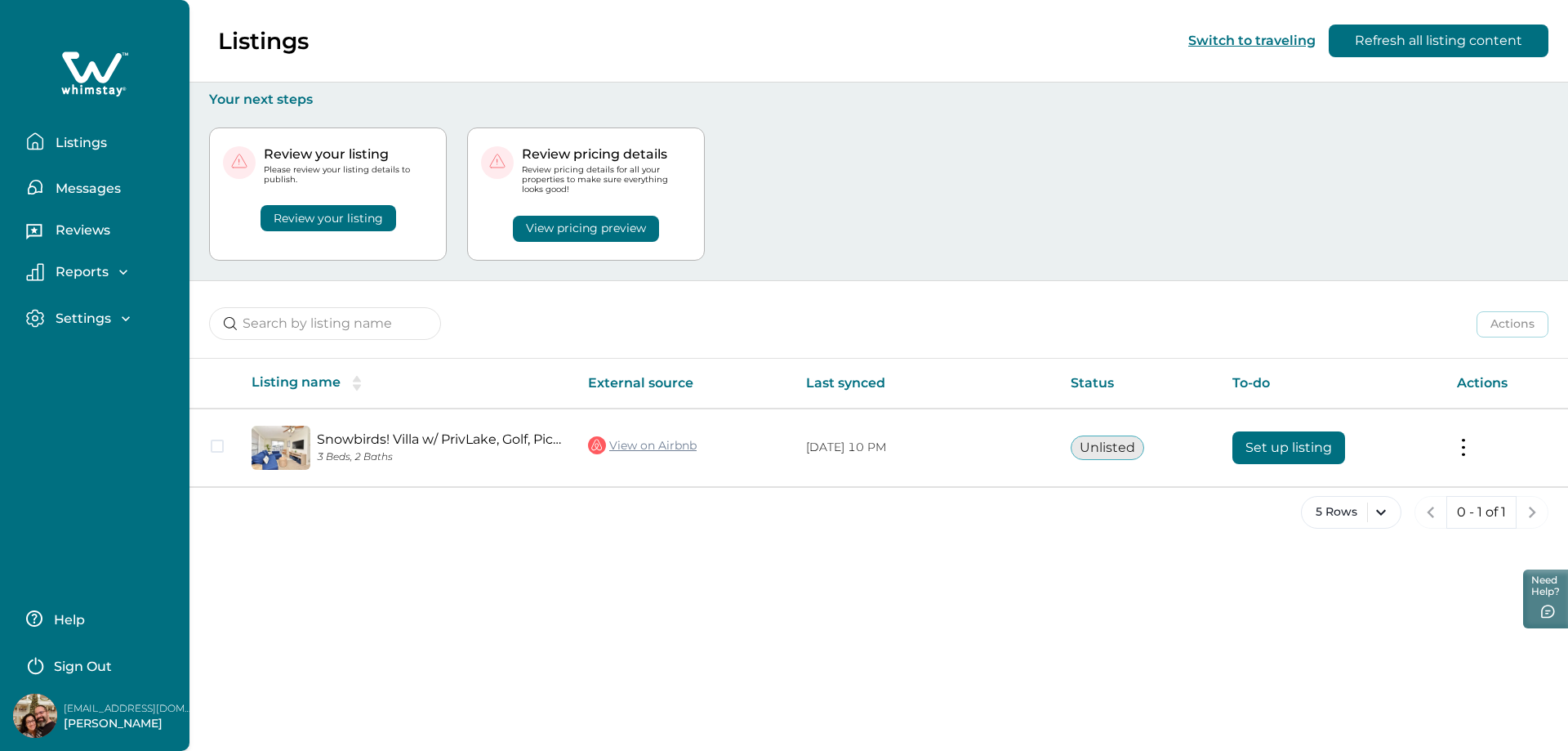
click at [382, 216] on div "Review your listing Please review your listing details to publish. Review your …" at bounding box center [879, 194] width 1339 height 172
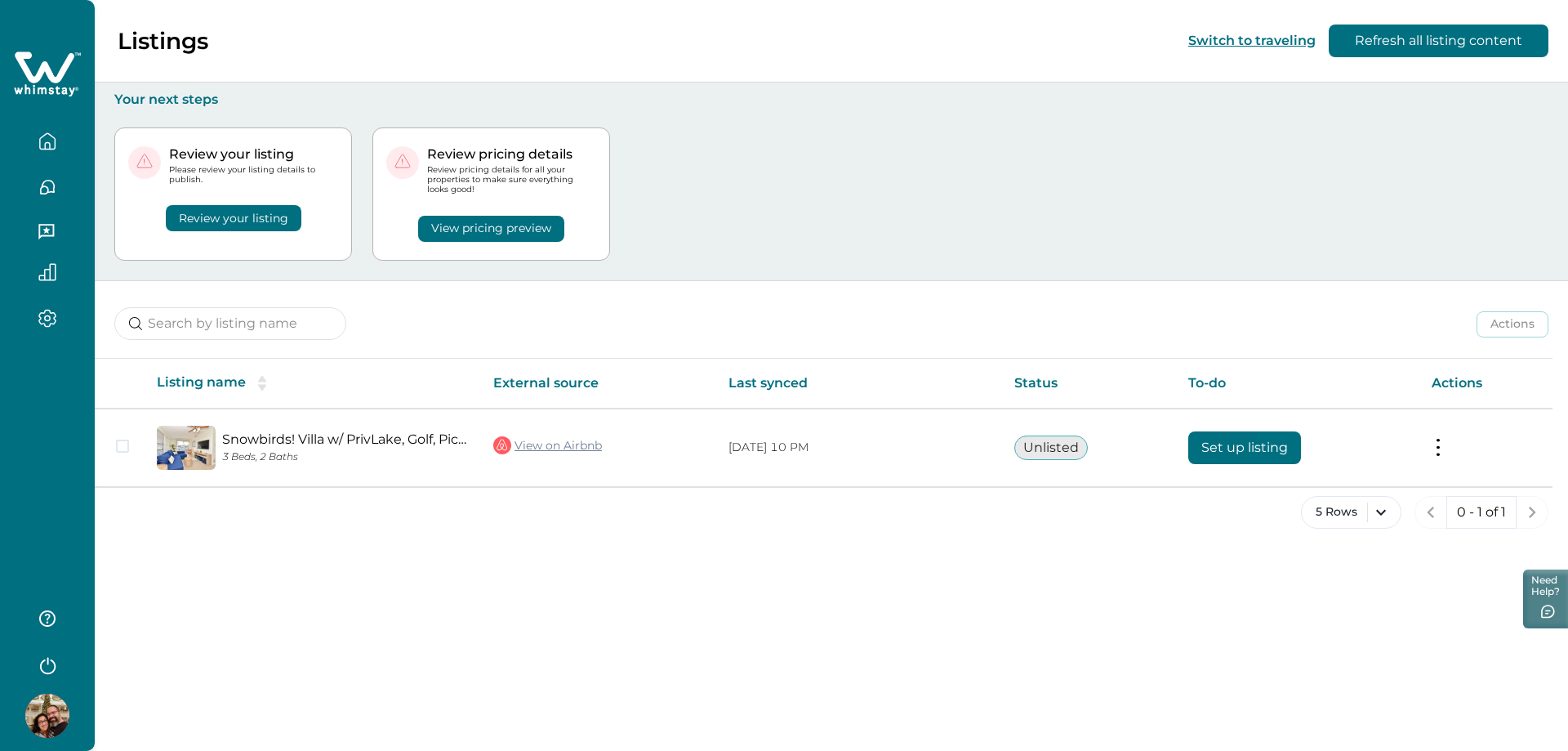
click at [278, 224] on button "Review your listing" at bounding box center [233, 218] width 136 height 26
click at [278, 223] on button "Review your listing" at bounding box center [233, 218] width 136 height 26
click at [192, 99] on p "Your next steps" at bounding box center [831, 99] width 1434 height 16
click at [1434, 38] on button "Refresh all listing content" at bounding box center [1438, 41] width 219 height 33
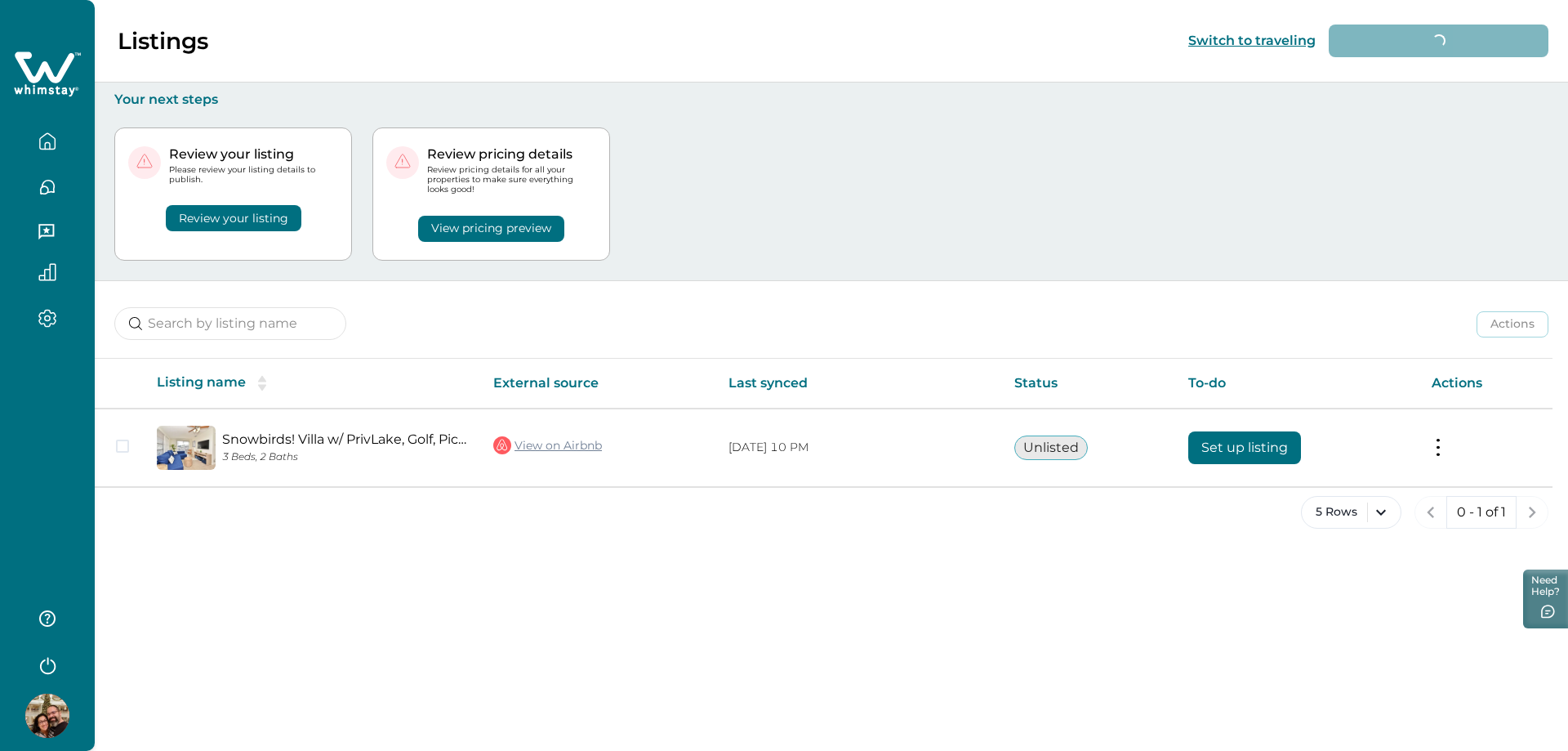
click at [242, 226] on button "Review your listing" at bounding box center [233, 218] width 136 height 26
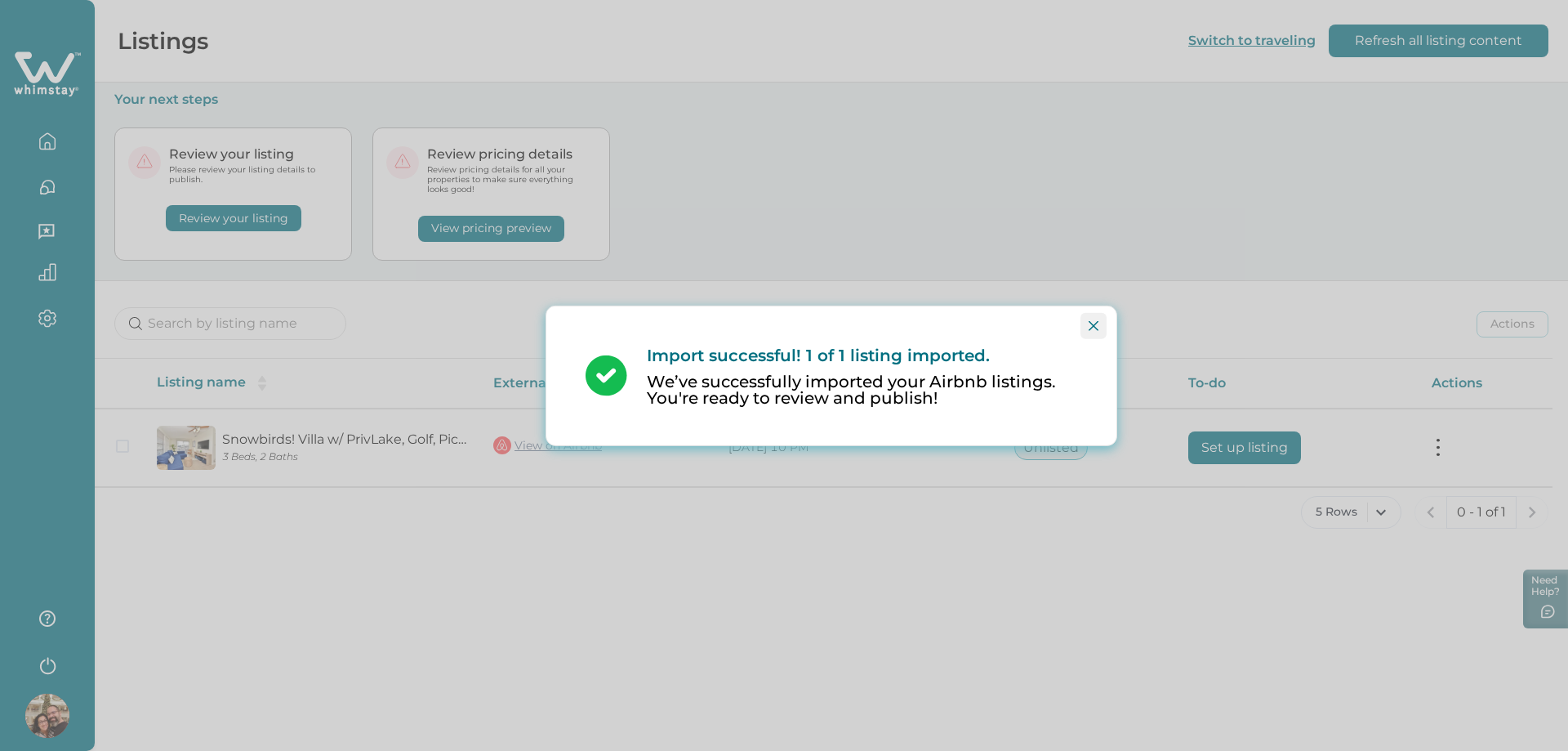
click at [1094, 327] on icon "Close" at bounding box center [1093, 325] width 10 height 10
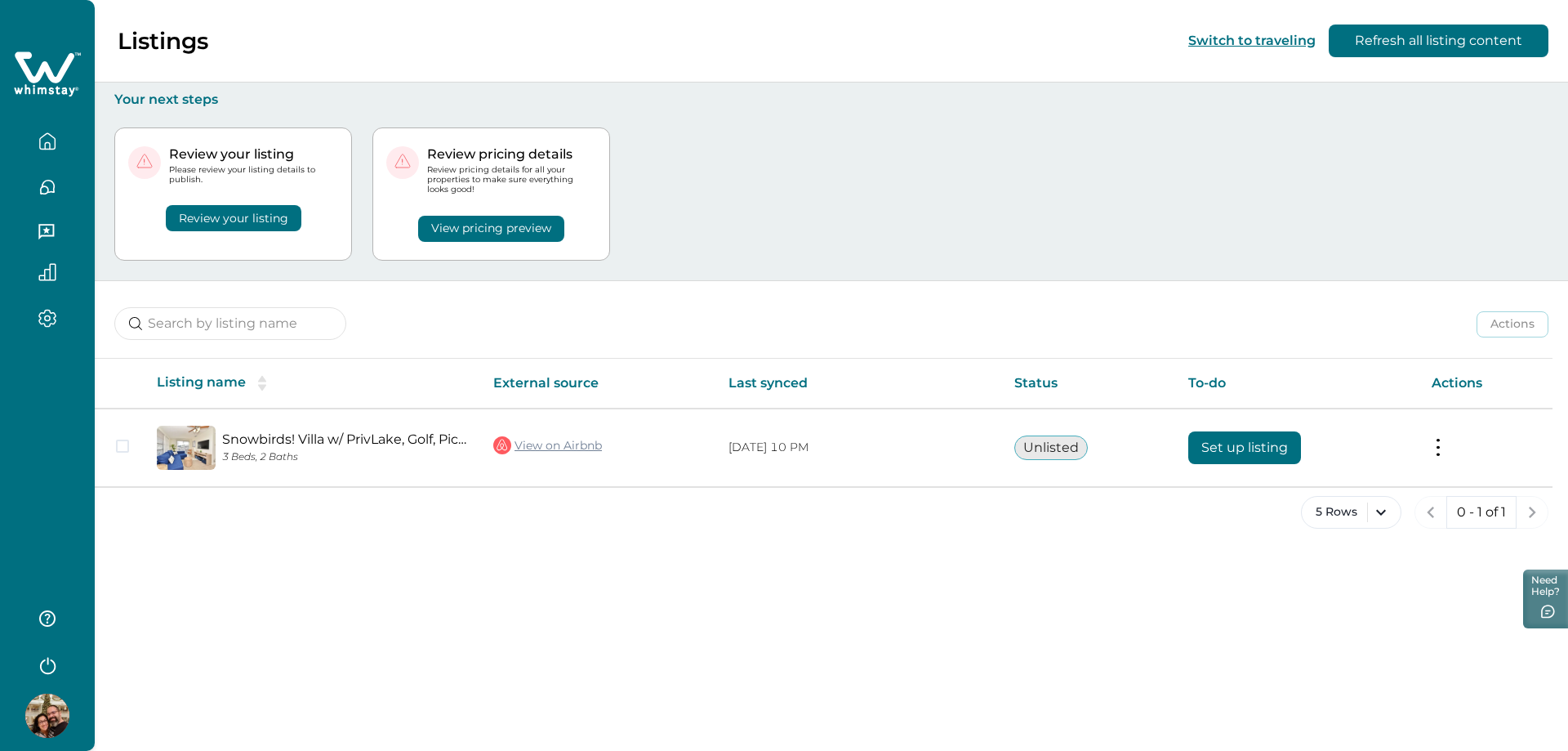
click at [251, 211] on button "Review your listing" at bounding box center [233, 218] width 136 height 26
click at [528, 228] on button "View pricing preview" at bounding box center [491, 229] width 146 height 26
click at [243, 212] on button "Review your listing" at bounding box center [233, 218] width 136 height 26
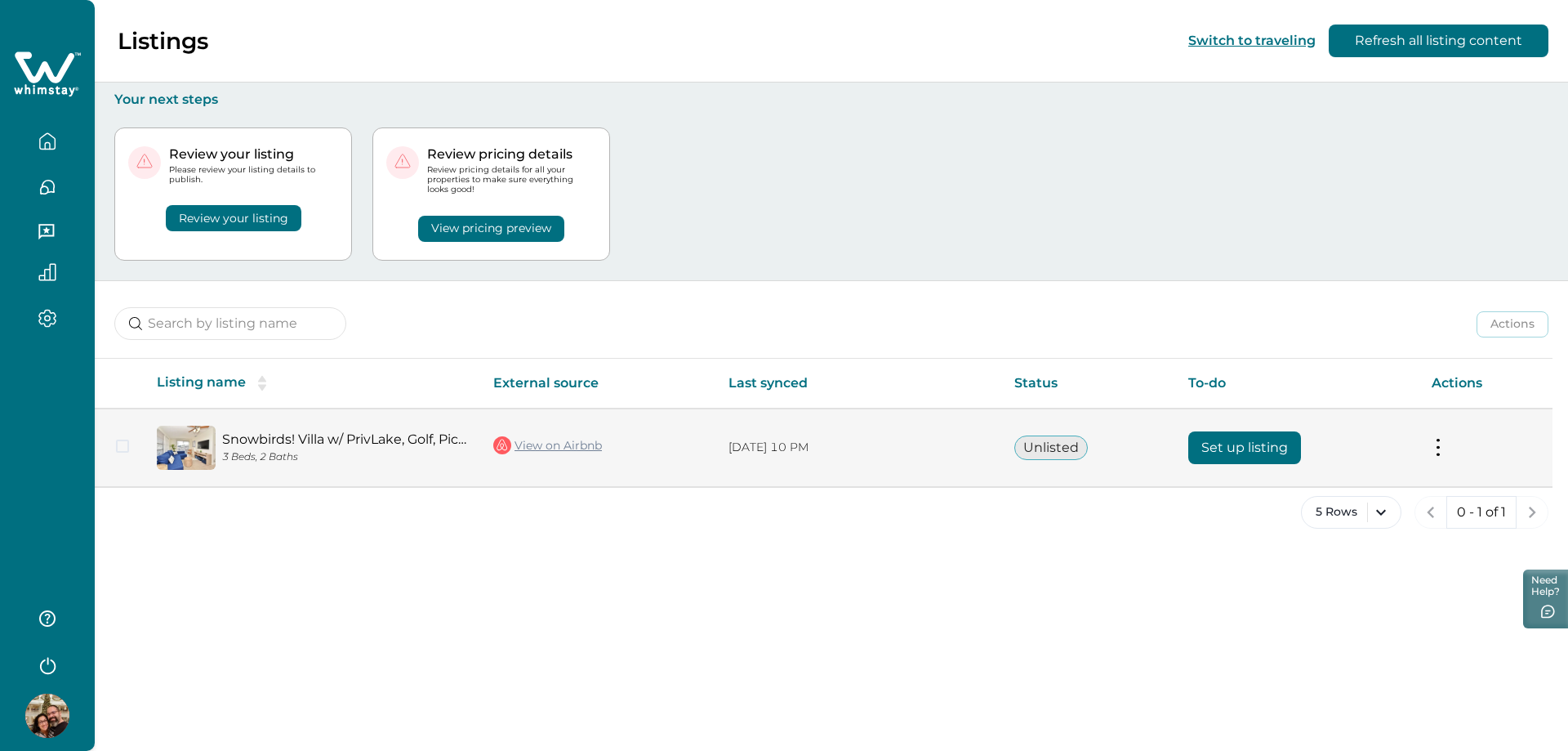
click at [125, 442] on span at bounding box center [122, 445] width 13 height 13
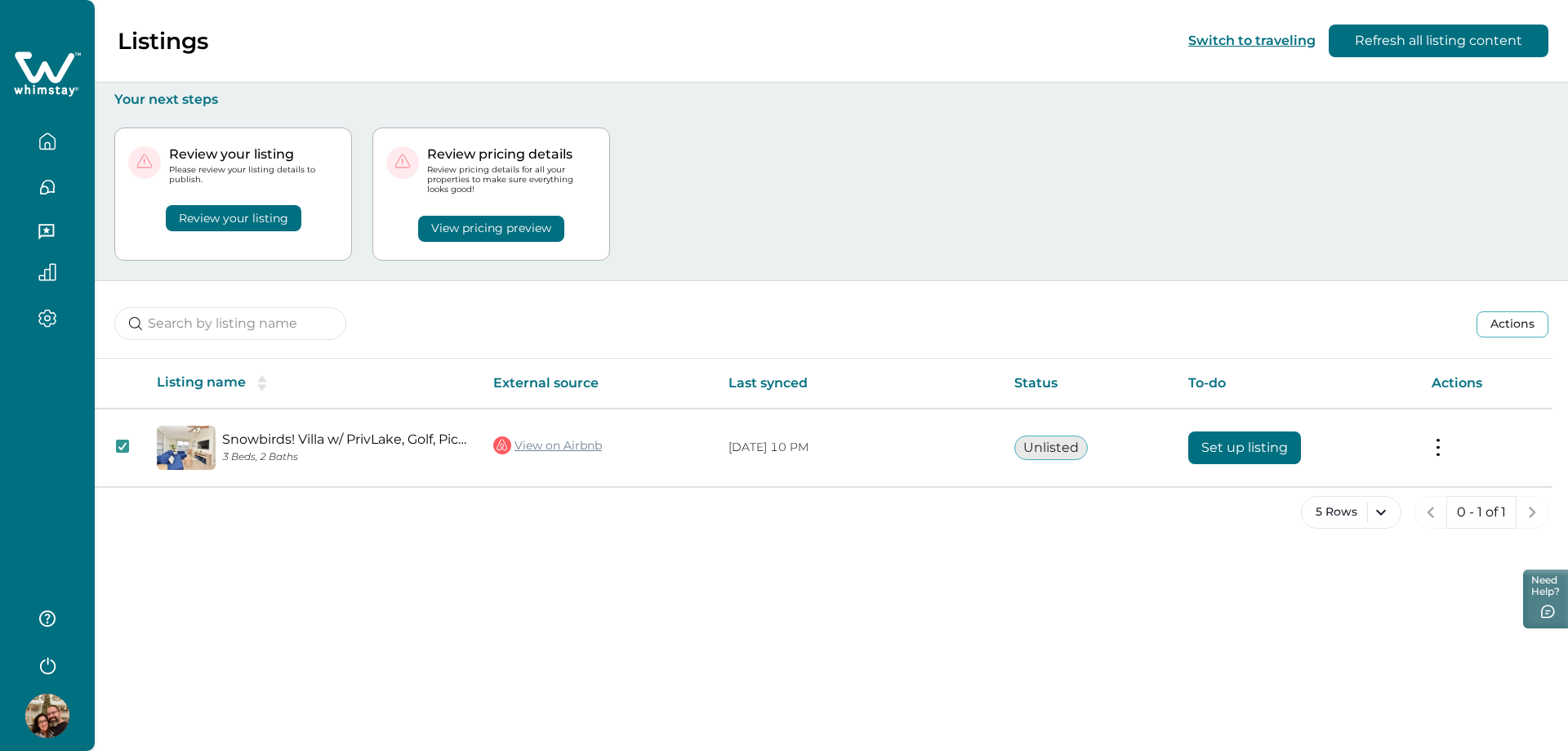
drag, startPoint x: 219, startPoint y: 201, endPoint x: 216, endPoint y: 221, distance: 20.2
click at [219, 205] on div "Review your listing" at bounding box center [232, 208] width 210 height 47
click at [216, 221] on button "Review your listing" at bounding box center [233, 218] width 136 height 26
click at [1524, 325] on button "Actions" at bounding box center [1512, 324] width 72 height 26
click at [1305, 319] on div "Actions Actions Publish listing Unlist listing" at bounding box center [831, 311] width 1473 height 60
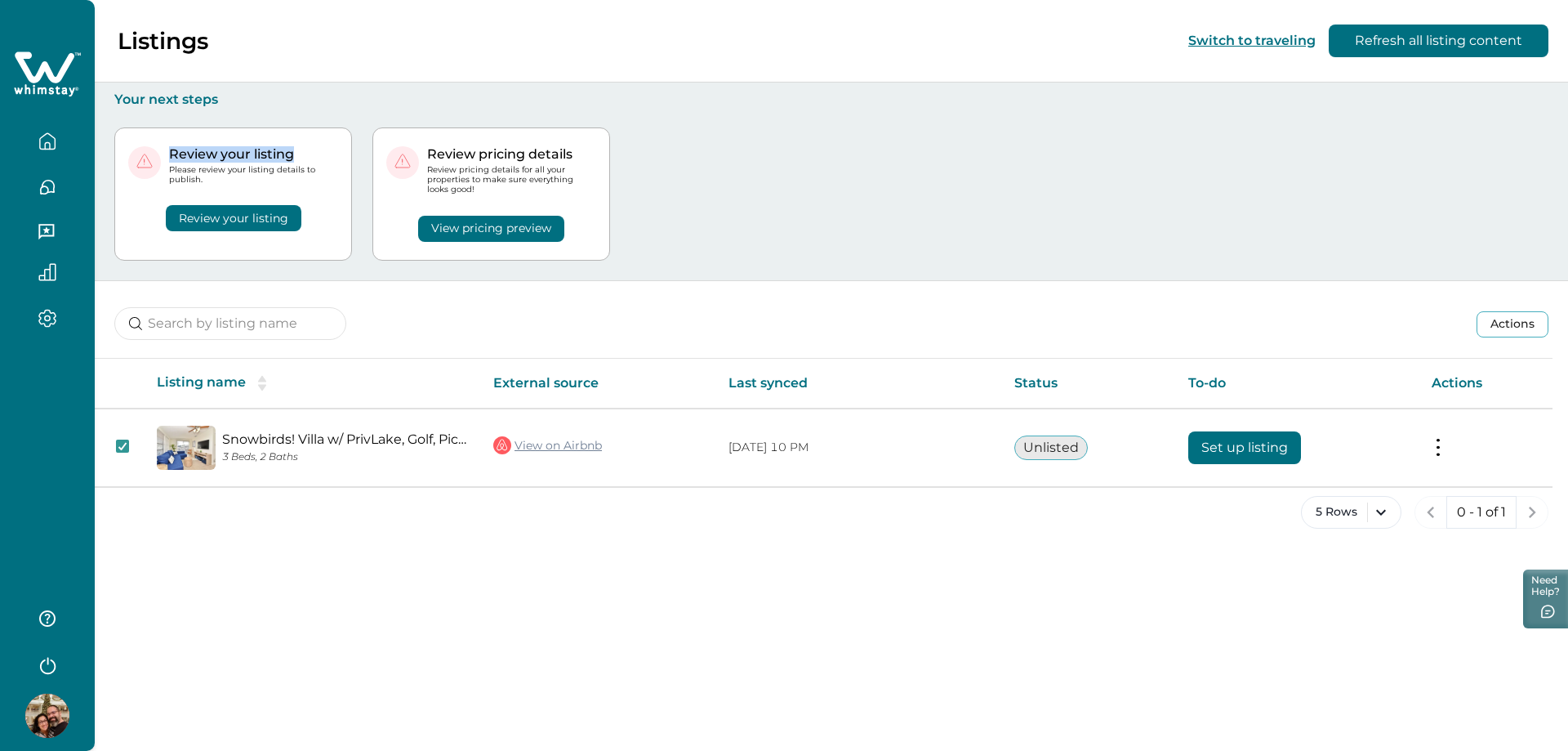
drag, startPoint x: 170, startPoint y: 153, endPoint x: 291, endPoint y: 156, distance: 121.0
click at [291, 156] on p "Review your listing" at bounding box center [254, 154] width 169 height 16
copy p "Review your listing"
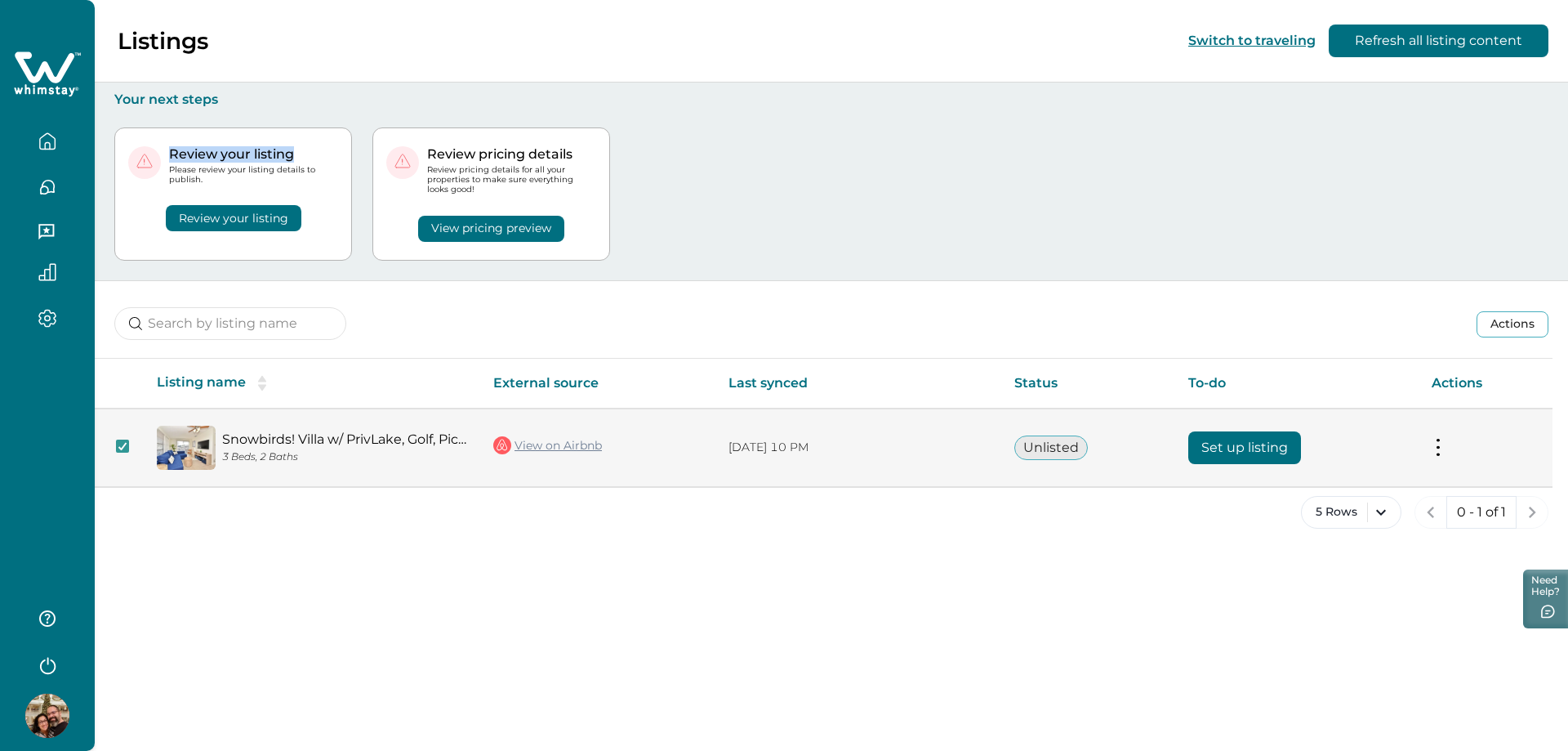
click at [387, 441] on link "Snowbirds! Villa w/ PrivLake, Golf, Picball, Parks" at bounding box center [345, 439] width 245 height 16
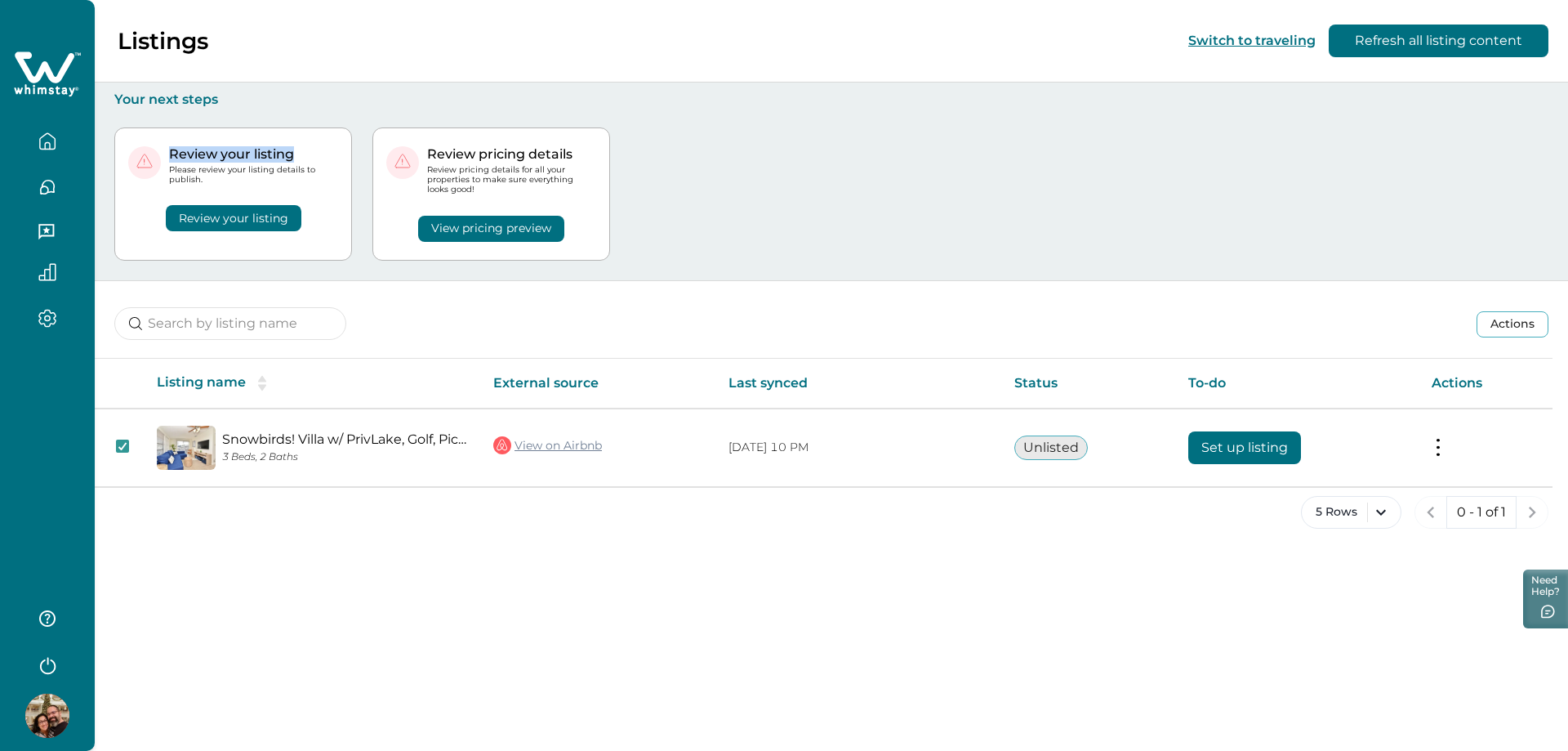
click at [240, 213] on button "Review your listing" at bounding box center [233, 218] width 136 height 26
click at [244, 216] on button "Review your listing" at bounding box center [233, 218] width 136 height 26
click at [435, 231] on button "View pricing preview" at bounding box center [491, 229] width 146 height 26
click at [838, 282] on div "Actions Actions Publish listing Unlist listing" at bounding box center [831, 311] width 1473 height 60
click at [252, 219] on button "Review your listing" at bounding box center [233, 218] width 136 height 26
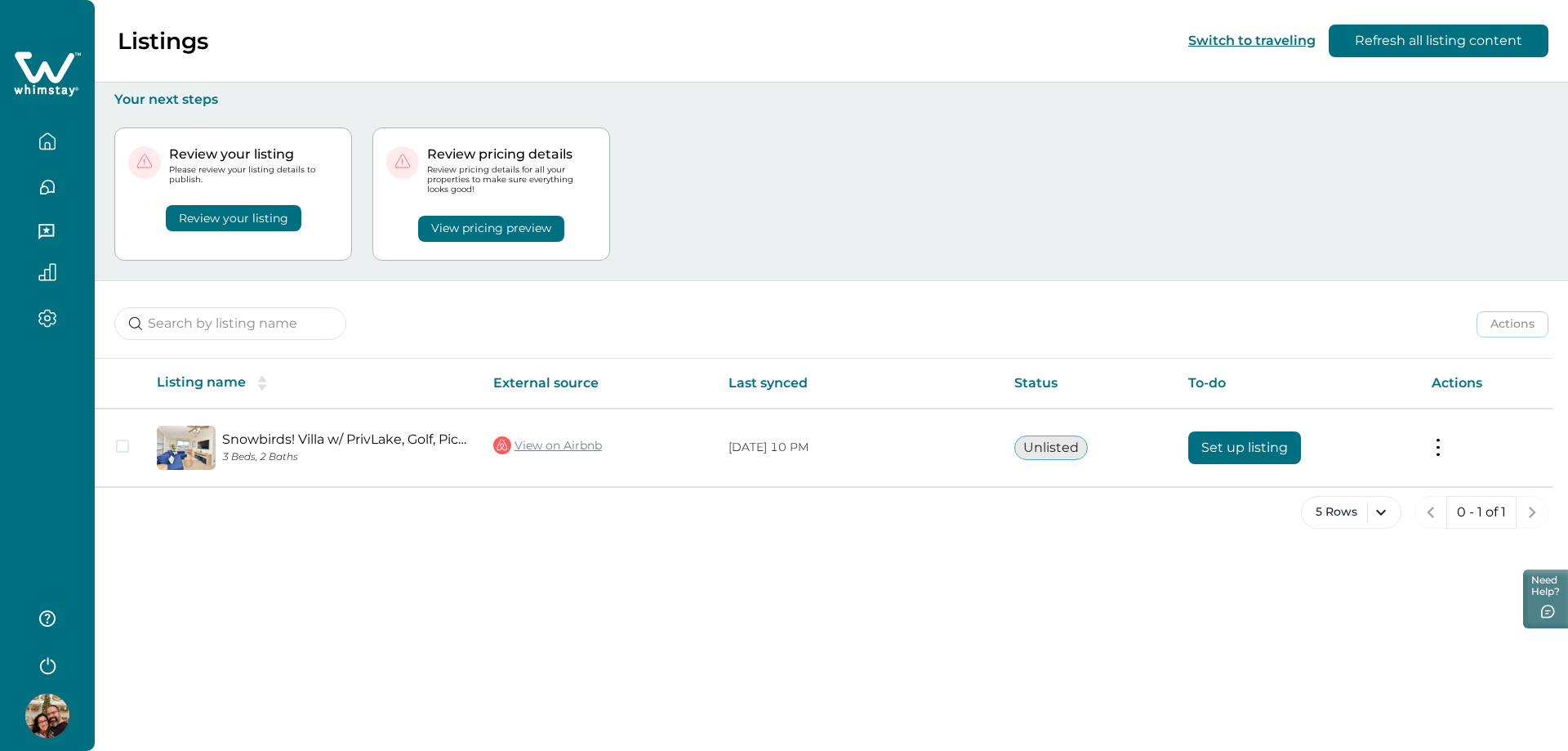
click at [245, 226] on button "Review your listing" at bounding box center [233, 218] width 136 height 26
click at [836, 215] on div "Review your listing Please review your listing details to publish. Review your …" at bounding box center [831, 194] width 1434 height 172
click at [754, 198] on div "Review your listing Please review your listing details to publish. Review your …" at bounding box center [831, 194] width 1434 height 172
click at [240, 221] on button "Review your listing" at bounding box center [233, 218] width 136 height 26
click at [715, 179] on div "Review your listing Please review your listing details to publish. Review your …" at bounding box center [831, 194] width 1434 height 172
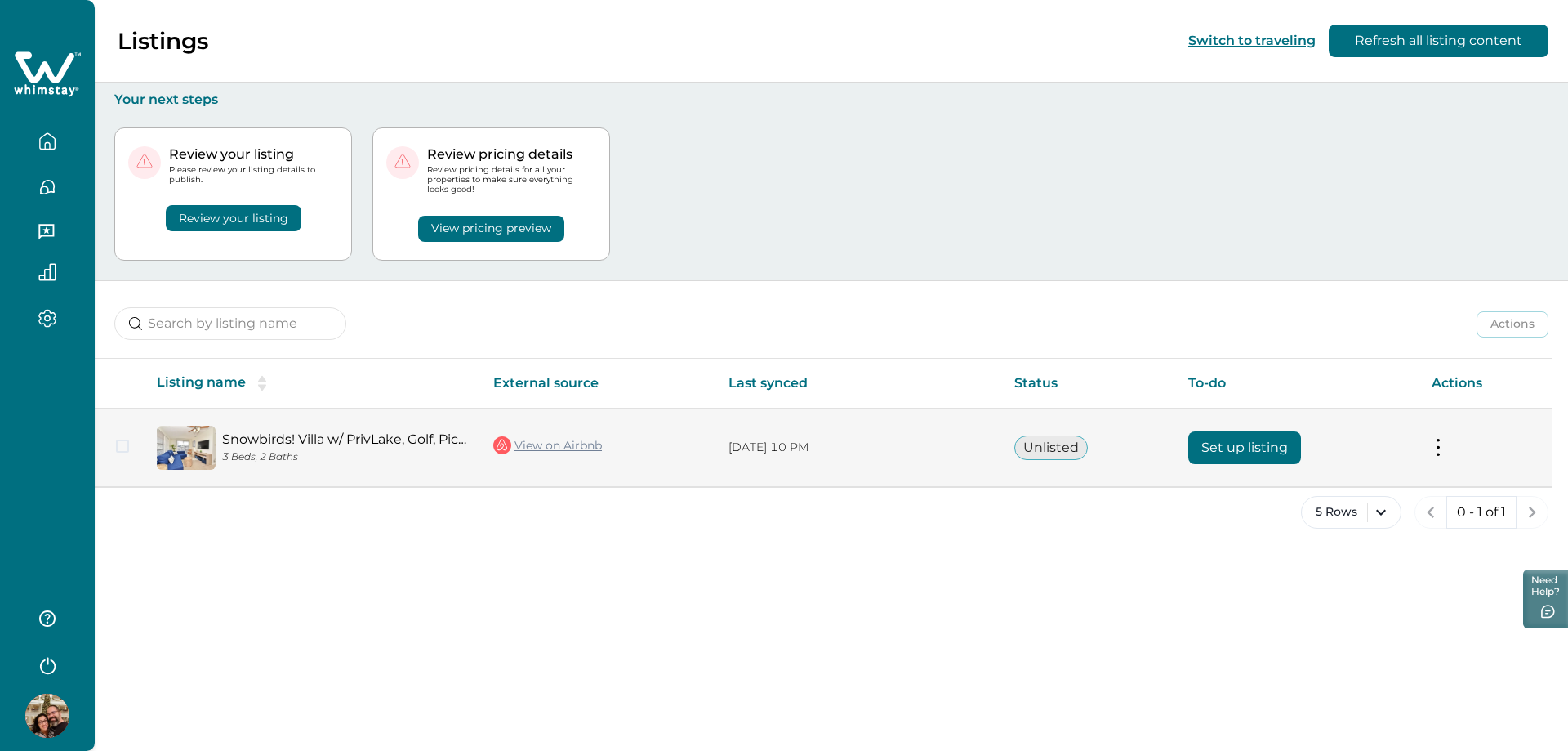
click at [1436, 448] on button at bounding box center [1438, 448] width 13 height 17
click at [1297, 486] on p "Actions" at bounding box center [1274, 483] width 51 height 16
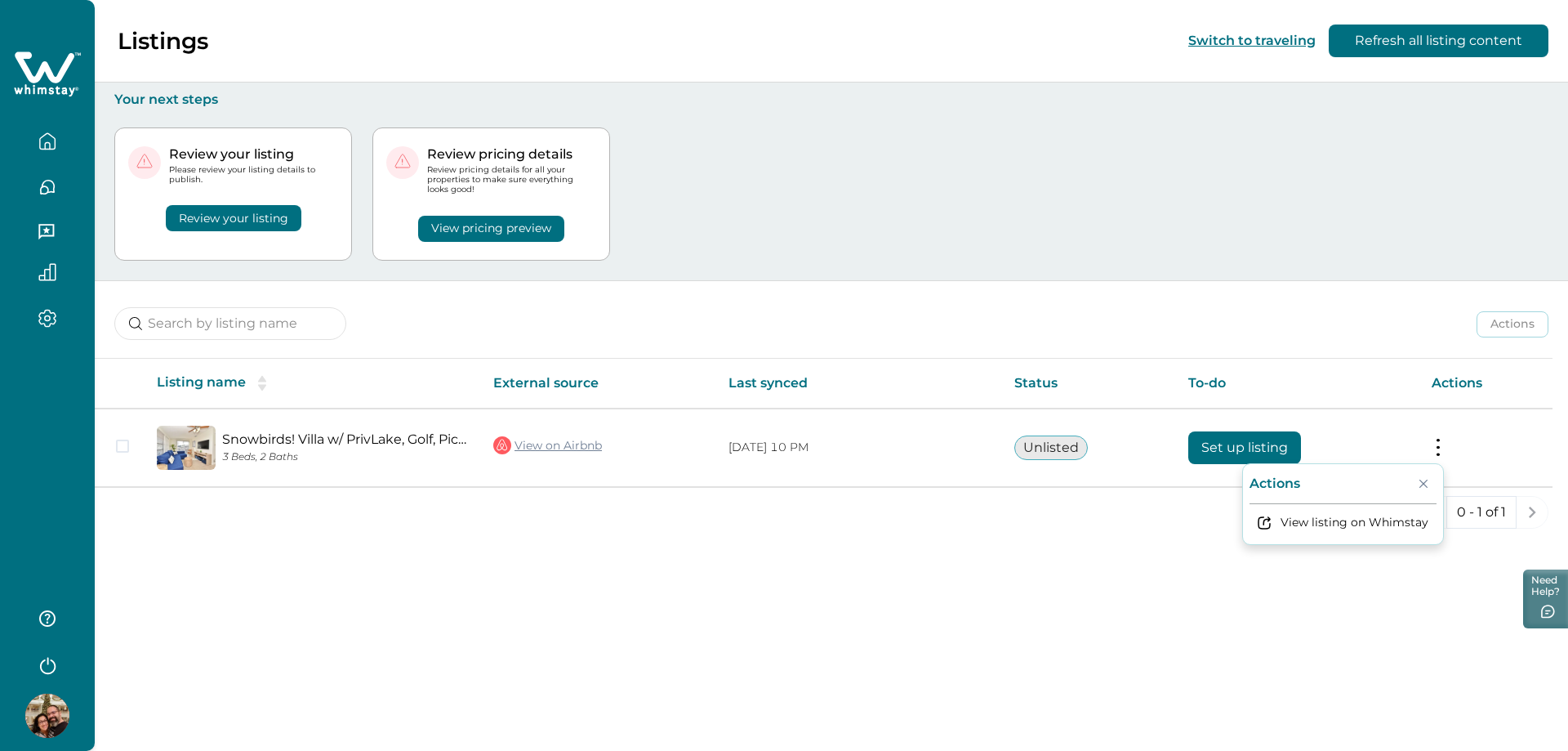
click at [1360, 273] on div "Review your listing Please review your listing details to publish. Review your …" at bounding box center [831, 194] width 1434 height 172
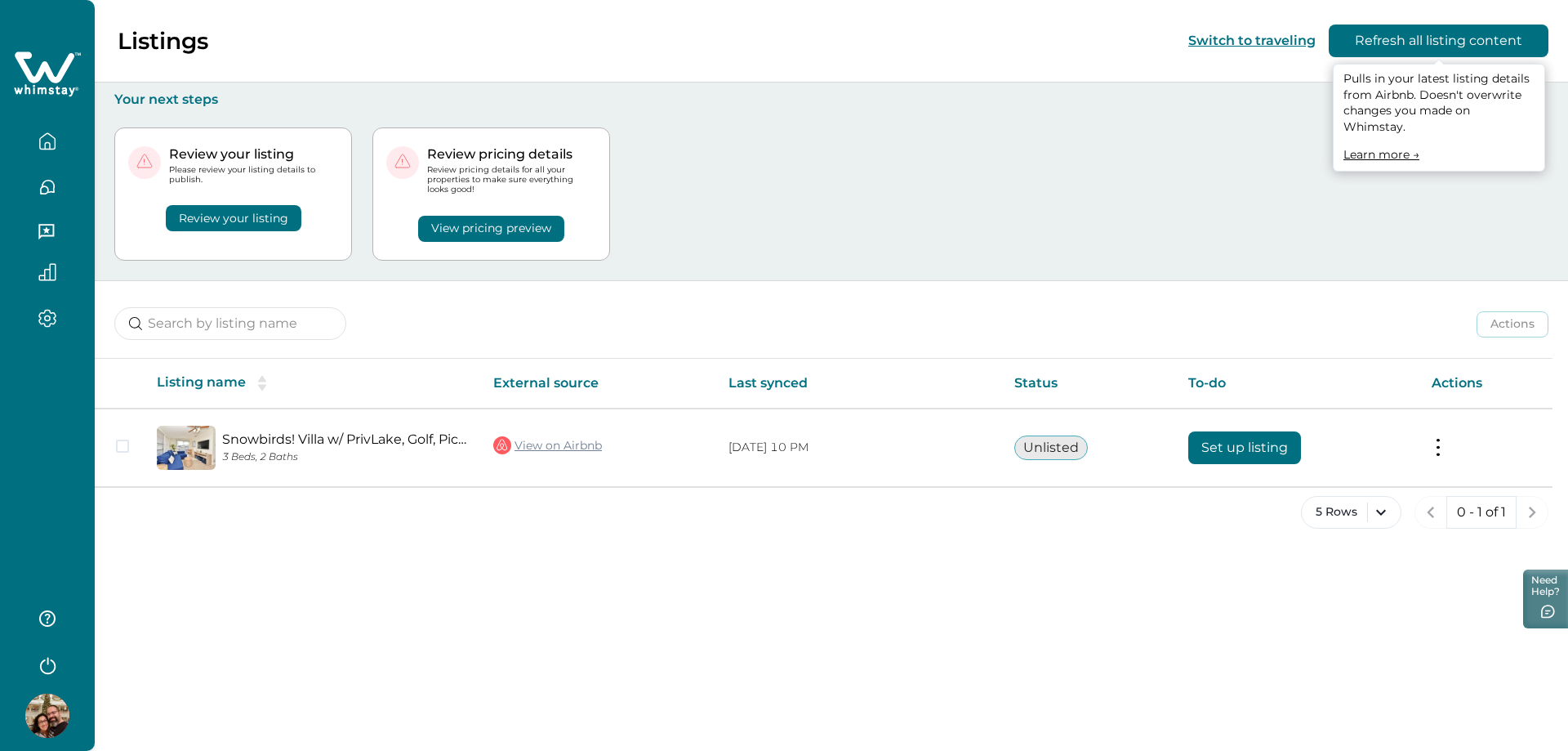
click at [1458, 48] on button "Refresh all listing content" at bounding box center [1438, 41] width 219 height 33
drag, startPoint x: 966, startPoint y: 186, endPoint x: 549, endPoint y: 256, distance: 422.8
click at [965, 186] on div "Review your listing Please review your listing details to publish. Review your …" at bounding box center [831, 194] width 1434 height 172
click at [241, 216] on button "Review your listing" at bounding box center [233, 218] width 136 height 26
click at [1419, 41] on button "Refresh all listing content" at bounding box center [1438, 41] width 219 height 33
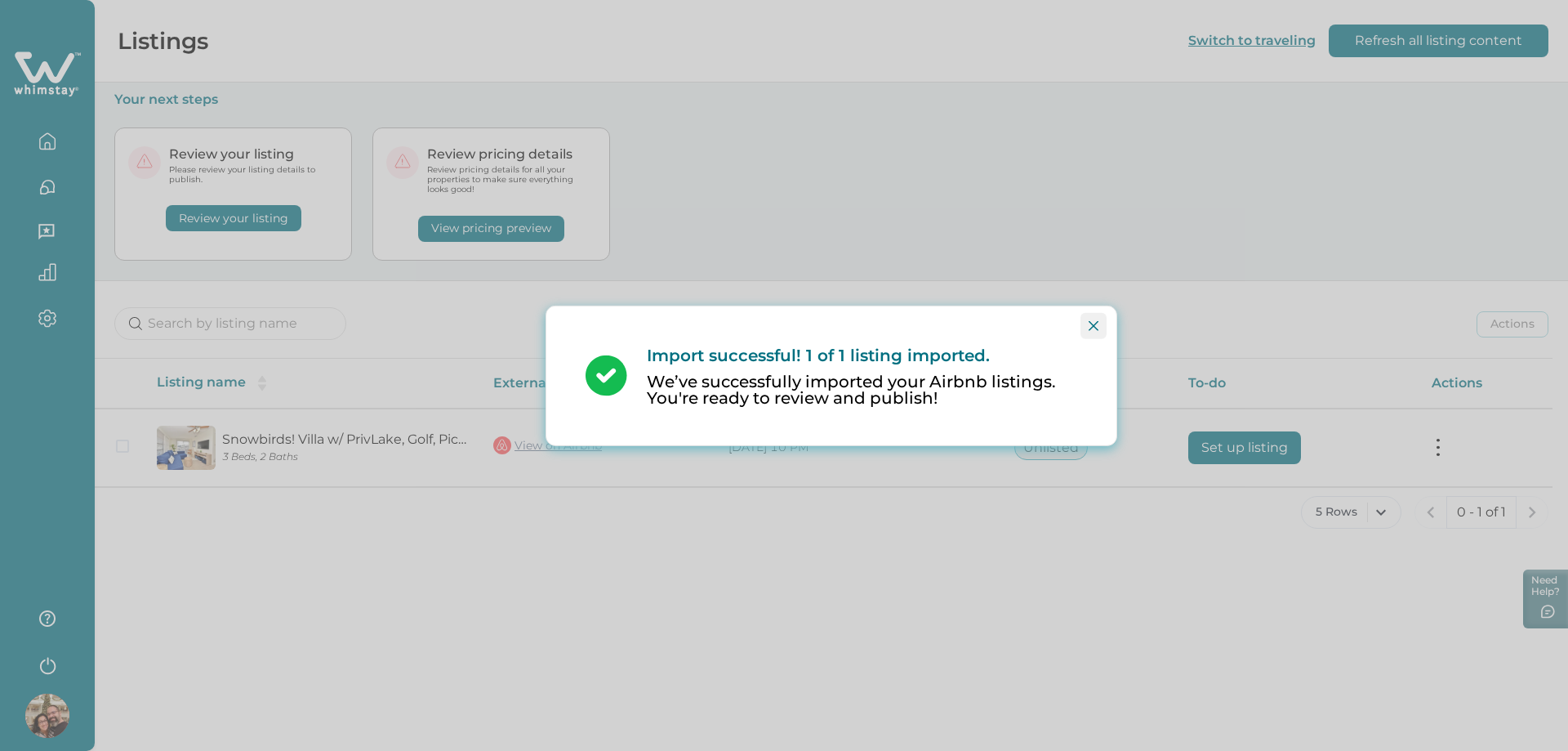
click at [1086, 323] on button "Close" at bounding box center [1093, 325] width 26 height 26
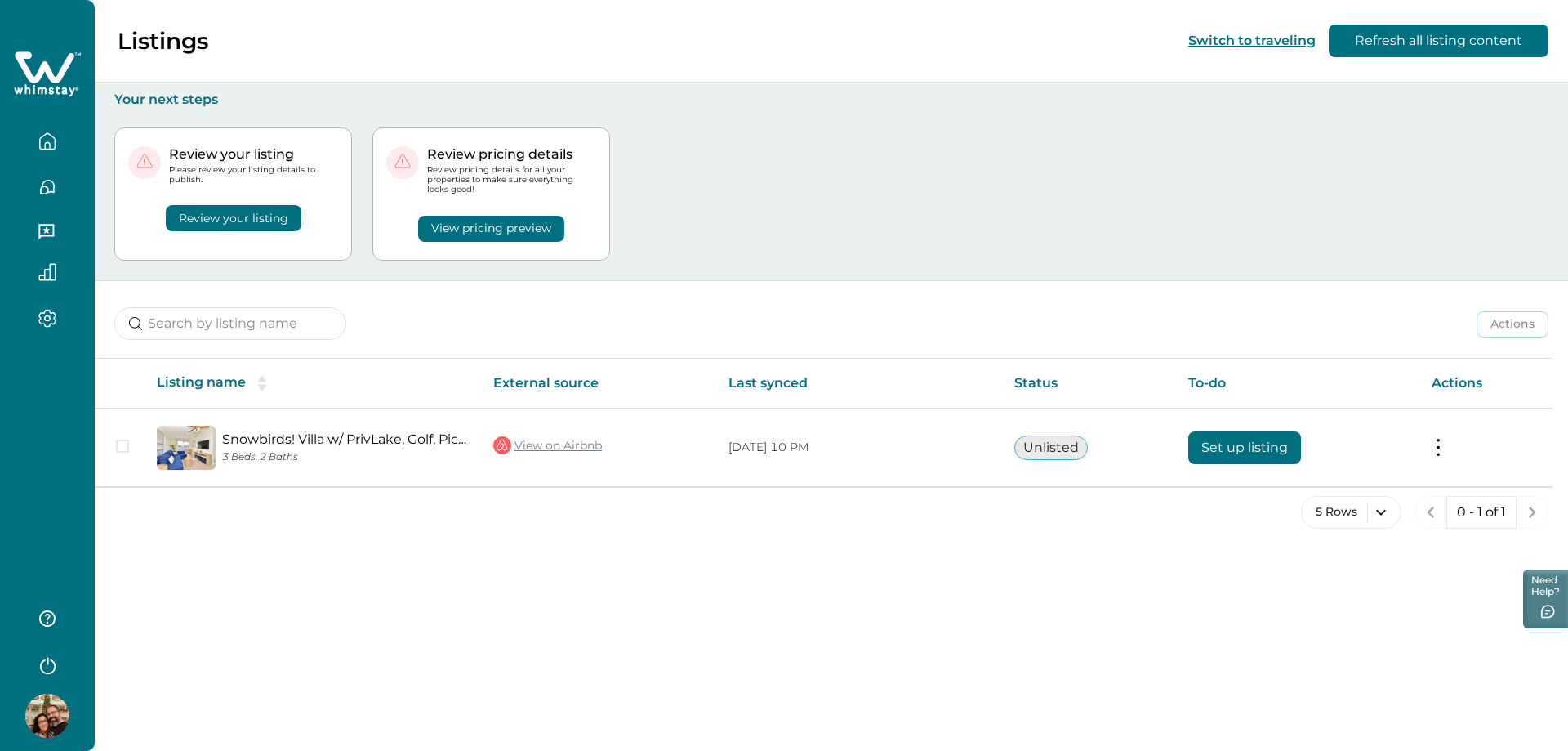
click at [253, 215] on button "Review your listing" at bounding box center [233, 218] width 136 height 26
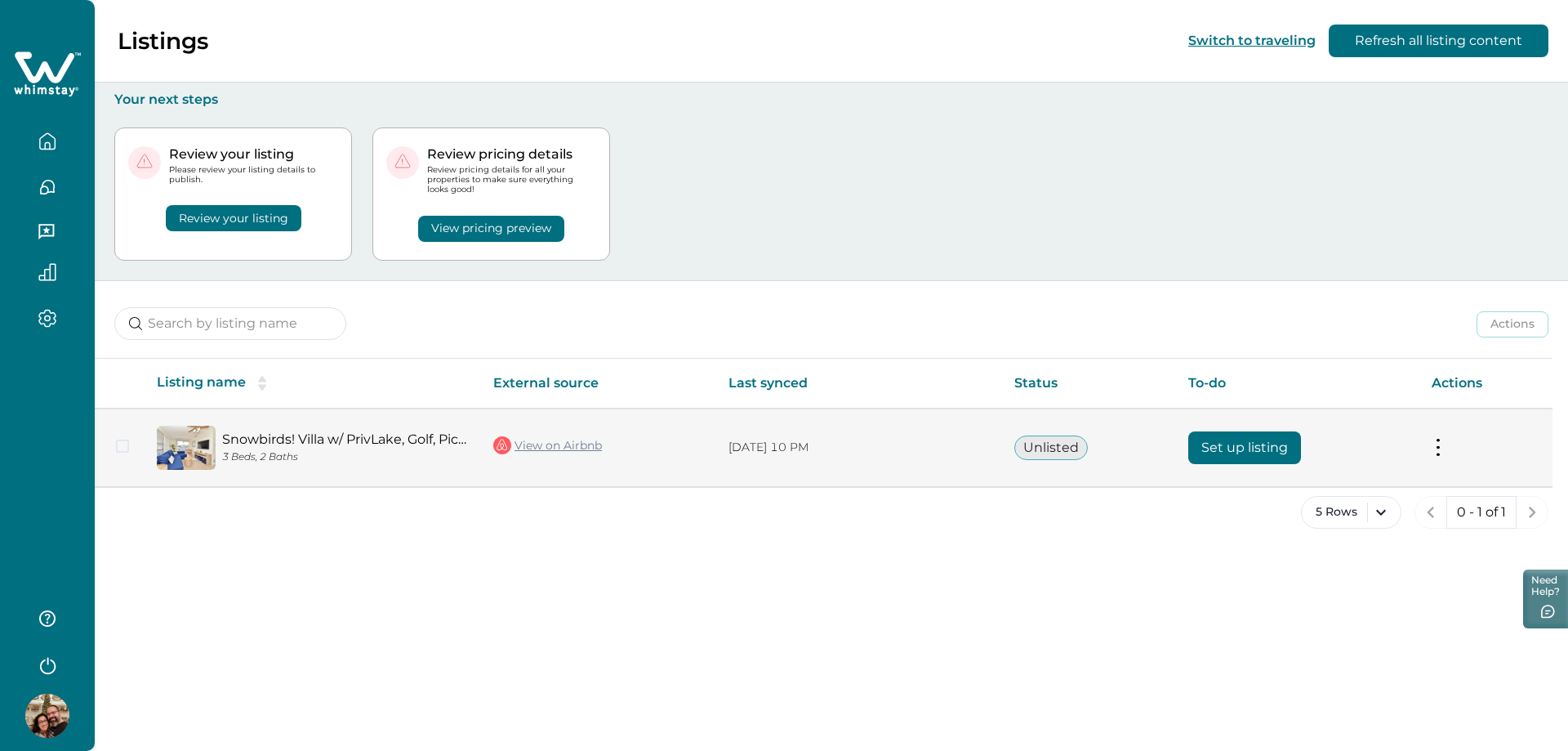
click at [126, 444] on span at bounding box center [122, 445] width 13 height 13
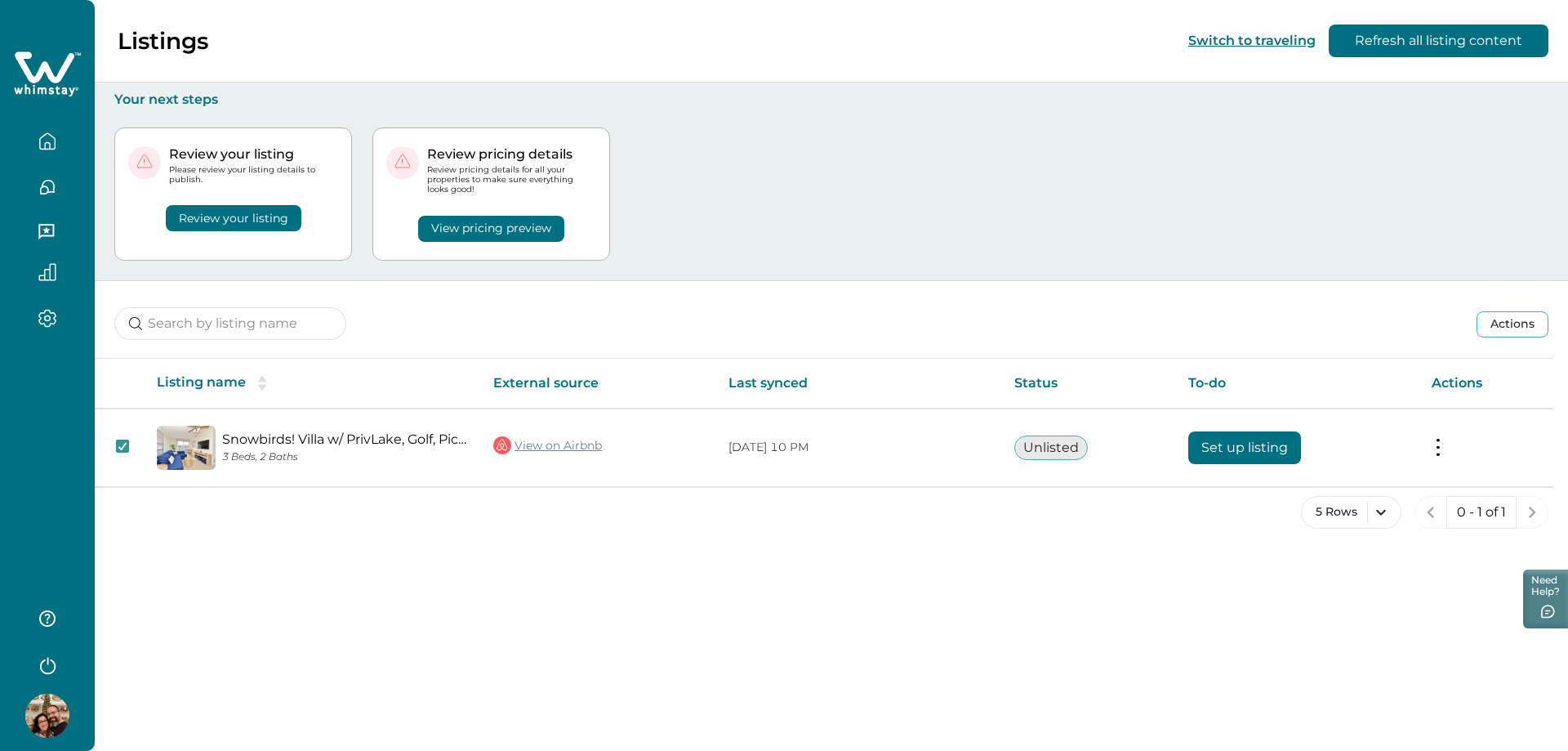
click at [224, 206] on button "Review your listing" at bounding box center [233, 218] width 136 height 26
click at [231, 215] on button "Review your listing" at bounding box center [233, 218] width 136 height 26
click at [856, 208] on div "Review your listing Please review your listing details to publish. Review your …" at bounding box center [831, 194] width 1434 height 172
click at [1346, 168] on div "Review your listing Please review your listing details to publish. Review your …" at bounding box center [831, 194] width 1434 height 172
click at [1417, 42] on button "Refresh all listing content" at bounding box center [1438, 41] width 219 height 33
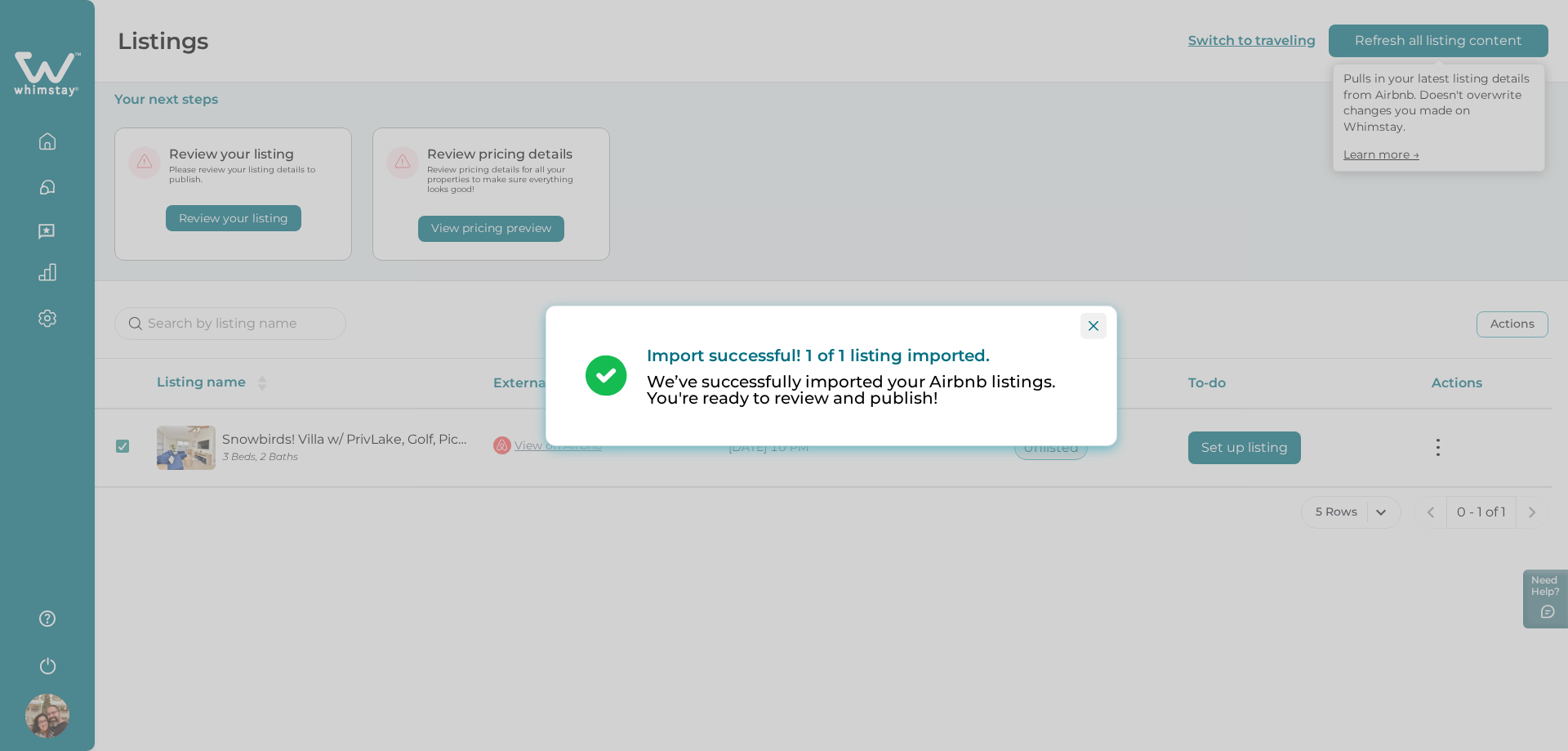
click at [1092, 326] on icon "Close" at bounding box center [1093, 325] width 10 height 10
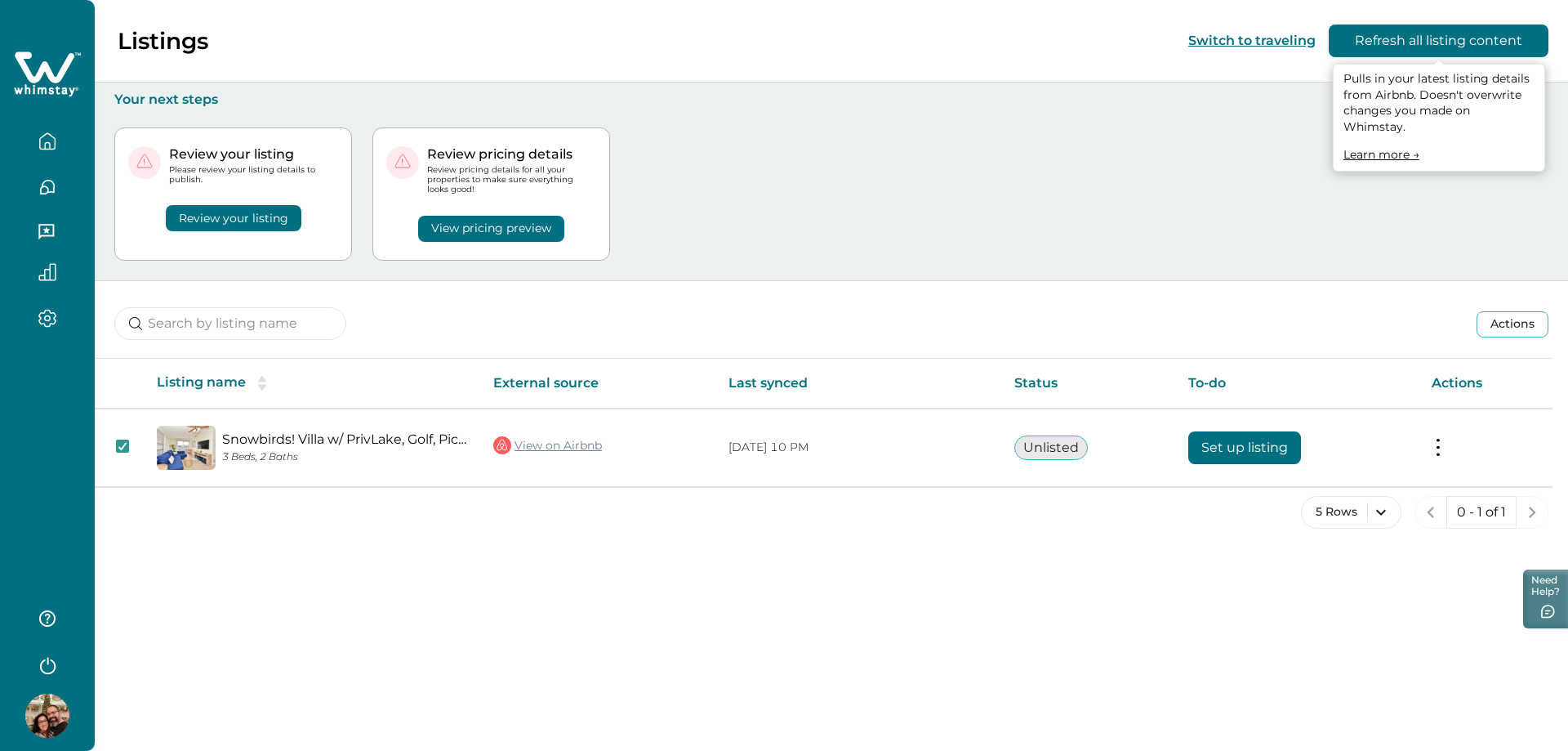
click at [1094, 214] on div "Review your listing Please review your listing details to publish. Review your …" at bounding box center [831, 194] width 1434 height 172
click at [222, 220] on button "Review your listing" at bounding box center [233, 218] width 136 height 26
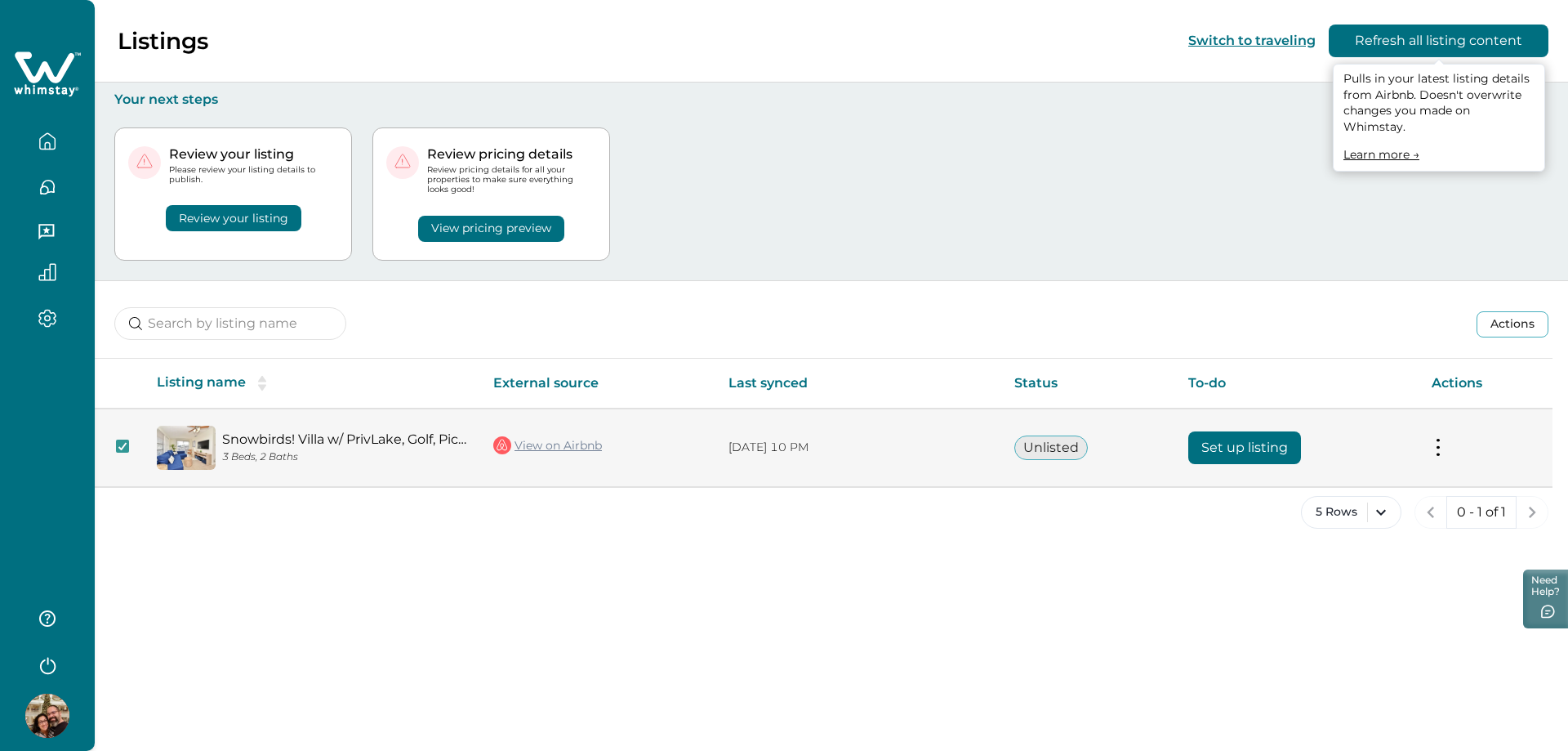
click at [289, 436] on link "Snowbirds! Villa w/ PrivLake, Golf, Picball, Parks" at bounding box center [345, 439] width 245 height 16
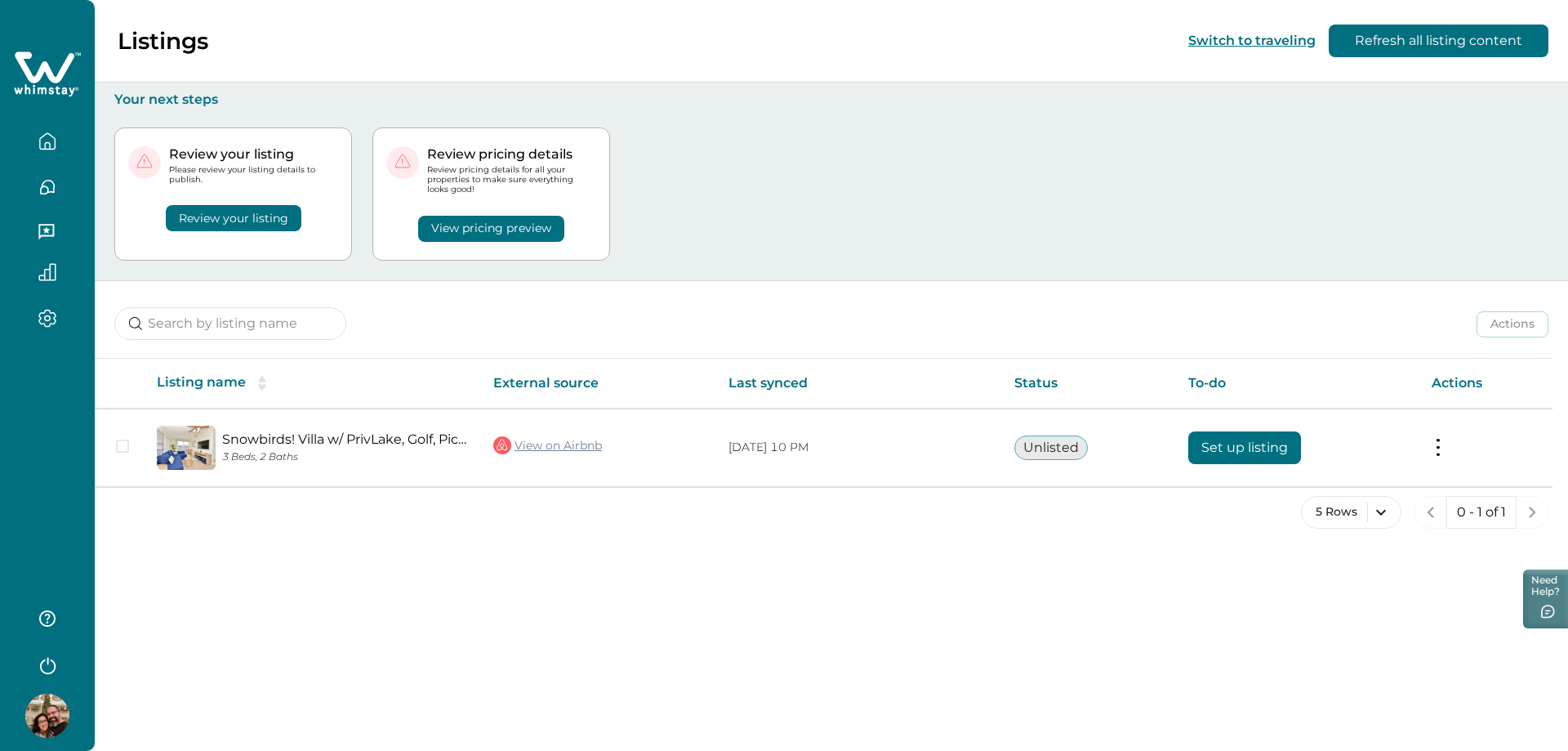
click at [245, 226] on button "Review your listing" at bounding box center [233, 218] width 136 height 26
click at [633, 207] on div "Review your listing Please review your listing details to publish. Review your …" at bounding box center [831, 194] width 1434 height 172
click at [466, 229] on button "View pricing preview" at bounding box center [491, 229] width 146 height 26
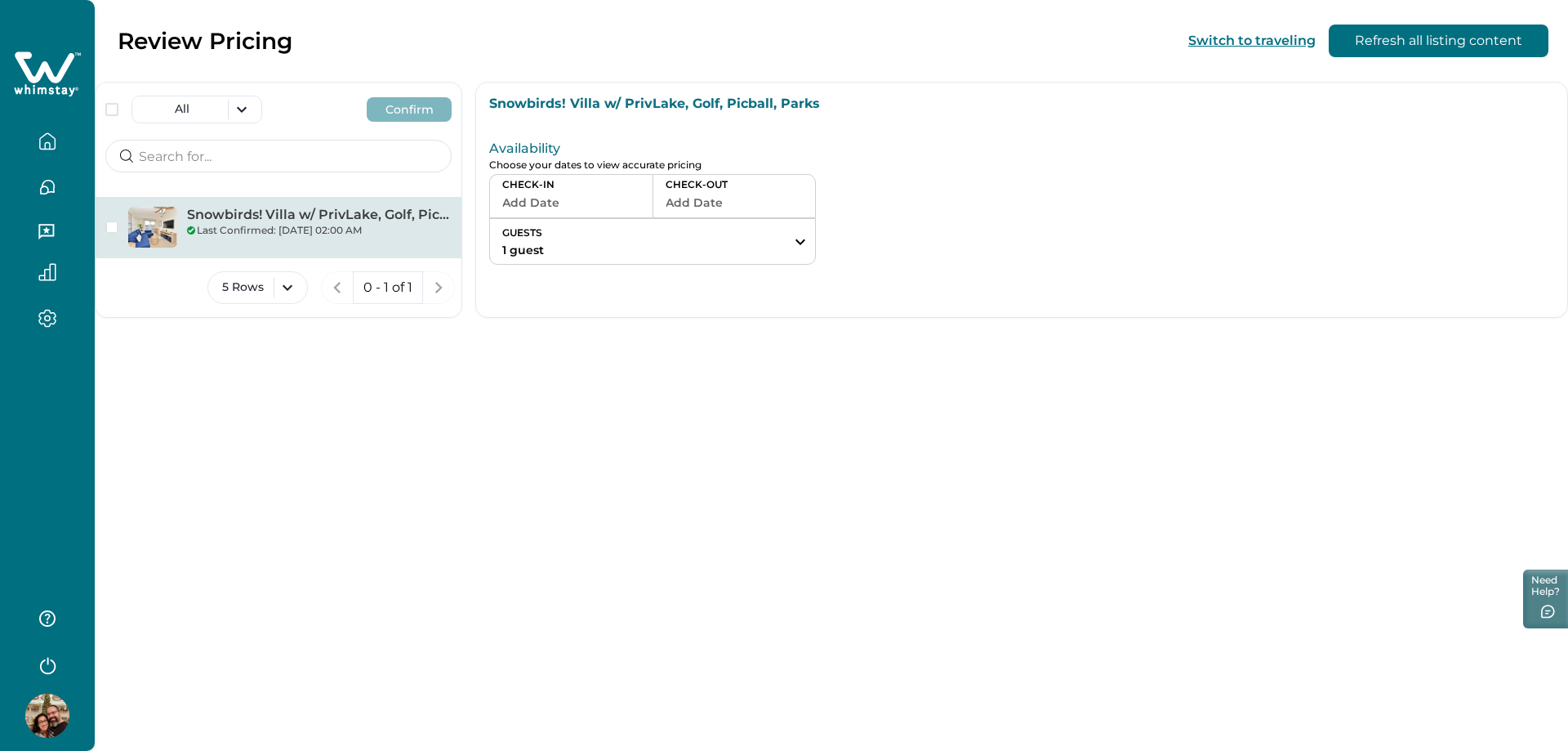
drag, startPoint x: 543, startPoint y: 389, endPoint x: 534, endPoint y: 367, distance: 23.8
click at [543, 388] on div "Review Pricing Switch to traveling Refresh all listing content All Confirm Snow…" at bounding box center [831, 375] width 1473 height 751
click at [545, 188] on p "CHECK-IN" at bounding box center [571, 184] width 138 height 13
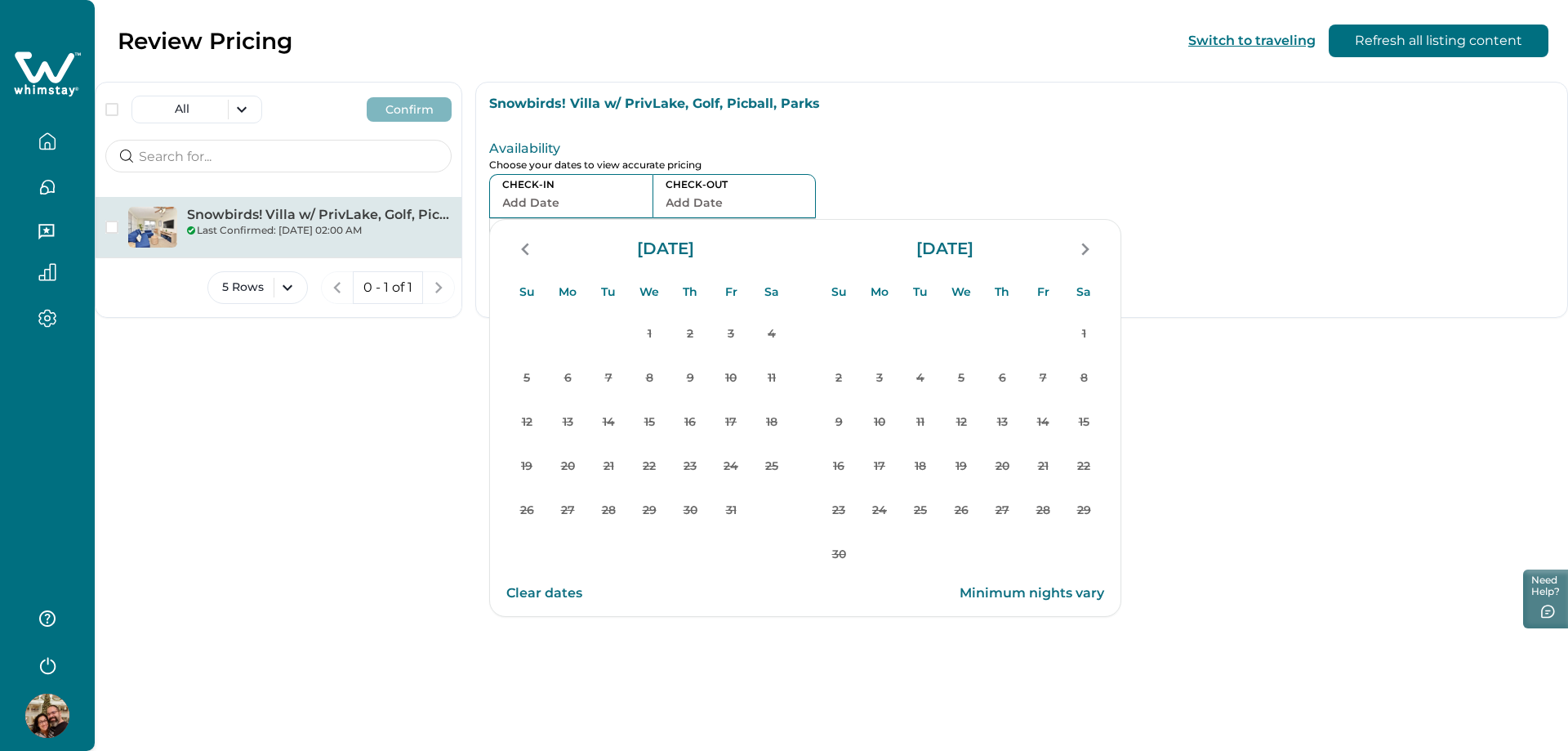
click at [545, 197] on button "Add Date" at bounding box center [571, 202] width 138 height 22
click at [836, 148] on p "Availability" at bounding box center [828, 149] width 679 height 16
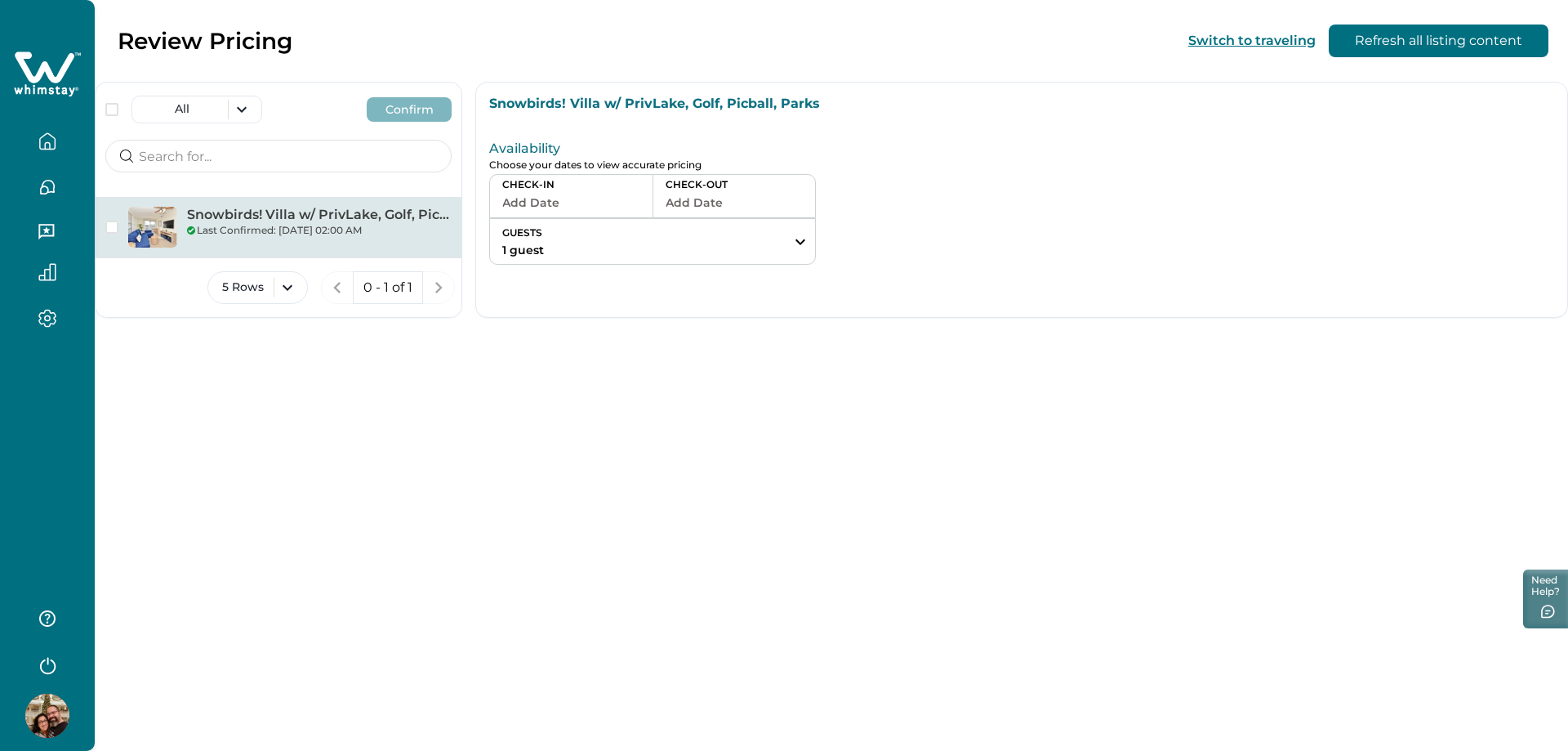
click at [53, 128] on button "button" at bounding box center [47, 142] width 68 height 33
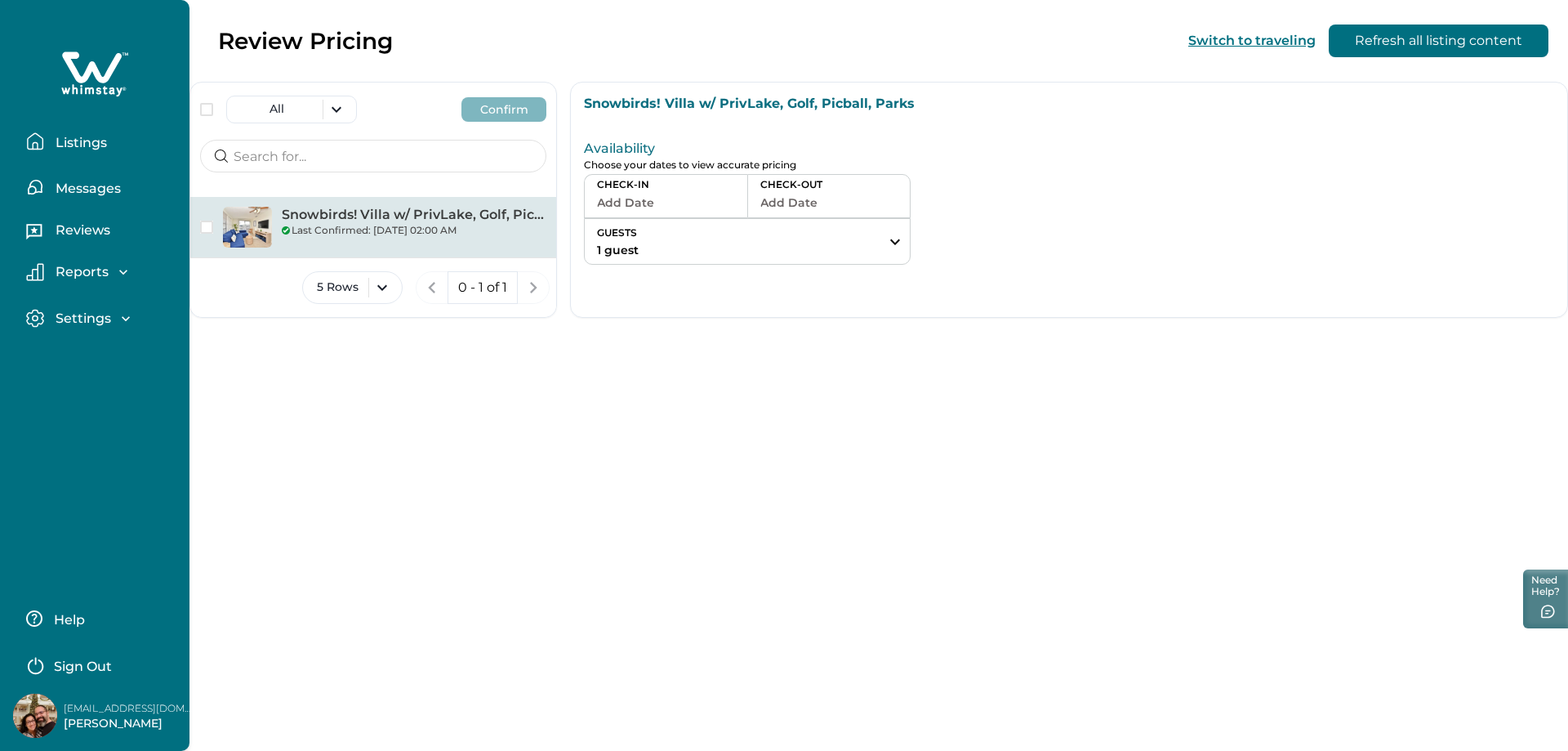
click at [67, 144] on p "Listings" at bounding box center [79, 143] width 56 height 16
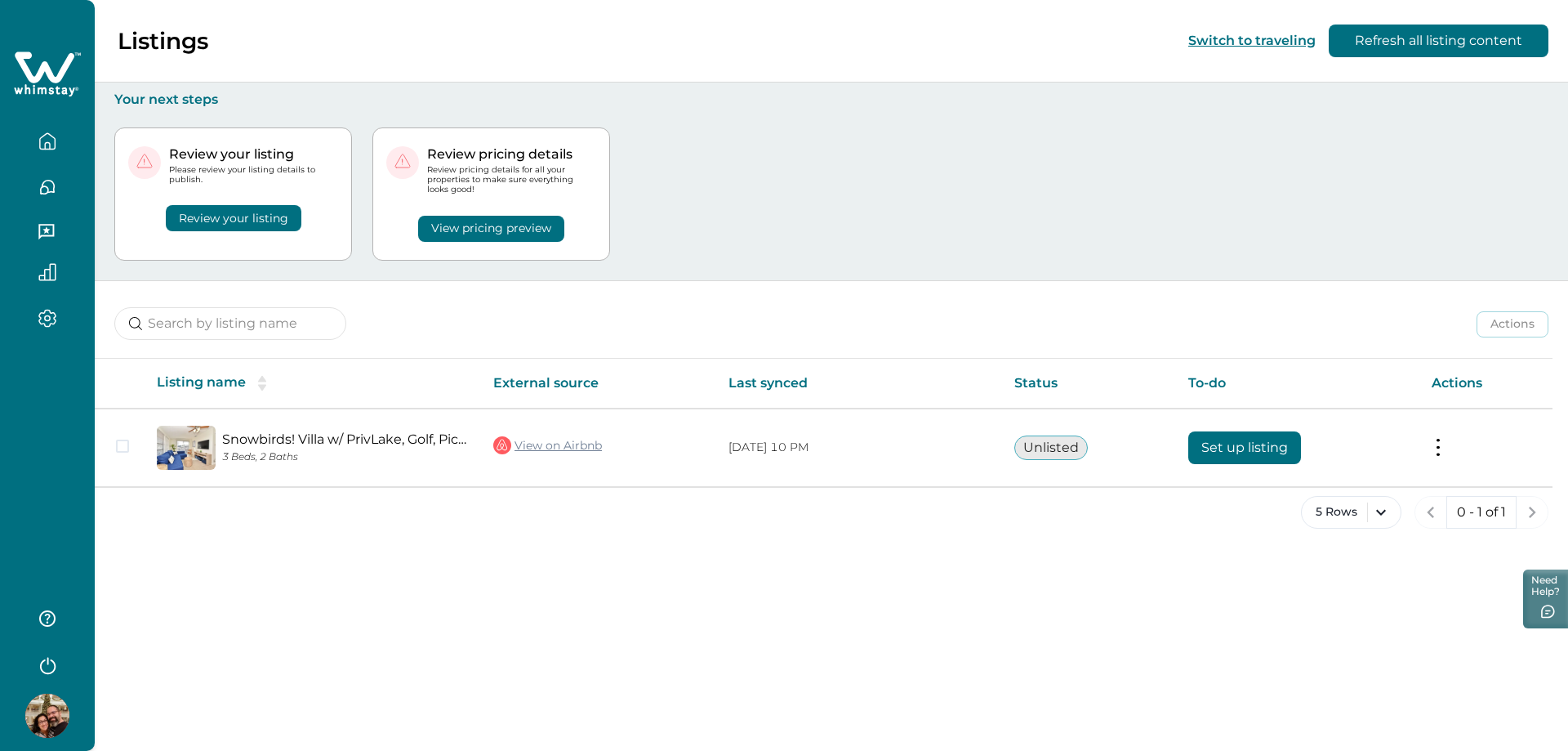
click at [345, 221] on div "Review your listing Please review your listing details to publish. Review your …" at bounding box center [232, 194] width 238 height 133
click at [254, 224] on button "Review your listing" at bounding box center [233, 218] width 136 height 26
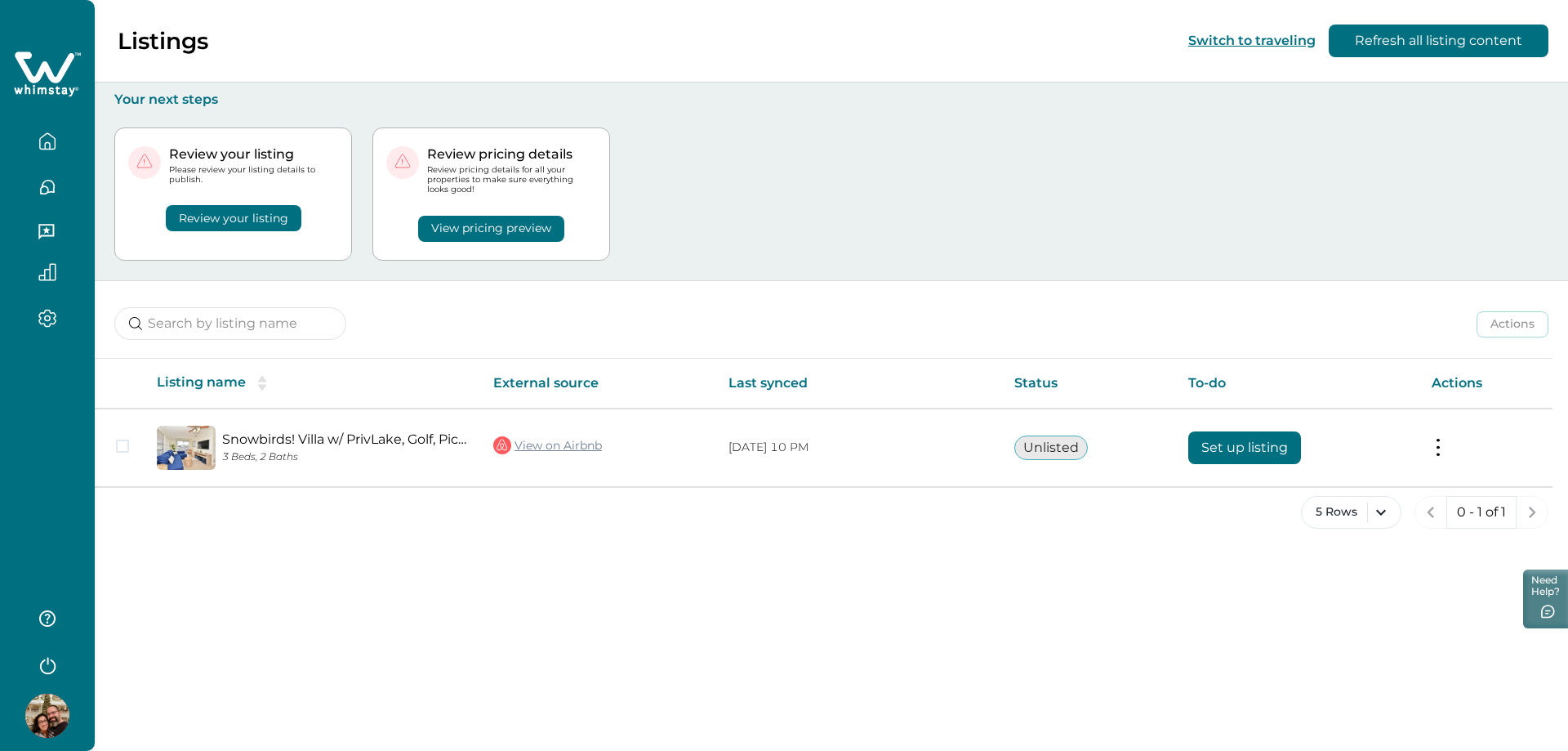
click at [254, 224] on button "Review your listing" at bounding box center [233, 218] width 136 height 26
click at [223, 220] on button "Review your listing" at bounding box center [233, 218] width 136 height 26
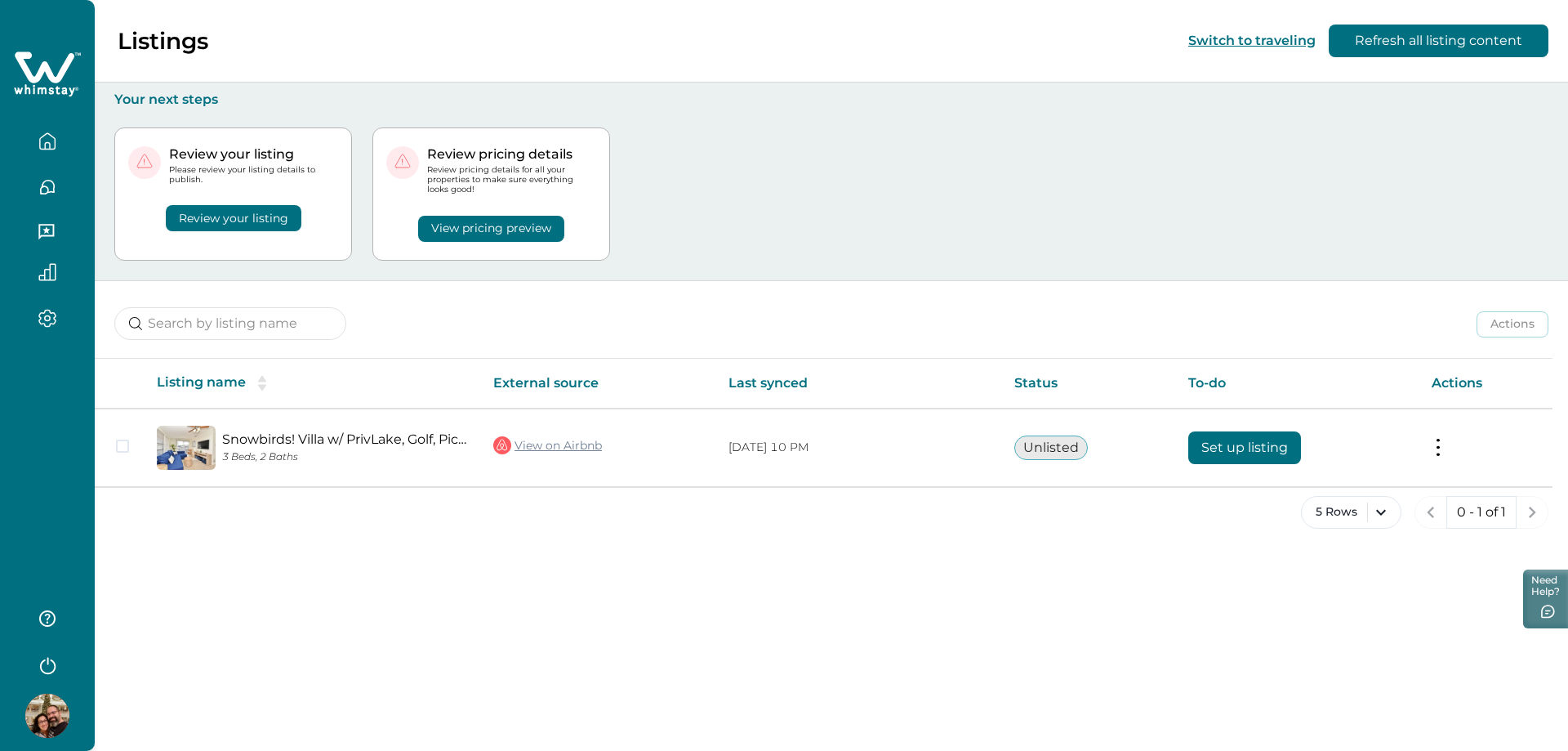
click at [196, 218] on button "Review your listing" at bounding box center [233, 218] width 136 height 26
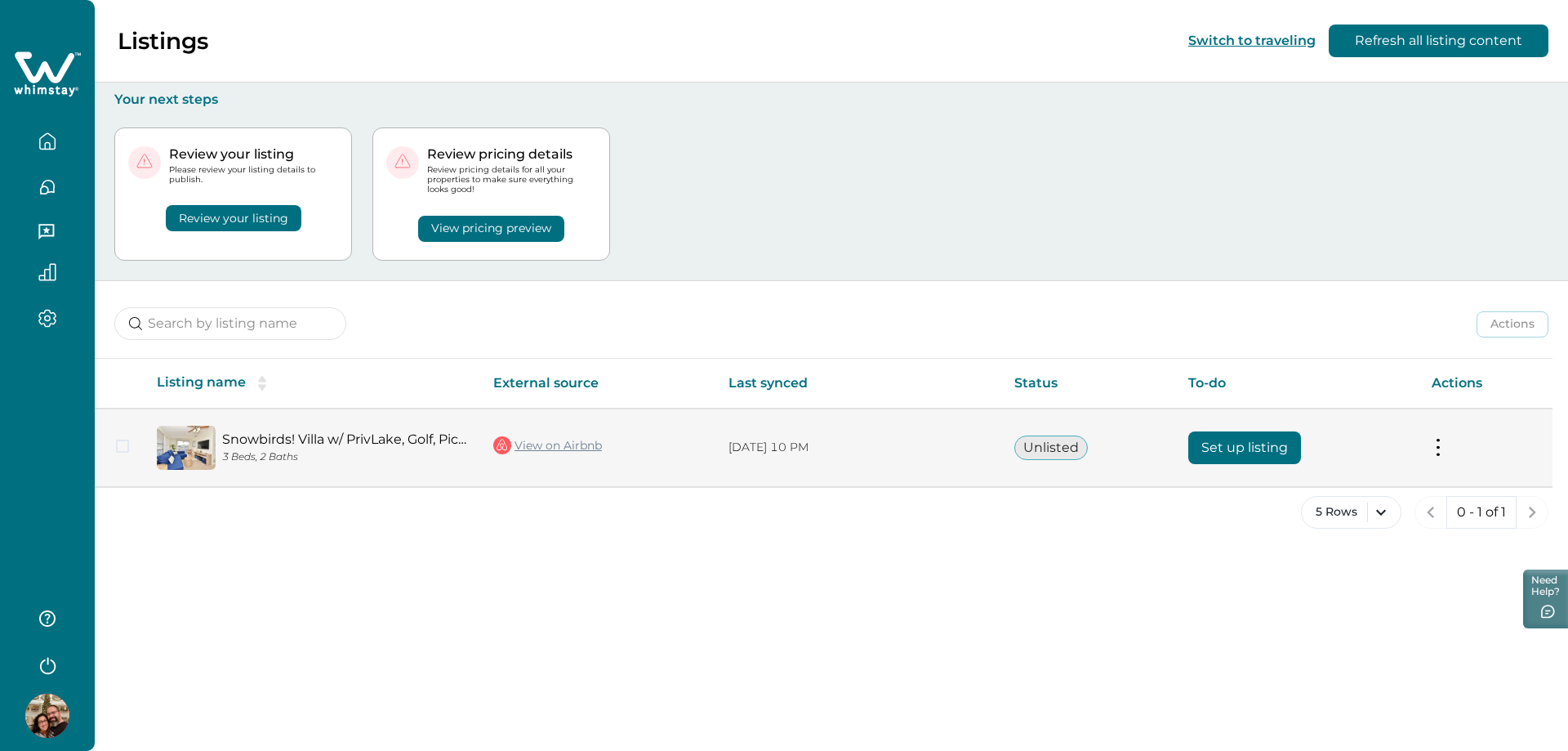
click at [1243, 446] on button "Set up listing" at bounding box center [1244, 448] width 112 height 33
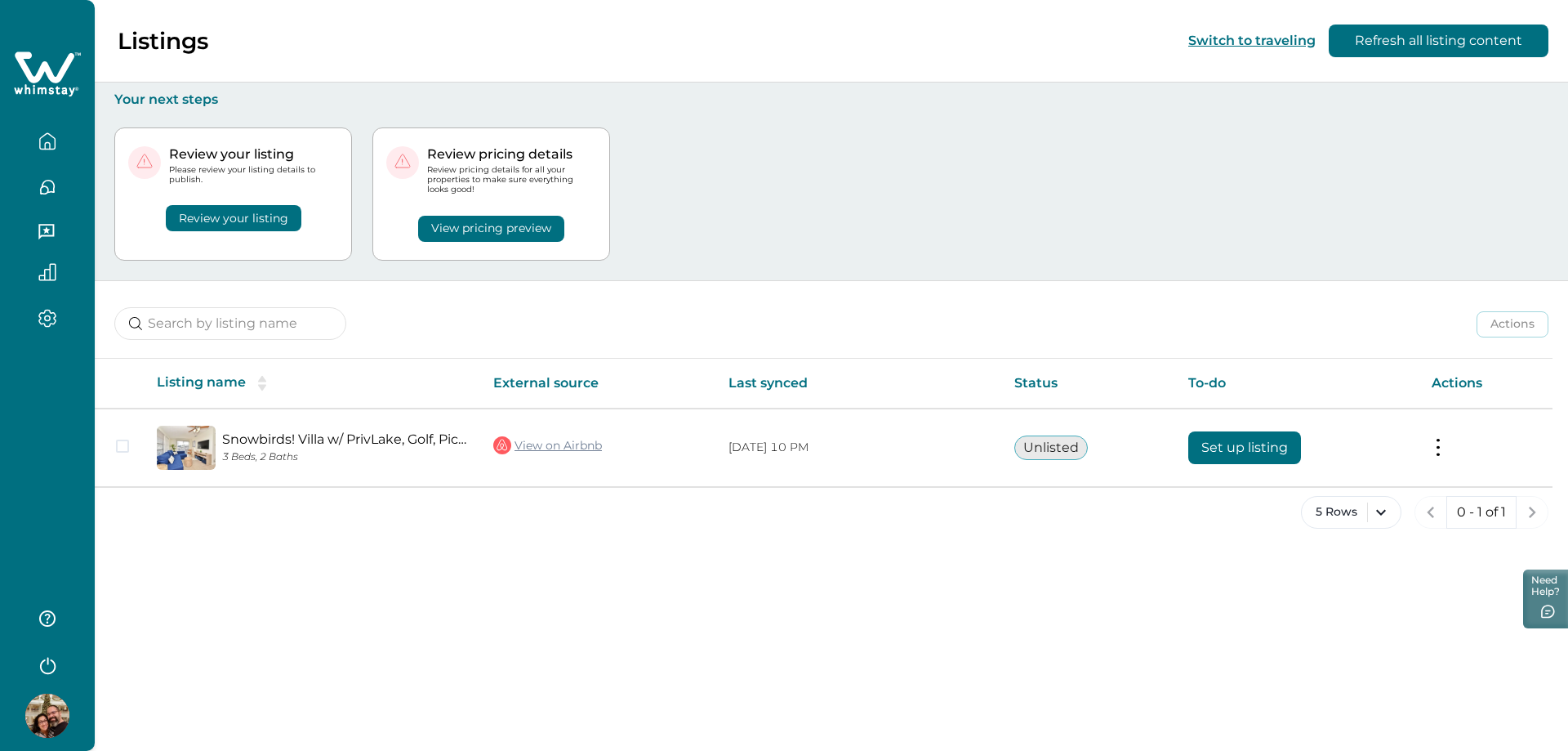
click at [253, 223] on button "Review your listing" at bounding box center [233, 218] width 136 height 26
click at [1069, 208] on div "Review your listing Please review your listing details to publish. Review your …" at bounding box center [831, 194] width 1434 height 172
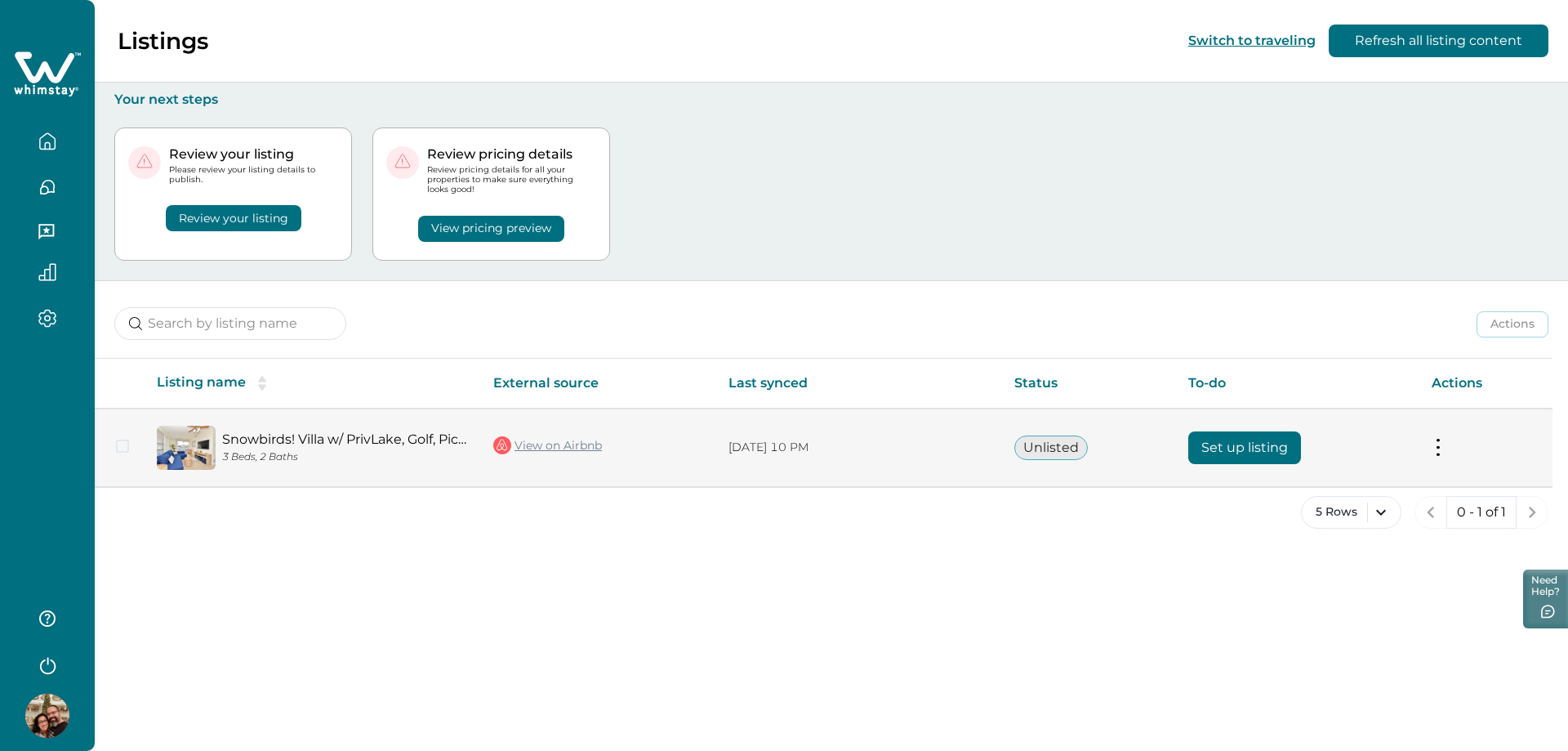
click at [1233, 442] on button "Set up listing" at bounding box center [1244, 448] width 112 height 33
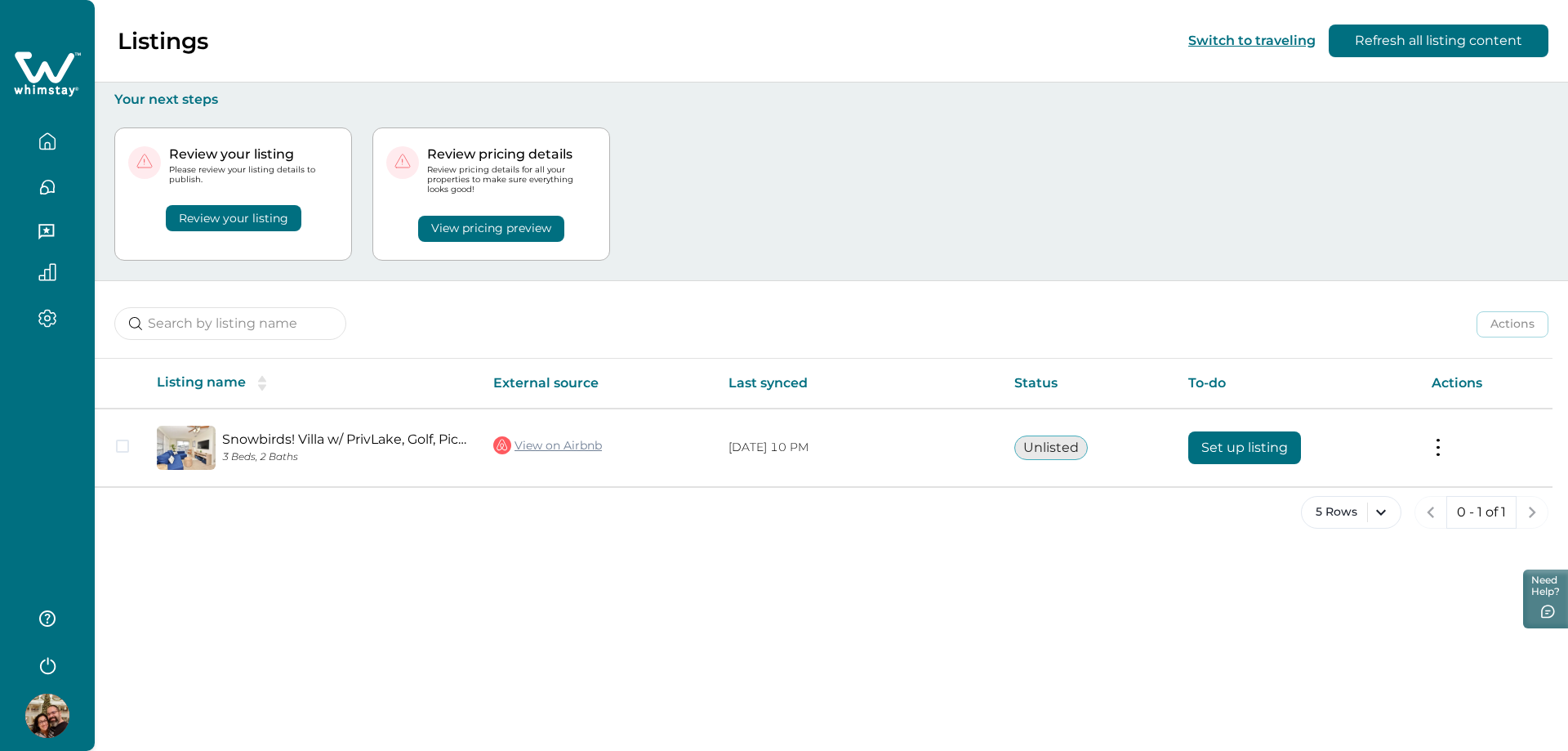
click at [41, 662] on icon "button" at bounding box center [48, 664] width 24 height 24
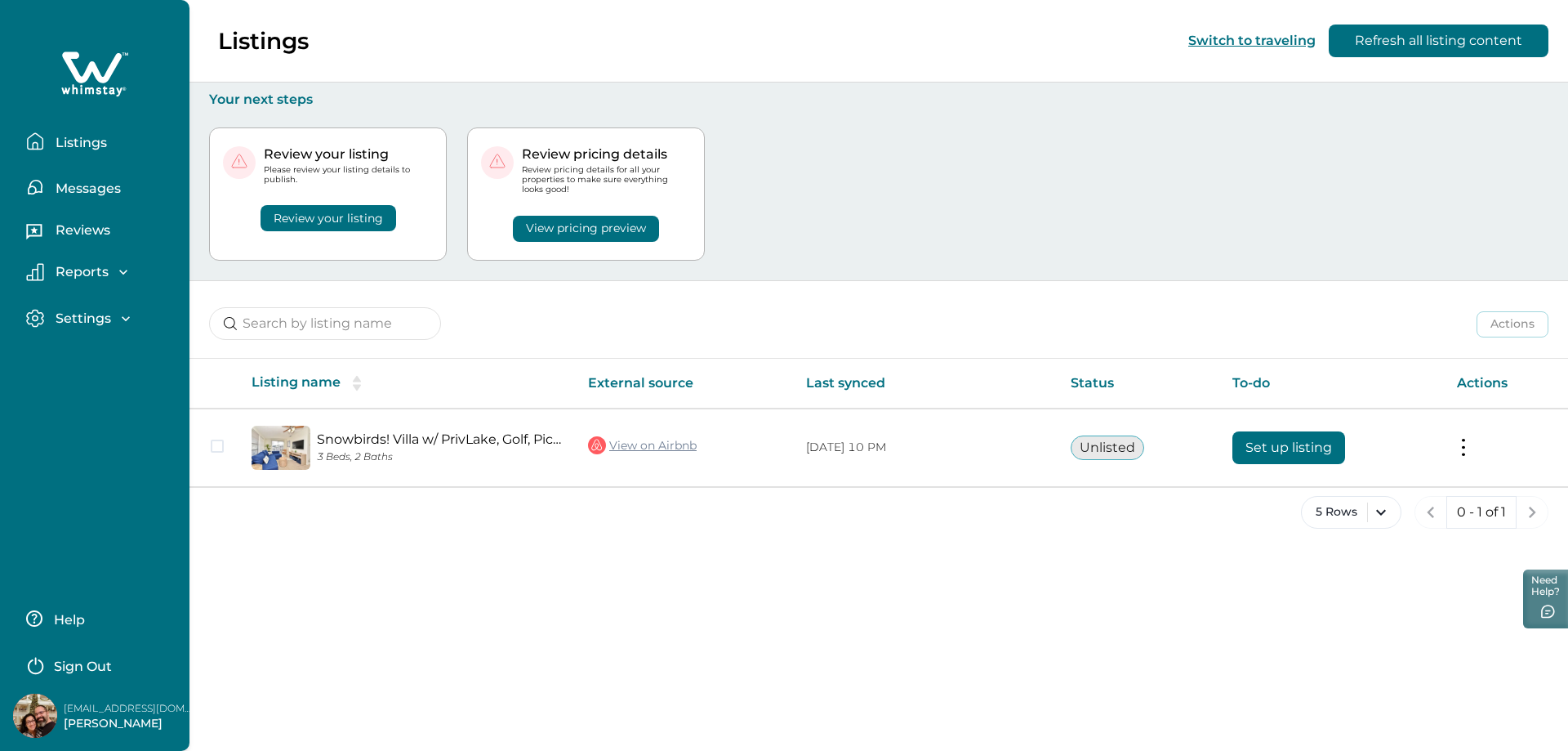
click at [95, 666] on p "Sign Out" at bounding box center [82, 666] width 58 height 16
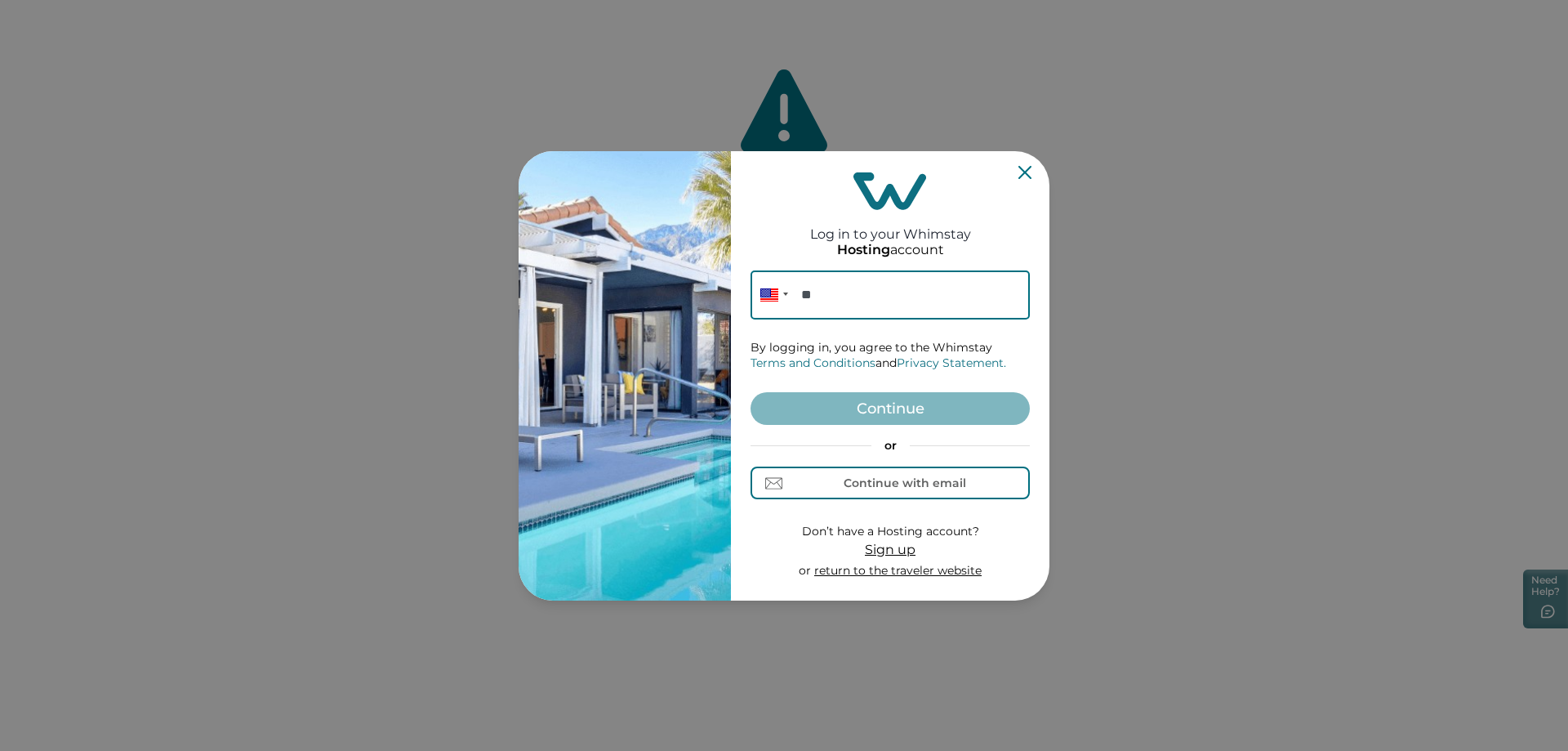
click at [1025, 173] on icon "Close" at bounding box center [1025, 171] width 13 height 13
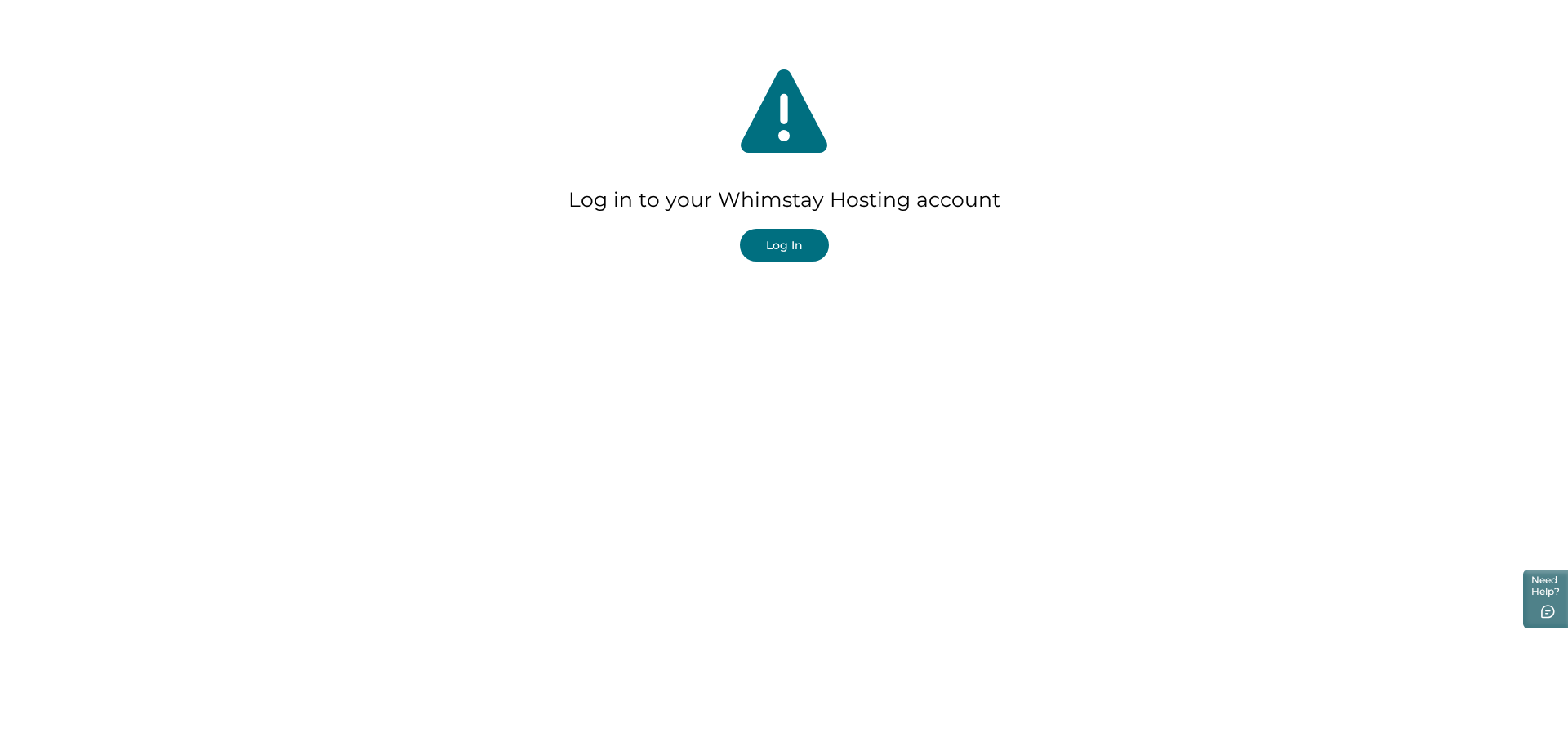
click at [831, 327] on html "Skip to Content Log in to your Whimstay Hosting account Log In Need Help?" at bounding box center [784, 163] width 1568 height 327
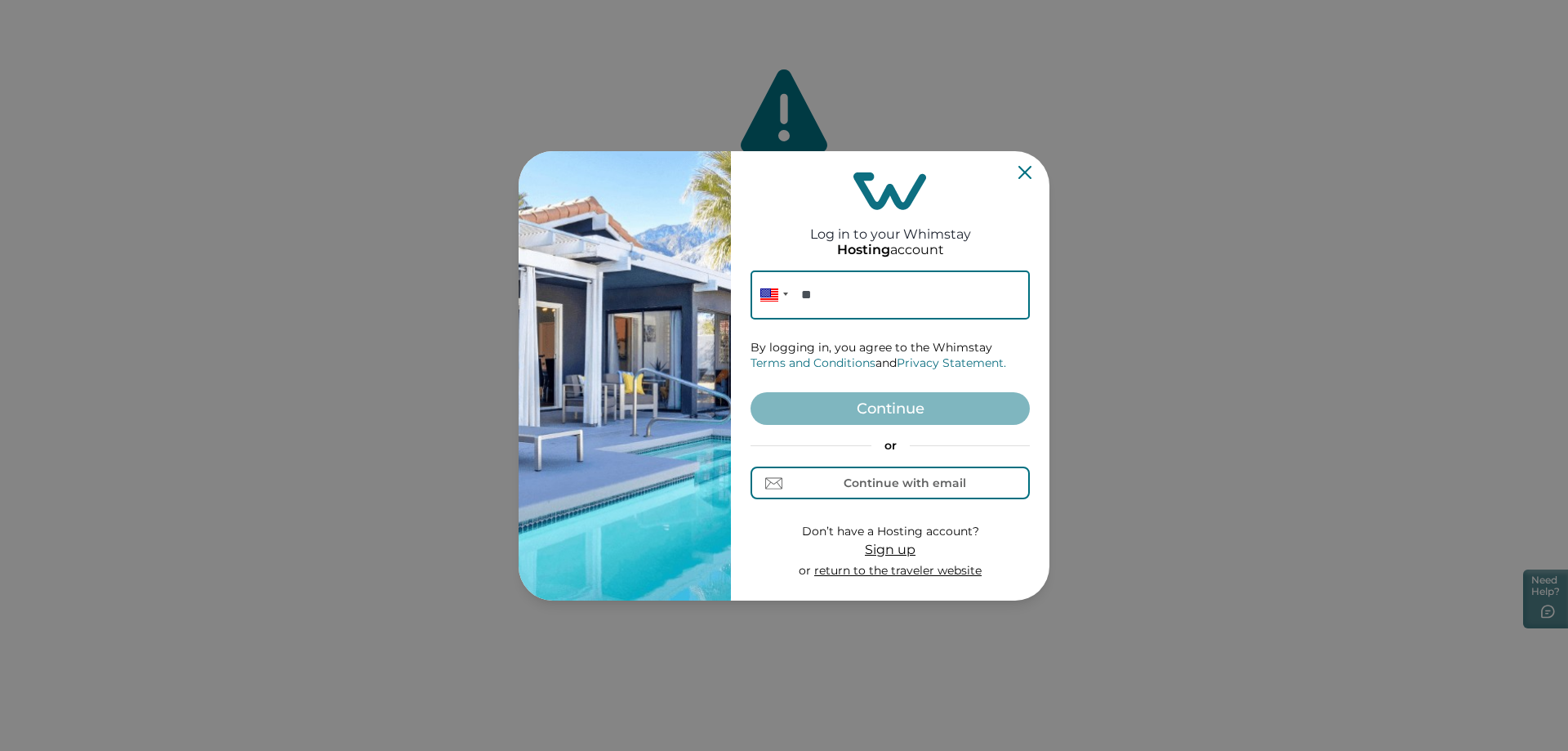
click at [1022, 169] on icon "Close" at bounding box center [1025, 172] width 13 height 13
